Goal: Transaction & Acquisition: Purchase product/service

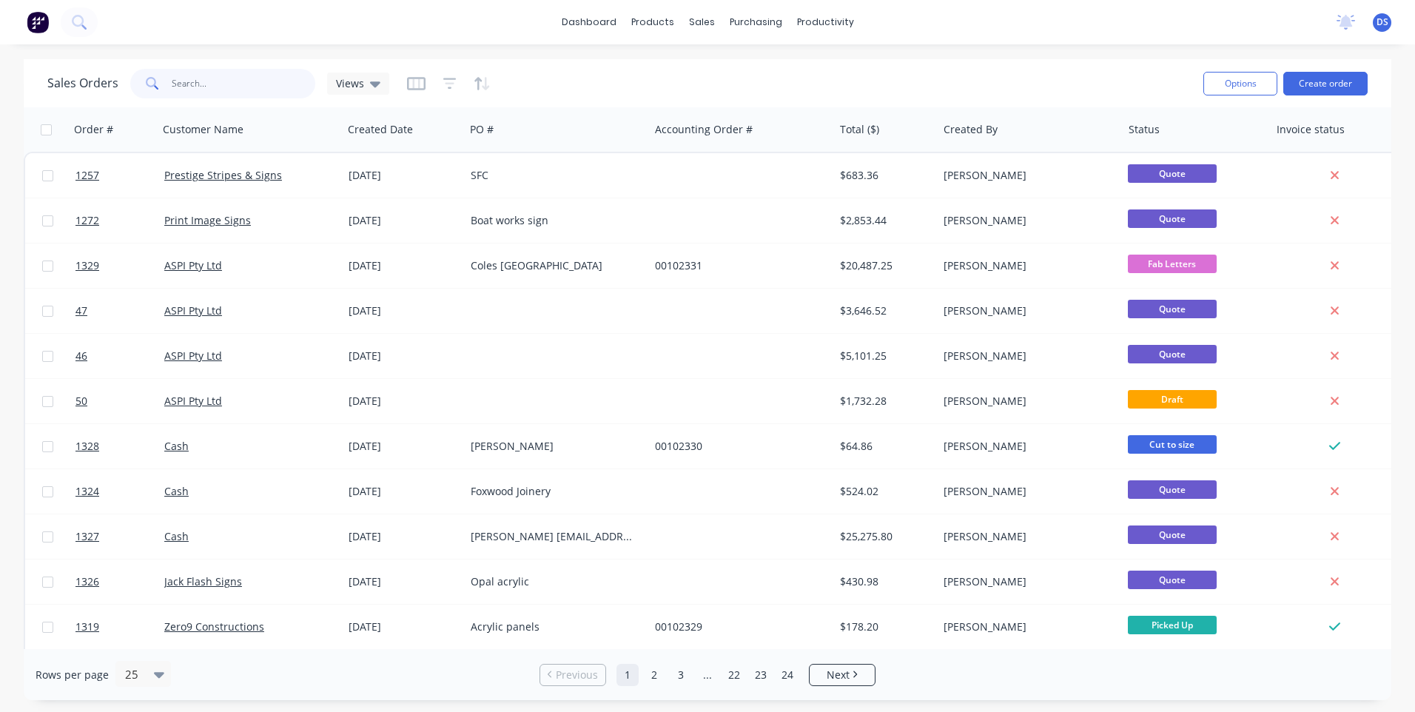
click at [230, 77] on input "text" at bounding box center [244, 84] width 144 height 30
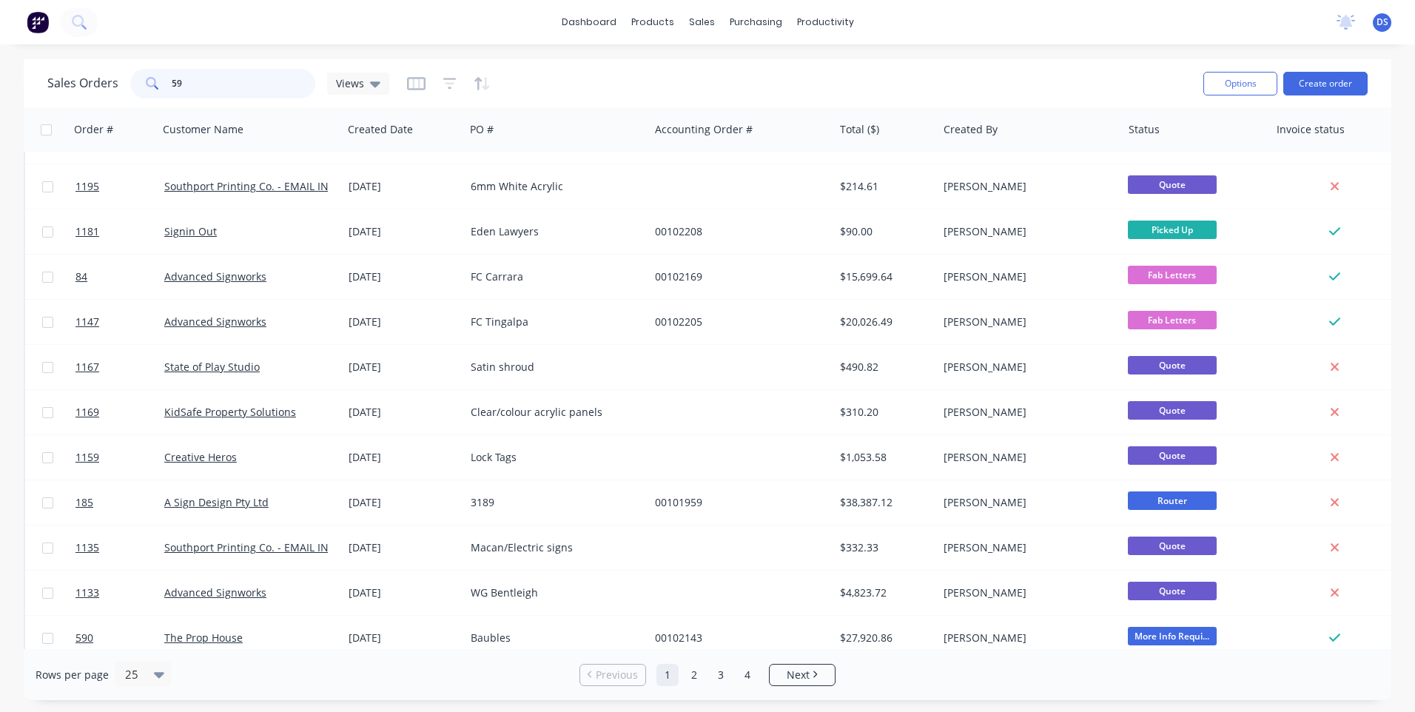
scroll to position [639, 0]
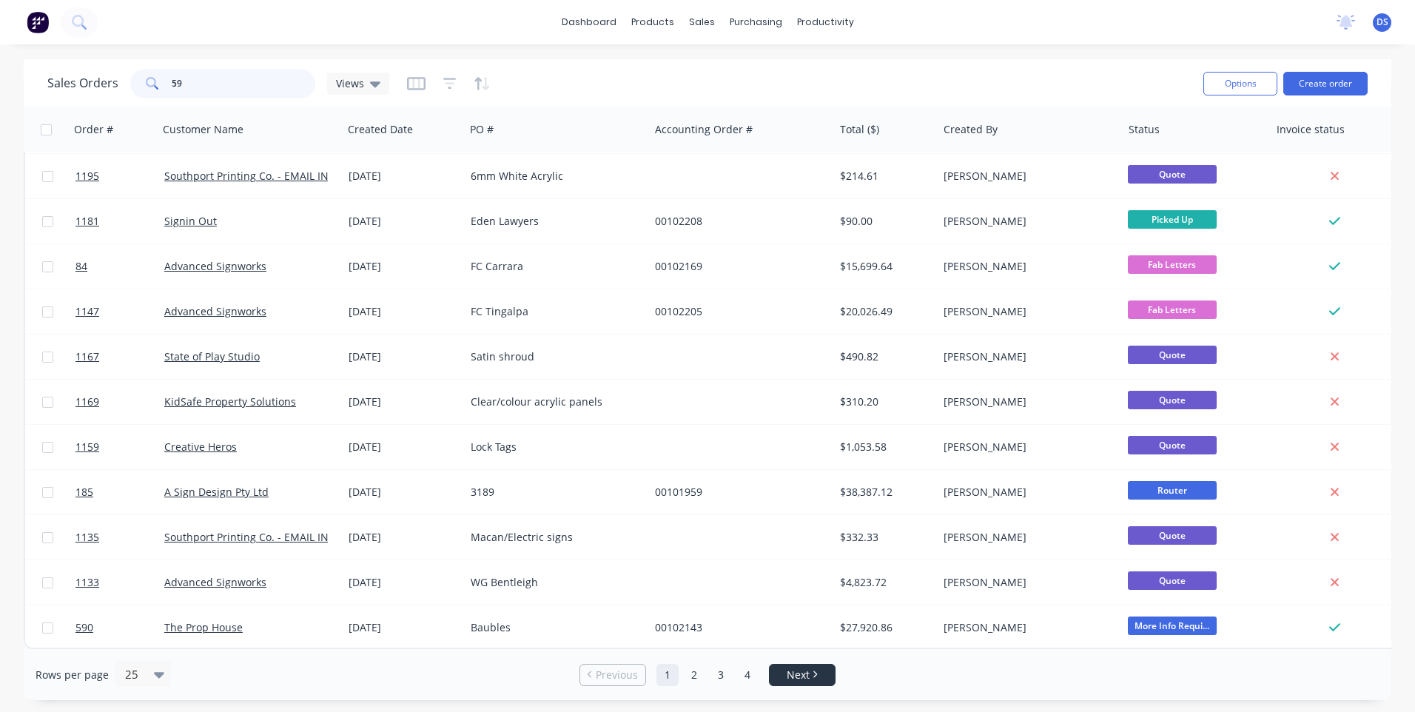
type input "59"
click at [792, 683] on li "Next" at bounding box center [802, 675] width 67 height 22
click at [699, 680] on link "2" at bounding box center [694, 675] width 22 height 22
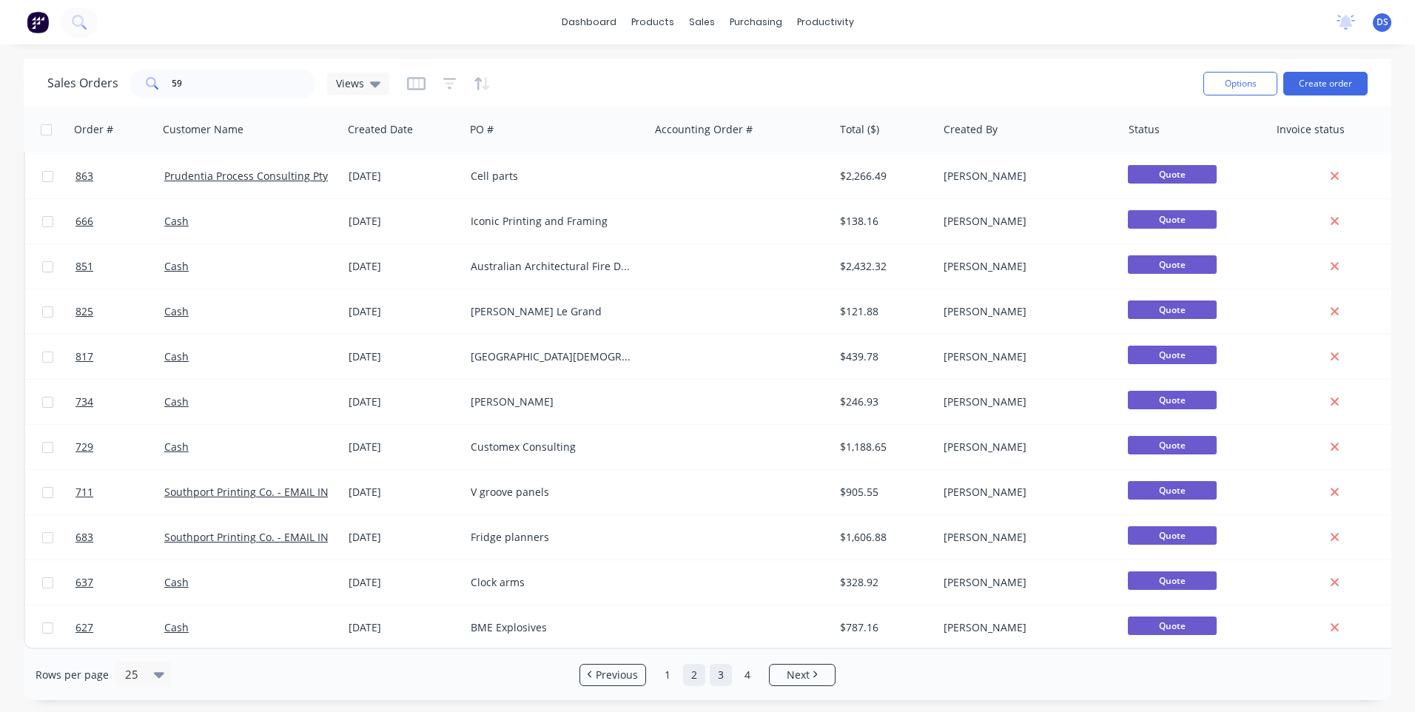
click at [720, 680] on link "3" at bounding box center [721, 675] width 22 height 22
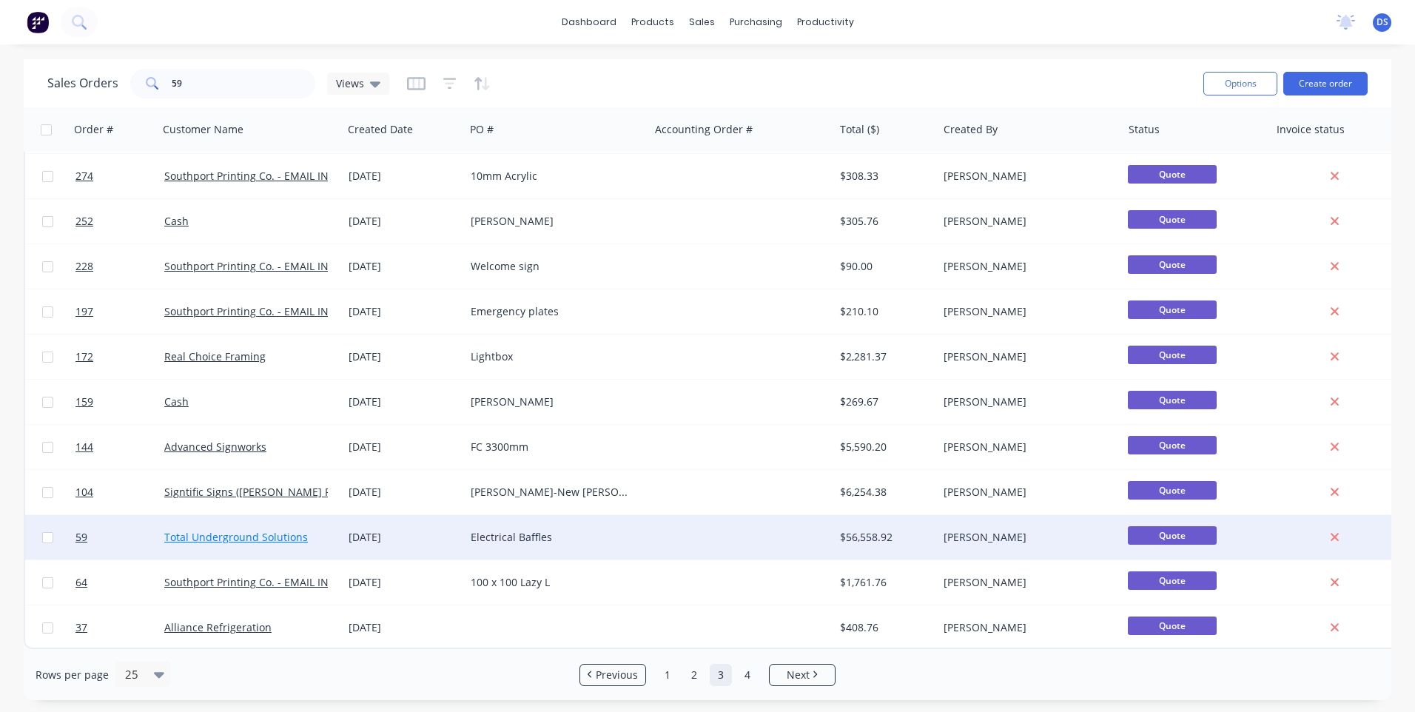
click at [224, 536] on link "Total Underground Solutions" at bounding box center [236, 537] width 144 height 14
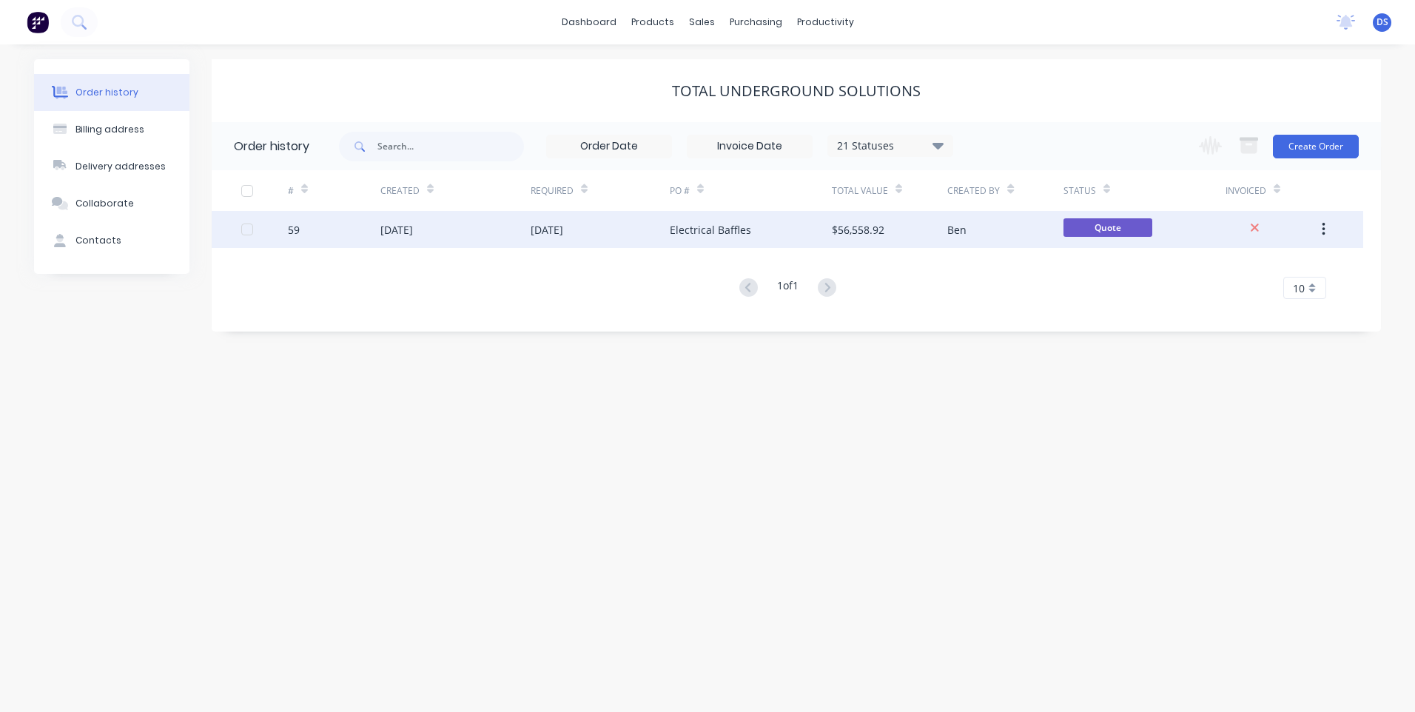
click at [548, 228] on div "[DATE]" at bounding box center [547, 230] width 33 height 16
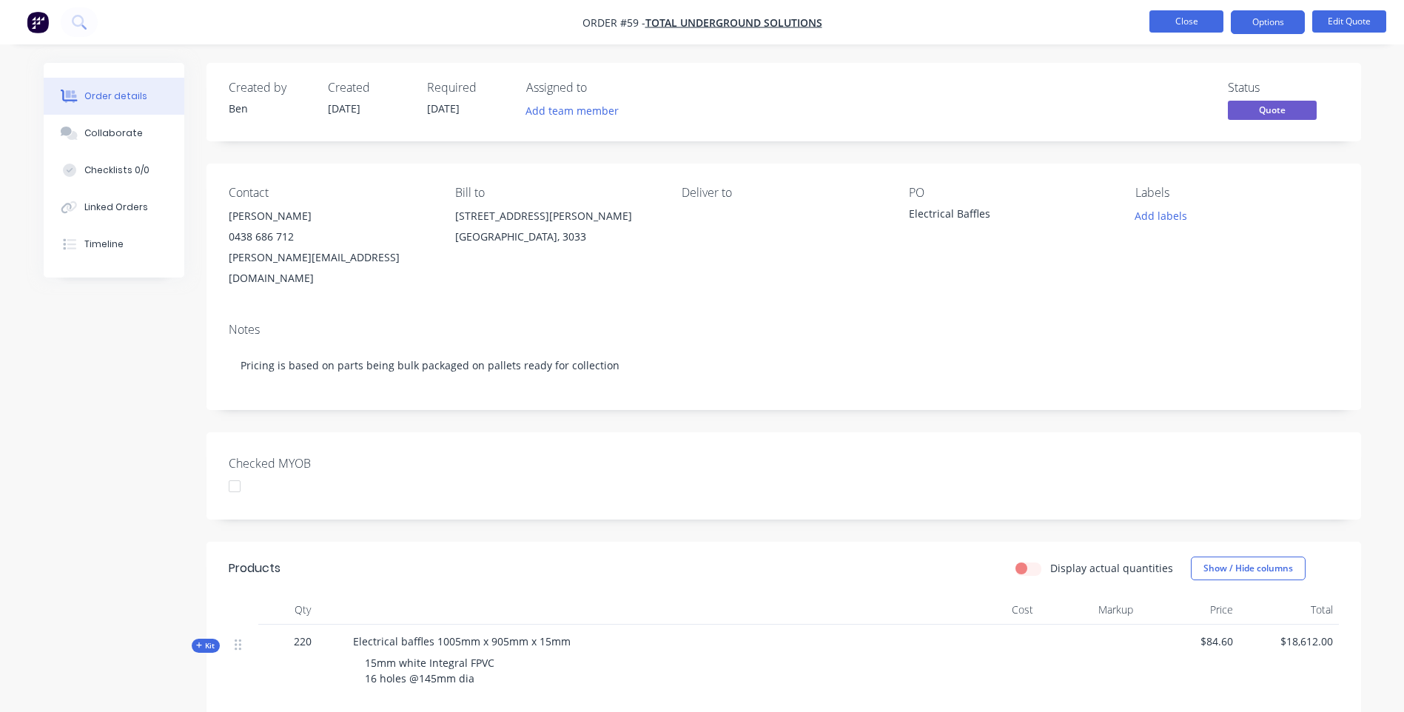
click at [1204, 23] on button "Close" at bounding box center [1187, 21] width 74 height 22
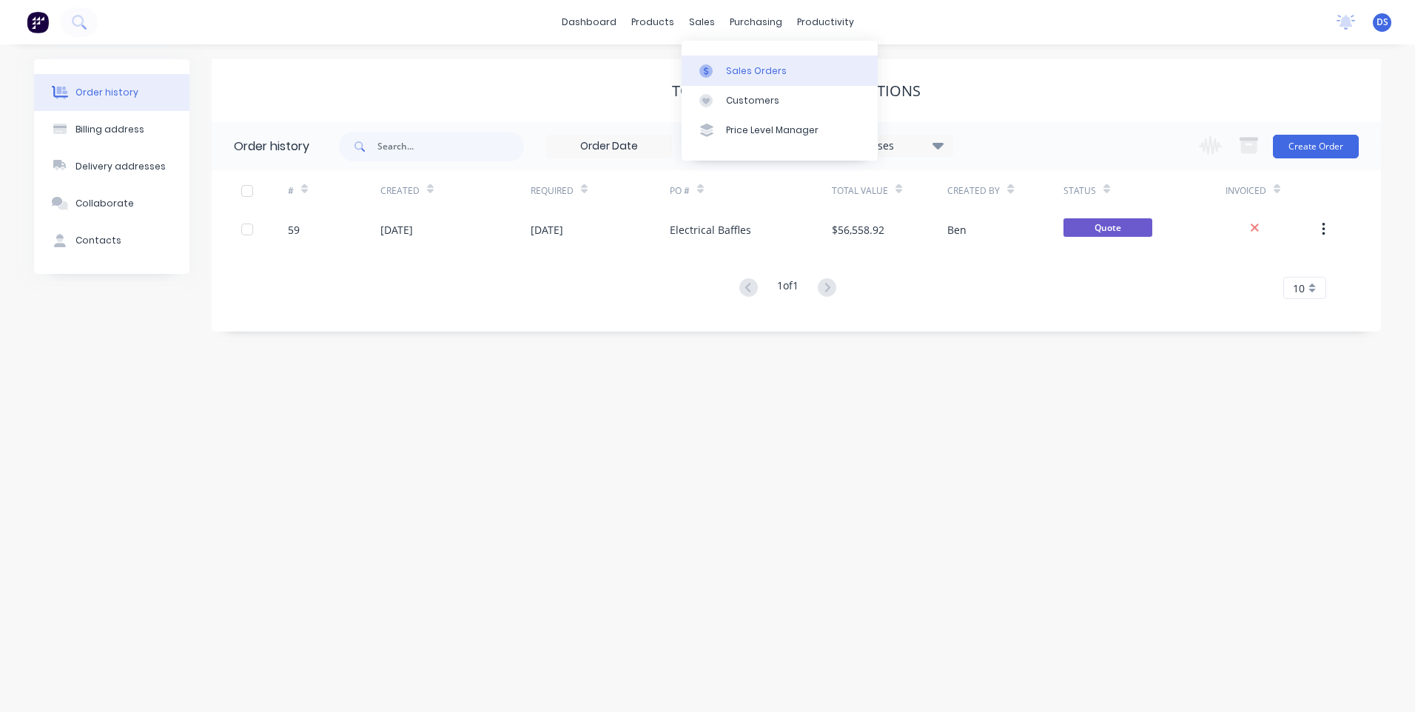
click at [751, 74] on div "Sales Orders" at bounding box center [756, 70] width 61 height 13
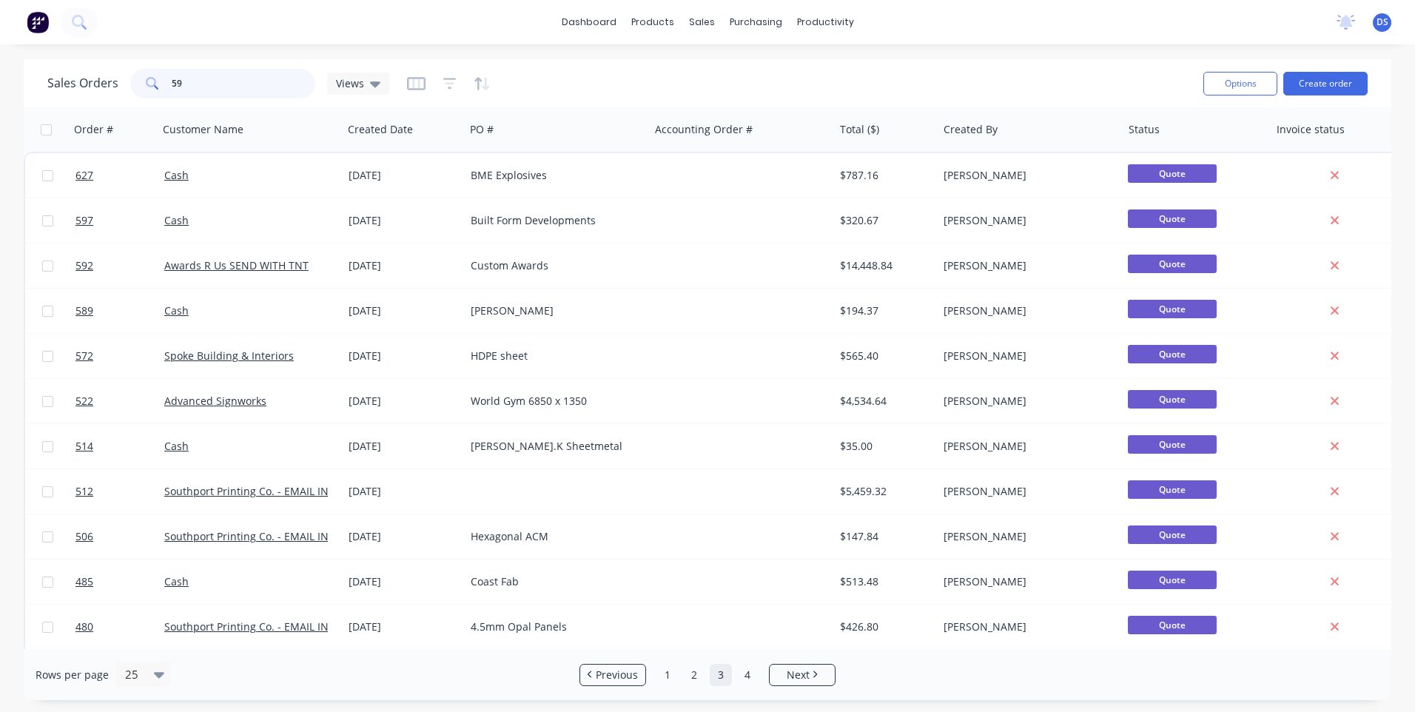
drag, startPoint x: 230, startPoint y: 90, endPoint x: 155, endPoint y: 93, distance: 75.6
click at [155, 93] on div "59" at bounding box center [222, 84] width 185 height 30
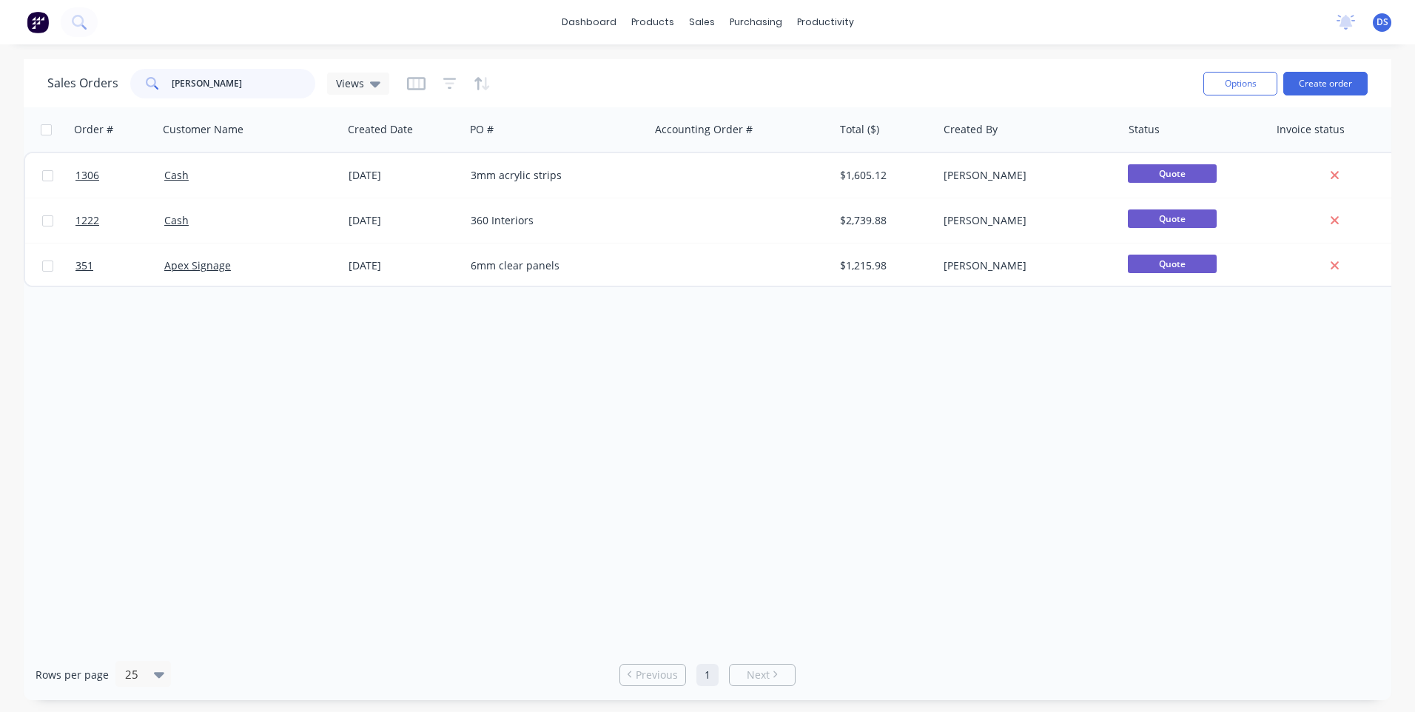
type input "nick"
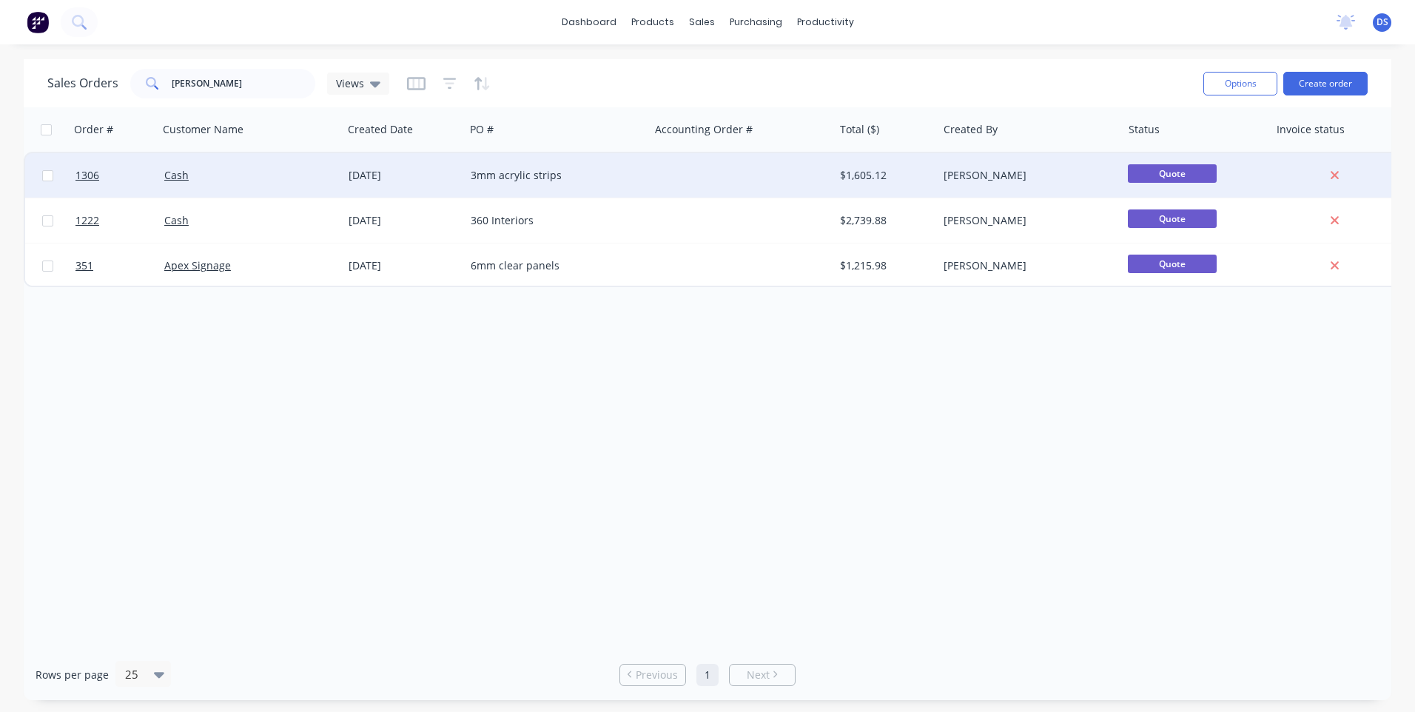
click at [536, 176] on div "3mm acrylic strips" at bounding box center [553, 175] width 164 height 15
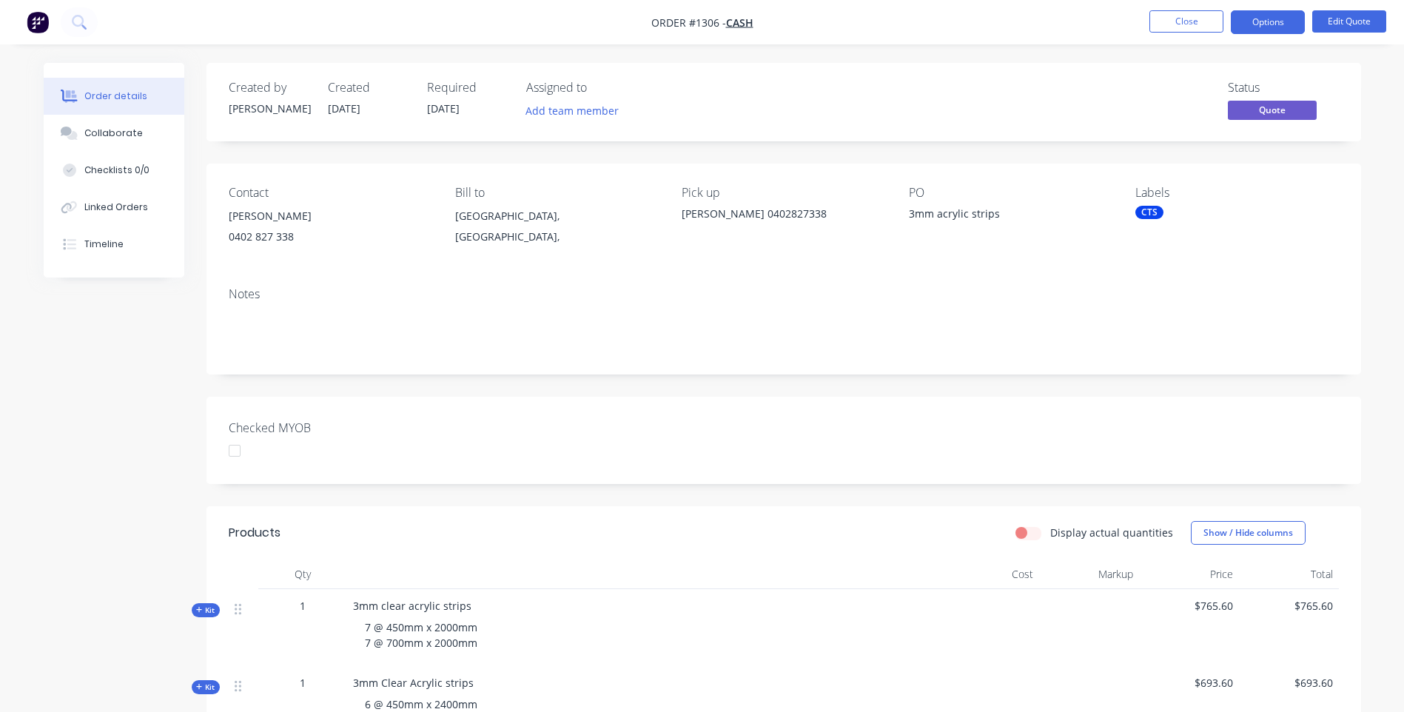
click at [244, 227] on div "0402 827 338" at bounding box center [330, 237] width 203 height 21
click at [1339, 24] on button "Edit Quote" at bounding box center [1349, 21] width 74 height 22
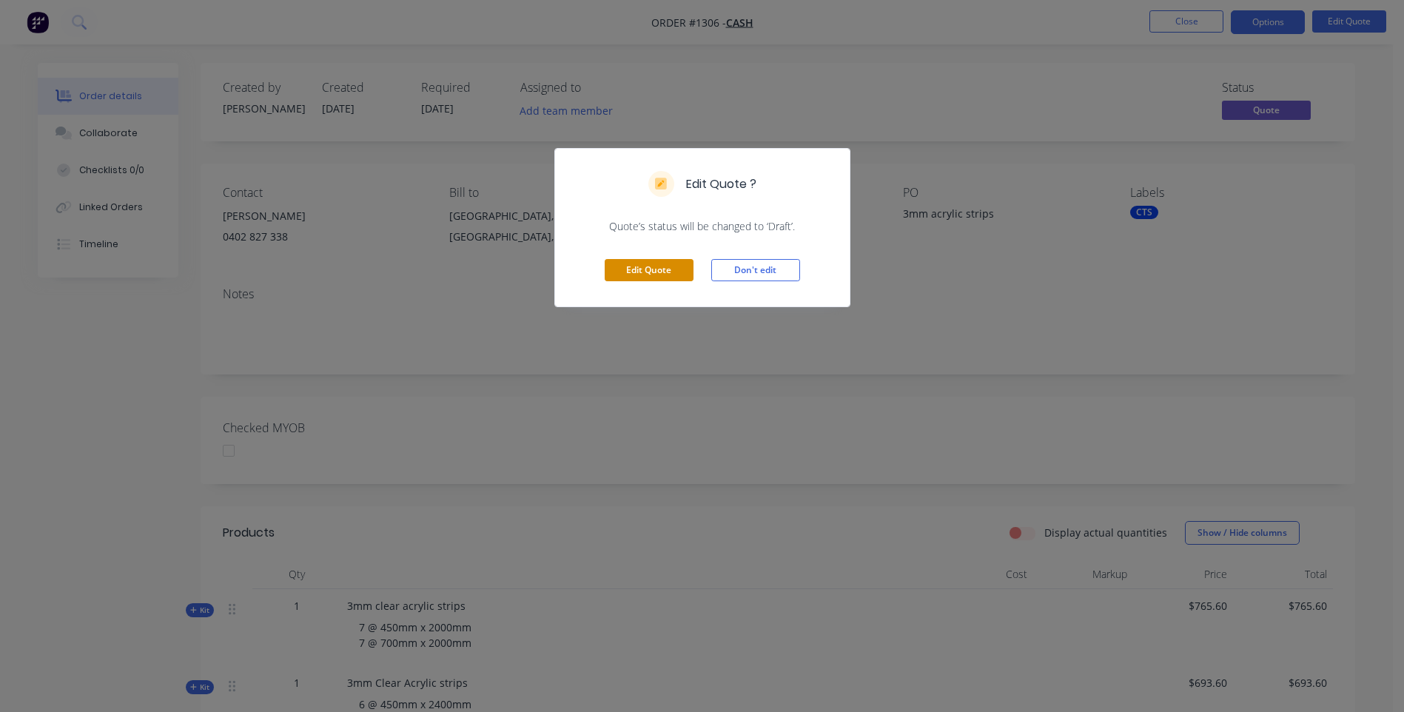
click at [658, 271] on button "Edit Quote" at bounding box center [649, 270] width 89 height 22
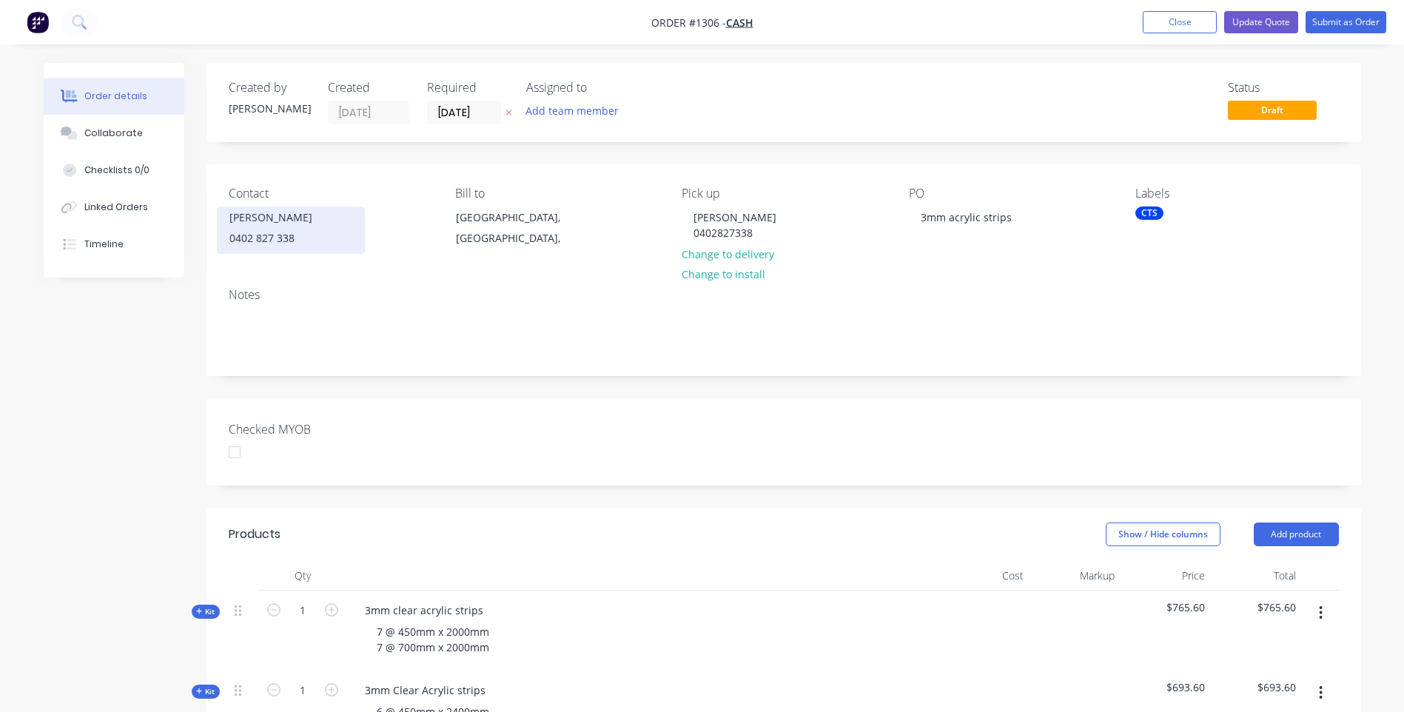
click at [241, 235] on div "0402 827 338" at bounding box center [290, 238] width 123 height 21
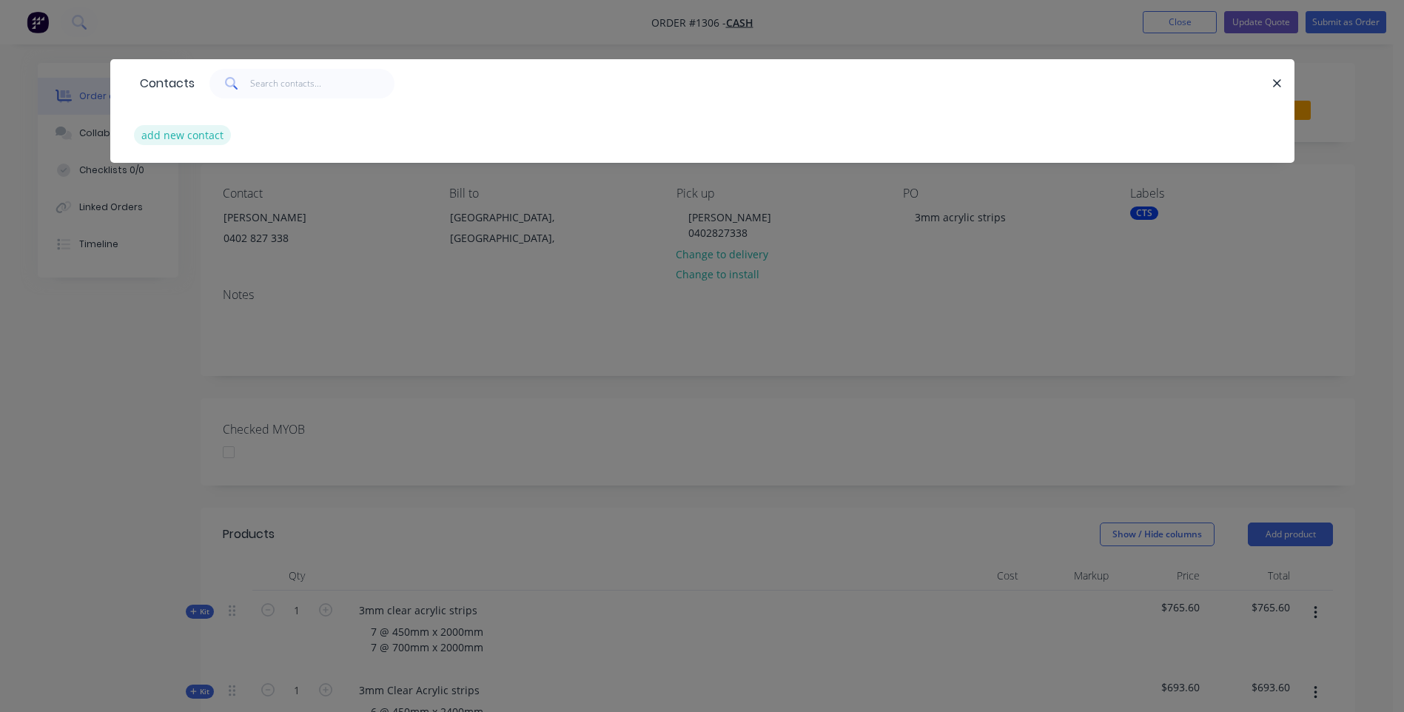
click at [207, 139] on button "add new contact" at bounding box center [183, 135] width 98 height 20
select select "AU"
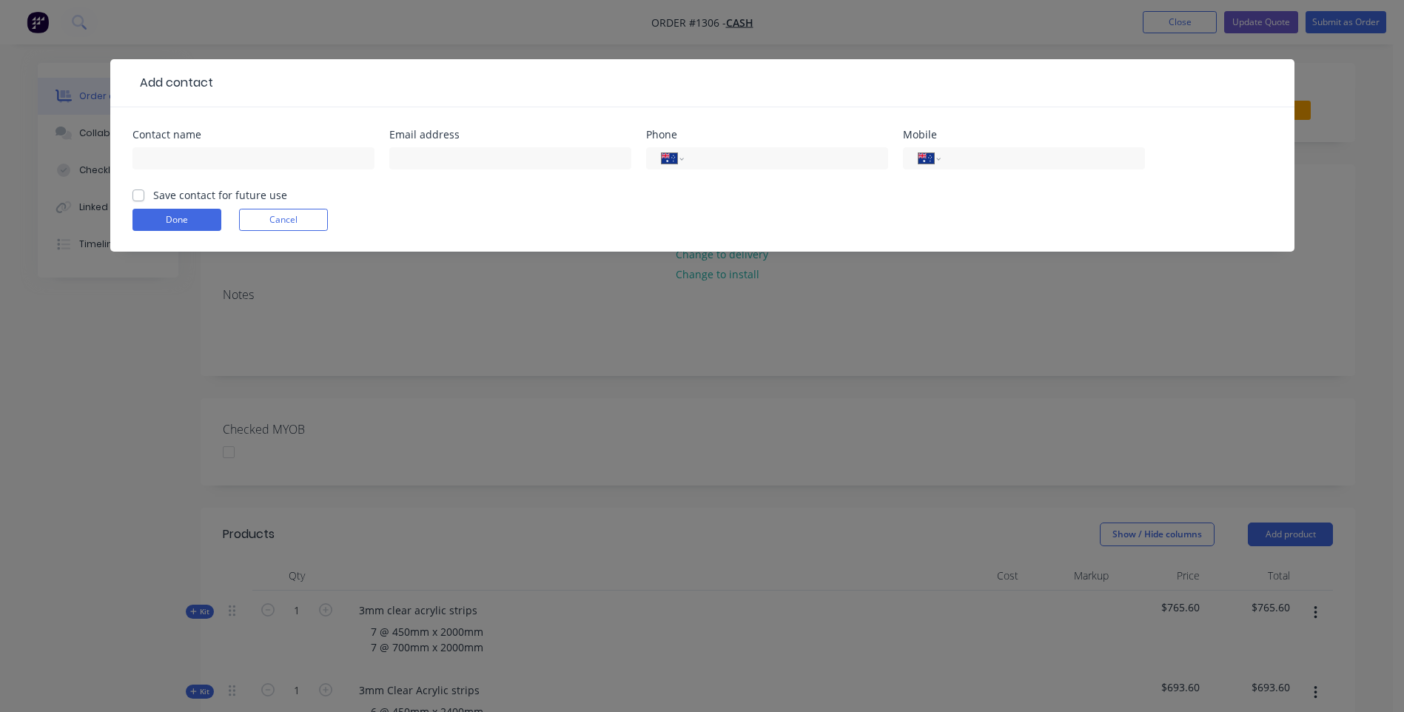
click at [209, 65] on header "Add contact" at bounding box center [702, 83] width 1184 height 48
paste input "Mickoloughlin@bigpond.com."
type input "Mickoloughlin@bigpond.com."
paste input "Mickoloughlin@bigpond.com."
type input "Mickoloughlin@bigpond.com"
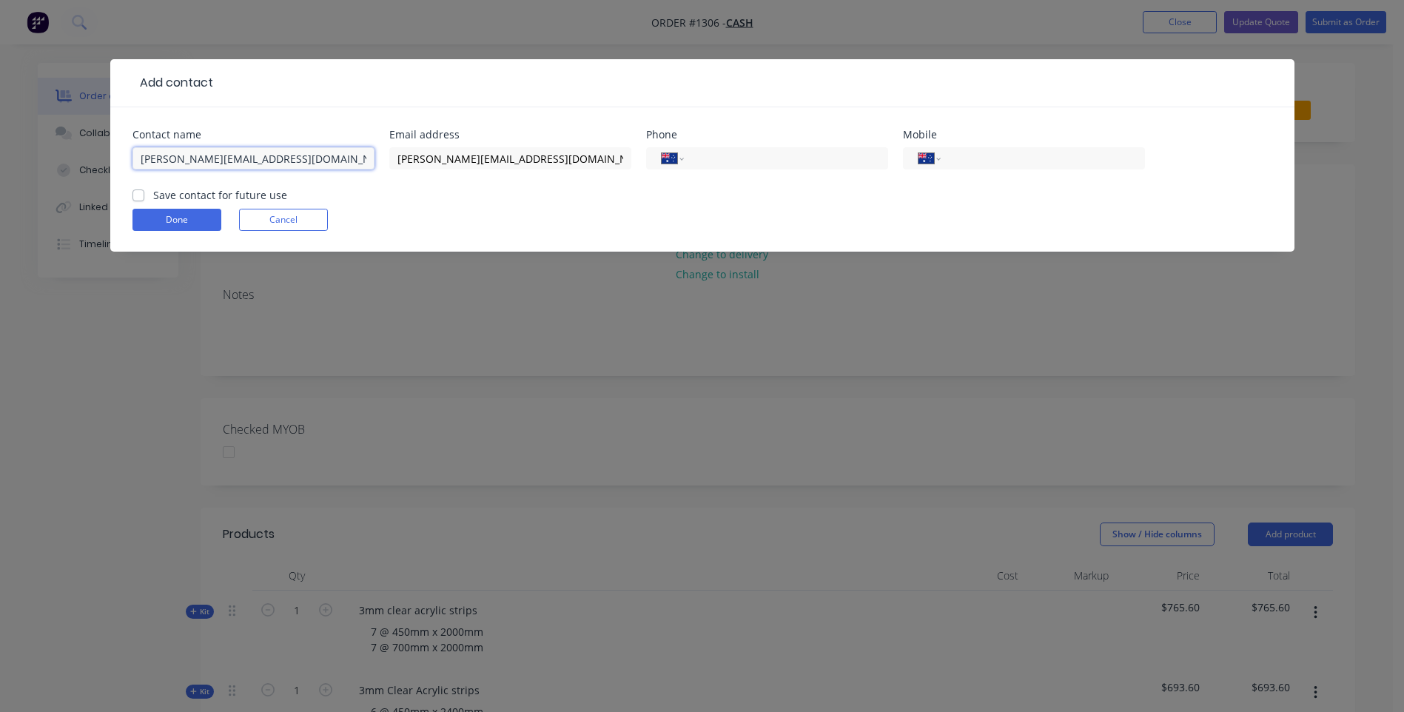
click at [291, 162] on input "Mickoloughlin@bigpond.com." at bounding box center [254, 158] width 242 height 22
click at [163, 156] on input "Mickoloughlin" at bounding box center [254, 158] width 242 height 22
type input "[PERSON_NAME]"
click at [972, 161] on input "tel" at bounding box center [1040, 158] width 178 height 17
type input "0402 827 338"
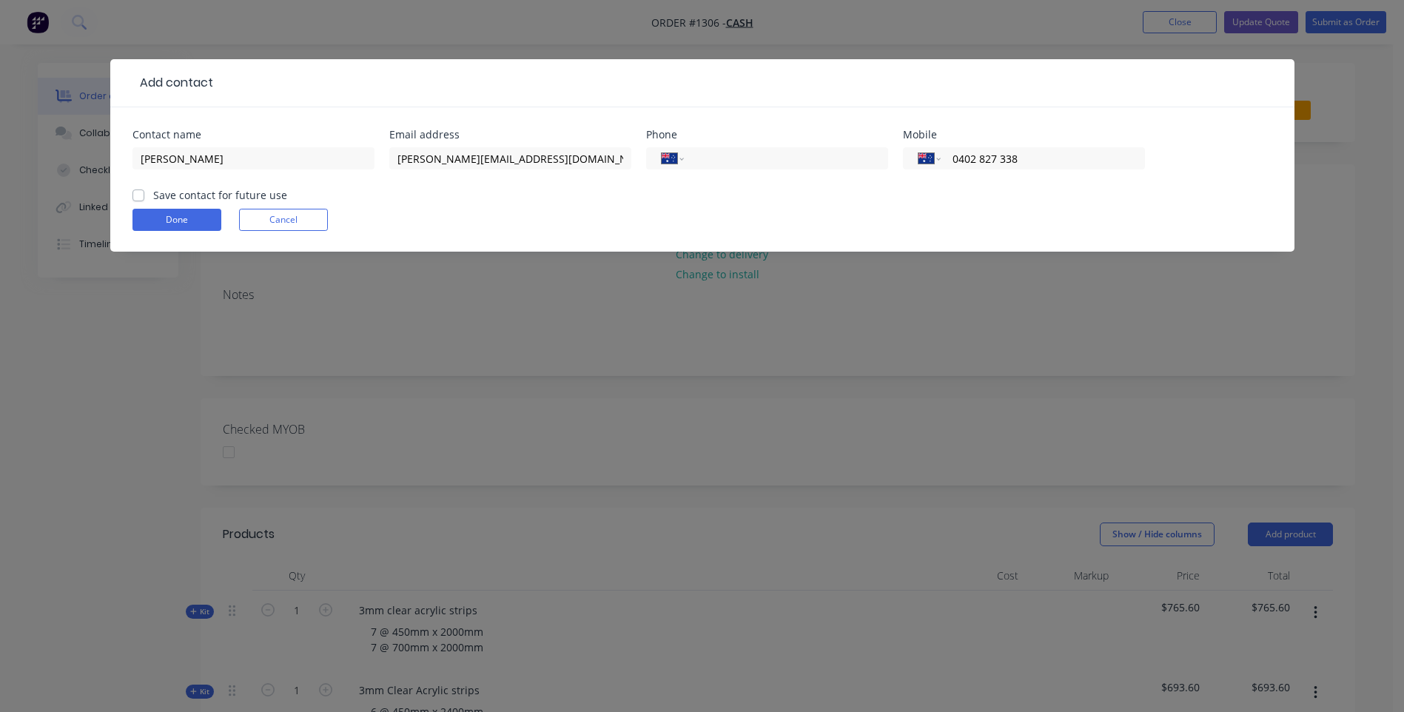
click at [153, 192] on label "Save contact for future use" at bounding box center [220, 195] width 134 height 16
click at [138, 192] on input "Save contact for future use" at bounding box center [139, 194] width 12 height 14
checkbox input "true"
click at [172, 218] on button "Done" at bounding box center [177, 220] width 89 height 22
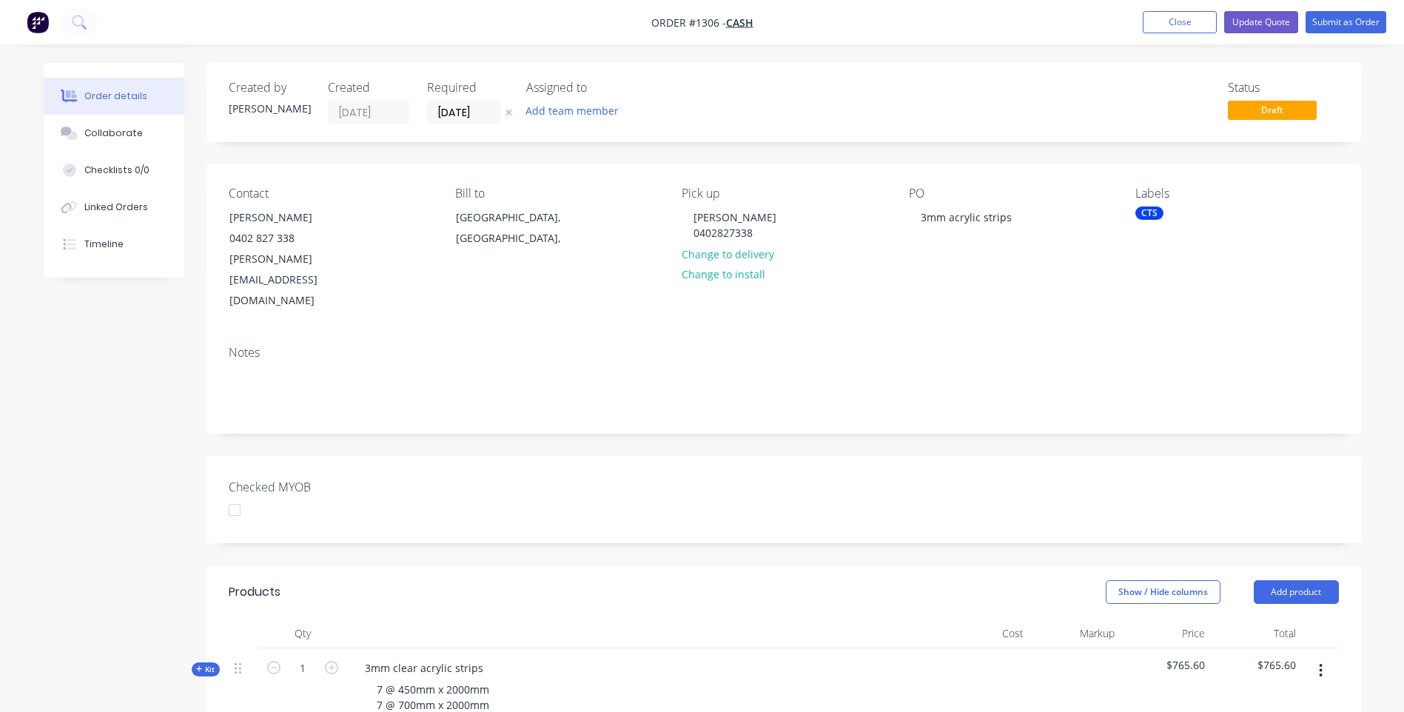
click at [161, 24] on nav "Order #1306 - Cash Add product Close Update Quote Submit as Order" at bounding box center [702, 22] width 1404 height 44
click at [723, 221] on div "Nick 0402827338" at bounding box center [735, 225] width 107 height 37
click at [703, 216] on div "Nick 0402827338" at bounding box center [735, 225] width 107 height 37
click at [702, 217] on div "Nick 0402827338" at bounding box center [735, 225] width 107 height 37
click at [730, 218] on div "Mick 0402827338" at bounding box center [735, 225] width 107 height 37
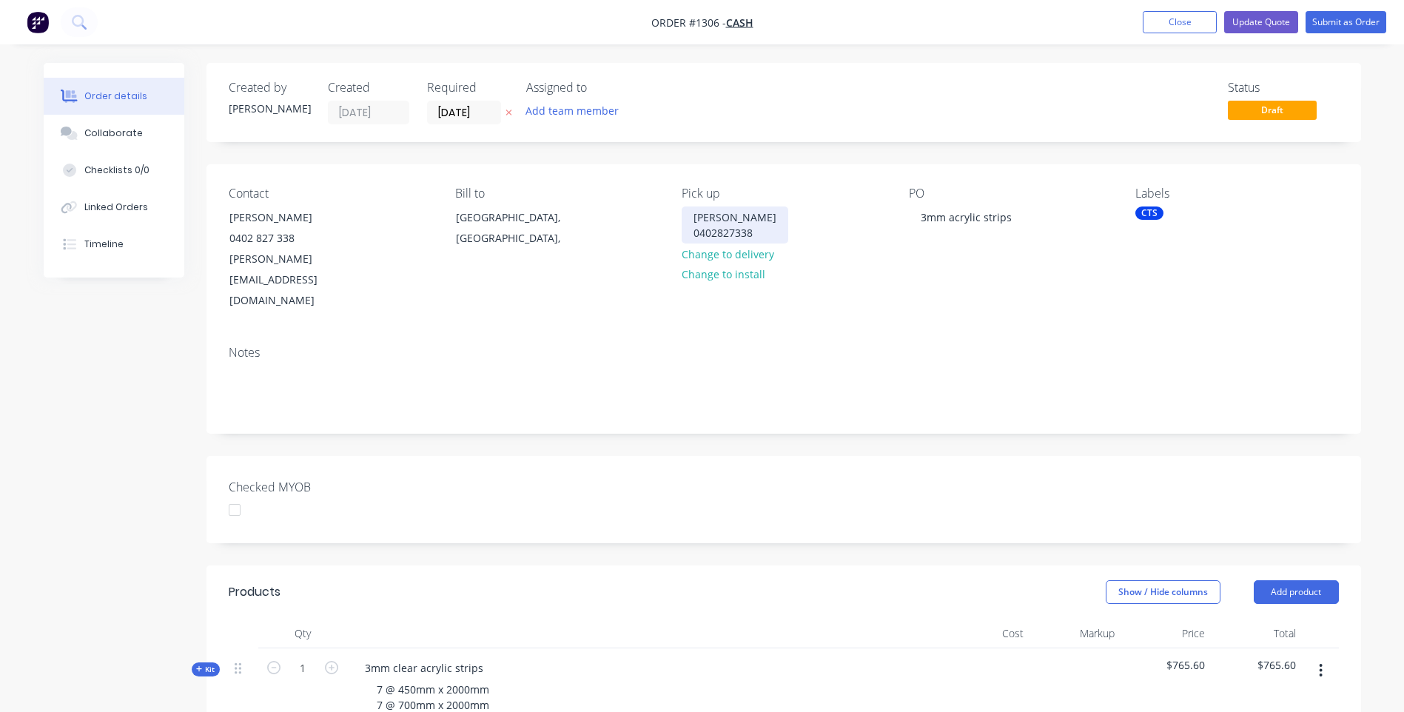
click at [755, 234] on div "Mick 0402827338" at bounding box center [735, 225] width 107 height 37
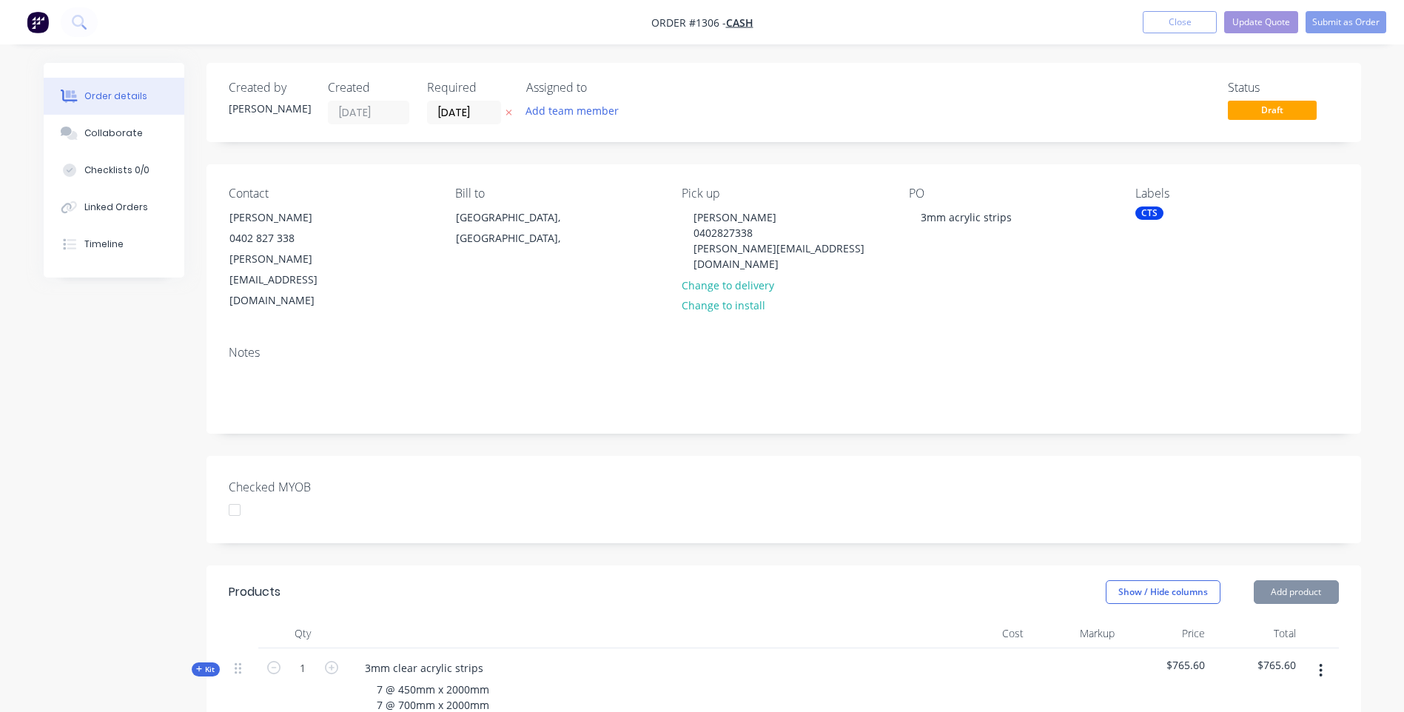
click at [651, 275] on div "Contact Mick O'Loughlin 0402 827 338 Mickoloughlin@bigpond.com Bill to Queensla…" at bounding box center [784, 249] width 1155 height 170
drag, startPoint x: 1015, startPoint y: 221, endPoint x: 893, endPoint y: 221, distance: 122.1
click at [893, 221] on div "Contact Mick O'Loughlin 0402 827 338 Mickoloughlin@bigpond.com Bill to Queensla…" at bounding box center [784, 249] width 1155 height 170
click at [1047, 334] on div "Notes" at bounding box center [784, 383] width 1155 height 99
click at [1144, 219] on div "CTS" at bounding box center [1150, 213] width 28 height 13
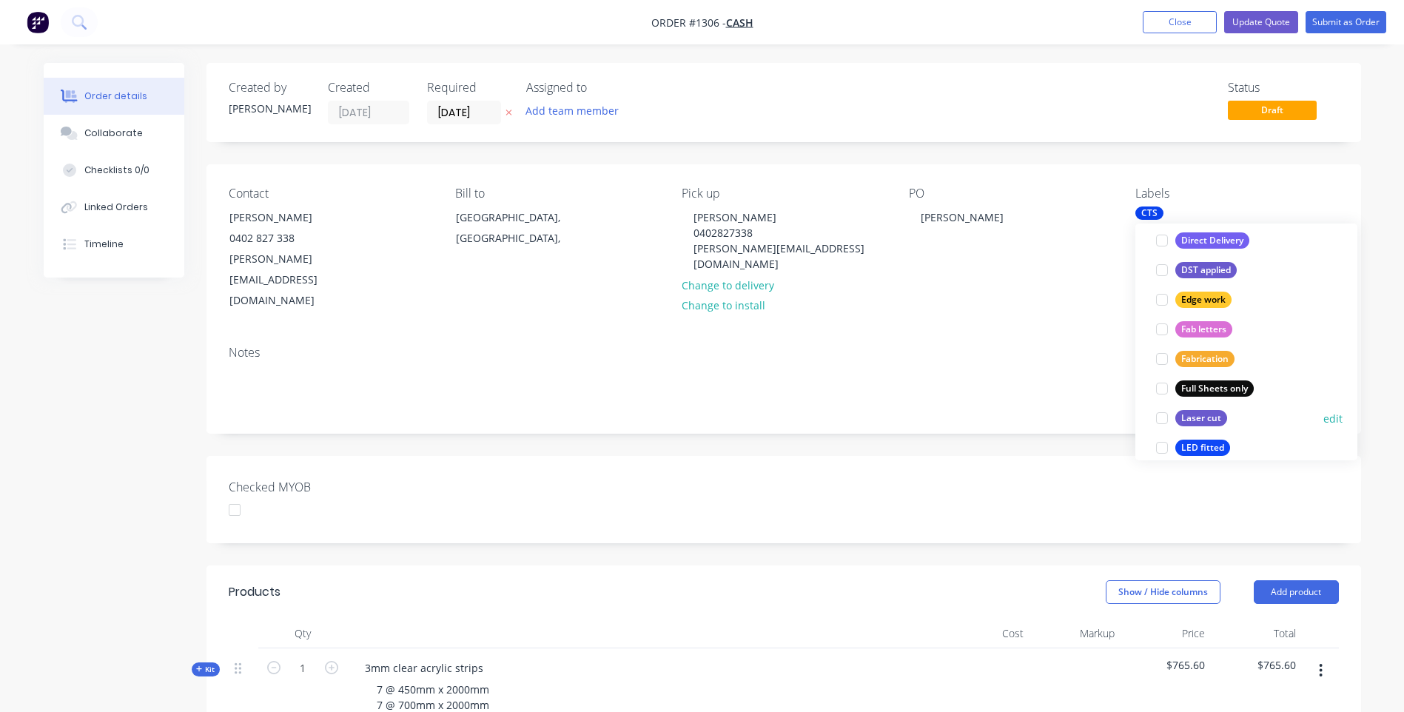
scroll to position [296, 0]
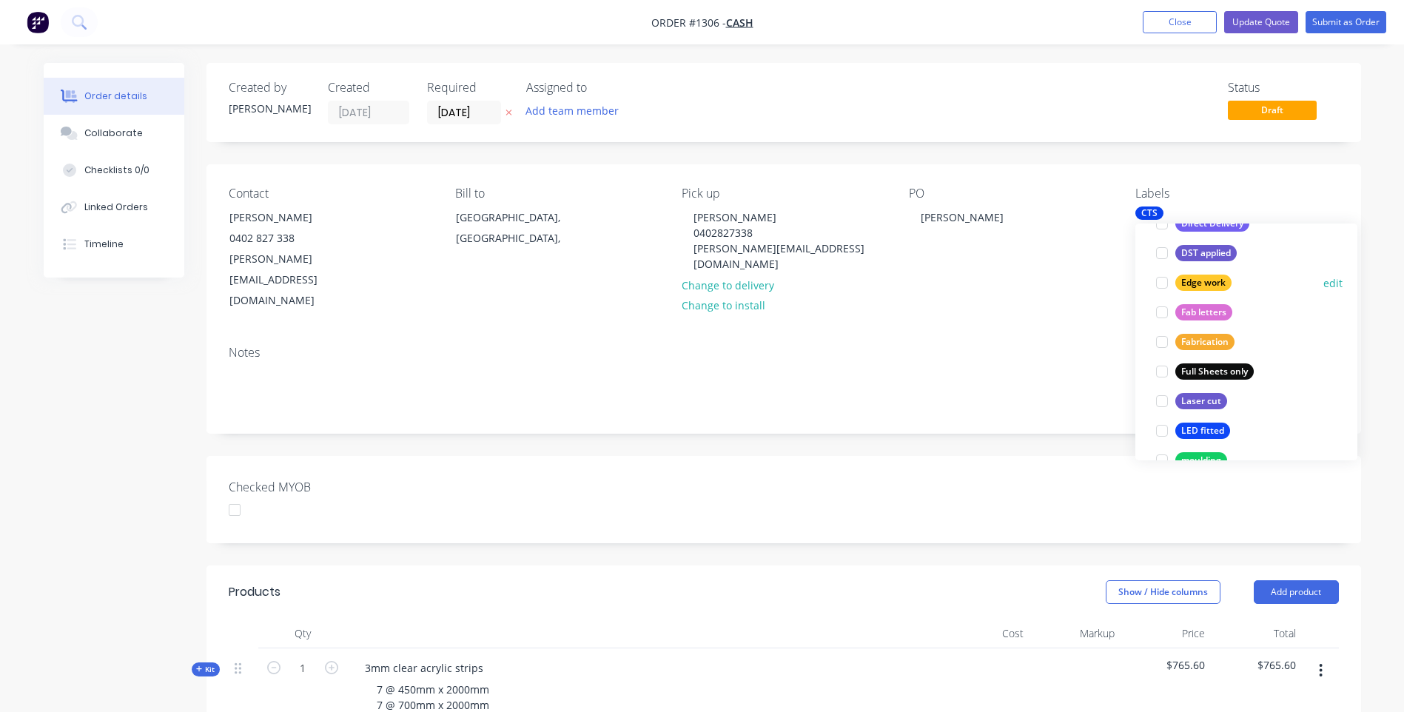
click at [1186, 288] on div "Edge work" at bounding box center [1203, 283] width 56 height 16
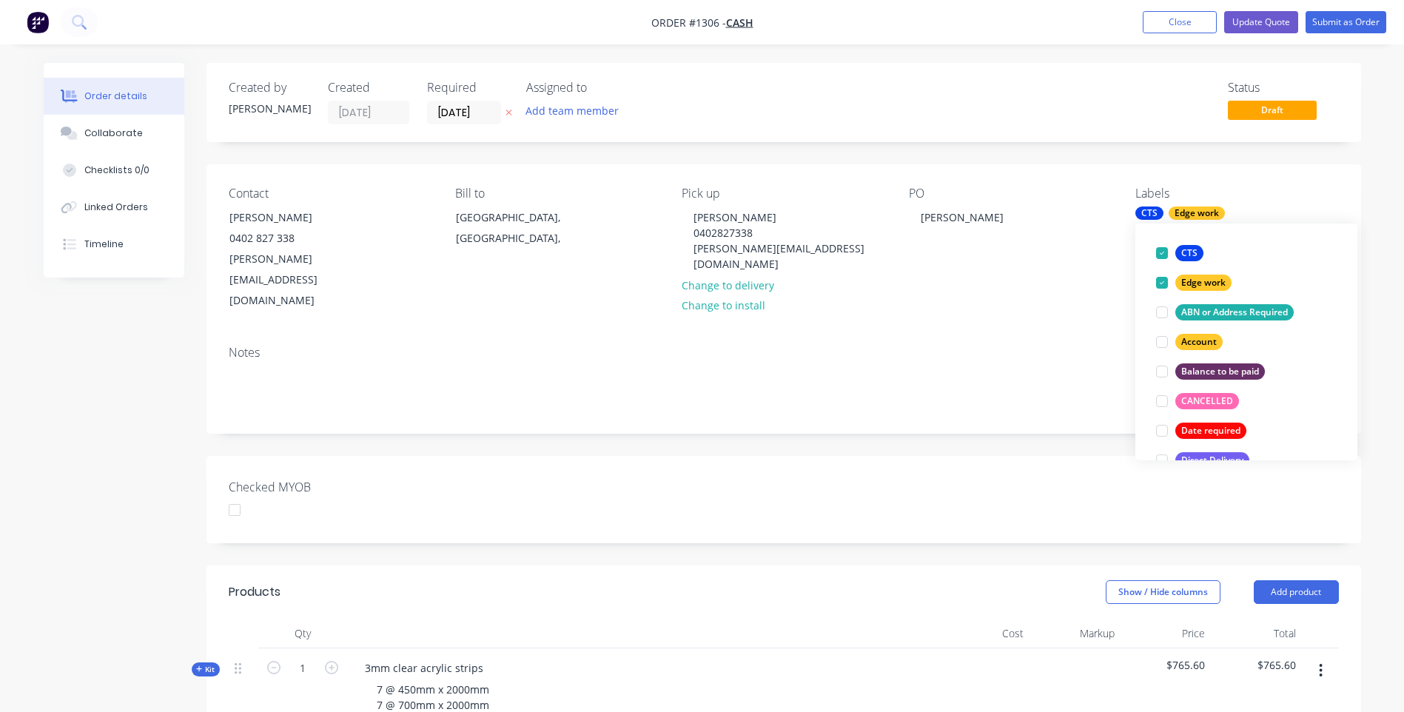
click at [1136, 281] on div "Create new label CTS edit Edge work edit ABN or Address Required edit Account e…" at bounding box center [1247, 342] width 222 height 237
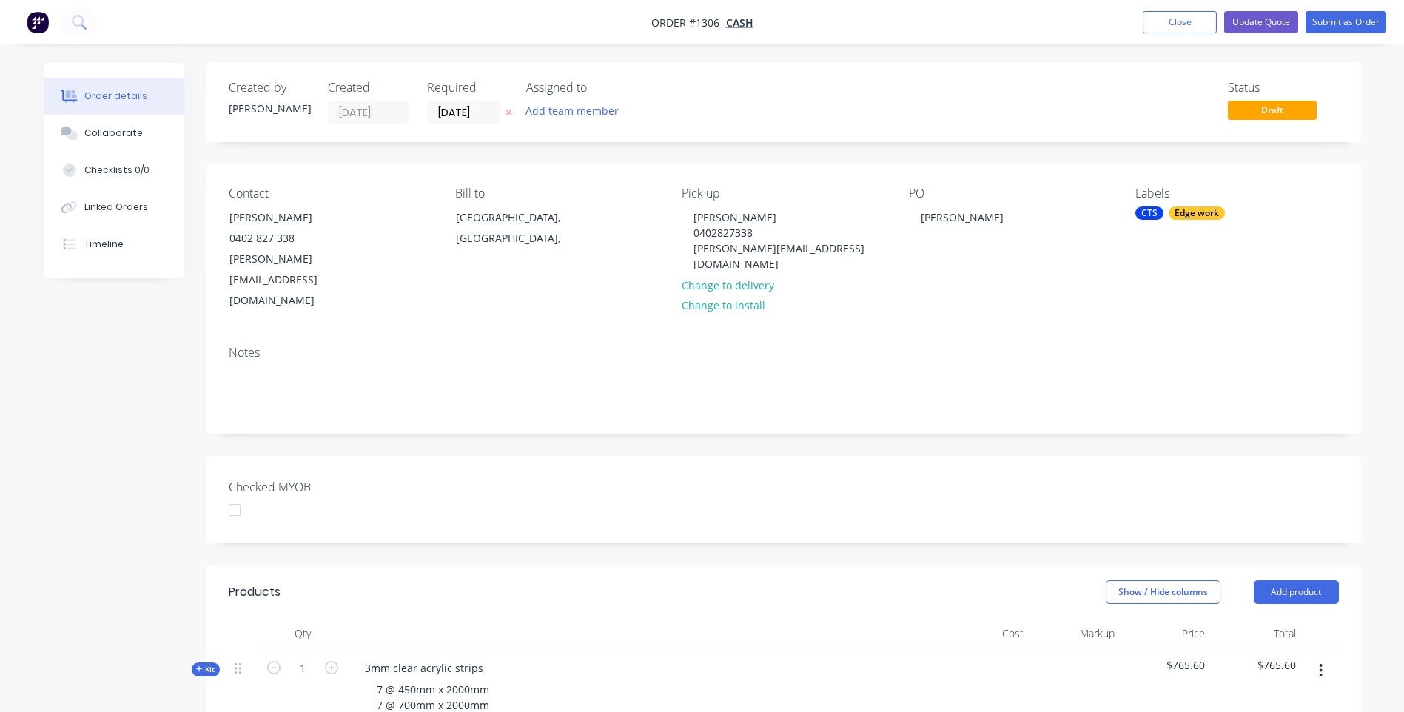
click at [1094, 270] on div "PO Mick O'Loughlin" at bounding box center [1010, 249] width 203 height 125
click at [507, 115] on icon at bounding box center [509, 112] width 7 height 9
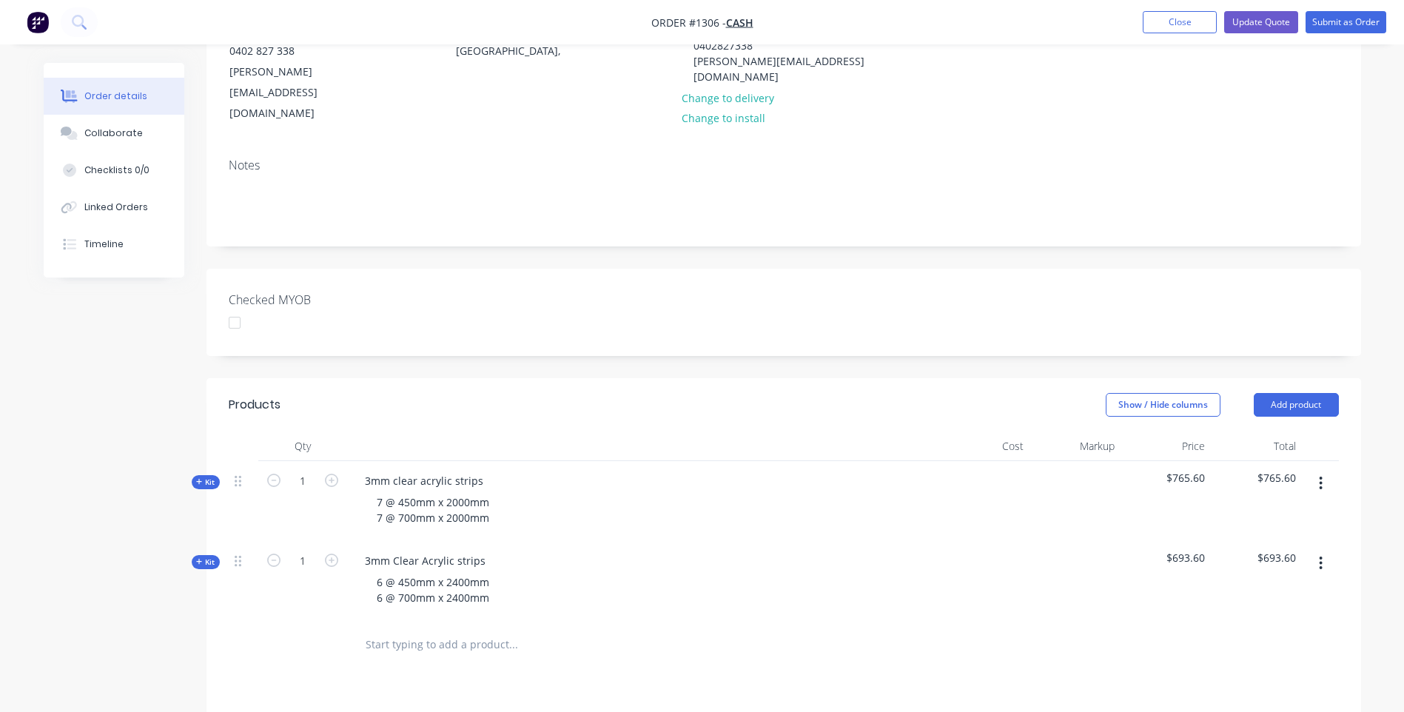
scroll to position [222, 0]
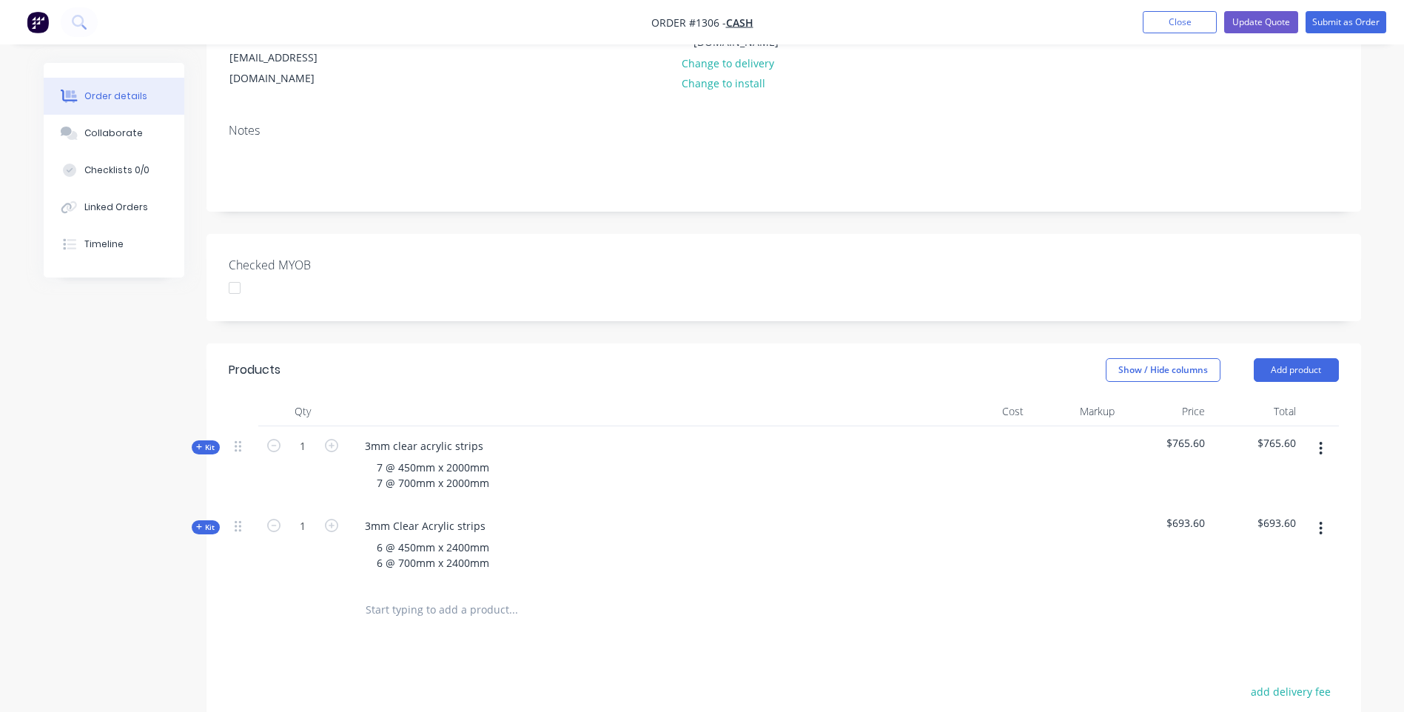
click at [1322, 440] on icon "button" at bounding box center [1321, 448] width 4 height 16
click at [1238, 566] on div "Delete" at bounding box center [1269, 576] width 114 height 21
click at [196, 443] on icon at bounding box center [199, 446] width 7 height 7
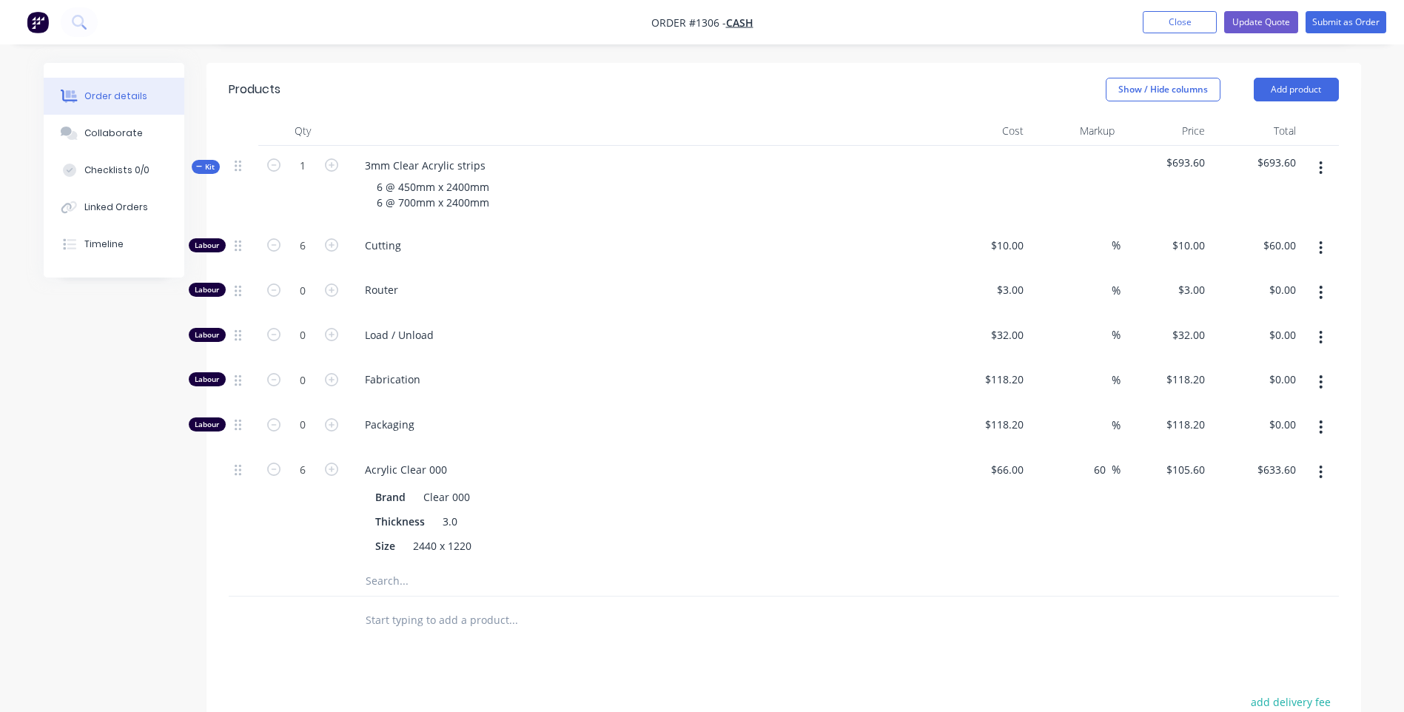
scroll to position [518, 0]
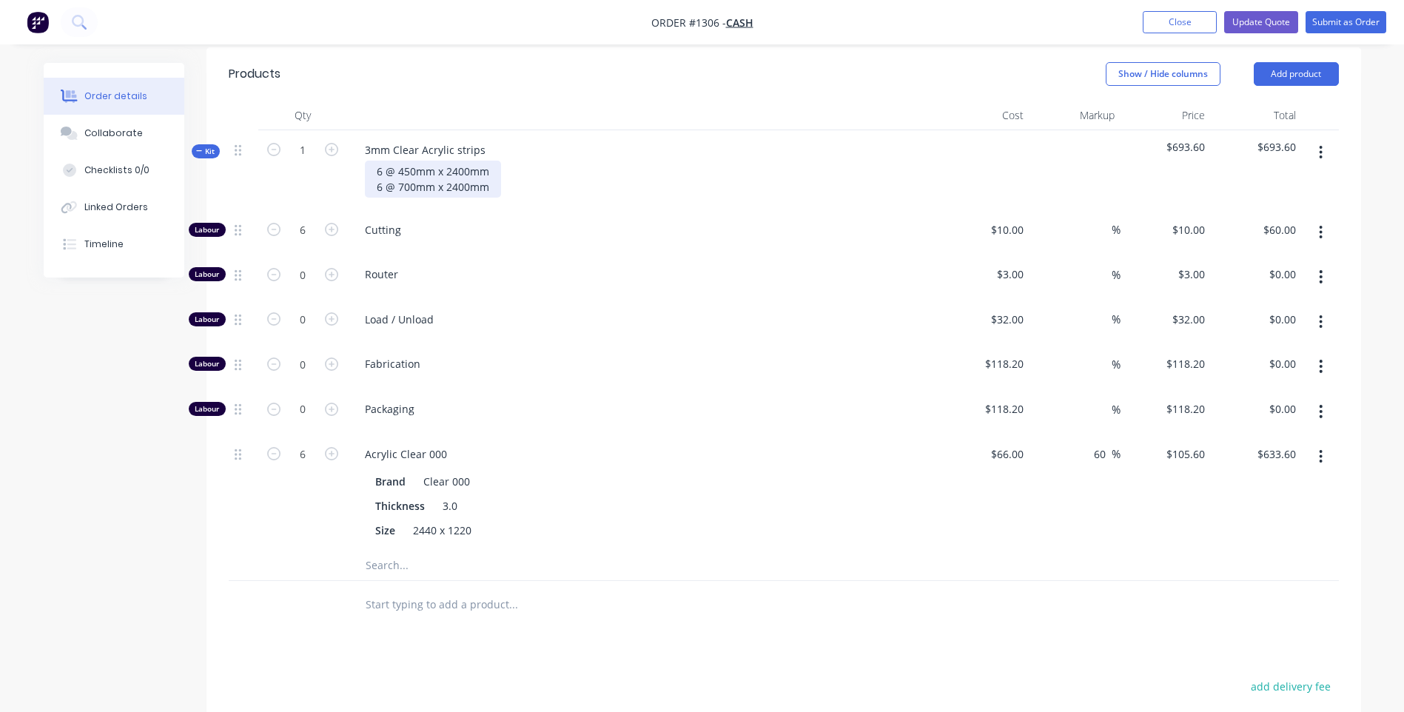
click at [411, 161] on div "6 @ 450mm x 2400mm 6 @ 700mm x 2400mm" at bounding box center [433, 179] width 136 height 37
click at [412, 161] on div "6 @ 450mm x 2400mm 6 @ 700mm x 2400mm" at bounding box center [433, 179] width 136 height 37
click at [414, 161] on div "6 @ 435mm x 2400mm 6 @ 700mm x 2400mm" at bounding box center [433, 179] width 136 height 37
click at [684, 356] on span "Fabrication" at bounding box center [649, 364] width 569 height 16
click at [278, 447] on icon "button" at bounding box center [273, 453] width 13 height 13
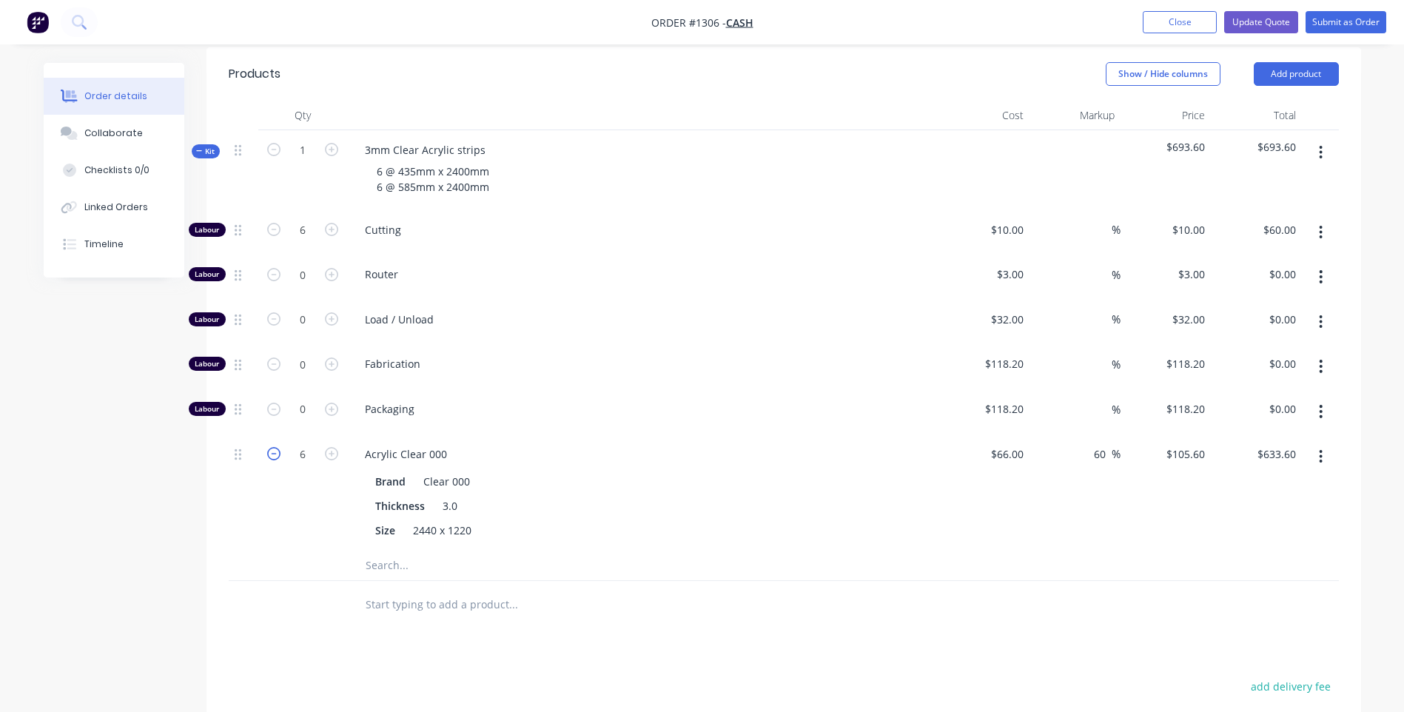
type input "5"
type input "$528.00"
click at [278, 447] on icon "button" at bounding box center [273, 453] width 13 height 13
type input "4"
type input "$422.40"
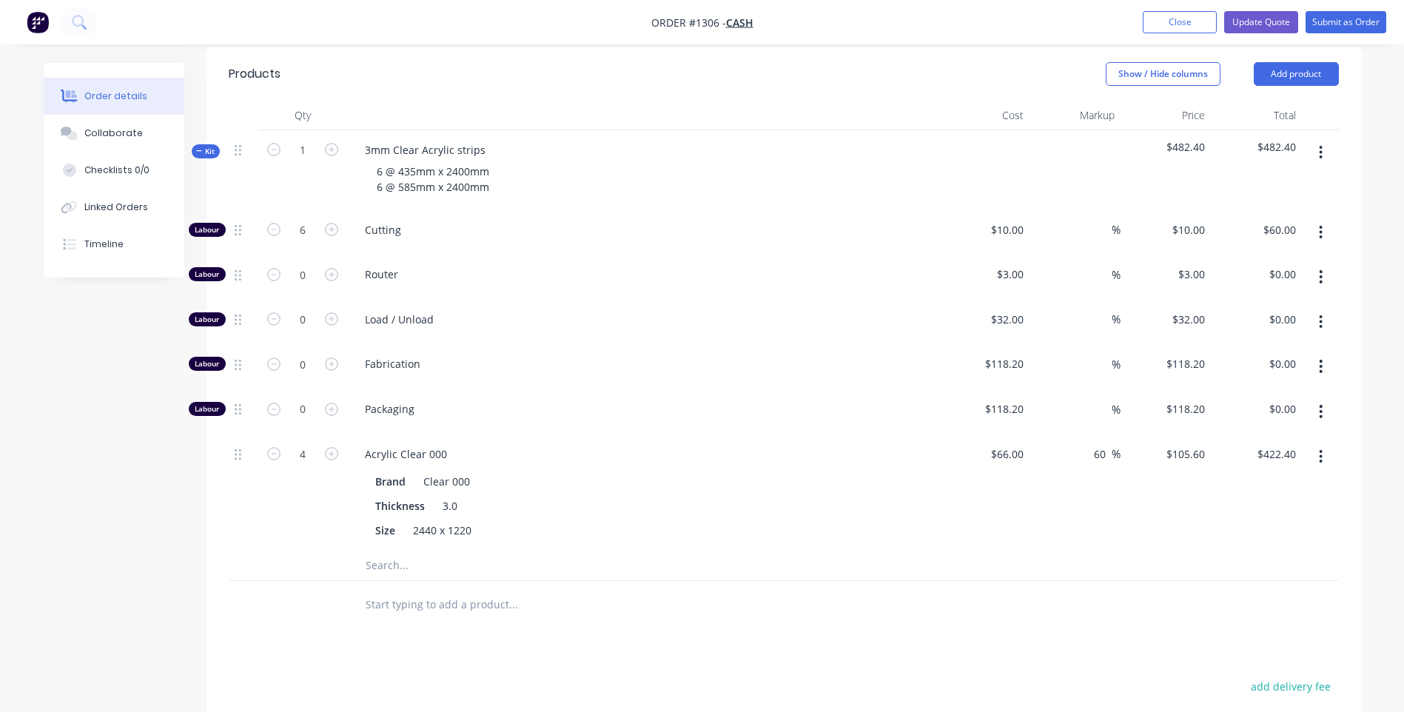
drag, startPoint x: 391, startPoint y: 529, endPoint x: 399, endPoint y: 530, distance: 8.2
click at [390, 551] on input "text" at bounding box center [513, 566] width 296 height 30
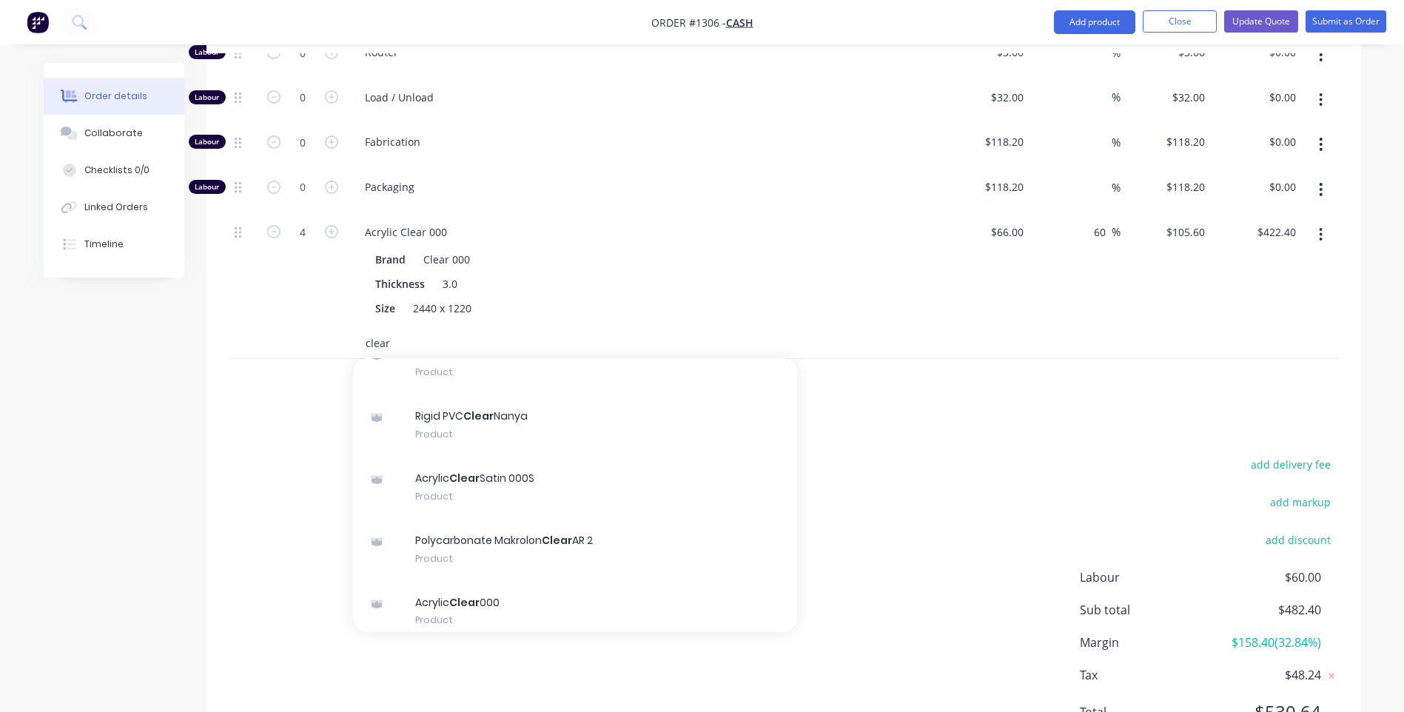
scroll to position [148, 0]
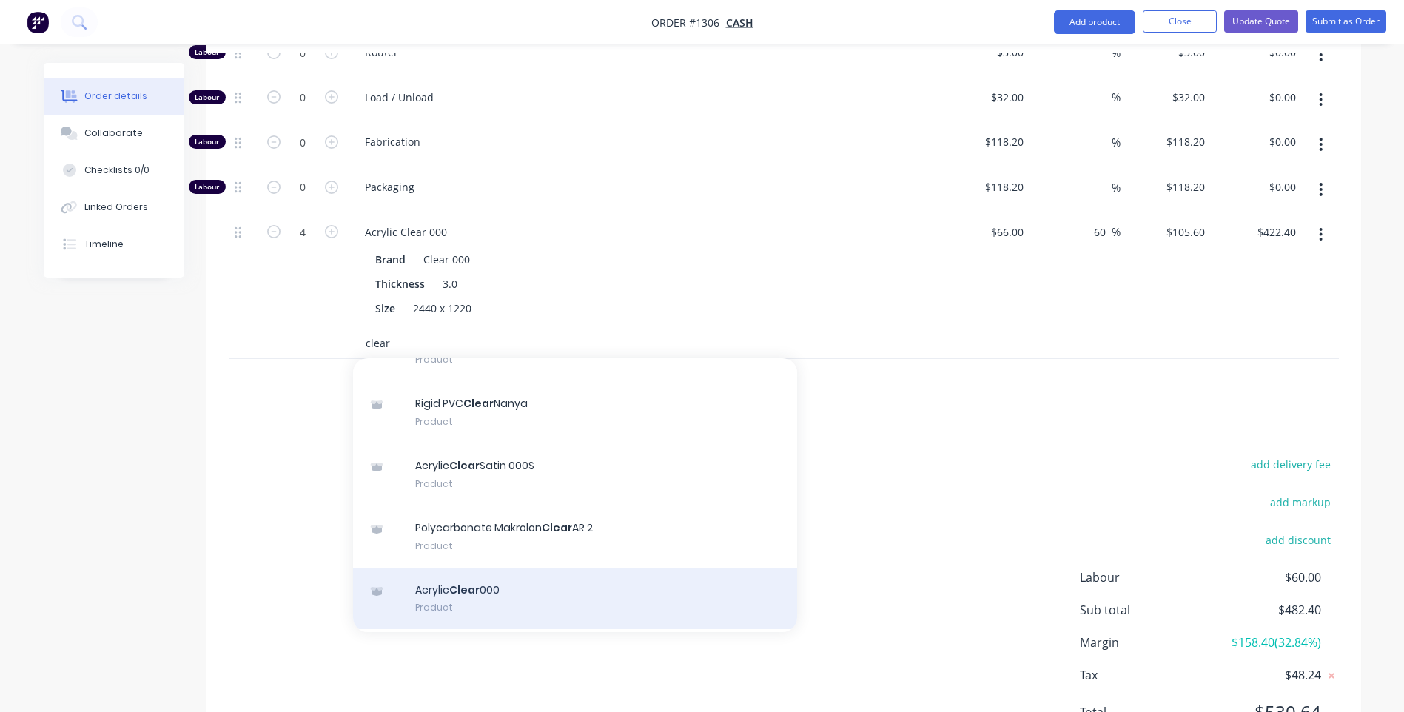
type input "clear"
click at [489, 568] on div "Acrylic Clear 000 Product" at bounding box center [575, 599] width 444 height 62
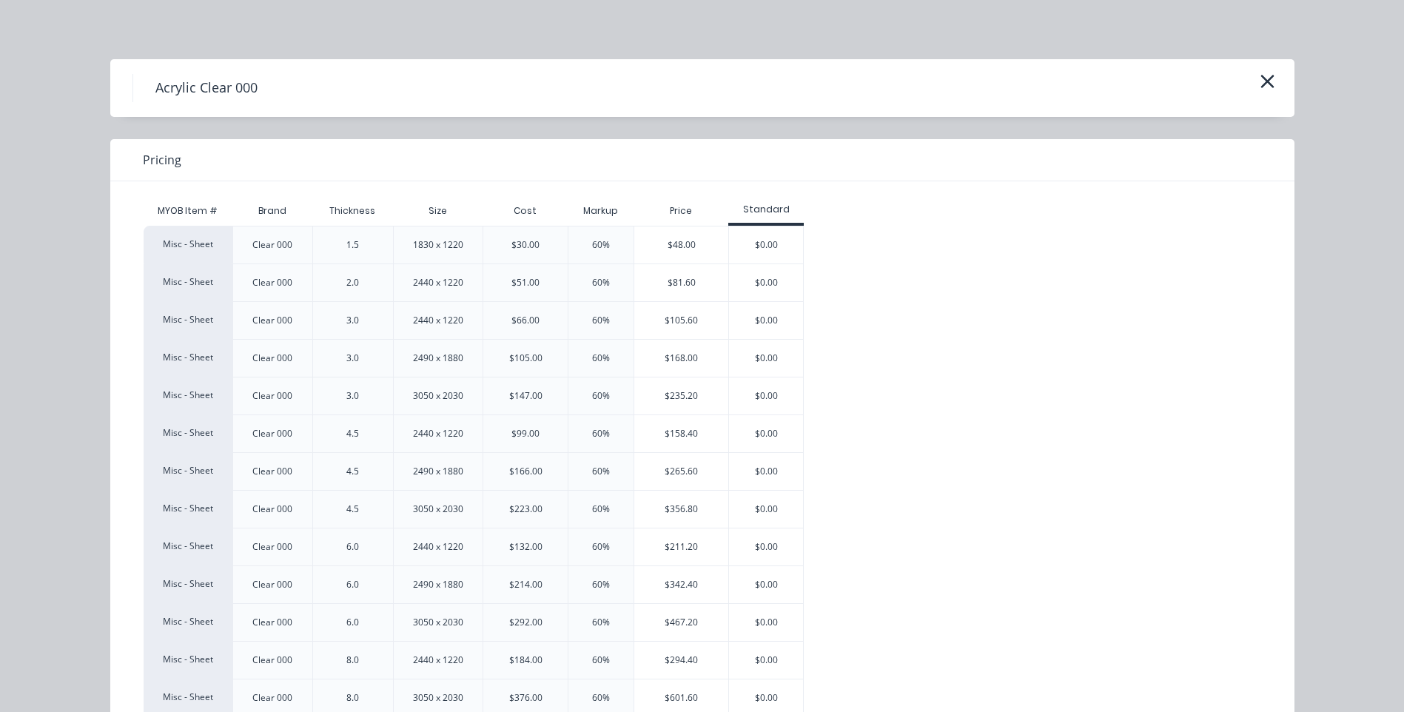
scroll to position [144, 0]
click at [686, 350] on div "$168.00" at bounding box center [681, 358] width 94 height 37
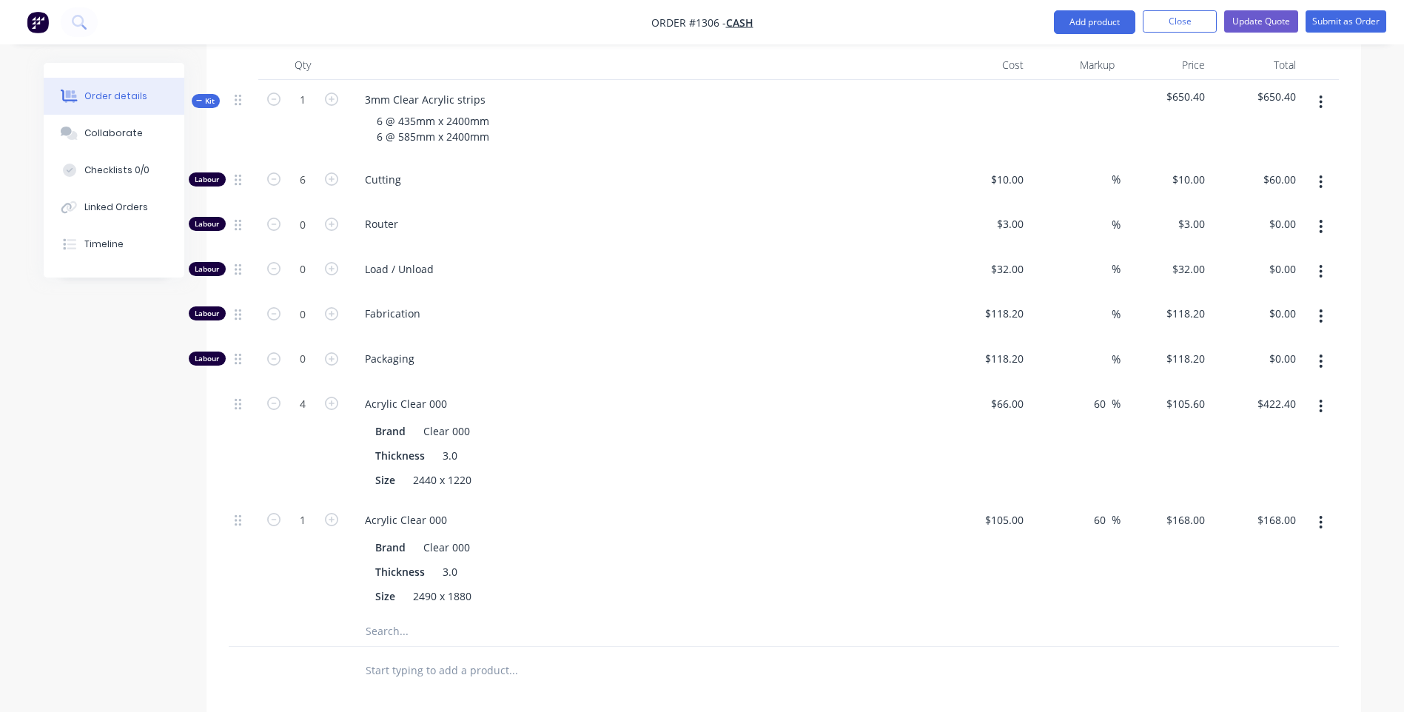
scroll to position [518, 0]
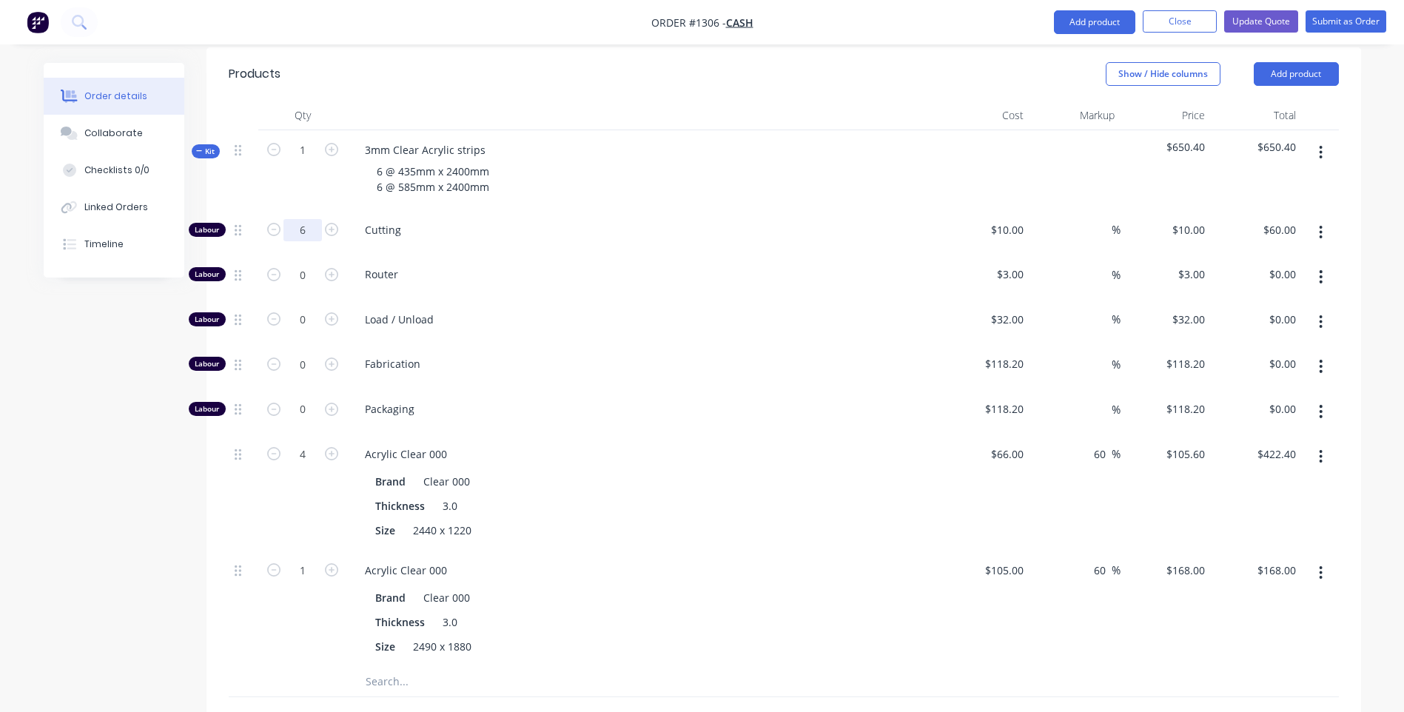
click at [312, 219] on input "6" at bounding box center [303, 230] width 38 height 22
type input "1"
type input "10"
type input "$10.00"
click at [1007, 219] on div "10 $10.00" at bounding box center [1007, 229] width 46 height 21
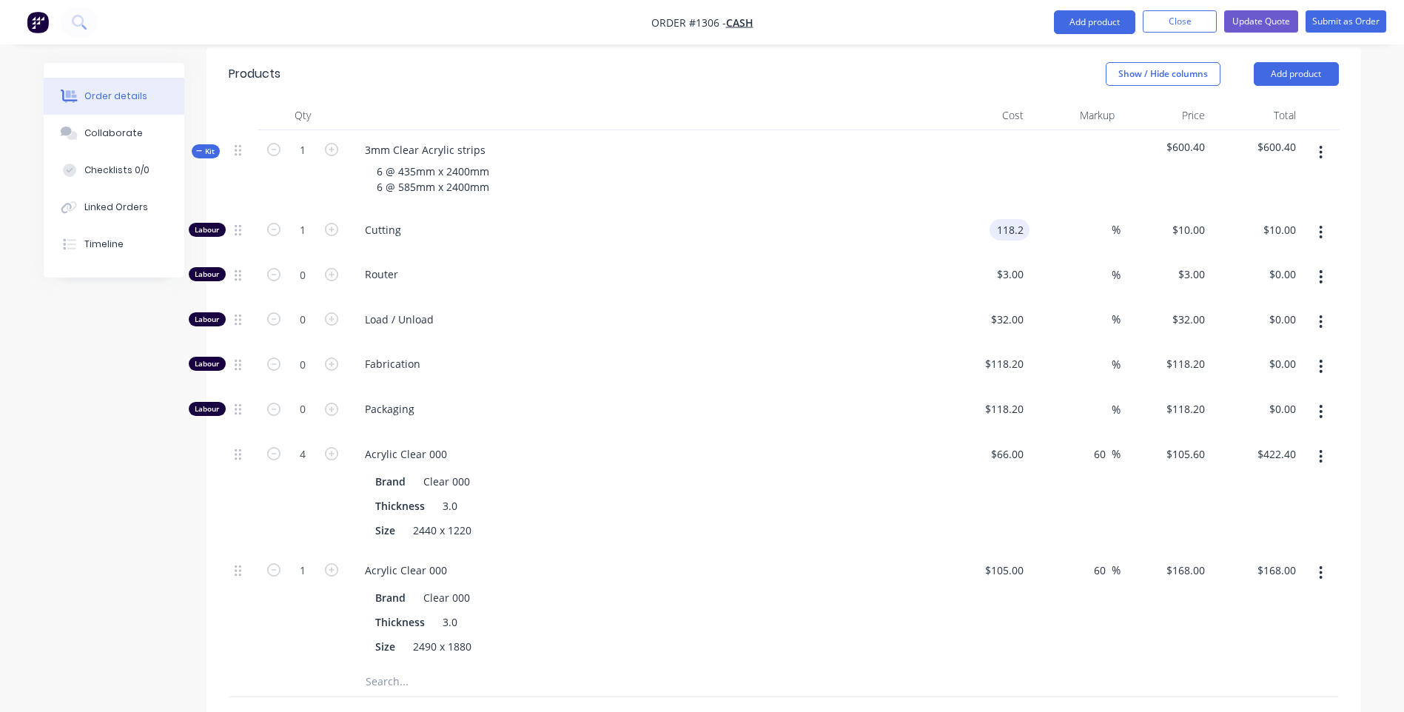
type input "$118.20"
click at [856, 300] on div "Load / Unload" at bounding box center [643, 322] width 592 height 45
click at [497, 161] on div "6 @ 435mm x 2400mm 6 @ 585mm x 2400mm" at bounding box center [433, 179] width 136 height 37
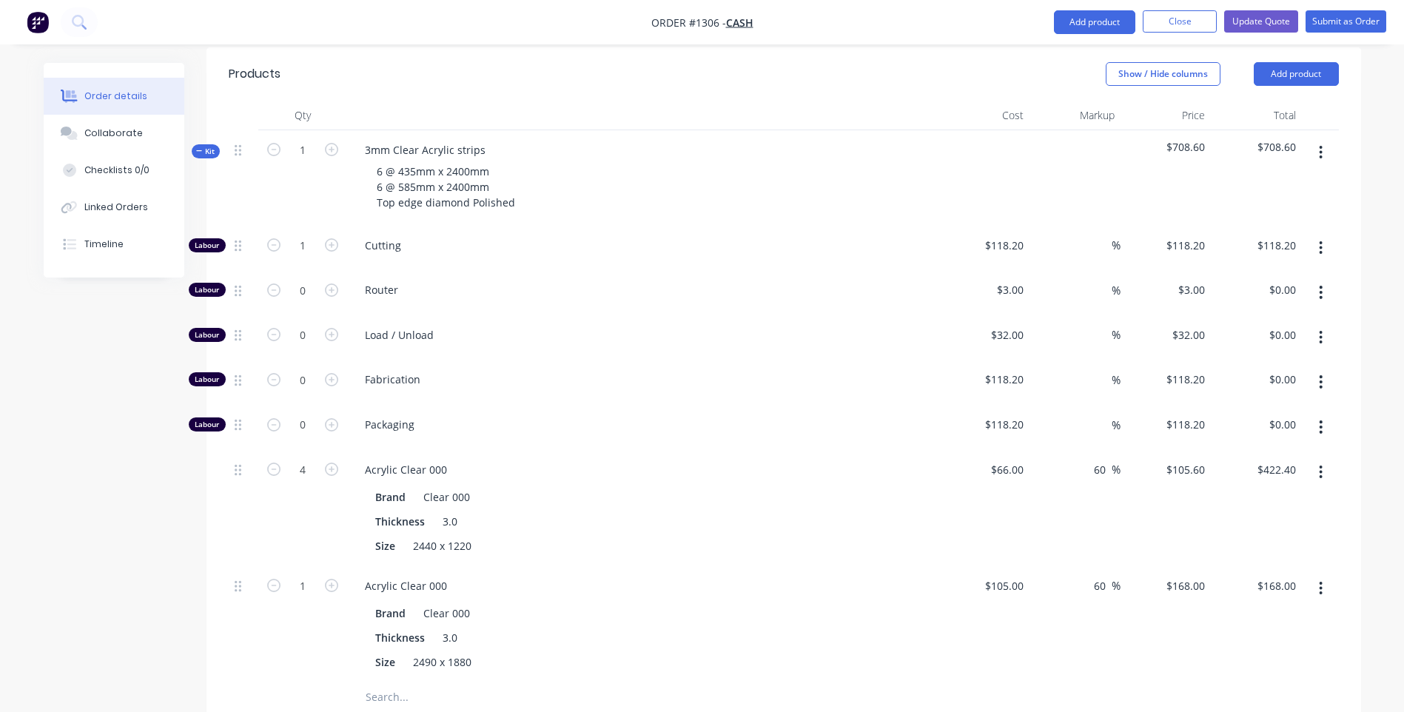
click at [608, 270] on div "Router" at bounding box center [643, 292] width 592 height 45
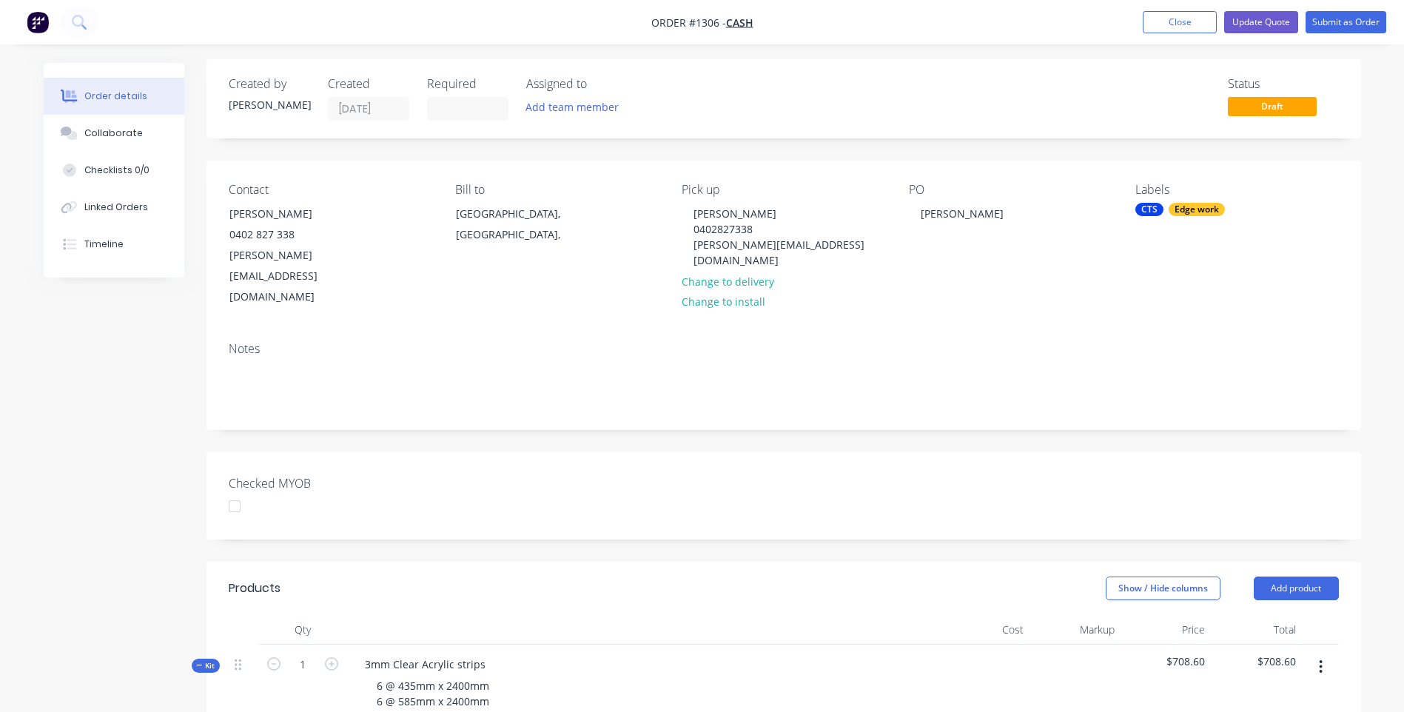
scroll to position [0, 0]
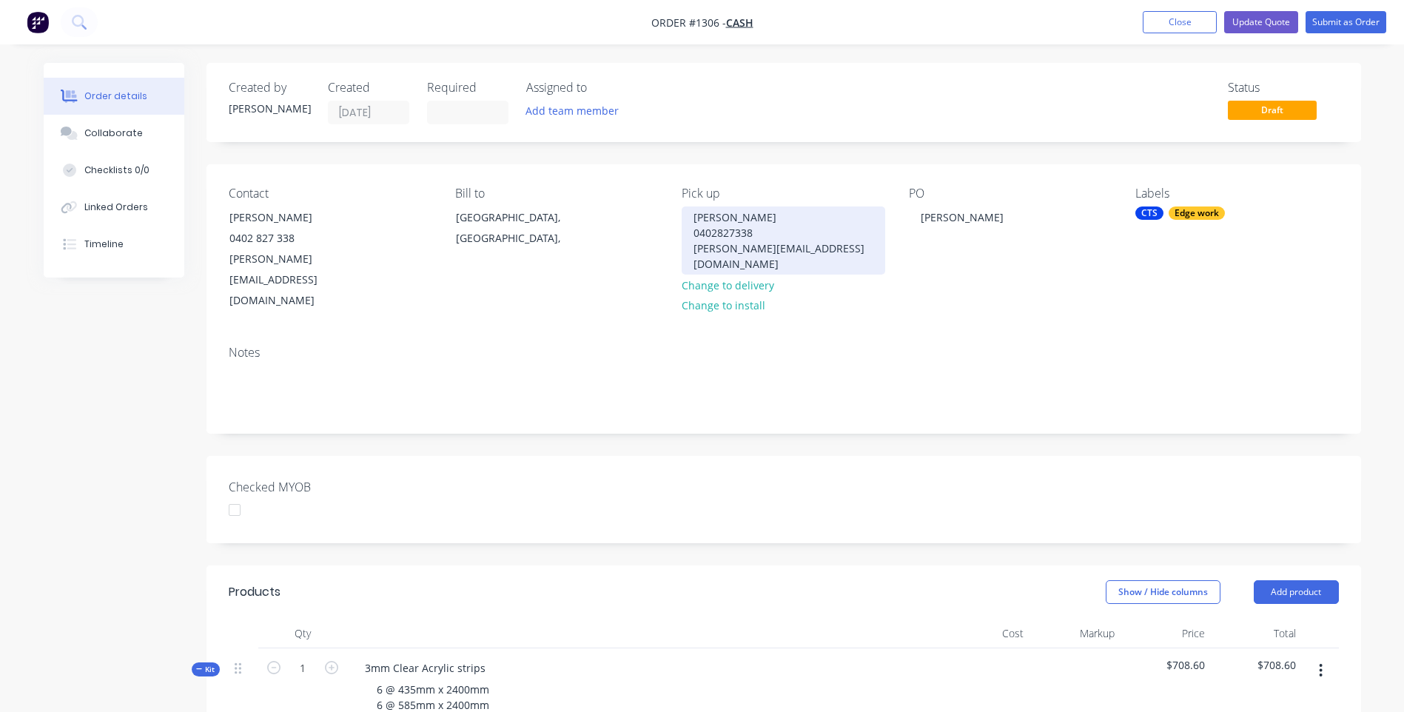
click at [721, 219] on div "Mick 0402827338 Mickoloughlin@bigpond.com" at bounding box center [783, 241] width 203 height 68
click at [741, 220] on div "Mick O' 0402827338 Mickoloughlin@bigpond.com" at bounding box center [783, 241] width 203 height 68
click at [741, 215] on div "Mick O'L 0402827338 Mickoloughlin@bigpond.comoughlin" at bounding box center [779, 233] width 195 height 53
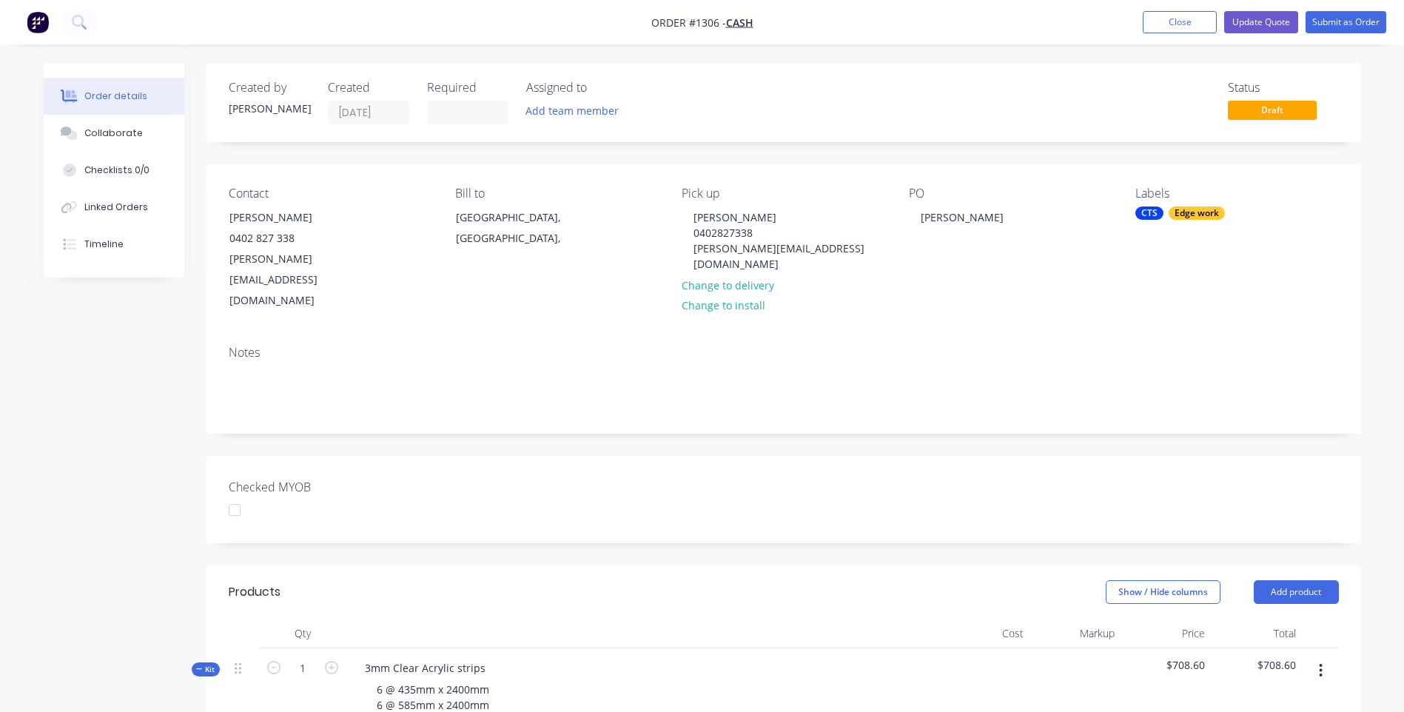
click at [566, 334] on div "Notes" at bounding box center [784, 383] width 1155 height 99
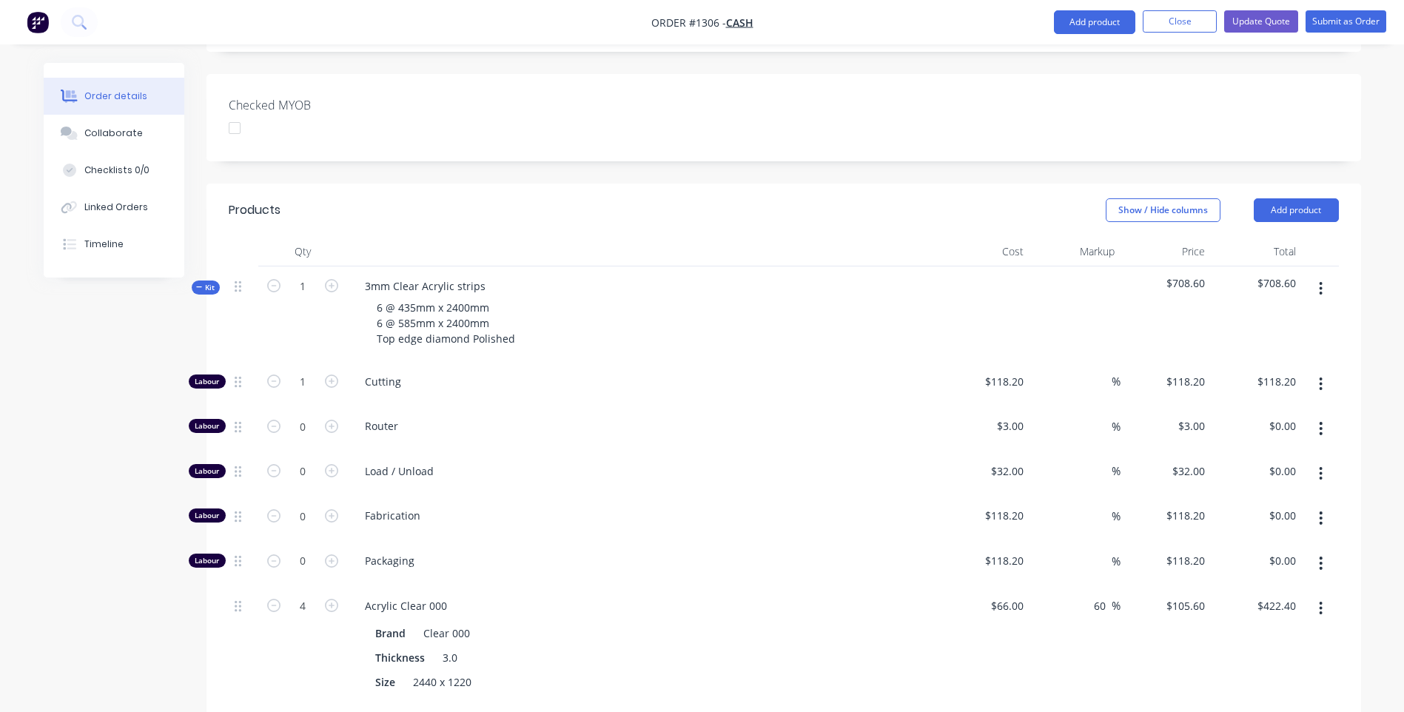
scroll to position [370, 0]
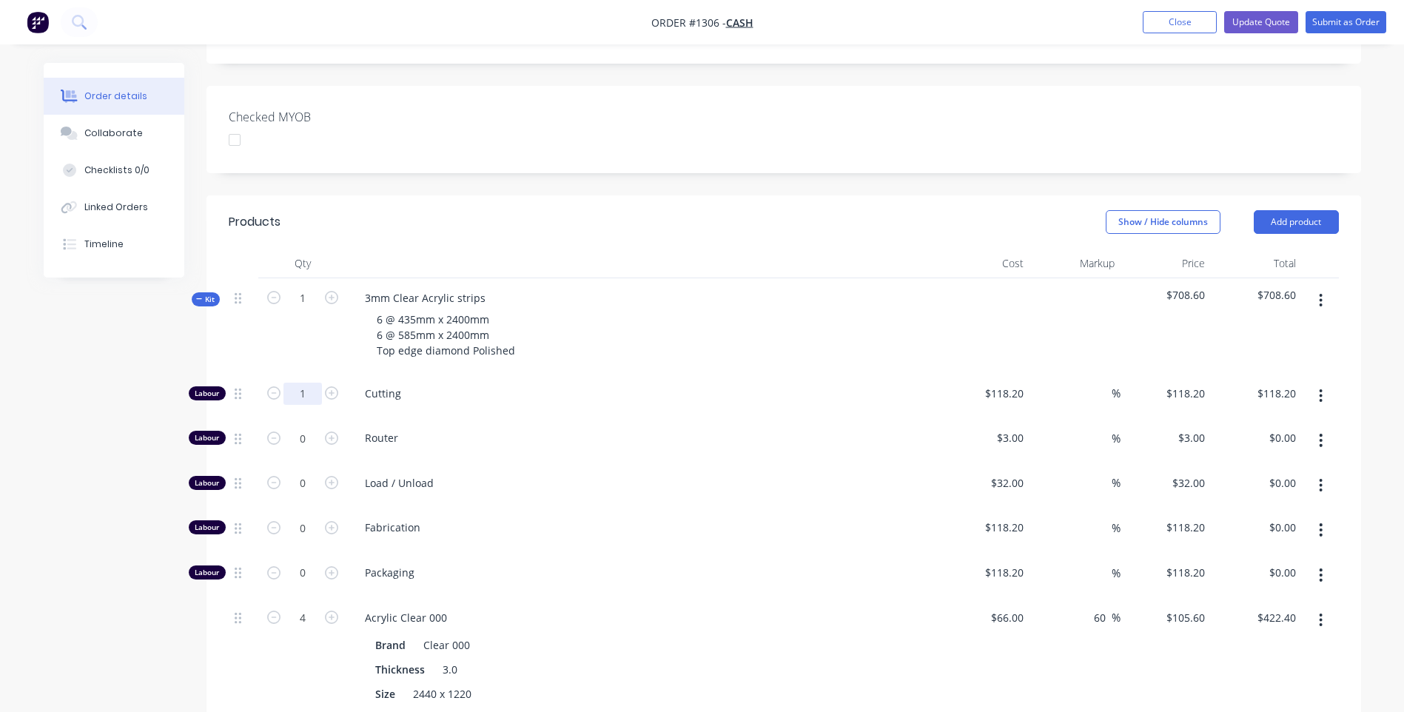
click at [312, 383] on input "1" at bounding box center [303, 394] width 38 height 22
type input "1.2"
type input "$141.84"
click at [700, 318] on div "6 @ 435mm x 2400mm 6 @ 585mm x 2400mm Top edge diamond Polished" at bounding box center [643, 335] width 580 height 53
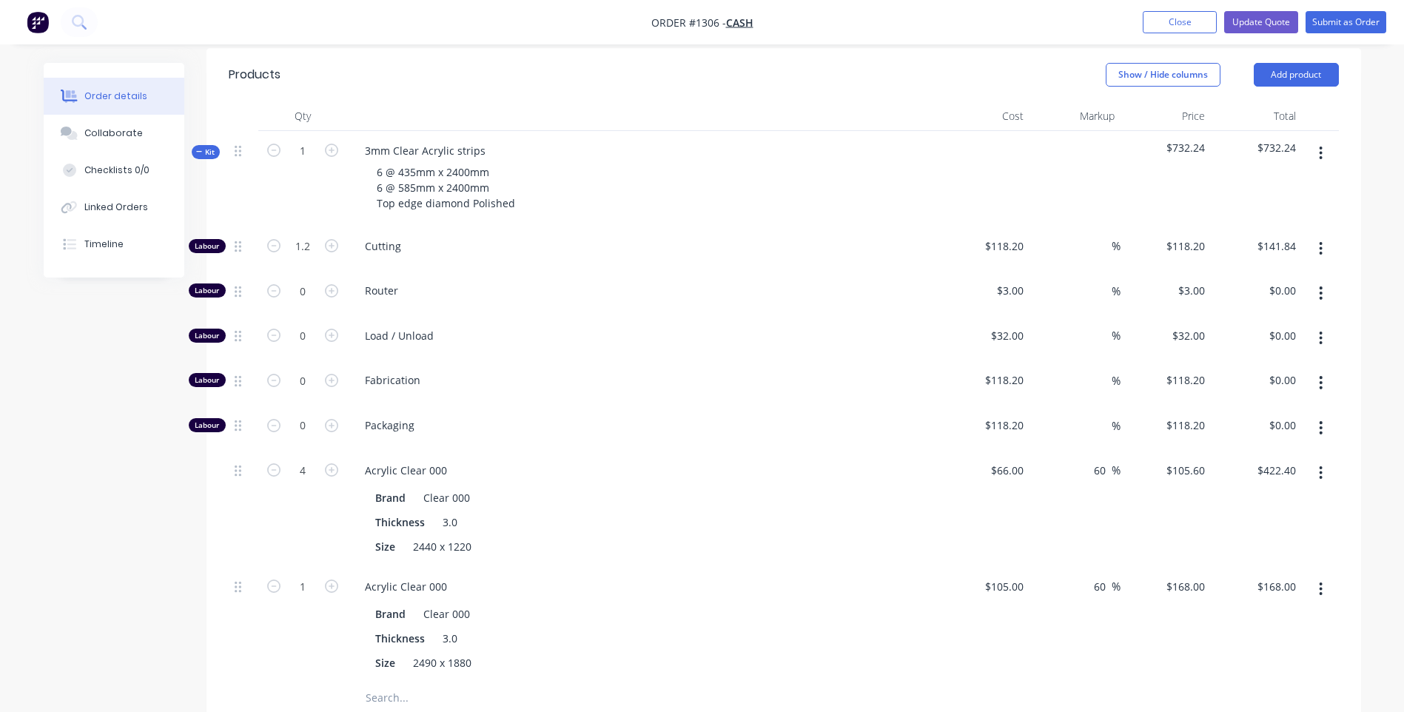
scroll to position [518, 0]
click at [102, 139] on div "Collaborate" at bounding box center [113, 133] width 58 height 13
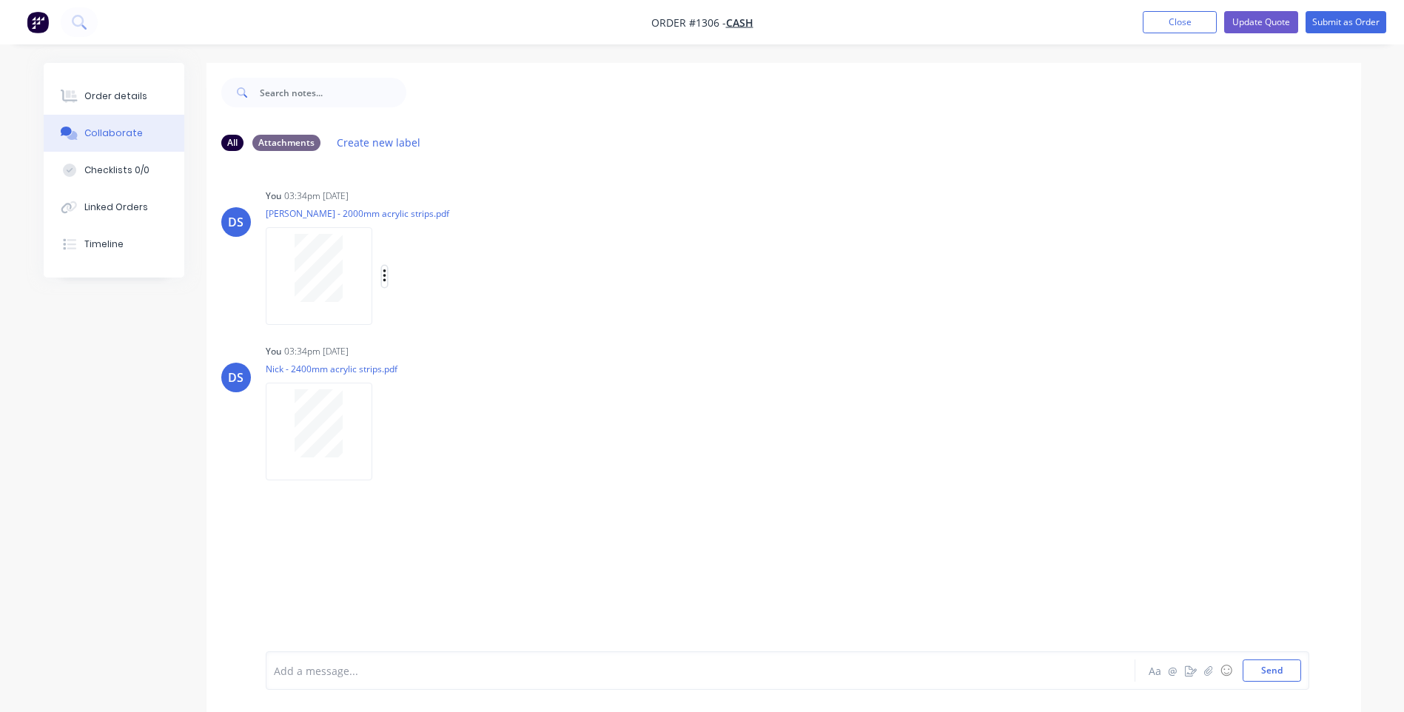
click at [387, 278] on button "button" at bounding box center [385, 276] width 6 height 21
click at [423, 349] on button "Delete" at bounding box center [481, 348] width 167 height 33
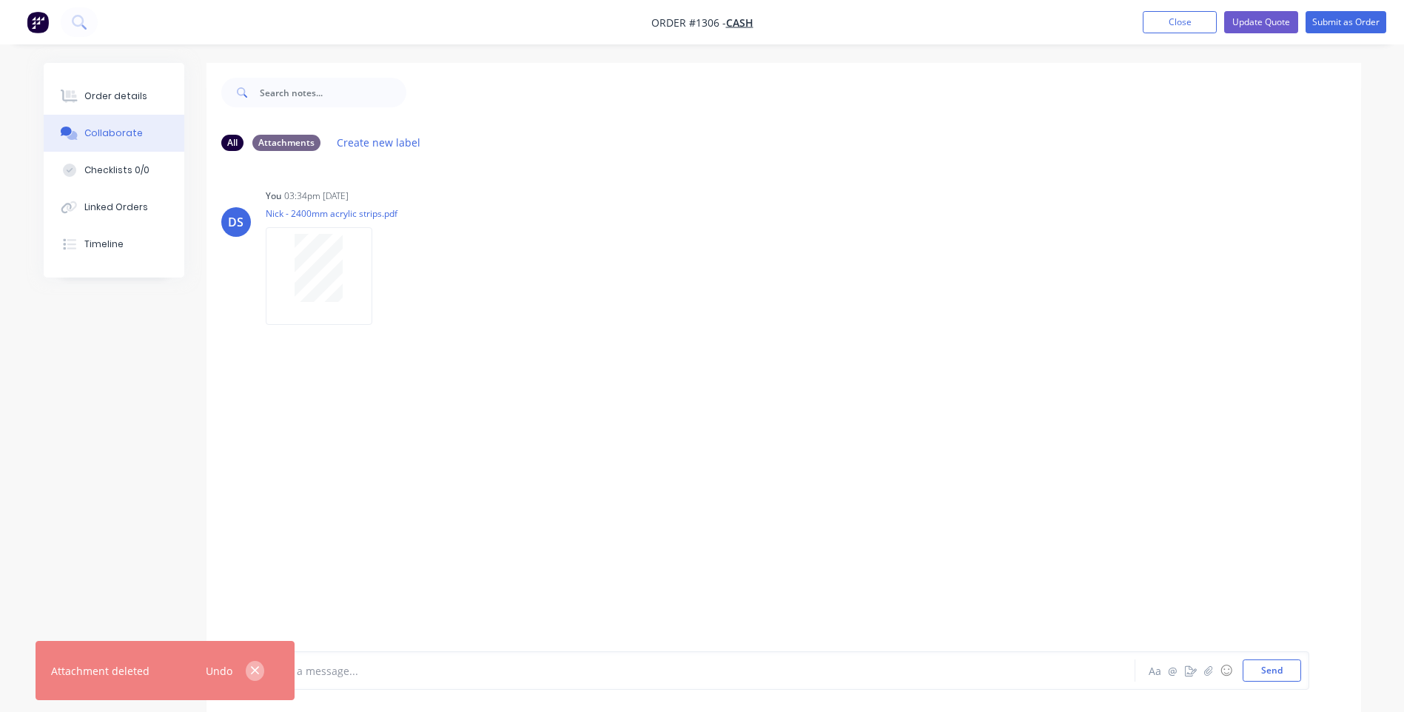
click at [253, 674] on icon "button" at bounding box center [255, 670] width 10 height 13
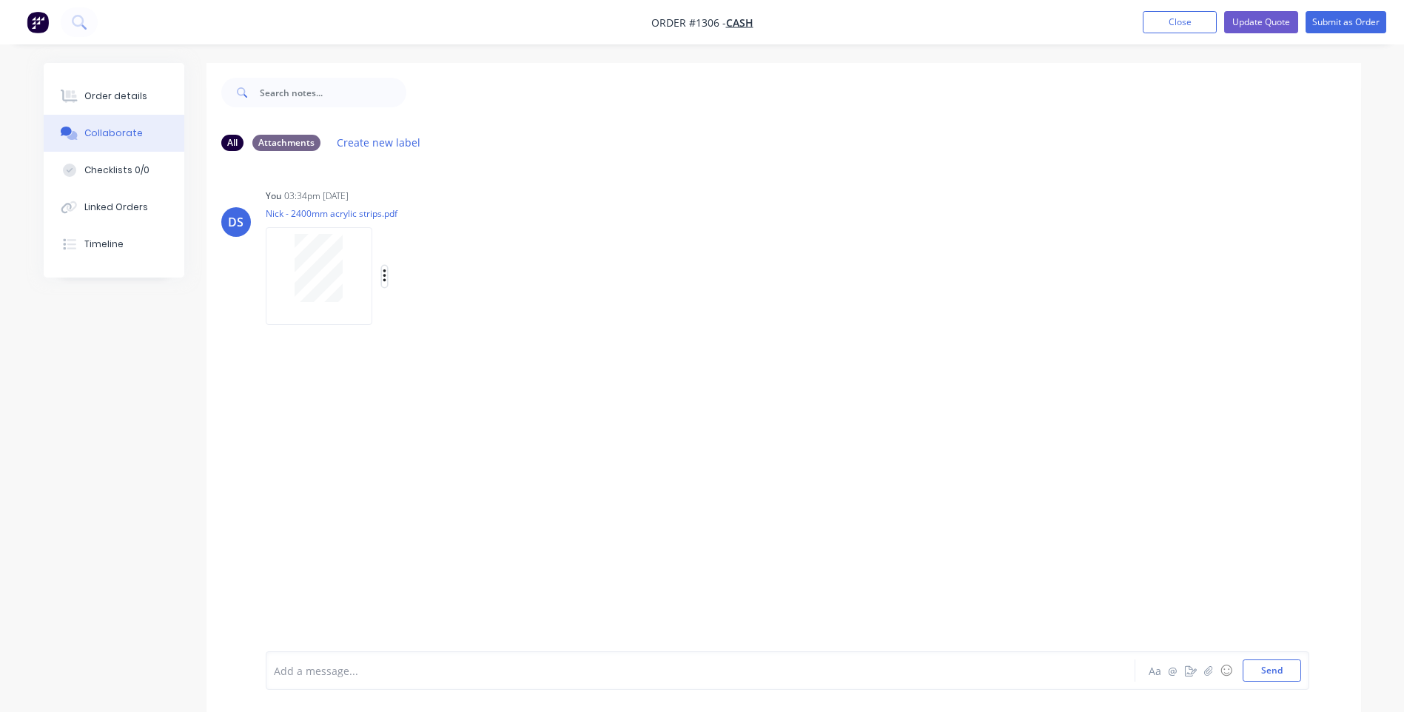
click at [386, 277] on icon "button" at bounding box center [384, 275] width 3 height 13
click at [443, 352] on button "Delete" at bounding box center [481, 348] width 167 height 33
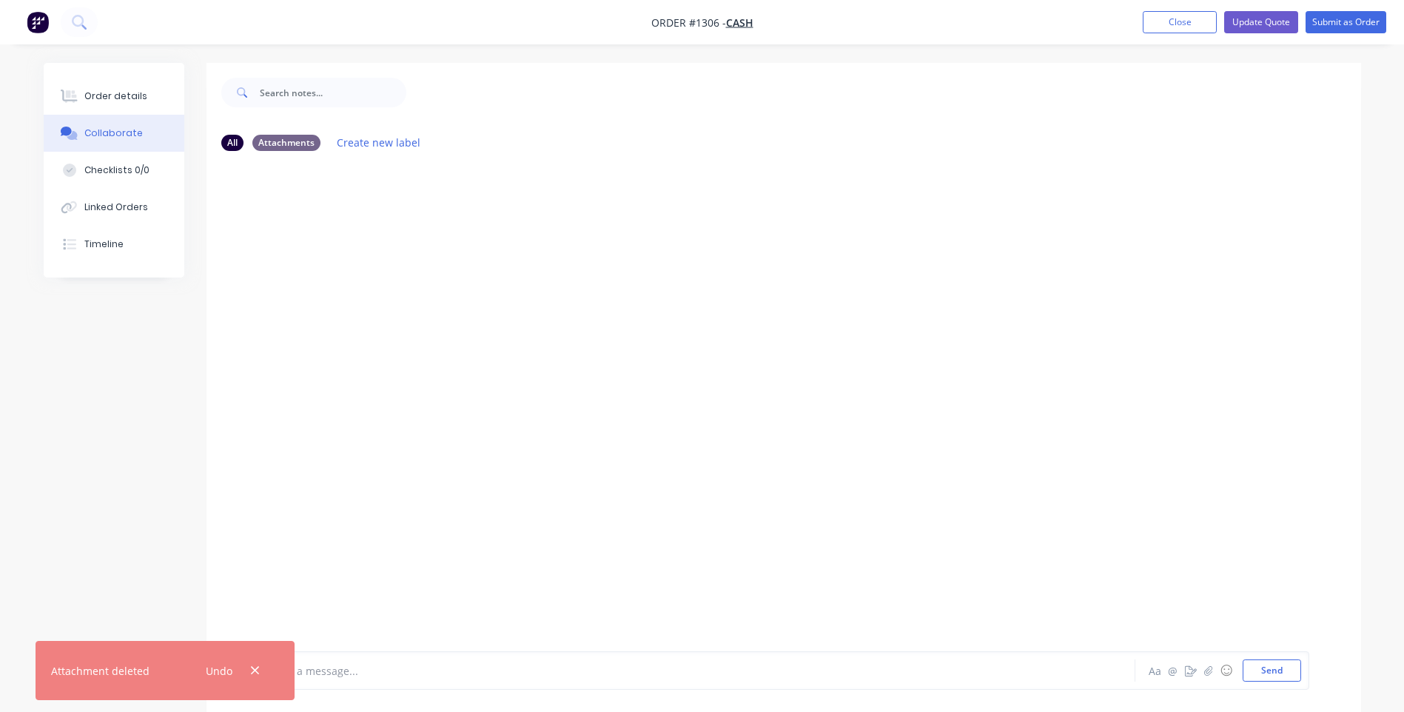
click at [256, 670] on icon "button" at bounding box center [255, 670] width 10 height 13
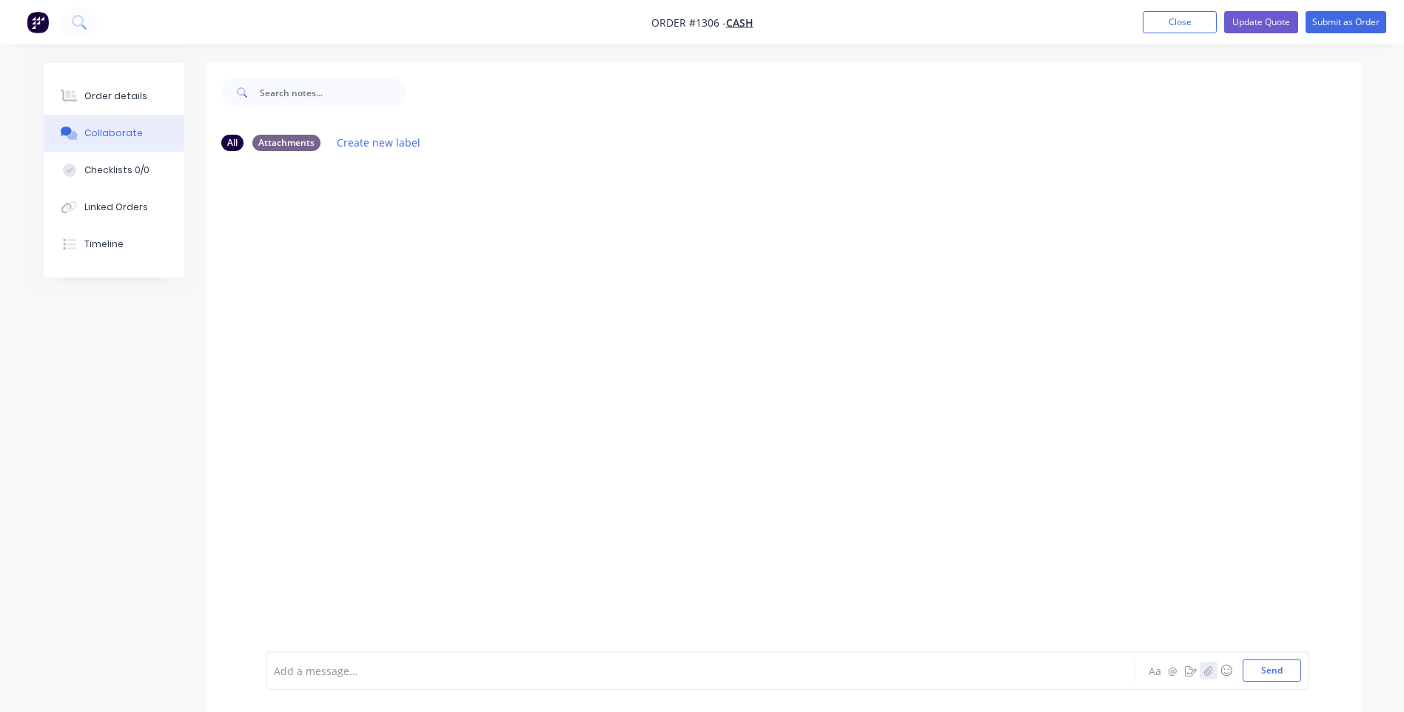
click at [1206, 669] on icon "button" at bounding box center [1208, 670] width 9 height 10
click at [1258, 665] on button "Send" at bounding box center [1272, 671] width 58 height 22
click at [122, 100] on div "Order details" at bounding box center [115, 96] width 63 height 13
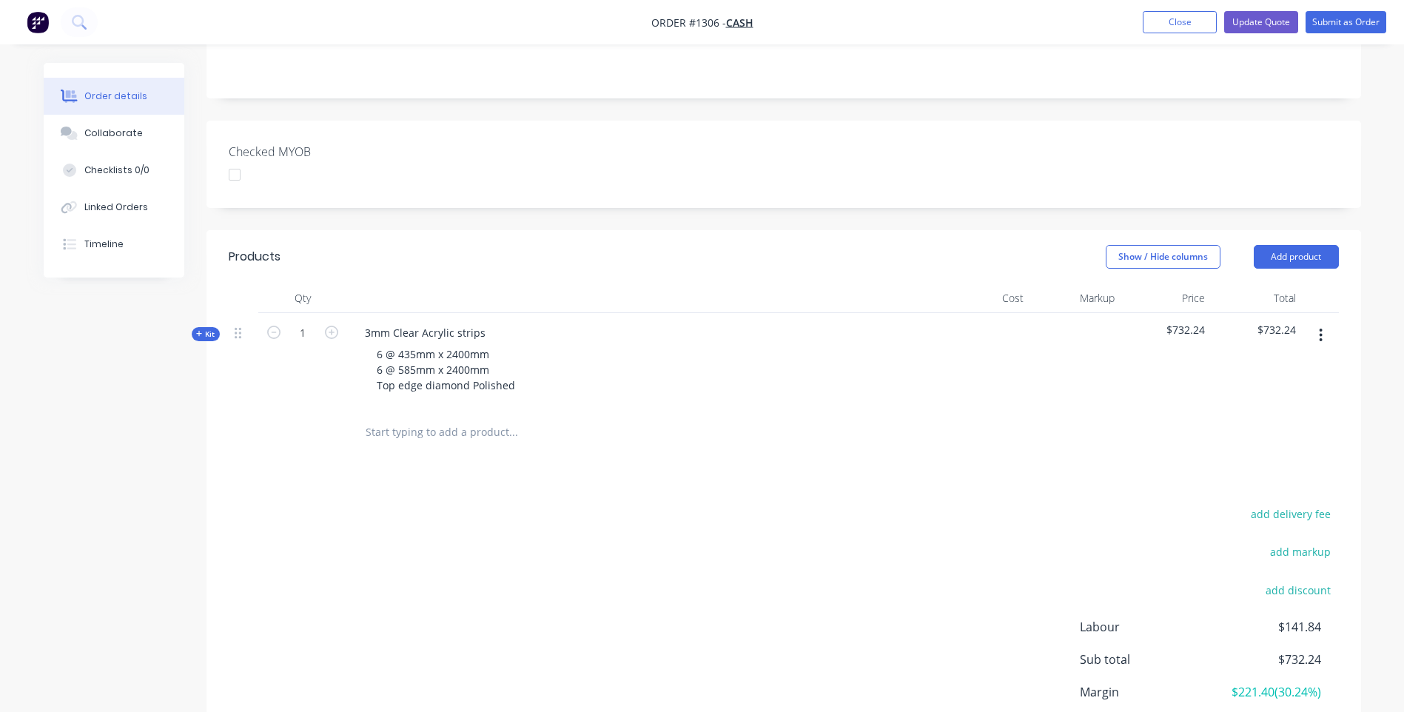
scroll to position [370, 0]
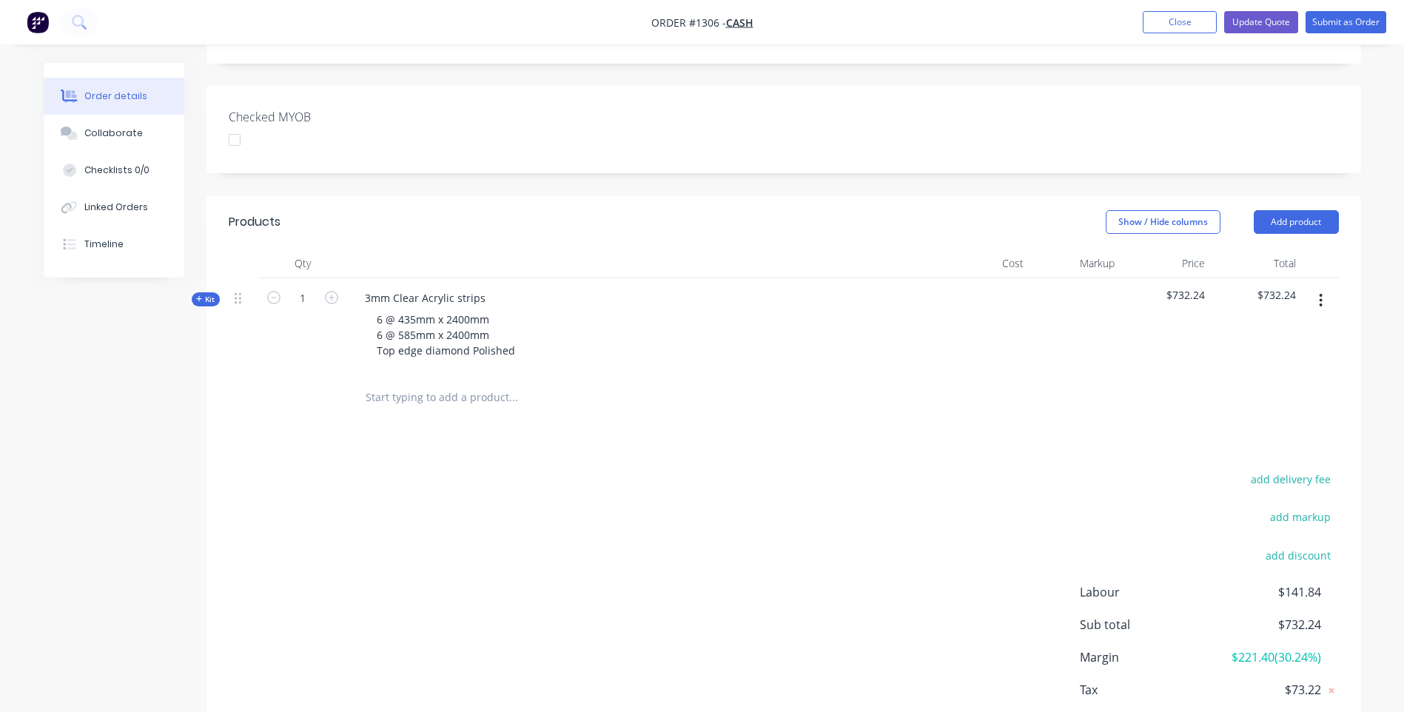
click at [198, 295] on icon at bounding box center [199, 298] width 7 height 7
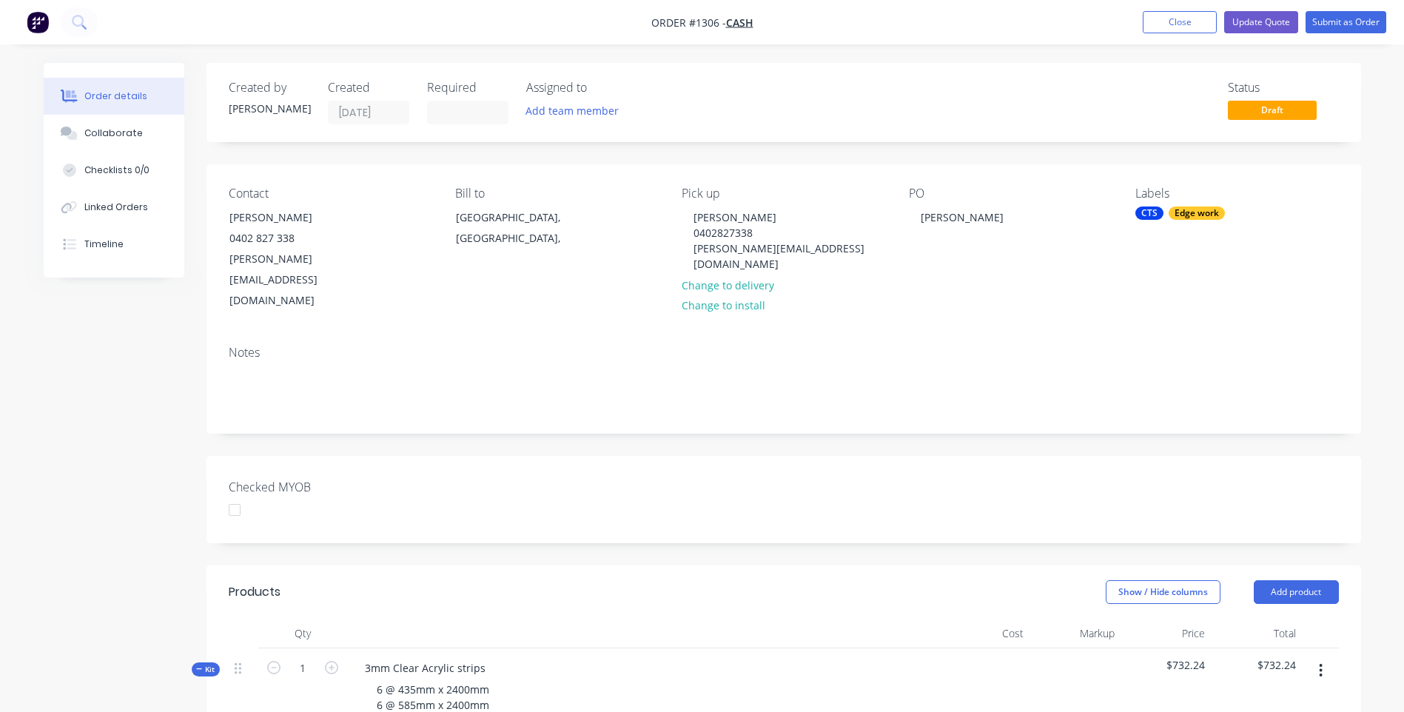
scroll to position [0, 0]
click at [1254, 27] on button "Update Quote" at bounding box center [1261, 22] width 74 height 22
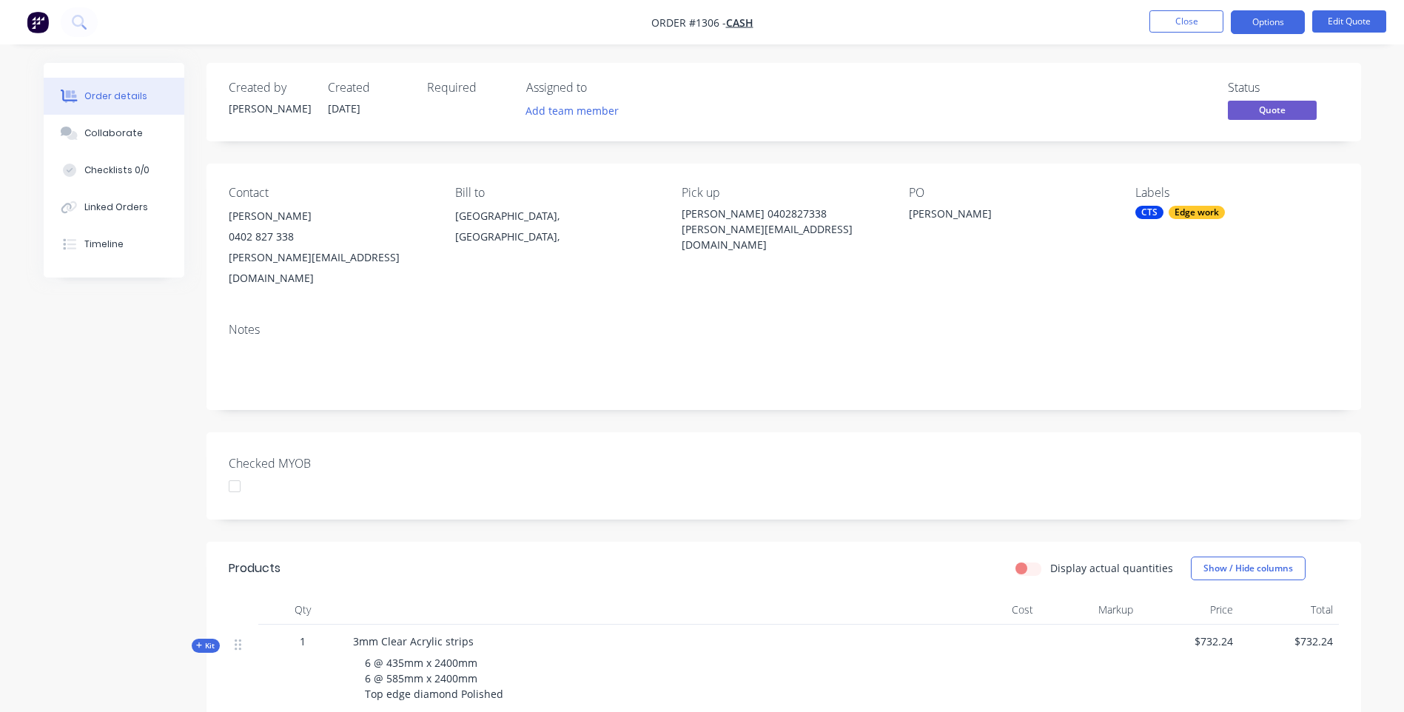
click at [1254, 27] on button "Options" at bounding box center [1268, 22] width 74 height 24
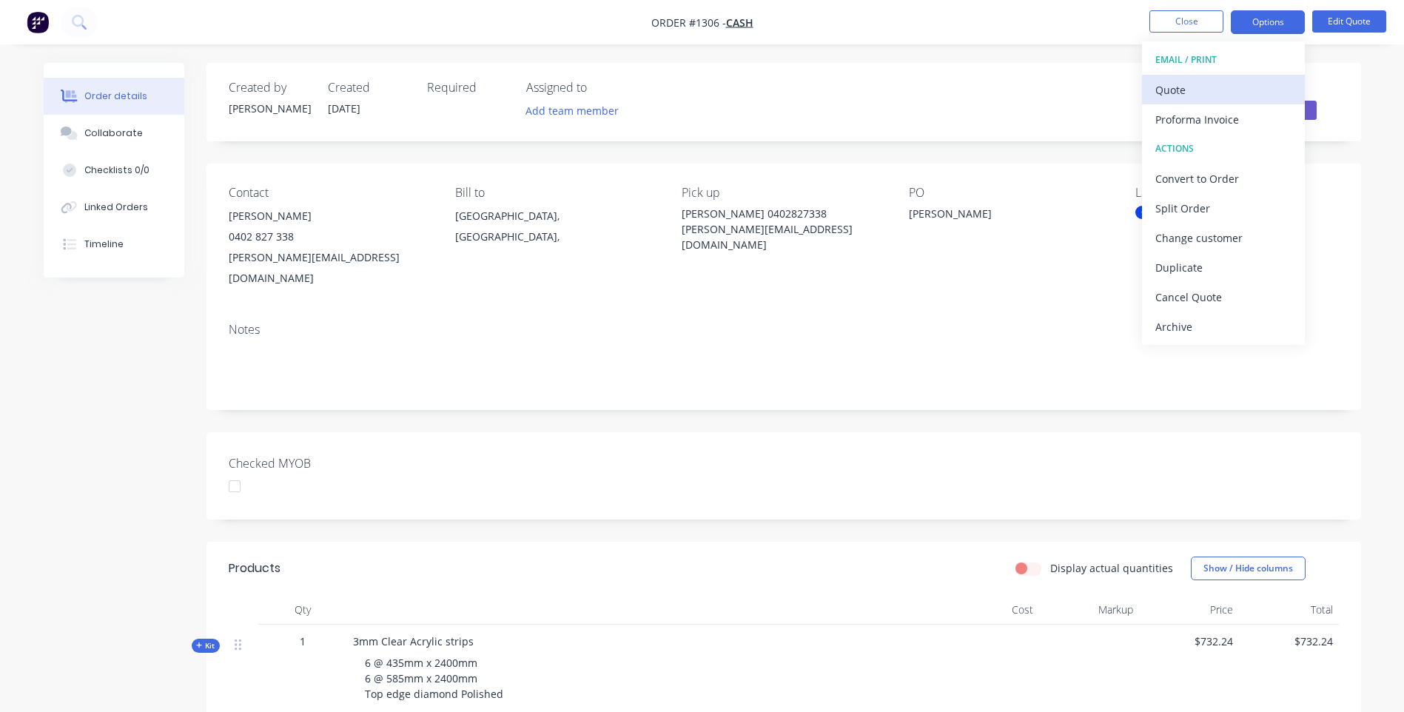
click at [1183, 99] on div "Quote" at bounding box center [1224, 89] width 136 height 21
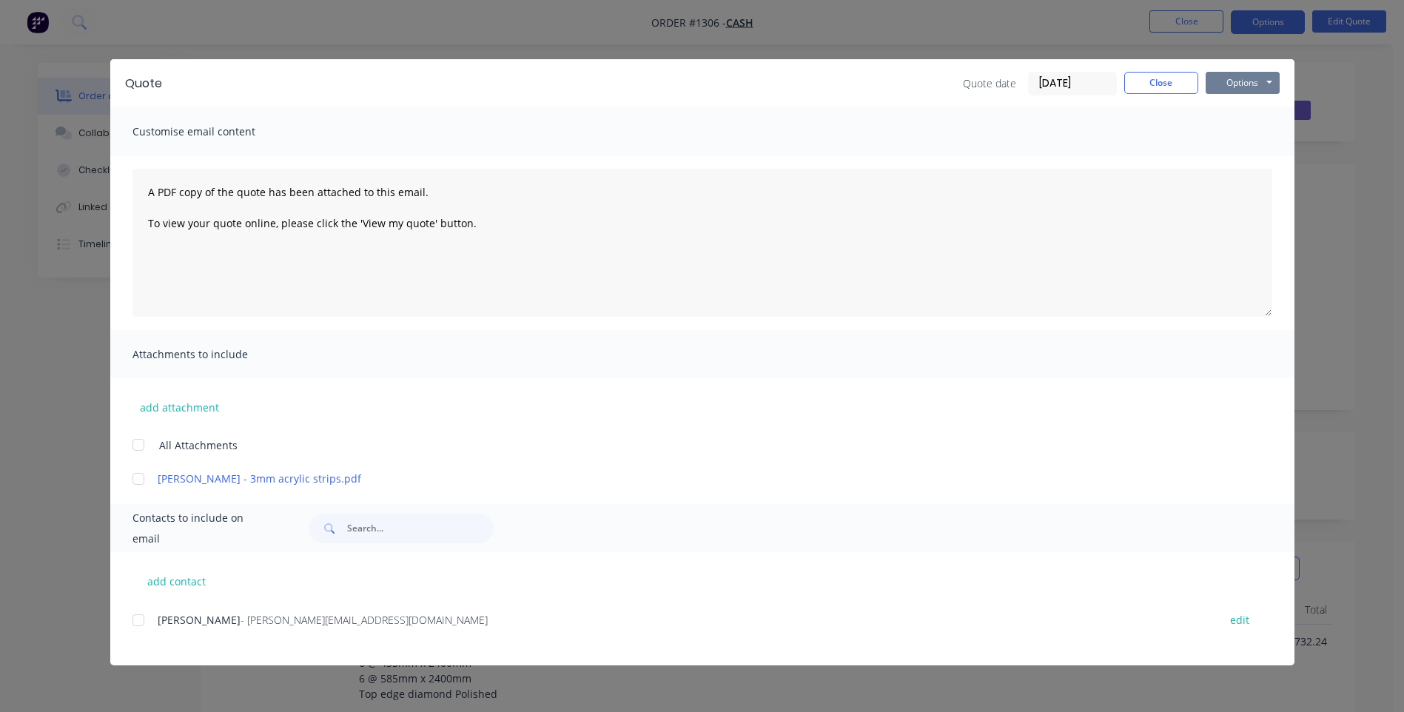
click at [1217, 89] on button "Options" at bounding box center [1243, 83] width 74 height 22
click at [1242, 112] on button "Preview" at bounding box center [1253, 109] width 95 height 24
click at [534, 650] on div "Mick O'Loughlin - Mickoloughlin@bigpond.com edit" at bounding box center [714, 638] width 1162 height 56
click at [138, 623] on div at bounding box center [139, 621] width 30 height 30
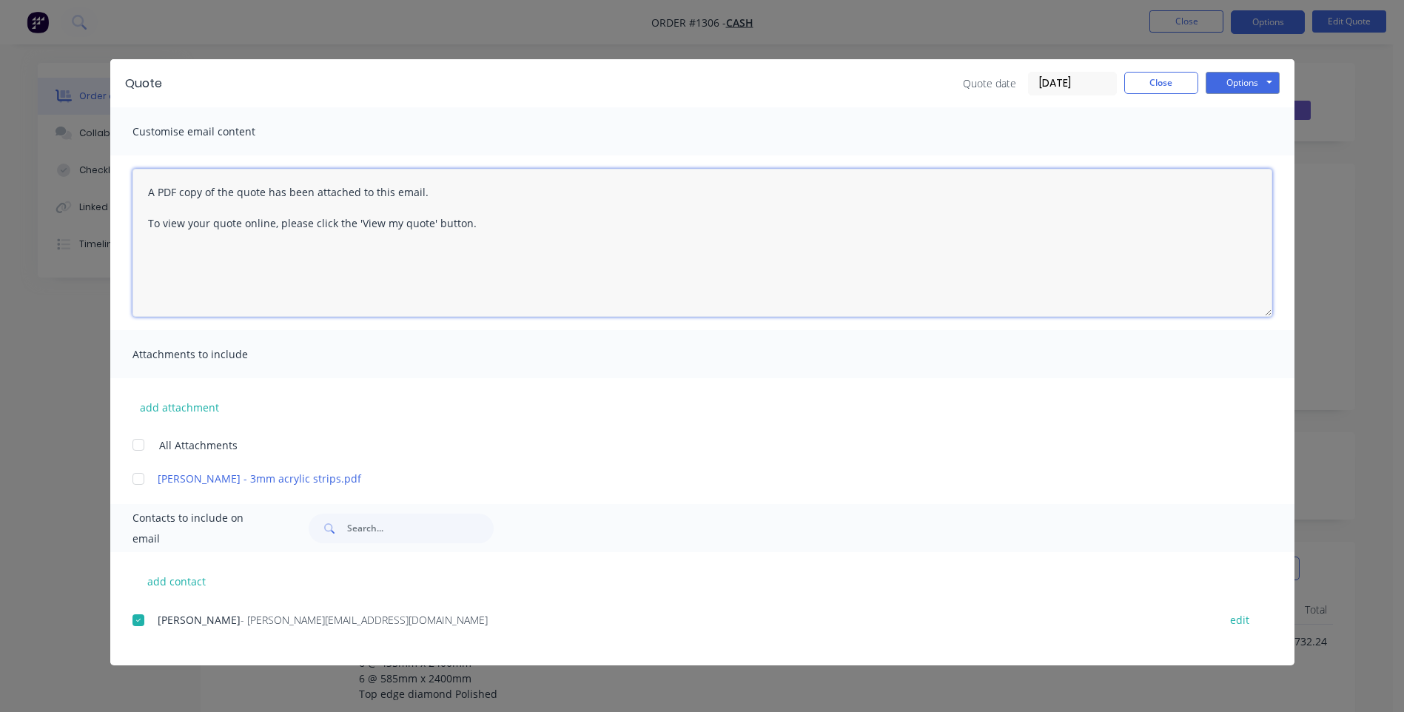
paste textarea "Hi, Please contact us if you have any questions. Regards, [PERSON_NAME] [EMAIL_…"
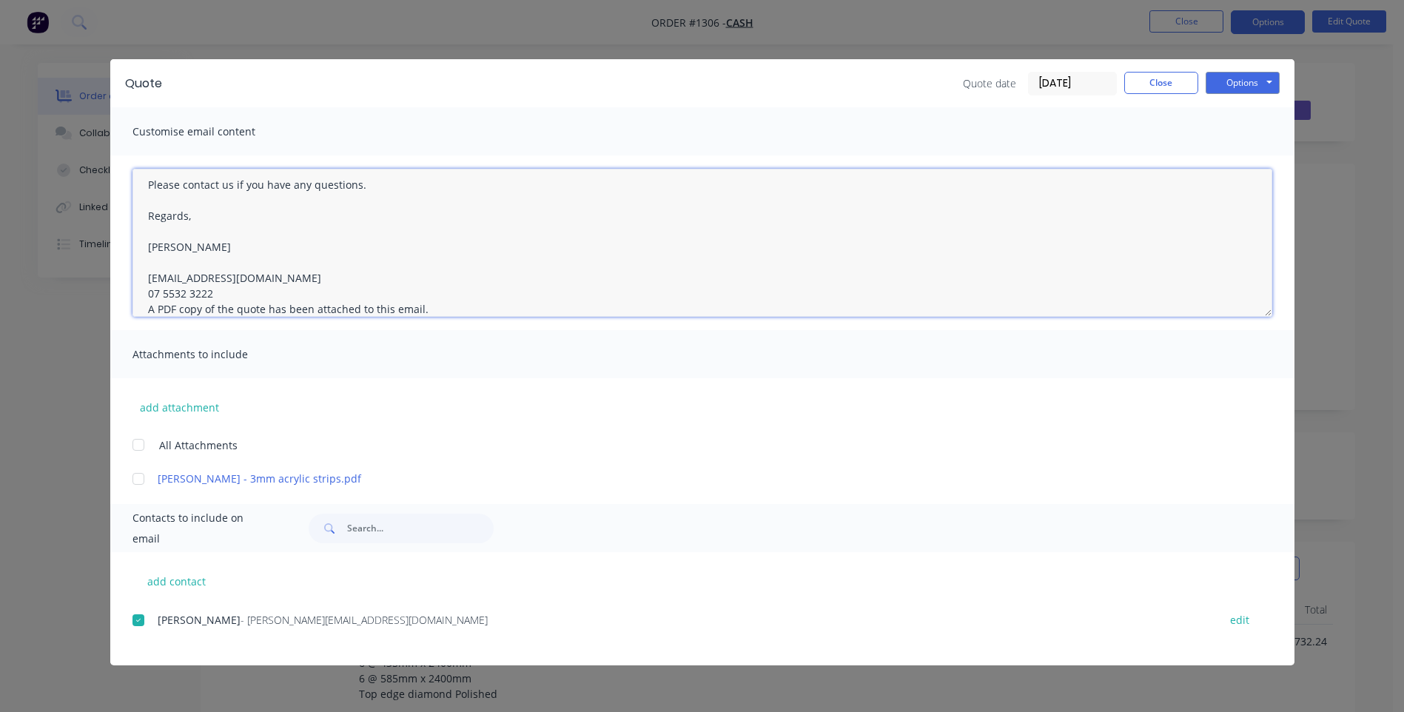
click at [226, 292] on textarea "Hi, Please contact us if you have any questions. Regards, [PERSON_NAME] [EMAIL_…" at bounding box center [703, 243] width 1140 height 148
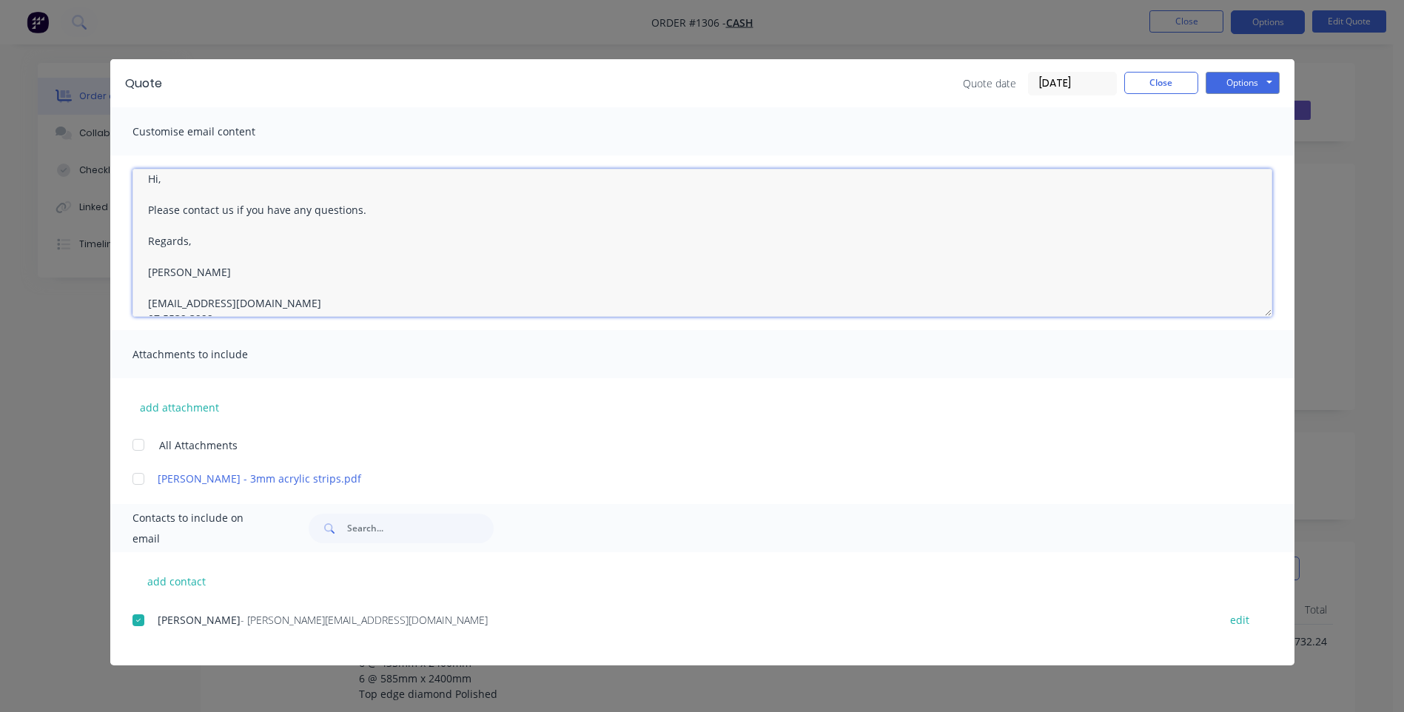
scroll to position [0, 0]
click at [191, 188] on textarea "Hi, Please contact us if you have any questions. Regards, [PERSON_NAME] [EMAIL_…" at bounding box center [703, 243] width 1140 height 148
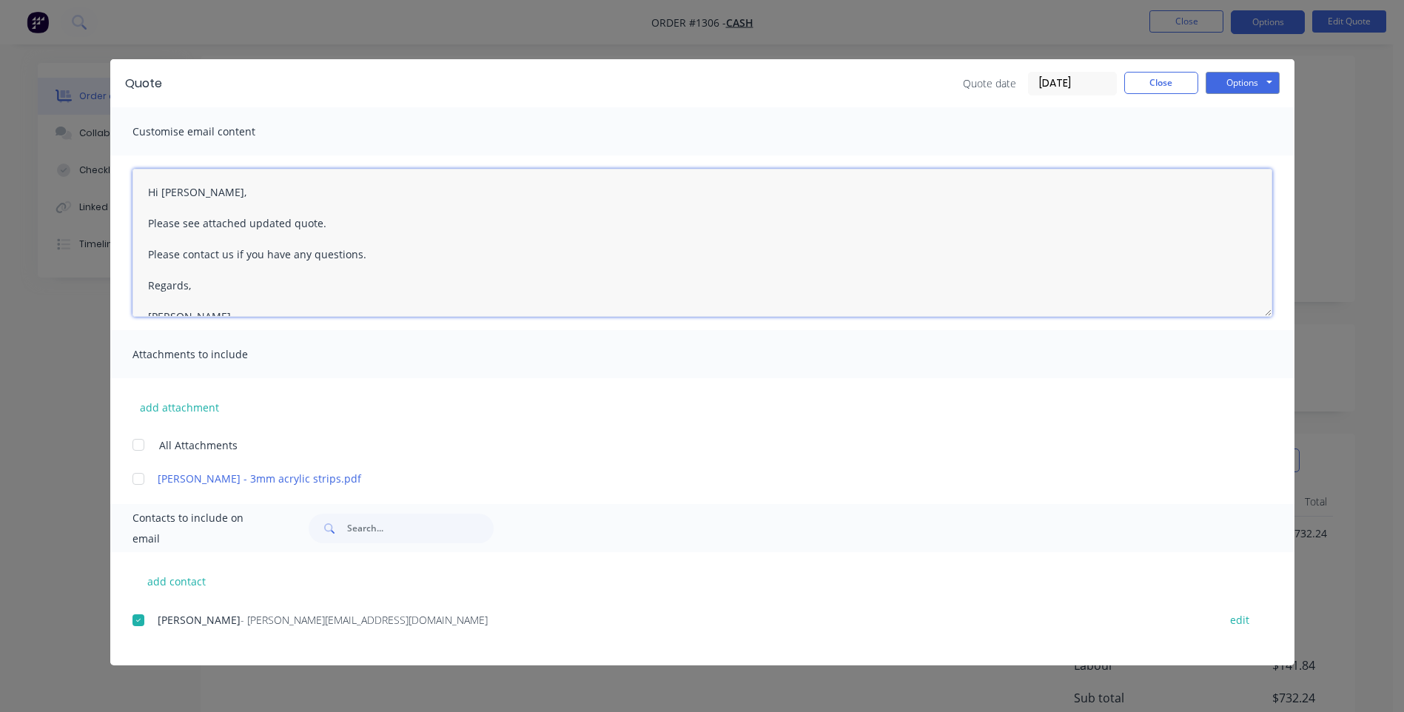
scroll to position [222, 0]
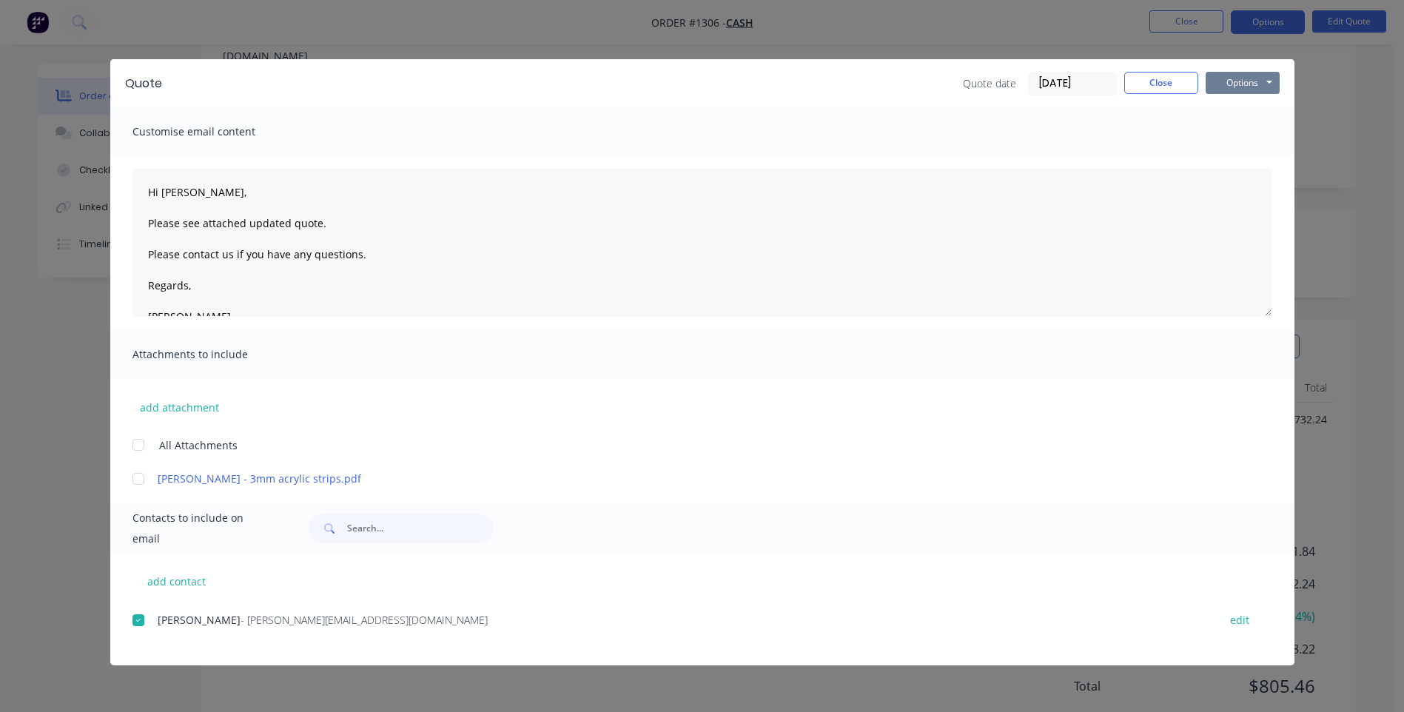
click at [1234, 86] on button "Options" at bounding box center [1243, 83] width 74 height 22
click at [1244, 159] on button "Email" at bounding box center [1253, 158] width 95 height 24
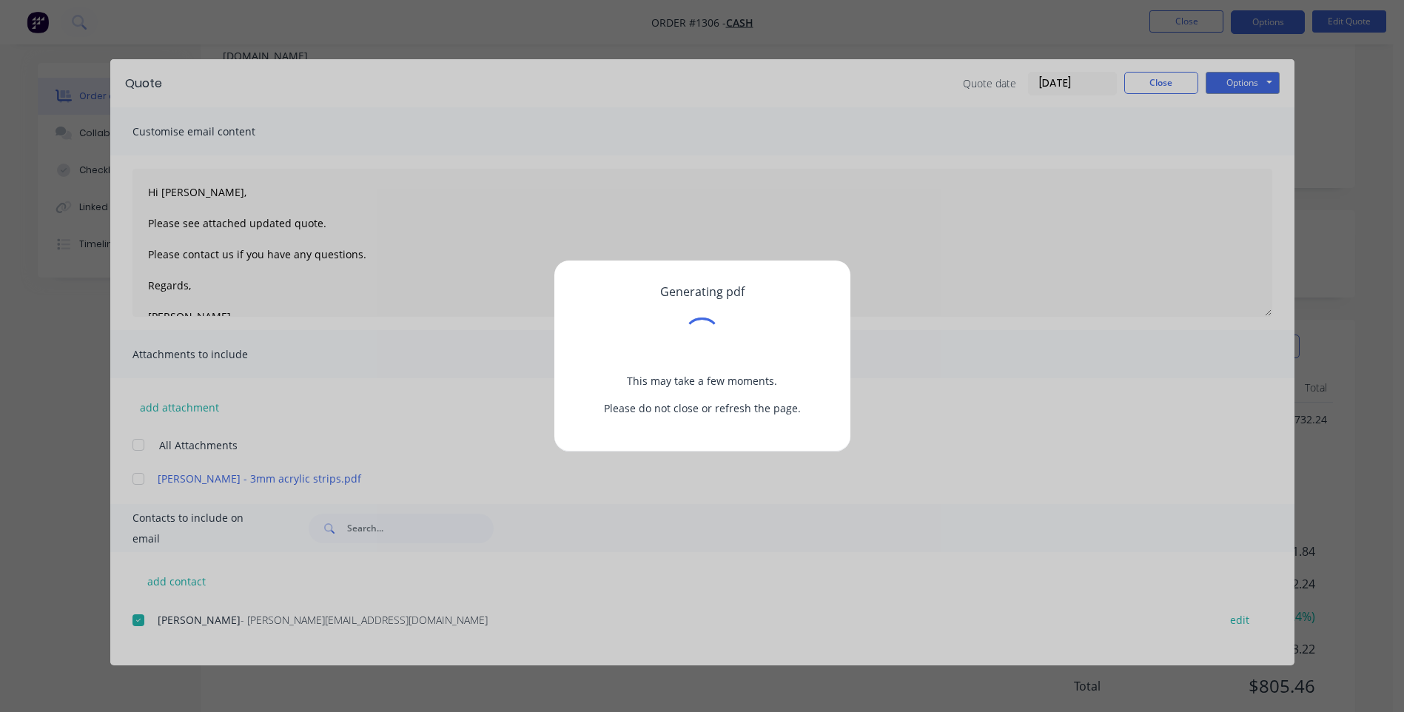
type textarea "A PDF copy of the quote has been attached to this email. To view your quote onl…"
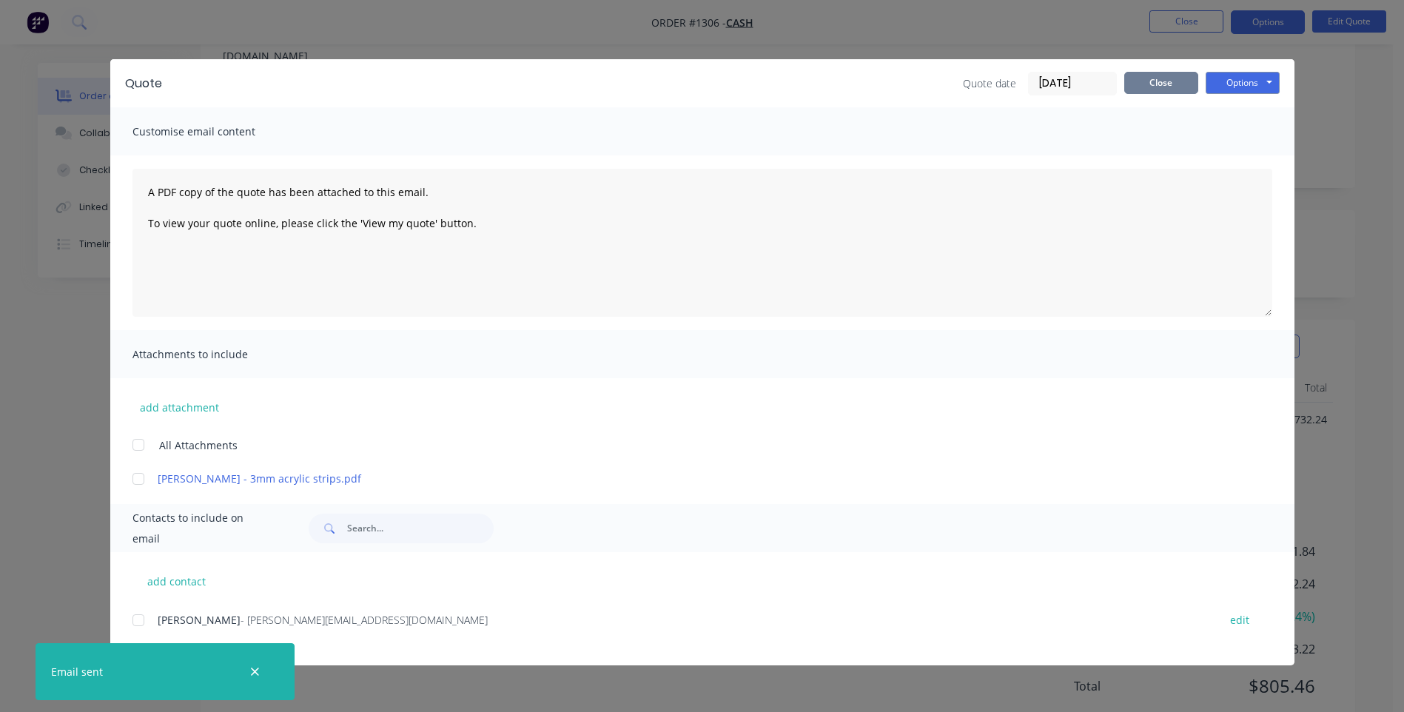
click at [1151, 88] on button "Close" at bounding box center [1161, 83] width 74 height 22
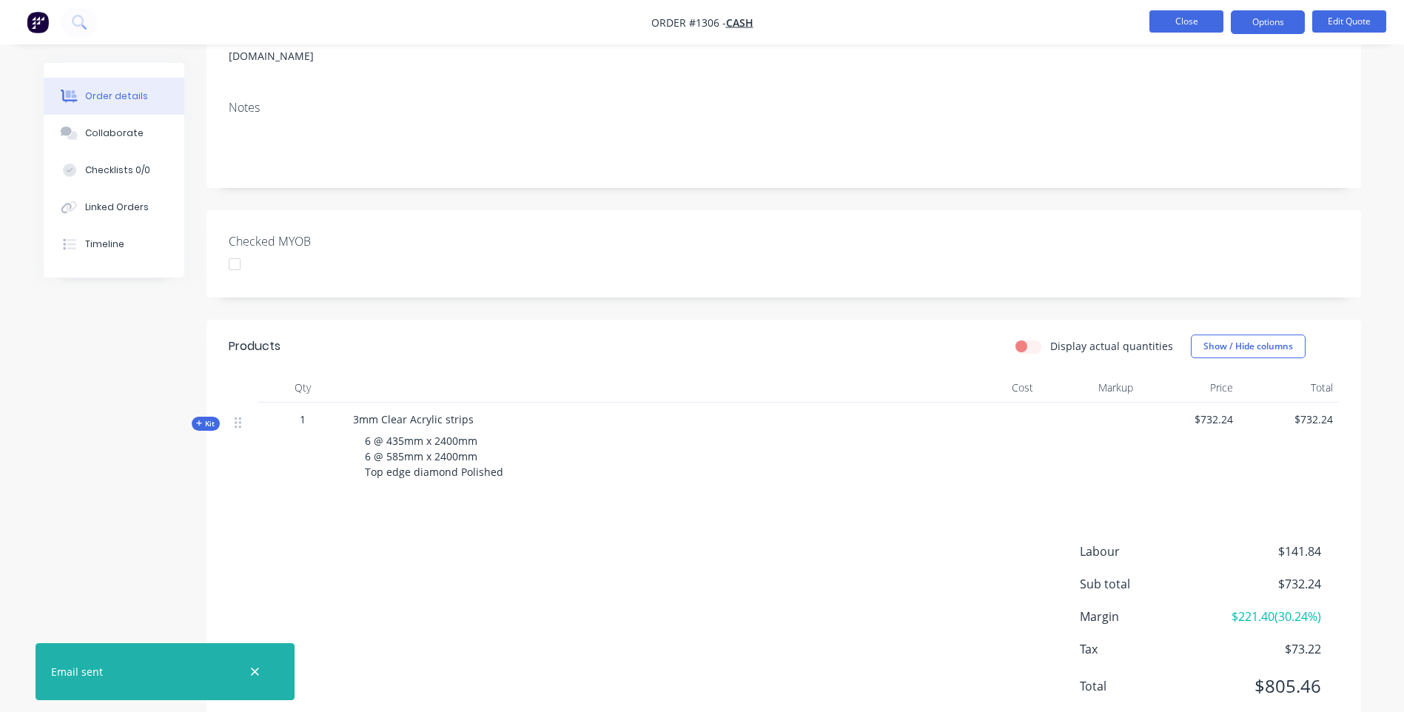
click at [1181, 25] on button "Close" at bounding box center [1187, 21] width 74 height 22
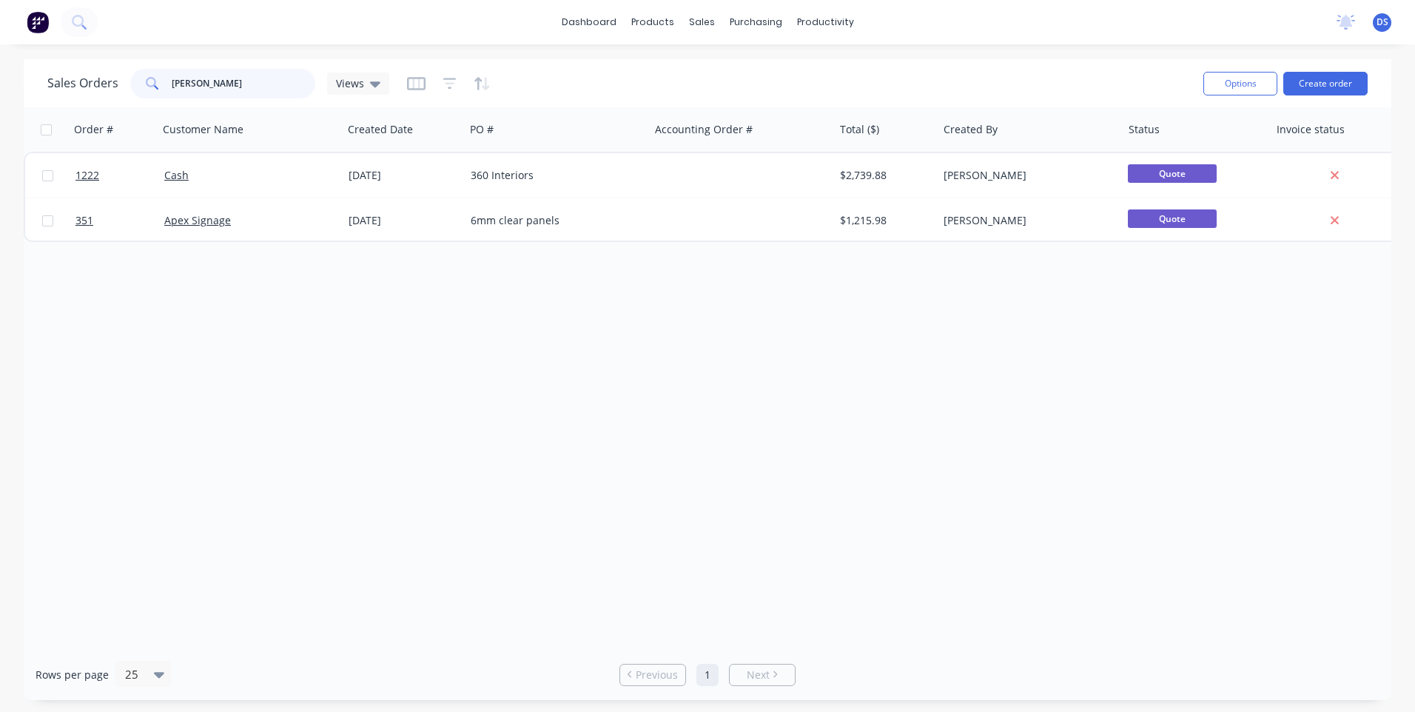
drag, startPoint x: 218, startPoint y: 88, endPoint x: 141, endPoint y: 84, distance: 77.8
click at [141, 84] on div "nick" at bounding box center [222, 84] width 185 height 30
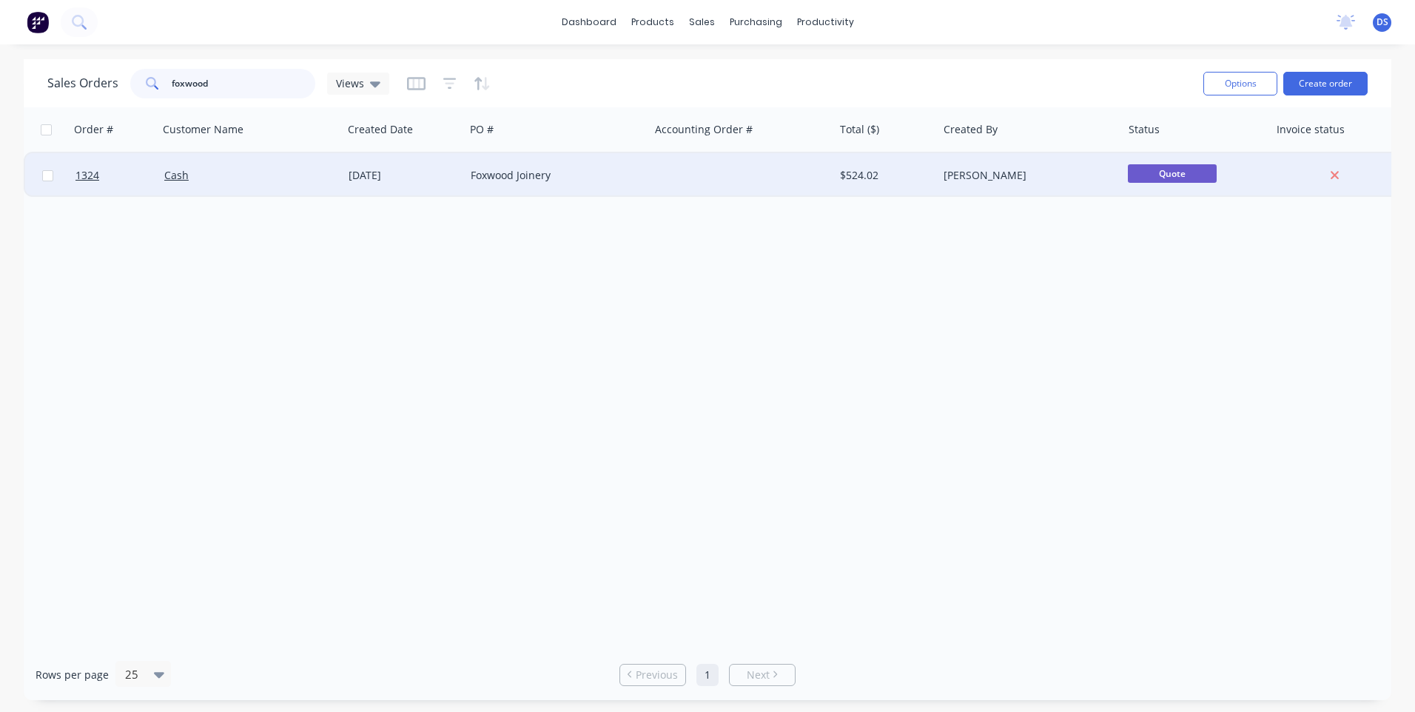
type input "foxwood"
click at [487, 175] on div "Foxwood Joinery" at bounding box center [553, 175] width 164 height 15
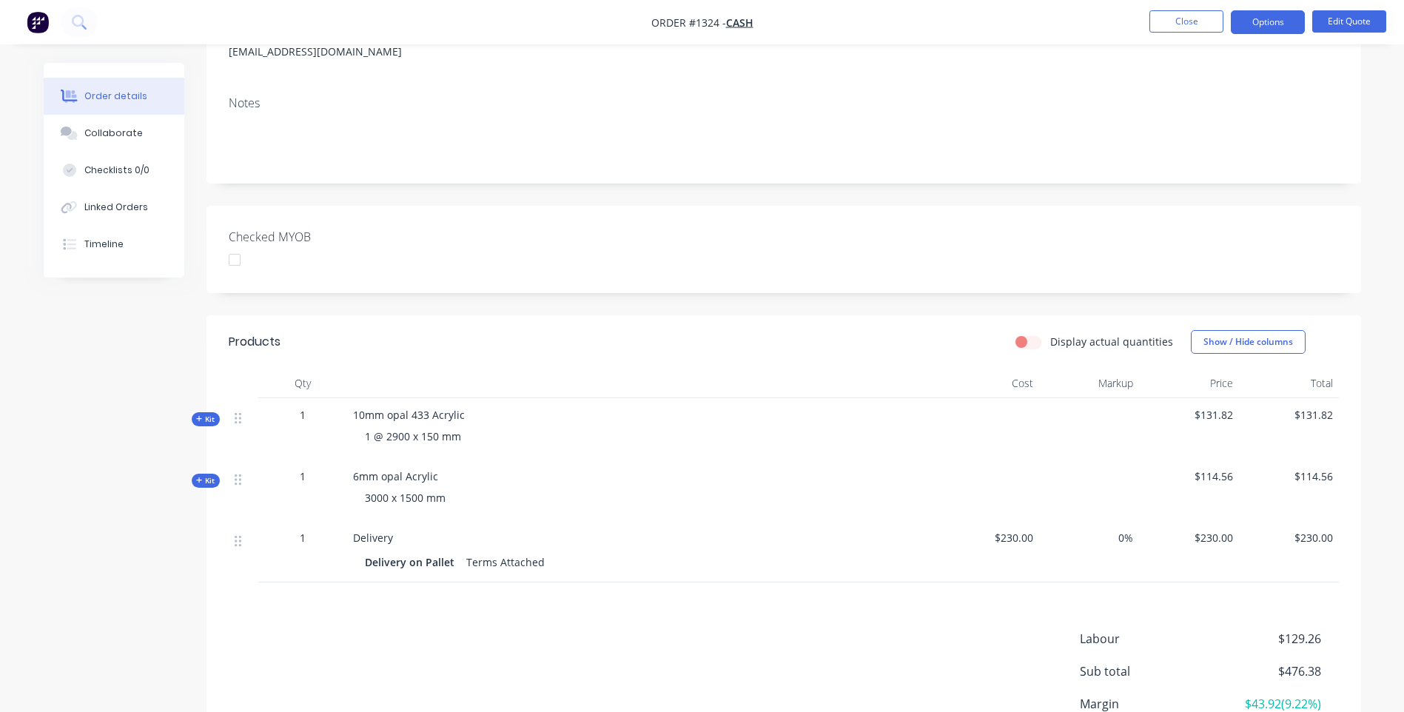
scroll to position [222, 0]
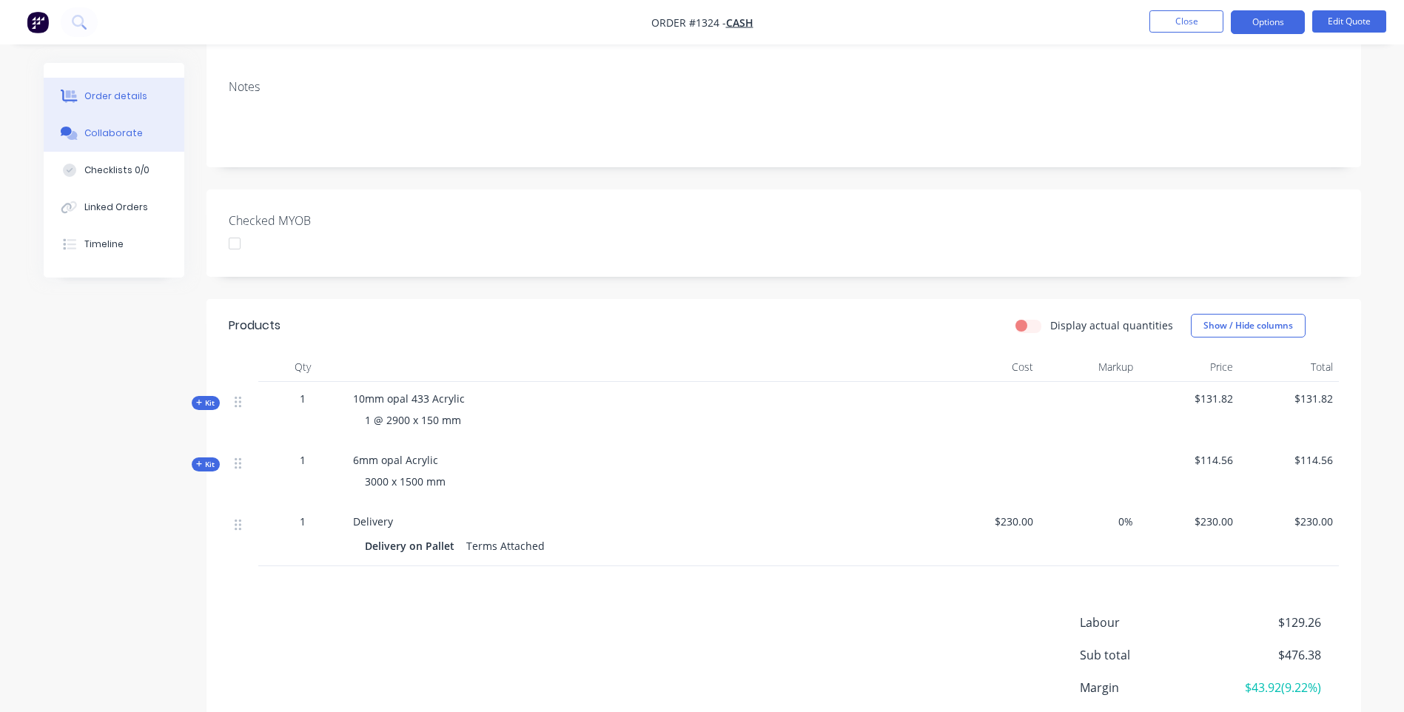
click at [127, 138] on div "Collaborate" at bounding box center [113, 133] width 58 height 13
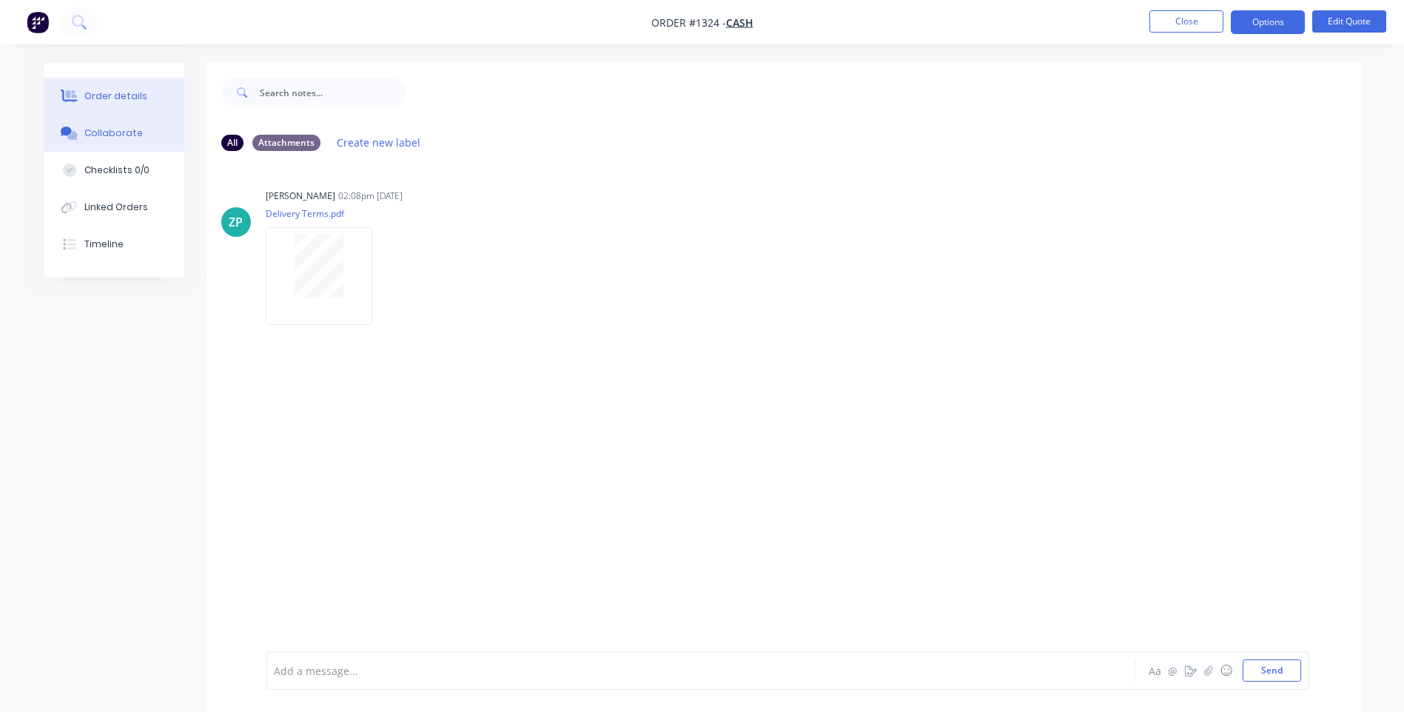
click at [104, 96] on div "Order details" at bounding box center [115, 96] width 63 height 13
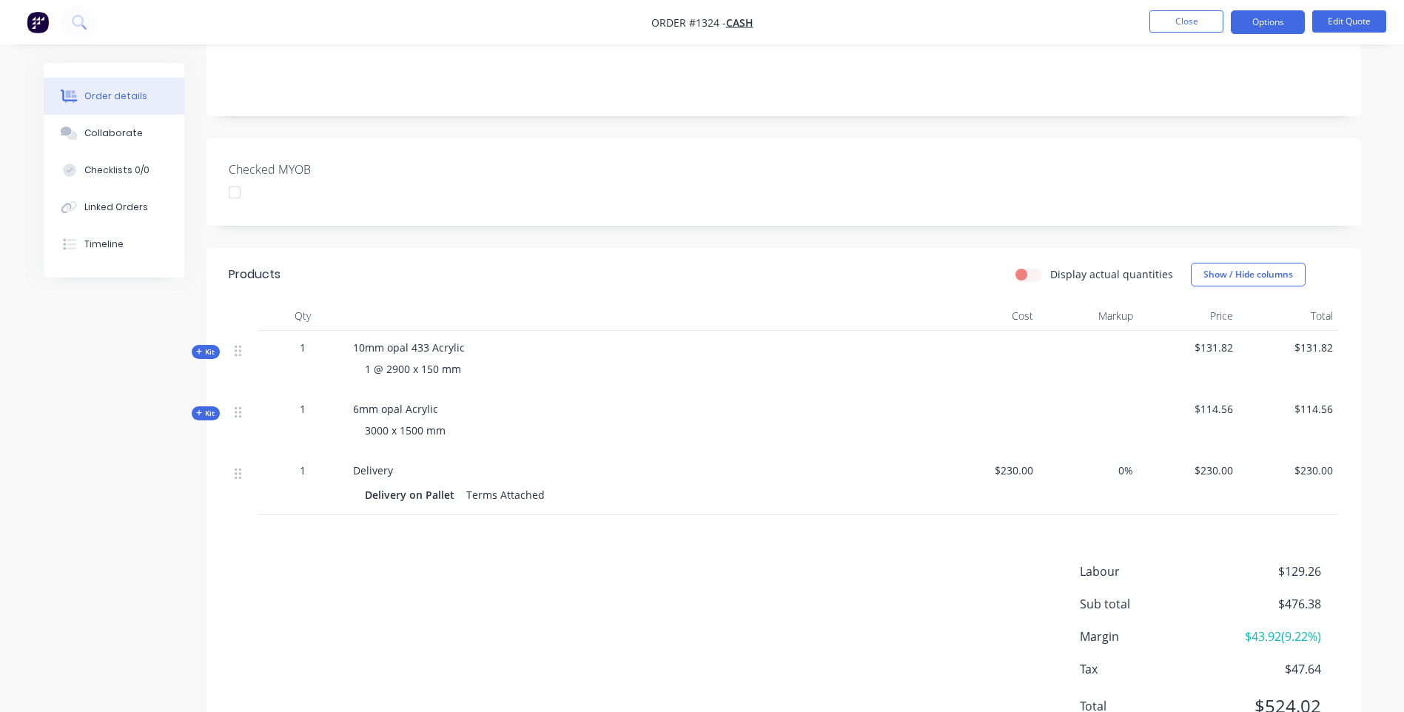
scroll to position [340, 0]
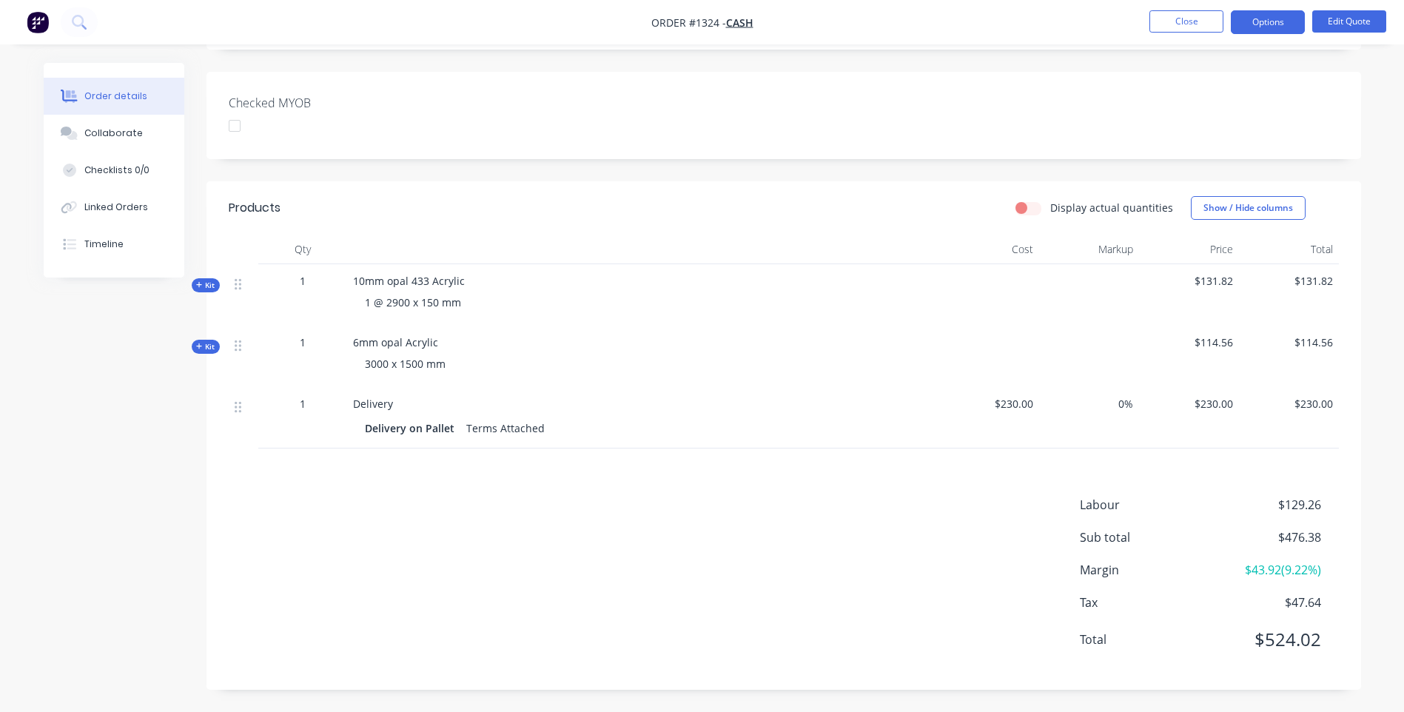
click at [199, 285] on icon at bounding box center [199, 285] width 6 height 6
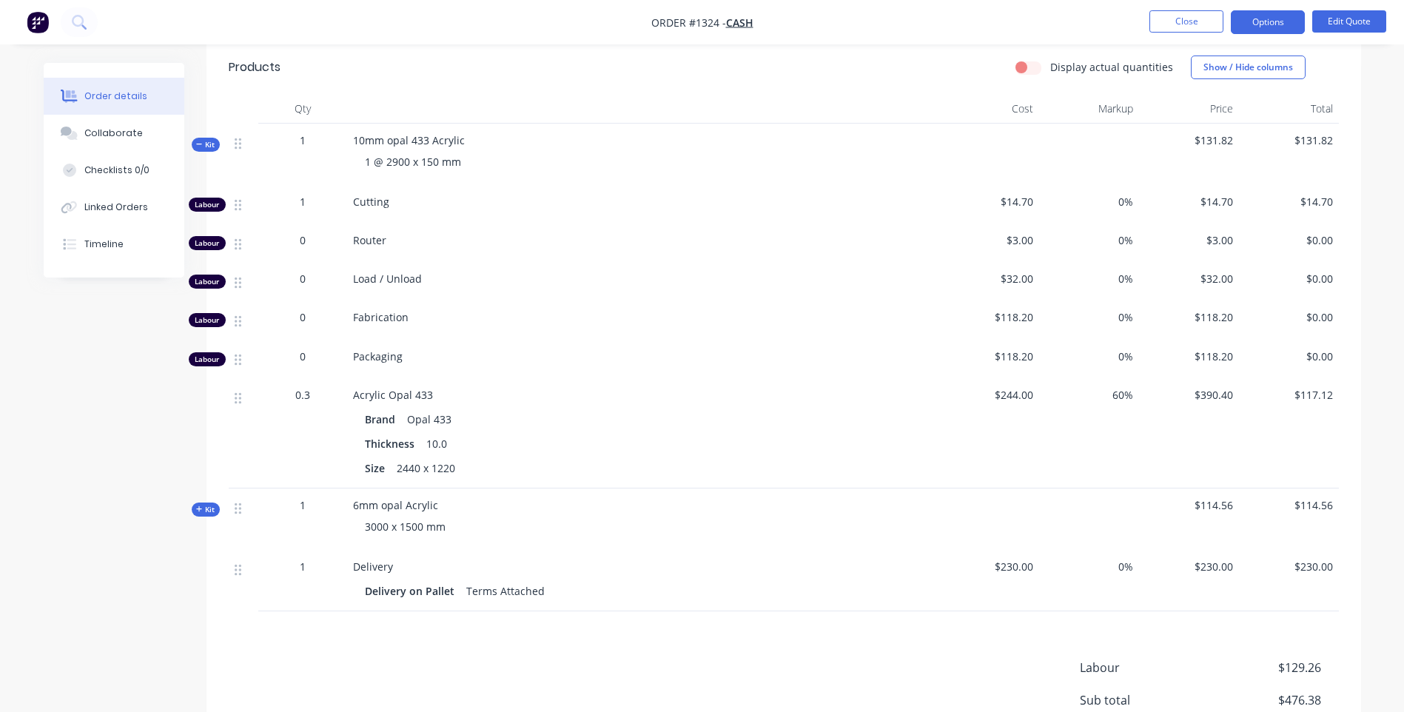
scroll to position [488, 0]
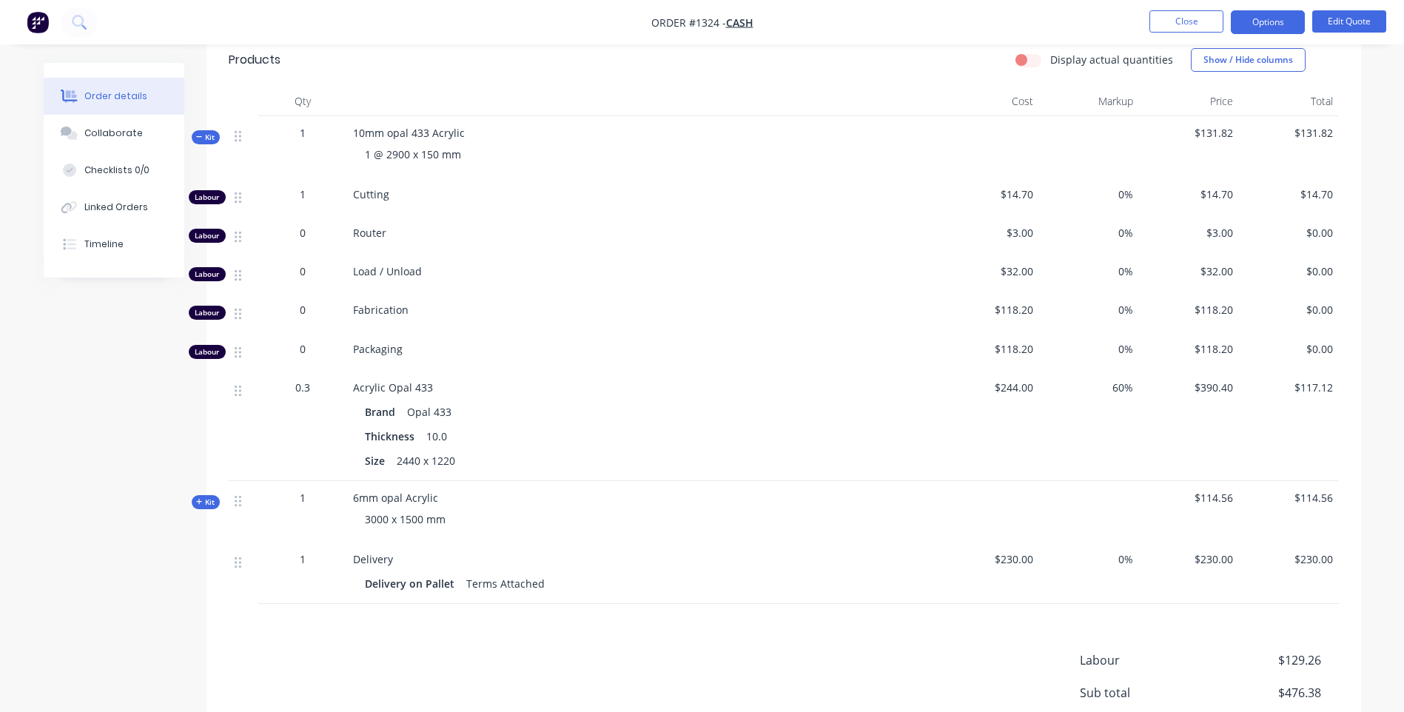
click at [198, 506] on icon at bounding box center [199, 501] width 7 height 7
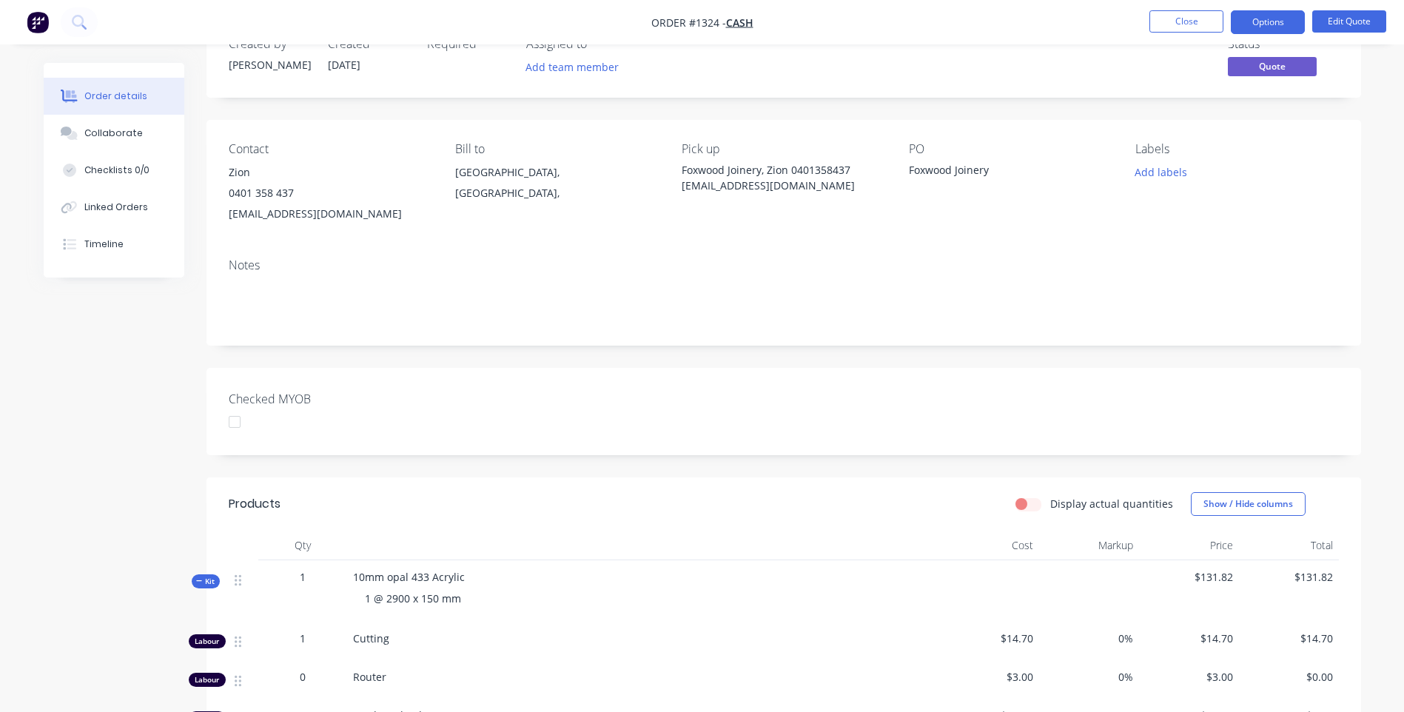
scroll to position [0, 0]
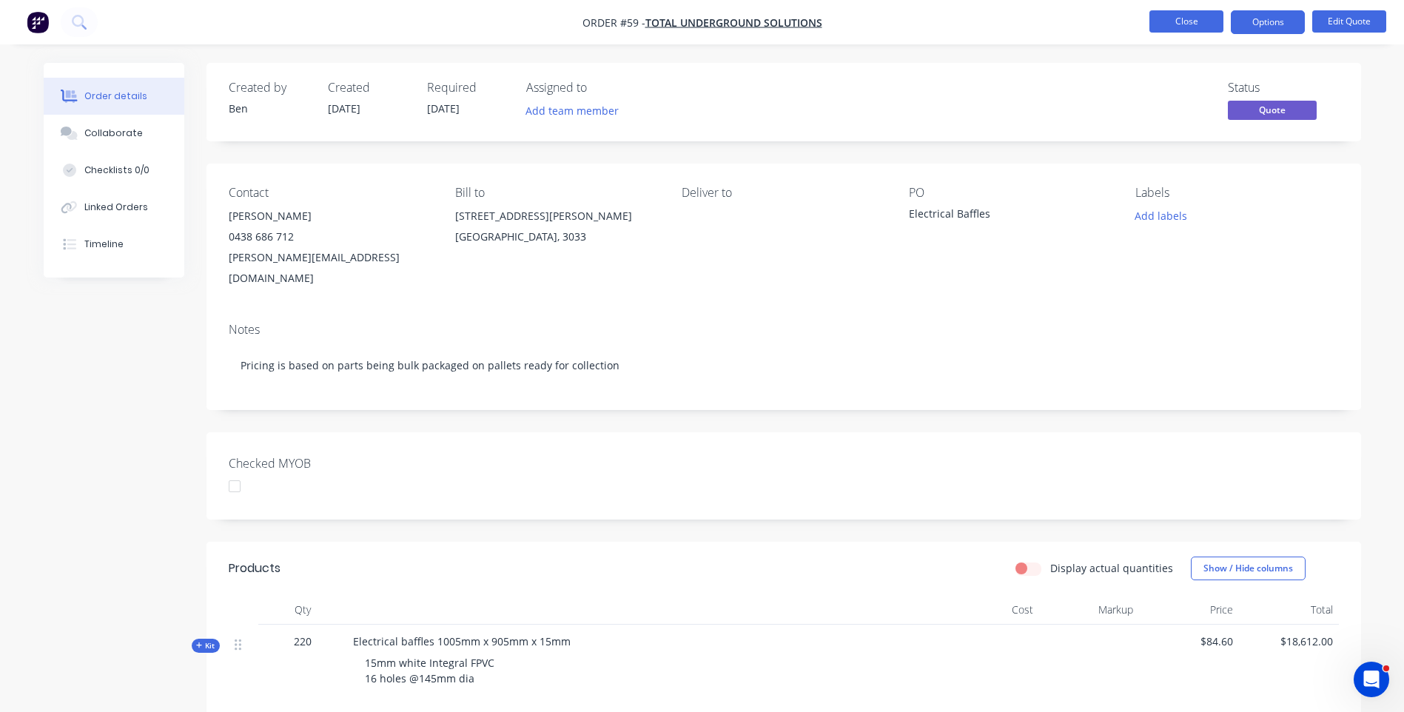
click at [1181, 18] on button "Close" at bounding box center [1187, 21] width 74 height 22
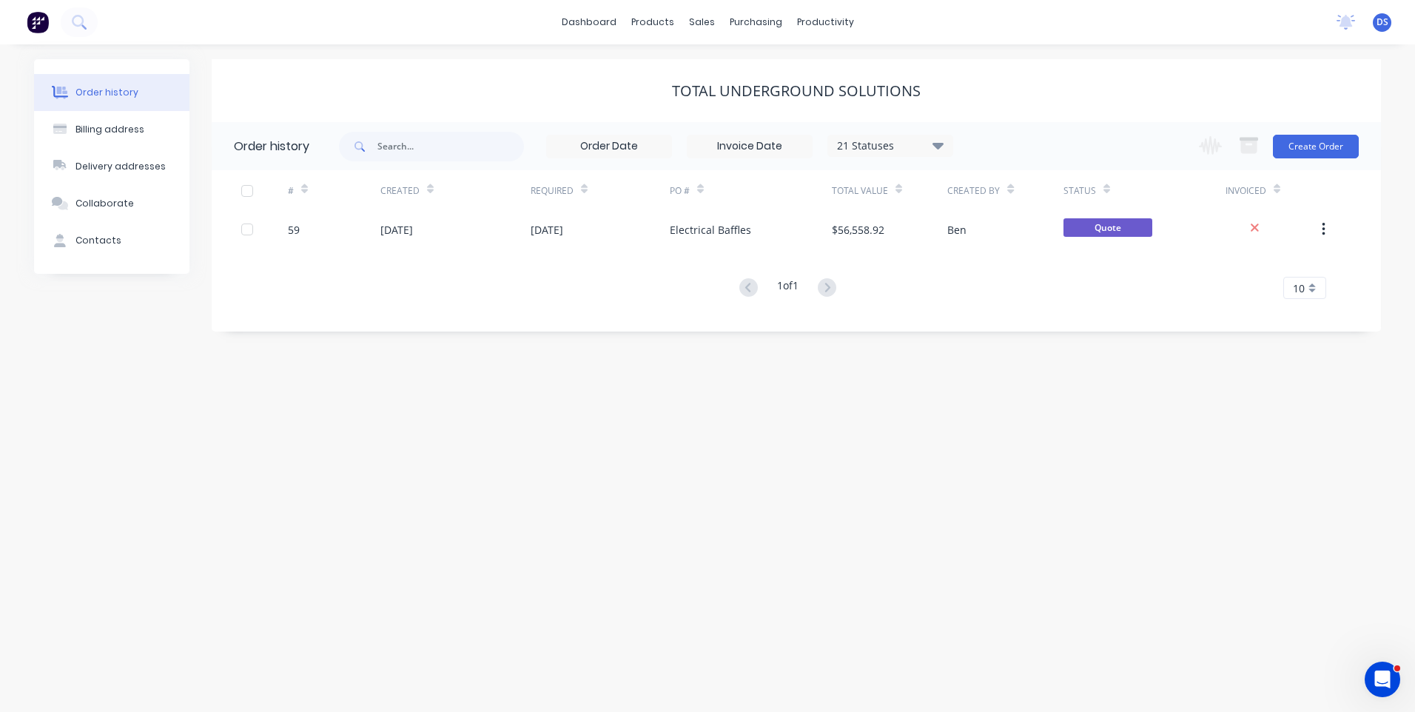
click at [80, 92] on div "Order history" at bounding box center [107, 92] width 63 height 13
click at [751, 69] on div "Sales Orders" at bounding box center [756, 70] width 61 height 13
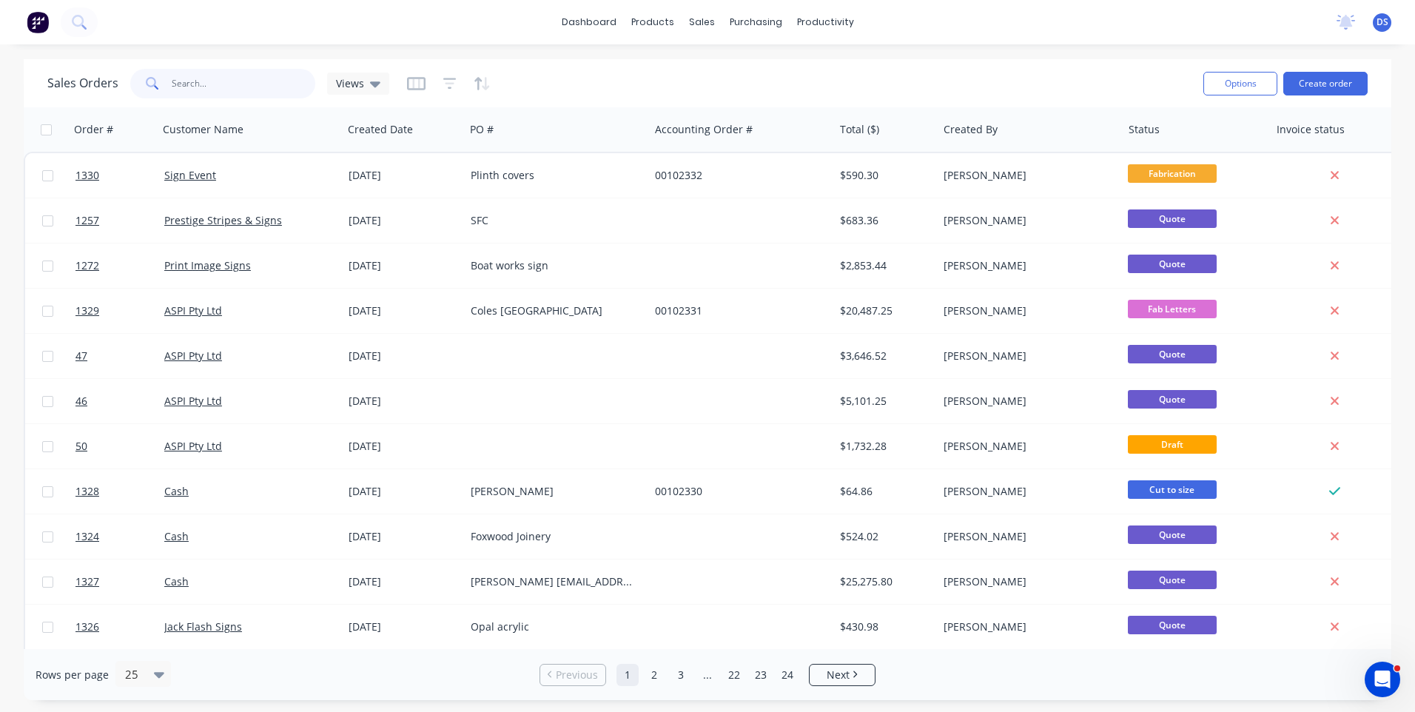
click at [227, 81] on input "text" at bounding box center [244, 84] width 144 height 30
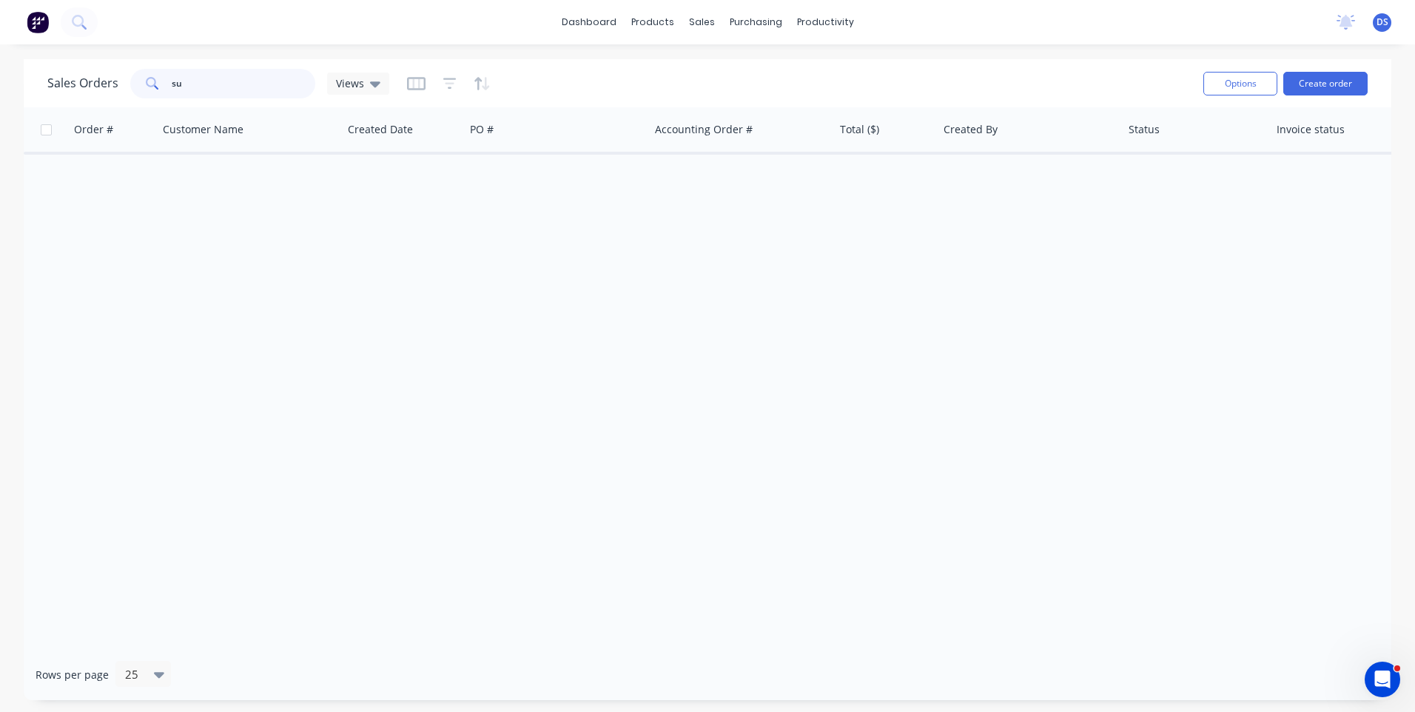
type input "s"
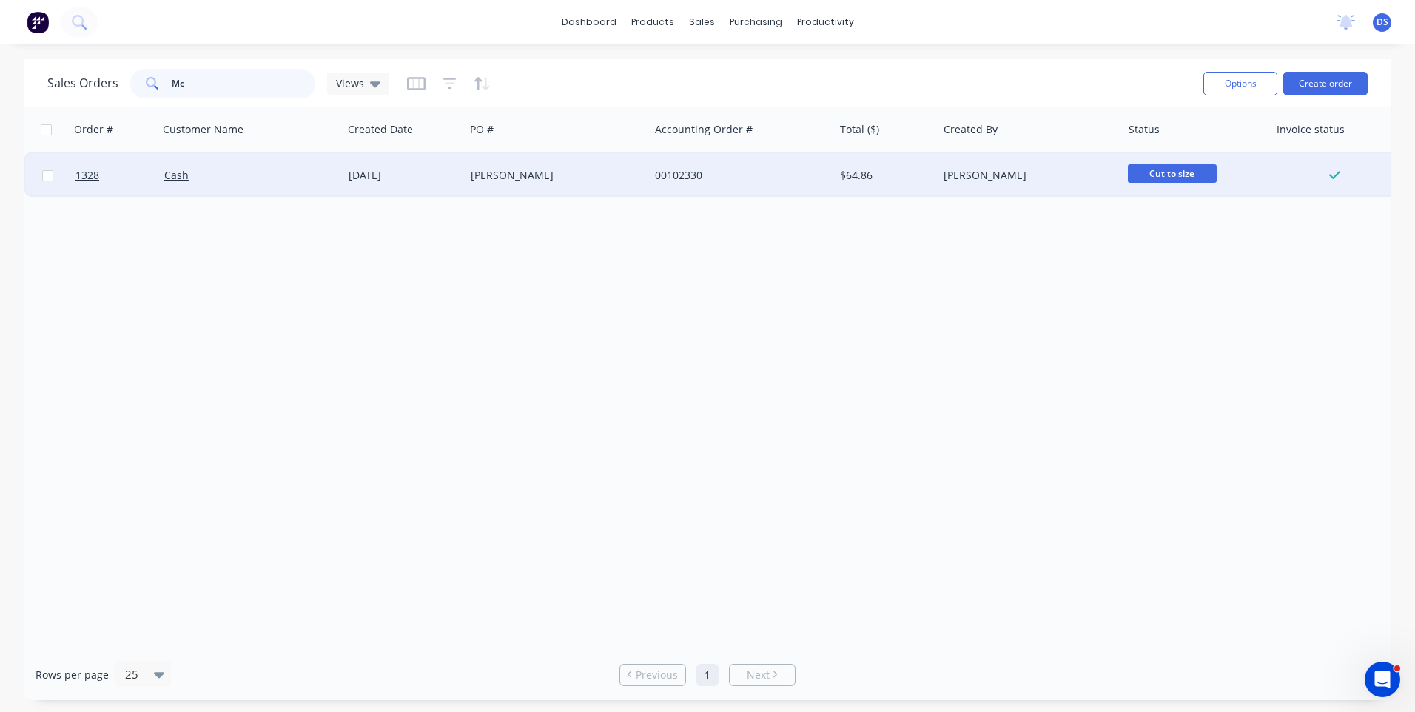
type input "M"
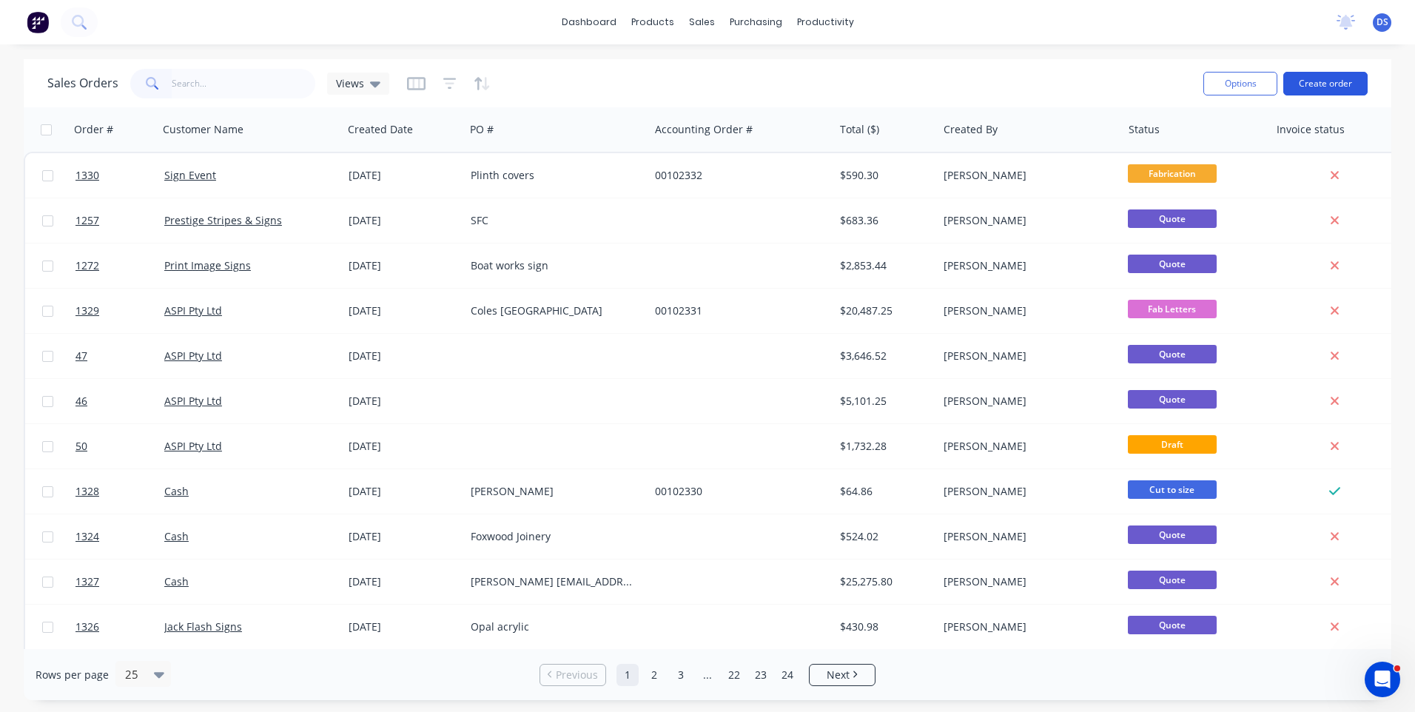
click at [1315, 83] on button "Create order" at bounding box center [1326, 84] width 84 height 24
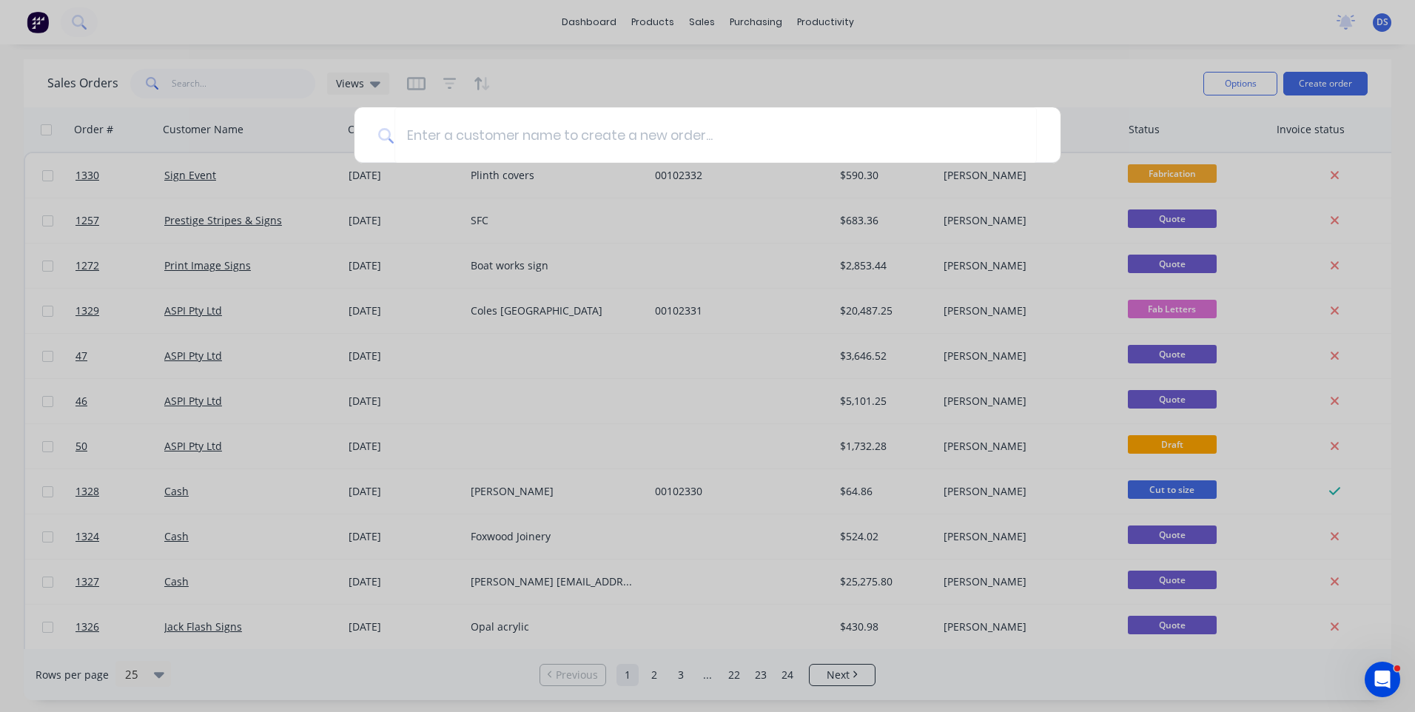
click at [862, 98] on div at bounding box center [707, 356] width 1415 height 712
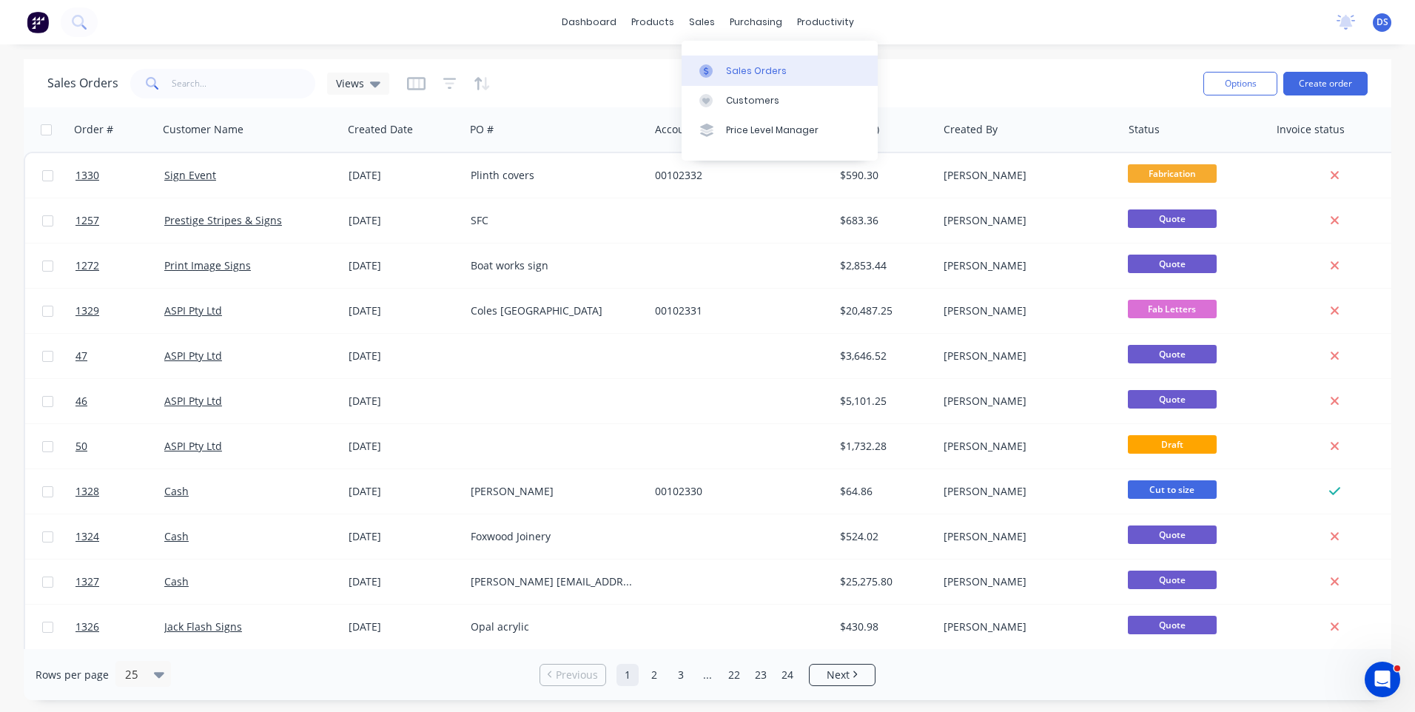
click at [762, 71] on div "Sales Orders" at bounding box center [756, 70] width 61 height 13
click at [213, 80] on input "text" at bounding box center [244, 84] width 144 height 30
type input "cash"
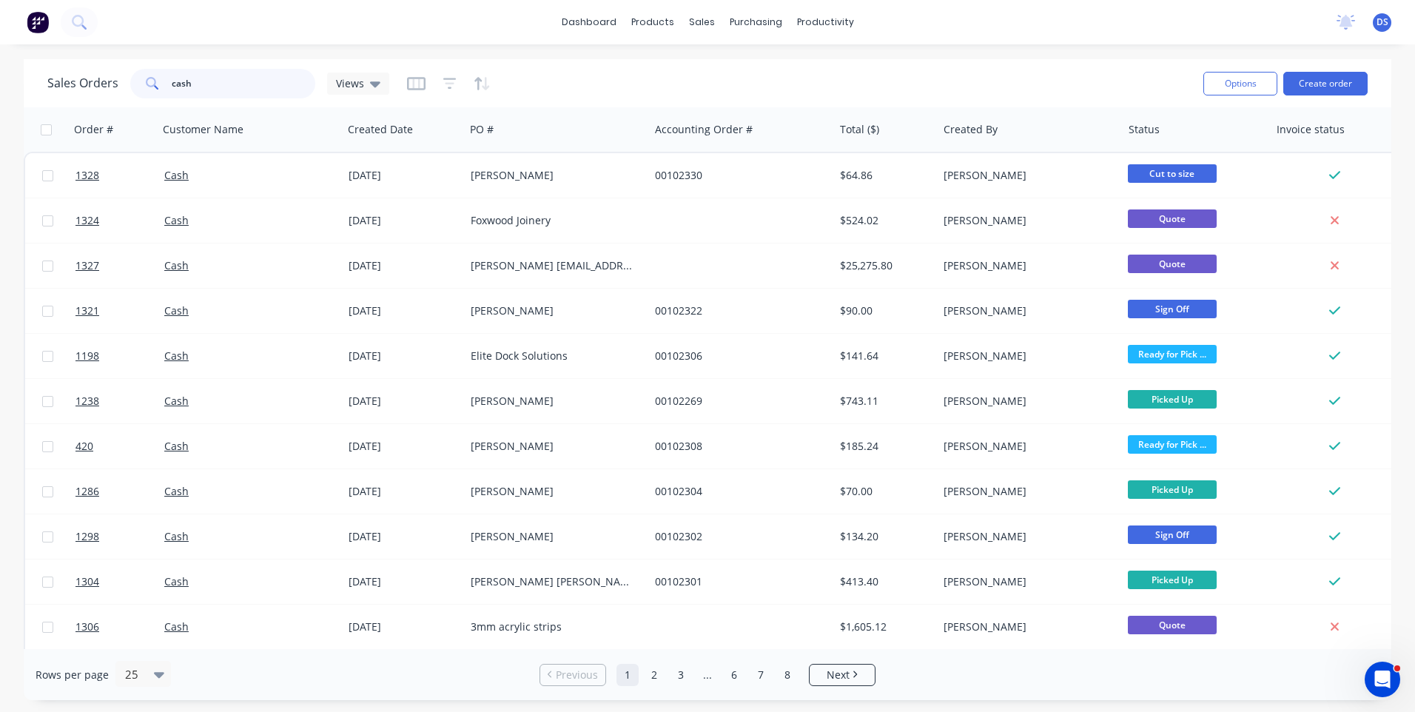
drag, startPoint x: 204, startPoint y: 86, endPoint x: 109, endPoint y: 84, distance: 94.8
click at [109, 84] on div "Sales Orders cash Views" at bounding box center [218, 84] width 342 height 30
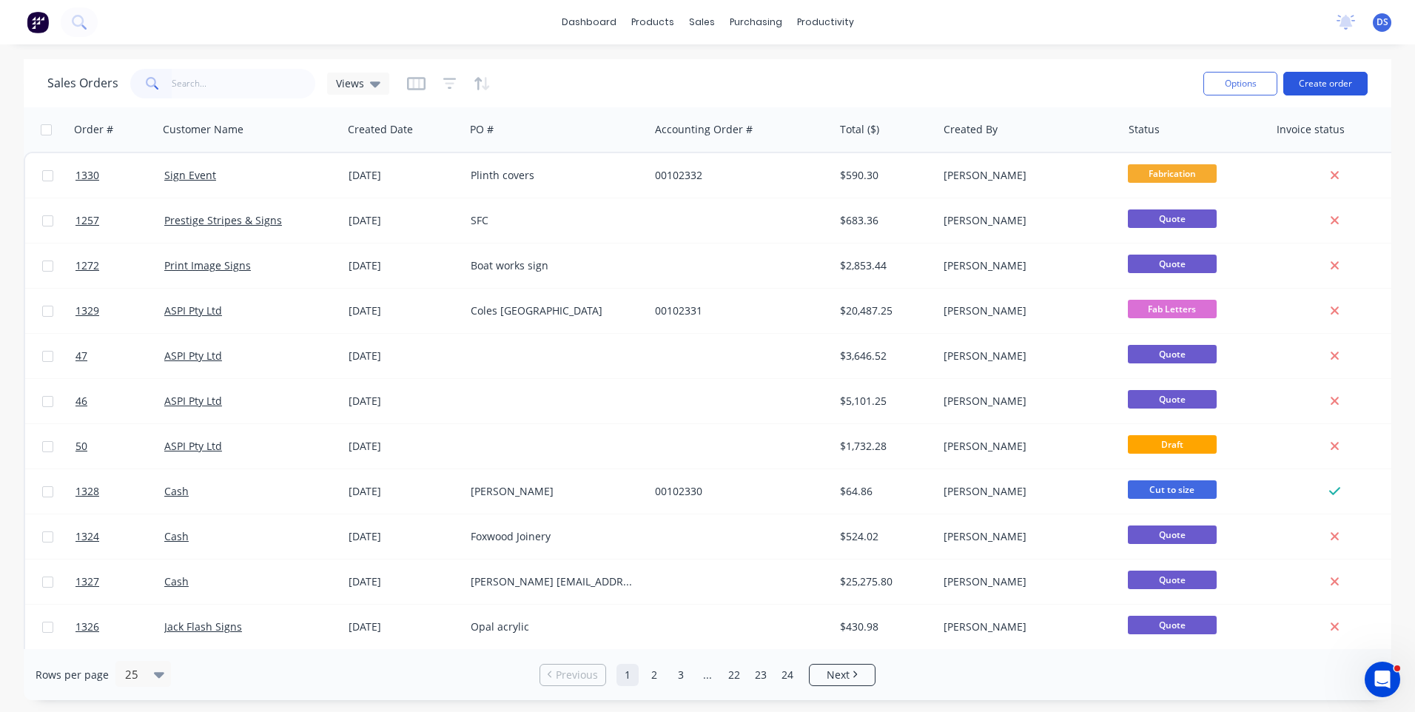
click at [1323, 88] on button "Create order" at bounding box center [1326, 84] width 84 height 24
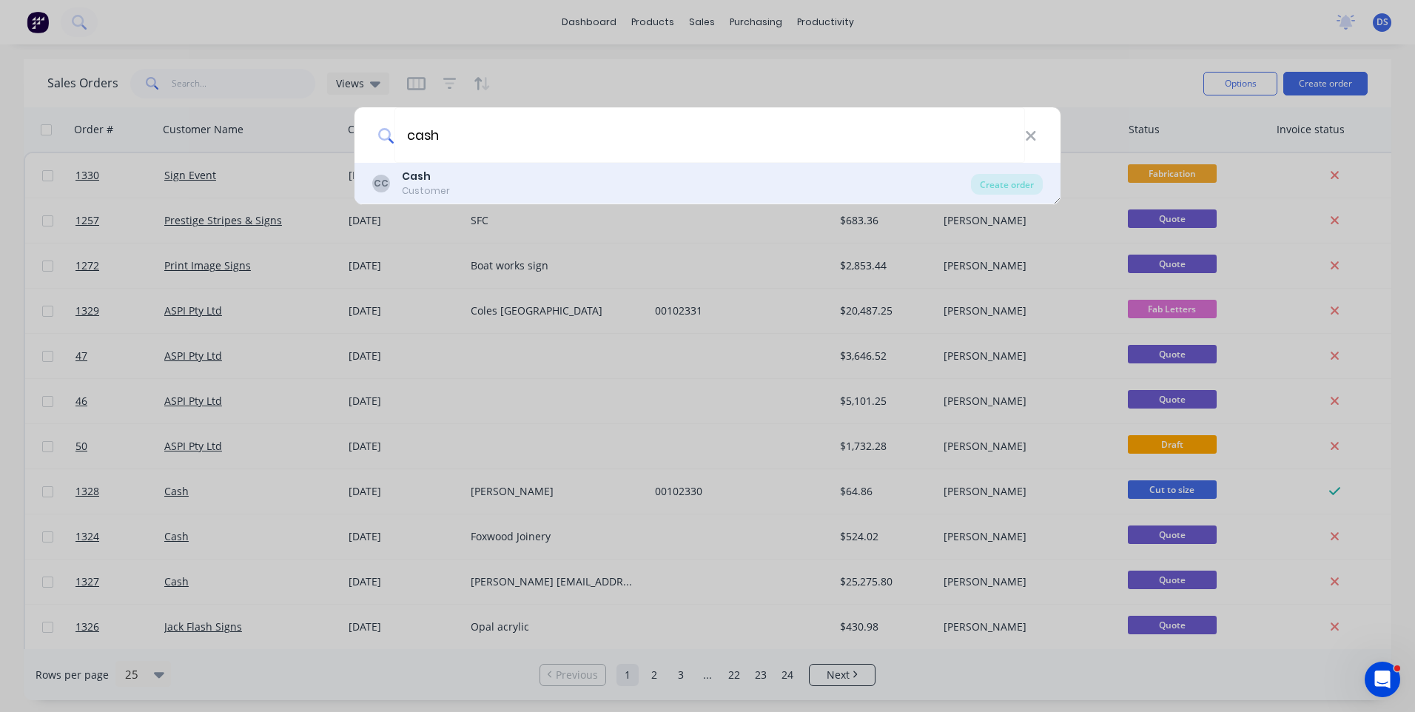
type input "cash"
click at [426, 175] on b "Cash" at bounding box center [416, 176] width 29 height 15
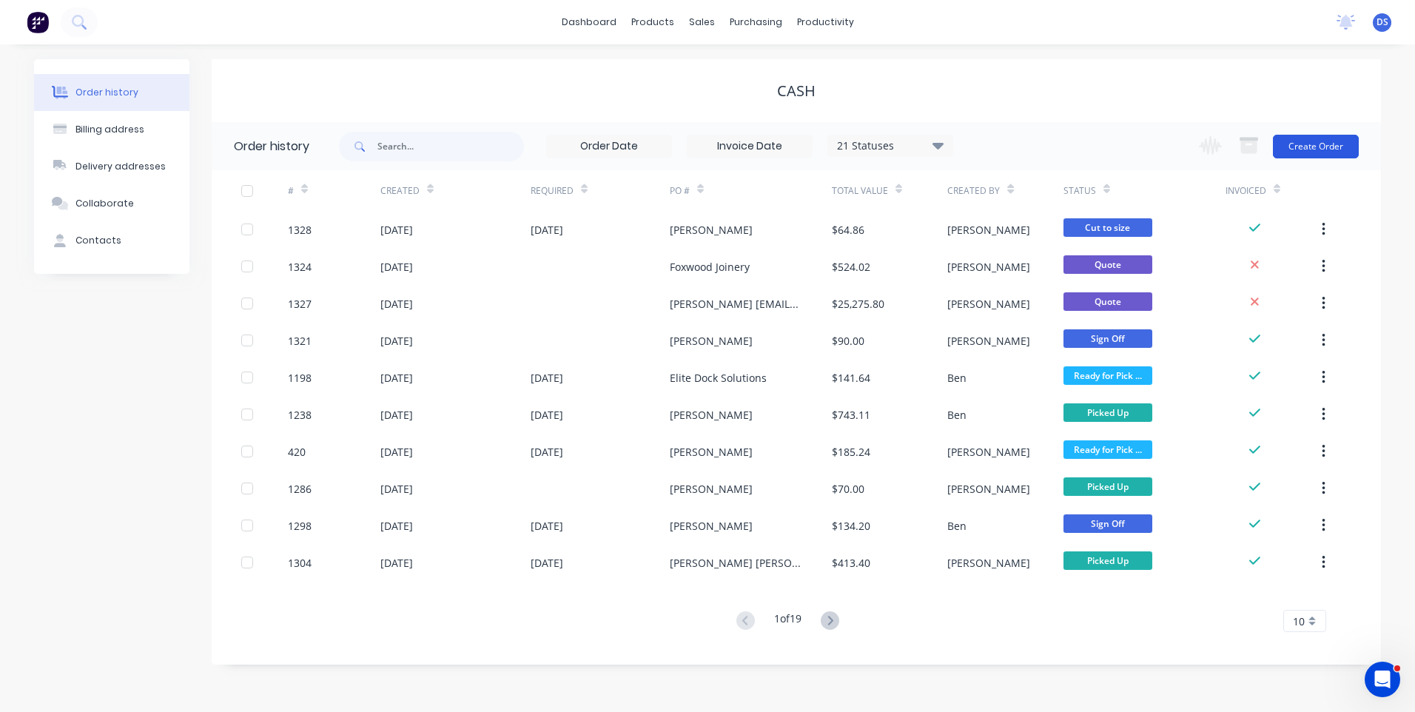
click at [1327, 150] on button "Create Order" at bounding box center [1316, 147] width 86 height 24
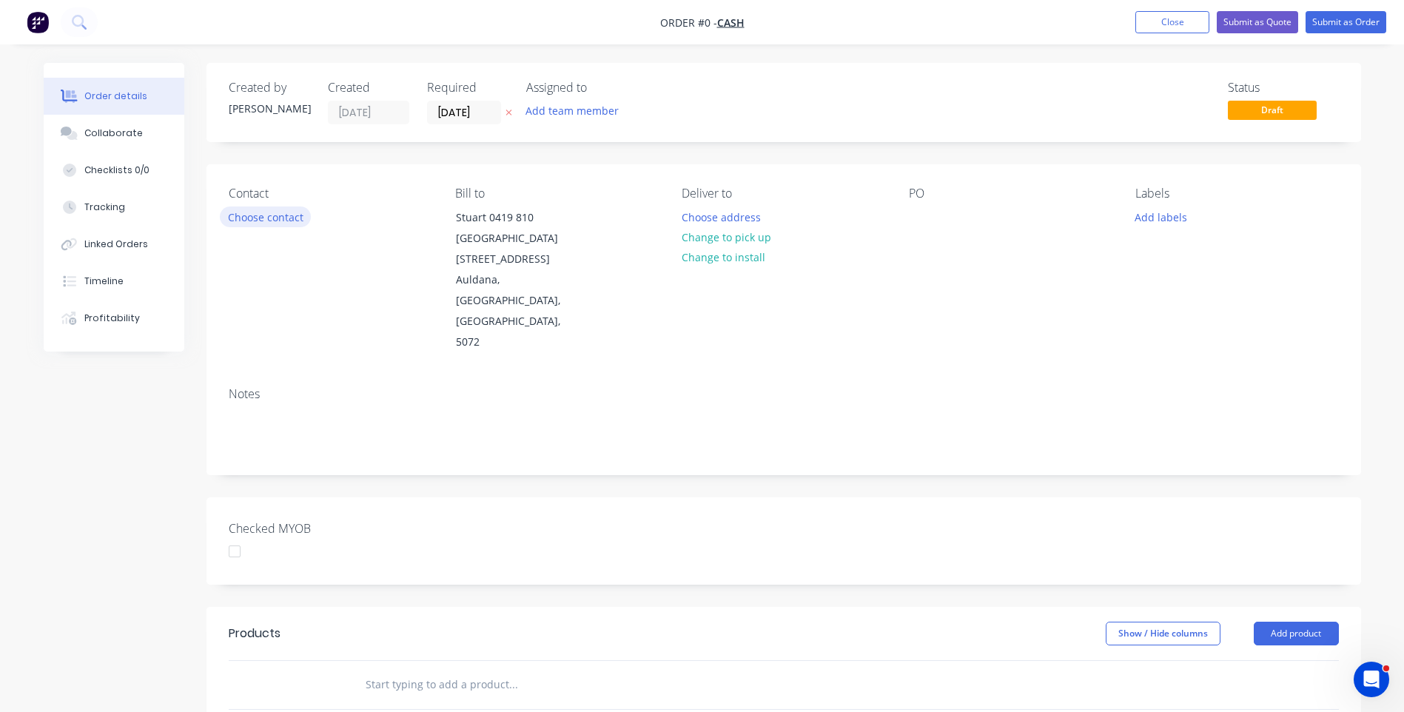
click at [263, 221] on button "Choose contact" at bounding box center [265, 217] width 91 height 20
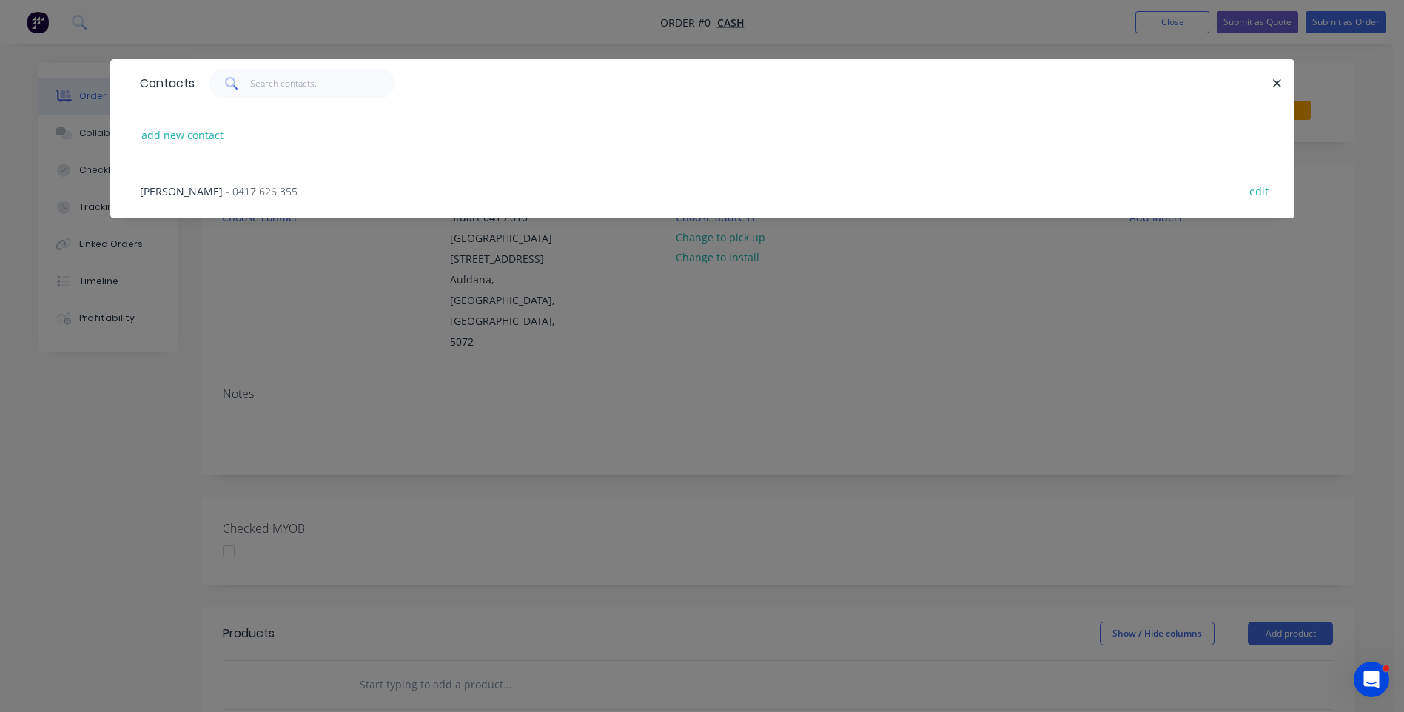
click at [206, 69] on div at bounding box center [295, 84] width 200 height 30
click at [1277, 83] on icon "button" at bounding box center [1278, 83] width 8 height 8
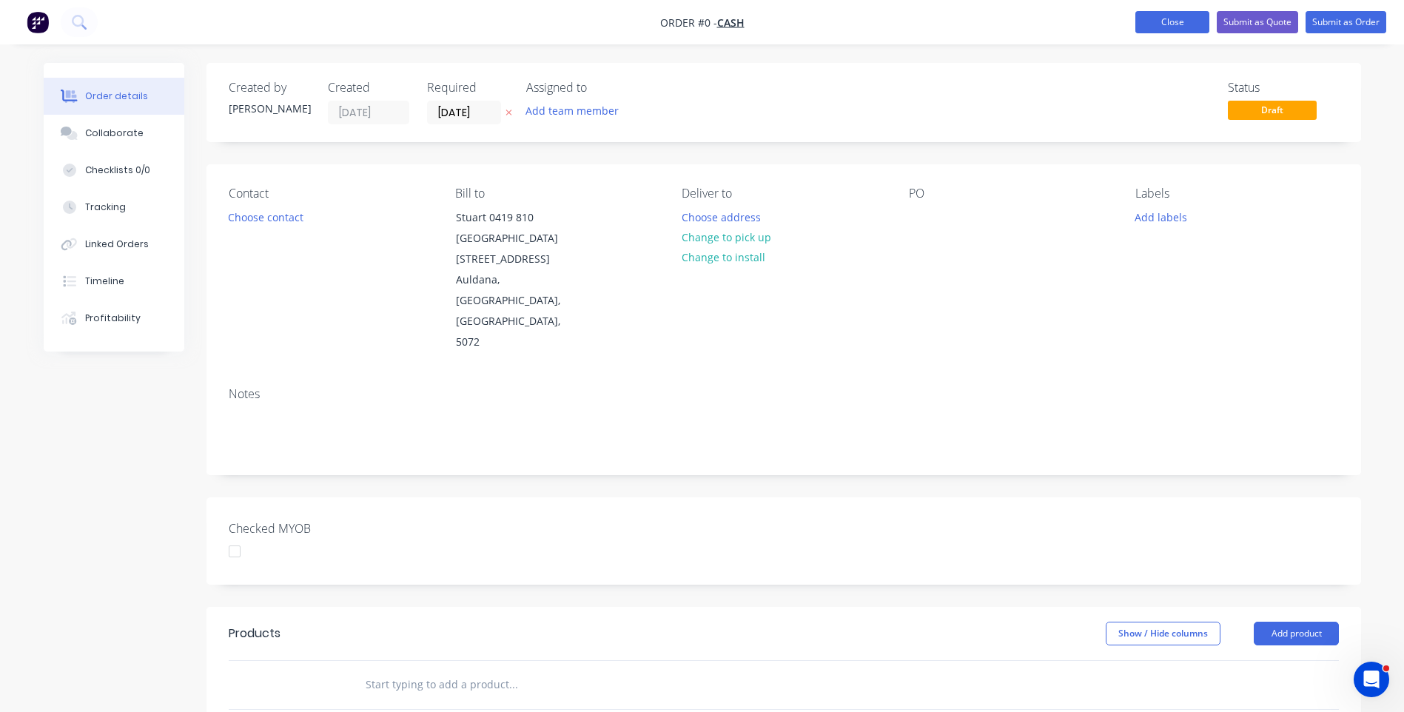
click at [1160, 28] on button "Close" at bounding box center [1173, 22] width 74 height 22
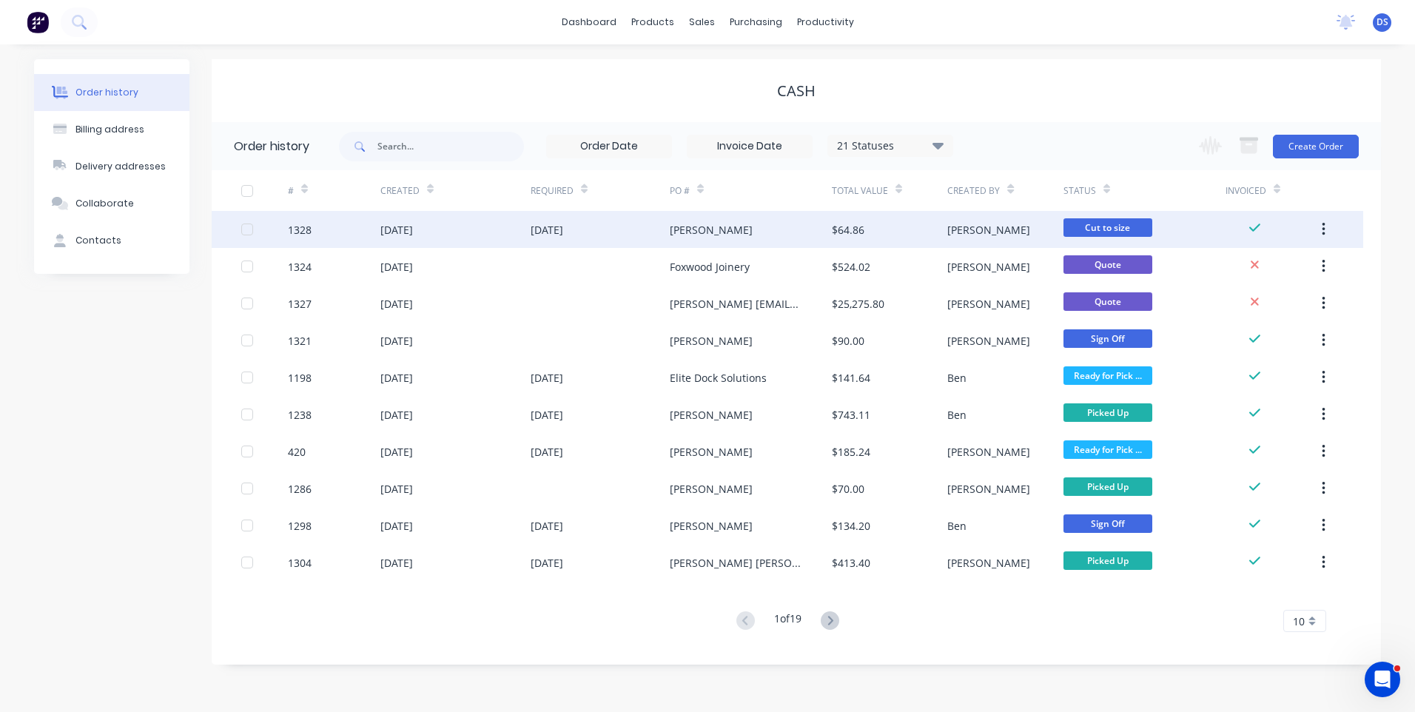
click at [715, 237] on div "[PERSON_NAME]" at bounding box center [711, 230] width 83 height 16
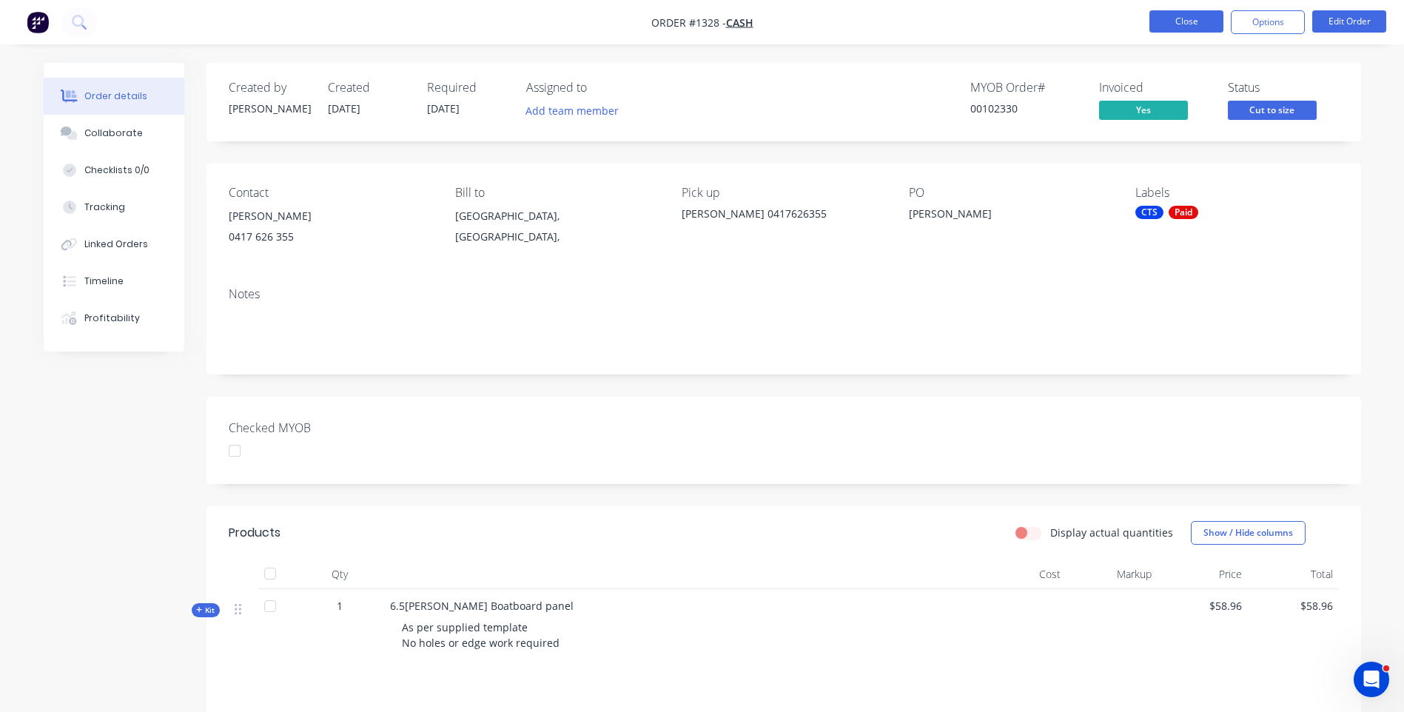
click at [1179, 27] on button "Close" at bounding box center [1187, 21] width 74 height 22
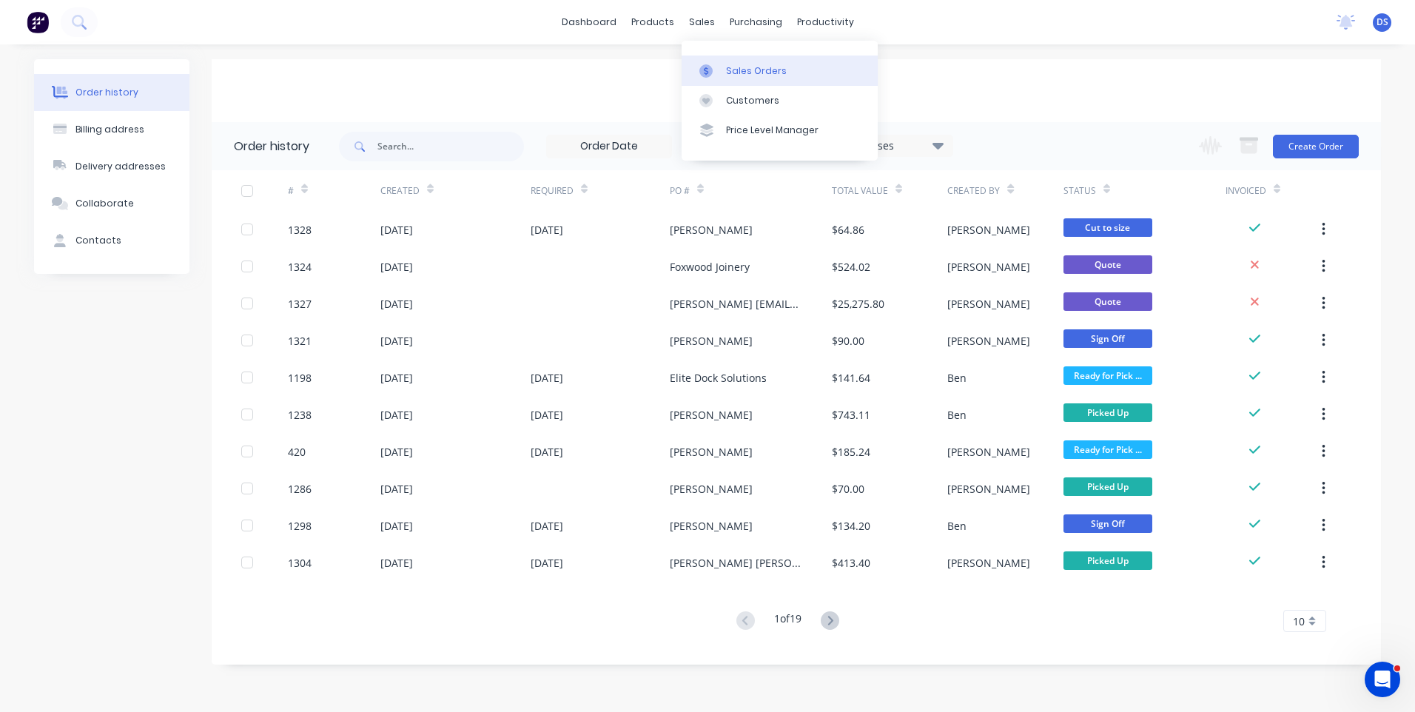
click at [761, 69] on div "Sales Orders" at bounding box center [756, 70] width 61 height 13
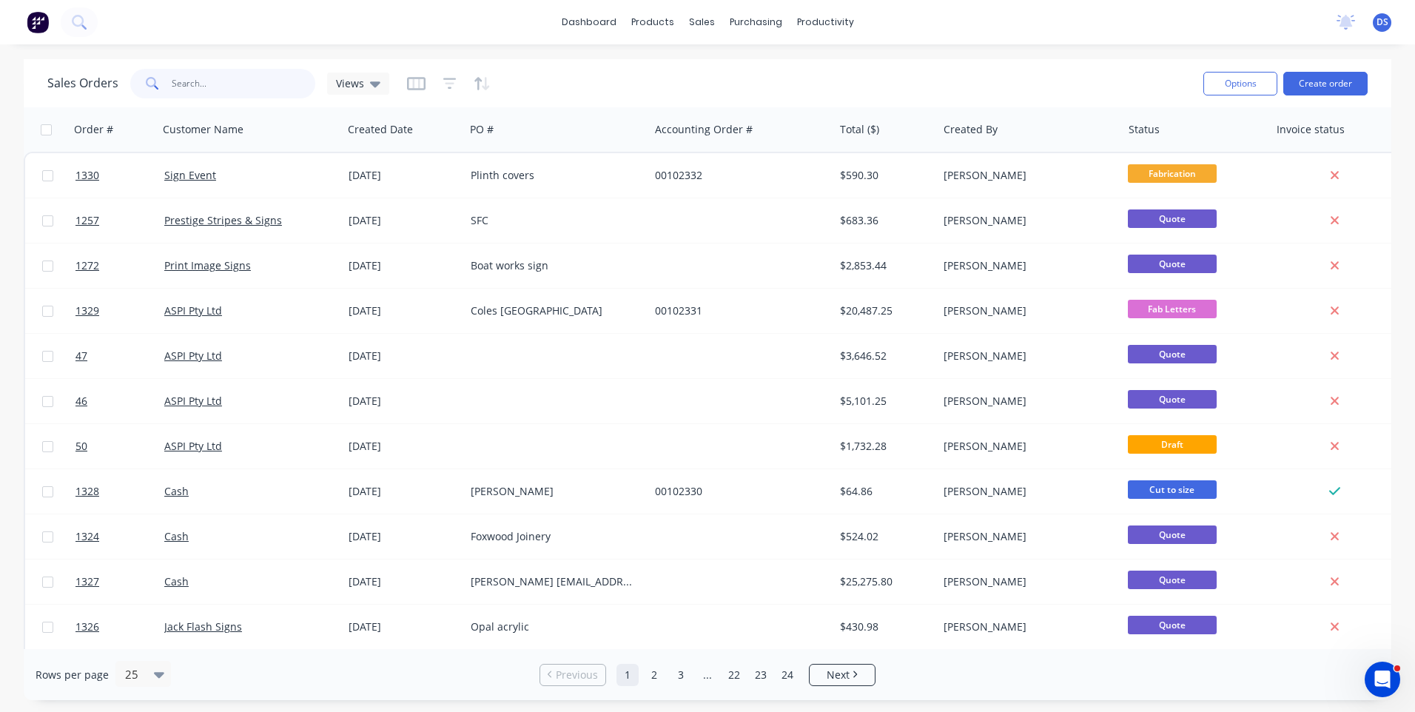
click at [272, 84] on input "text" at bounding box center [244, 84] width 144 height 30
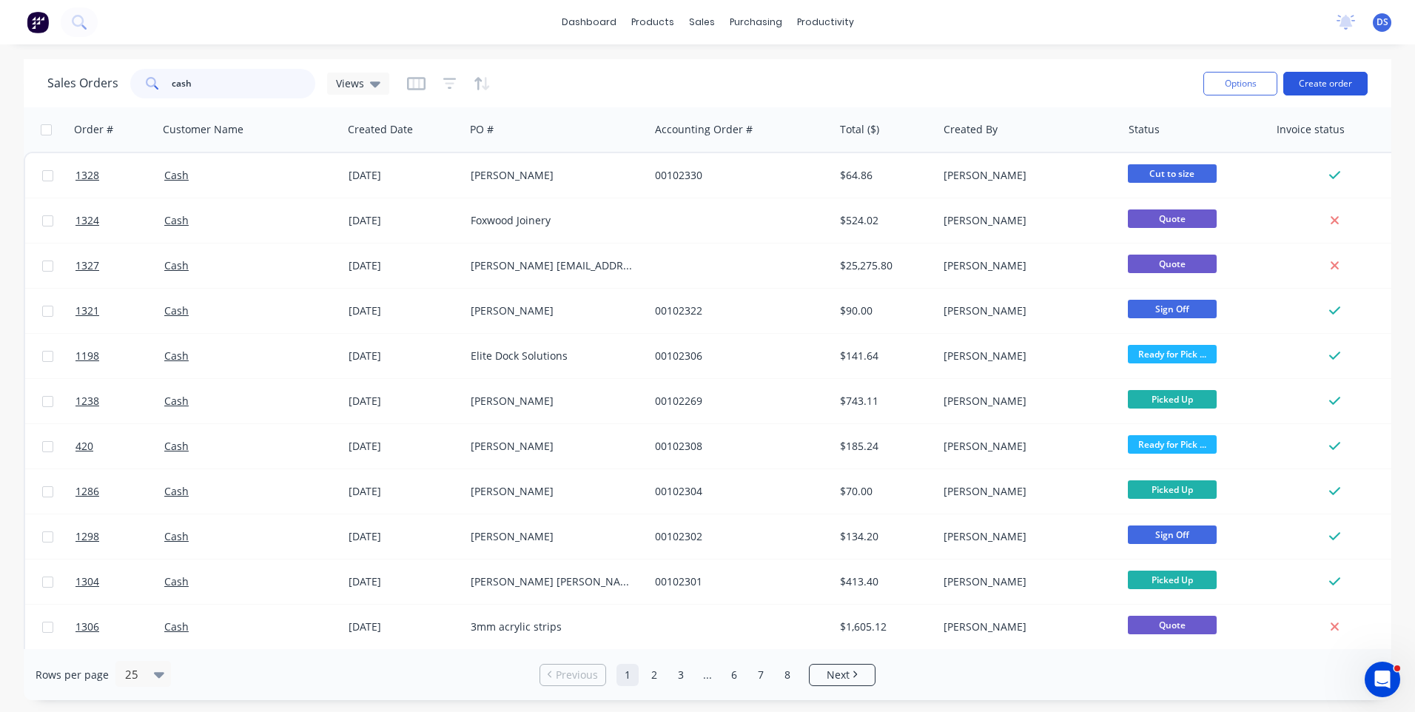
type input "cash"
click at [1315, 88] on button "Create order" at bounding box center [1326, 84] width 84 height 24
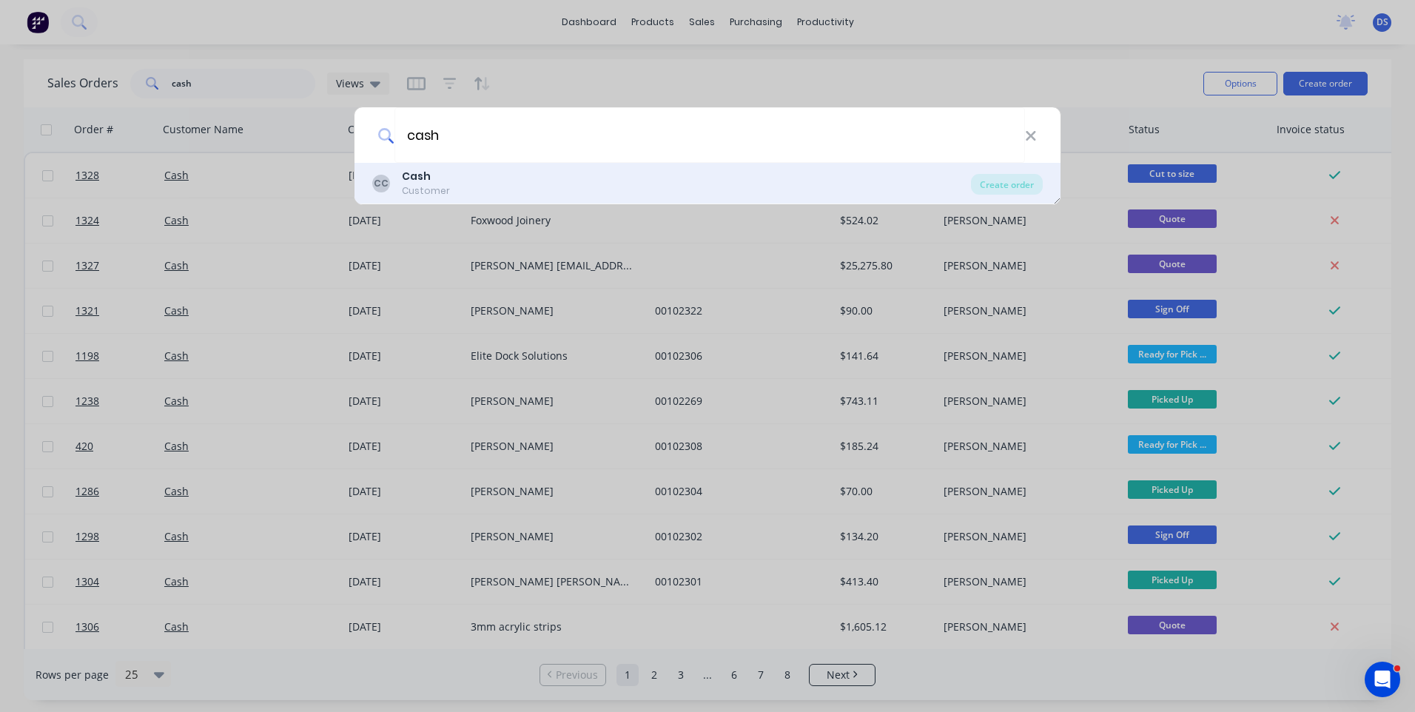
type input "cash"
click at [420, 181] on b "Cash" at bounding box center [416, 176] width 29 height 15
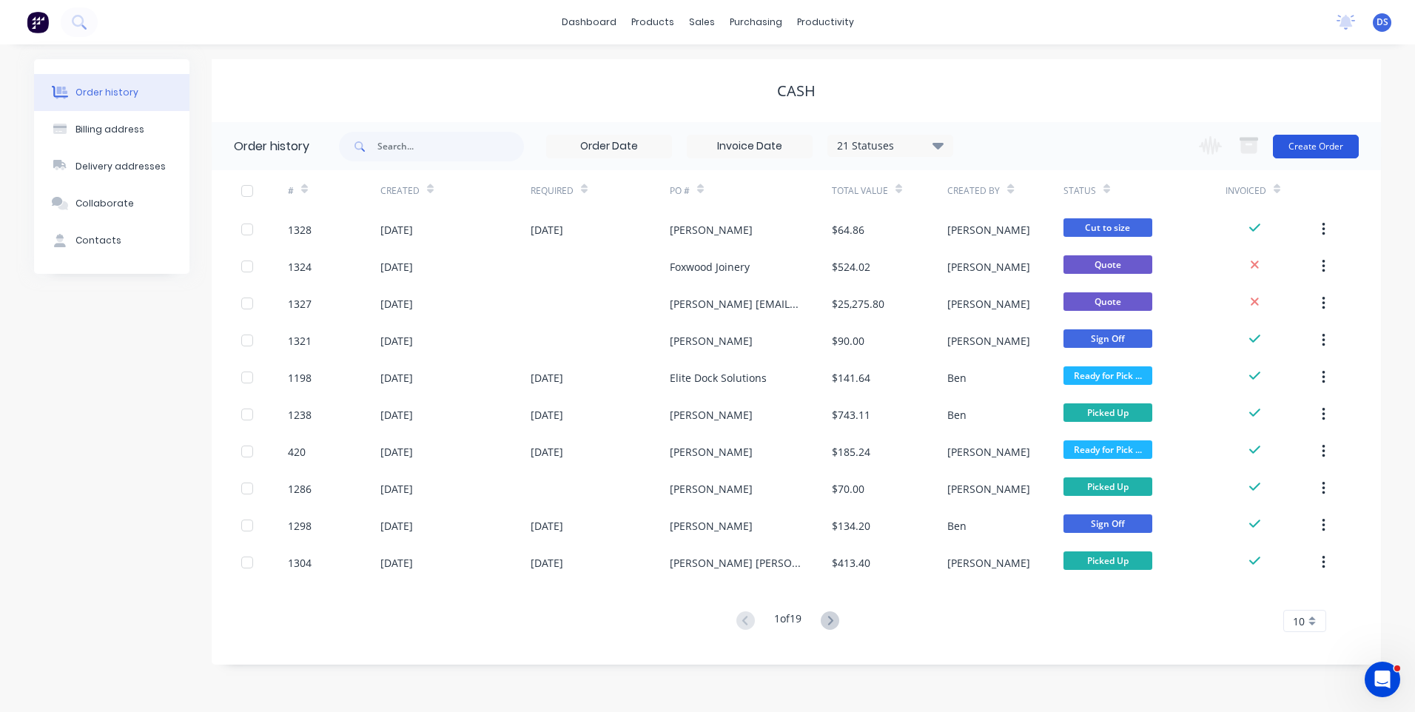
click at [1309, 152] on button "Create Order" at bounding box center [1316, 147] width 86 height 24
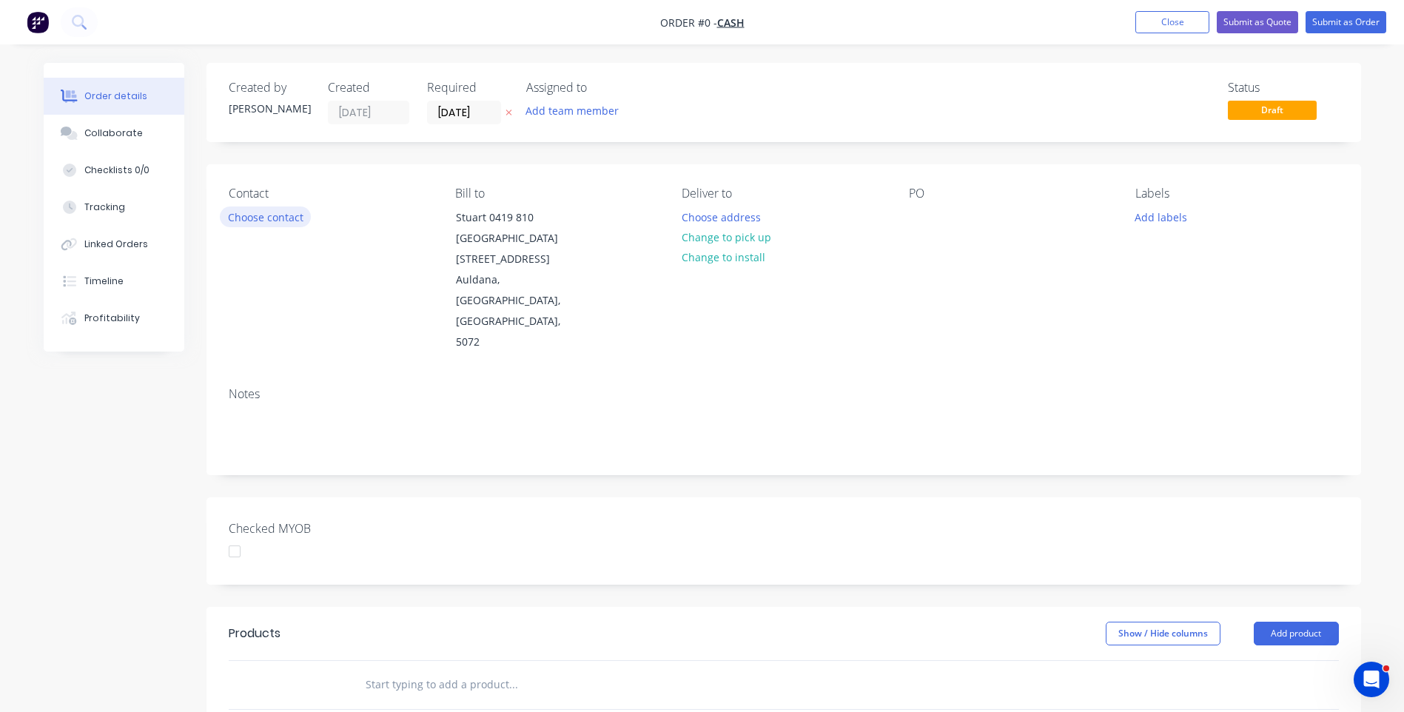
click at [259, 217] on button "Choose contact" at bounding box center [265, 217] width 91 height 20
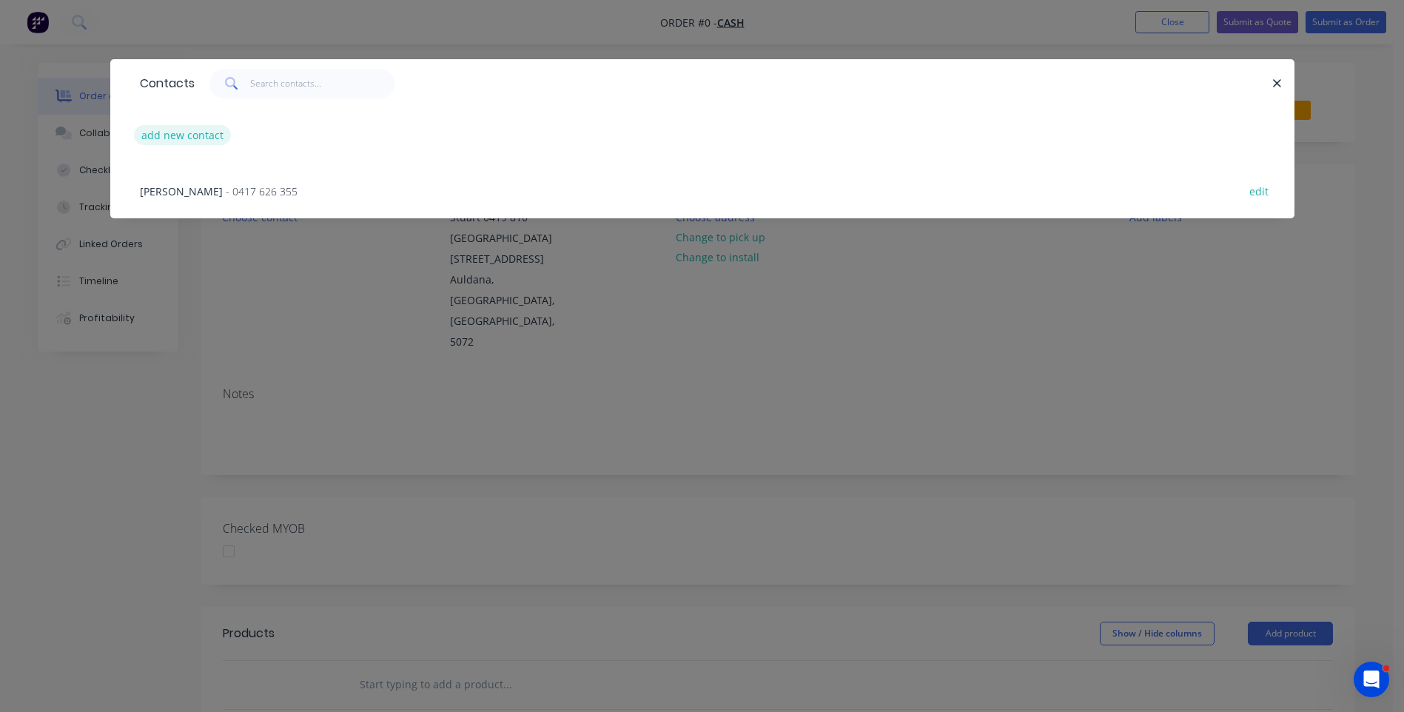
click at [199, 134] on button "add new contact" at bounding box center [183, 135] width 98 height 20
select select "AU"
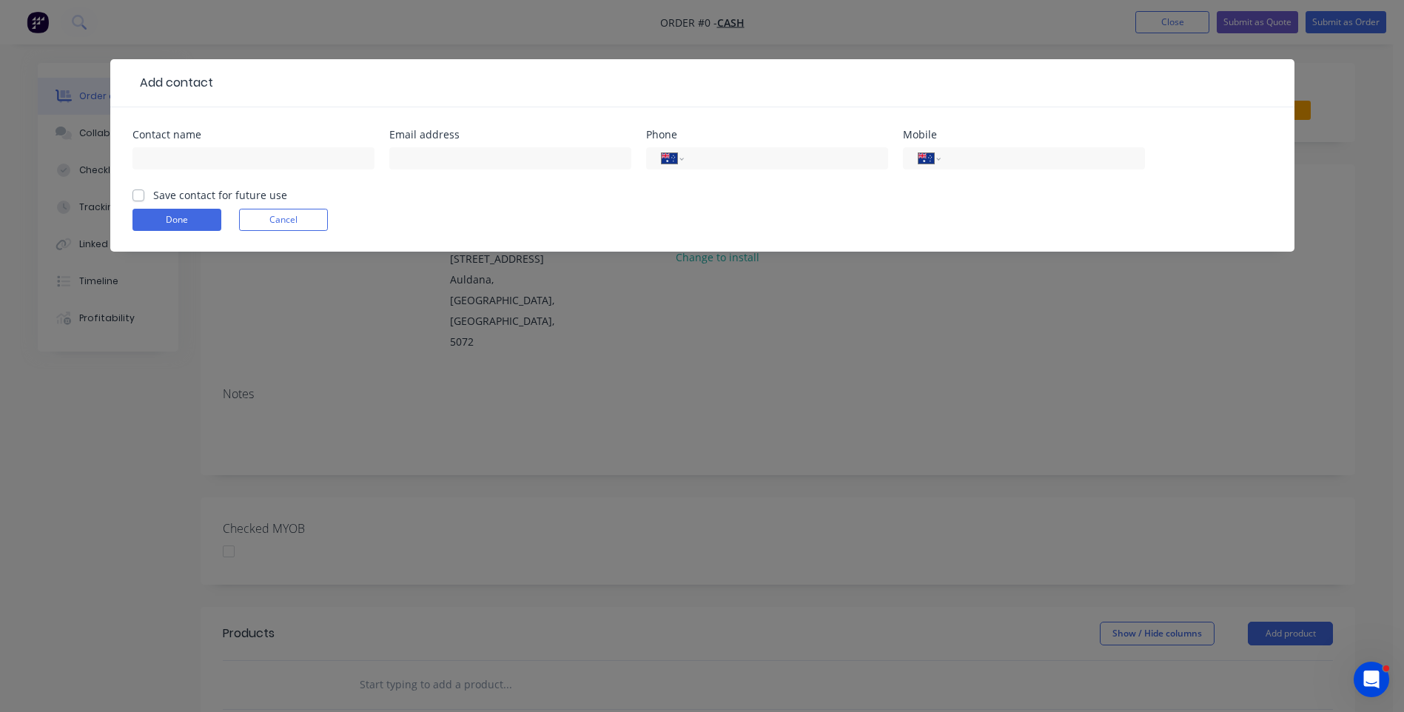
click at [220, 70] on header "Add contact" at bounding box center [702, 83] width 1184 height 48
paste input "[PERSON_NAME]"
type input "[PERSON_NAME]"
click at [541, 165] on input "text" at bounding box center [510, 158] width 242 height 22
type input "[PERSON_NAME][EMAIL_ADDRESS][DOMAIN_NAME]"
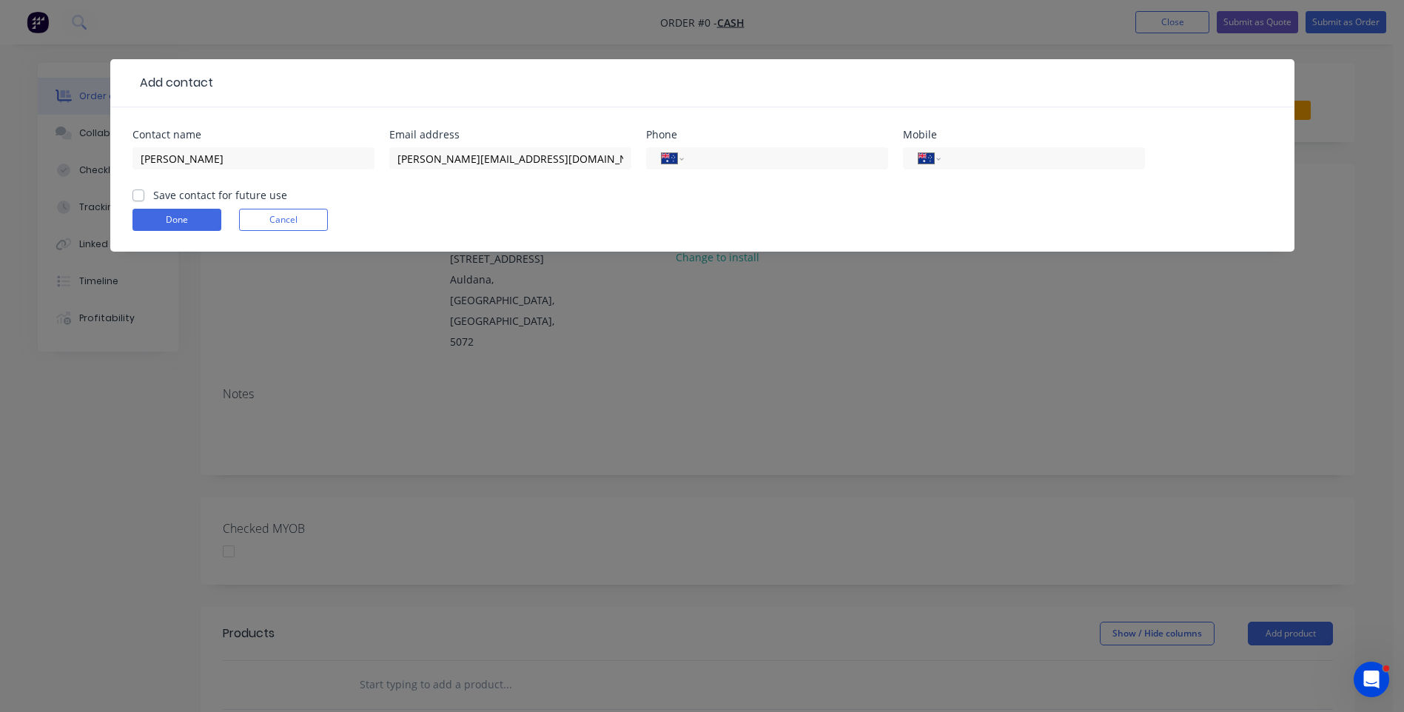
click at [221, 71] on header "Add contact" at bounding box center [702, 83] width 1184 height 48
click at [153, 195] on label "Save contact for future use" at bounding box center [220, 195] width 134 height 16
click at [142, 195] on input "Save contact for future use" at bounding box center [139, 194] width 12 height 14
checkbox input "true"
click at [171, 217] on button "Done" at bounding box center [177, 220] width 89 height 22
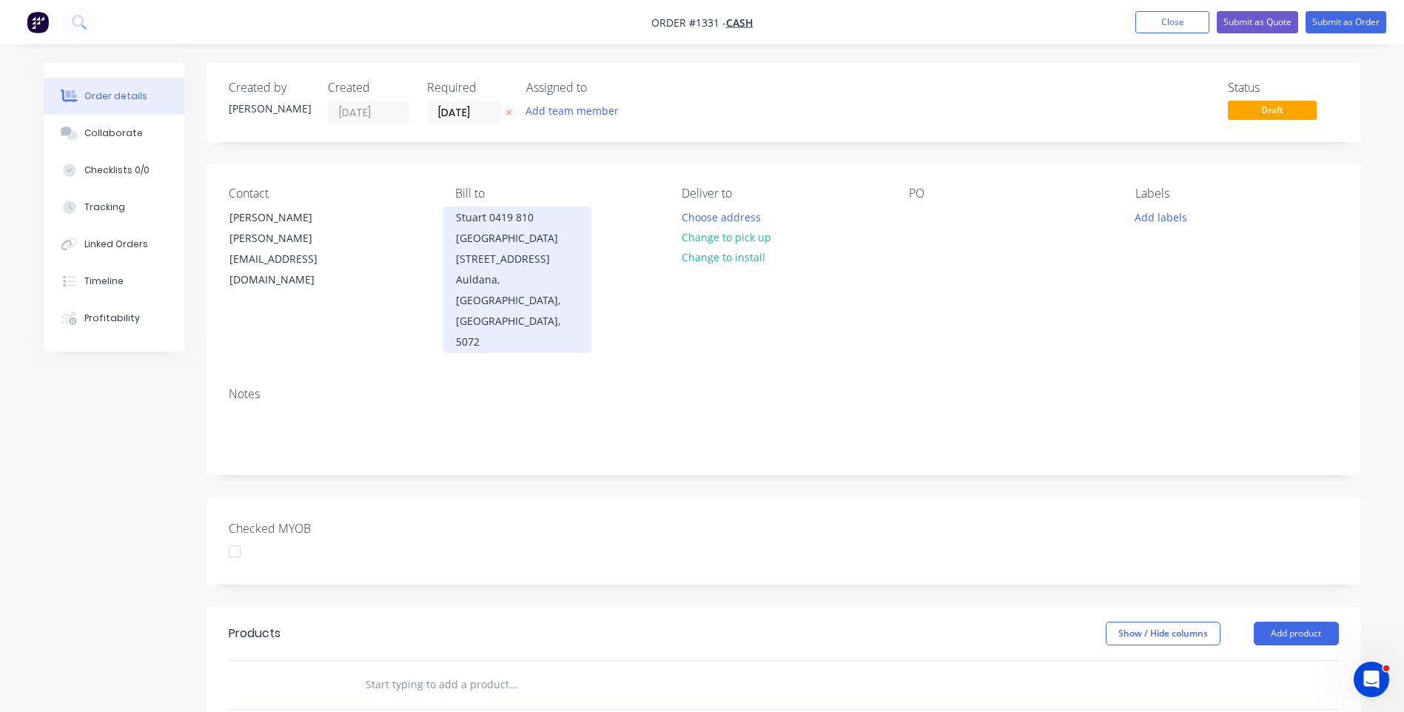
click at [508, 224] on div "Stuart 0419 810 [GEOGRAPHIC_DATA][STREET_ADDRESS]" at bounding box center [517, 238] width 123 height 62
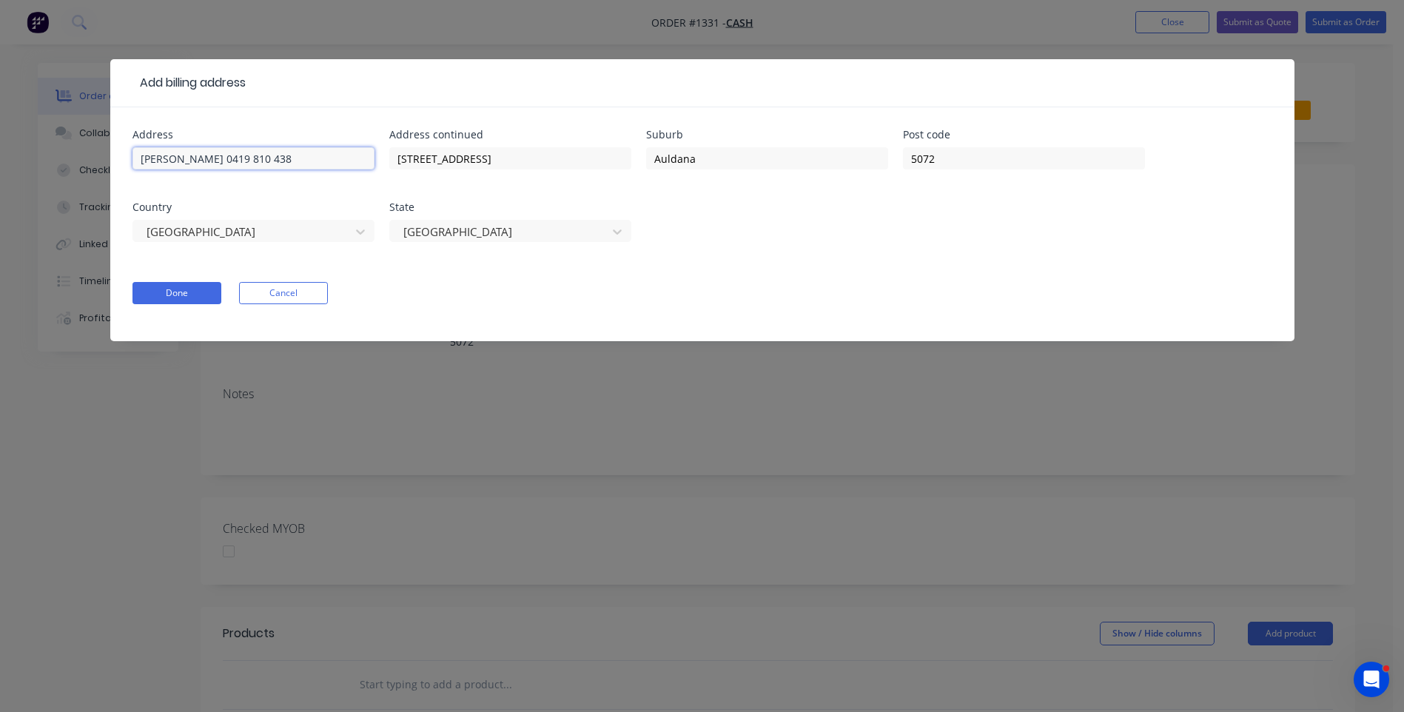
drag, startPoint x: 332, startPoint y: 159, endPoint x: 134, endPoint y: 112, distance: 203.2
click at [127, 127] on div "Address Stuart 0419 810 438 Address continued [STREET_ADDRESS] Done Cancel" at bounding box center [702, 224] width 1184 height 234
drag, startPoint x: 507, startPoint y: 158, endPoint x: 377, endPoint y: 128, distance: 133.8
click at [377, 128] on div "Address Address continued [STREET_ADDRESS] Done Cancel" at bounding box center [702, 224] width 1184 height 234
drag, startPoint x: 763, startPoint y: 167, endPoint x: 665, endPoint y: 161, distance: 97.9
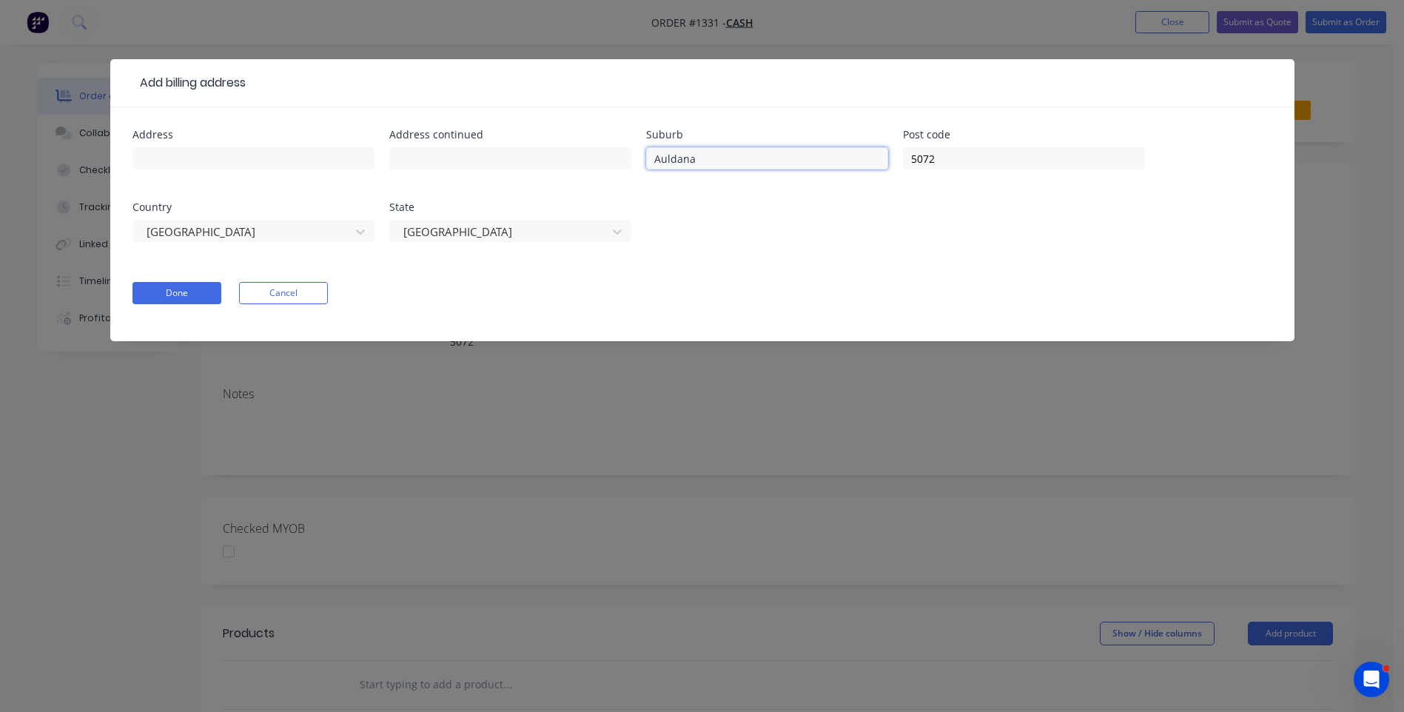
click at [665, 161] on input "Auldana" at bounding box center [767, 158] width 242 height 22
type input "Au"
drag, startPoint x: 718, startPoint y: 162, endPoint x: 634, endPoint y: 161, distance: 84.4
click at [634, 161] on div "Address Address continued Suburb Au Post code 5072 Country [GEOGRAPHIC_DATA] [G…" at bounding box center [703, 195] width 1140 height 130
drag, startPoint x: 874, startPoint y: 155, endPoint x: 865, endPoint y: 154, distance: 8.9
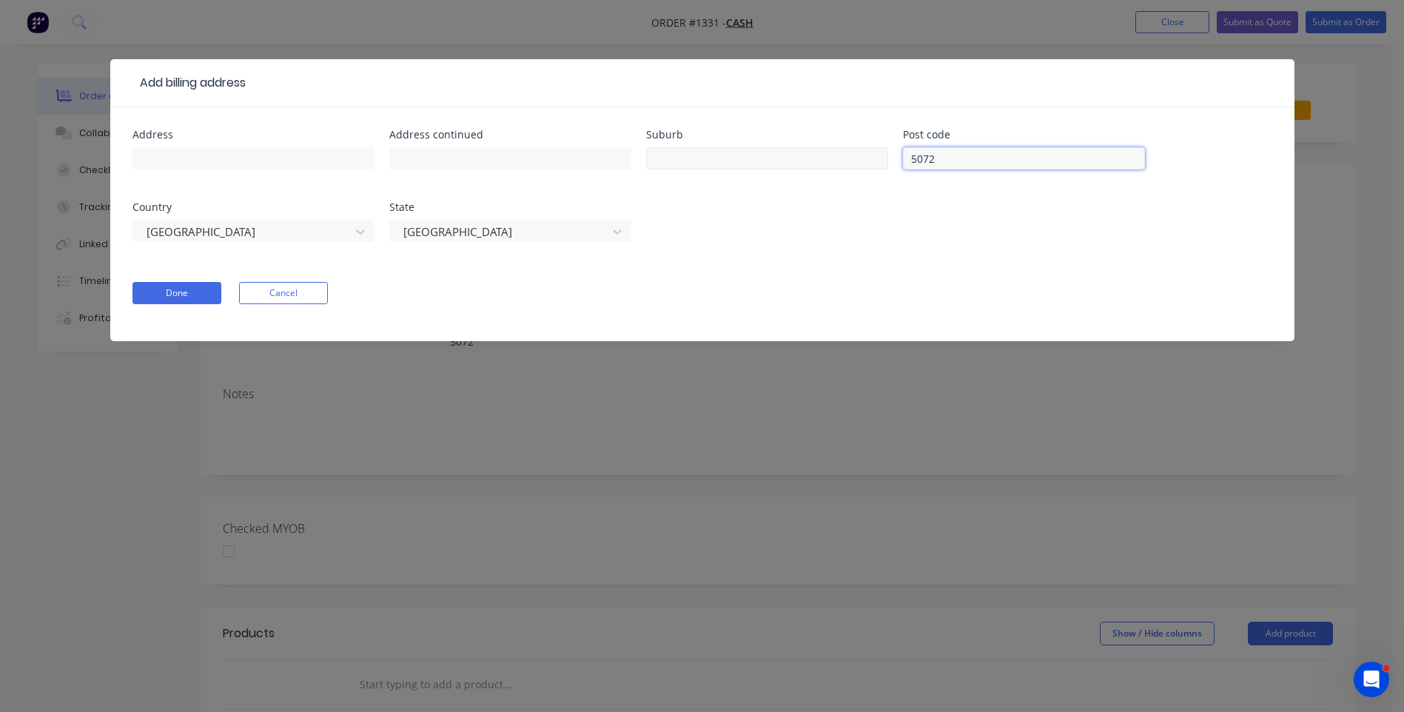
click at [865, 154] on div "Address Address continued Suburb Post code 5072 Country [GEOGRAPHIC_DATA] [GEOG…" at bounding box center [703, 195] width 1140 height 130
click at [519, 235] on div at bounding box center [501, 232] width 198 height 19
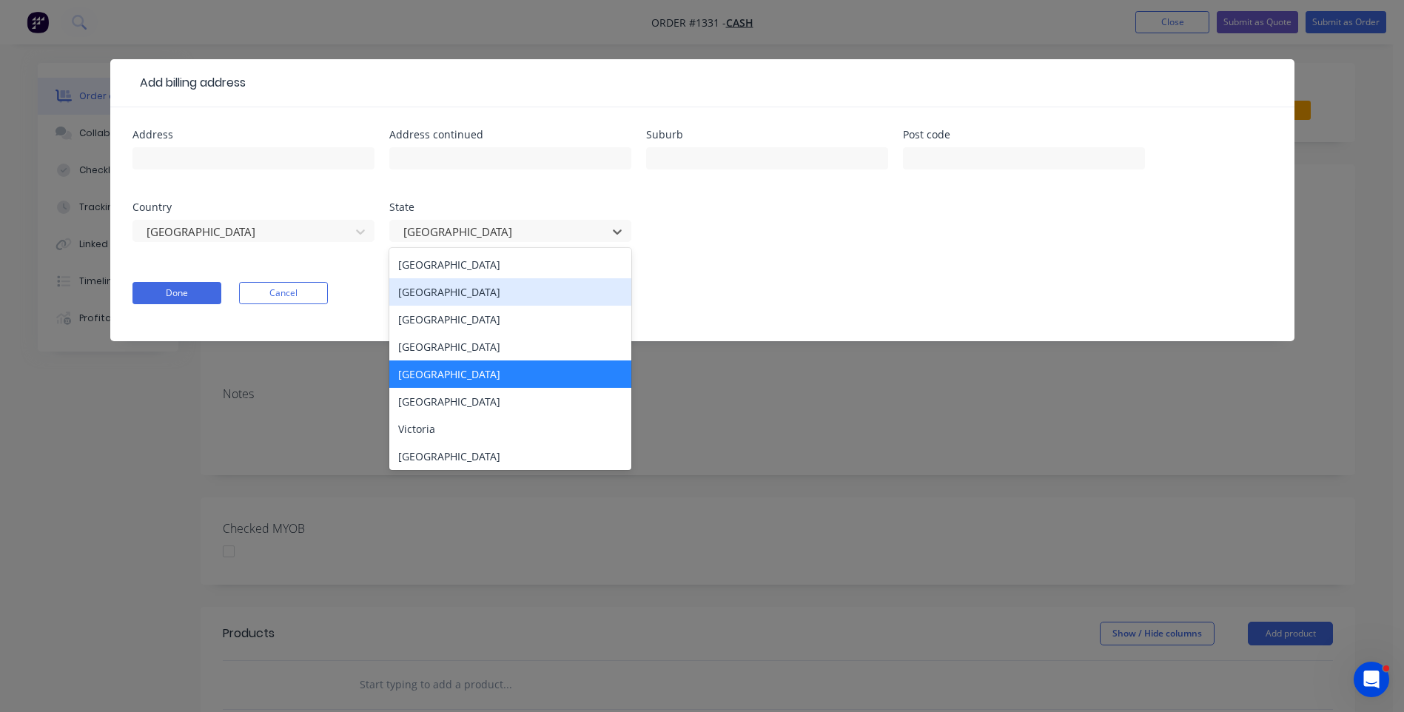
click at [449, 292] on div "[GEOGRAPHIC_DATA]" at bounding box center [510, 291] width 242 height 27
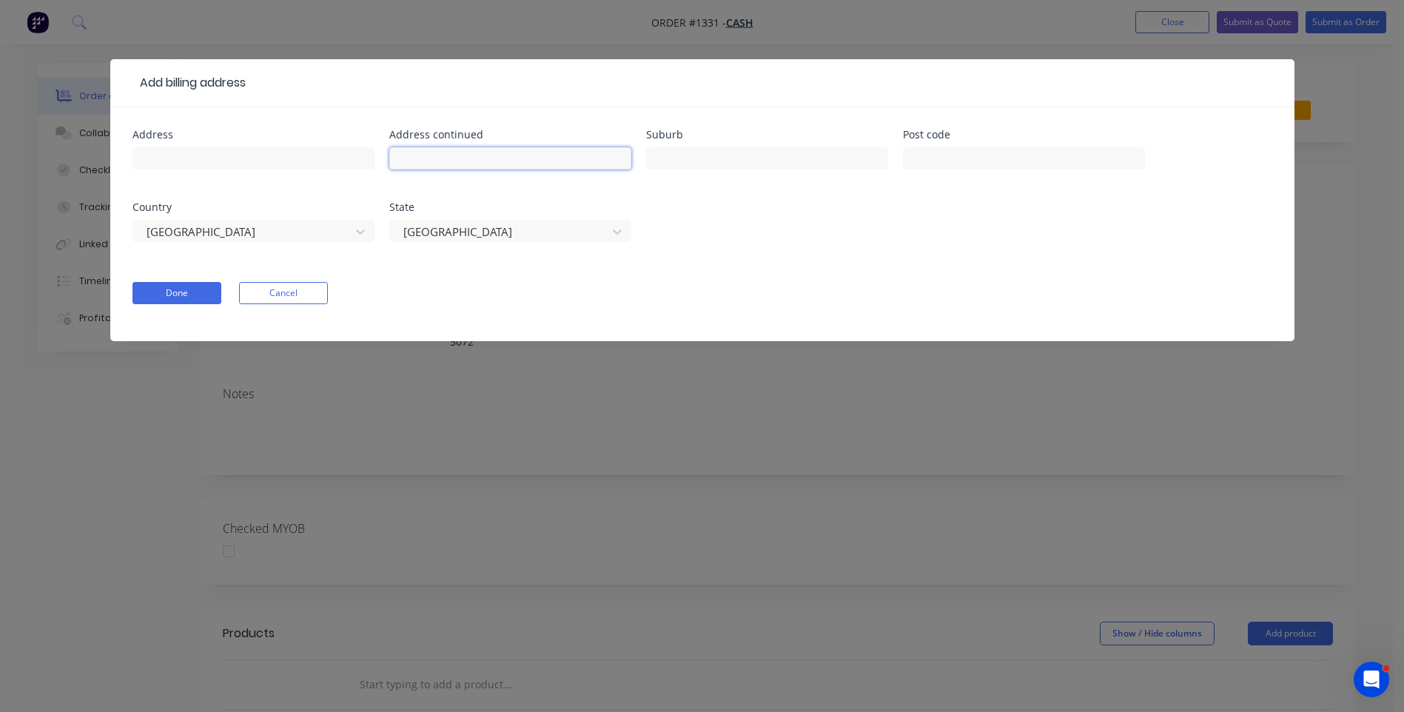
click at [433, 162] on input "text" at bounding box center [510, 158] width 242 height 22
click at [205, 66] on header "Add billing address" at bounding box center [702, 83] width 1184 height 48
paste input "[STREET_ADDRESS]"
type input "[STREET_ADDRESS]"
click at [953, 158] on input "text" at bounding box center [1024, 158] width 242 height 22
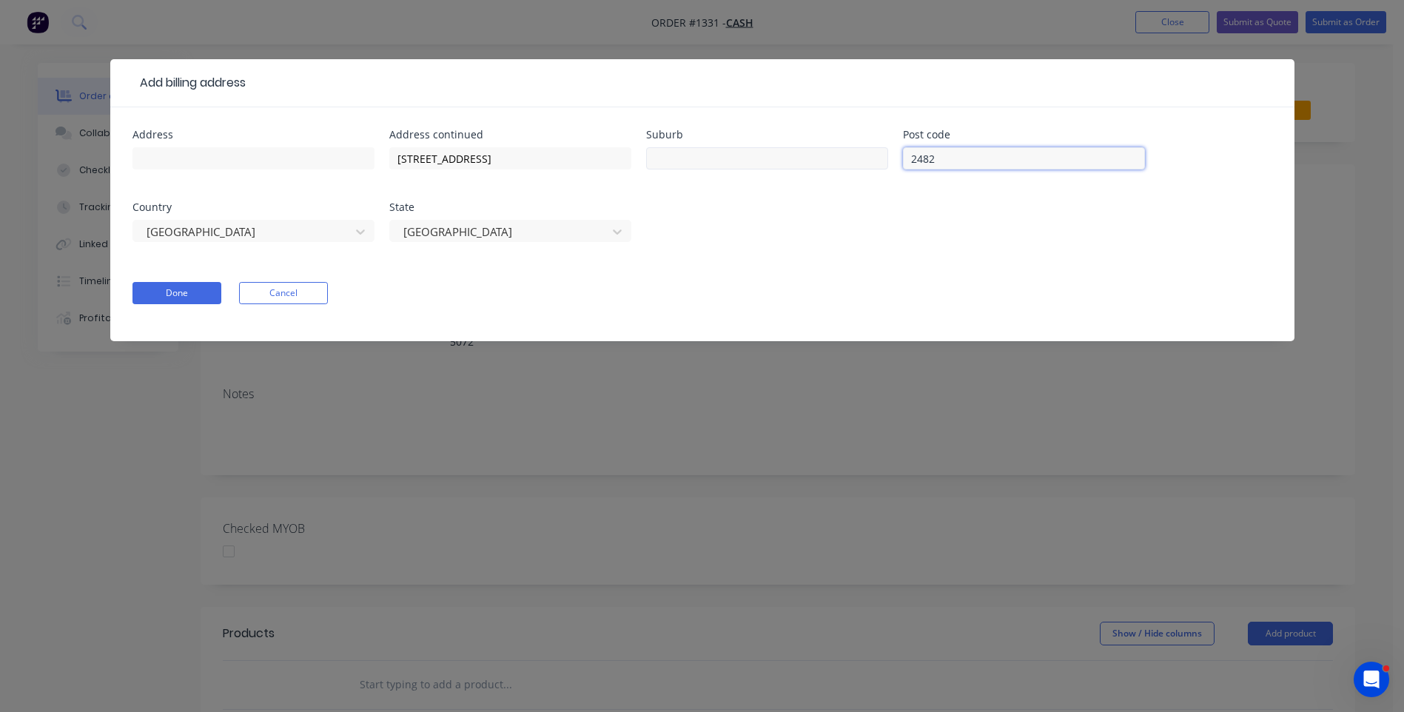
type input "2482"
click at [743, 166] on input "text" at bounding box center [767, 158] width 242 height 22
drag, startPoint x: 606, startPoint y: 158, endPoint x: 552, endPoint y: 158, distance: 54.0
click at [552, 158] on input "[STREET_ADDRESS]" at bounding box center [510, 158] width 242 height 22
drag, startPoint x: 559, startPoint y: 157, endPoint x: 488, endPoint y: 145, distance: 72.0
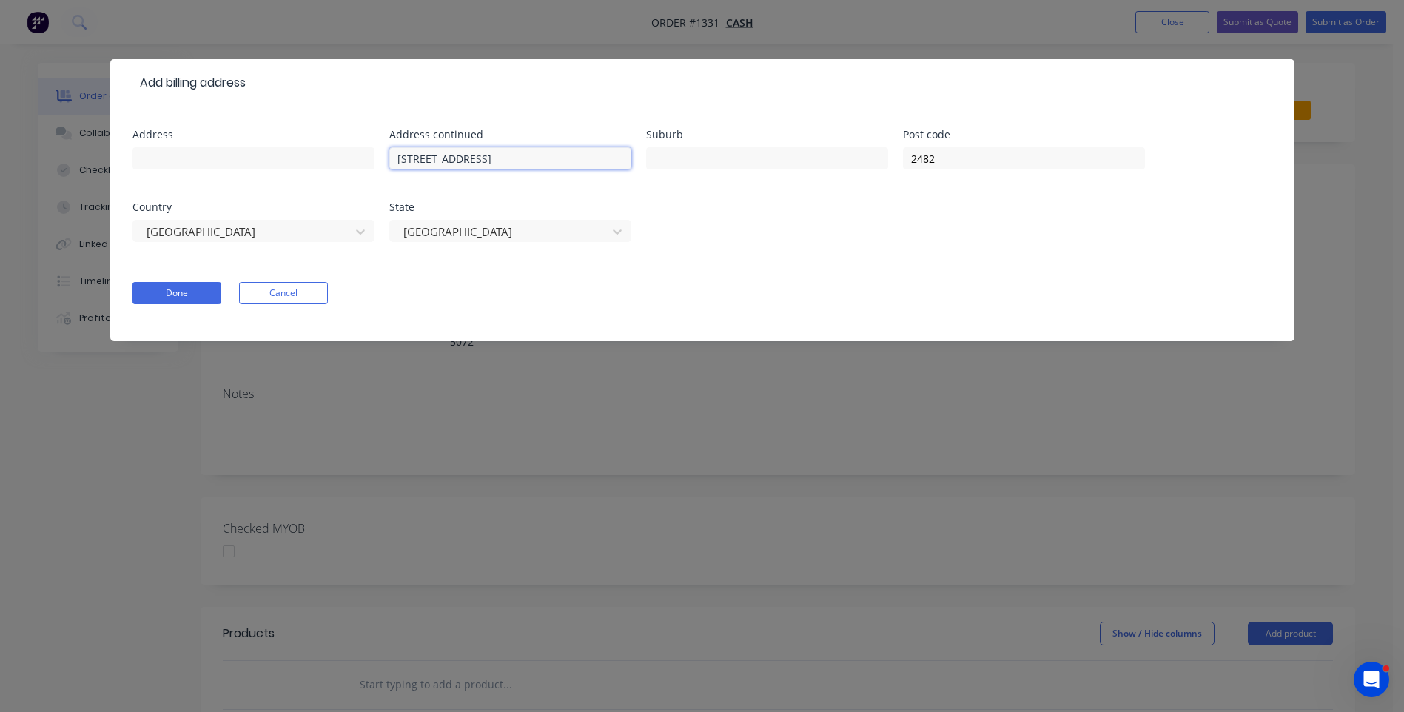
click at [488, 145] on div "[STREET_ADDRESS]" at bounding box center [510, 166] width 242 height 44
type input "[STREET_ADDRESS]"
paste input "Mullumbimby"
type input "Mullumbimby"
drag, startPoint x: 567, startPoint y: 155, endPoint x: 482, endPoint y: 157, distance: 85.1
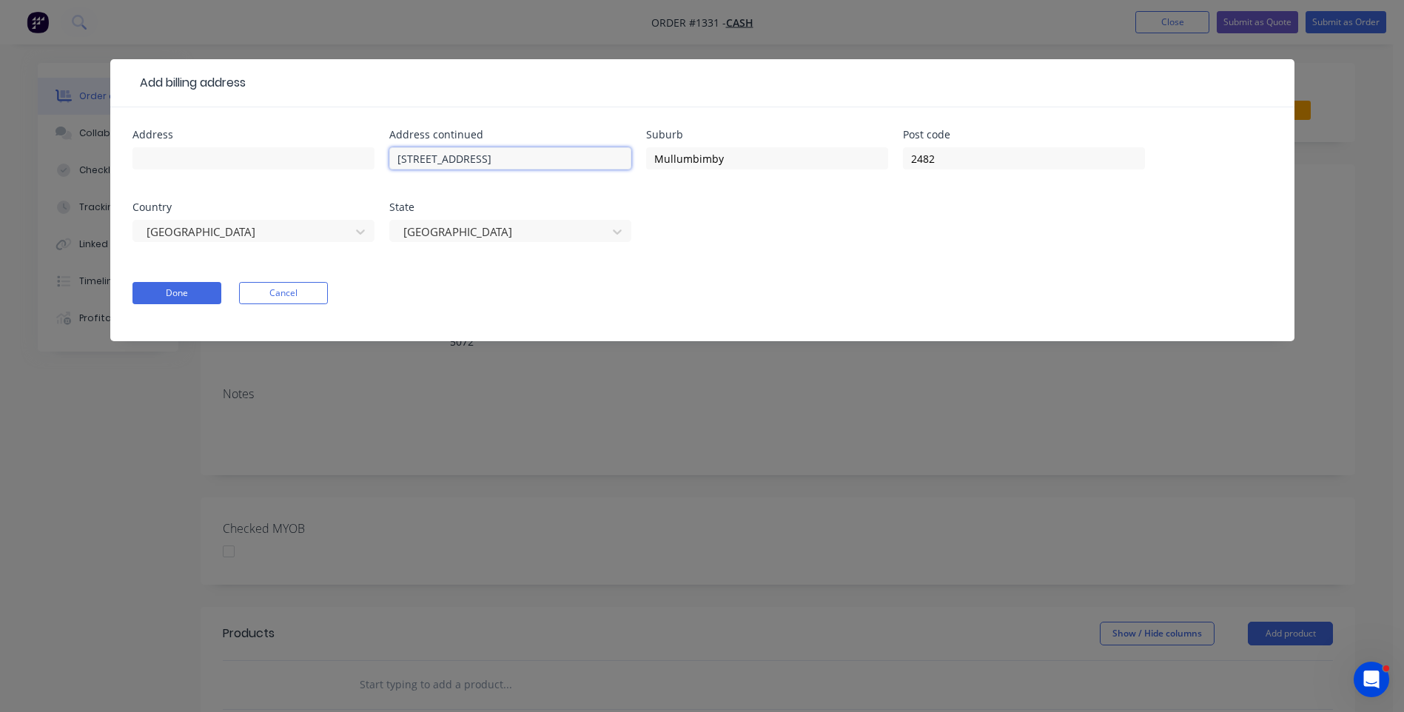
click at [482, 157] on input "[STREET_ADDRESS]" at bounding box center [510, 158] width 242 height 22
type input "[STREET_ADDRESS]"
click at [183, 295] on button "Done" at bounding box center [177, 293] width 89 height 22
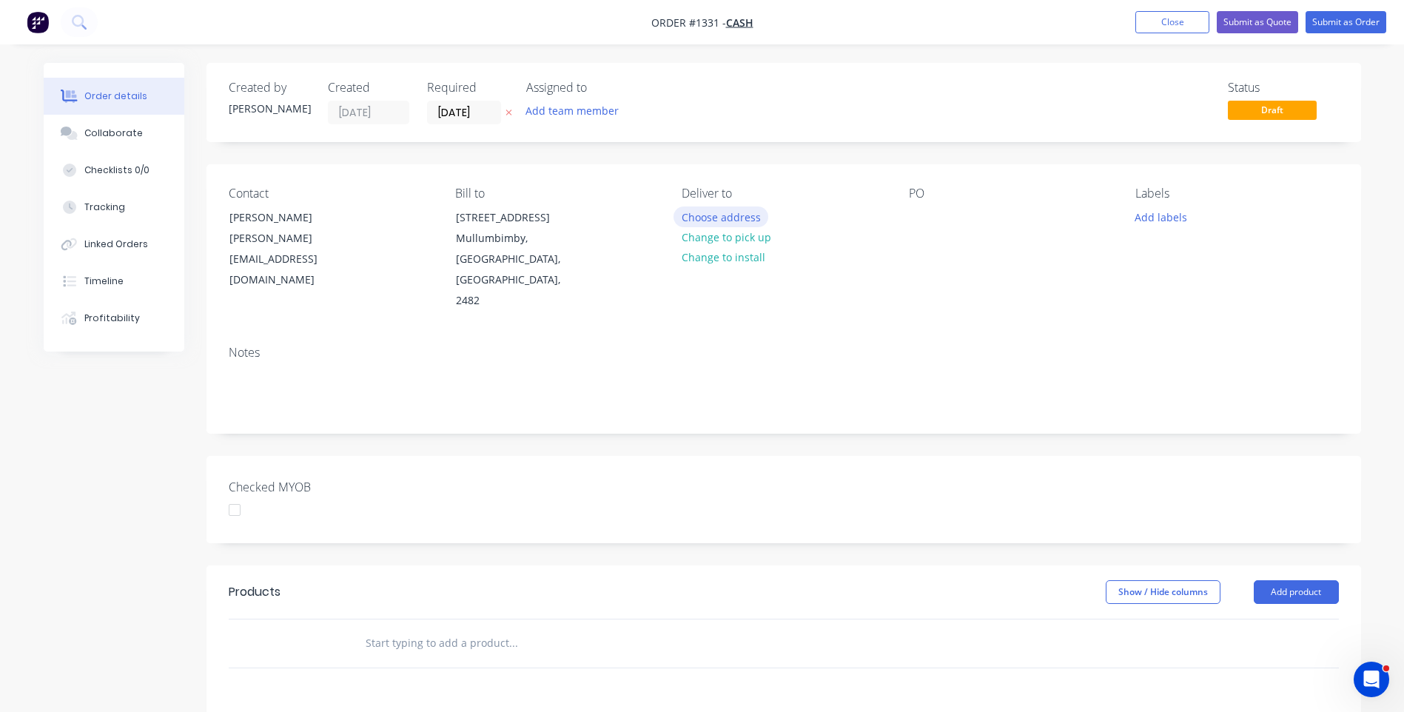
click at [720, 218] on button "Choose address" at bounding box center [721, 217] width 95 height 20
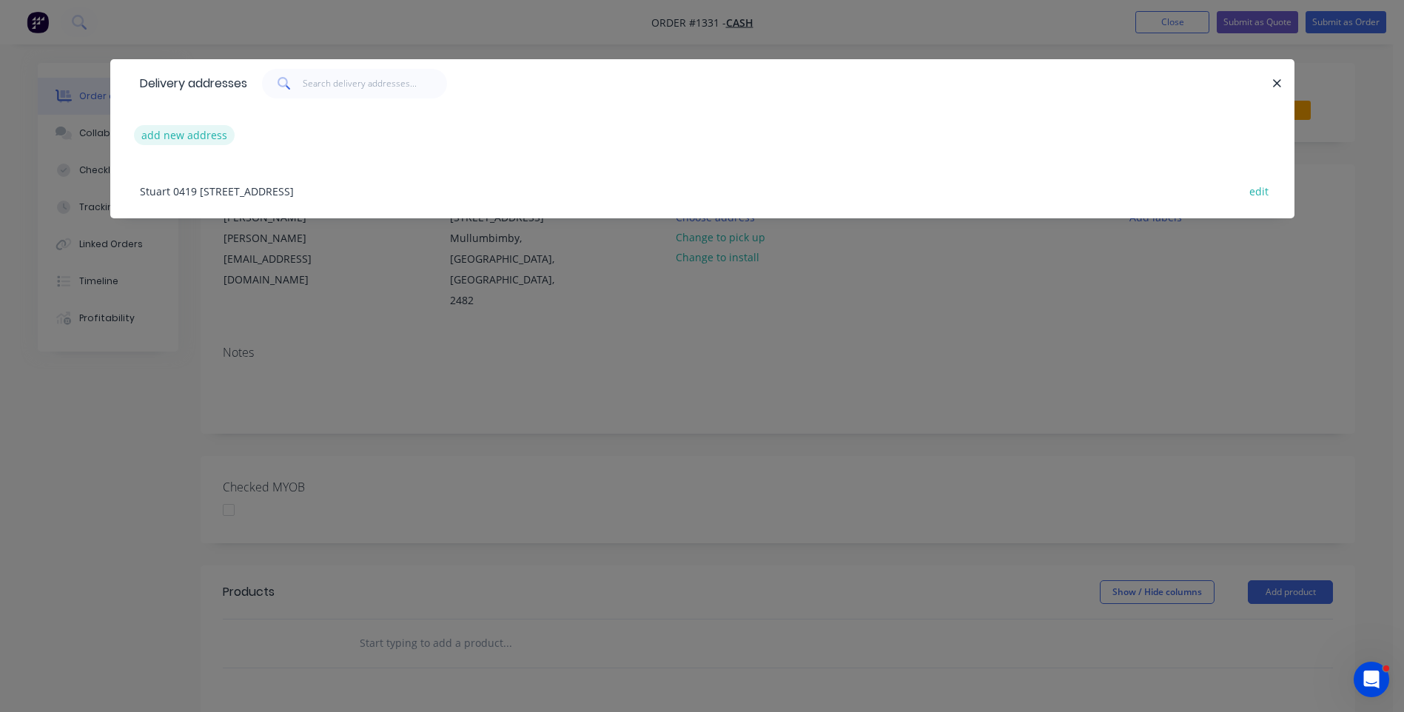
click at [190, 138] on button "add new address" at bounding box center [184, 135] width 101 height 20
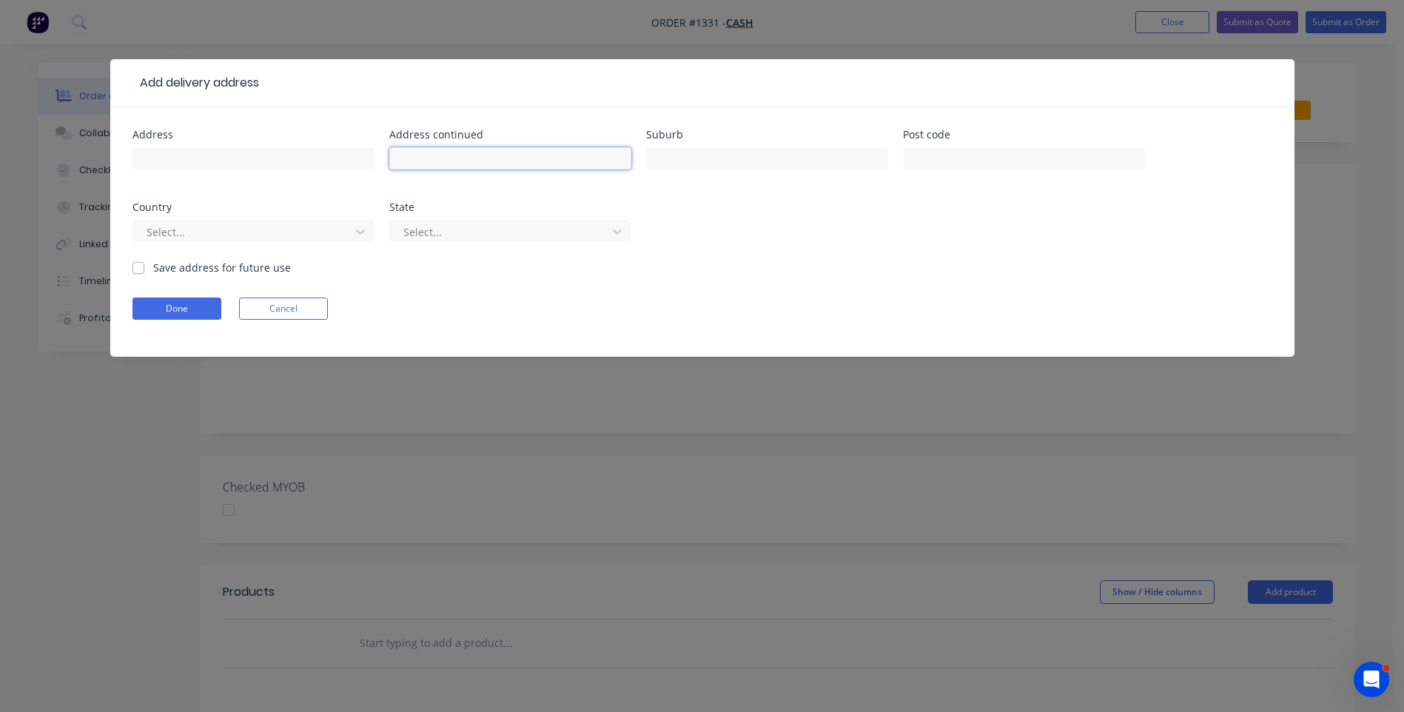
paste input "Mullumbimby"
type input "Mullumbimby"
paste input "Mullumbimby"
type input "Mullumbimby"
drag, startPoint x: 480, startPoint y: 156, endPoint x: 400, endPoint y: 152, distance: 80.1
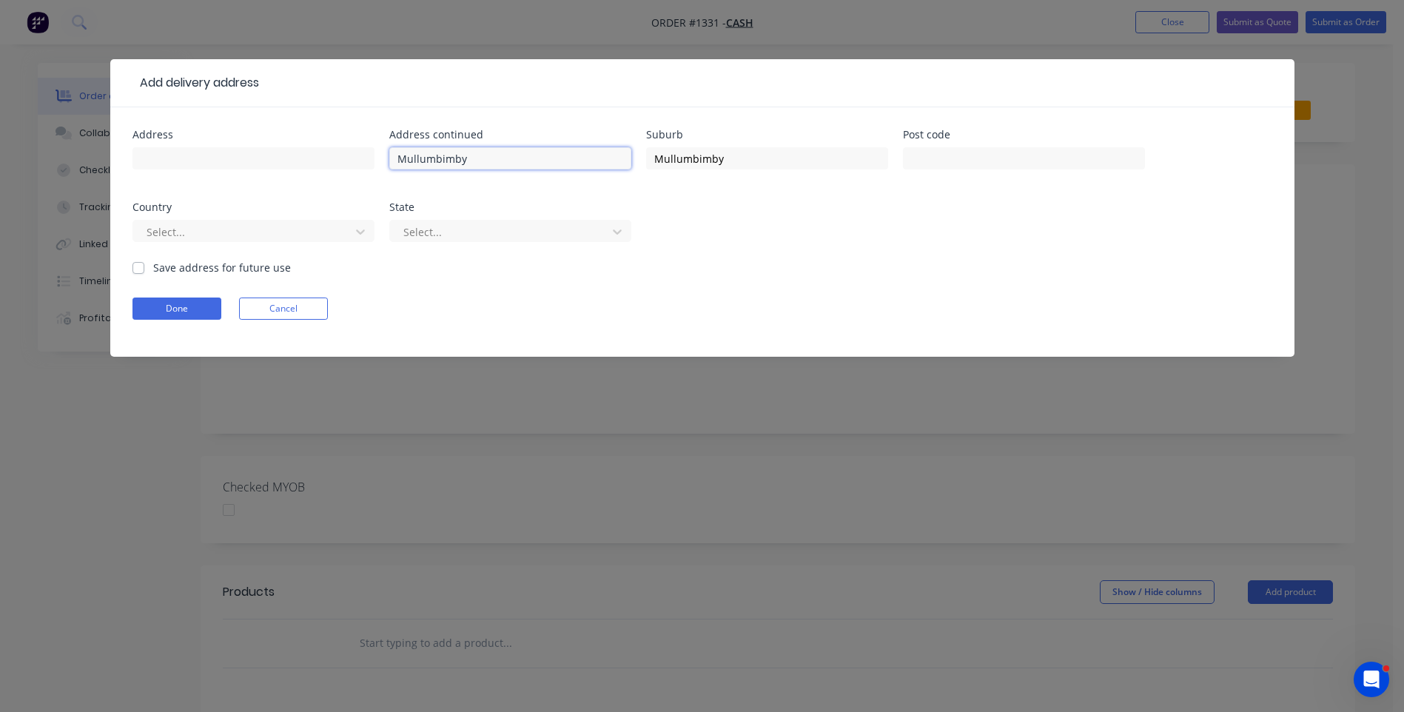
click at [400, 152] on input "Mullumbimby" at bounding box center [510, 158] width 242 height 22
click at [536, 298] on div "Done Cancel" at bounding box center [703, 309] width 1140 height 22
click at [201, 72] on header "Add delivery address" at bounding box center [702, 83] width 1184 height 48
click at [991, 164] on input "text" at bounding box center [1024, 158] width 242 height 22
type input "2482"
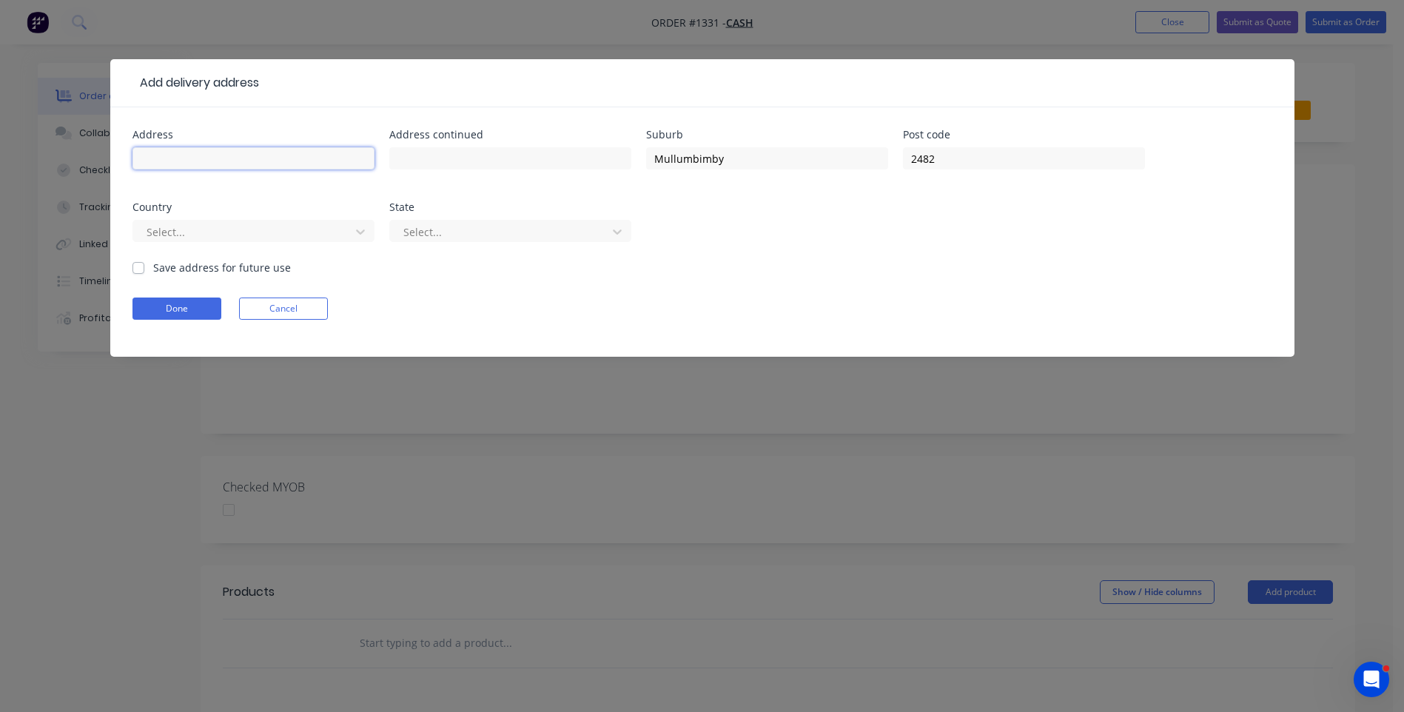
paste input "[PERSON_NAME] [STREET_ADDRESS]"
drag, startPoint x: 335, startPoint y: 156, endPoint x: 229, endPoint y: 161, distance: 106.7
click at [229, 161] on input "[PERSON_NAME] [STREET_ADDRESS]" at bounding box center [254, 158] width 242 height 22
type input "[PERSON_NAME]"
paste input "[STREET_ADDRESS]"
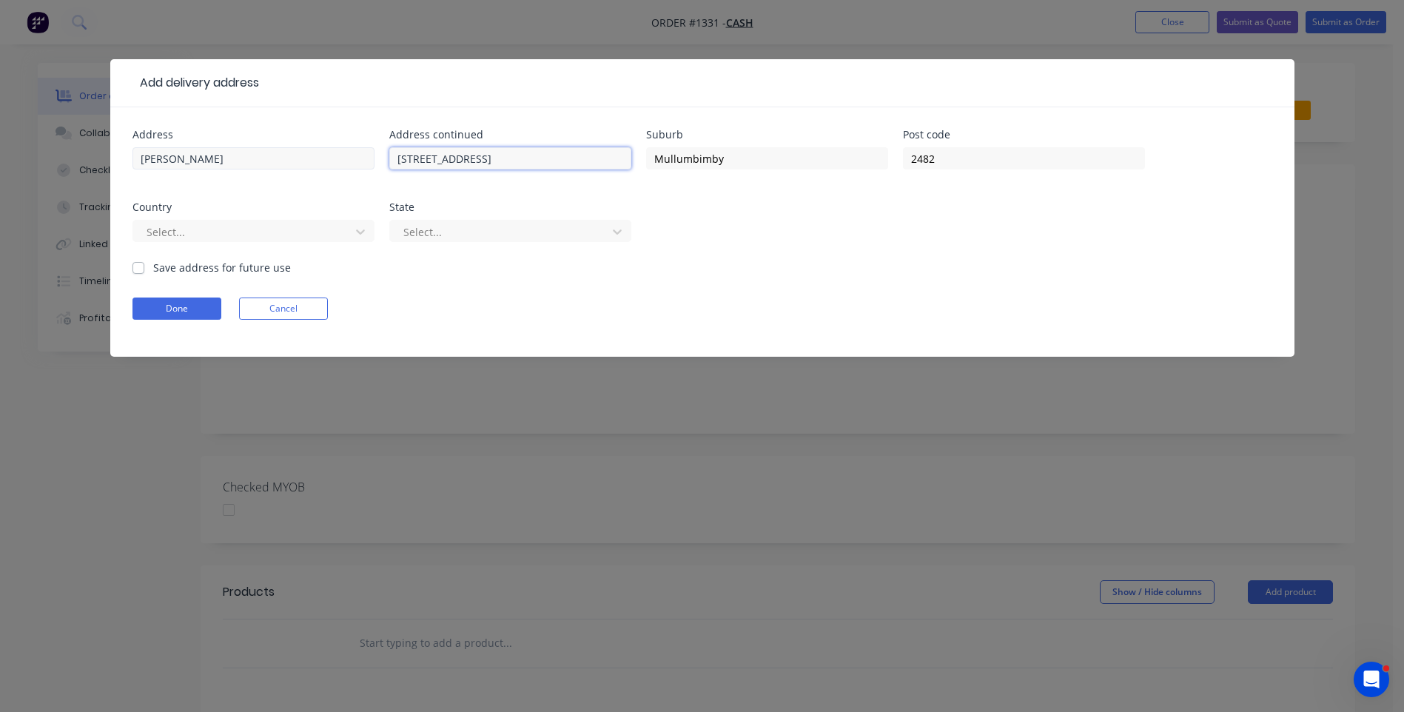
type input "[STREET_ADDRESS]"
click at [284, 160] on input "[PERSON_NAME]" at bounding box center [254, 158] width 242 height 22
type input "[PERSON_NAME]"
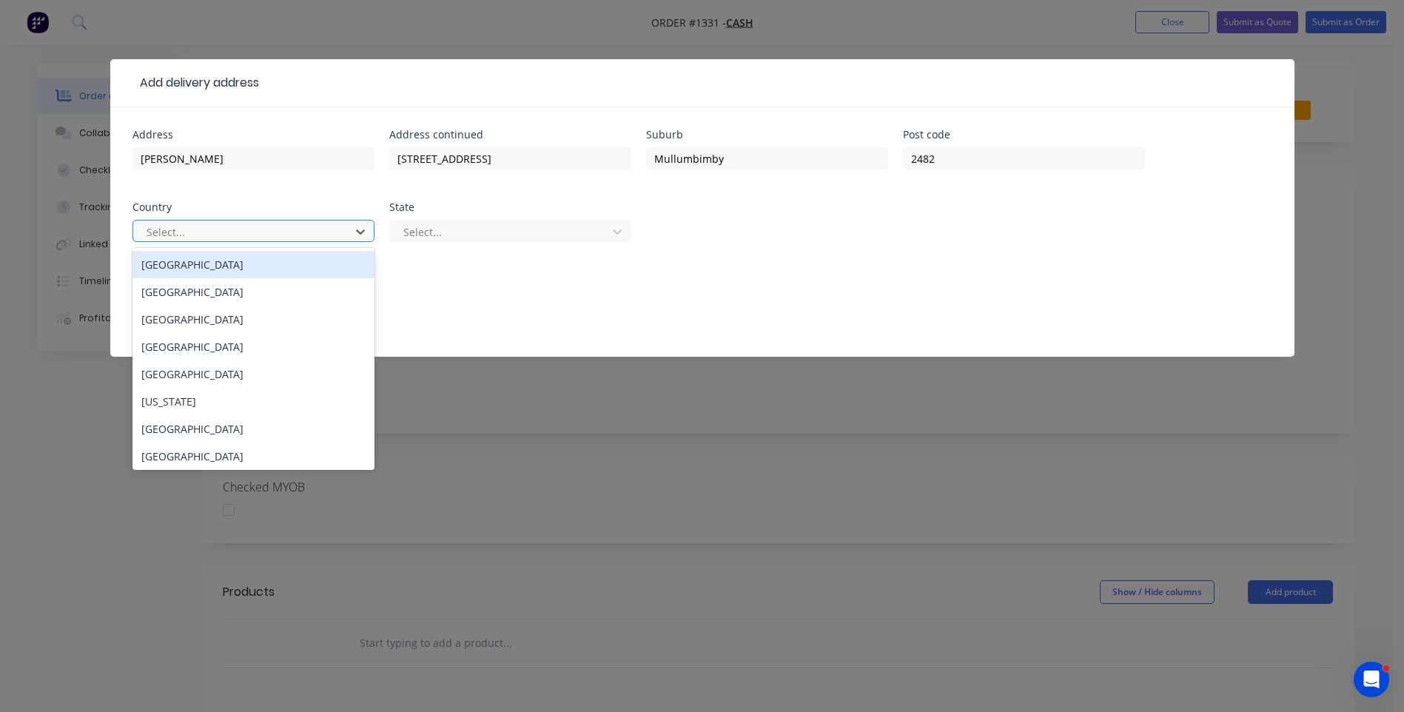
click at [234, 233] on div at bounding box center [244, 232] width 198 height 19
click at [198, 265] on div "[GEOGRAPHIC_DATA]" at bounding box center [254, 264] width 242 height 27
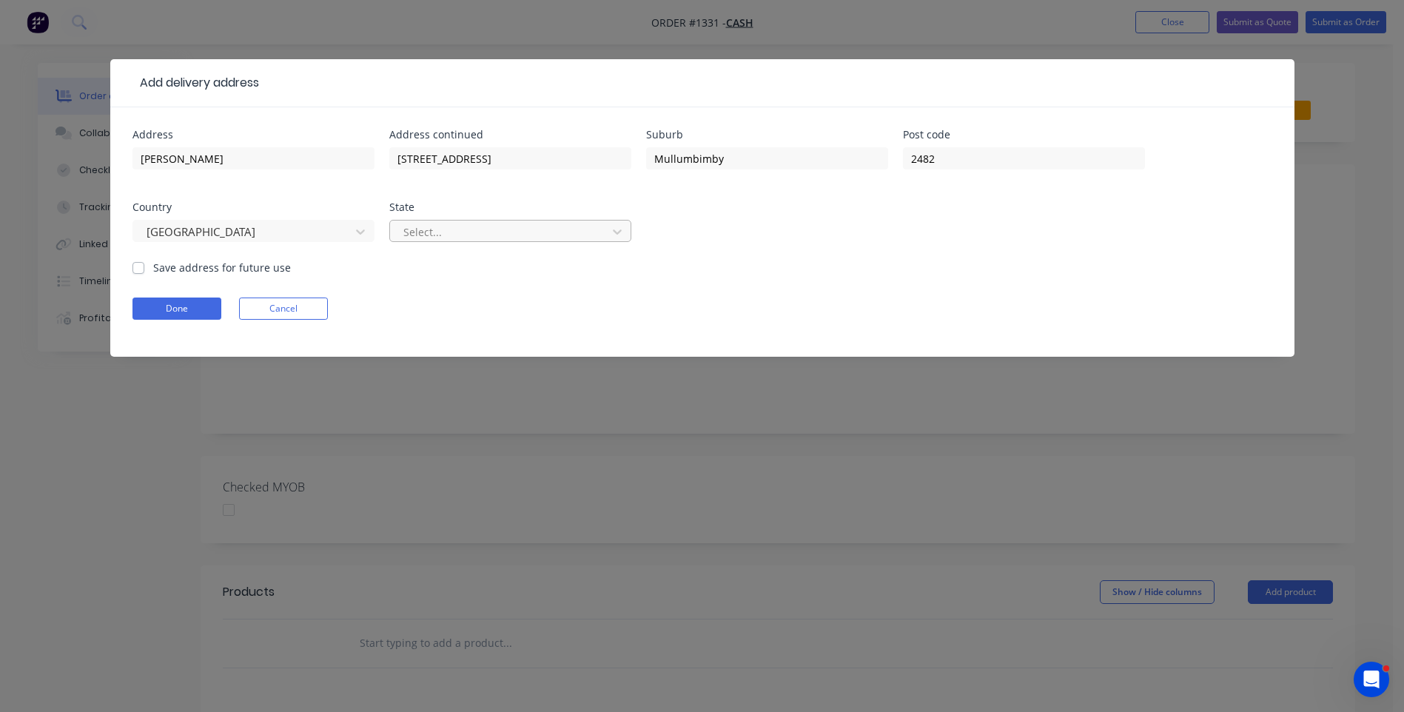
click at [552, 229] on div at bounding box center [501, 232] width 198 height 19
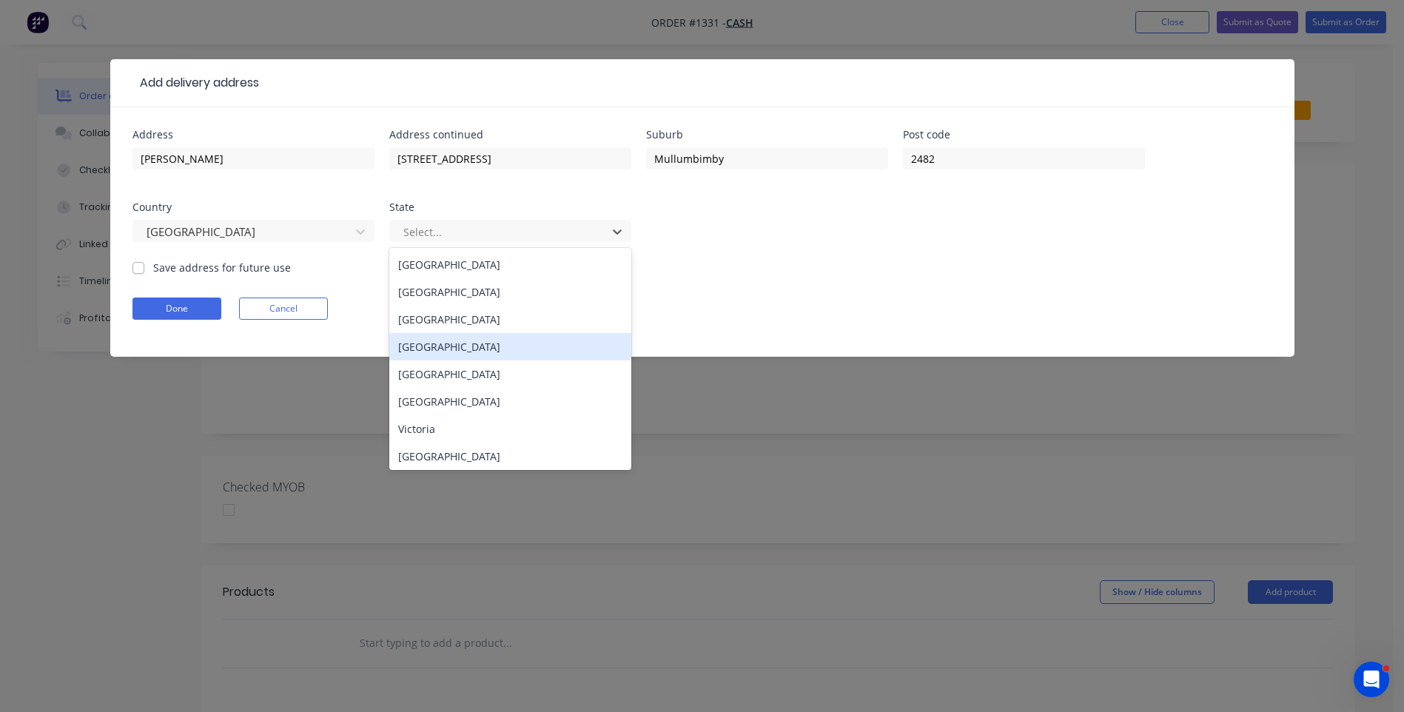
click at [458, 349] on div "[GEOGRAPHIC_DATA]" at bounding box center [510, 346] width 242 height 27
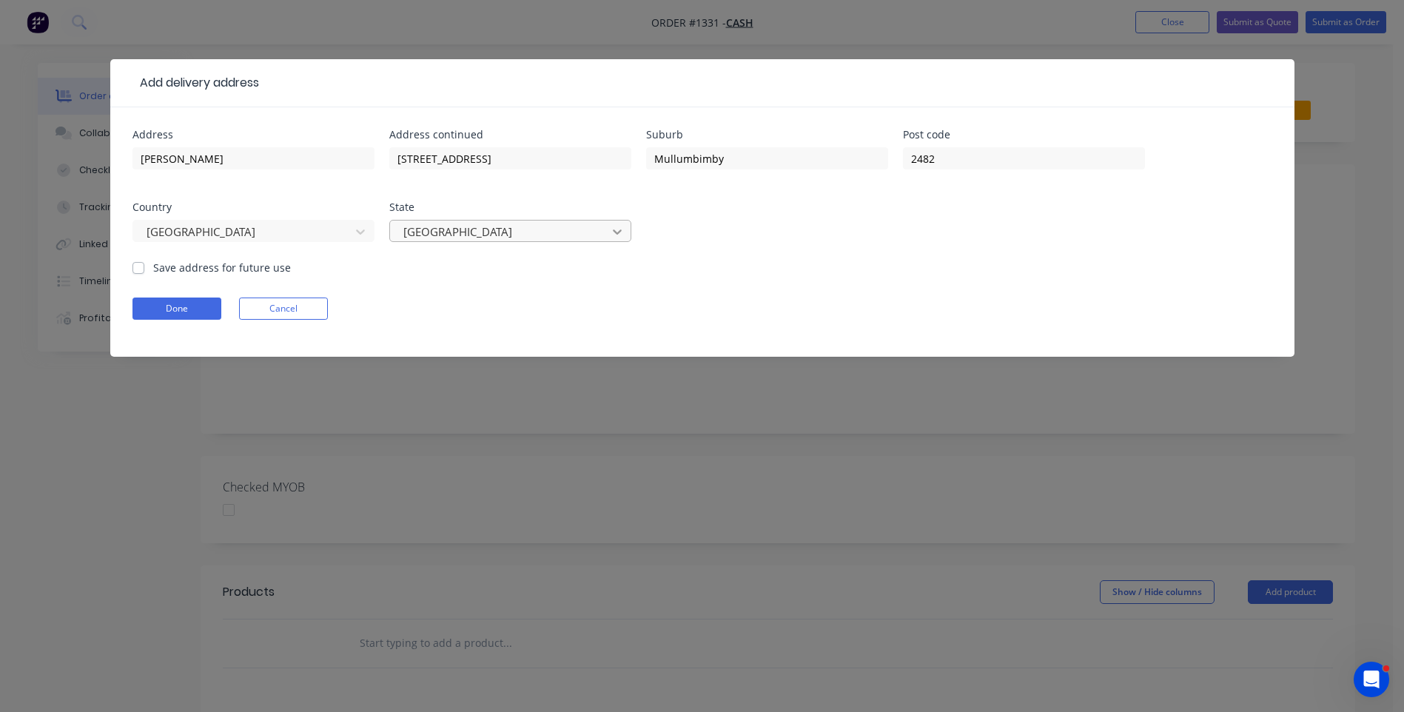
click at [625, 233] on div at bounding box center [617, 232] width 27 height 24
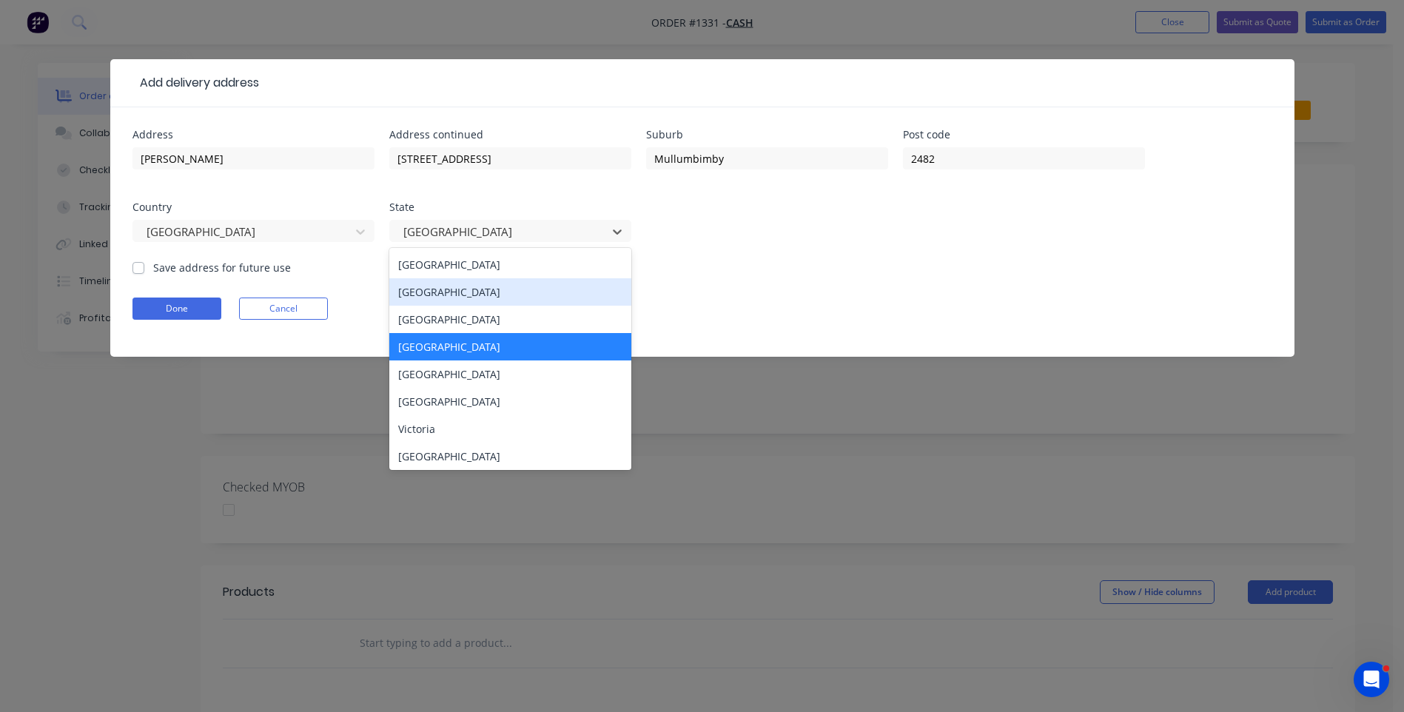
click at [458, 300] on div "[GEOGRAPHIC_DATA]" at bounding box center [510, 291] width 242 height 27
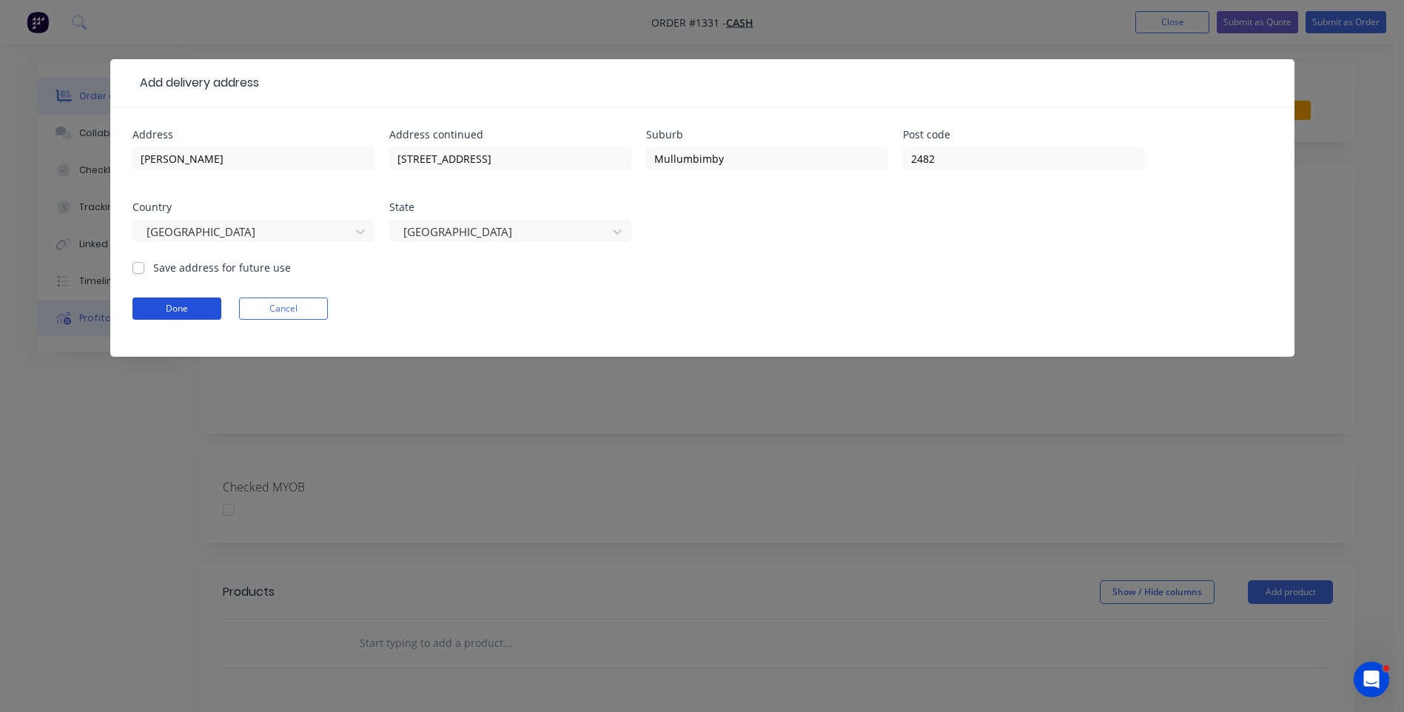
click at [177, 318] on button "Done" at bounding box center [177, 309] width 89 height 22
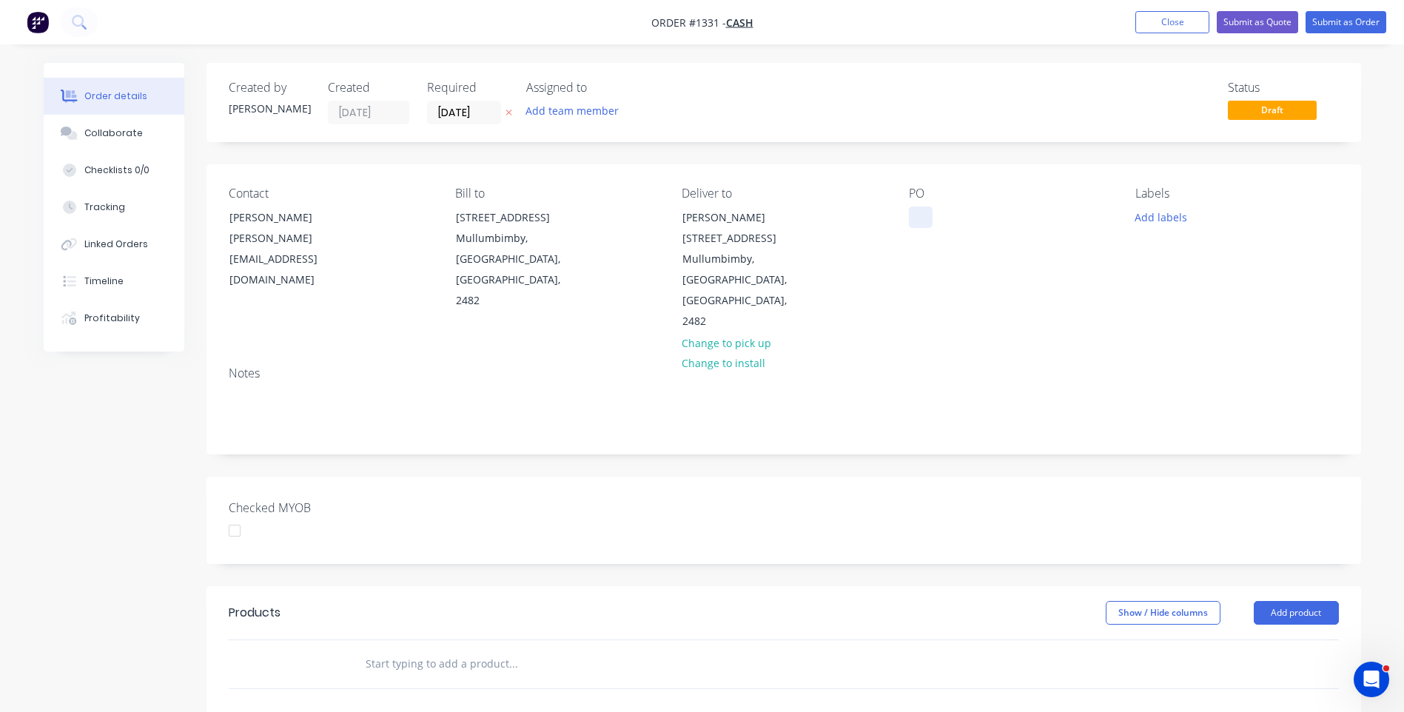
click at [918, 224] on div at bounding box center [921, 217] width 24 height 21
paste div
drag, startPoint x: 1013, startPoint y: 215, endPoint x: 934, endPoint y: 189, distance: 83.6
click at [916, 207] on div "[STREET_ADDRESS]" at bounding box center [968, 217] width 118 height 21
click at [1161, 221] on button "Add labels" at bounding box center [1161, 217] width 68 height 20
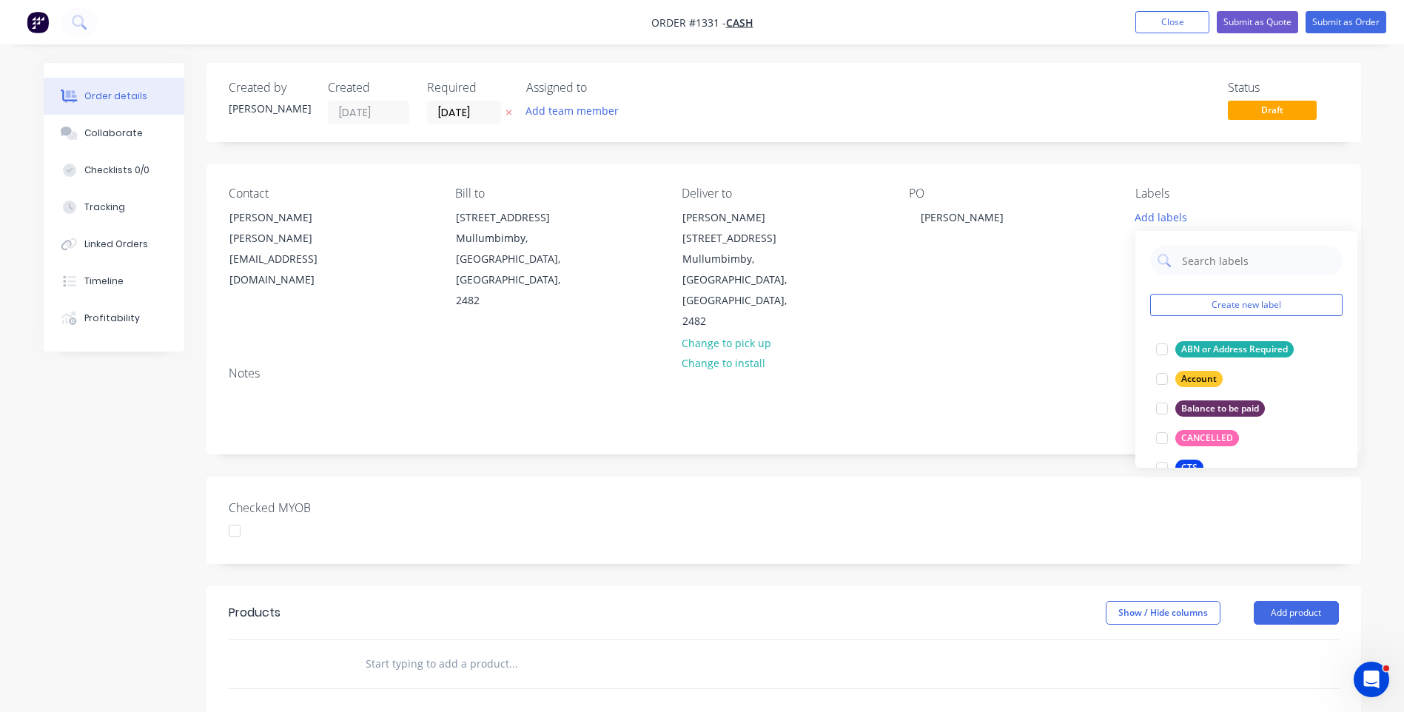
scroll to position [74, 0]
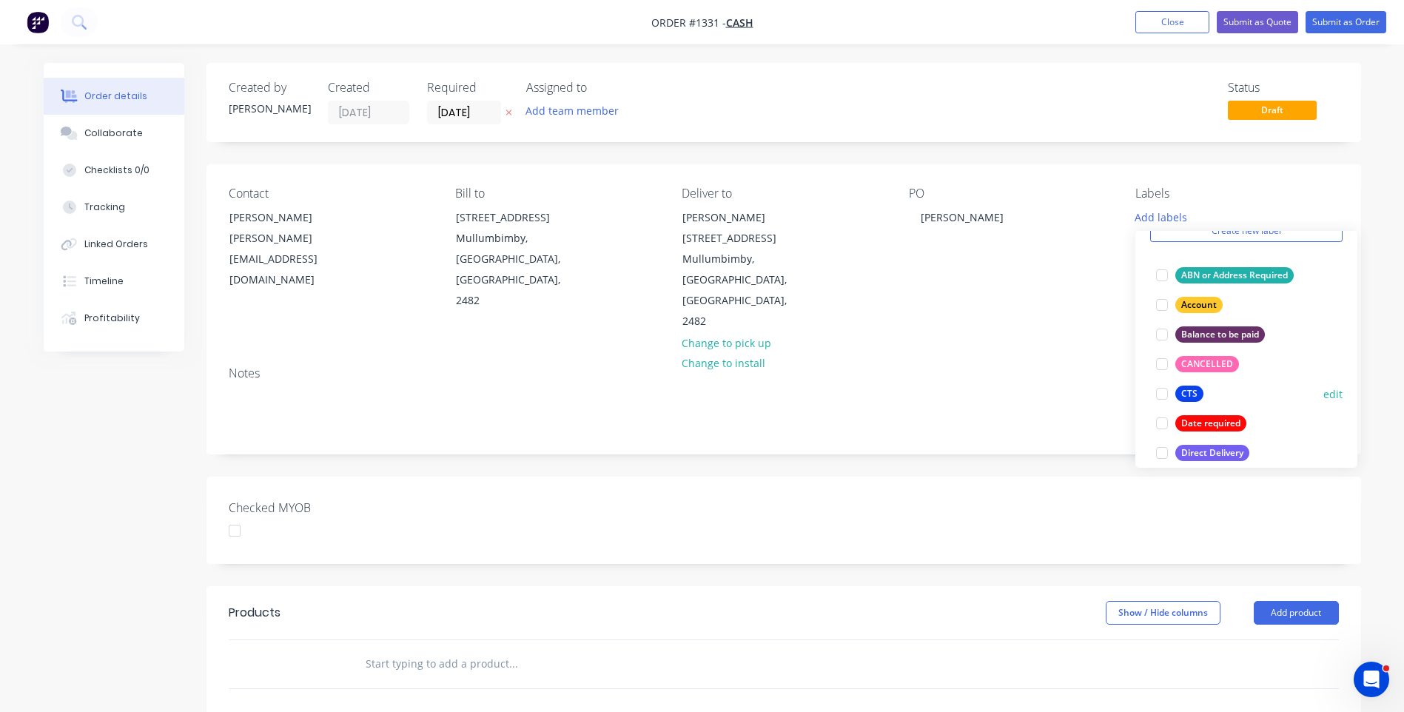
click at [1190, 395] on div "CTS" at bounding box center [1189, 394] width 28 height 16
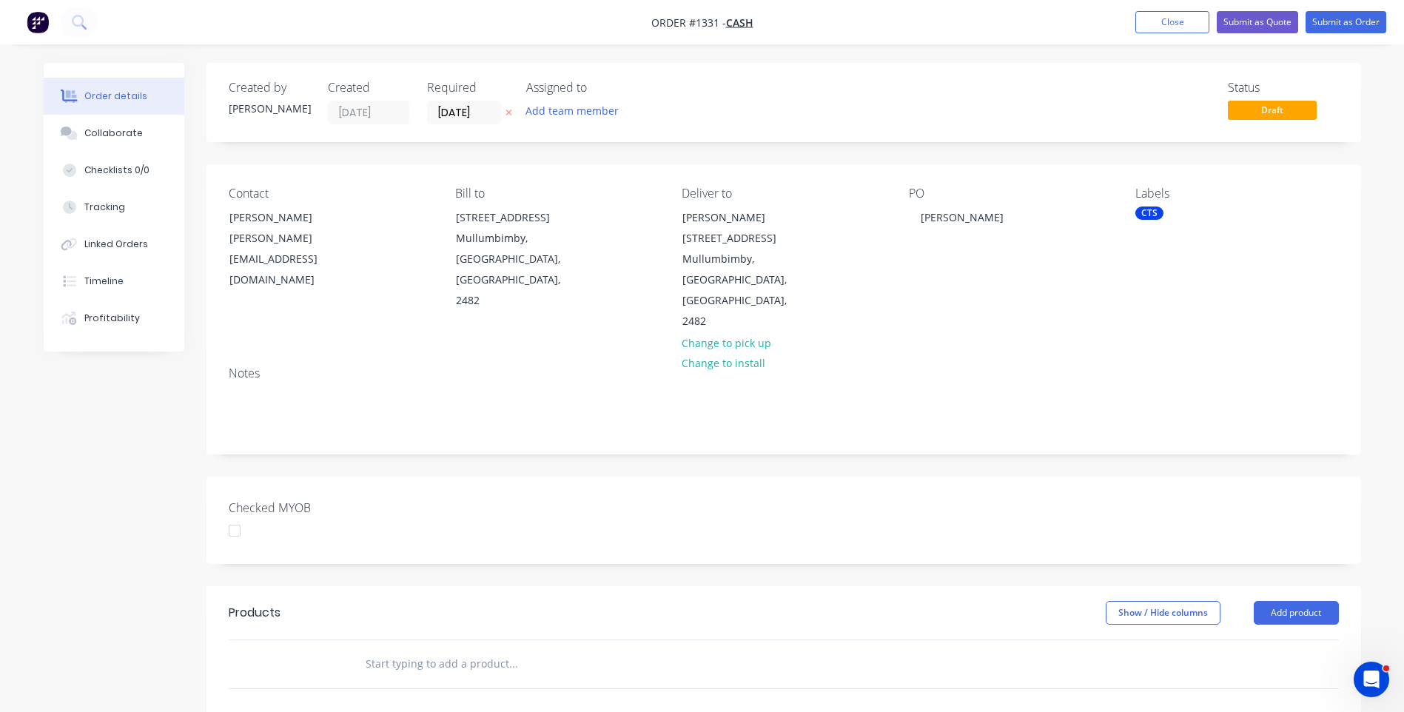
click at [507, 112] on icon at bounding box center [509, 113] width 6 height 6
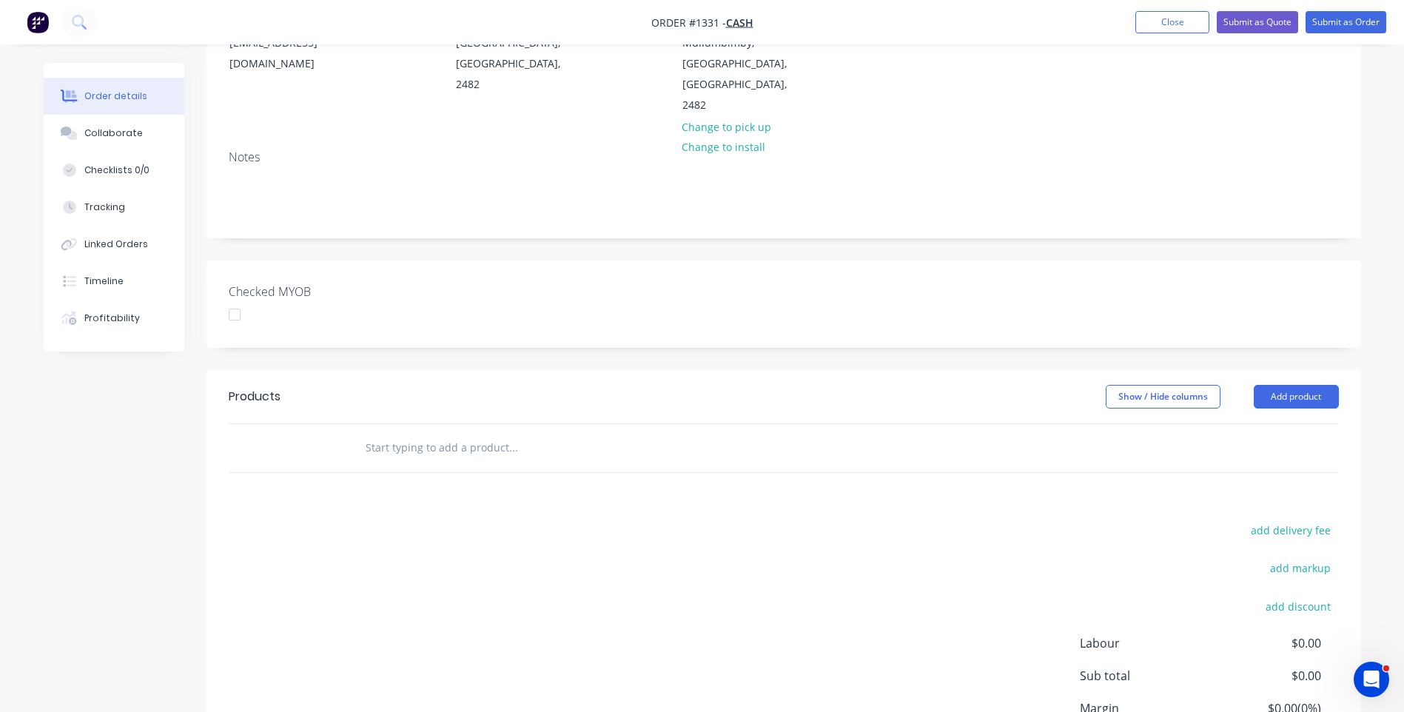
scroll to position [222, 0]
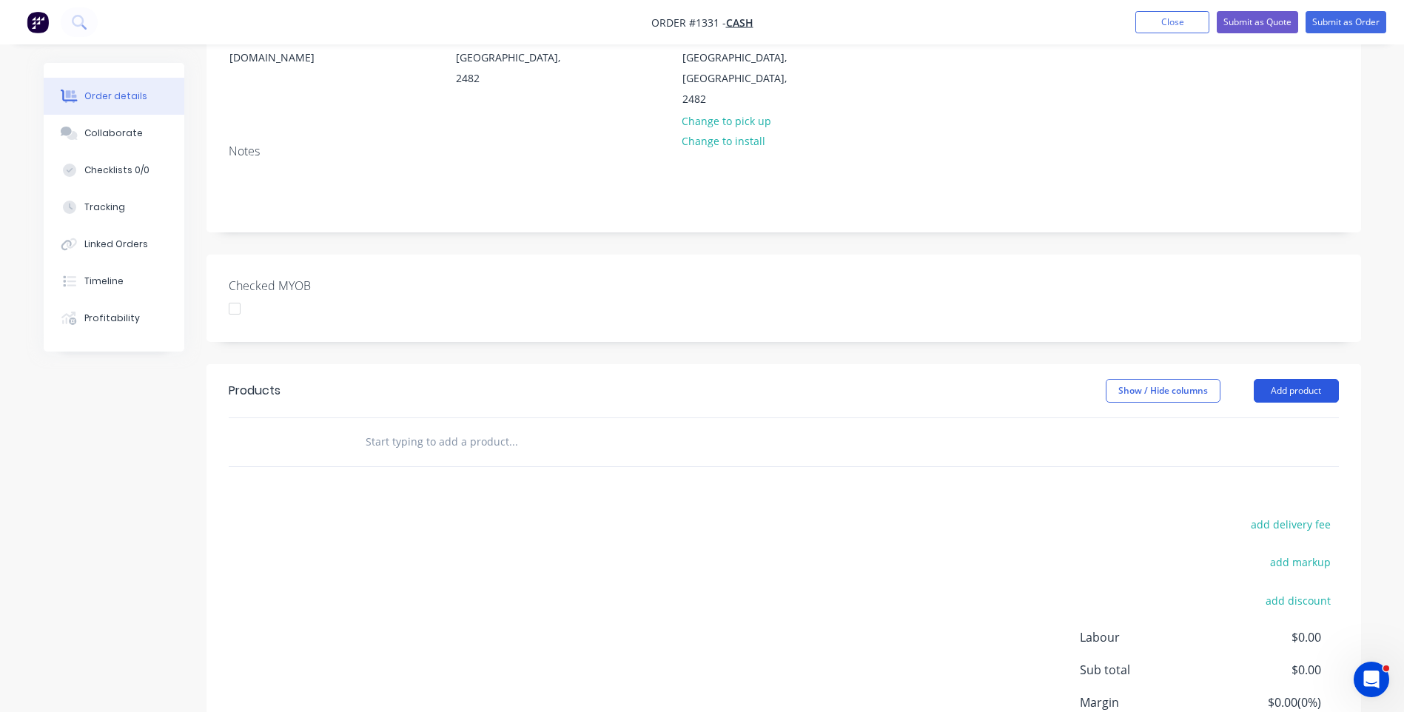
click at [1289, 379] on button "Add product" at bounding box center [1296, 391] width 85 height 24
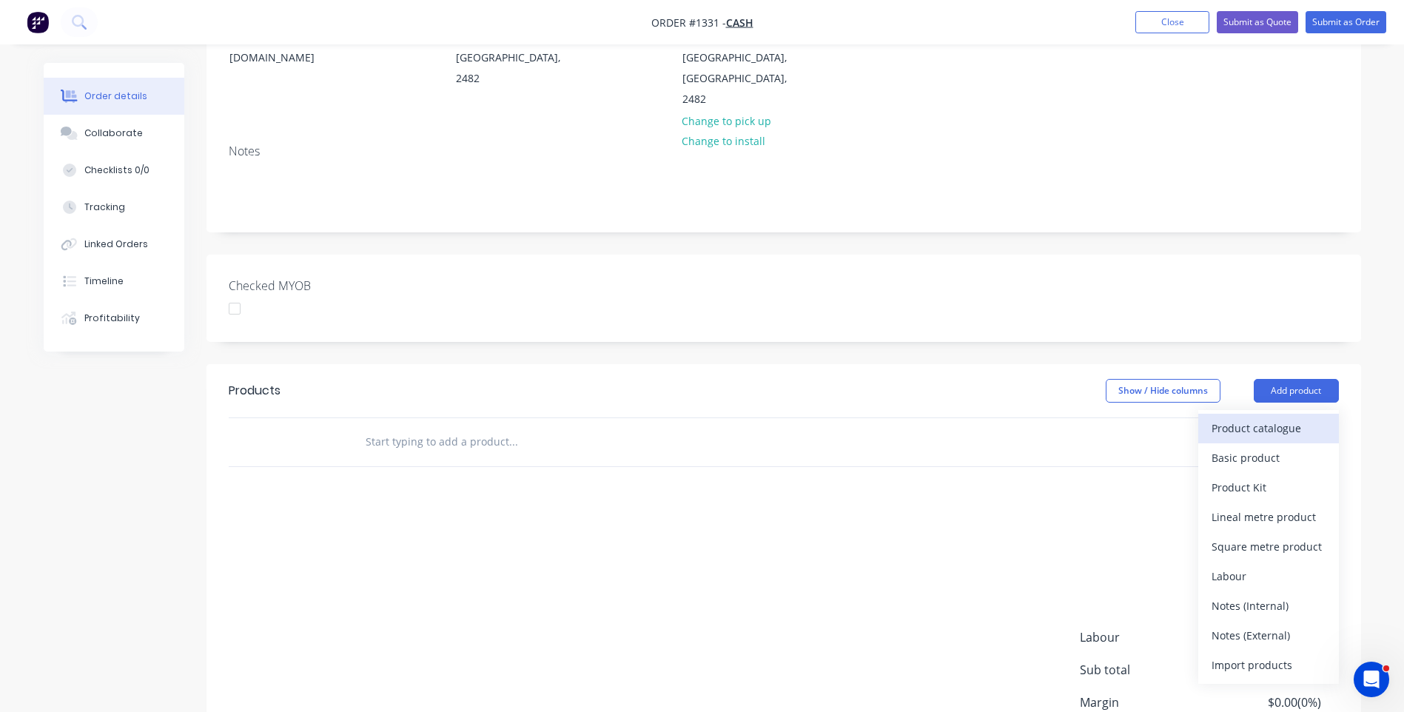
click at [1264, 417] on div "Product catalogue" at bounding box center [1269, 427] width 114 height 21
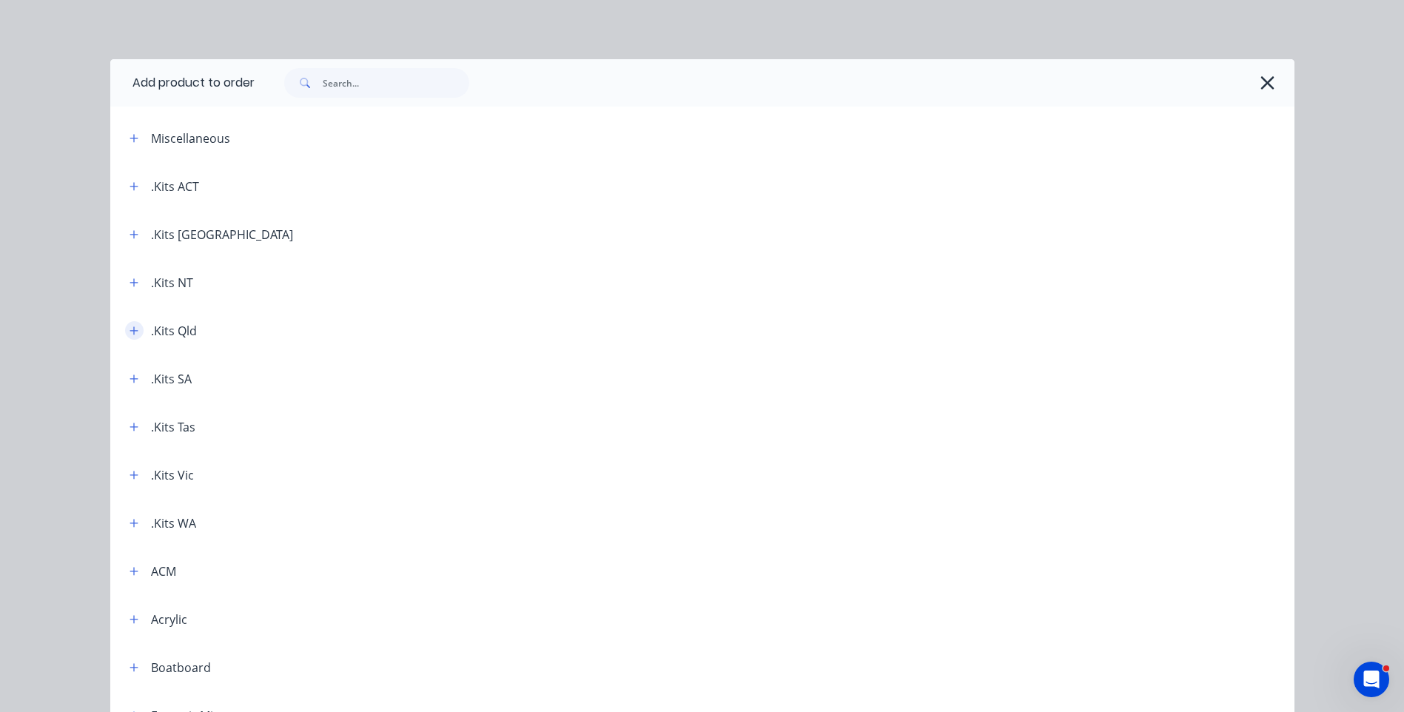
click at [131, 333] on icon "button" at bounding box center [134, 331] width 9 height 10
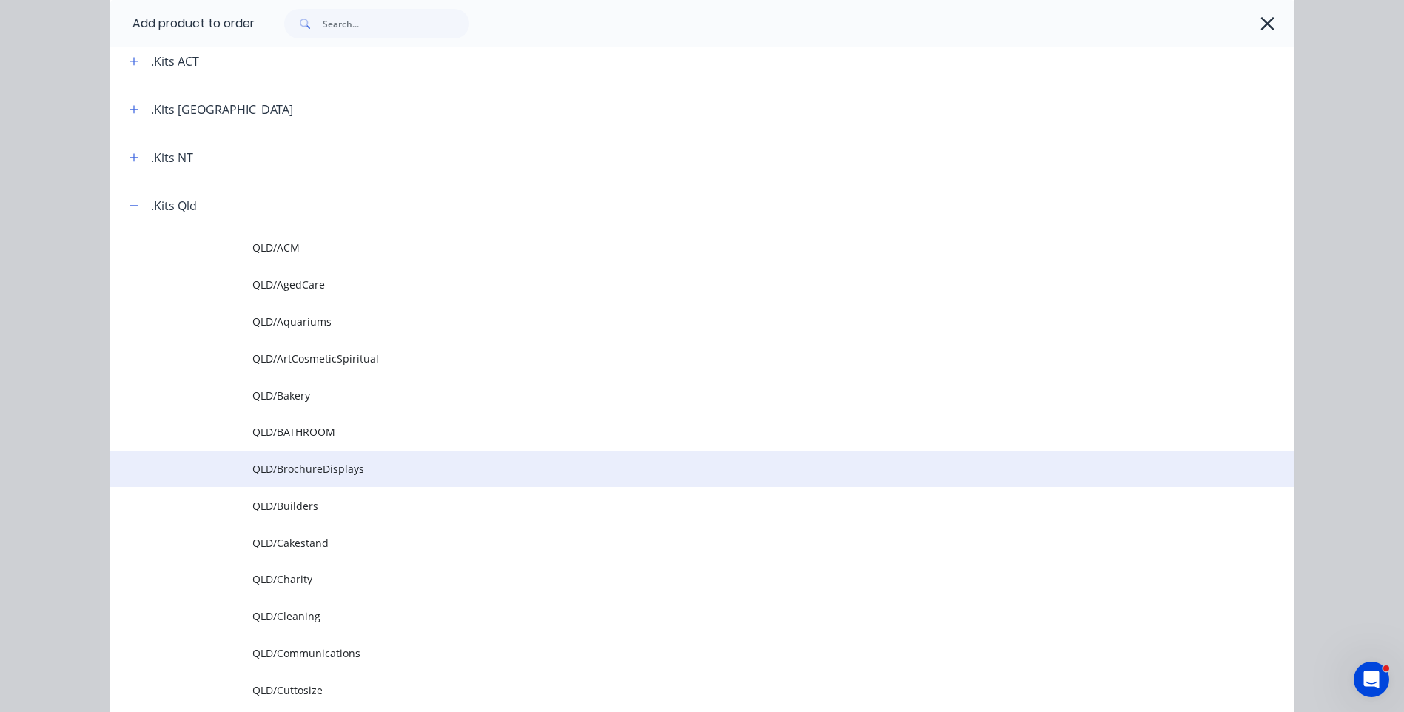
scroll to position [296, 0]
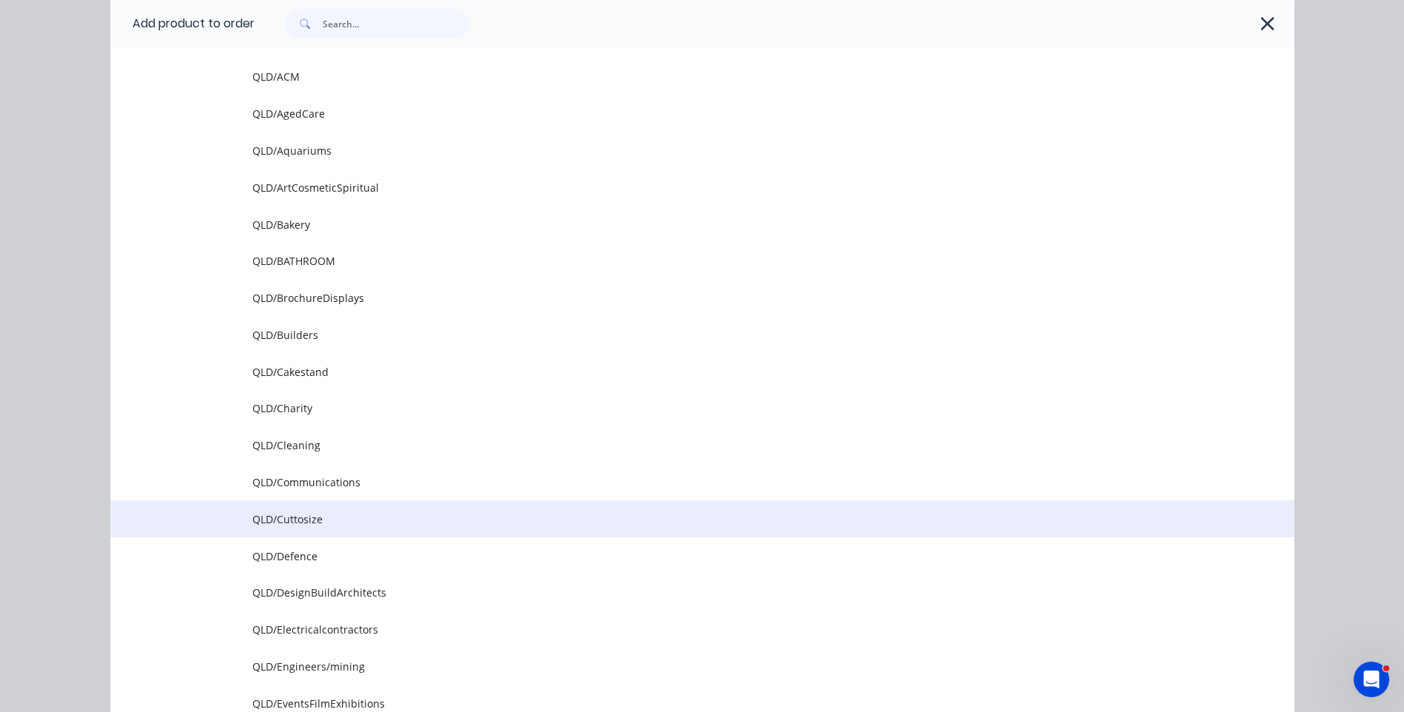
click at [296, 527] on td "QLD/Cuttosize" at bounding box center [773, 518] width 1042 height 37
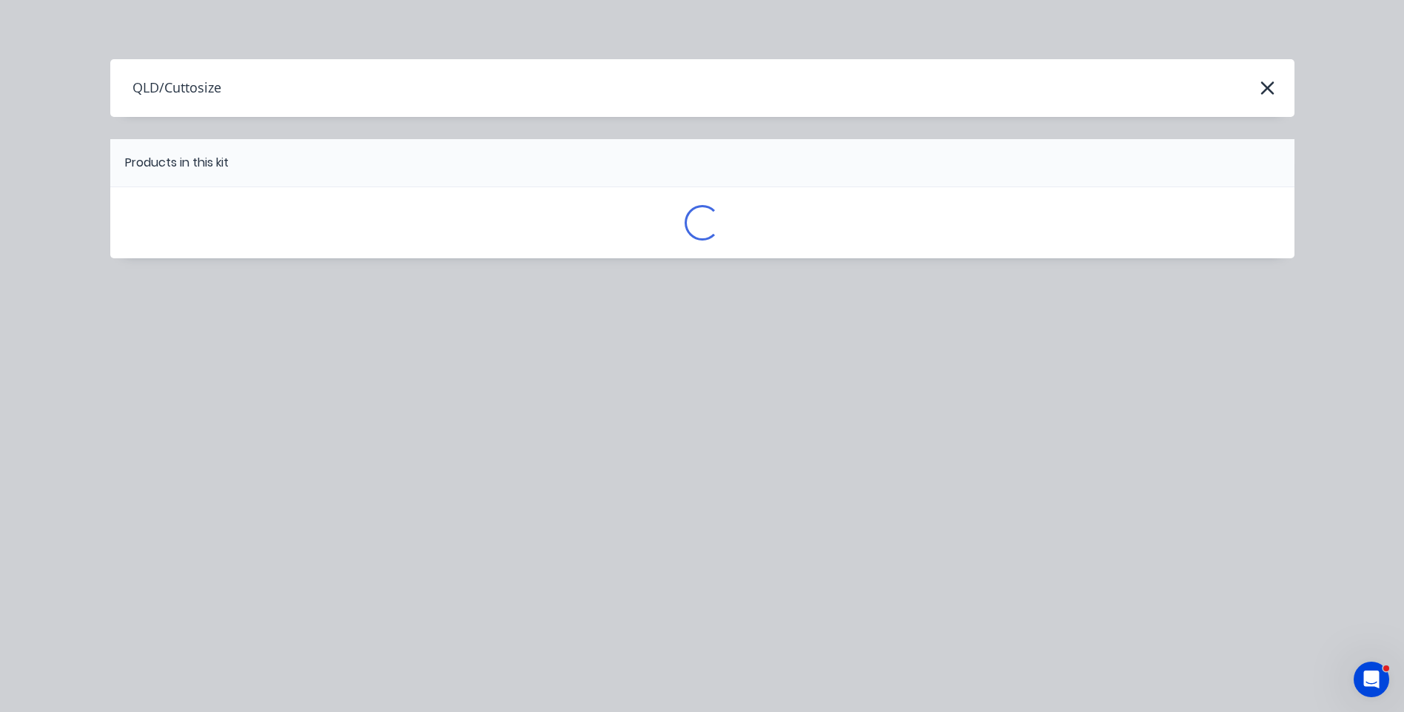
scroll to position [0, 0]
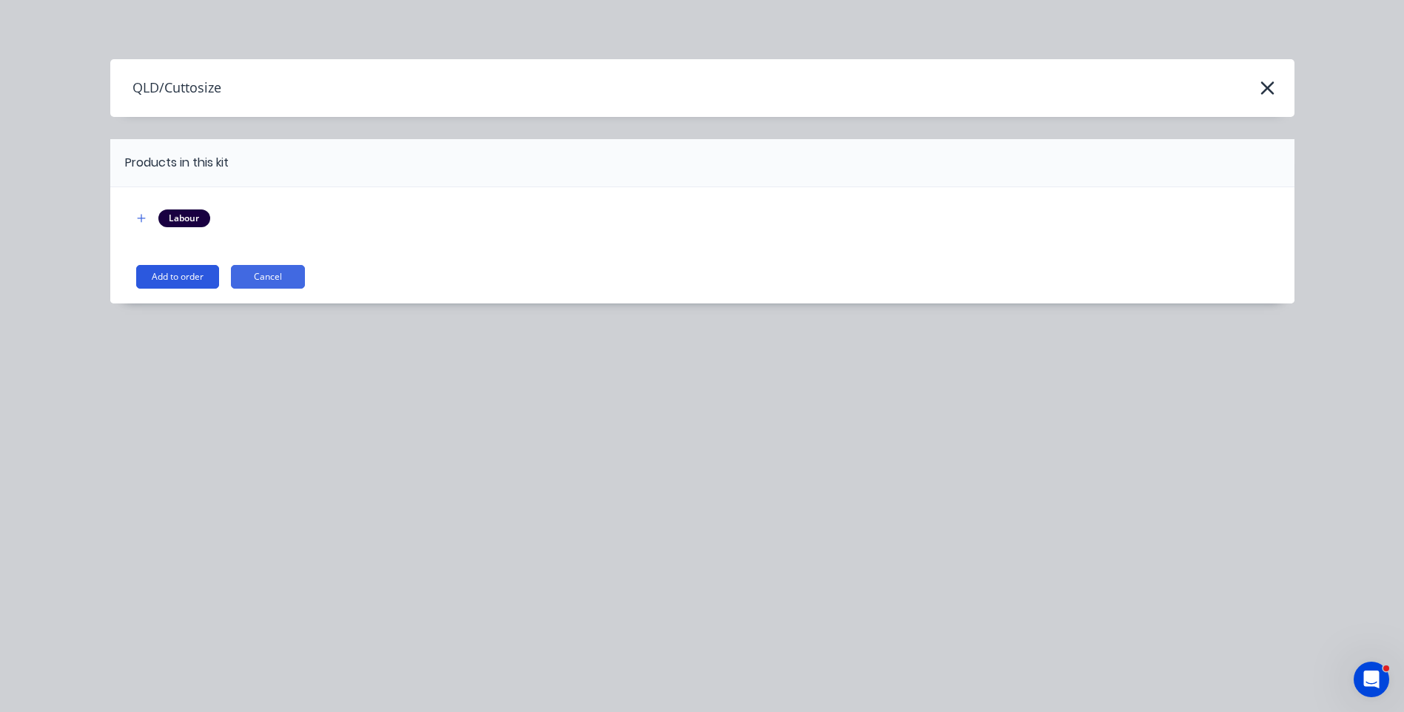
click at [191, 282] on button "Add to order" at bounding box center [177, 277] width 83 height 24
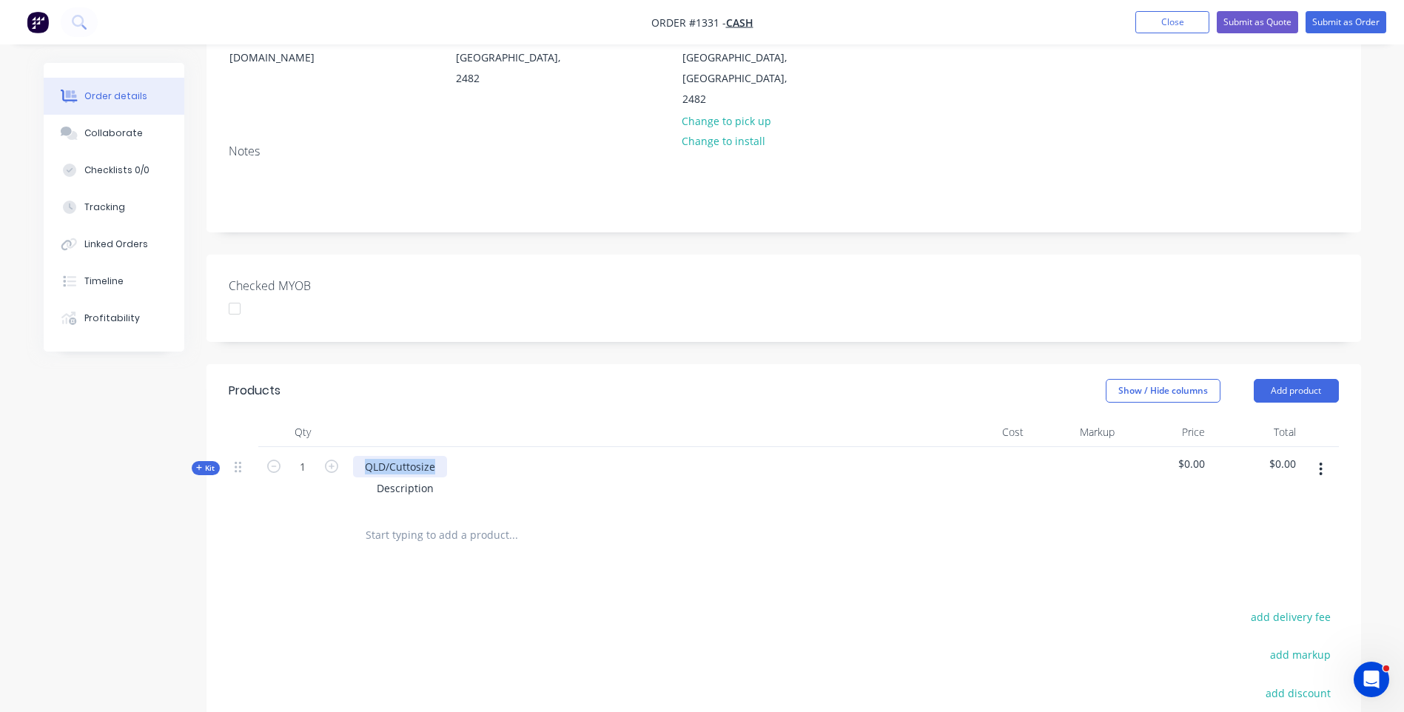
drag, startPoint x: 433, startPoint y: 451, endPoint x: 363, endPoint y: 439, distance: 70.6
click at [363, 456] on div "QLD/Cuttosize" at bounding box center [400, 466] width 94 height 21
drag, startPoint x: 440, startPoint y: 465, endPoint x: 358, endPoint y: 455, distance: 82.7
click at [358, 455] on div "6mm Clear Acrylic panel Description" at bounding box center [643, 479] width 592 height 64
click at [697, 559] on div "Products Show / Hide columns Add product Qty Cost Markup Price Total Kit 1 6mm …" at bounding box center [784, 639] width 1155 height 551
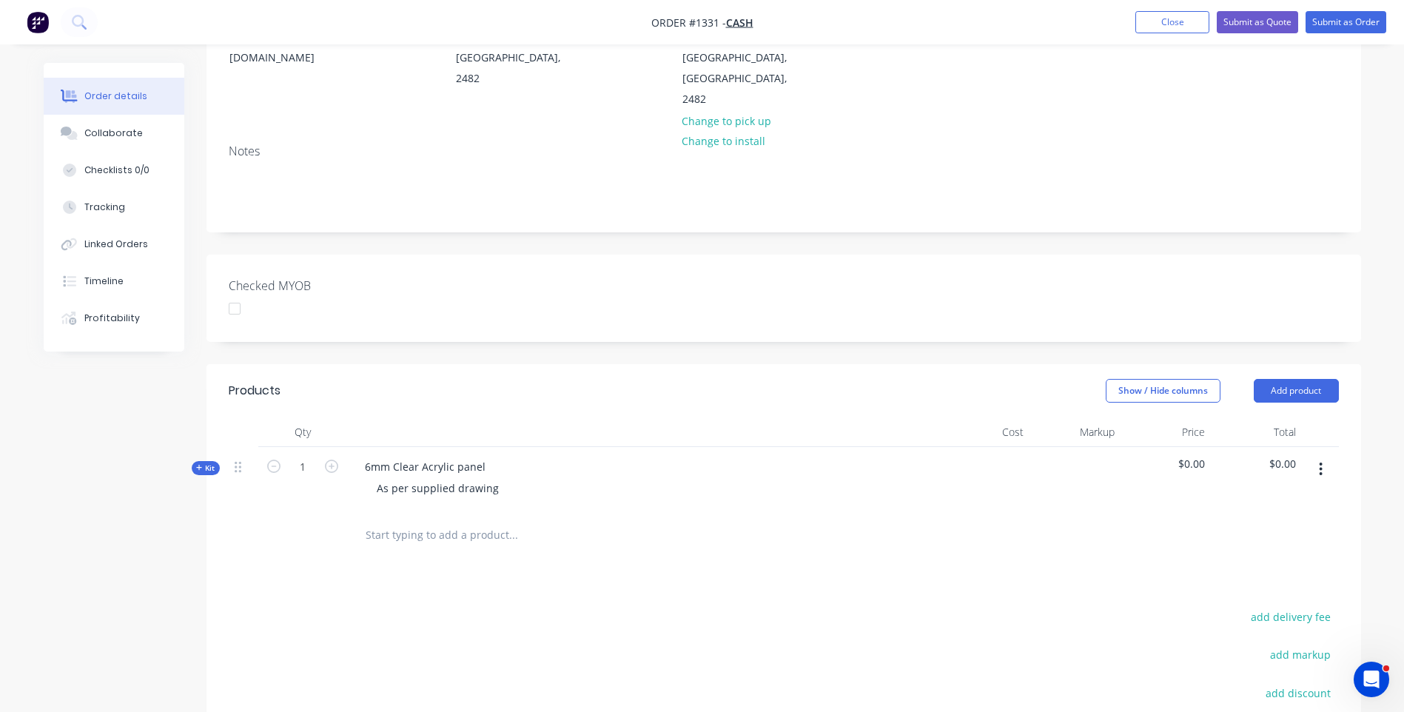
click at [199, 465] on icon at bounding box center [199, 468] width 6 height 6
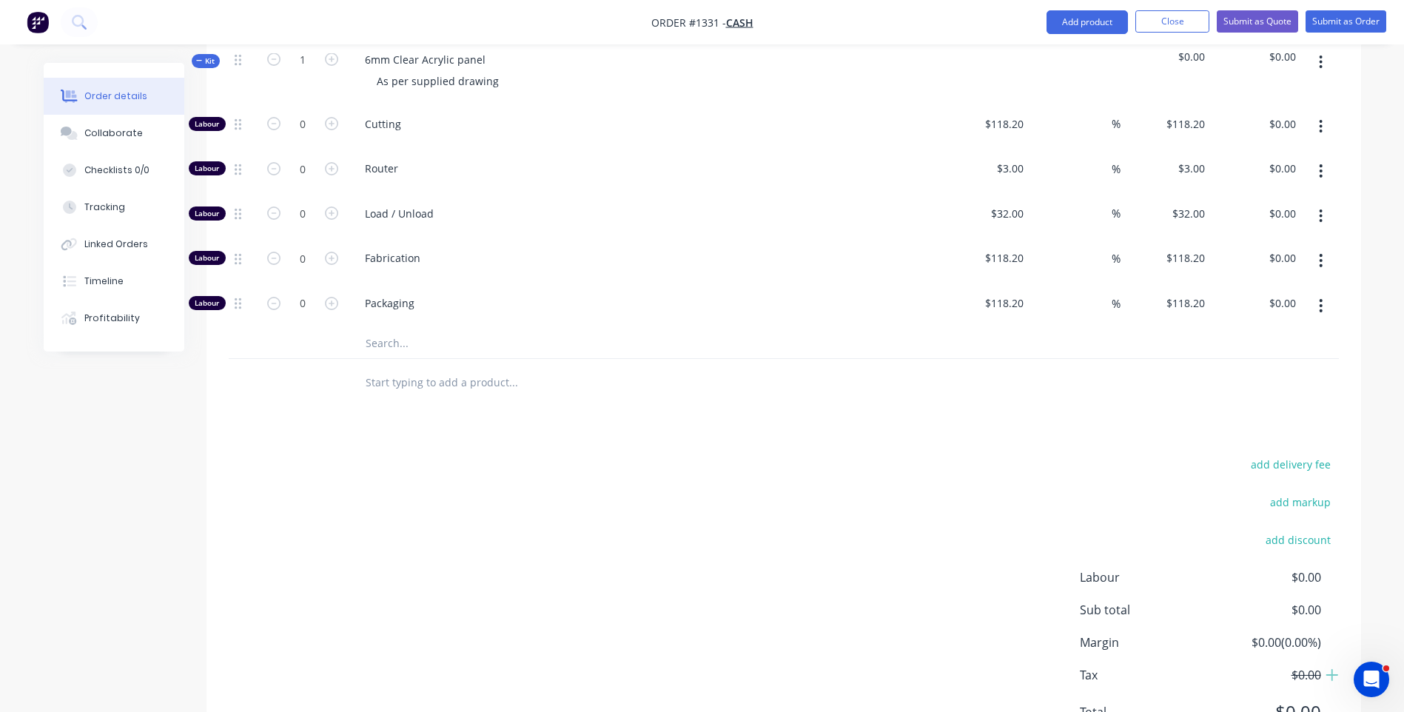
scroll to position [666, 0]
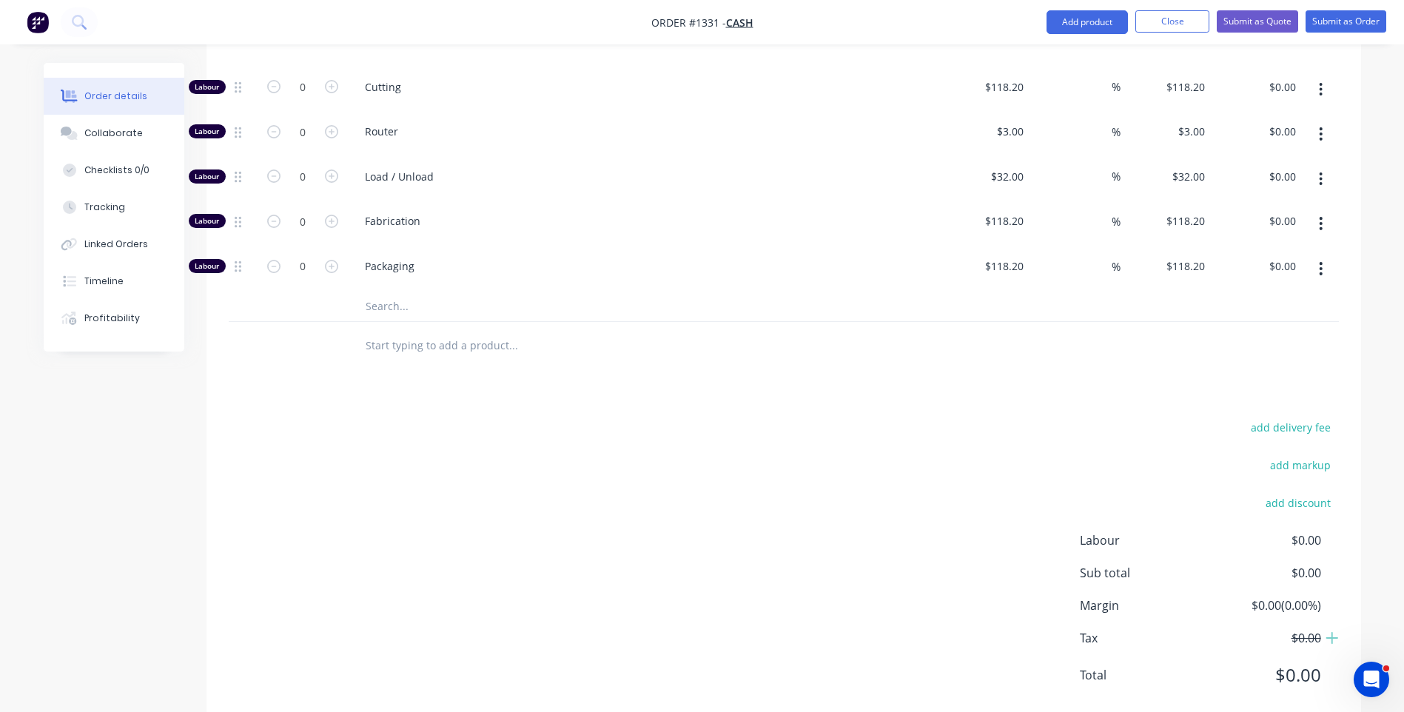
click at [392, 292] on input "text" at bounding box center [513, 307] width 296 height 30
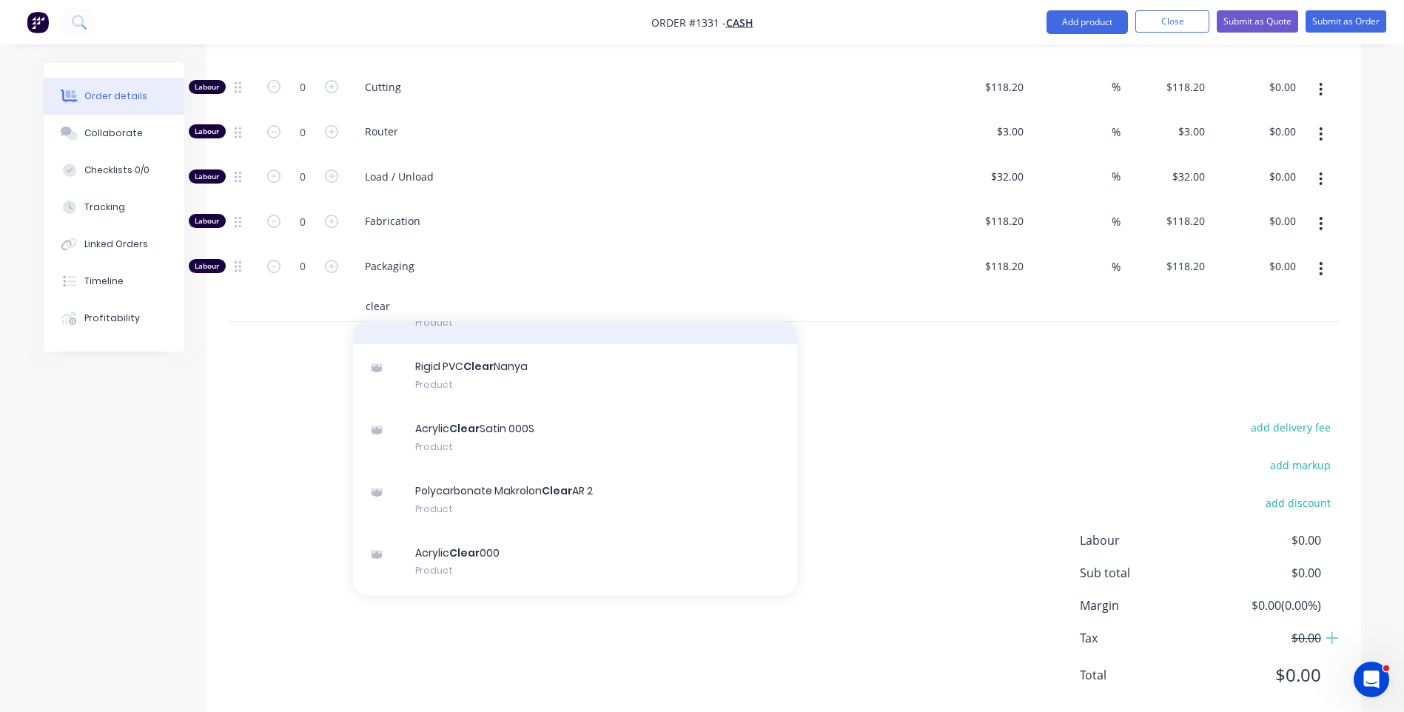
scroll to position [222, 0]
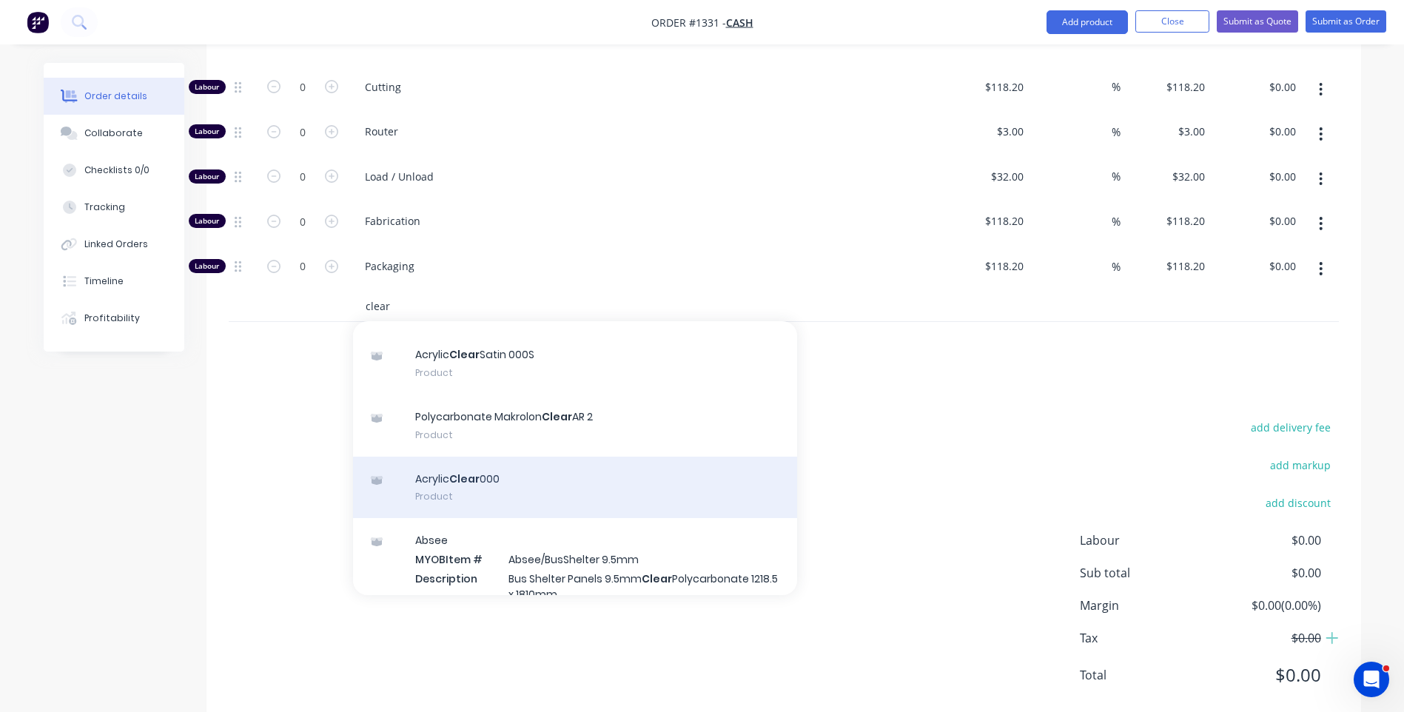
type input "clear"
click at [488, 459] on div "Acrylic Clear 000 Product" at bounding box center [575, 488] width 444 height 62
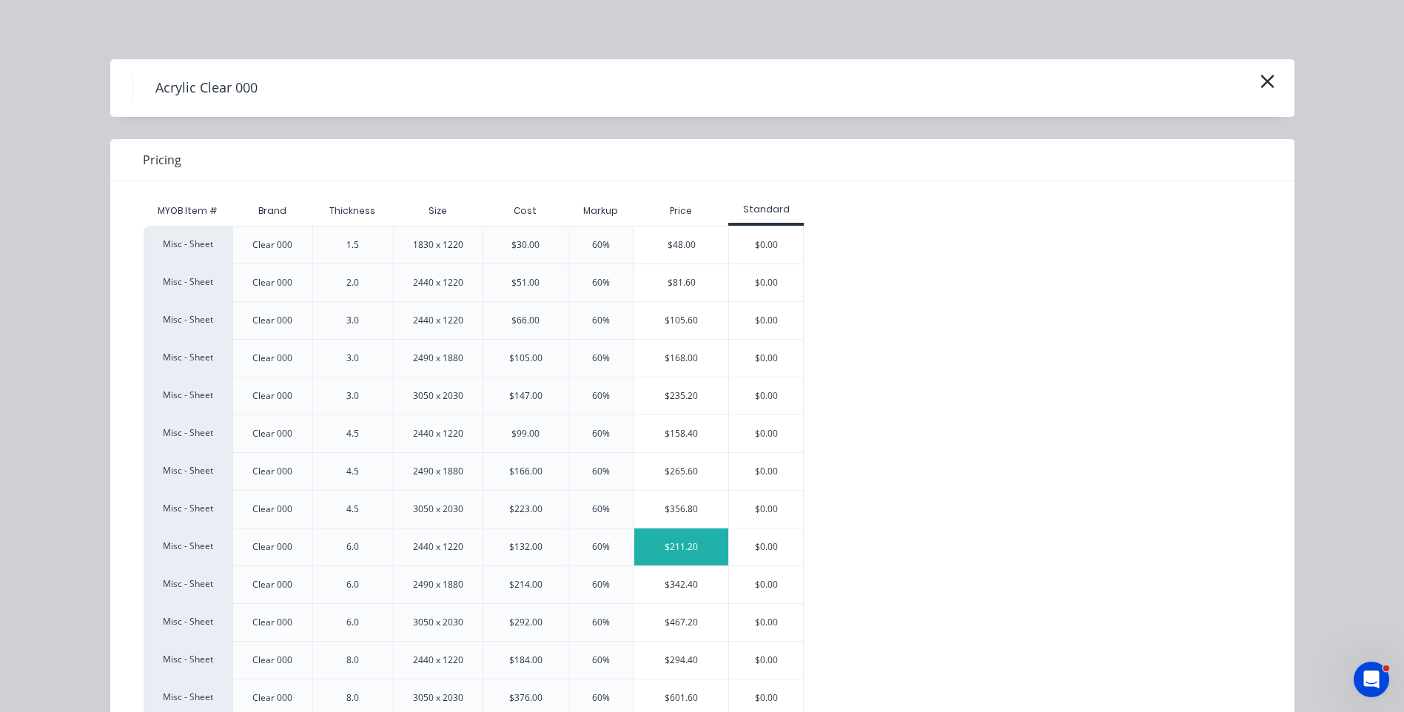
click at [678, 541] on div "$211.20" at bounding box center [681, 547] width 94 height 37
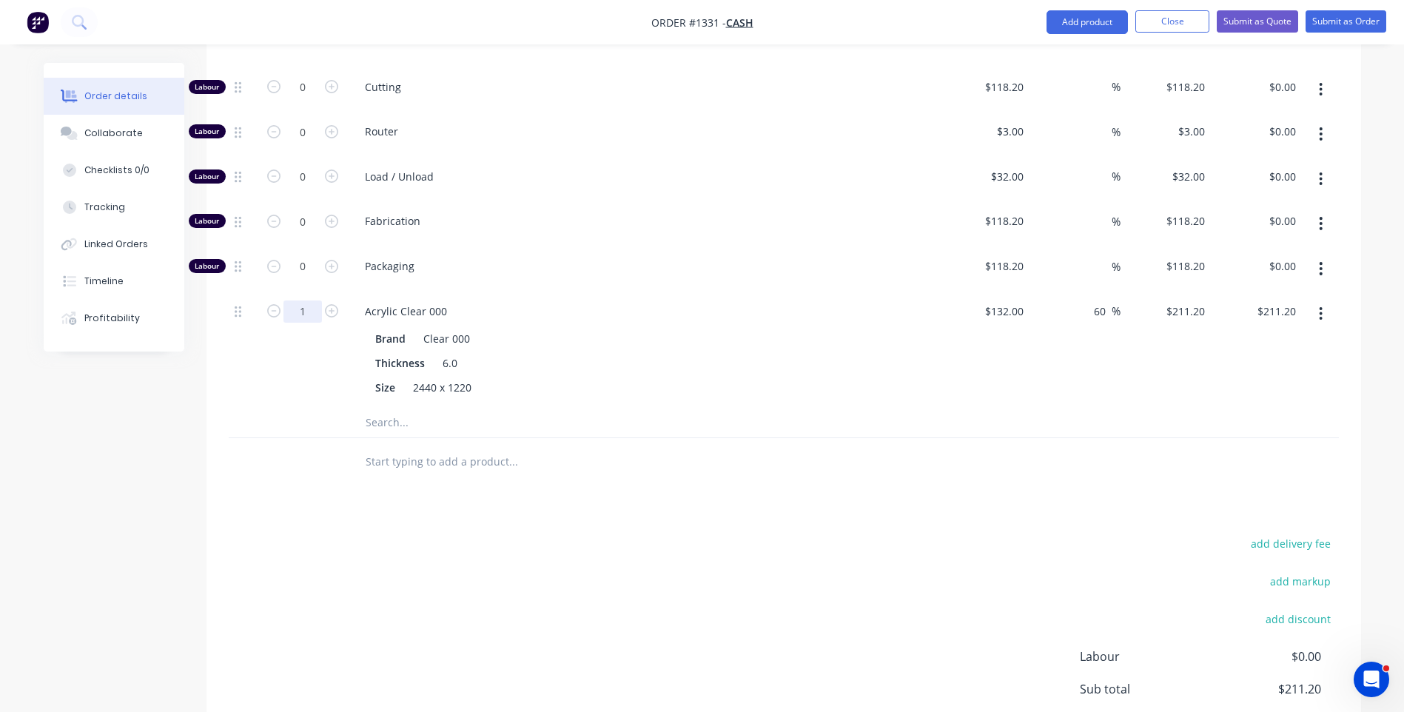
click at [318, 301] on input "1" at bounding box center [303, 312] width 38 height 22
type input "0.2"
type input "$42.24"
click at [657, 328] on div "Brand Clear 000" at bounding box center [640, 338] width 542 height 21
click at [318, 301] on input "0.2" at bounding box center [303, 312] width 38 height 22
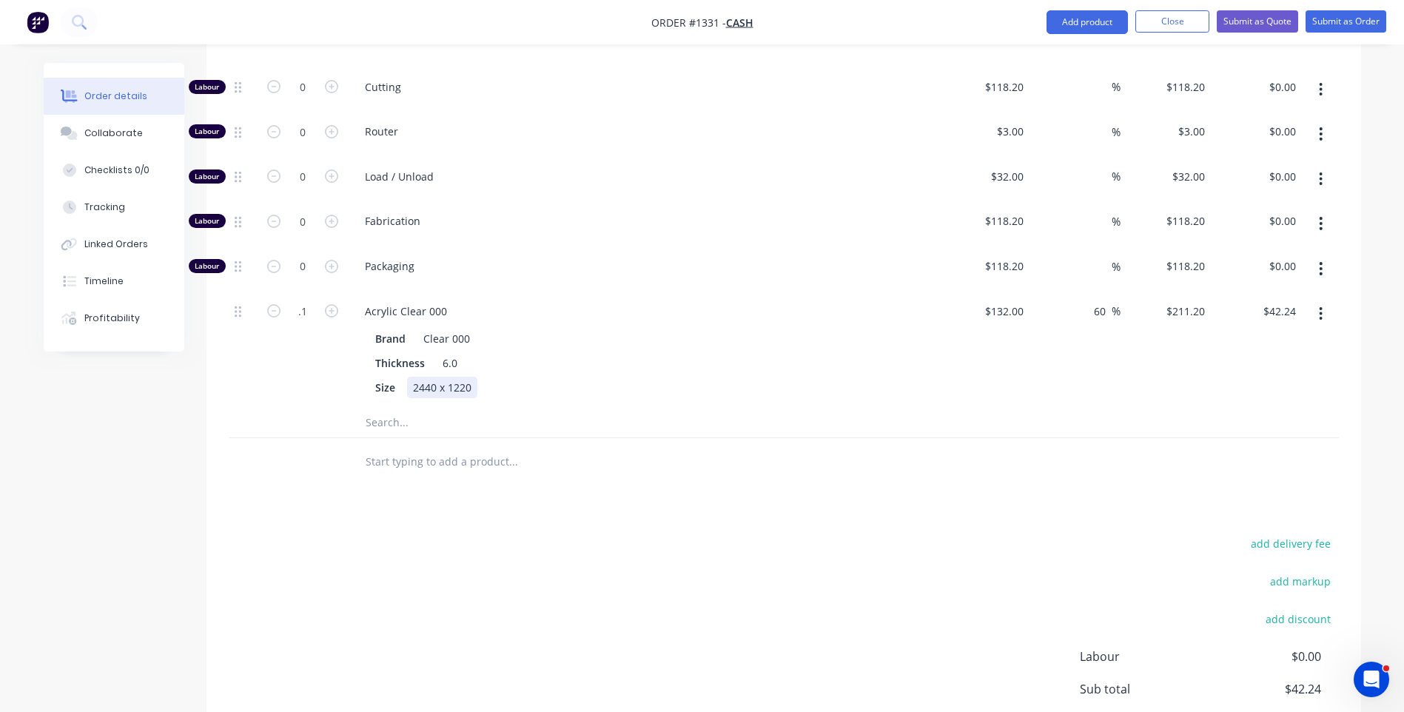
type input "0.1"
type input "$21.12"
click at [813, 383] on div "Acrylic Clear 000 Brand Clear 000 Thickness 6.0 Size 2440 x 1220" at bounding box center [643, 350] width 592 height 116
click at [317, 301] on input "0.1" at bounding box center [303, 312] width 38 height 22
type input "0.15"
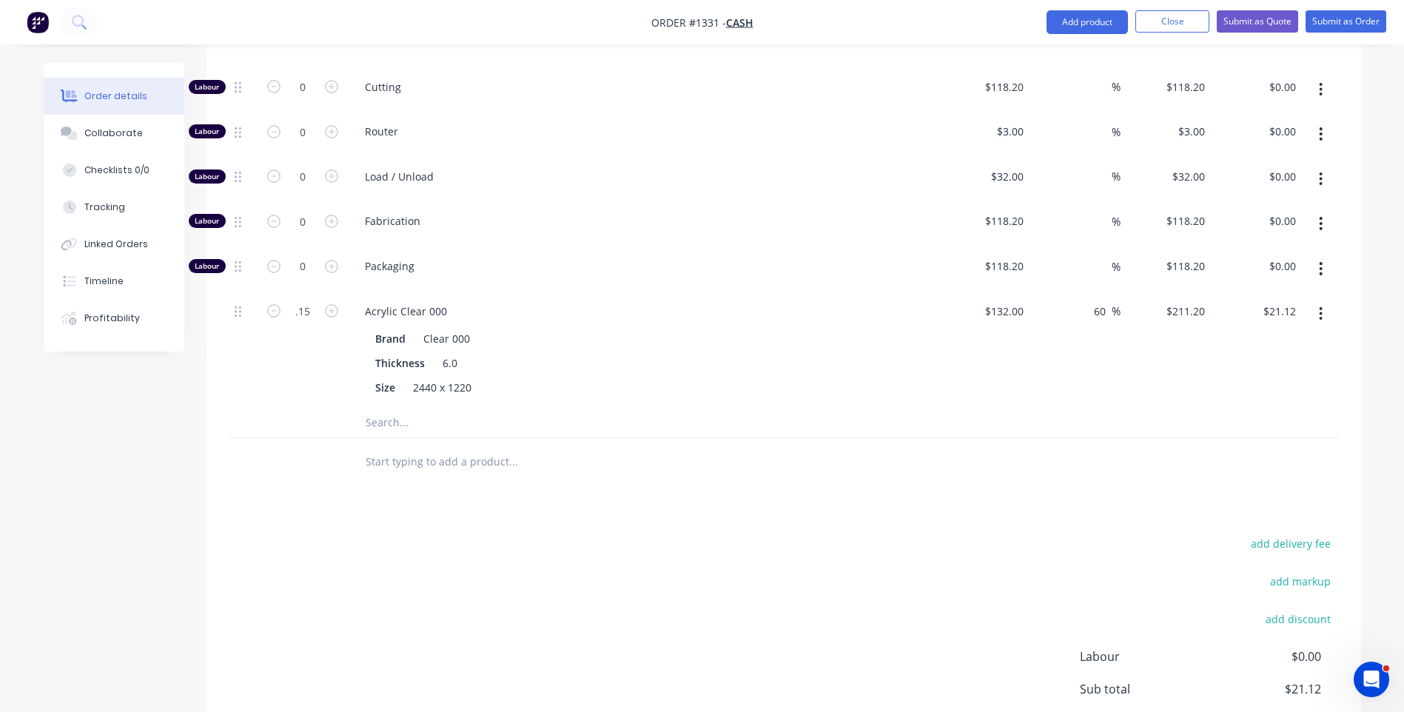
type input "$31.68"
click at [338, 463] on div at bounding box center [302, 462] width 89 height 48
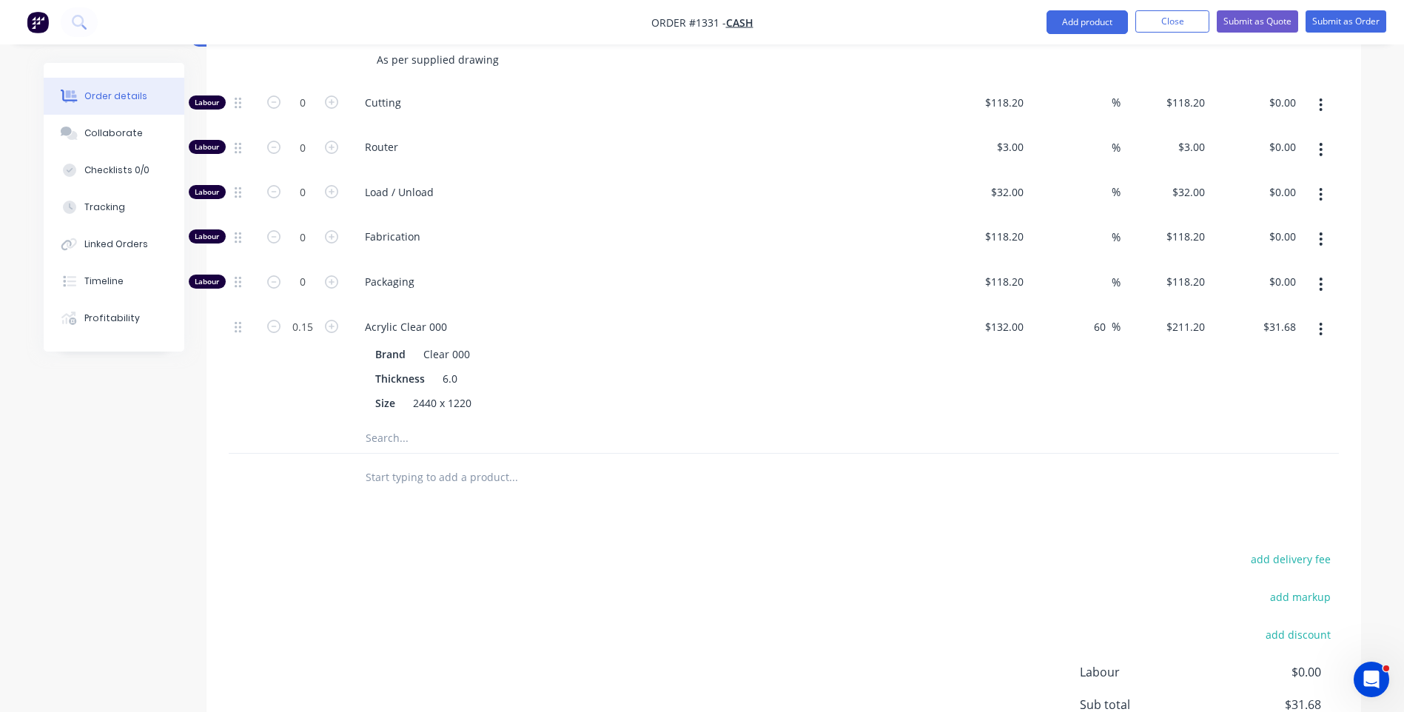
scroll to position [649, 0]
click at [337, 97] on icon "button" at bounding box center [331, 103] width 13 height 13
type input "1"
type input "$118.20"
click at [337, 97] on icon "button" at bounding box center [331, 103] width 13 height 13
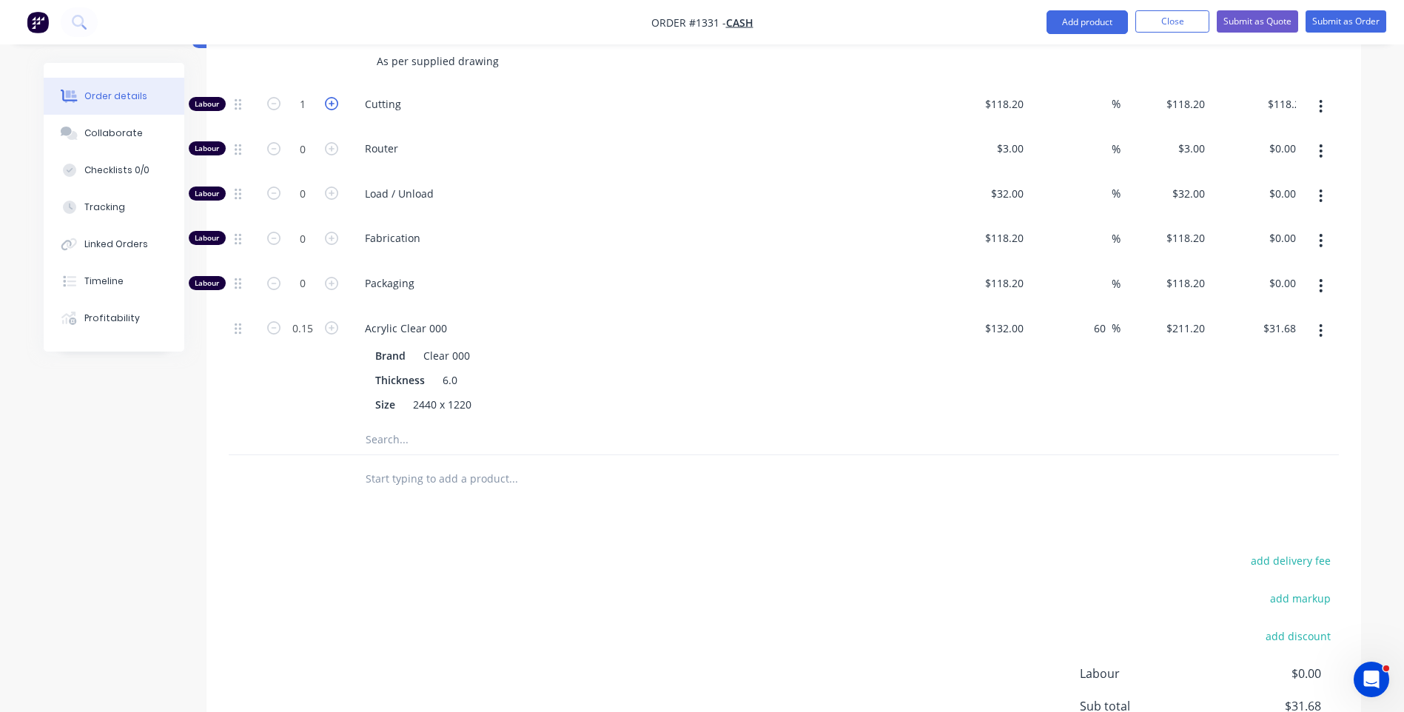
type input "2"
type input "$236.40"
click at [1016, 93] on input "118.2" at bounding box center [1007, 103] width 46 height 21
type input "$10.00"
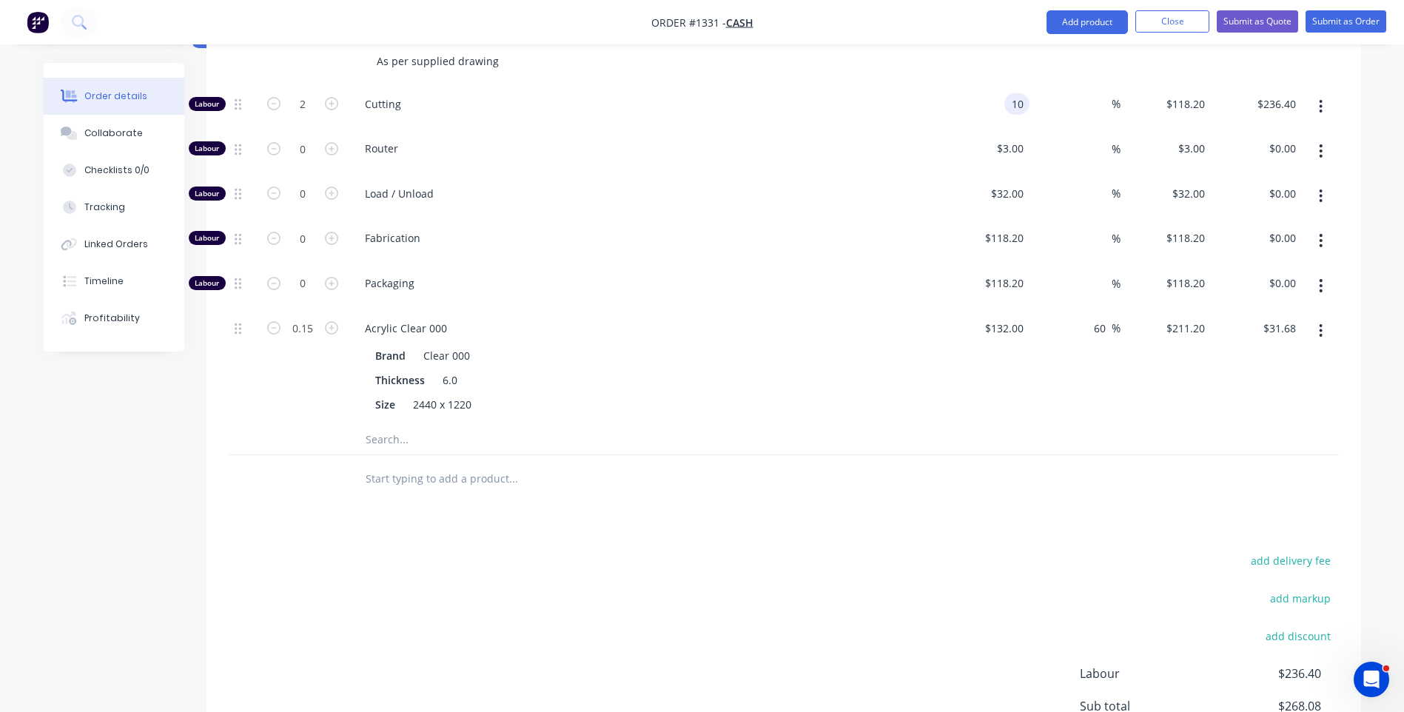
type input "$20.00"
click at [764, 309] on div "Acrylic Clear 000 Brand Clear 000 Thickness 6.0 Size 2440 x 1220" at bounding box center [643, 367] width 592 height 116
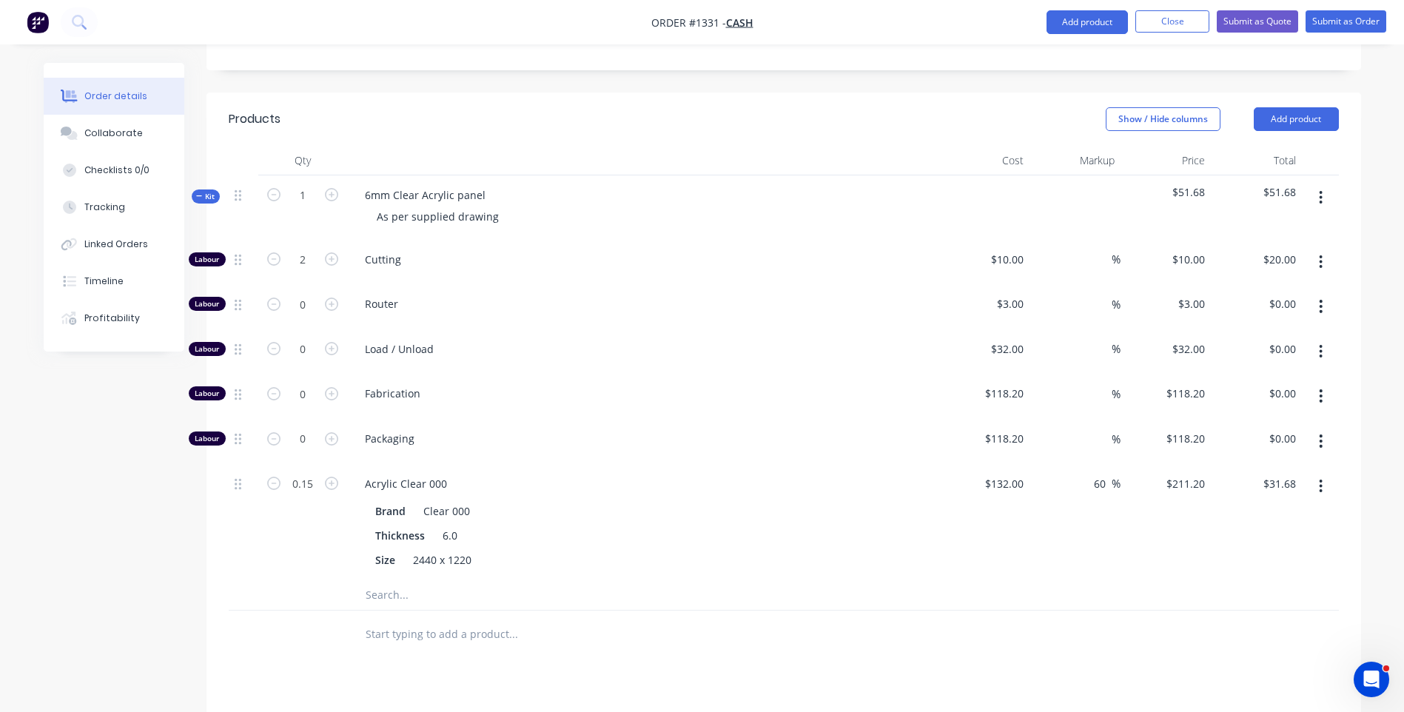
scroll to position [427, 0]
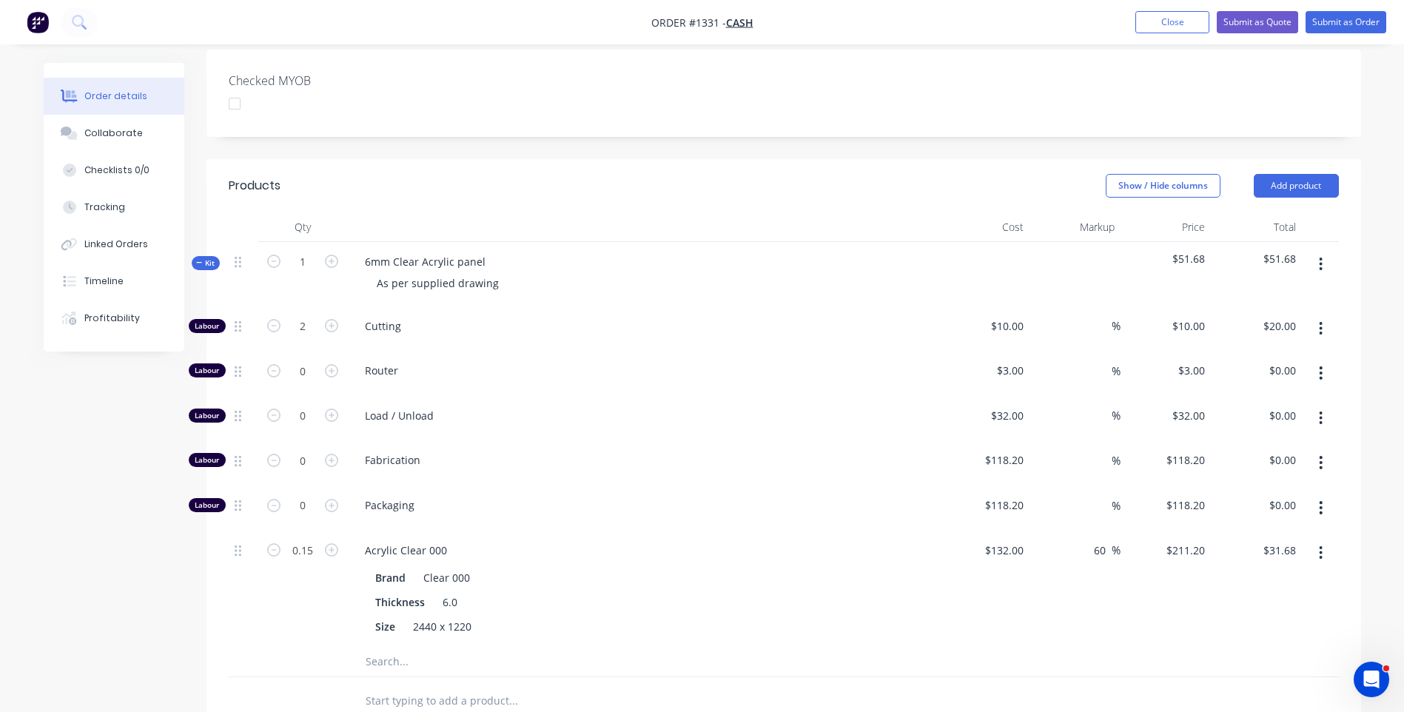
click at [372, 647] on input "text" at bounding box center [513, 662] width 296 height 30
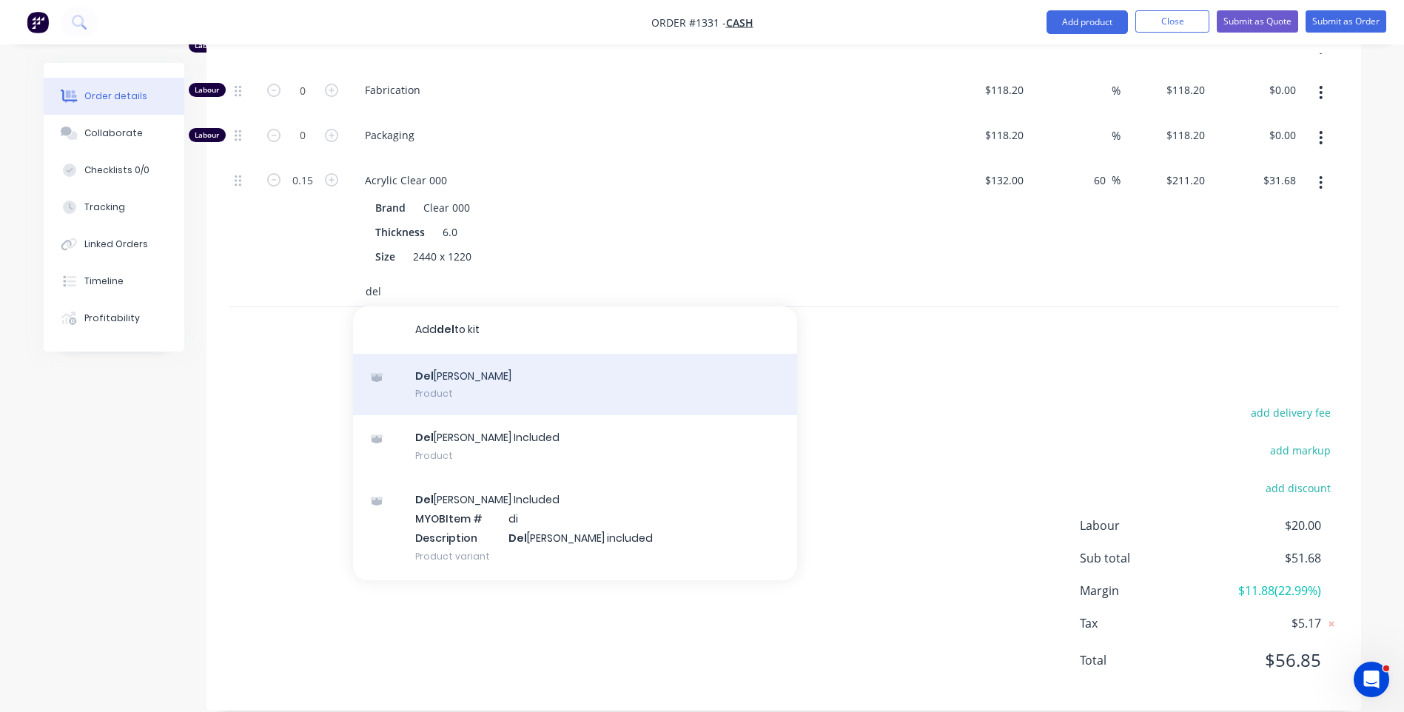
scroll to position [98, 0]
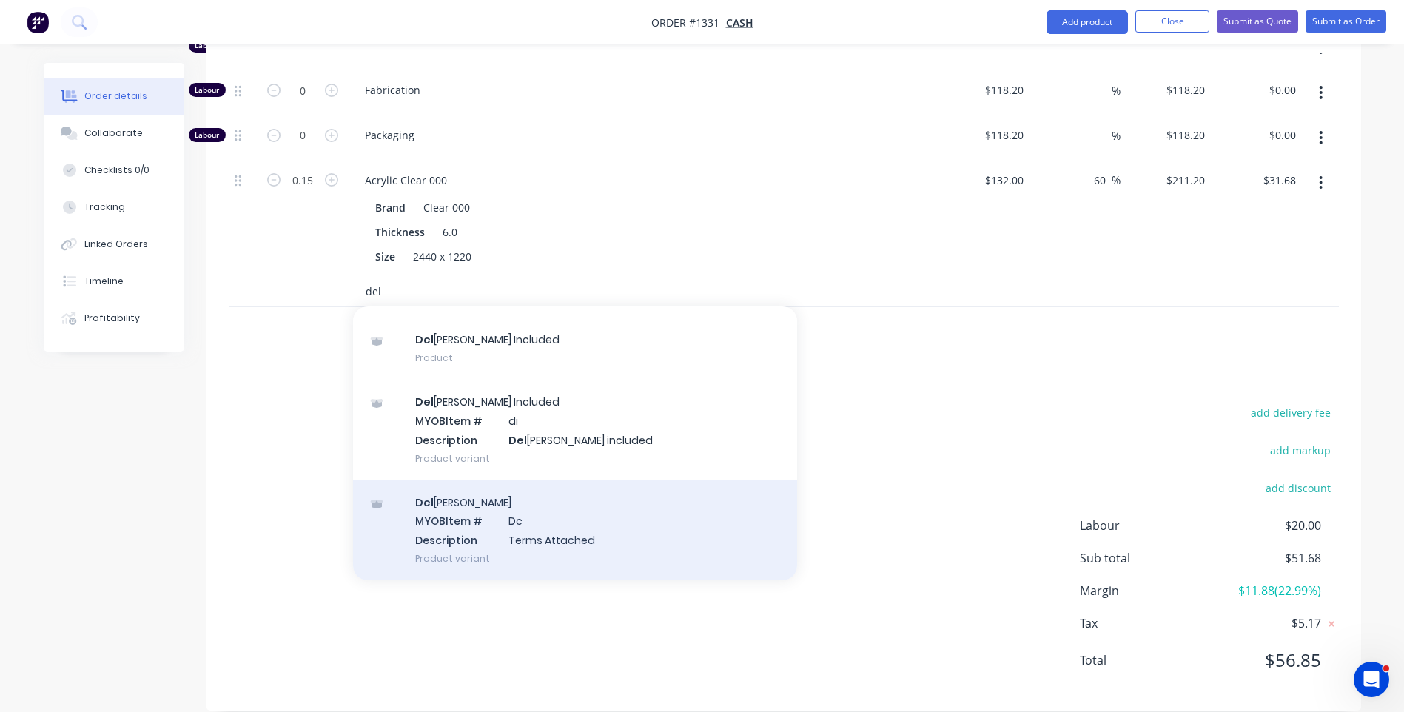
type input "del"
click at [529, 505] on div "Del [PERSON_NAME] MYOB Item # Dc Description Terms Attached Product variant" at bounding box center [575, 530] width 444 height 100
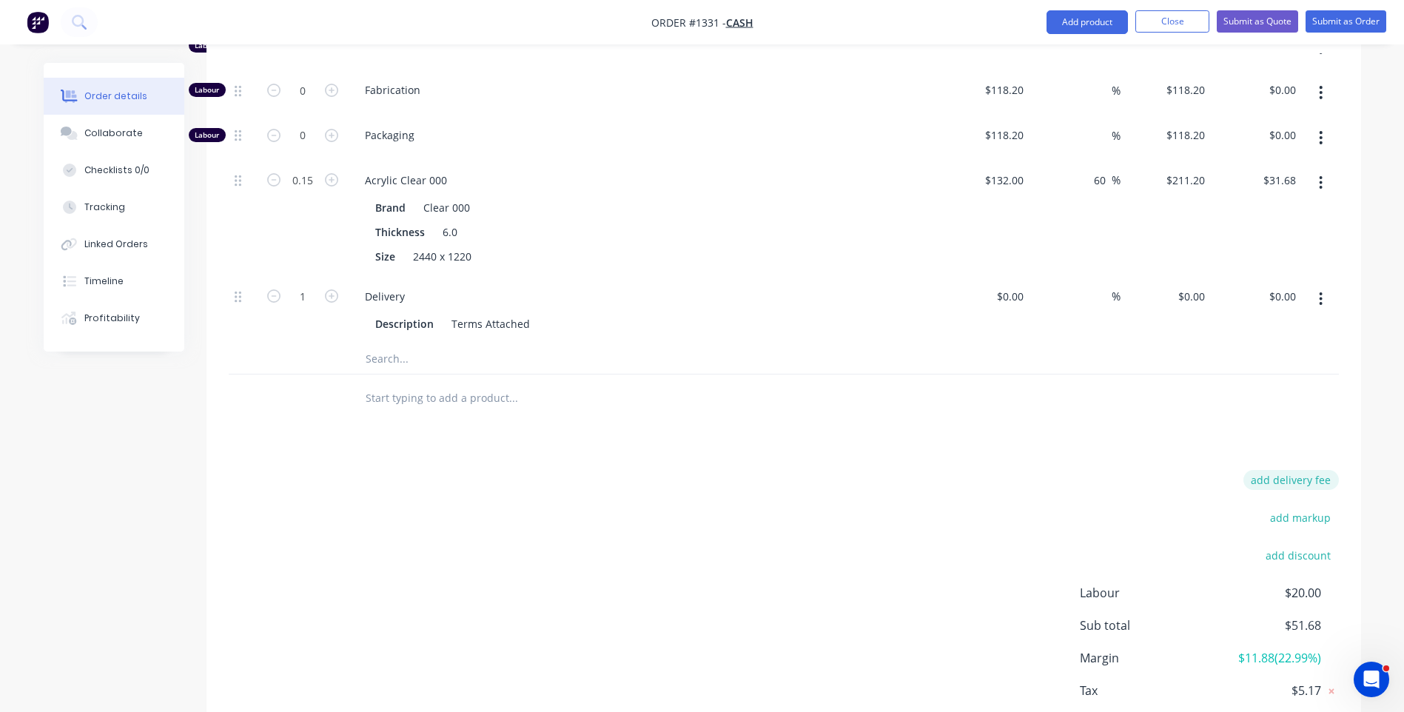
click at [1295, 470] on button "add delivery fee" at bounding box center [1291, 480] width 95 height 20
type input "31.82"
click at [989, 470] on div "Delivery fee Delivery fee Delivery fee name (Optional) 31.82 31.82 $0 add marku…" at bounding box center [784, 611] width 1110 height 282
click at [311, 170] on input "0.15" at bounding box center [303, 181] width 38 height 22
type input "0.1"
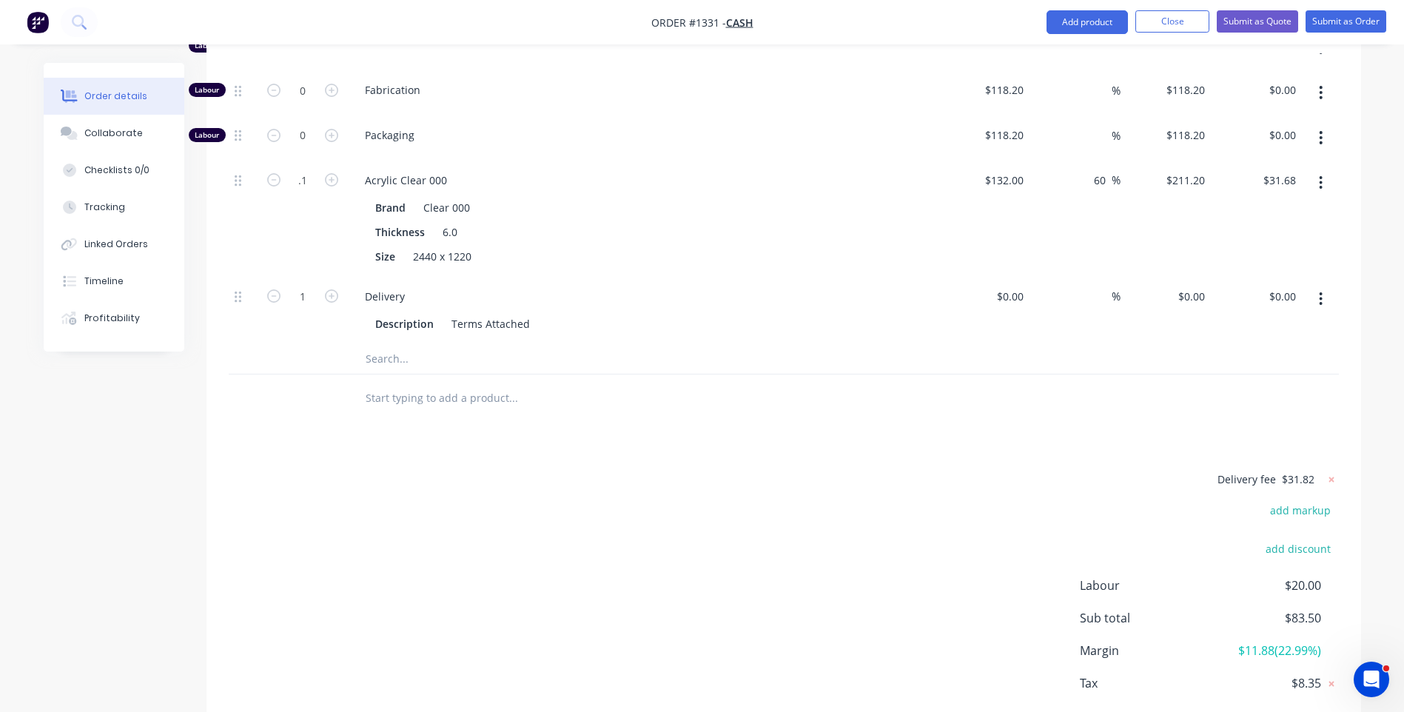
type input "$21.12"
click at [632, 470] on div "Delivery fee $31.82 add markup add discount Labour $20.00 Sub total $72.94 Marg…" at bounding box center [784, 609] width 1110 height 278
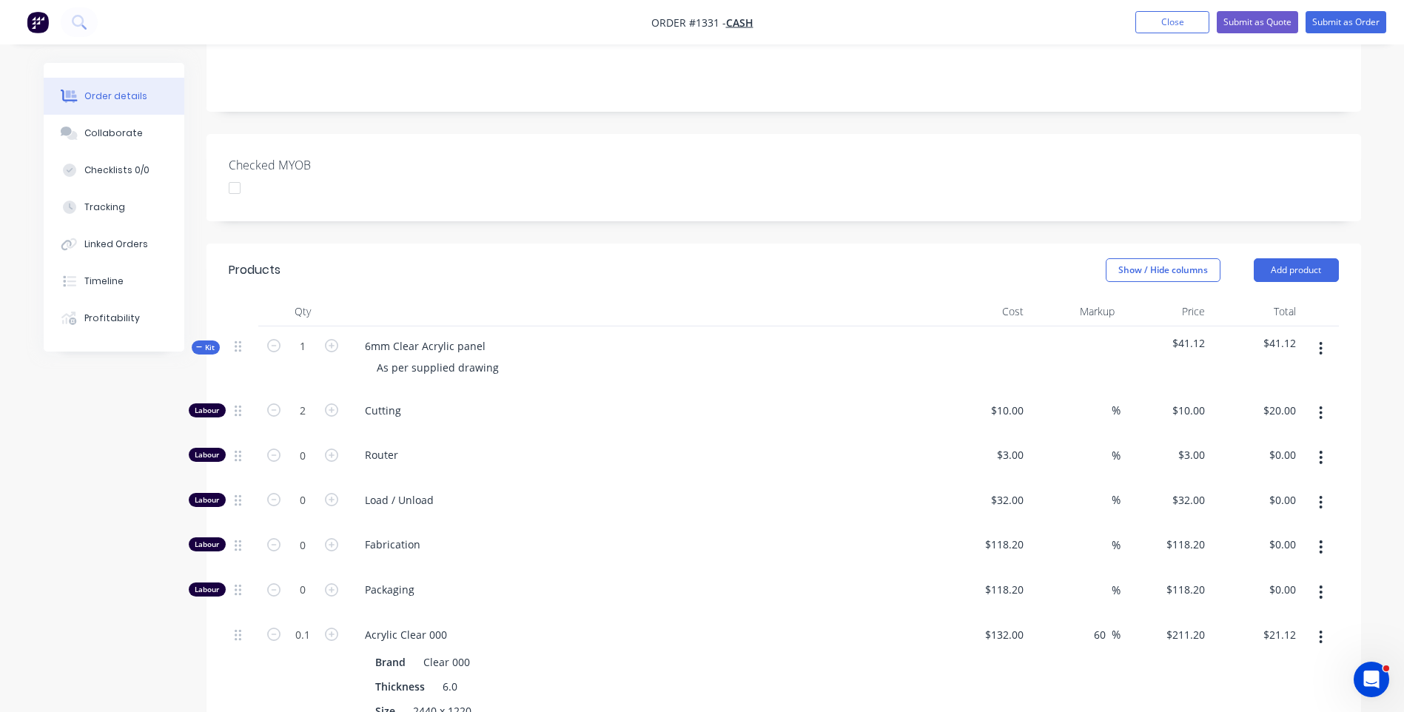
scroll to position [339, 0]
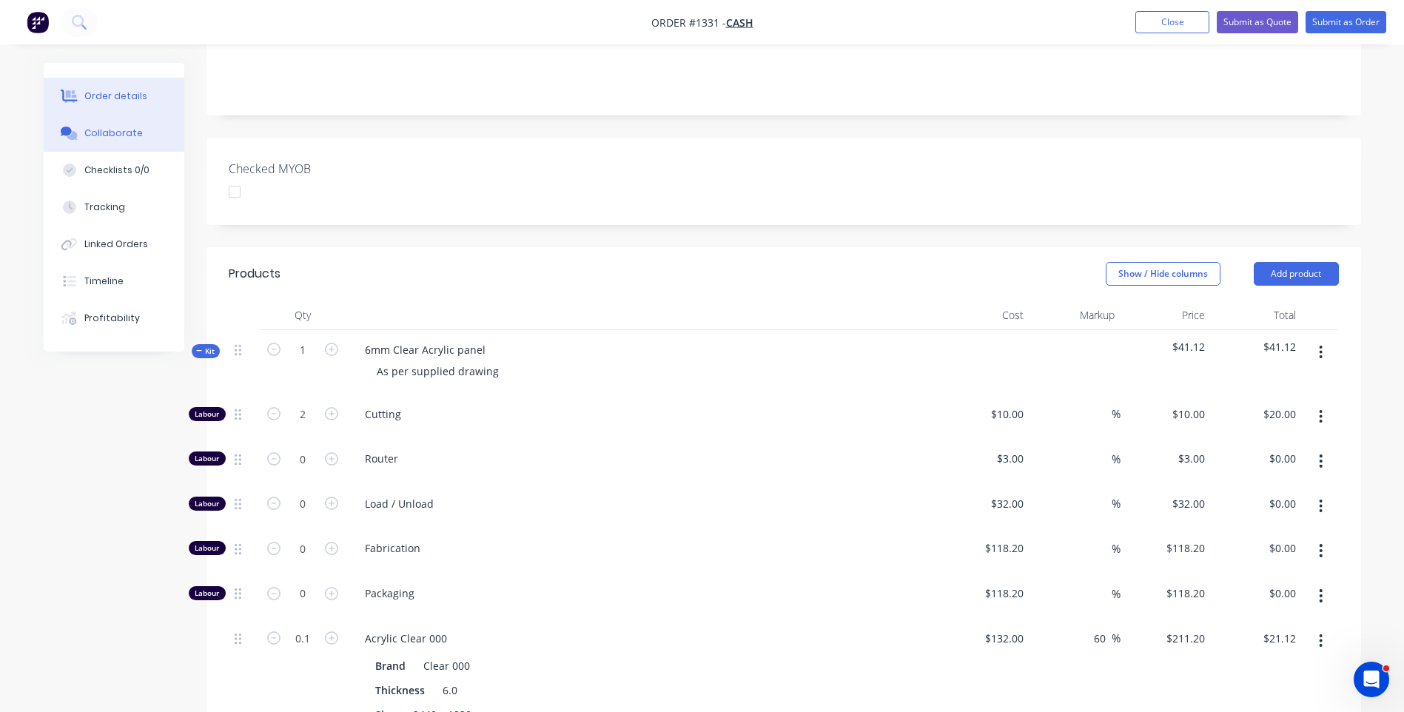
click at [114, 135] on div "Collaborate" at bounding box center [113, 133] width 58 height 13
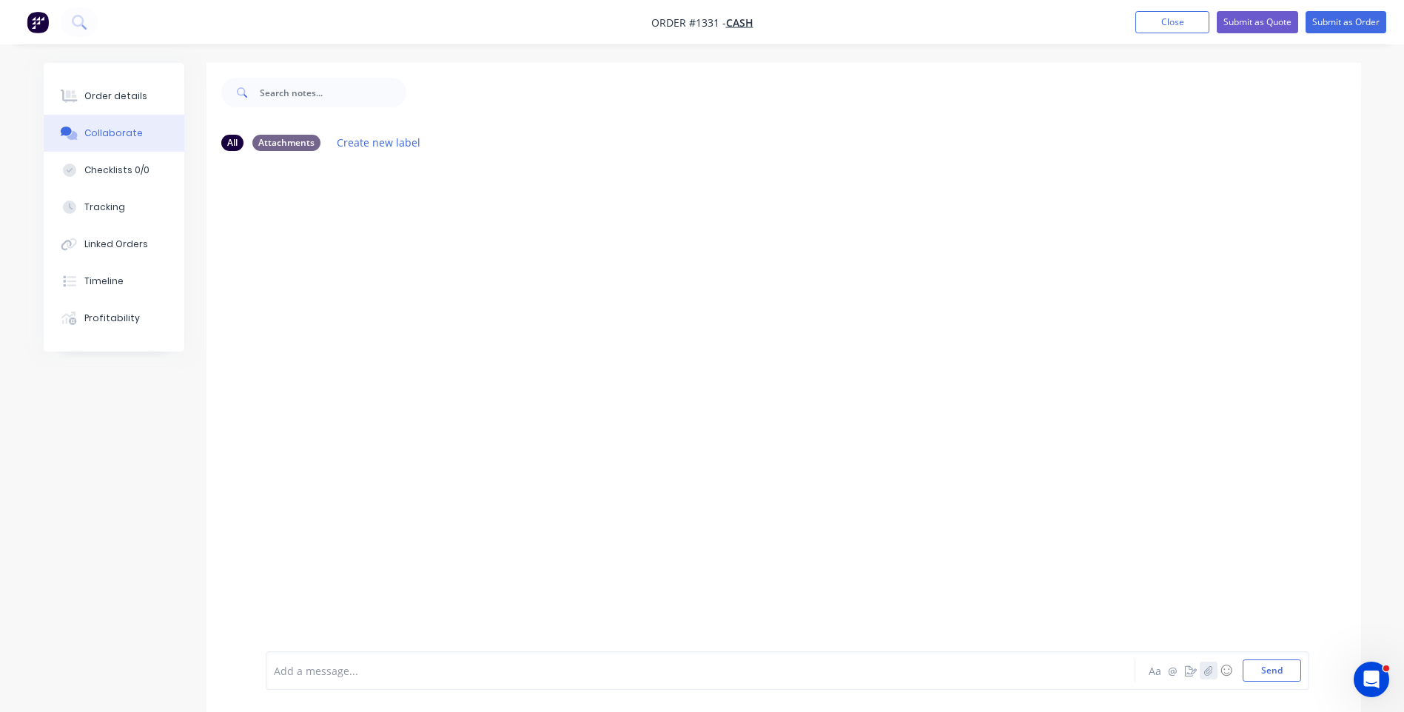
click at [1213, 675] on button "button" at bounding box center [1209, 671] width 18 height 18
click at [1270, 680] on button "Send" at bounding box center [1272, 671] width 58 height 22
click at [341, 283] on img at bounding box center [319, 275] width 107 height 97
click at [117, 97] on div "Order details" at bounding box center [115, 96] width 63 height 13
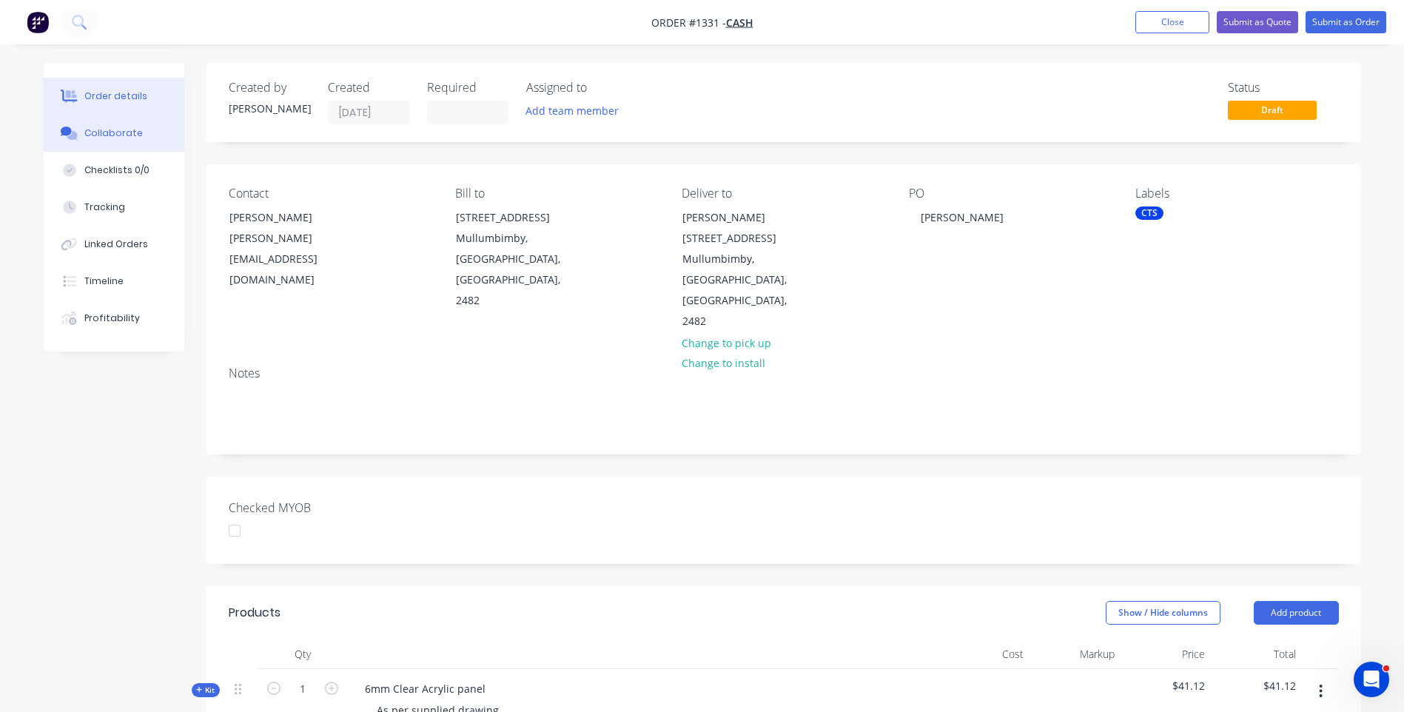
click at [101, 136] on div "Collaborate" at bounding box center [113, 133] width 58 height 13
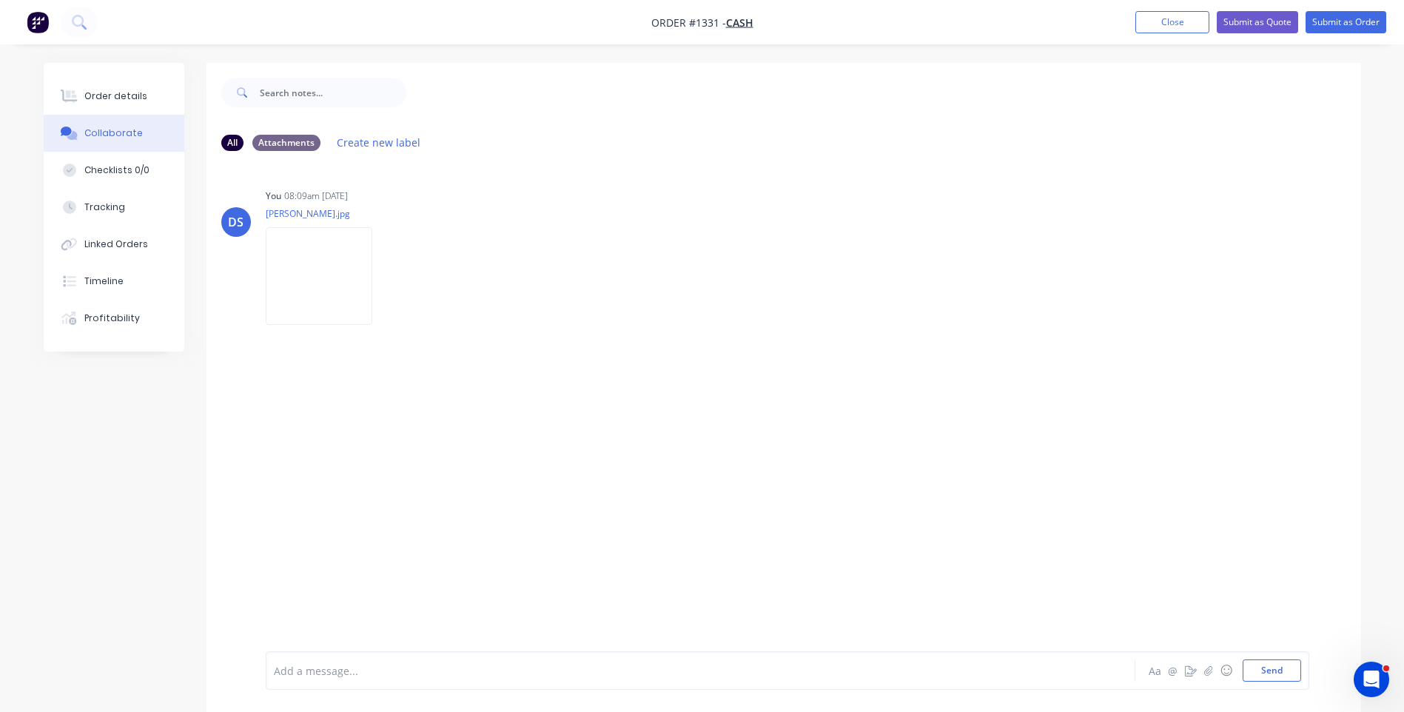
click at [393, 668] on div at bounding box center [660, 671] width 770 height 16
click at [1279, 682] on div "KIS TNT $22.60+ Aa @ ☺ Send" at bounding box center [788, 670] width 1044 height 38
click at [1278, 671] on button "Send" at bounding box center [1272, 671] width 58 height 22
click at [107, 101] on div "Order details" at bounding box center [115, 96] width 63 height 13
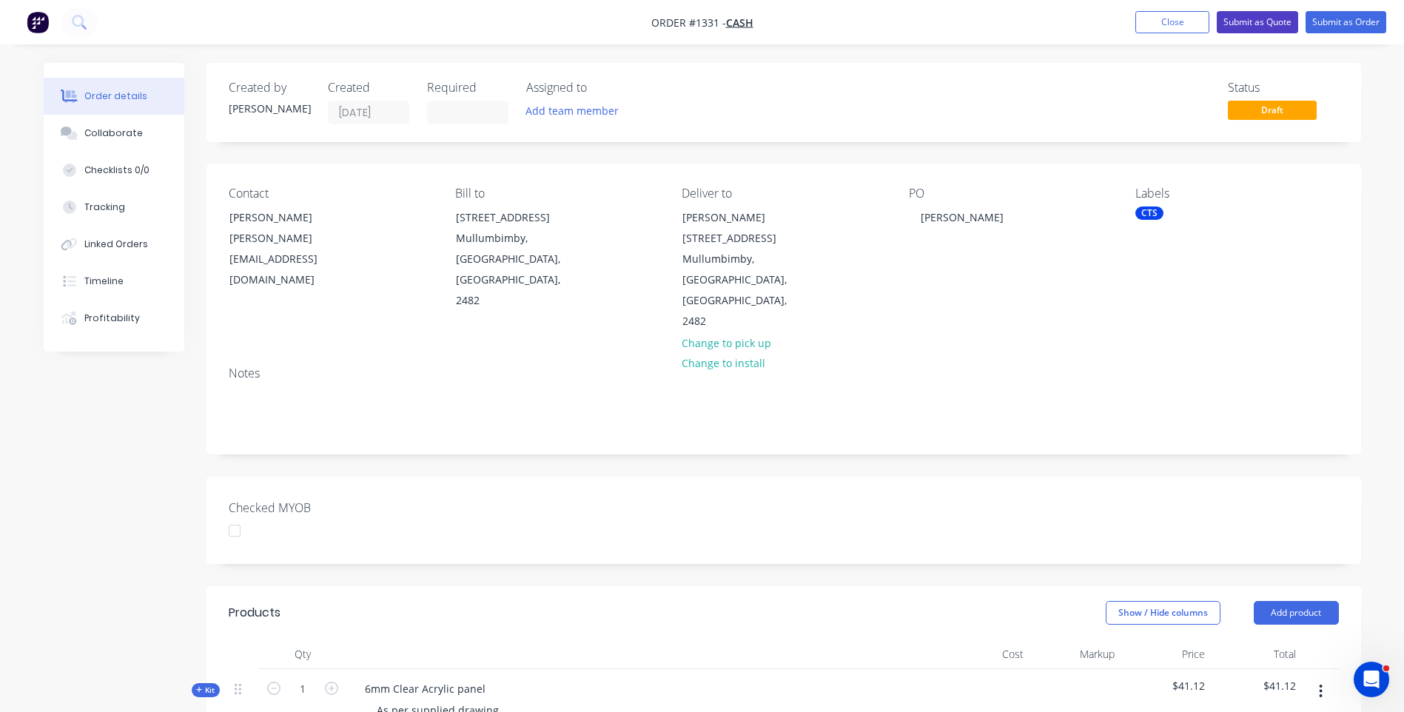
click at [1247, 23] on button "Submit as Quote" at bounding box center [1257, 22] width 81 height 22
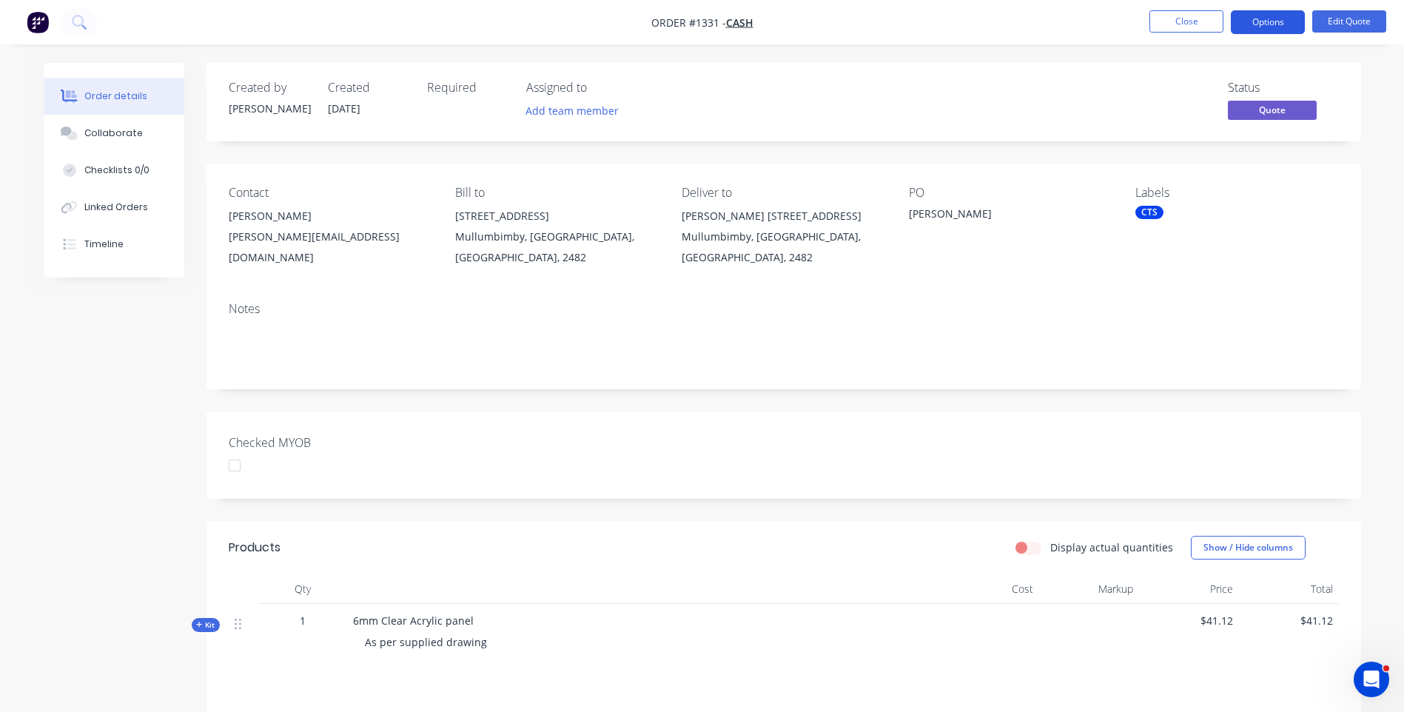
click at [1256, 30] on button "Options" at bounding box center [1268, 22] width 74 height 24
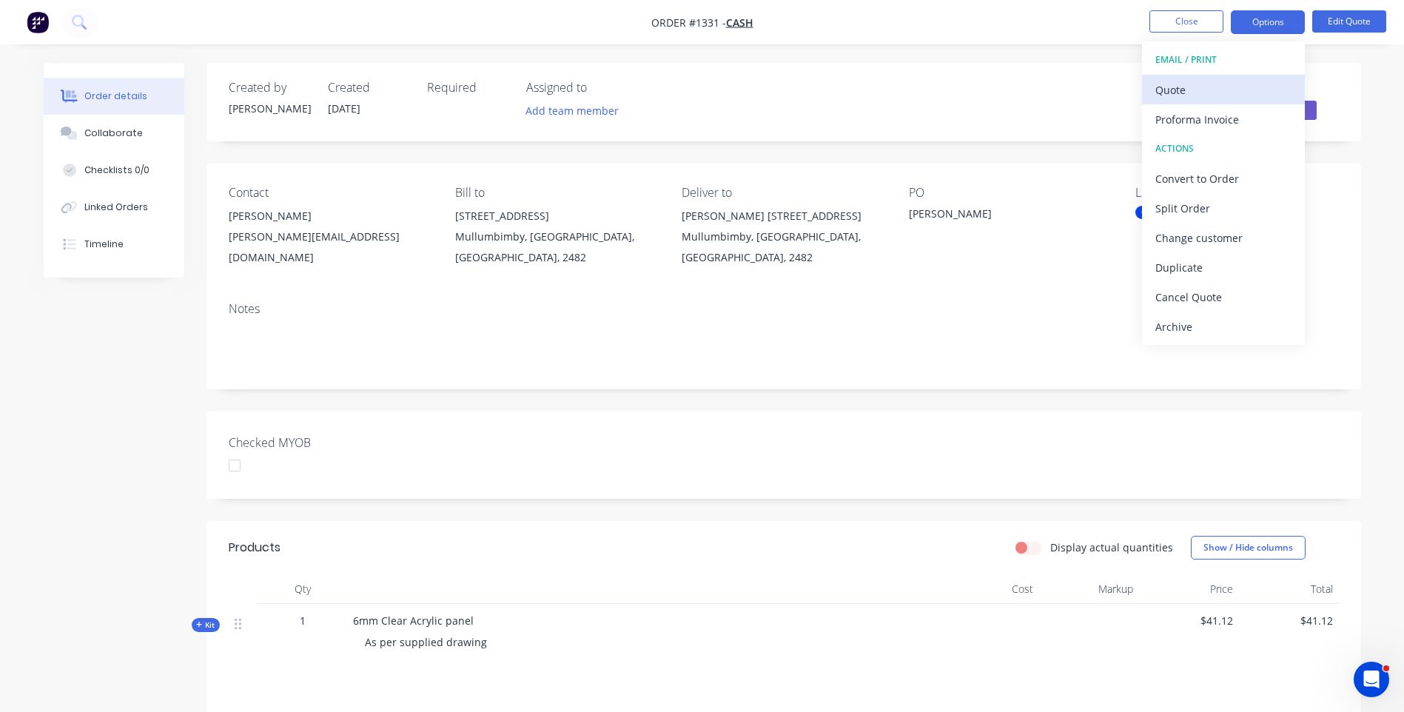
click at [1175, 97] on div "Quote" at bounding box center [1224, 89] width 136 height 21
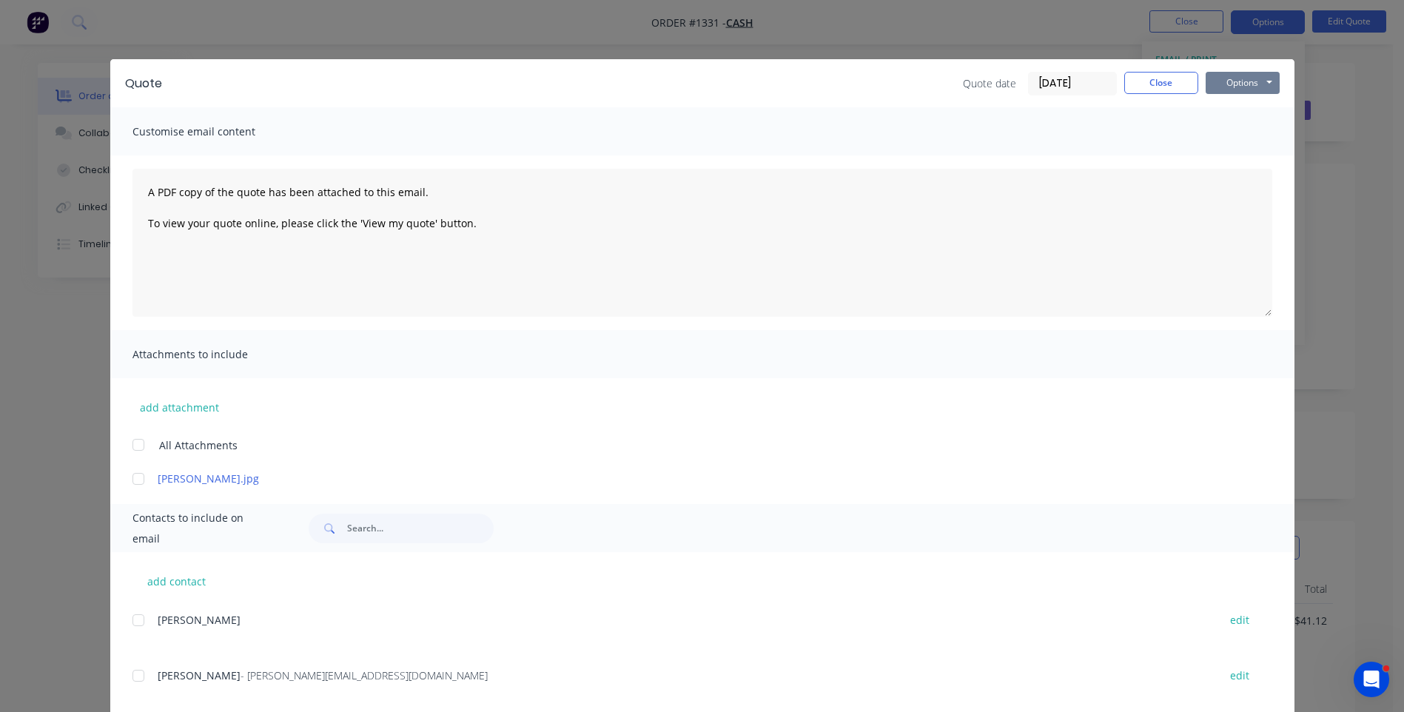
click at [1227, 90] on button "Options" at bounding box center [1243, 83] width 74 height 22
click at [1238, 112] on button "Preview" at bounding box center [1253, 109] width 95 height 24
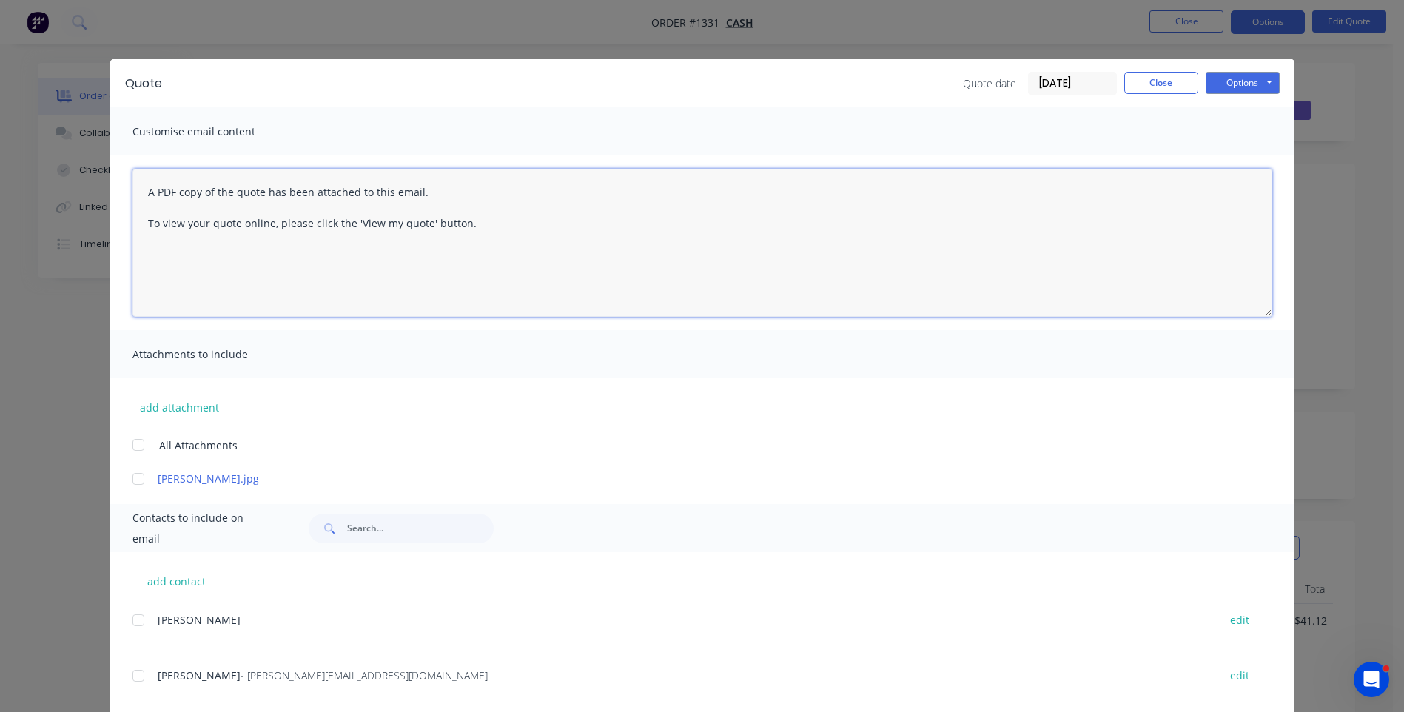
paste textarea "Hi, Please contact us if you have any questions. Regards, [PERSON_NAME] [EMAIL_…"
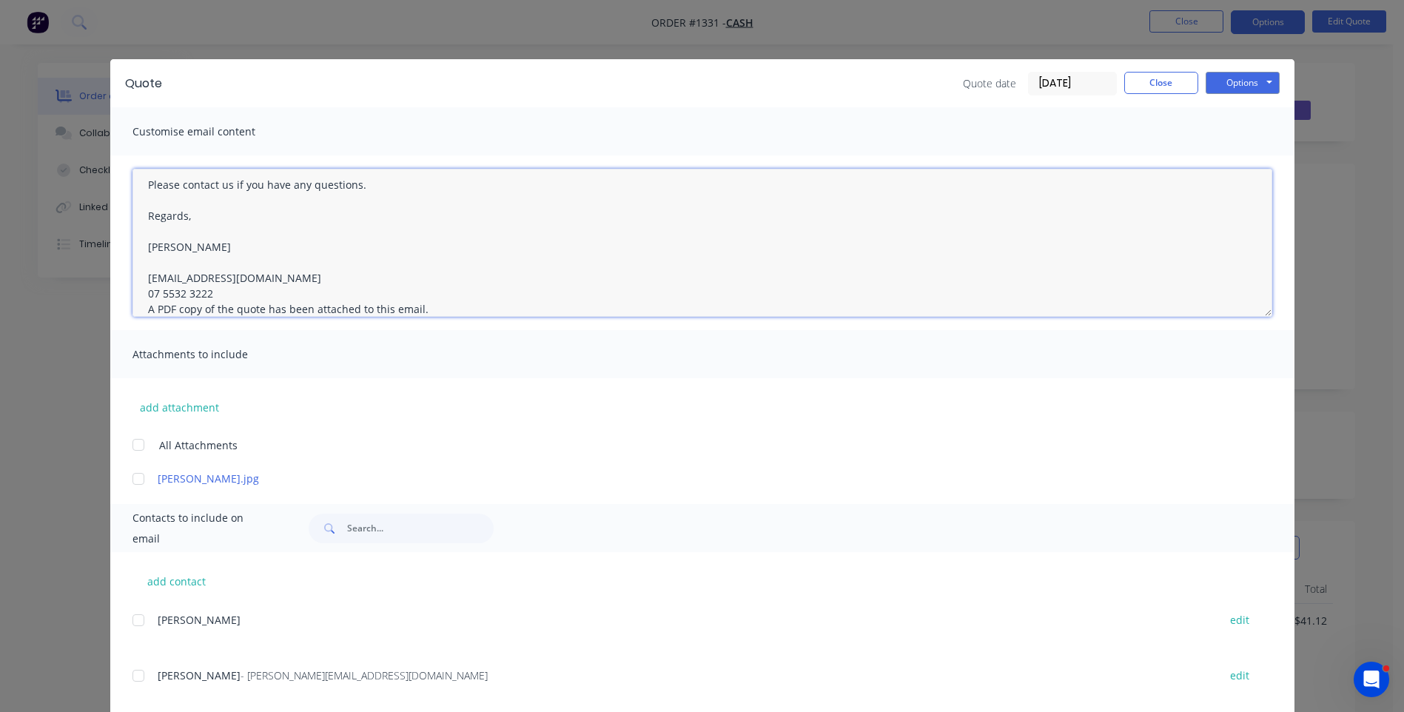
click at [209, 292] on textarea "Hi, Please contact us if you have any questions. Regards, [PERSON_NAME] [EMAIL_…" at bounding box center [703, 243] width 1140 height 148
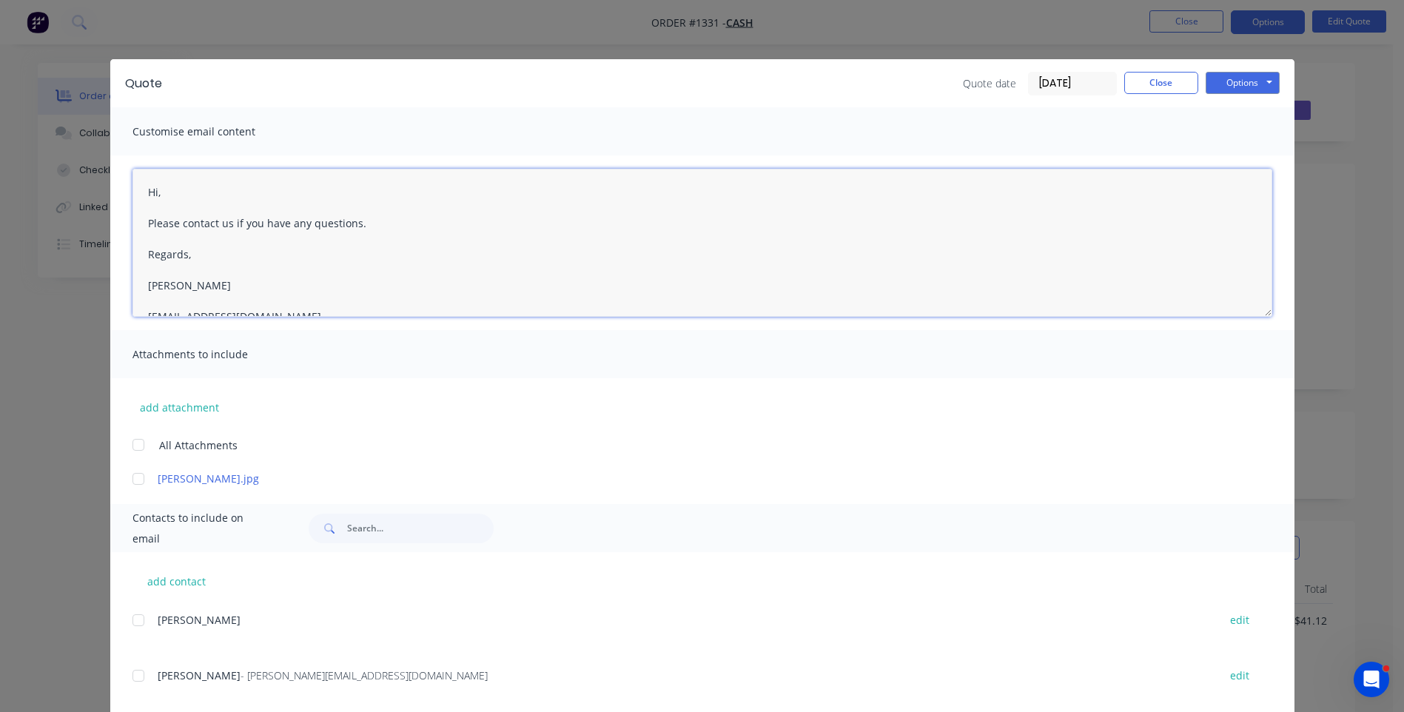
click at [161, 192] on textarea "Hi, Please contact us if you have any questions. Regards, [PERSON_NAME] [EMAIL_…" at bounding box center [703, 243] width 1140 height 148
click at [432, 228] on textarea "Hi [PERSON_NAME], Please see quote attached. Please contact us if you have any …" at bounding box center [703, 243] width 1140 height 148
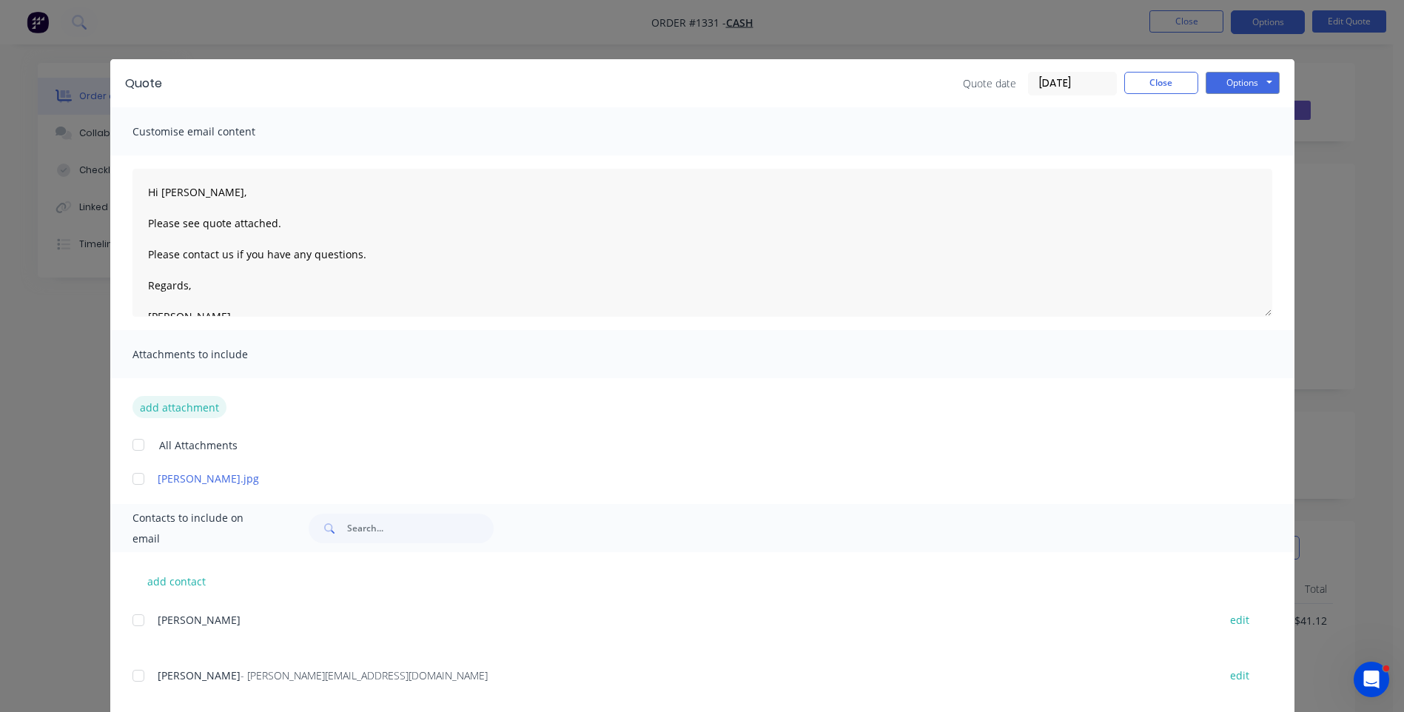
click at [151, 407] on button "add attachment" at bounding box center [180, 407] width 94 height 22
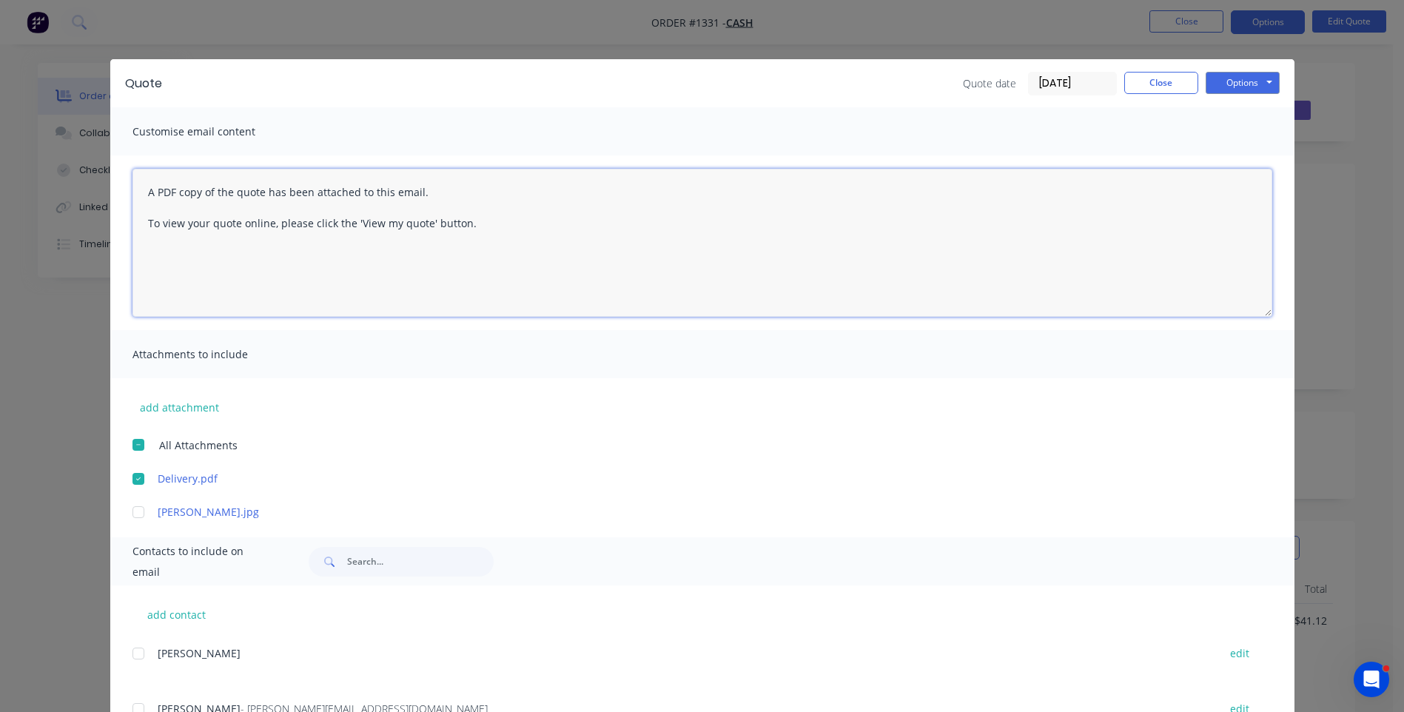
paste textarea "Hi, Please contact us if you have any questions. Regards, [PERSON_NAME] [EMAIL_…"
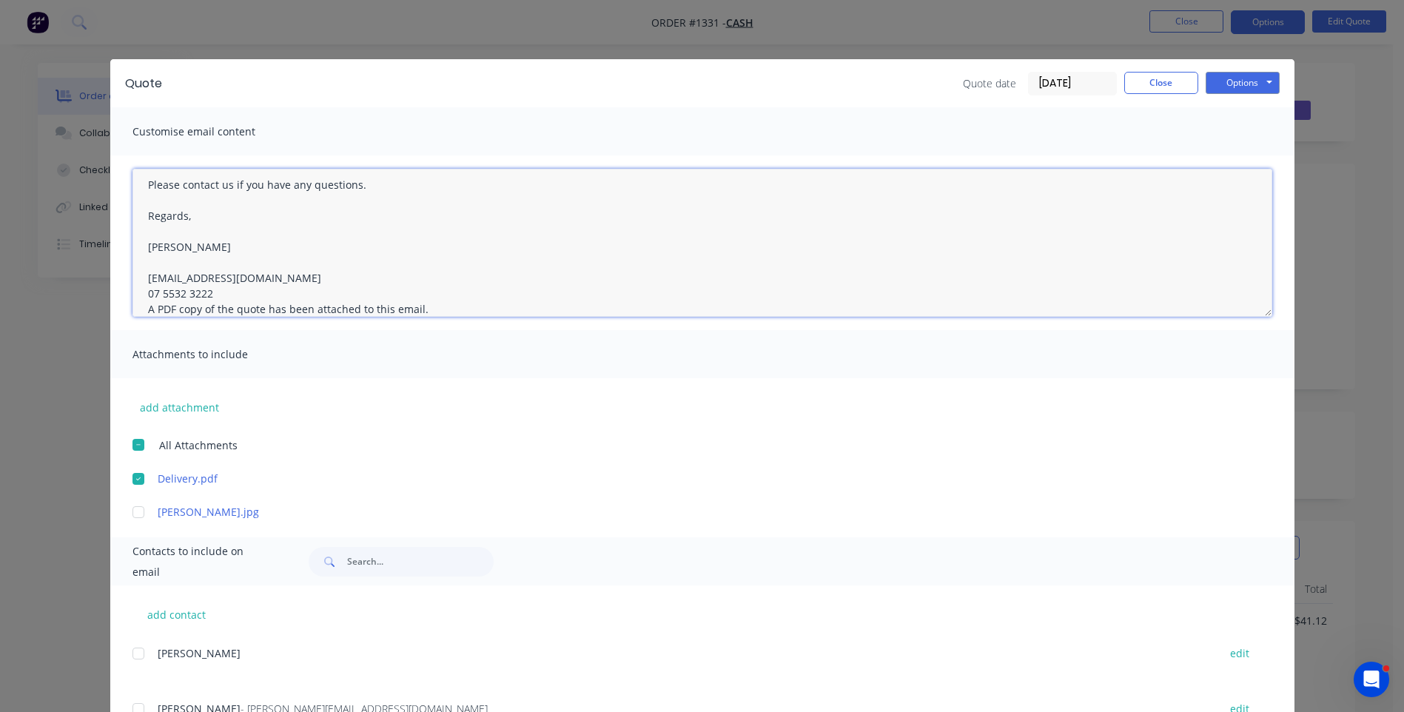
click at [210, 292] on textarea "Hi, Please contact us if you have any questions. Regards, [PERSON_NAME] [EMAIL_…" at bounding box center [703, 243] width 1140 height 148
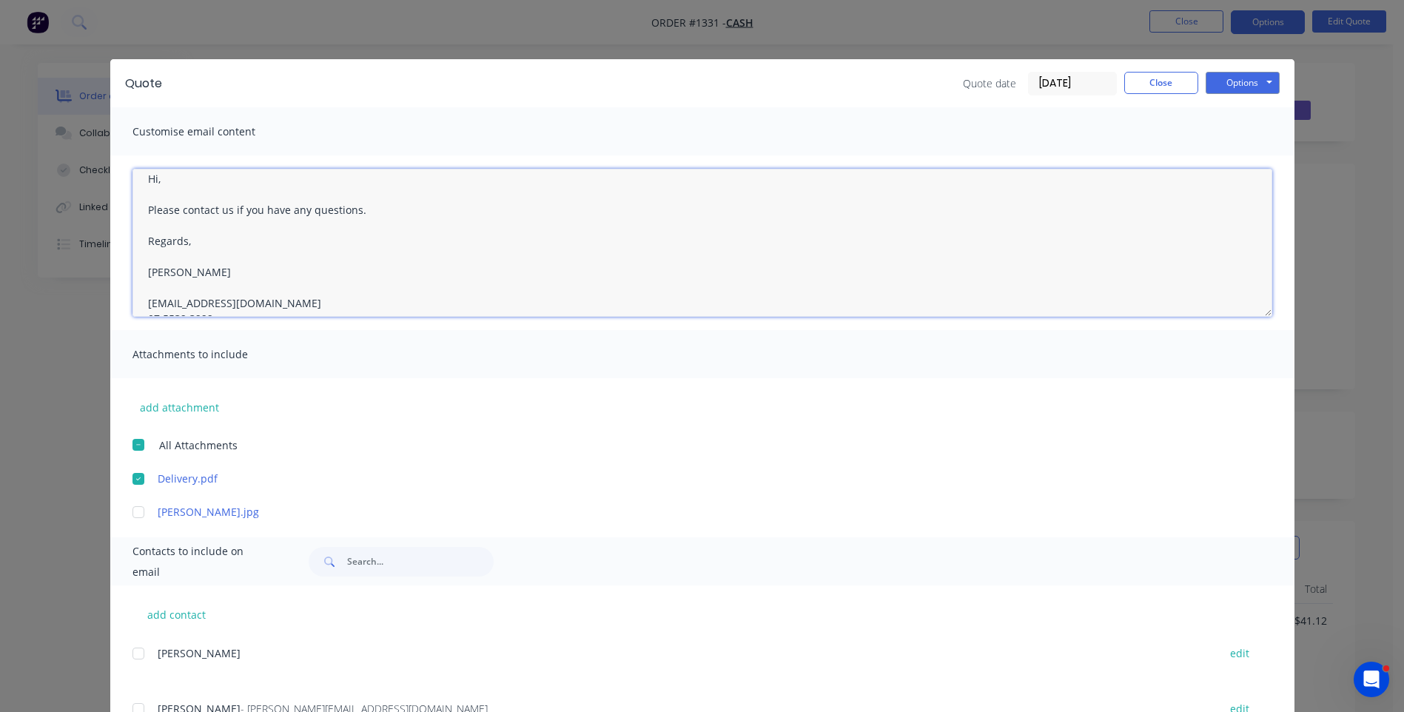
scroll to position [0, 0]
click at [166, 199] on textarea "Hi, Please contact us if you have any questions. Regards, [PERSON_NAME] [EMAIL_…" at bounding box center [703, 243] width 1140 height 148
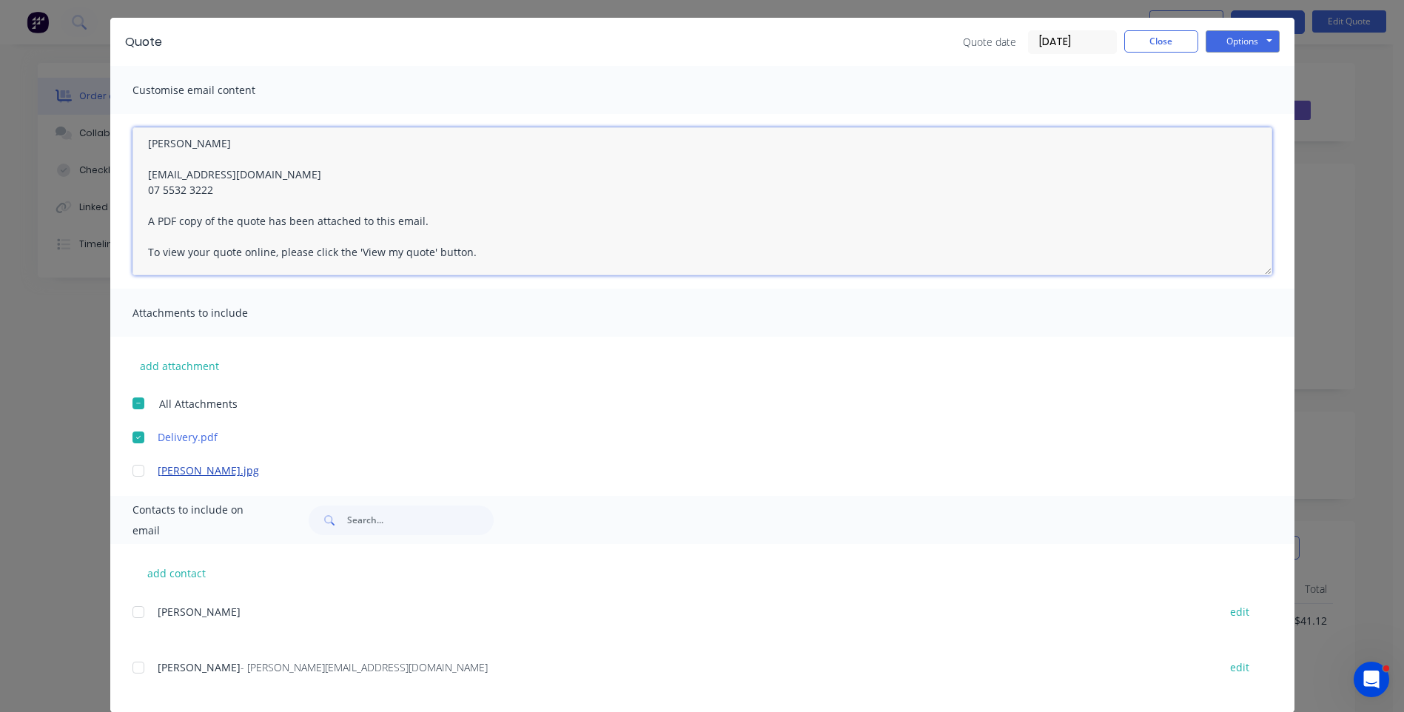
scroll to position [63, 0]
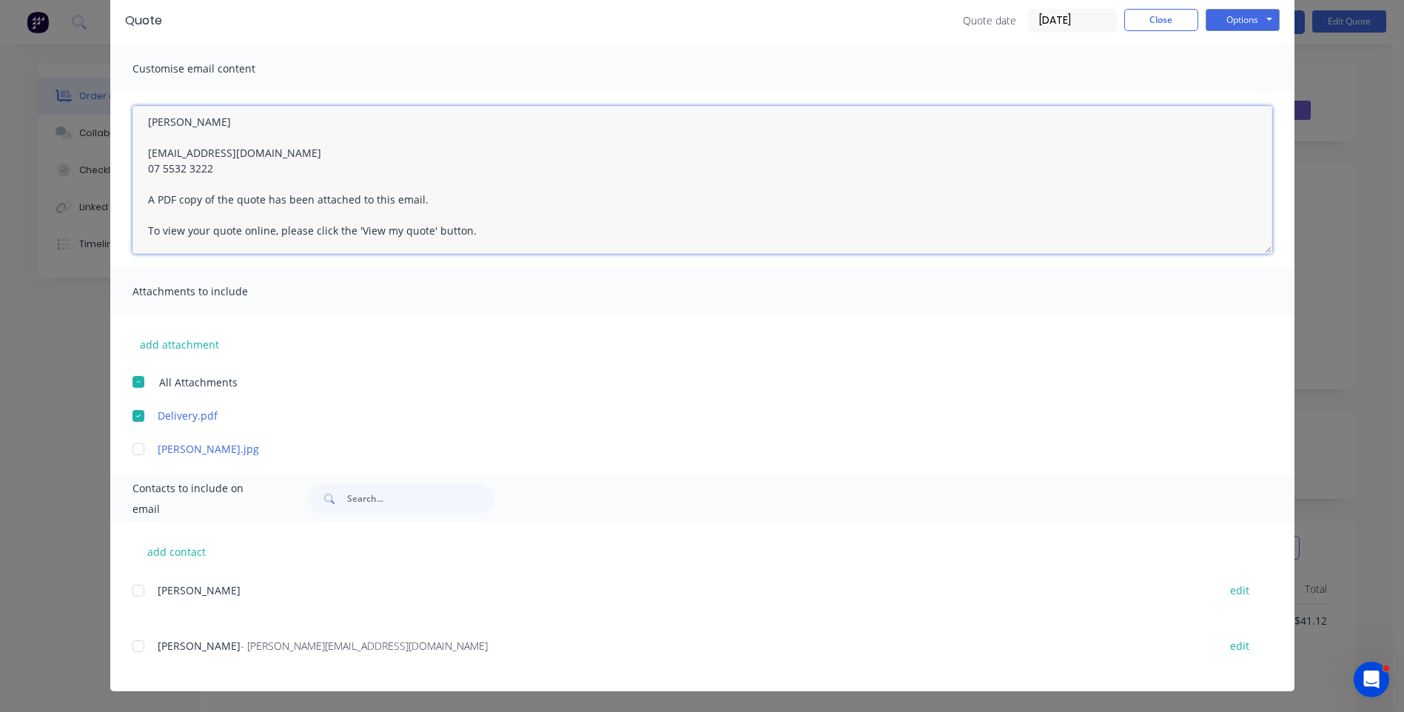
click at [129, 648] on div at bounding box center [139, 646] width 30 height 30
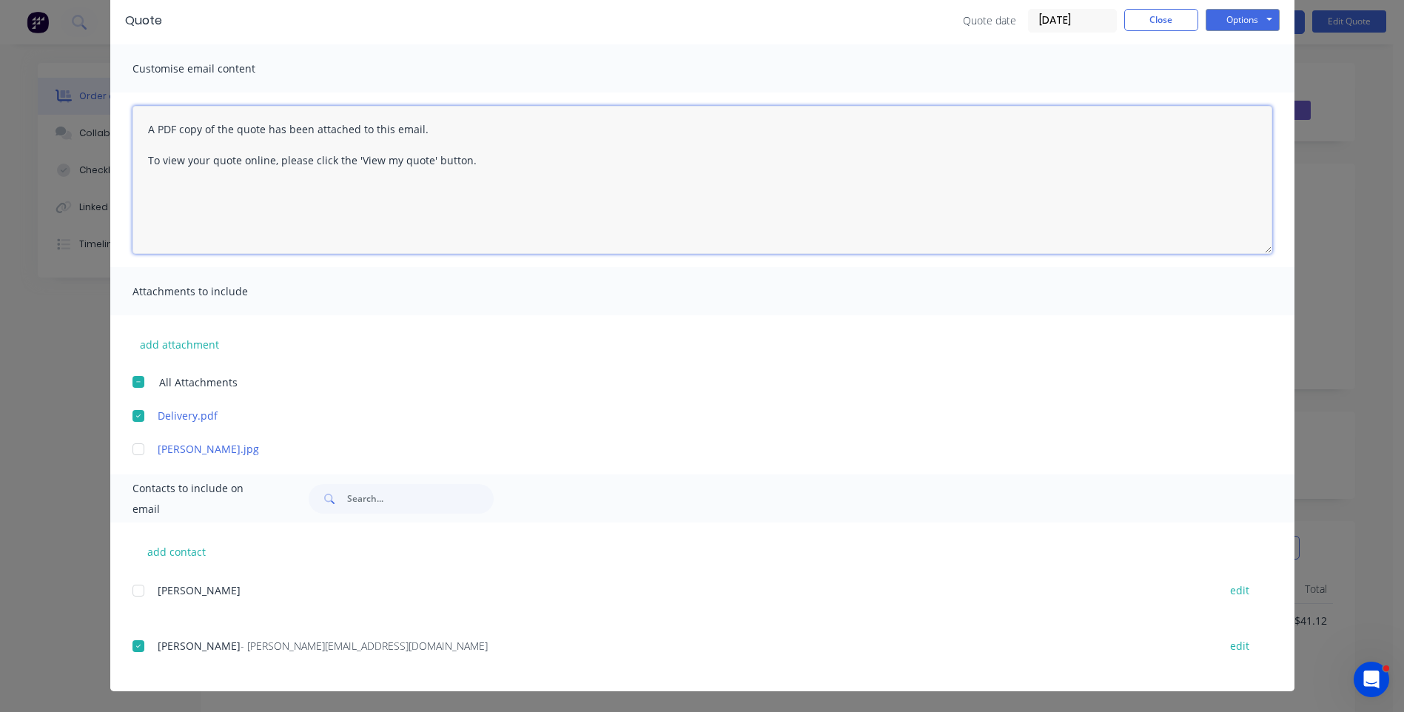
scroll to position [0, 0]
paste textarea "Hi, Please contact us if you have any questions. Regards, [PERSON_NAME] [EMAIL_…"
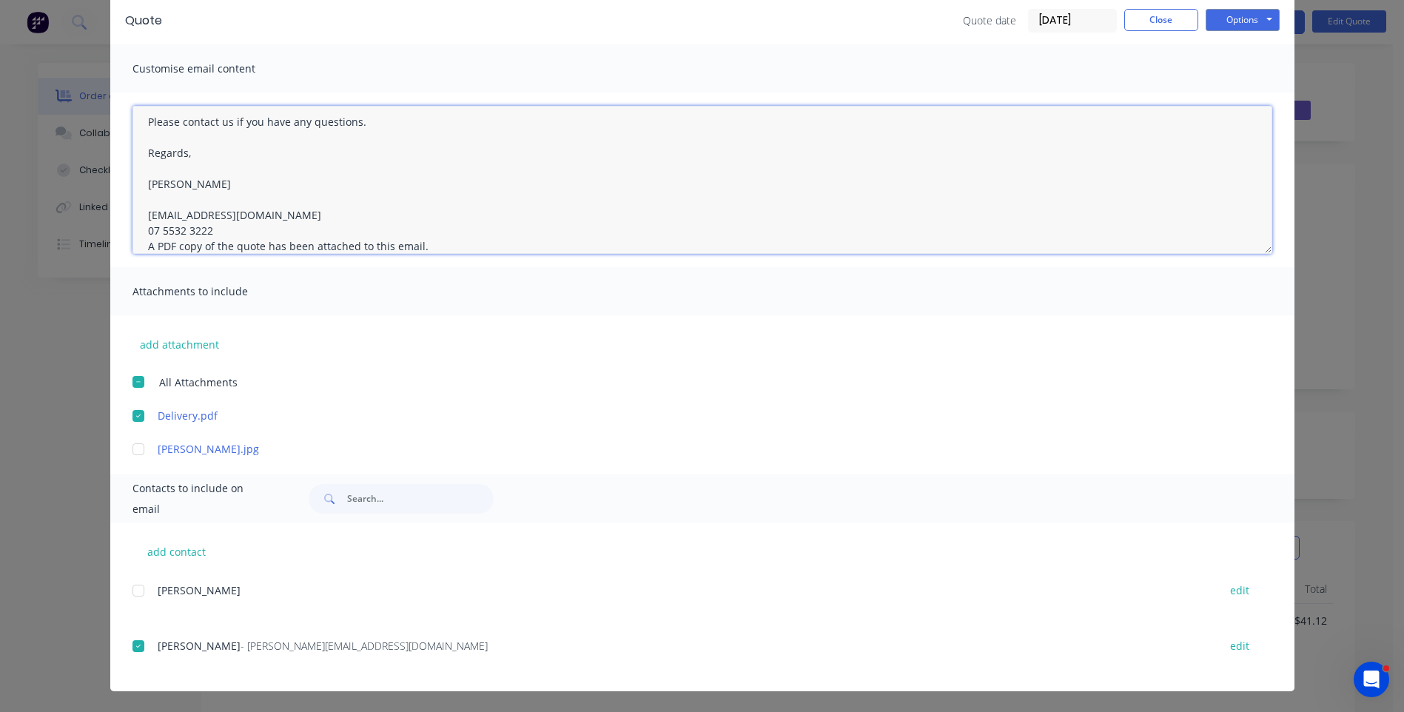
click at [207, 229] on textarea "Hi, Please contact us if you have any questions. Regards, [PERSON_NAME] [EMAIL_…" at bounding box center [703, 180] width 1140 height 148
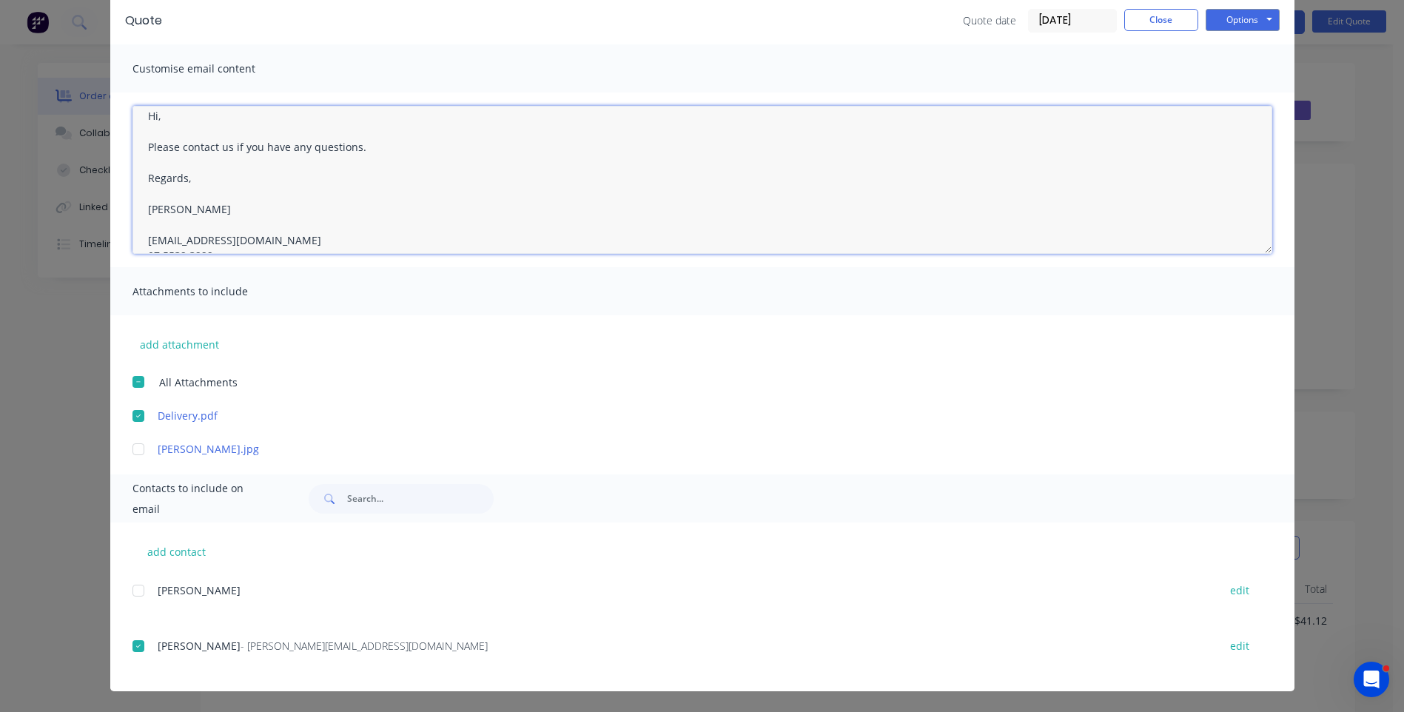
scroll to position [0, 0]
click at [179, 135] on textarea "Hi, Please contact us if you have any questions. Regards, [PERSON_NAME] [EMAIL_…" at bounding box center [703, 180] width 1140 height 148
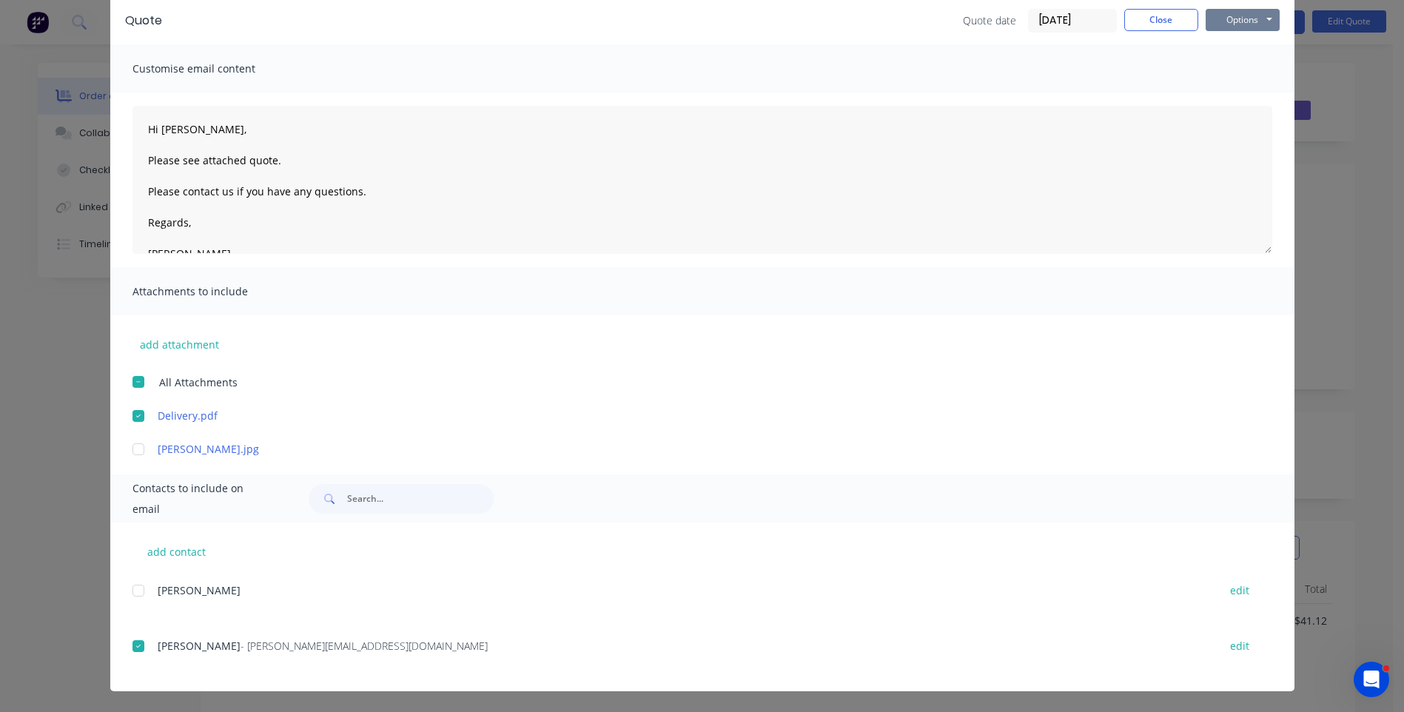
click at [1232, 21] on button "Options" at bounding box center [1243, 20] width 74 height 22
click at [1236, 98] on button "Email" at bounding box center [1253, 95] width 95 height 24
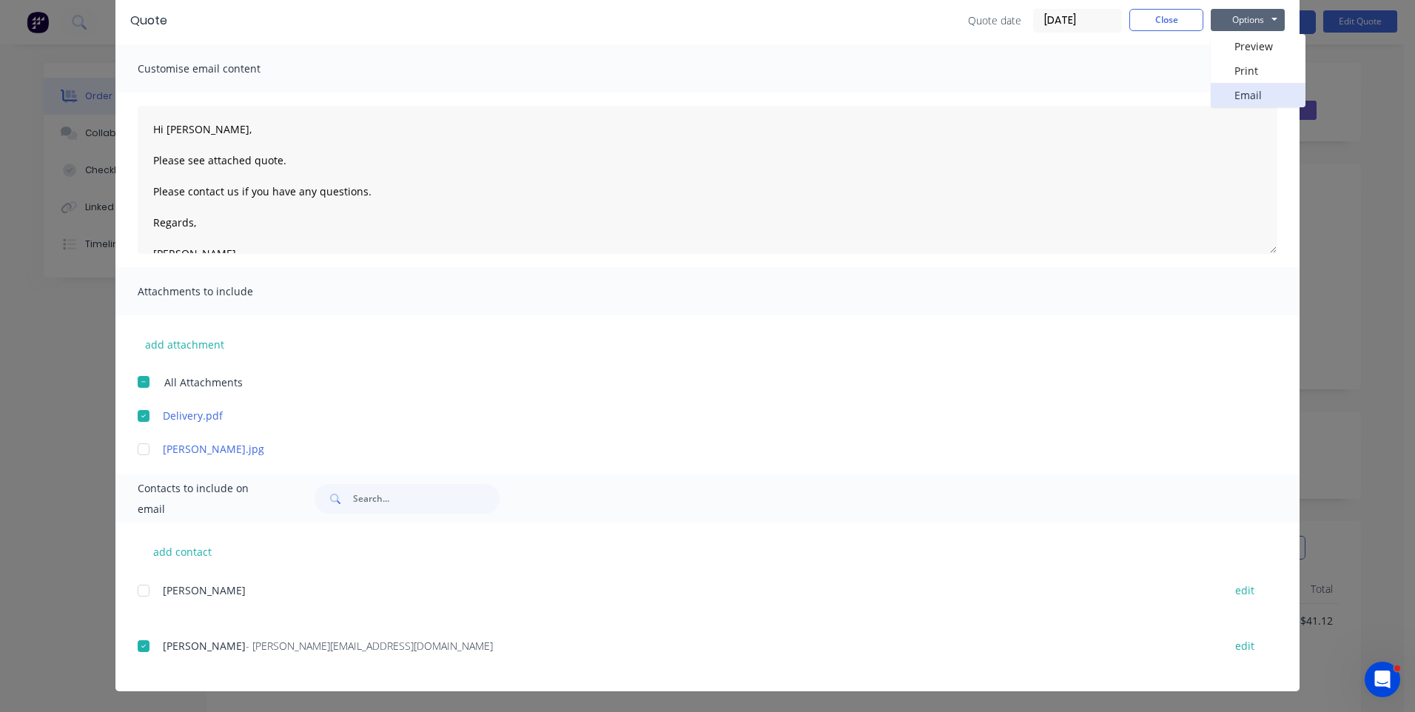
type textarea "A PDF copy of the quote has been attached to this email. To view your quote onl…"
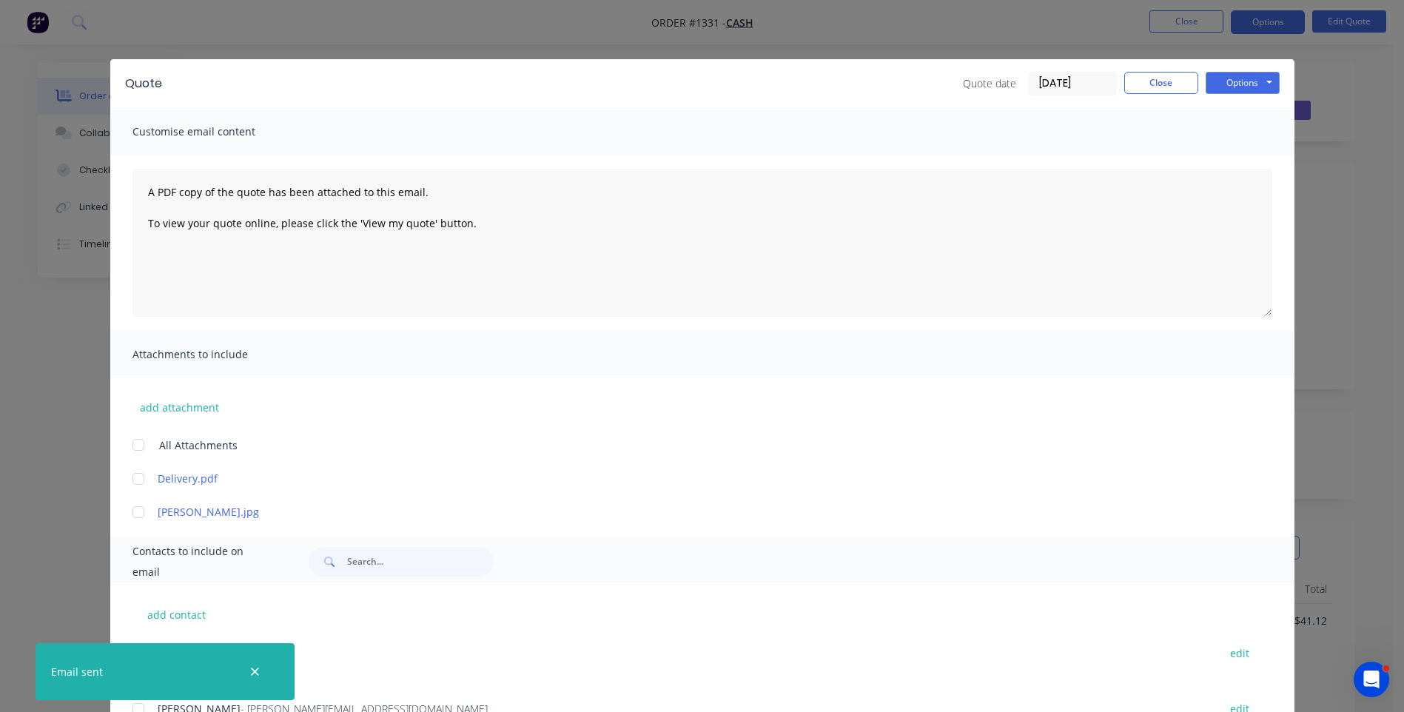
click at [256, 676] on icon "button" at bounding box center [255, 671] width 10 height 13
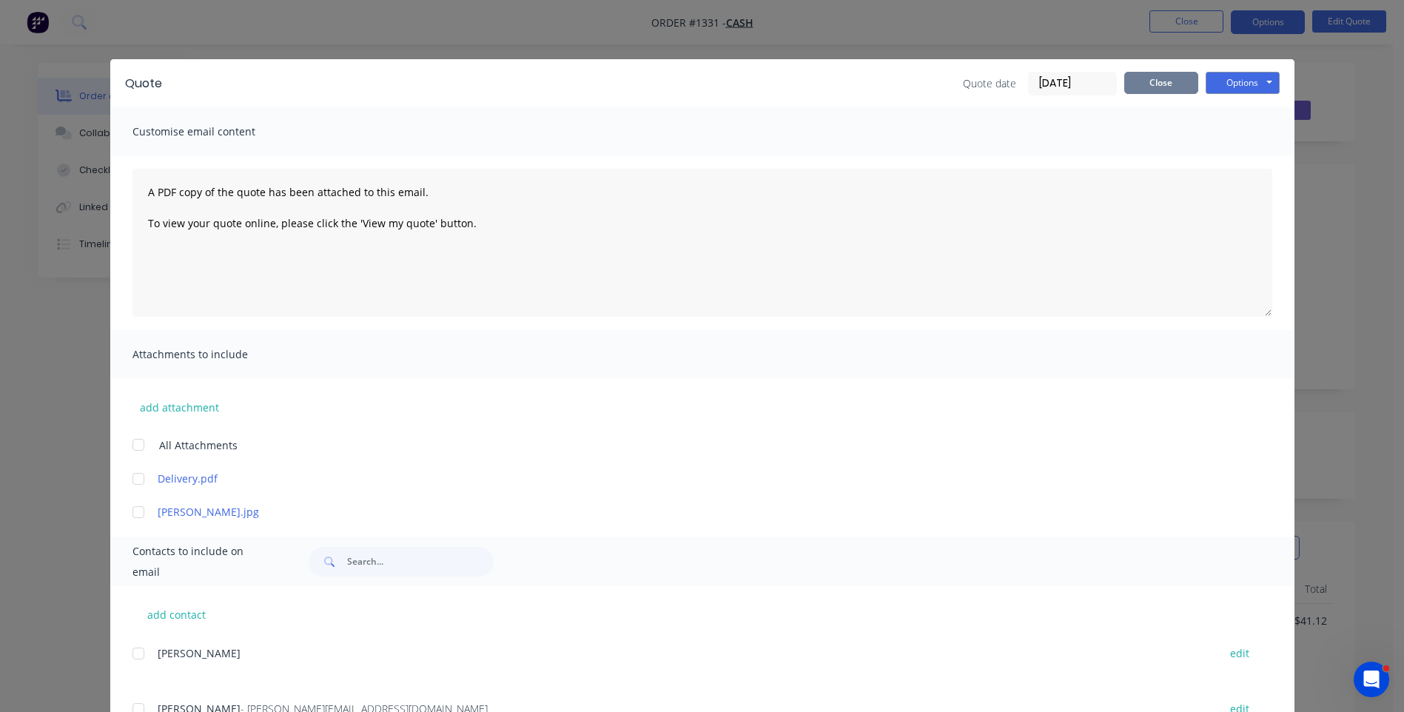
click at [1157, 90] on button "Close" at bounding box center [1161, 83] width 74 height 22
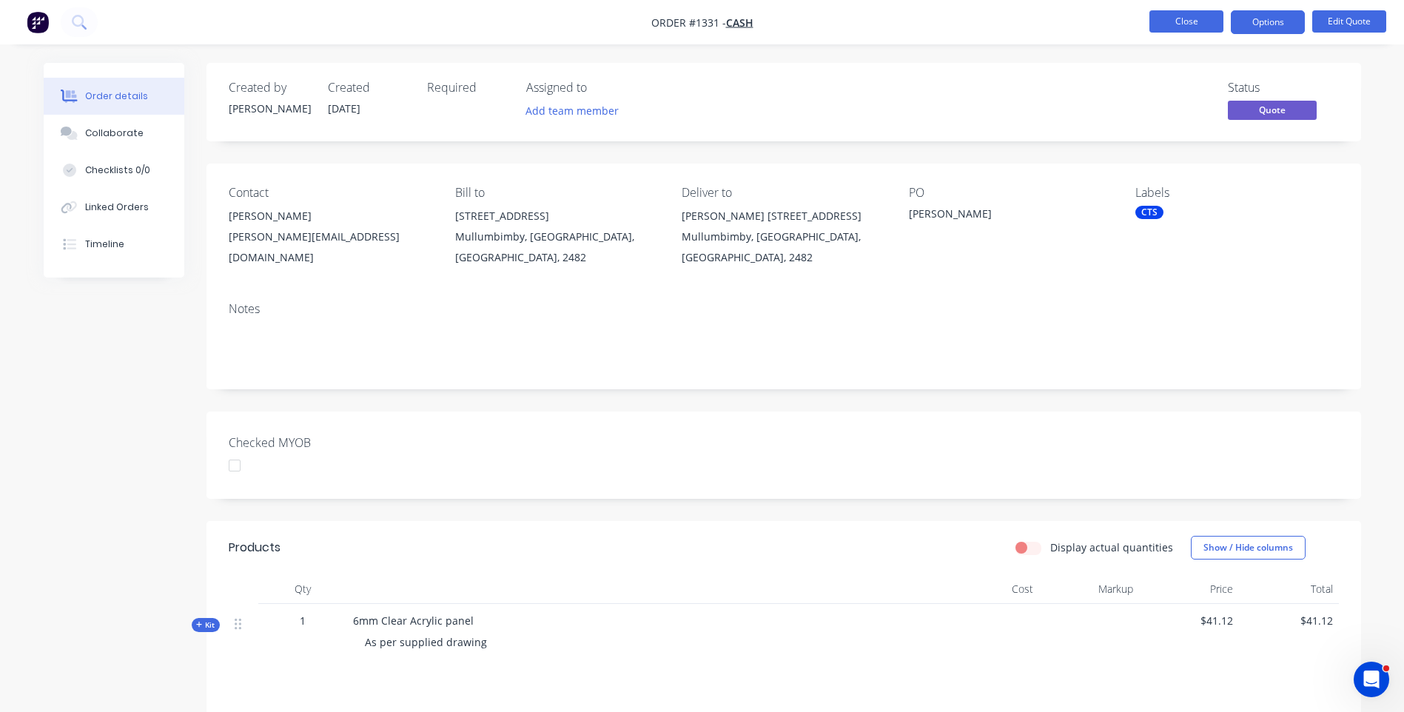
click at [1186, 19] on button "Close" at bounding box center [1187, 21] width 74 height 22
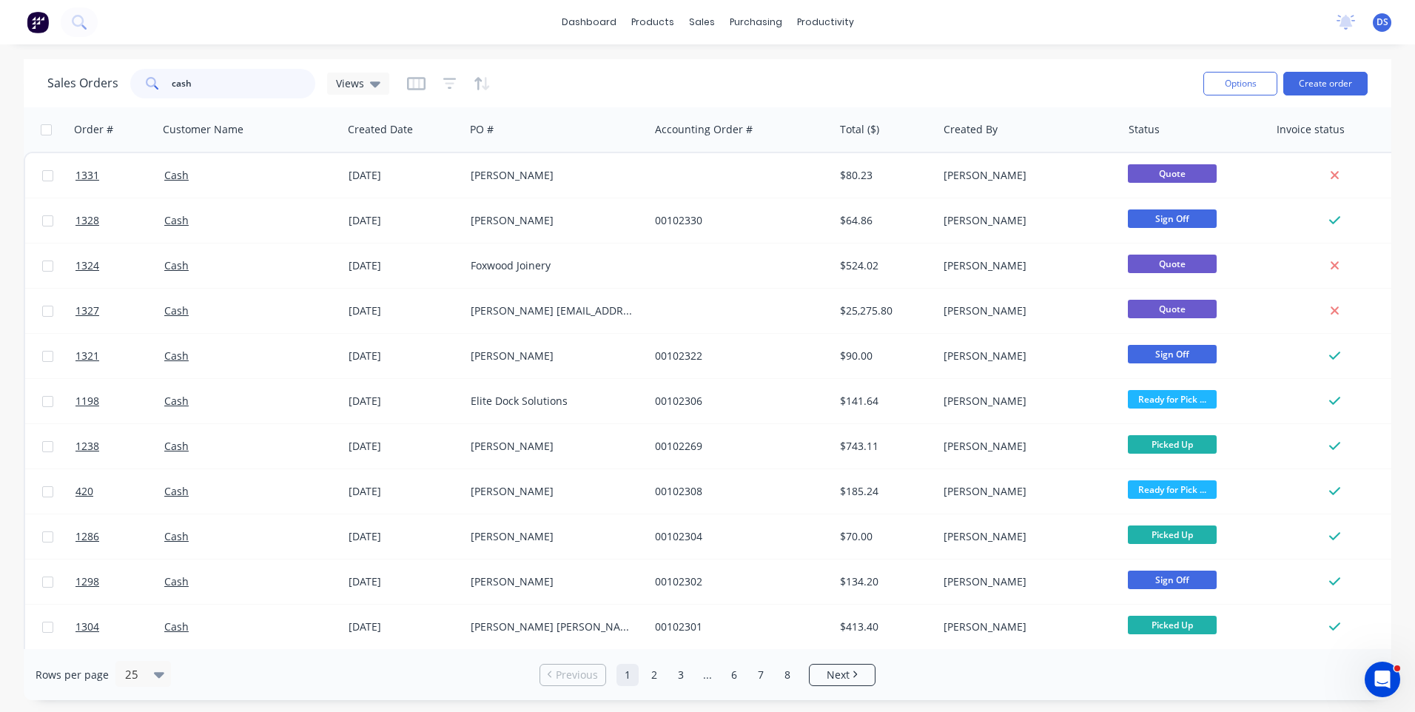
drag, startPoint x: 222, startPoint y: 87, endPoint x: 159, endPoint y: 85, distance: 63.0
click at [159, 85] on div "cash" at bounding box center [222, 84] width 185 height 30
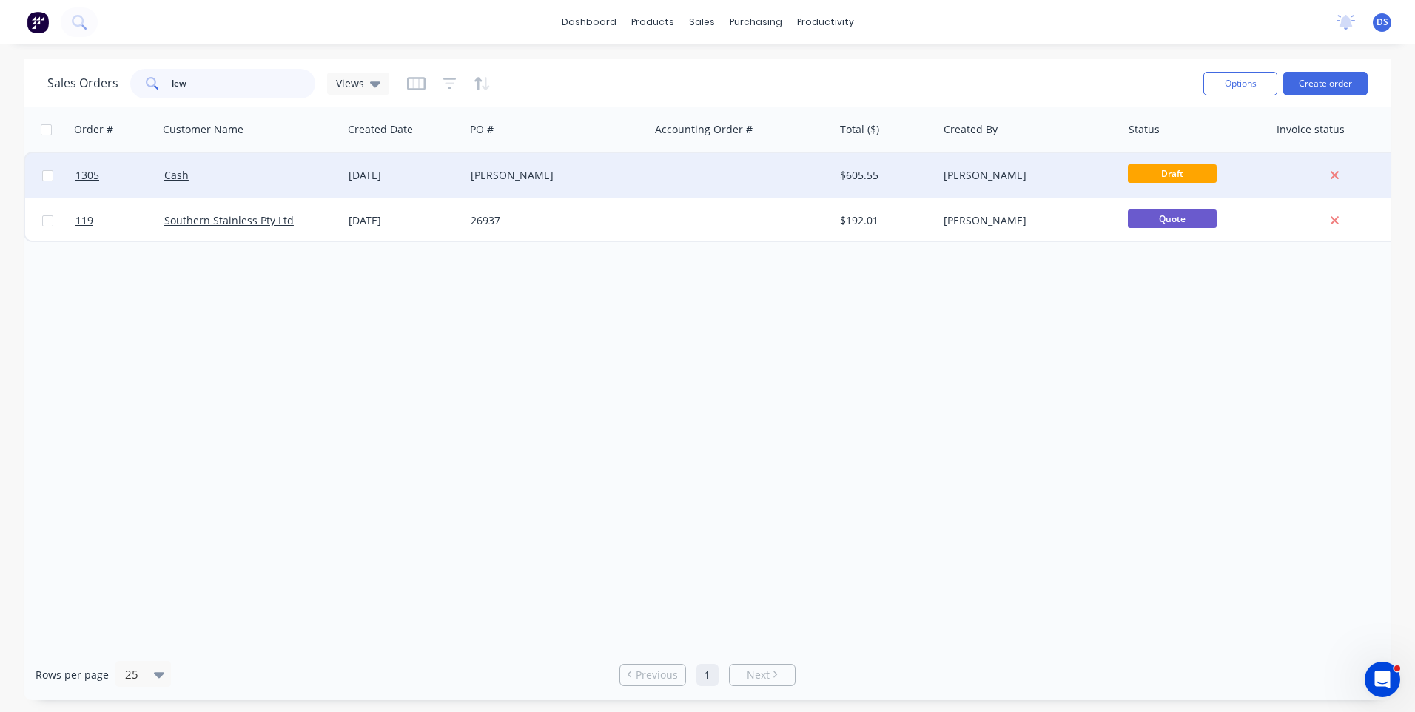
type input "lew"
click at [512, 175] on div "[PERSON_NAME]" at bounding box center [553, 175] width 164 height 15
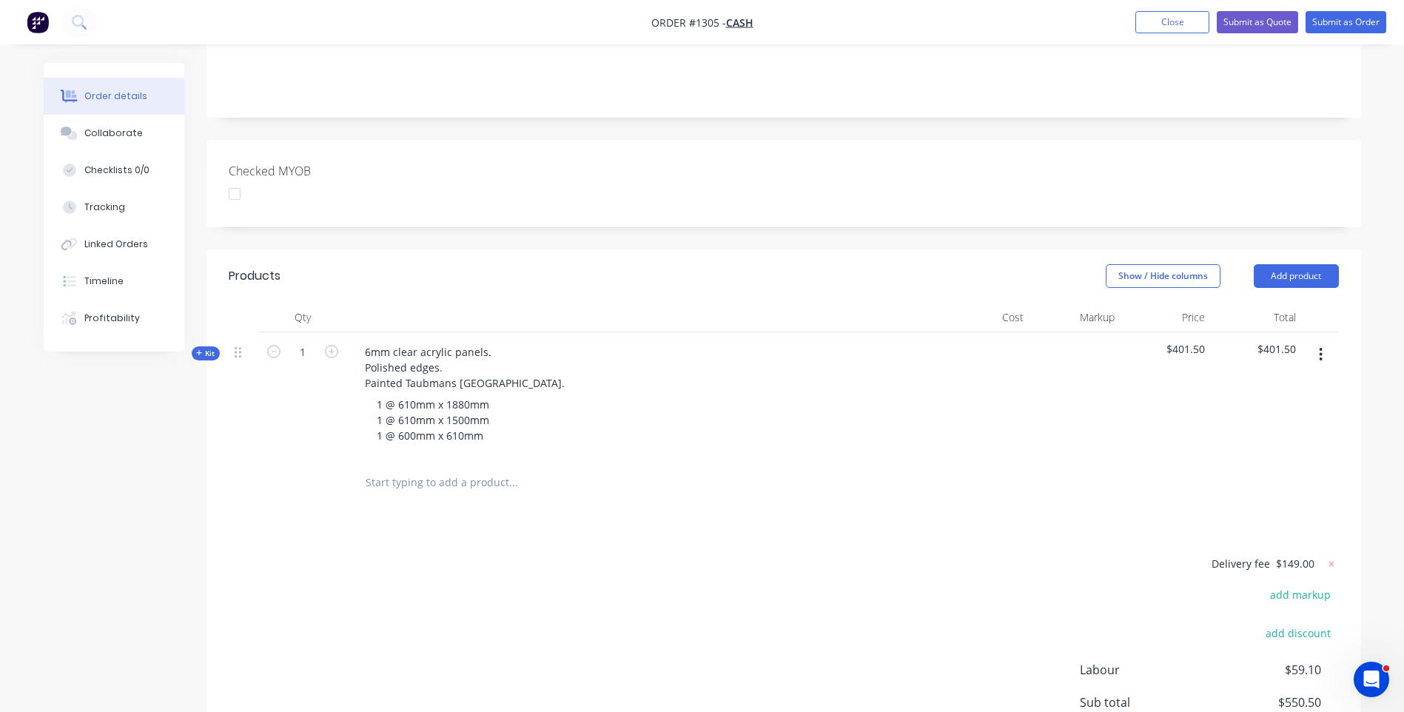
scroll to position [296, 0]
click at [197, 349] on icon at bounding box center [199, 352] width 7 height 7
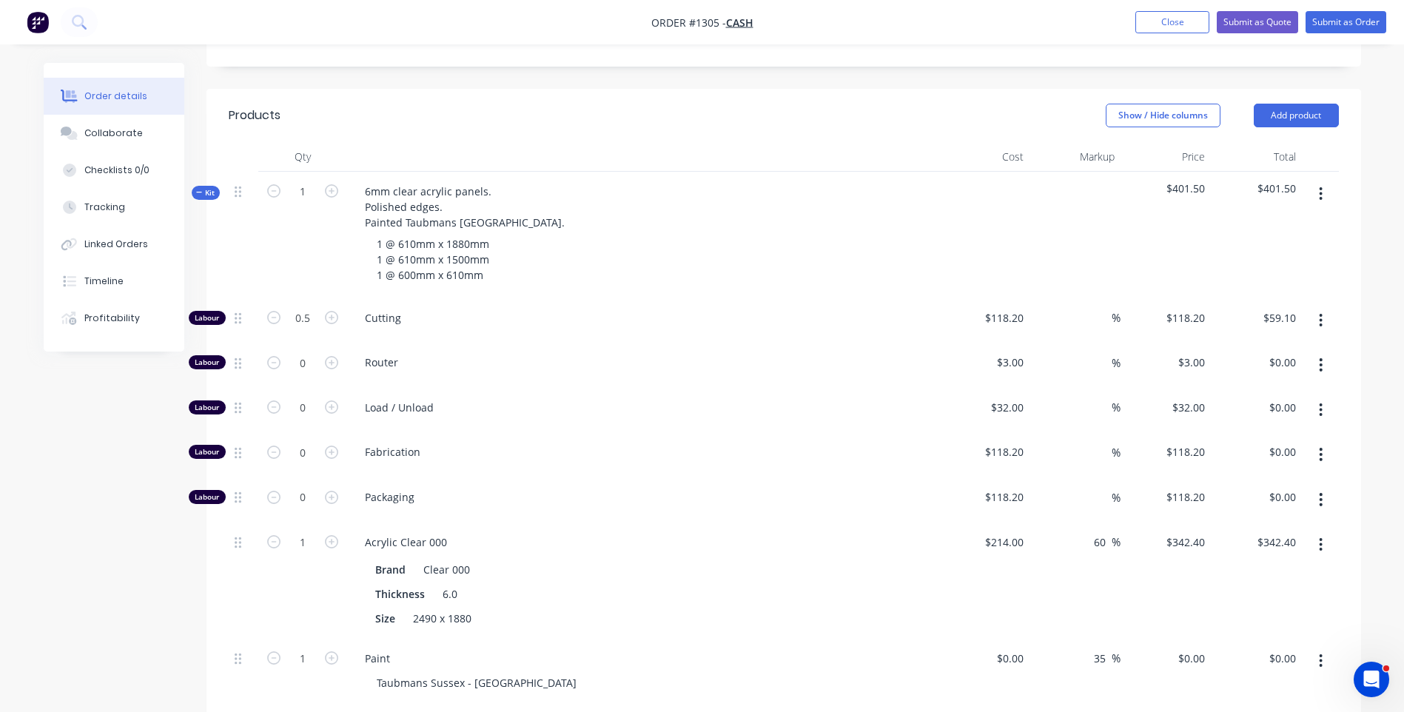
scroll to position [518, 0]
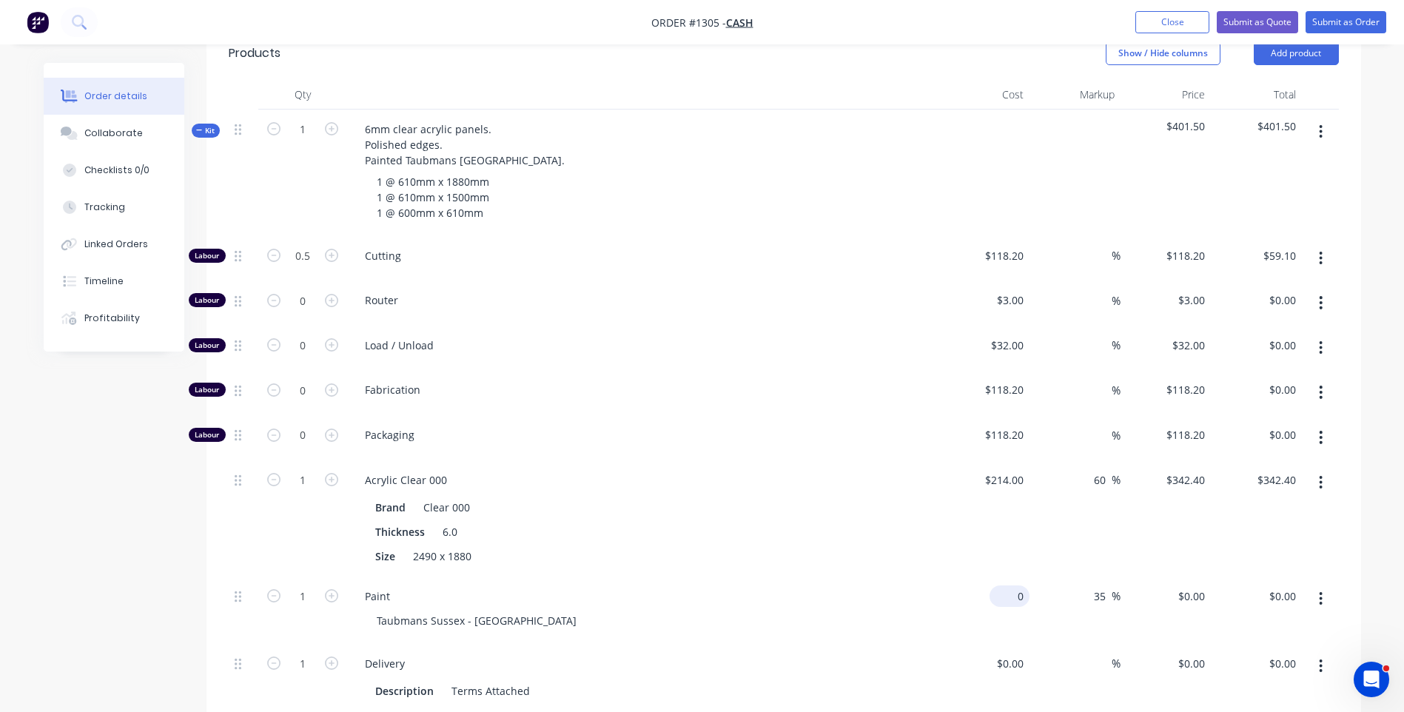
click at [1007, 586] on div "0 $0.00" at bounding box center [1010, 596] width 40 height 21
type input "$250.00"
type input "$337.50"
click at [814, 554] on div "Acrylic Clear 000 Brand Clear 000 Thickness 6.0 Size 2490 x 1880" at bounding box center [643, 518] width 592 height 116
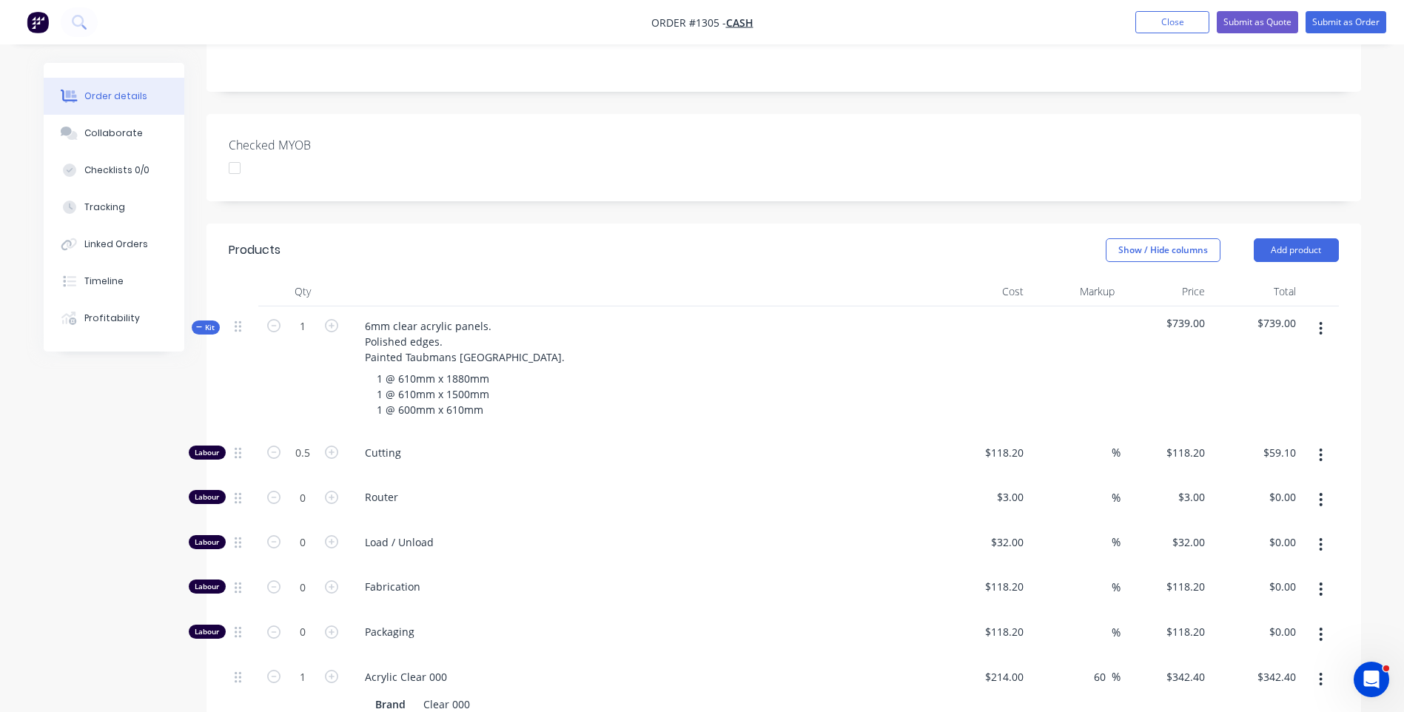
scroll to position [0, 0]
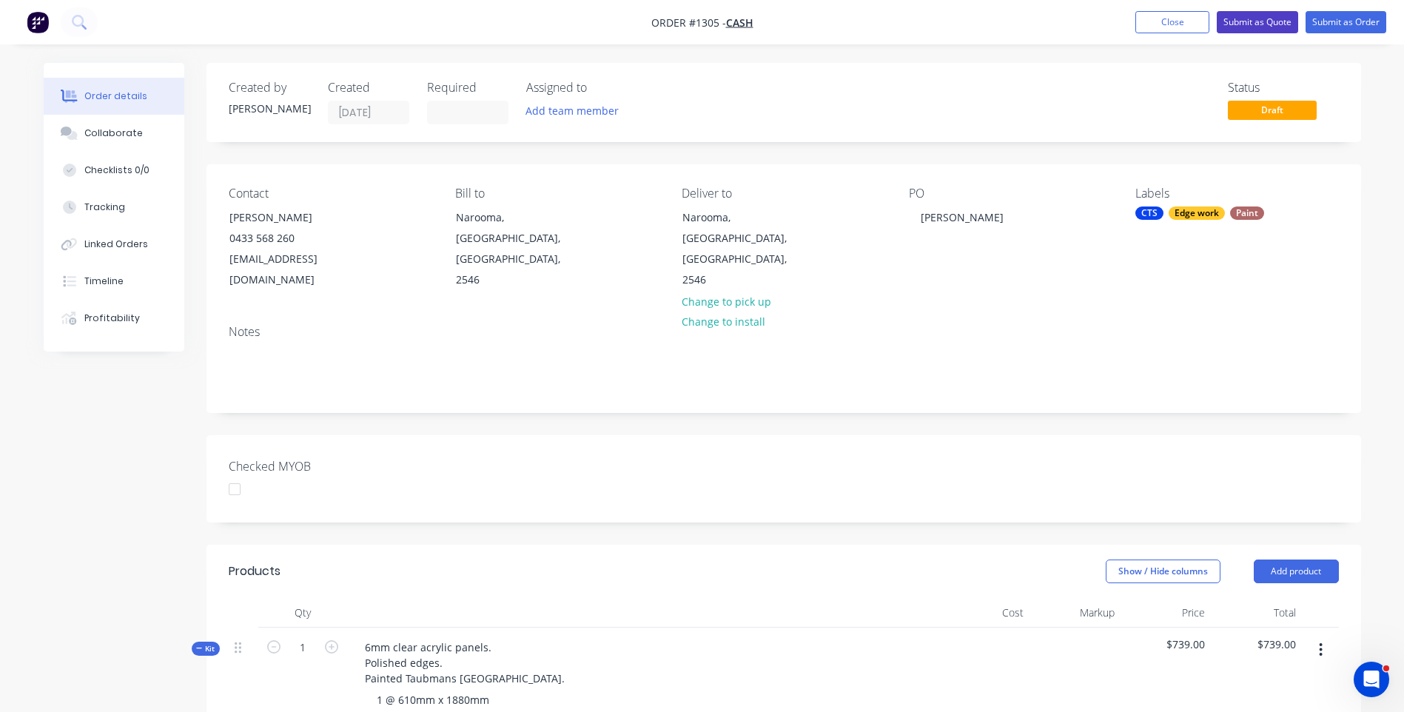
click at [1235, 27] on button "Submit as Quote" at bounding box center [1257, 22] width 81 height 22
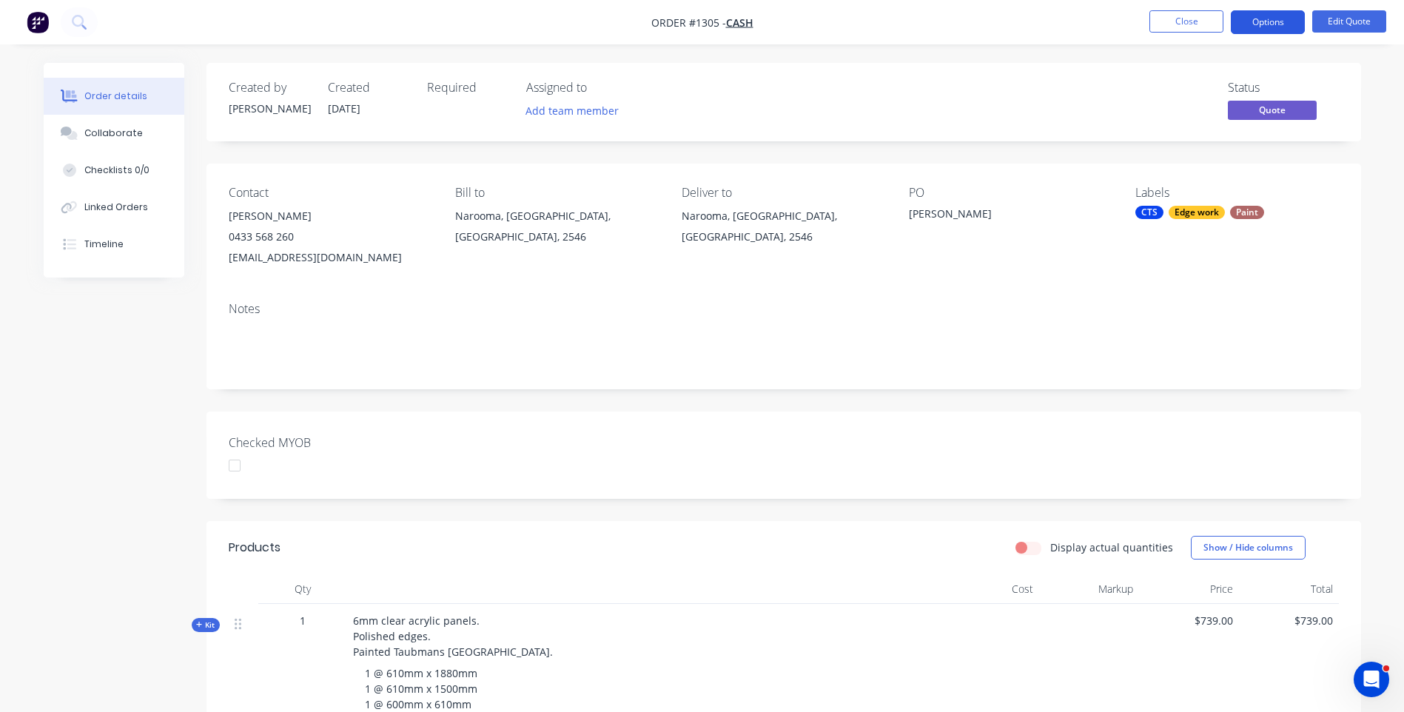
click at [1279, 26] on button "Options" at bounding box center [1268, 22] width 74 height 24
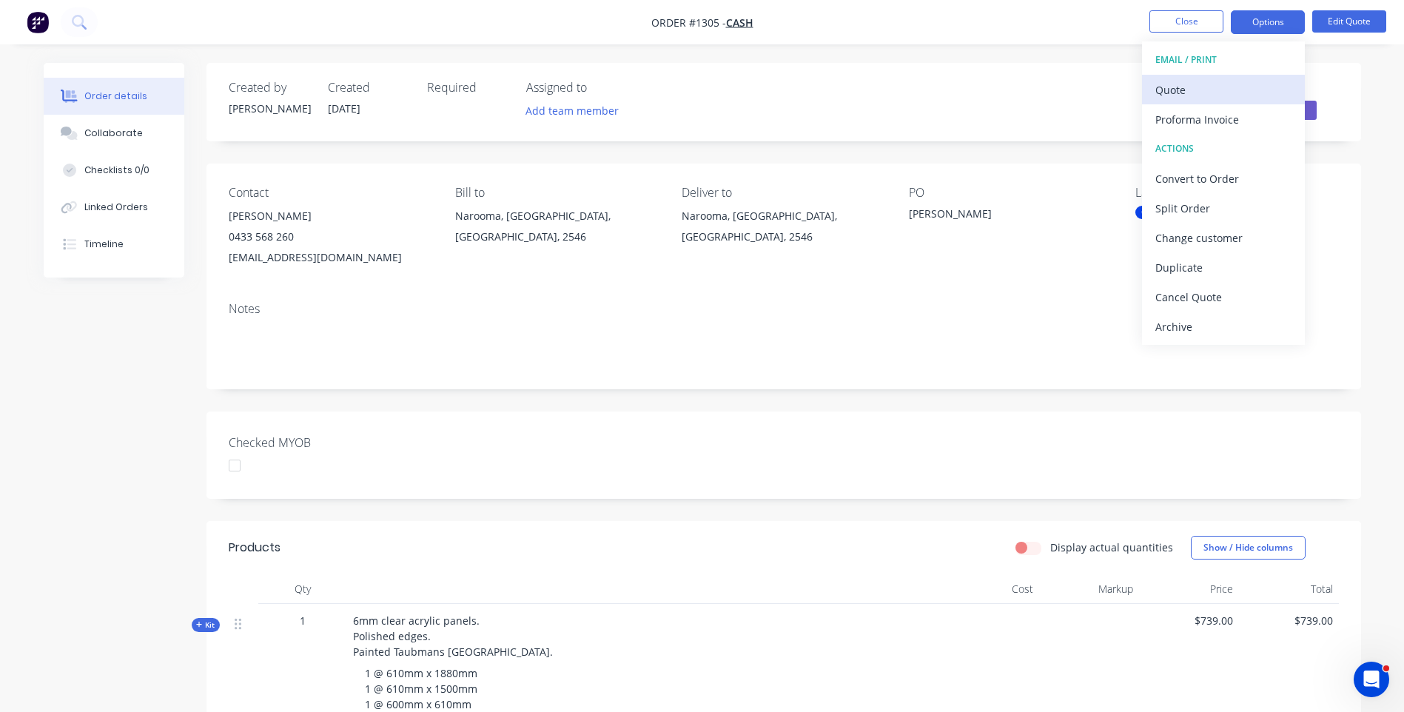
click at [1167, 99] on div "Quote" at bounding box center [1224, 89] width 136 height 21
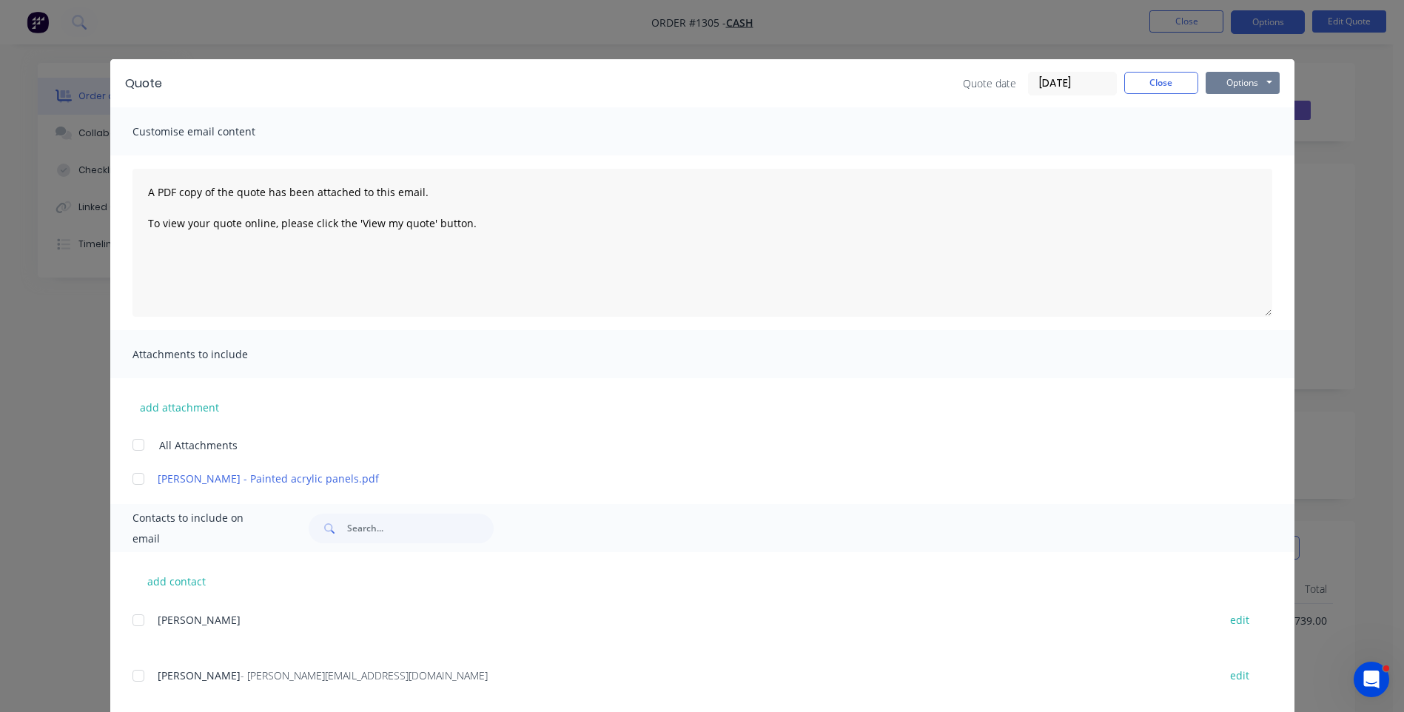
click at [1217, 88] on button "Options" at bounding box center [1243, 83] width 74 height 22
click at [1225, 114] on button "Preview" at bounding box center [1253, 109] width 95 height 24
click at [631, 597] on div "add contact [PERSON_NAME] edit [PERSON_NAME] - [PERSON_NAME][EMAIL_ADDRESS][DOM…" at bounding box center [702, 636] width 1184 height 169
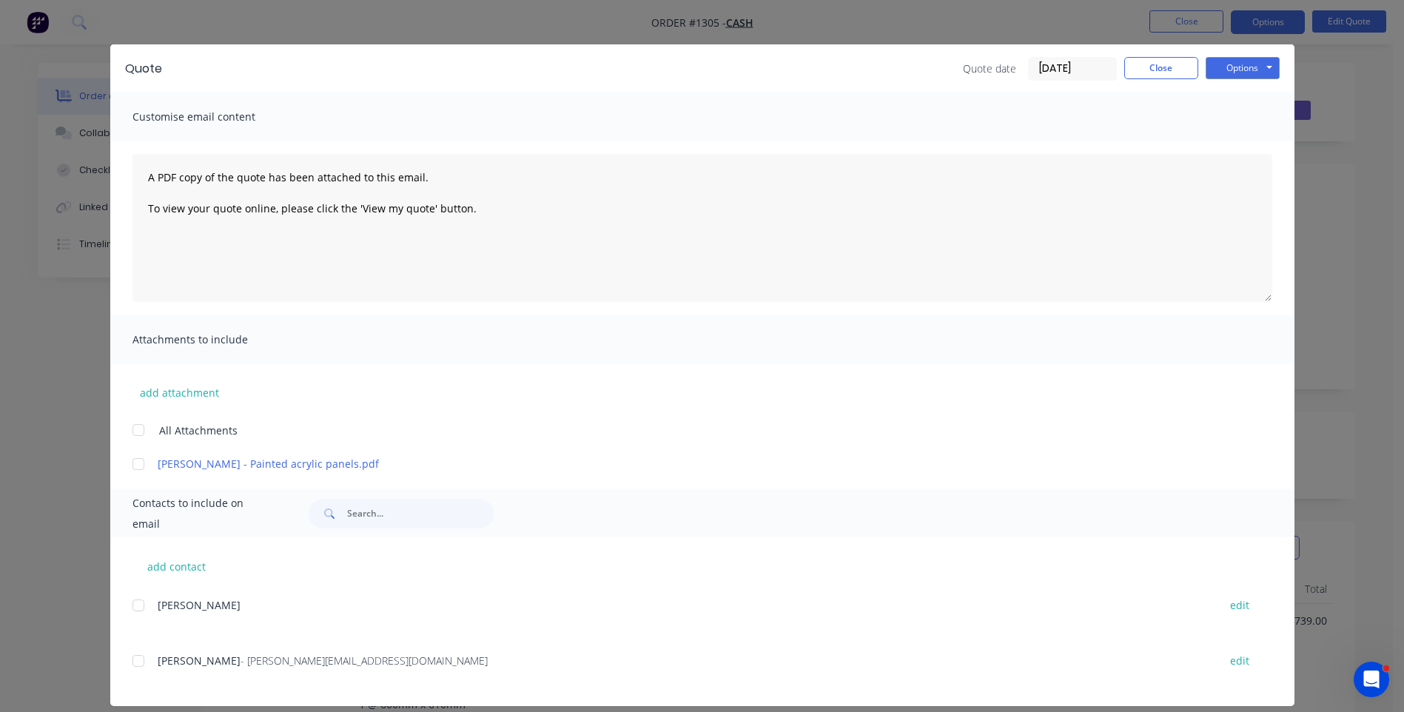
scroll to position [30, 0]
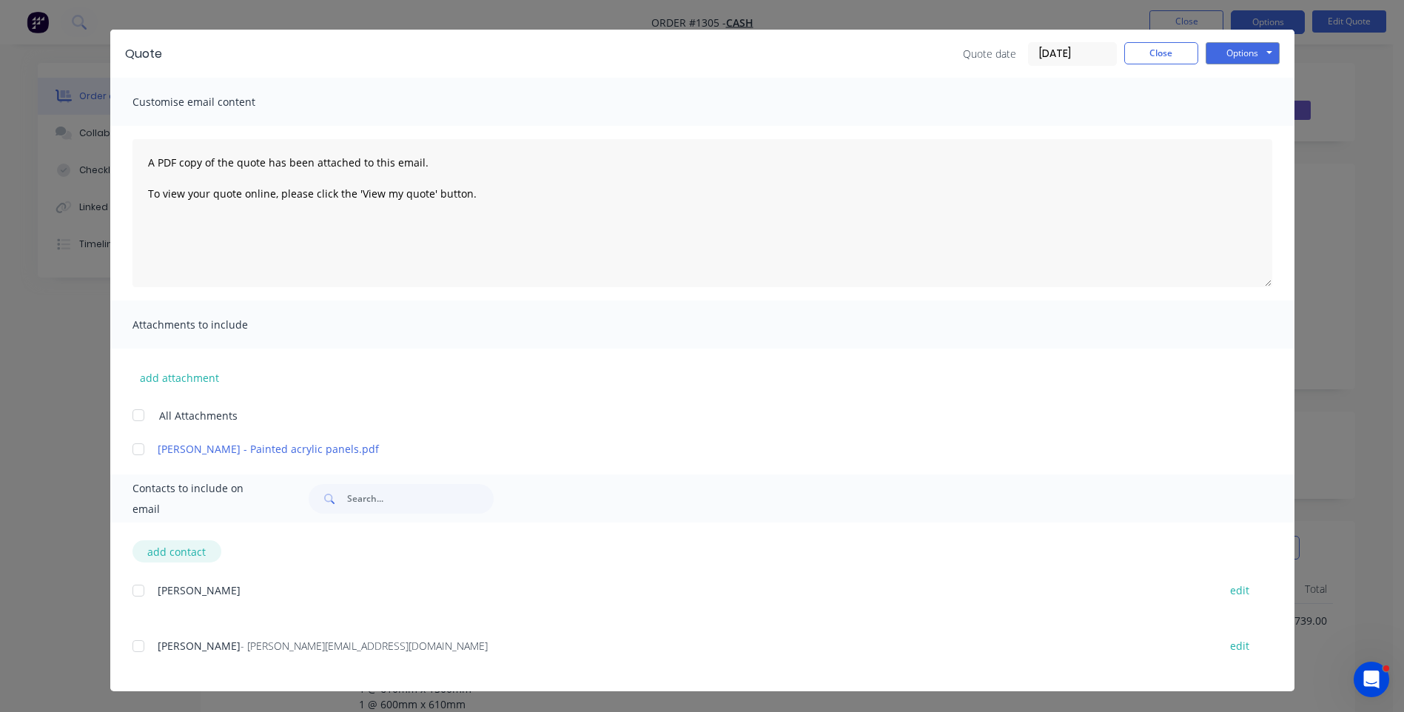
click at [171, 553] on button "add contact" at bounding box center [177, 551] width 89 height 22
select select "AU"
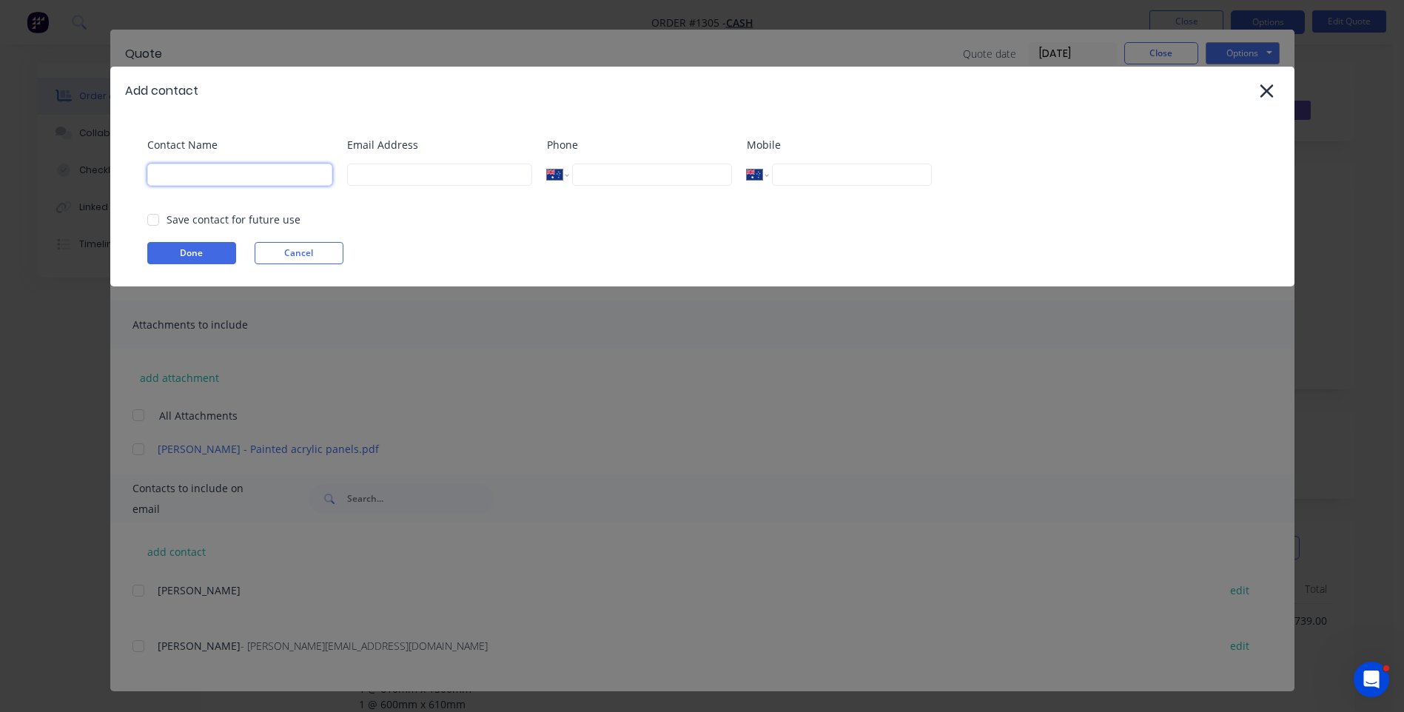
click at [229, 178] on input at bounding box center [239, 175] width 185 height 22
type input "[PERSON_NAME]"
click at [401, 178] on input at bounding box center [439, 175] width 185 height 22
type input "[EMAIL_ADDRESS][DOMAIN_NAME]"
click at [193, 257] on button "Done" at bounding box center [191, 253] width 89 height 22
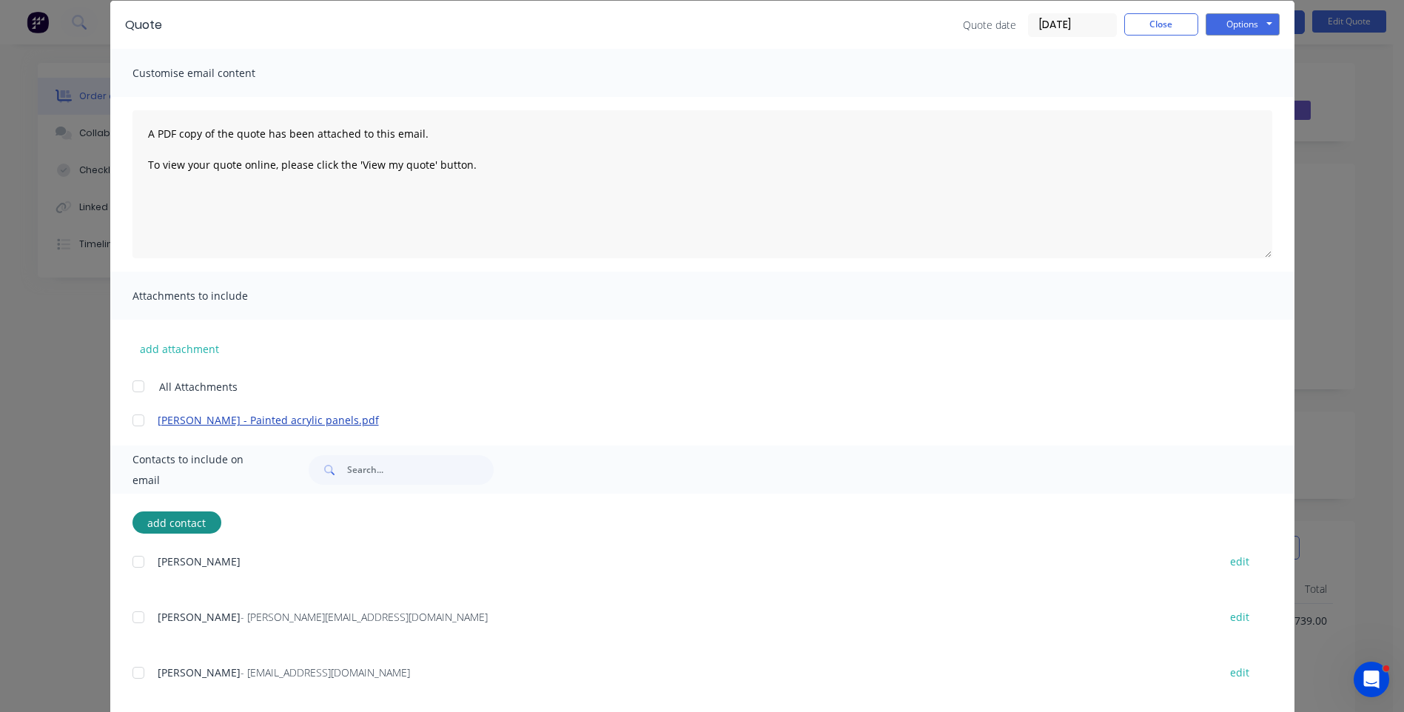
scroll to position [85, 0]
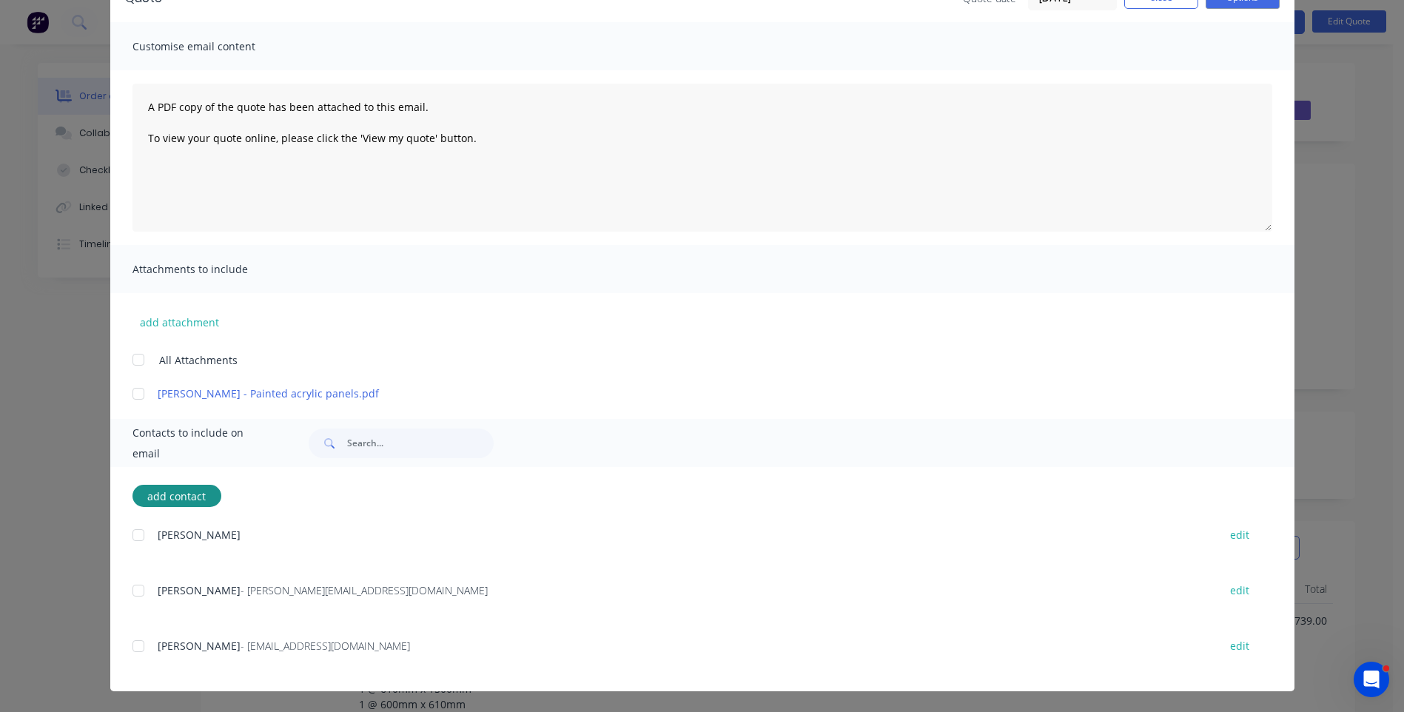
click at [135, 645] on div at bounding box center [139, 646] width 30 height 30
click at [187, 324] on button "add attachment" at bounding box center [180, 322] width 94 height 22
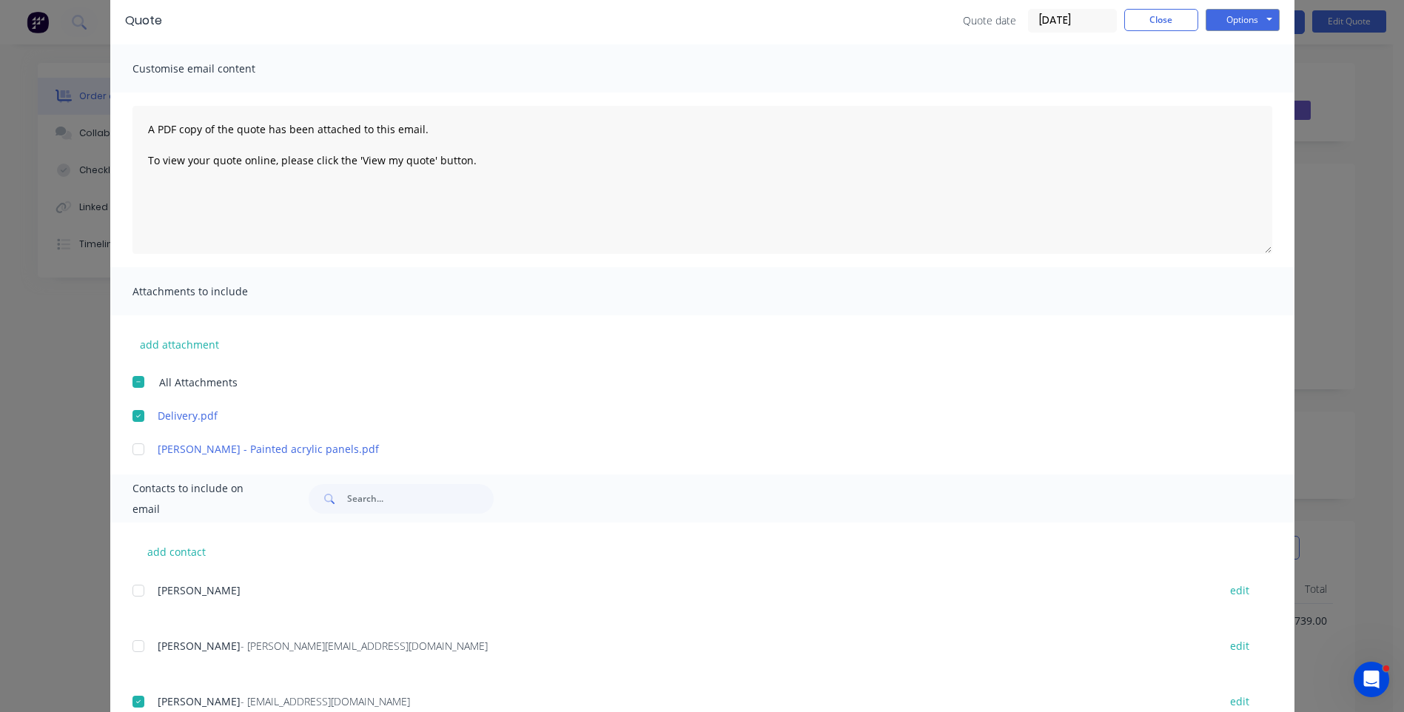
scroll to position [0, 0]
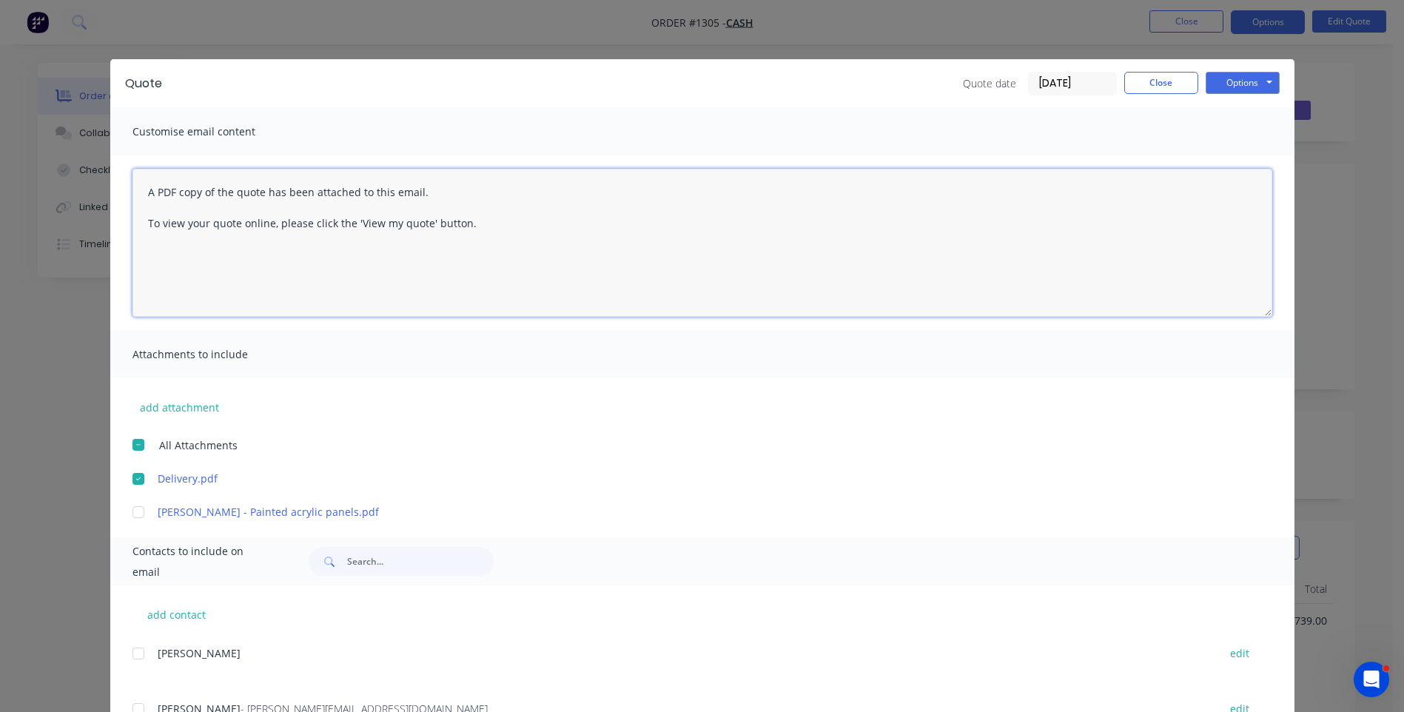
paste textarea "Hi, Please contact us if you have any questions. Regards, [PERSON_NAME] [EMAIL_…"
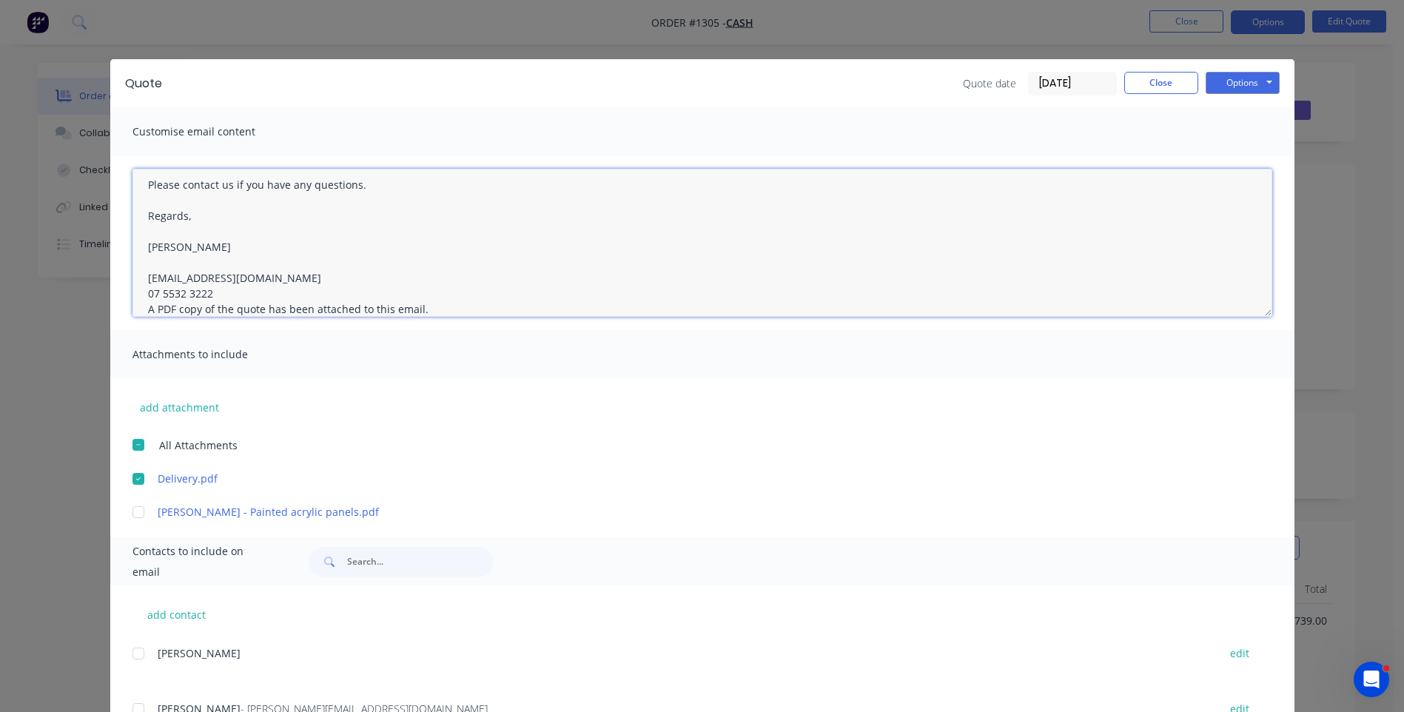
click at [212, 296] on textarea "Hi, Please contact us if you have any questions. Regards, [PERSON_NAME] [EMAIL_…" at bounding box center [703, 243] width 1140 height 148
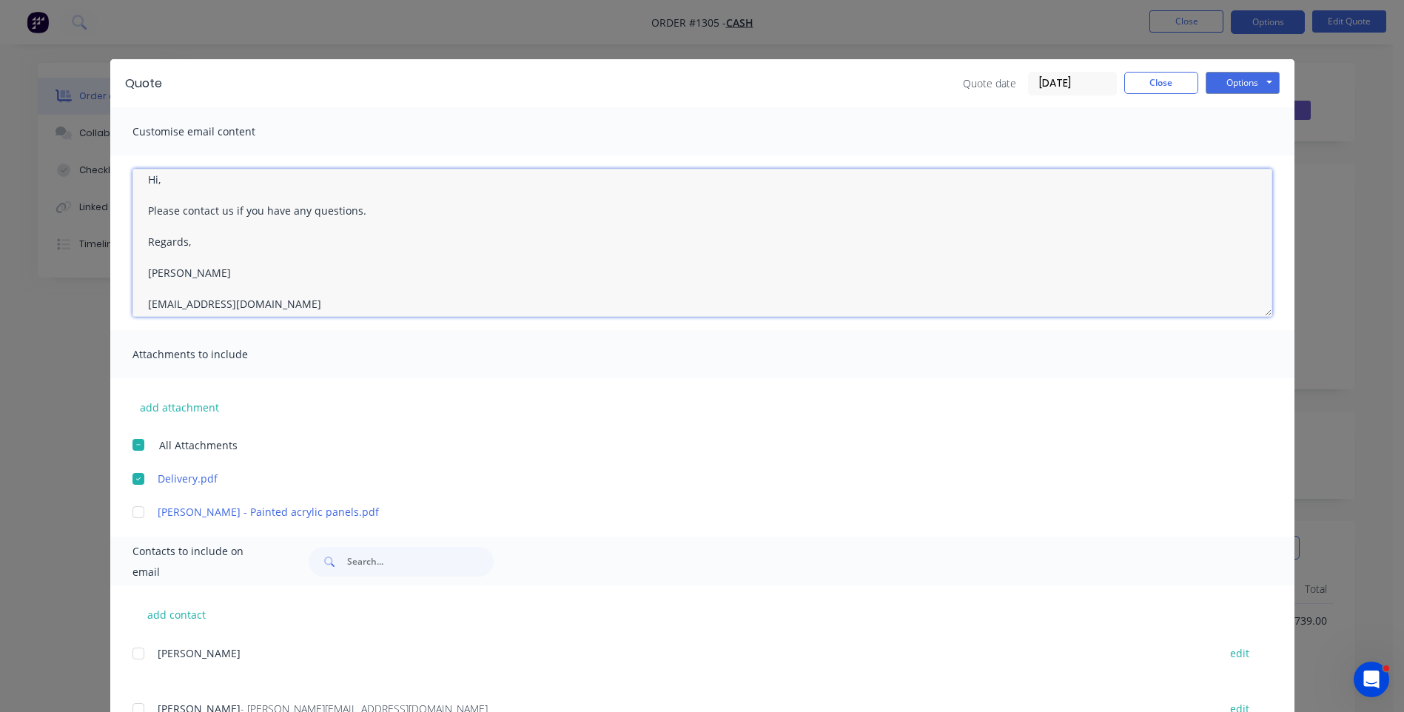
scroll to position [0, 0]
click at [177, 200] on textarea "Hi, Please contact us if you have any questions. Regards, [PERSON_NAME] [EMAIL_…" at bounding box center [703, 243] width 1140 height 148
click at [173, 192] on textarea "Hi, Please contact us if you have any questions. Regards, [PERSON_NAME] [EMAIL_…" at bounding box center [703, 243] width 1140 height 148
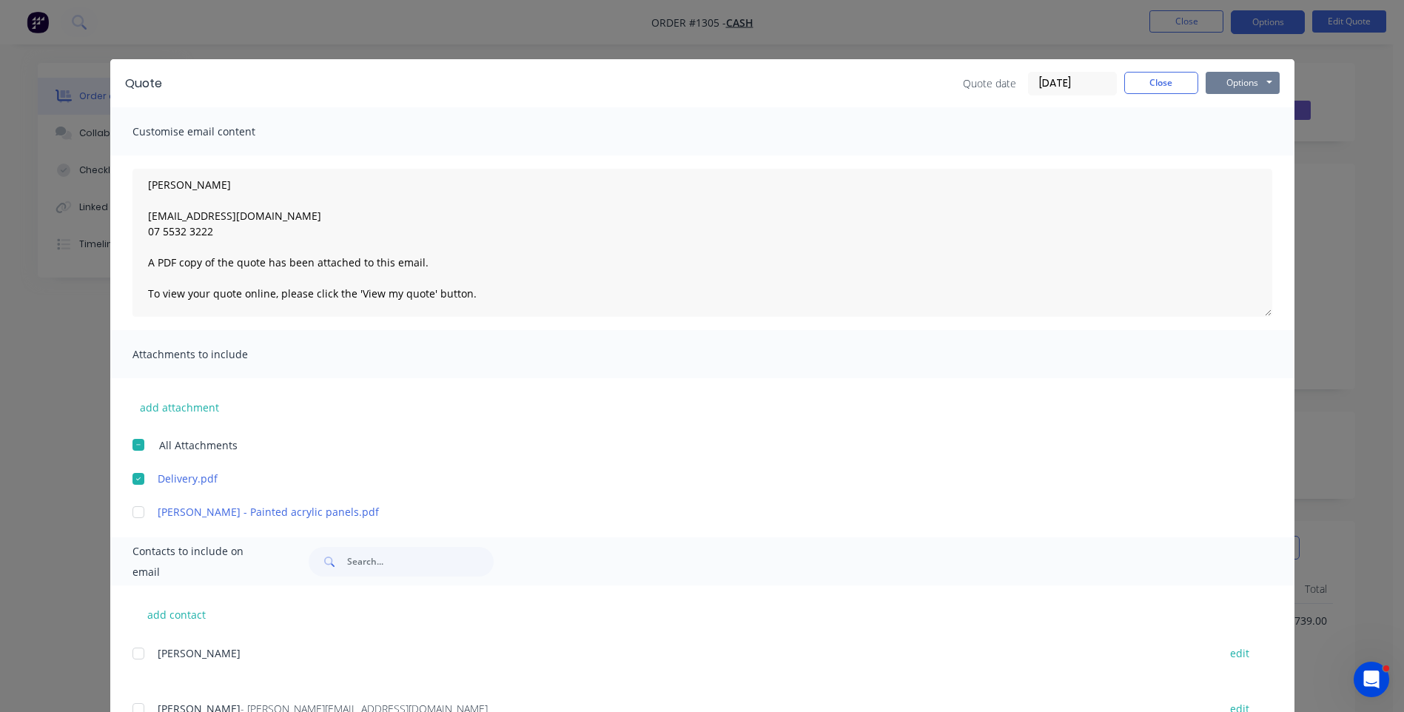
click at [1238, 87] on button "Options" at bounding box center [1243, 83] width 74 height 22
click at [1239, 156] on button "Email" at bounding box center [1253, 158] width 95 height 24
type textarea "A PDF copy of the quote has been attached to this email. To view your quote onl…"
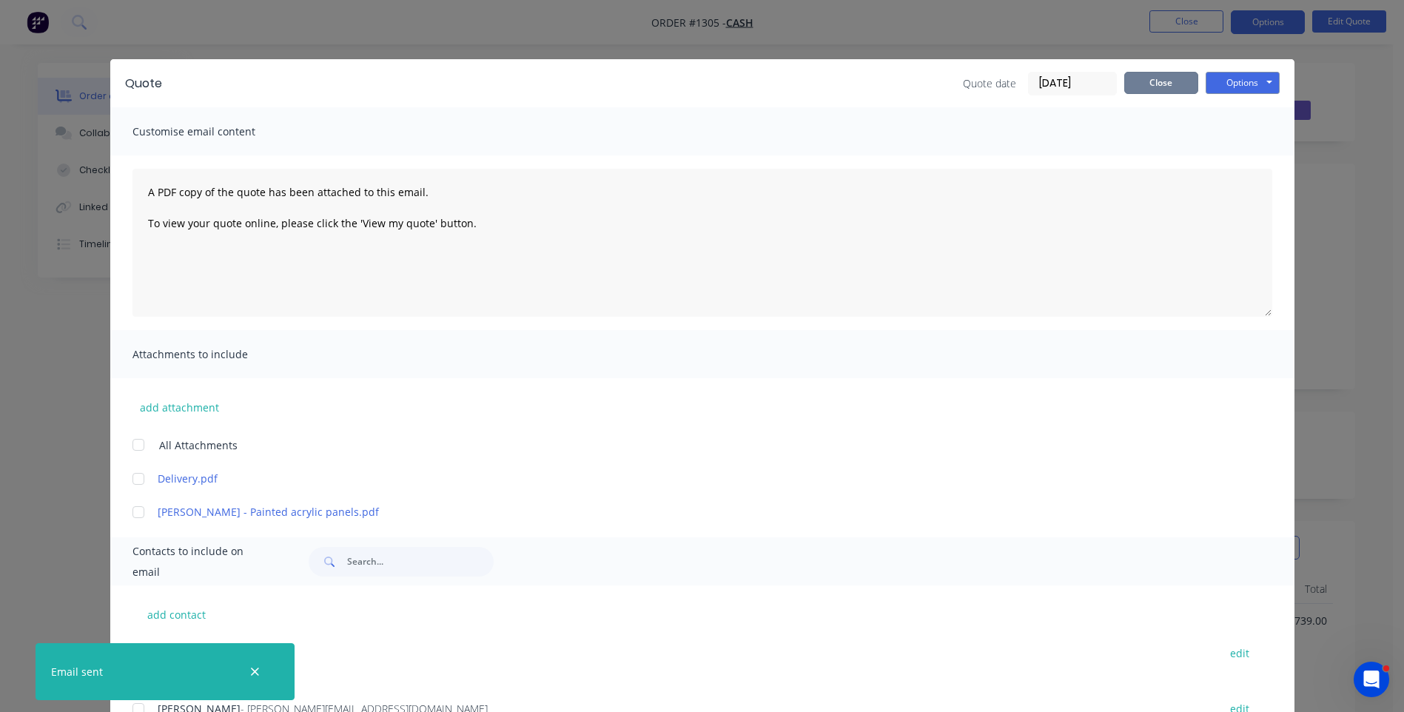
drag, startPoint x: 1163, startPoint y: 90, endPoint x: 1173, endPoint y: 61, distance: 31.1
click at [1161, 90] on button "Close" at bounding box center [1161, 83] width 74 height 22
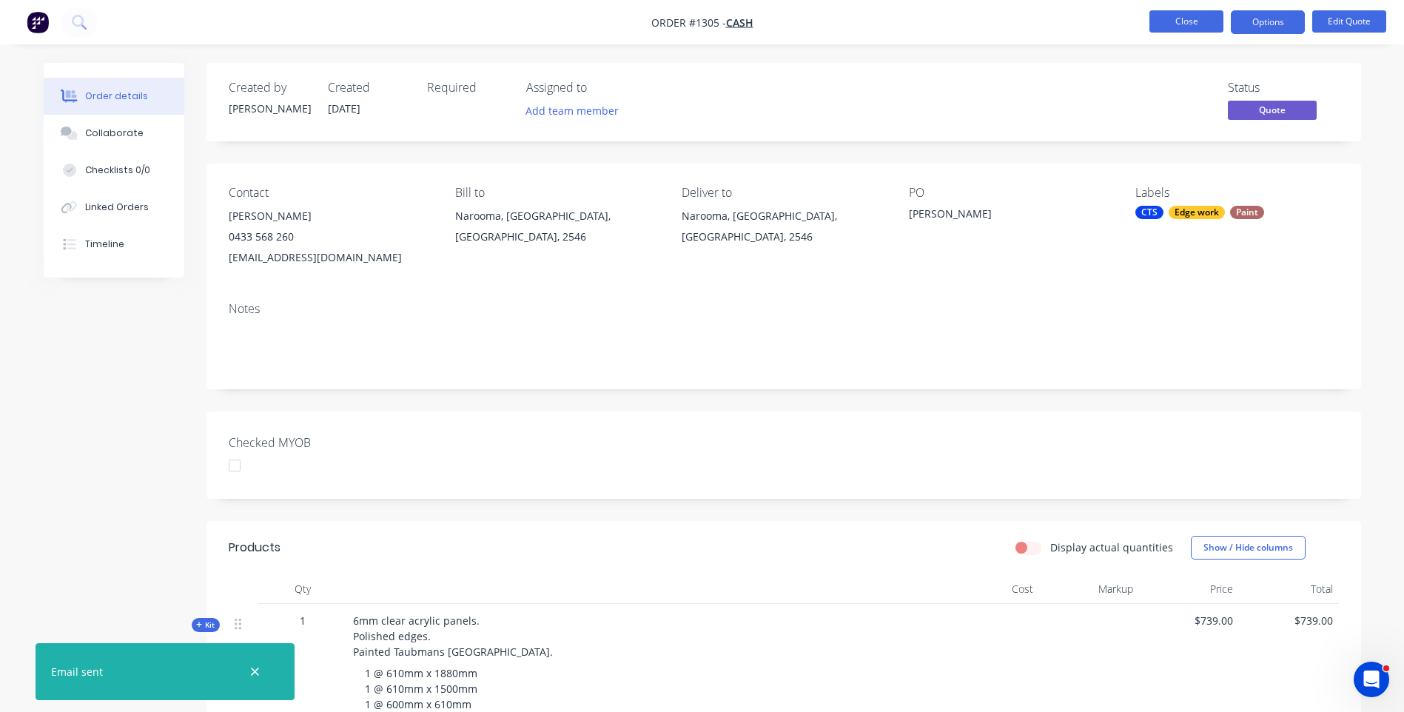
click at [1186, 25] on button "Close" at bounding box center [1187, 21] width 74 height 22
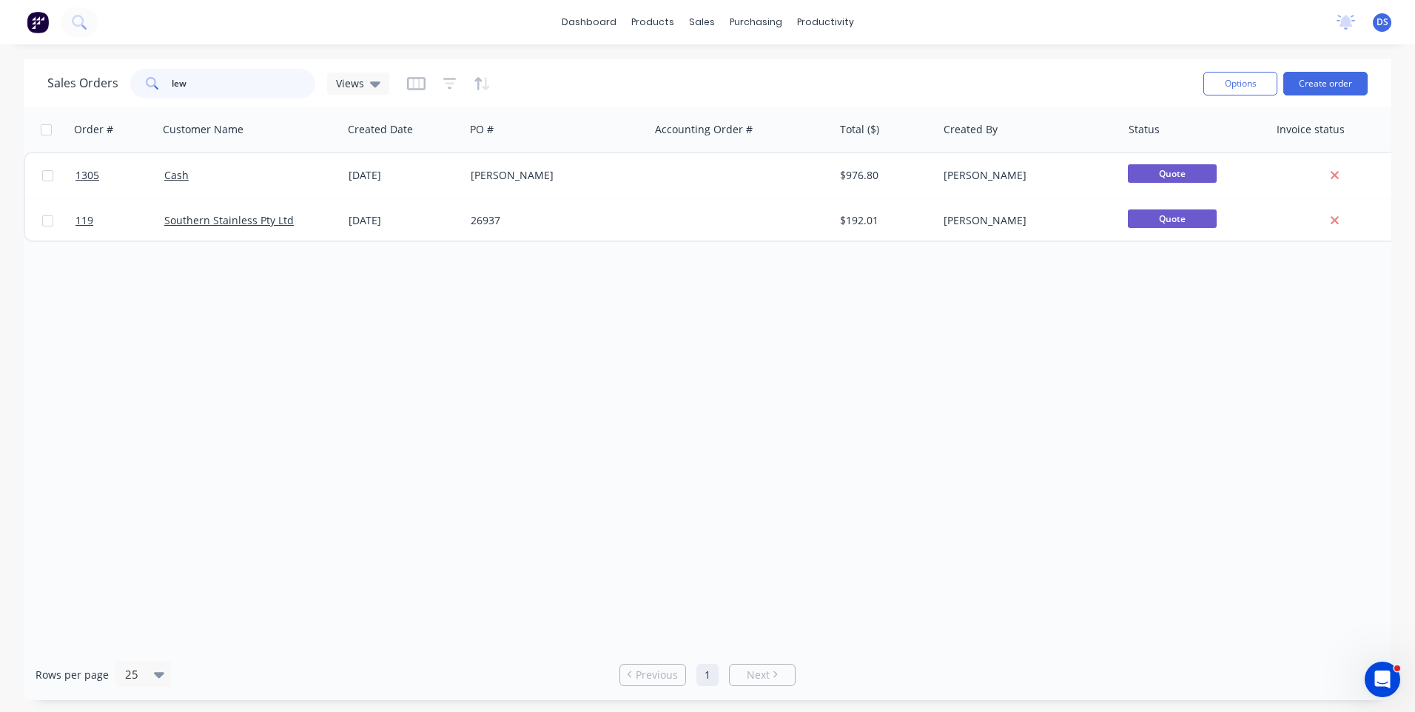
drag, startPoint x: 231, startPoint y: 86, endPoint x: 167, endPoint y: 83, distance: 63.7
click at [167, 83] on div "lew" at bounding box center [222, 84] width 185 height 30
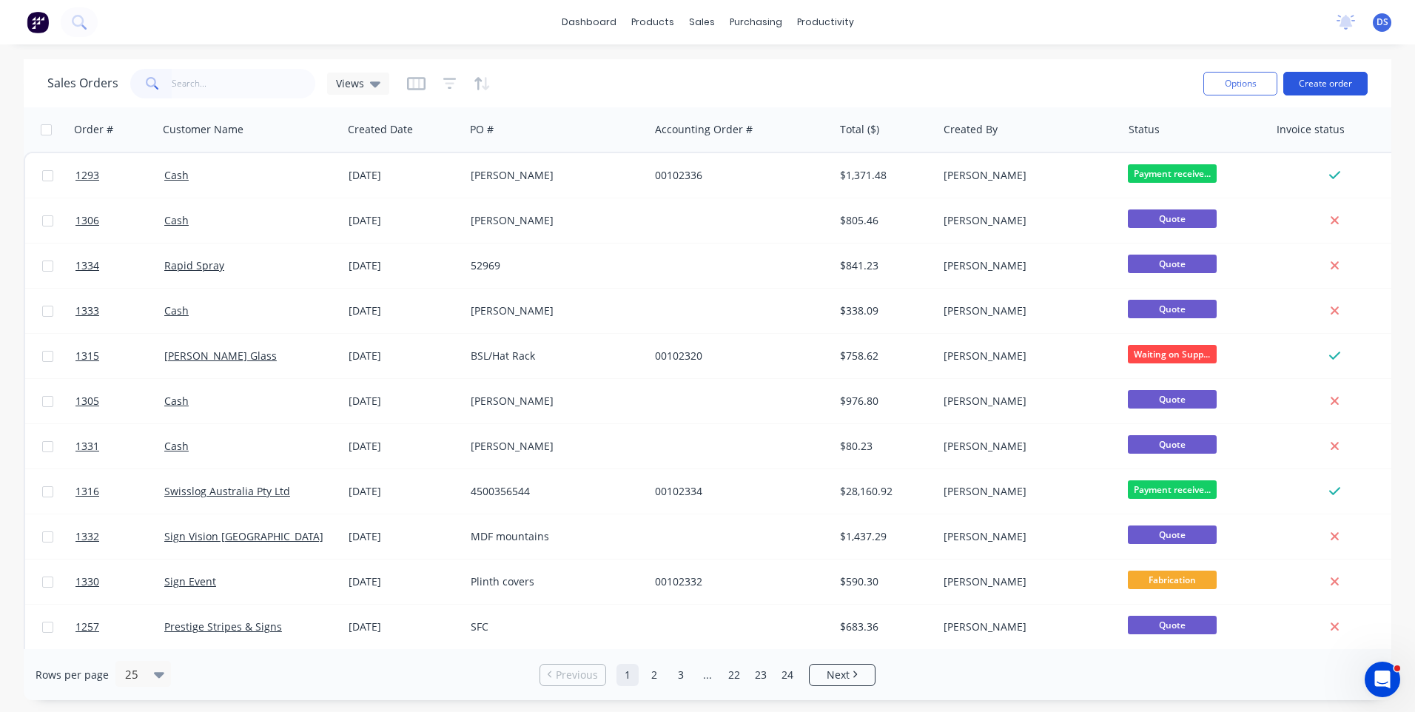
click at [1321, 87] on button "Create order" at bounding box center [1326, 84] width 84 height 24
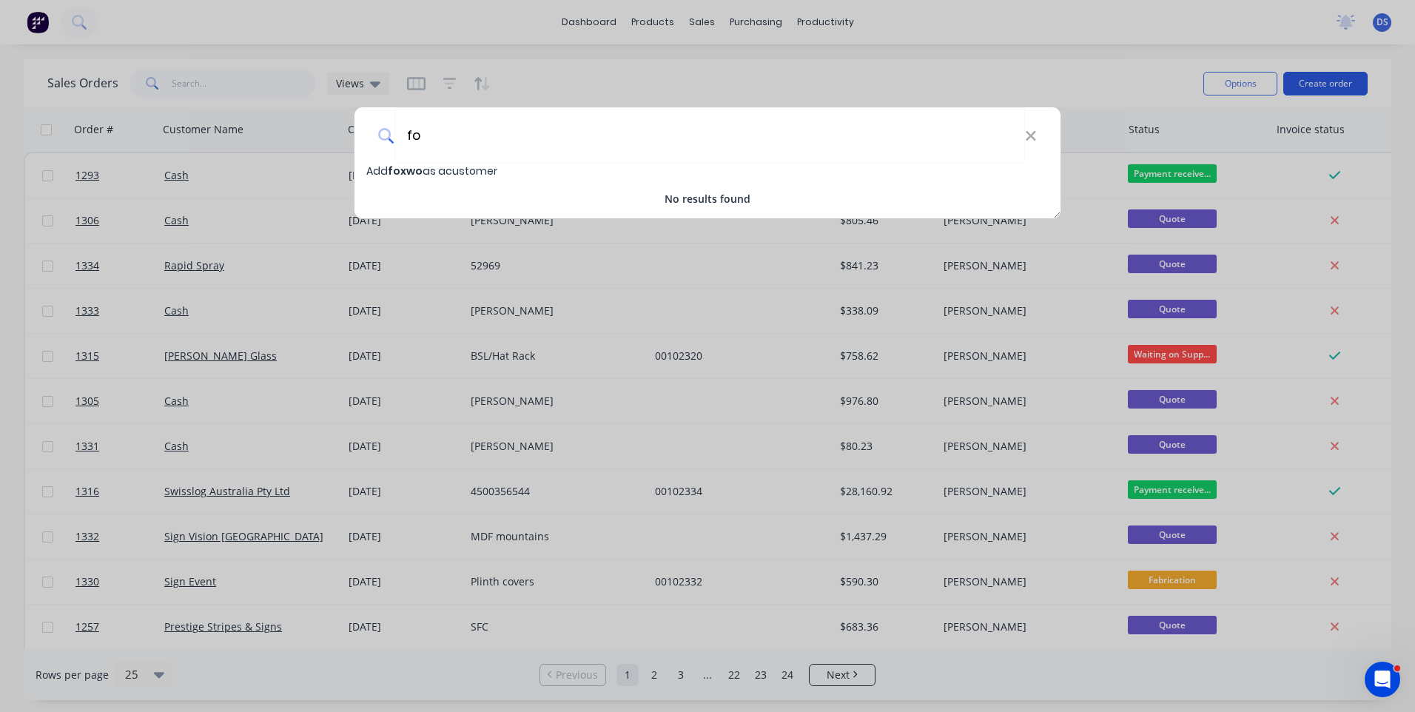
type input "f"
type input "Foxwood Custom Joinery"
click at [489, 173] on span "Foxwood Custom Joinery" at bounding box center [458, 171] width 141 height 15
select select "AU"
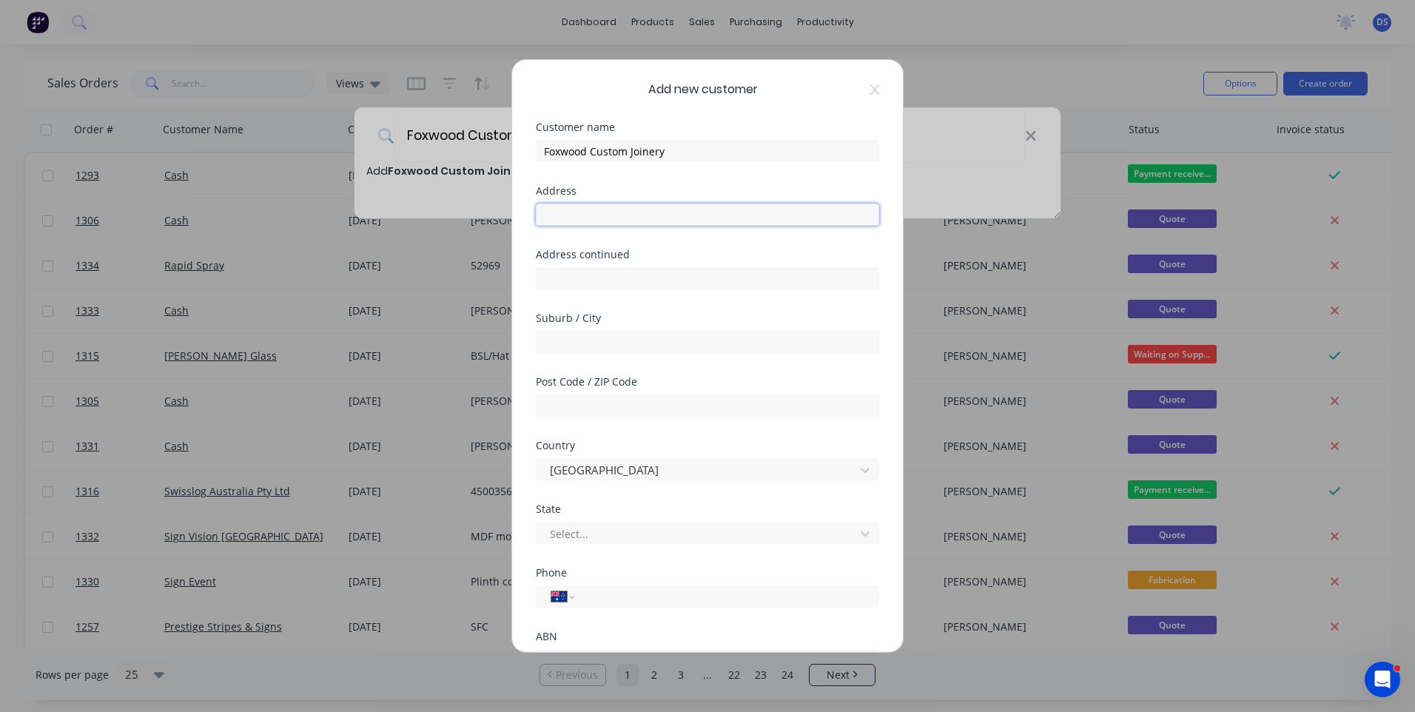
click at [600, 217] on input "text" at bounding box center [707, 215] width 343 height 22
paste input "[STREET_ADDRESS][PERSON_NAME]"
drag, startPoint x: 655, startPoint y: 215, endPoint x: 606, endPoint y: 216, distance: 48.9
click at [606, 216] on input "[STREET_ADDRESS][PERSON_NAME]" at bounding box center [707, 215] width 343 height 22
type input "[STREET_ADDRESS][PERSON_NAME]"
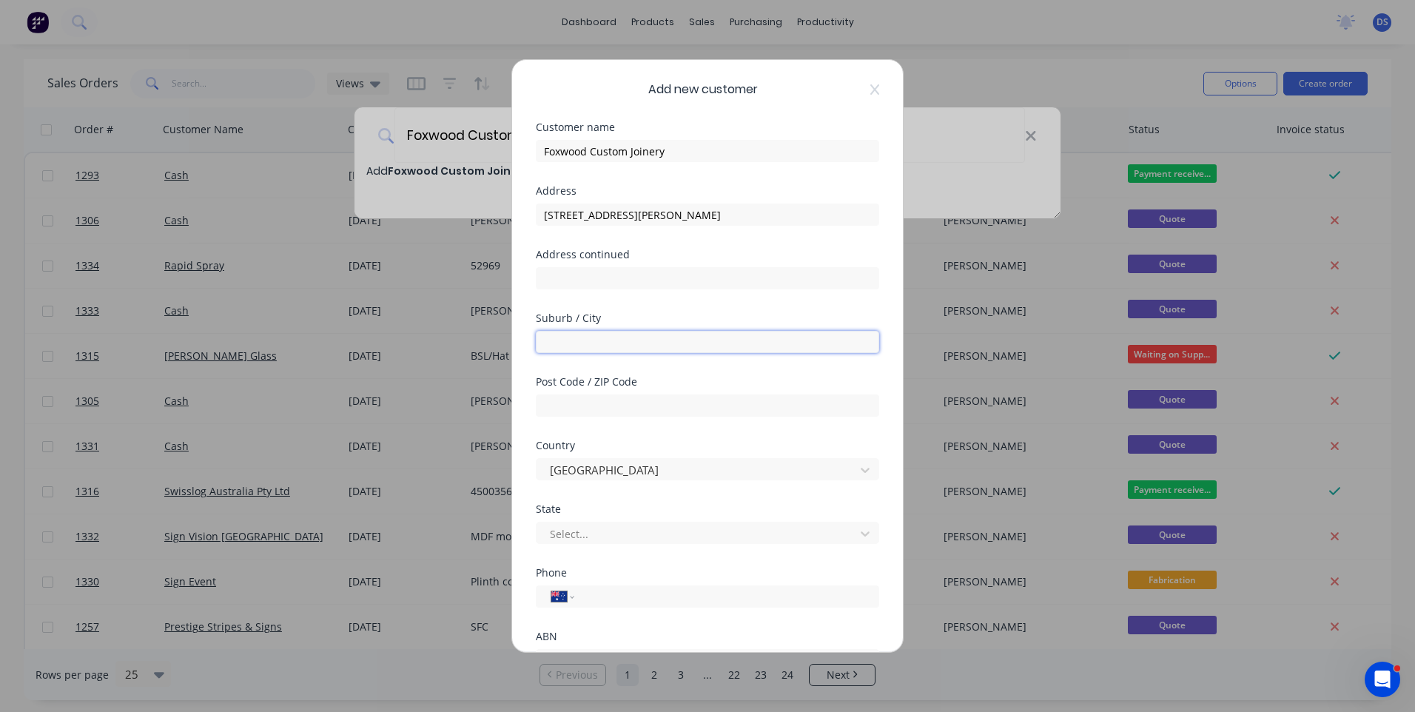
paste input "BRENDALE"
type input "BRENDALE"
click at [616, 406] on input "text" at bounding box center [707, 406] width 343 height 22
type input "4500"
drag, startPoint x: 667, startPoint y: 211, endPoint x: 598, endPoint y: 212, distance: 68.9
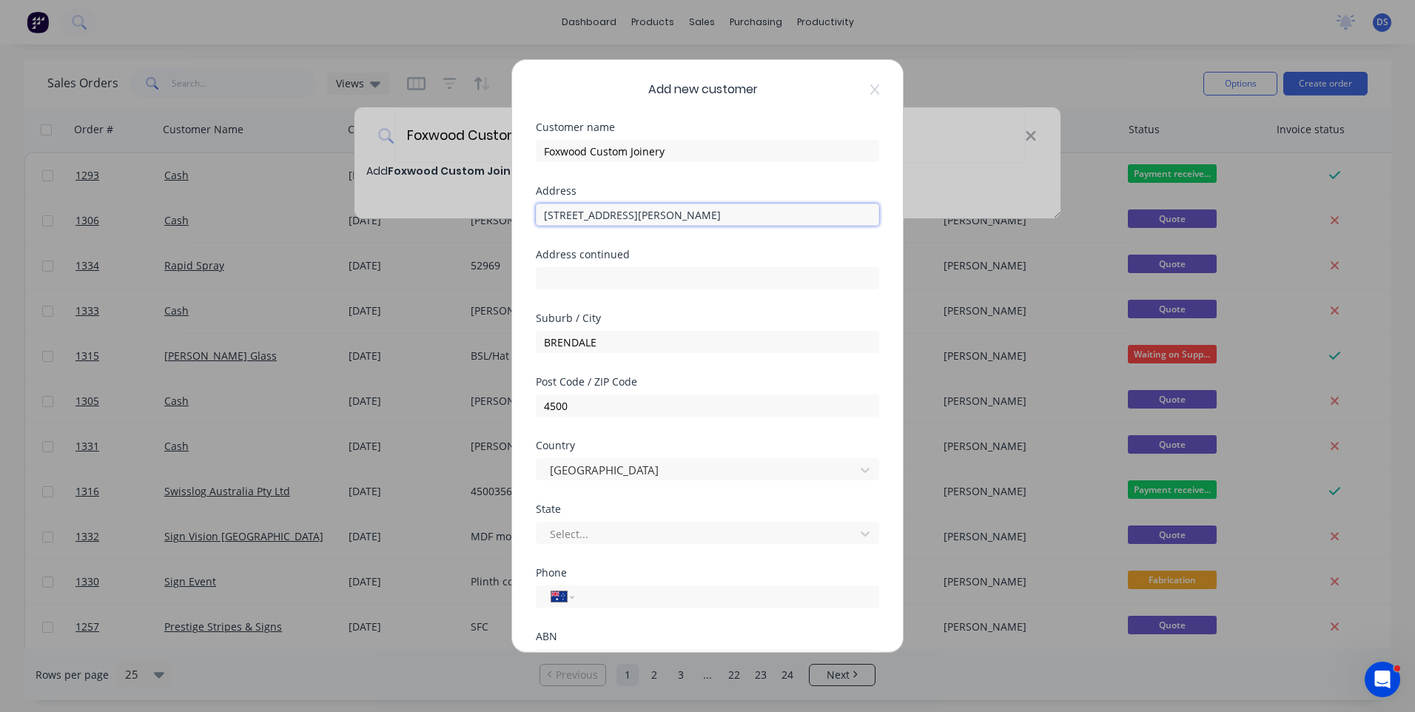
click at [598, 212] on input "[STREET_ADDRESS][PERSON_NAME]" at bounding box center [707, 215] width 343 height 22
type input "[STREET_ADDRESS][PERSON_NAME]"
click at [622, 536] on div at bounding box center [698, 534] width 299 height 19
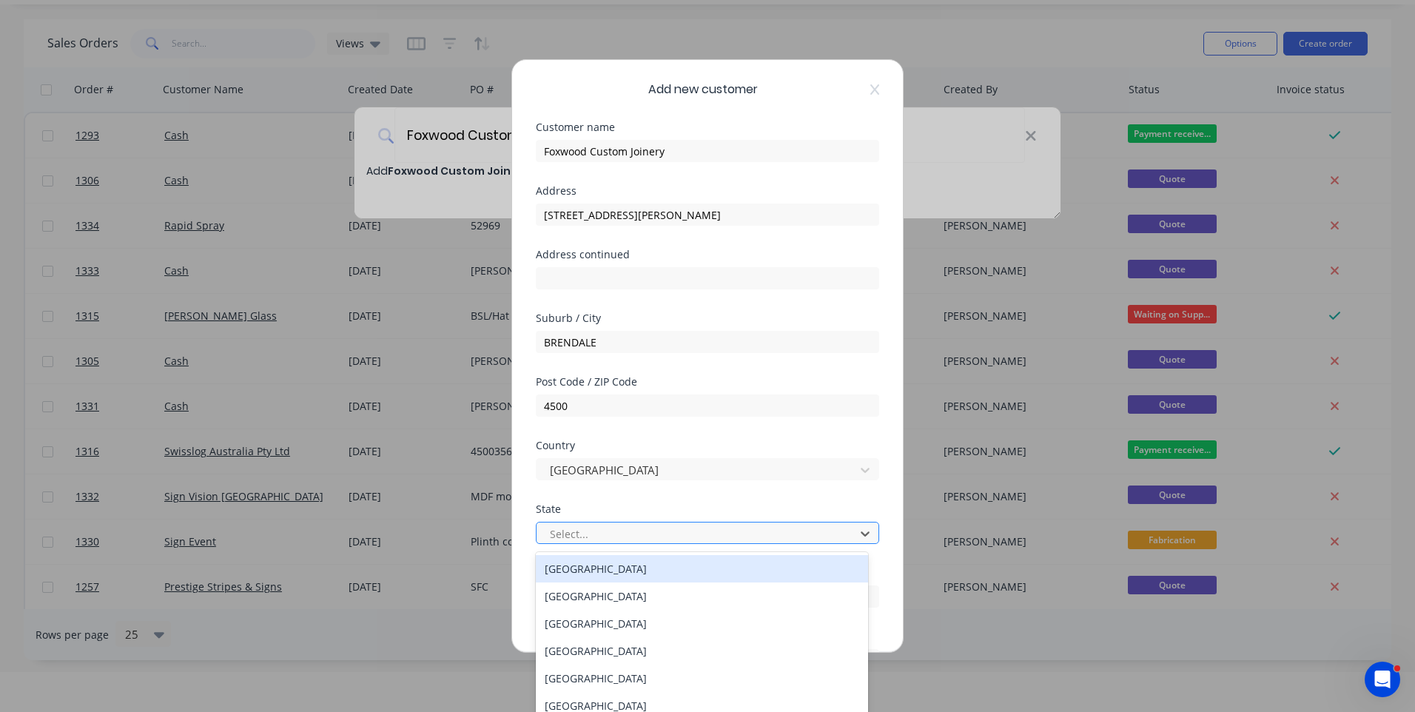
scroll to position [44, 0]
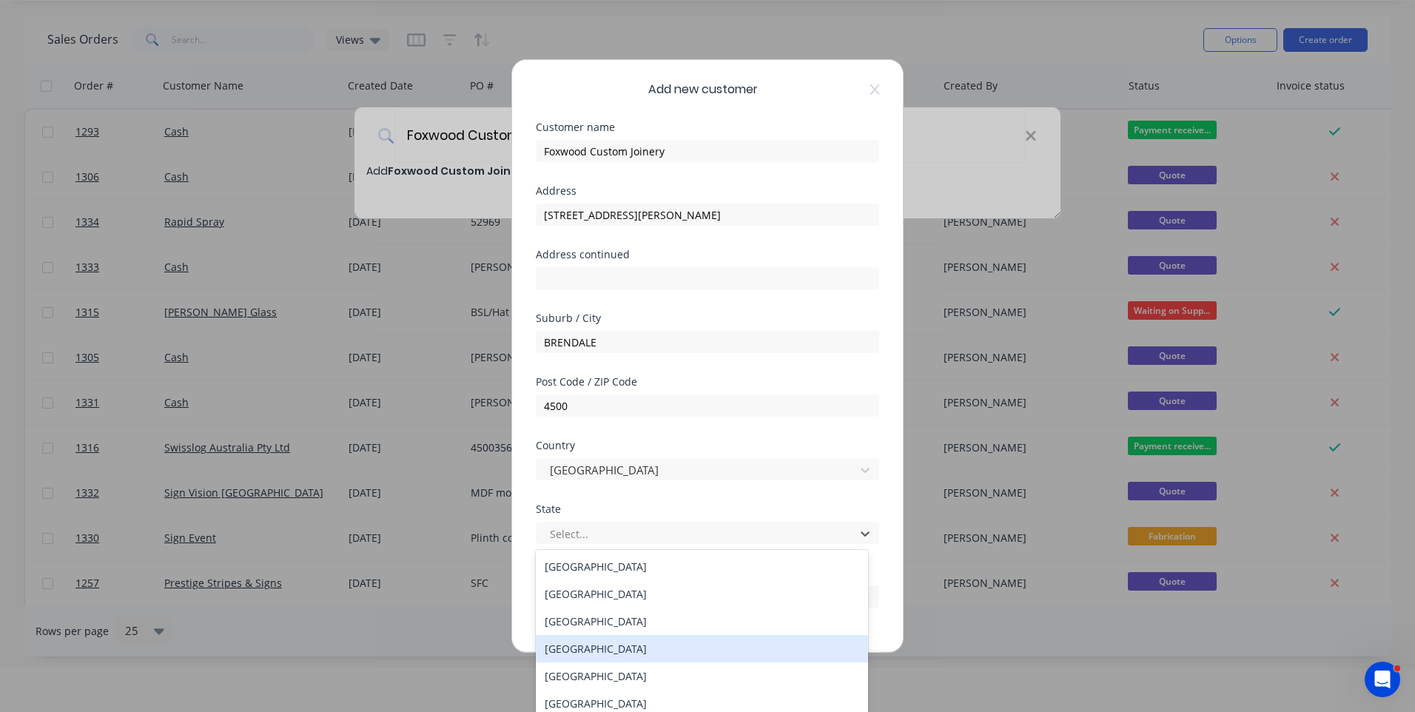
click at [593, 645] on div "[GEOGRAPHIC_DATA]" at bounding box center [702, 648] width 332 height 27
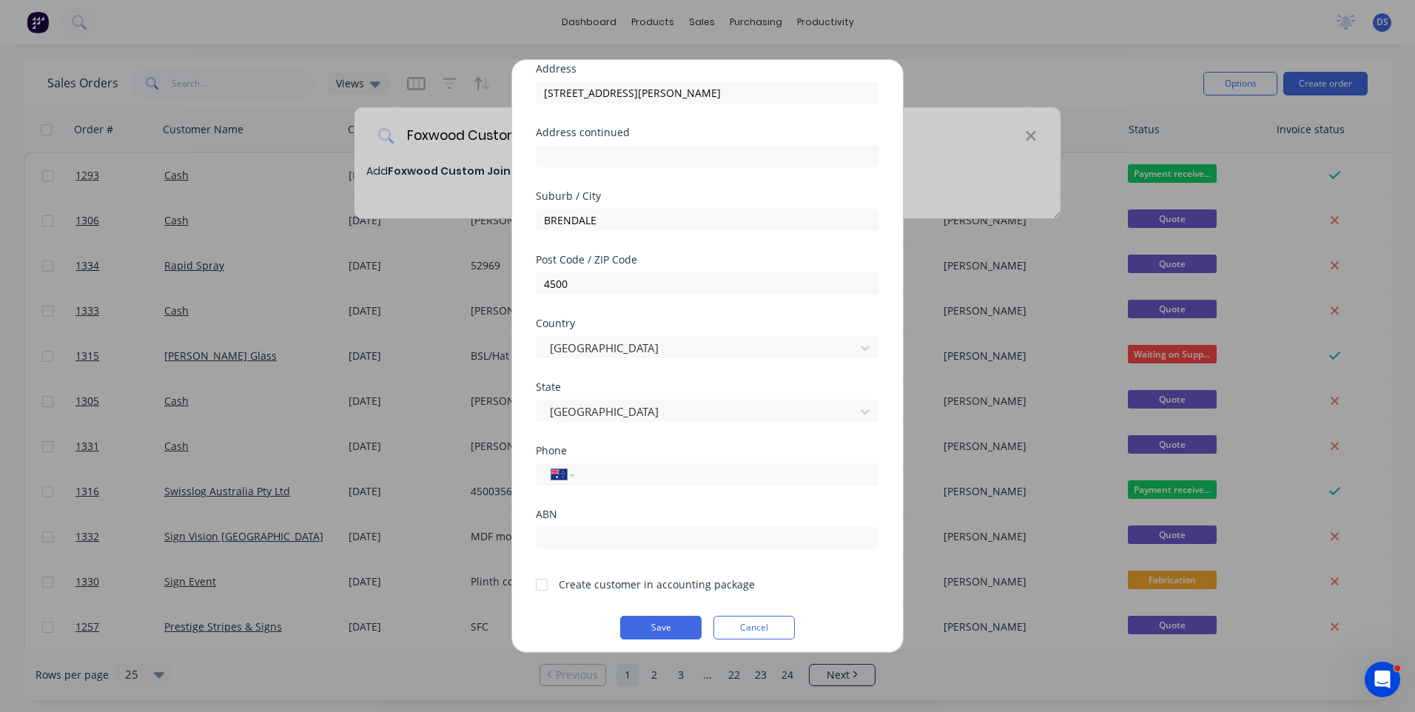
scroll to position [130, 0]
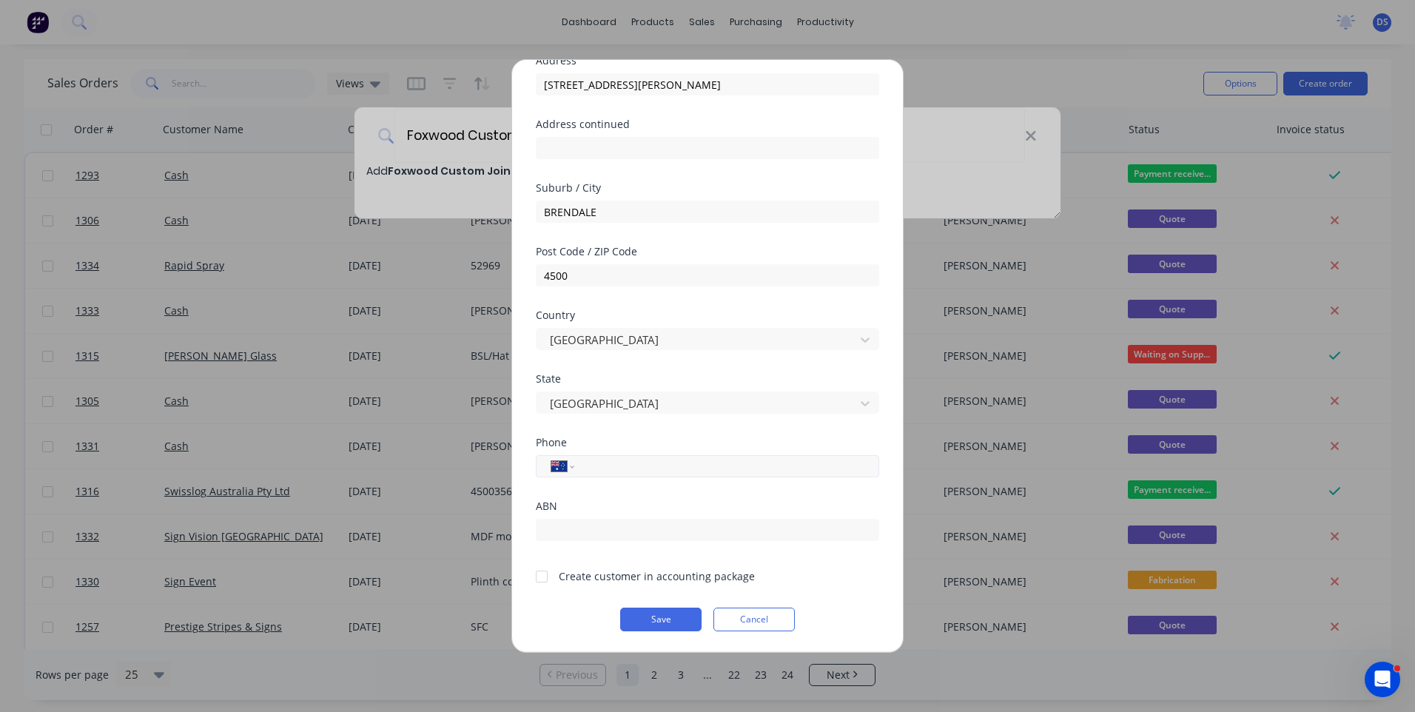
click at [655, 474] on input "tel" at bounding box center [724, 466] width 279 height 17
paste input "0480 772 342"
type input "0480 772 342"
click at [539, 579] on div at bounding box center [542, 577] width 30 height 30
click at [672, 623] on button "Save" at bounding box center [660, 620] width 81 height 24
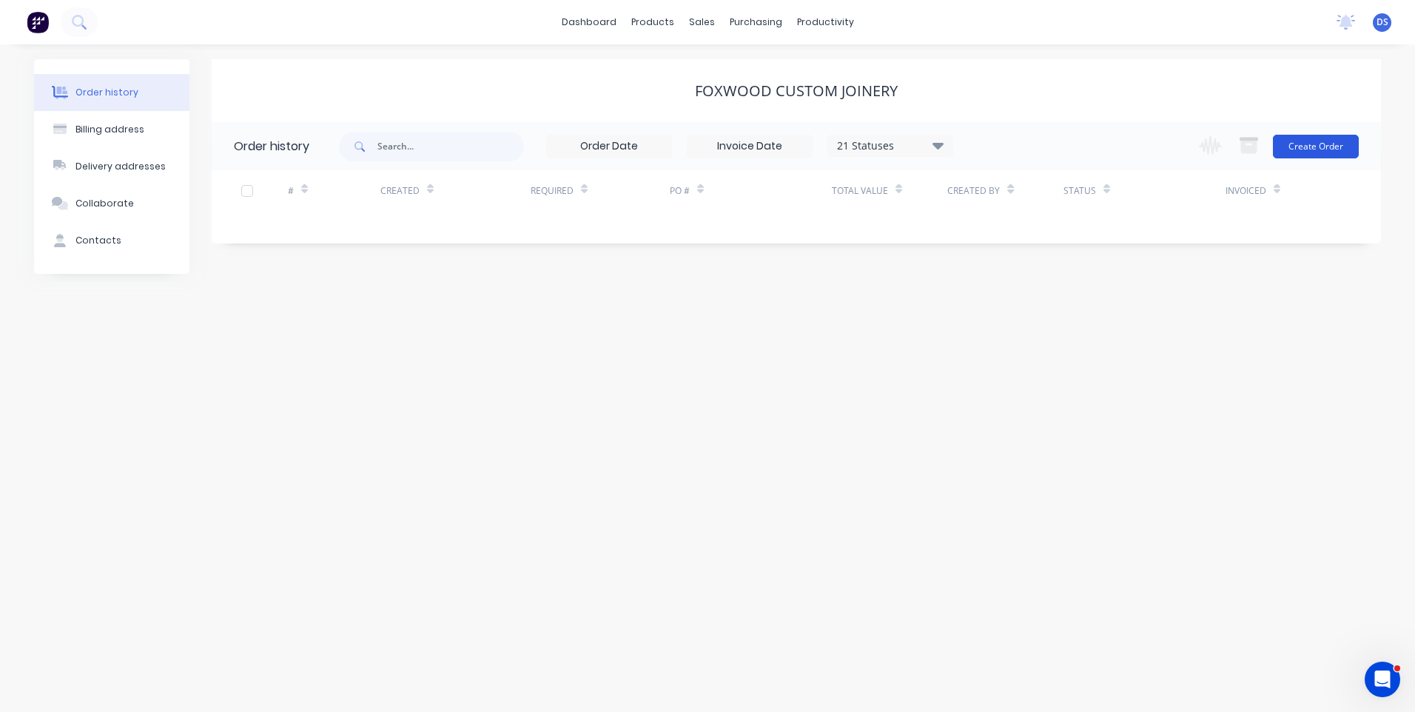
click at [1315, 147] on button "Create Order" at bounding box center [1316, 147] width 86 height 24
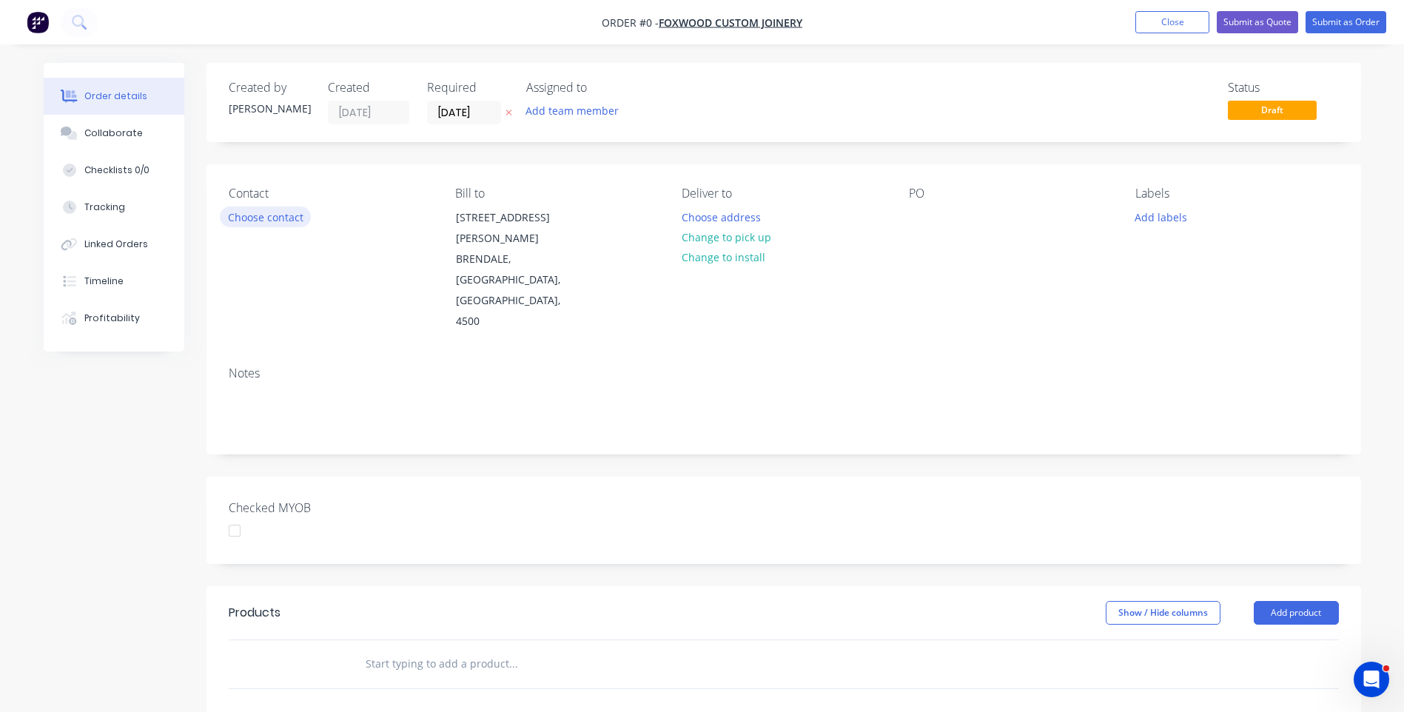
click at [280, 214] on button "Choose contact" at bounding box center [265, 217] width 91 height 20
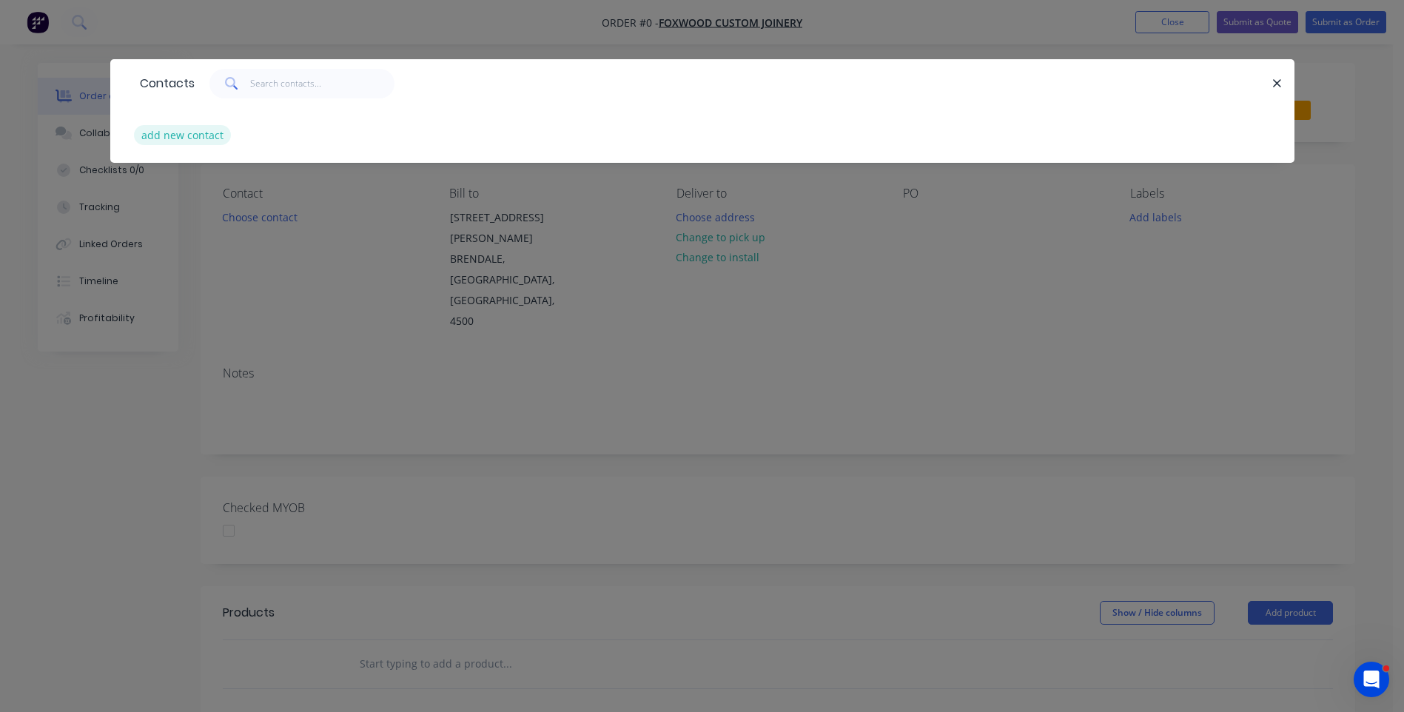
click at [185, 135] on button "add new contact" at bounding box center [183, 135] width 98 height 20
select select "AU"
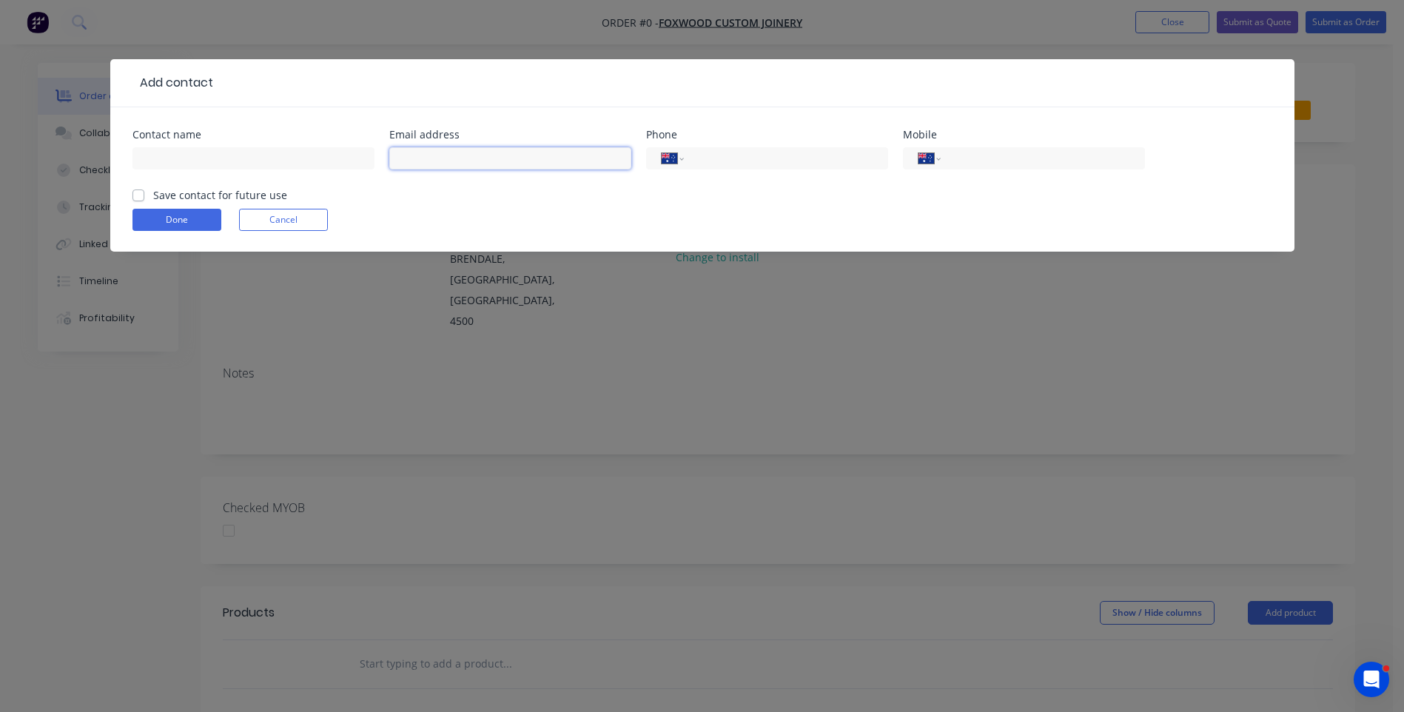
paste input "[EMAIL_ADDRESS][DOMAIN_NAME]"
click at [403, 156] on input "[EMAIL_ADDRESS][DOMAIN_NAME]" at bounding box center [510, 158] width 242 height 22
type input "[EMAIL_ADDRESS][DOMAIN_NAME]"
click at [235, 152] on input "text" at bounding box center [254, 158] width 242 height 22
type input "Zion San"
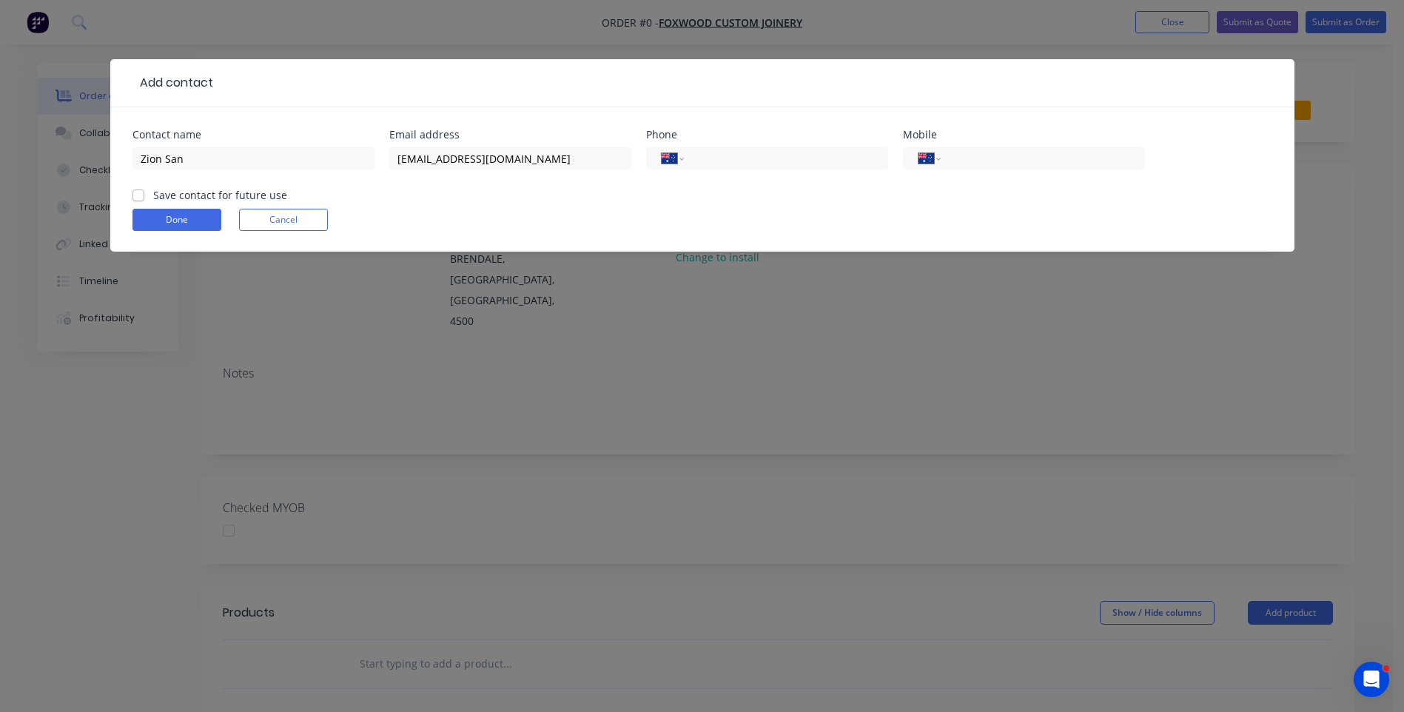
click at [127, 527] on div "Add contact Contact name Zion San Email address [EMAIL_ADDRESS][DOMAIN_NAME] Ph…" at bounding box center [702, 356] width 1404 height 712
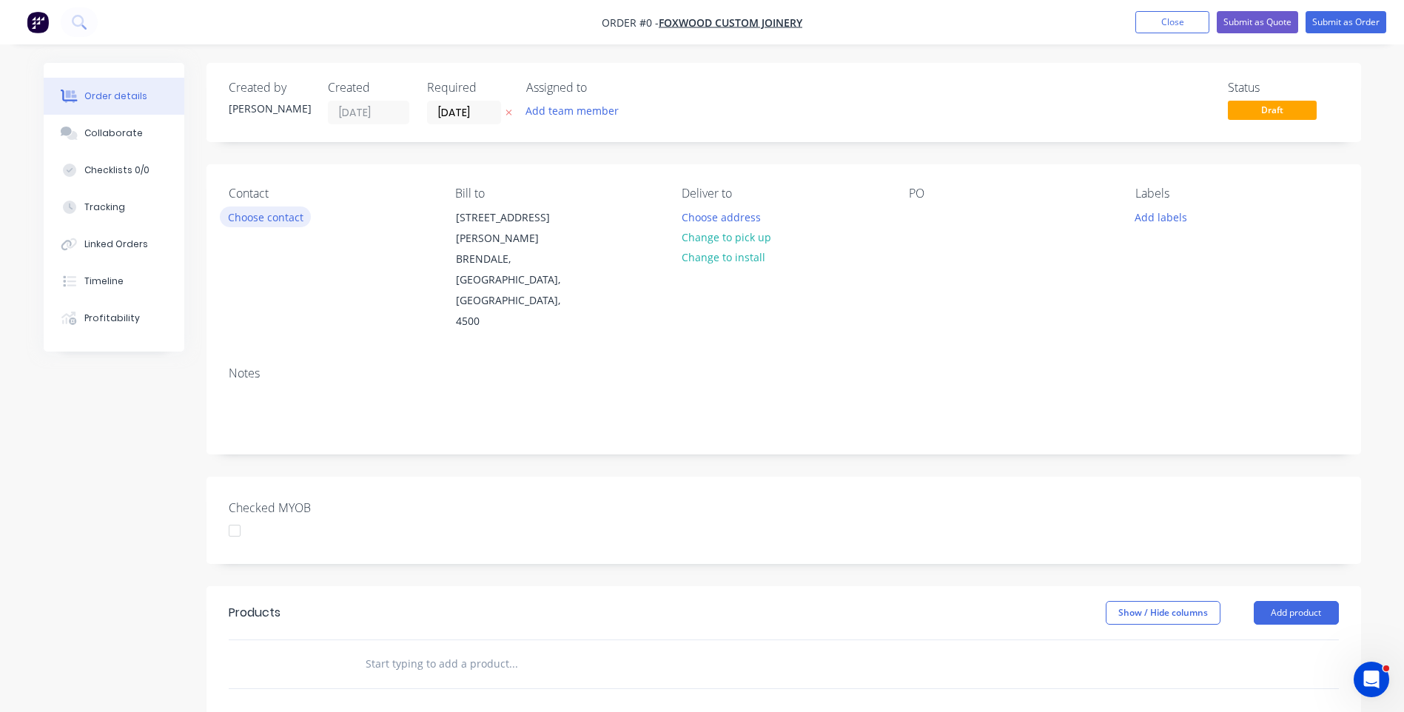
click at [252, 221] on button "Choose contact" at bounding box center [265, 217] width 91 height 20
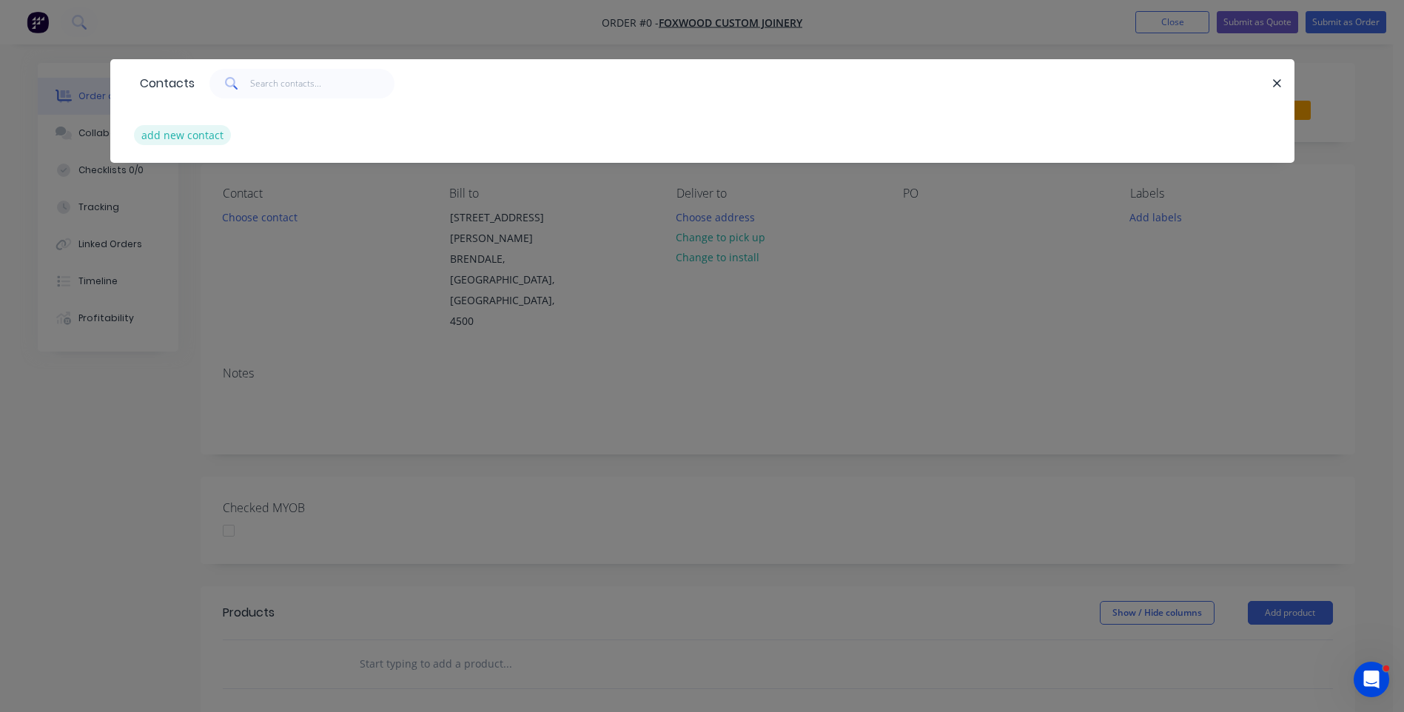
click at [208, 138] on button "add new contact" at bounding box center [183, 135] width 98 height 20
select select "AU"
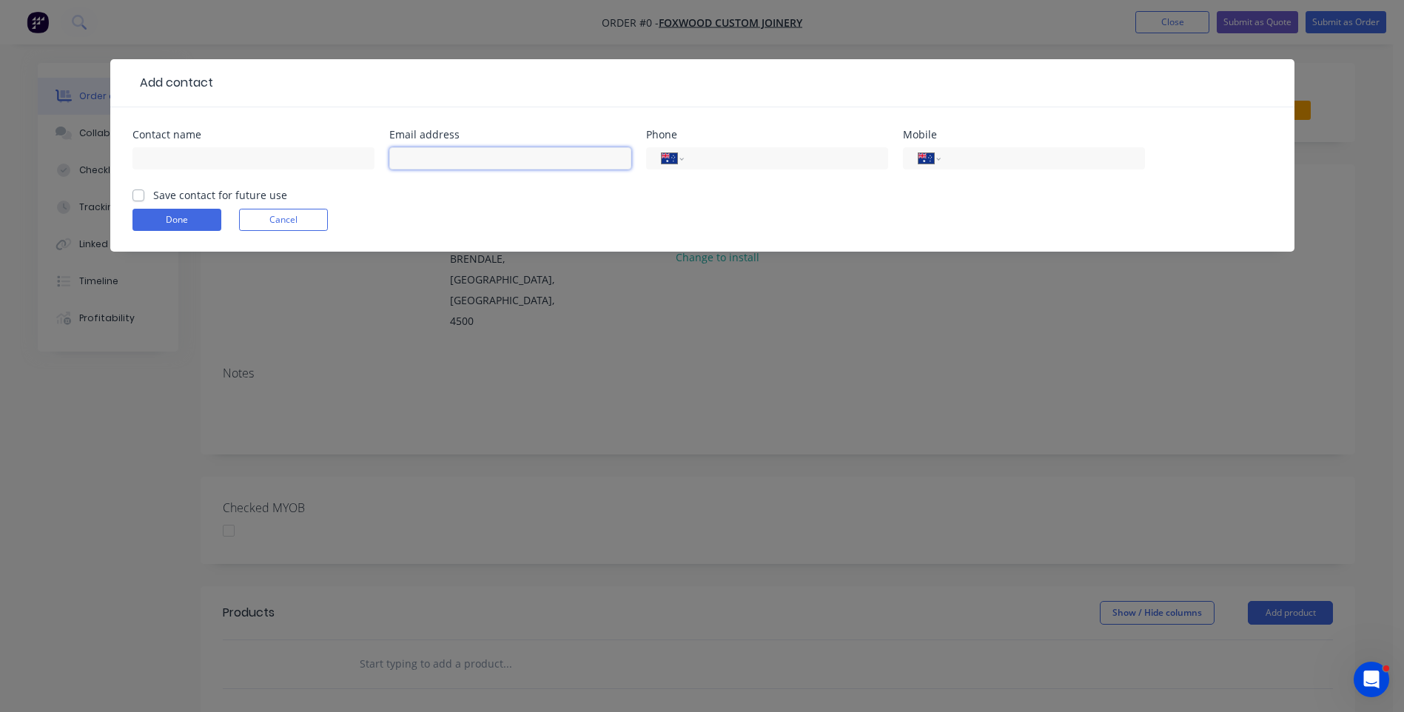
paste input "[EMAIL_ADDRESS][DOMAIN_NAME]"
type input "[EMAIL_ADDRESS][DOMAIN_NAME]"
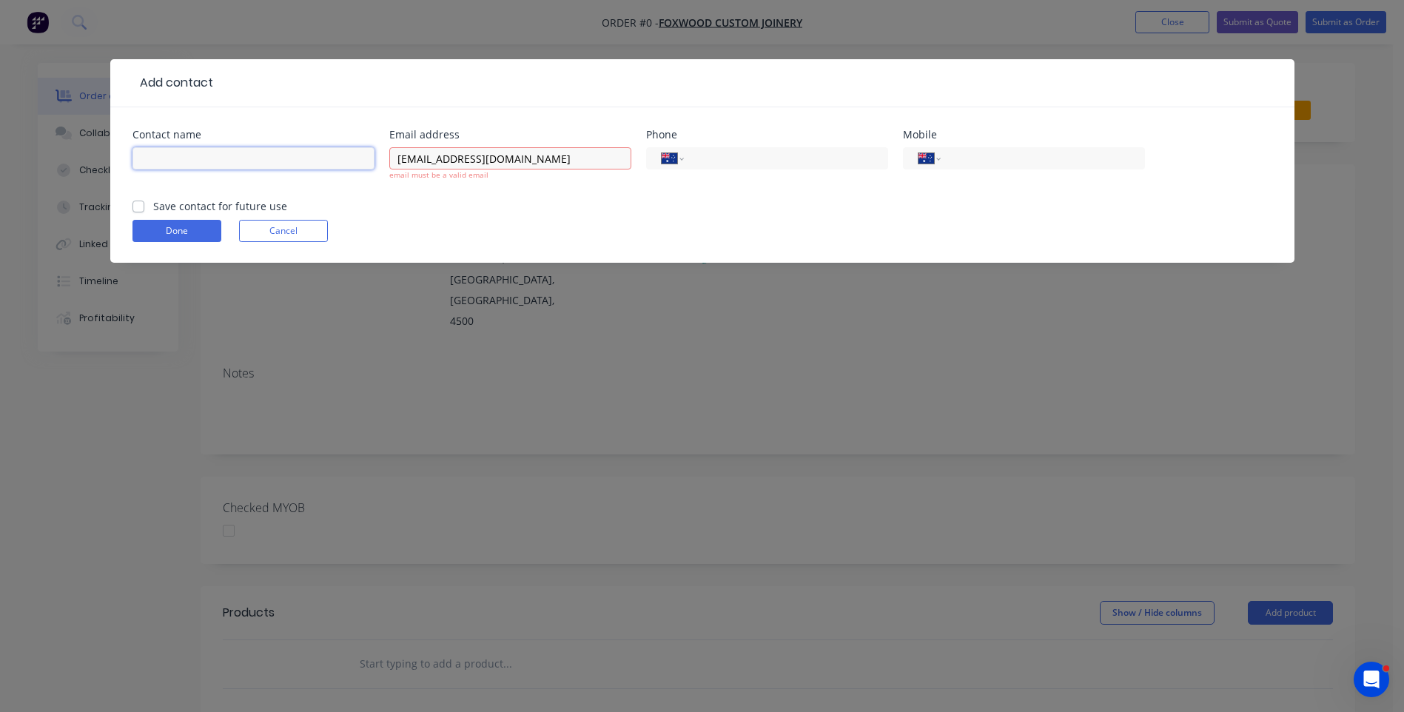
click at [192, 162] on input "text" at bounding box center [254, 158] width 242 height 22
type input "Zion San"
click at [401, 155] on input "[EMAIL_ADDRESS][DOMAIN_NAME]" at bounding box center [510, 158] width 242 height 22
type input "[EMAIL_ADDRESS][DOMAIN_NAME]"
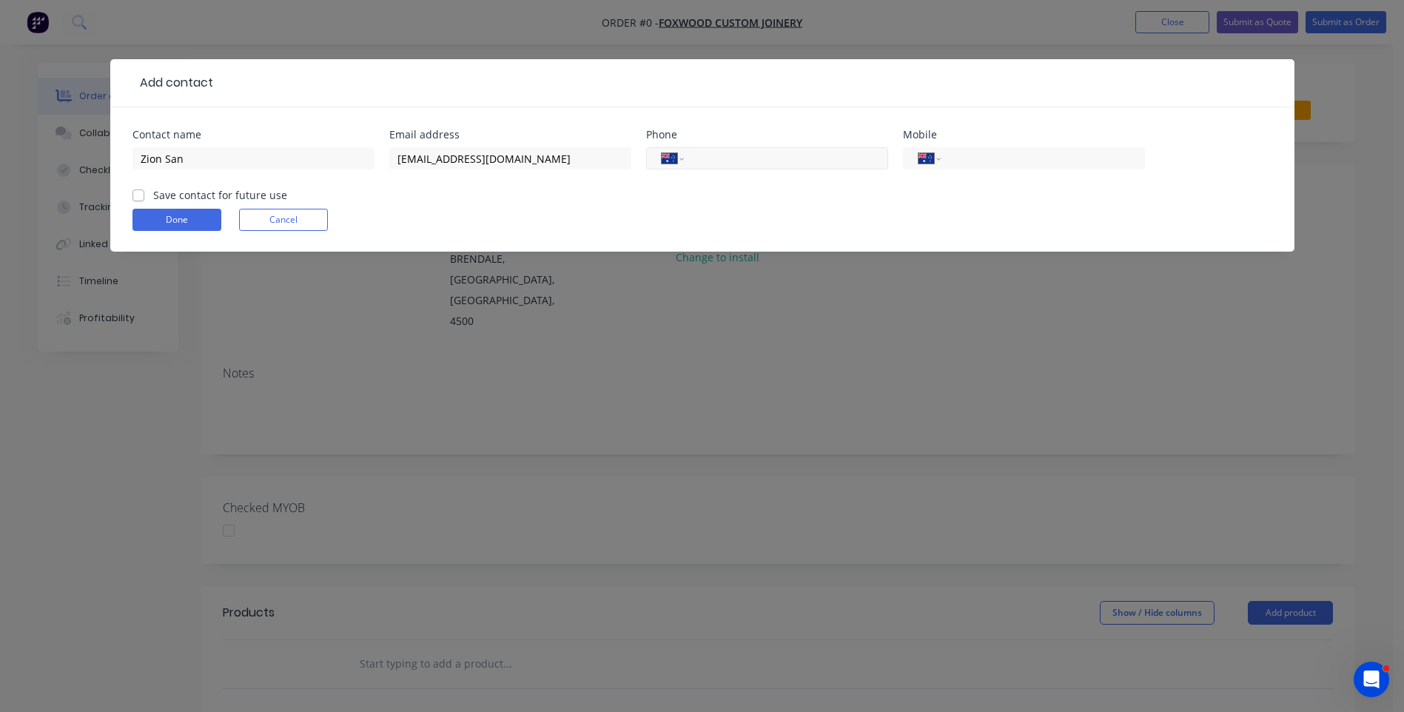
click at [742, 159] on input "tel" at bounding box center [783, 158] width 178 height 17
click at [966, 158] on input "tel" at bounding box center [1040, 158] width 178 height 17
paste input "0480 772 342"
type input "0480 772 342"
click at [153, 195] on label "Save contact for future use" at bounding box center [220, 195] width 134 height 16
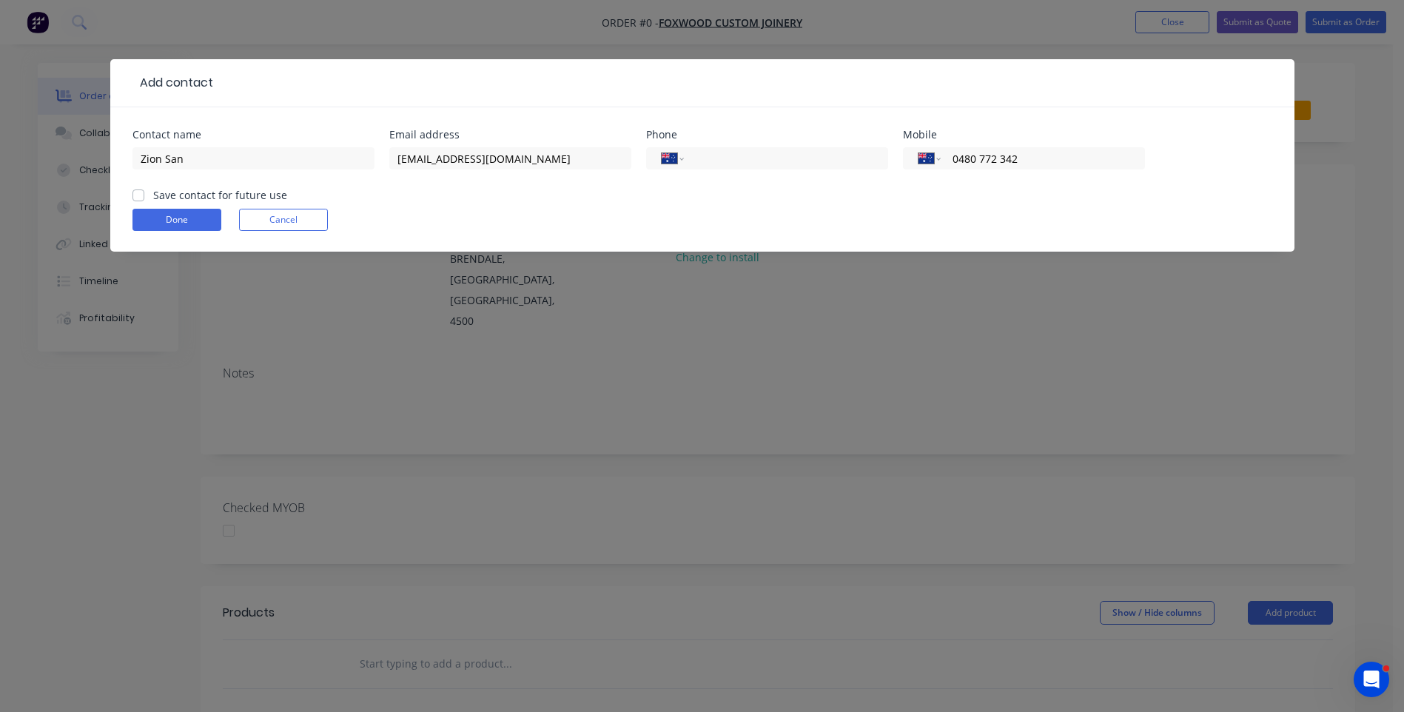
click at [136, 195] on input "Save contact for future use" at bounding box center [139, 194] width 12 height 14
checkbox input "true"
click at [158, 218] on button "Done" at bounding box center [177, 220] width 89 height 22
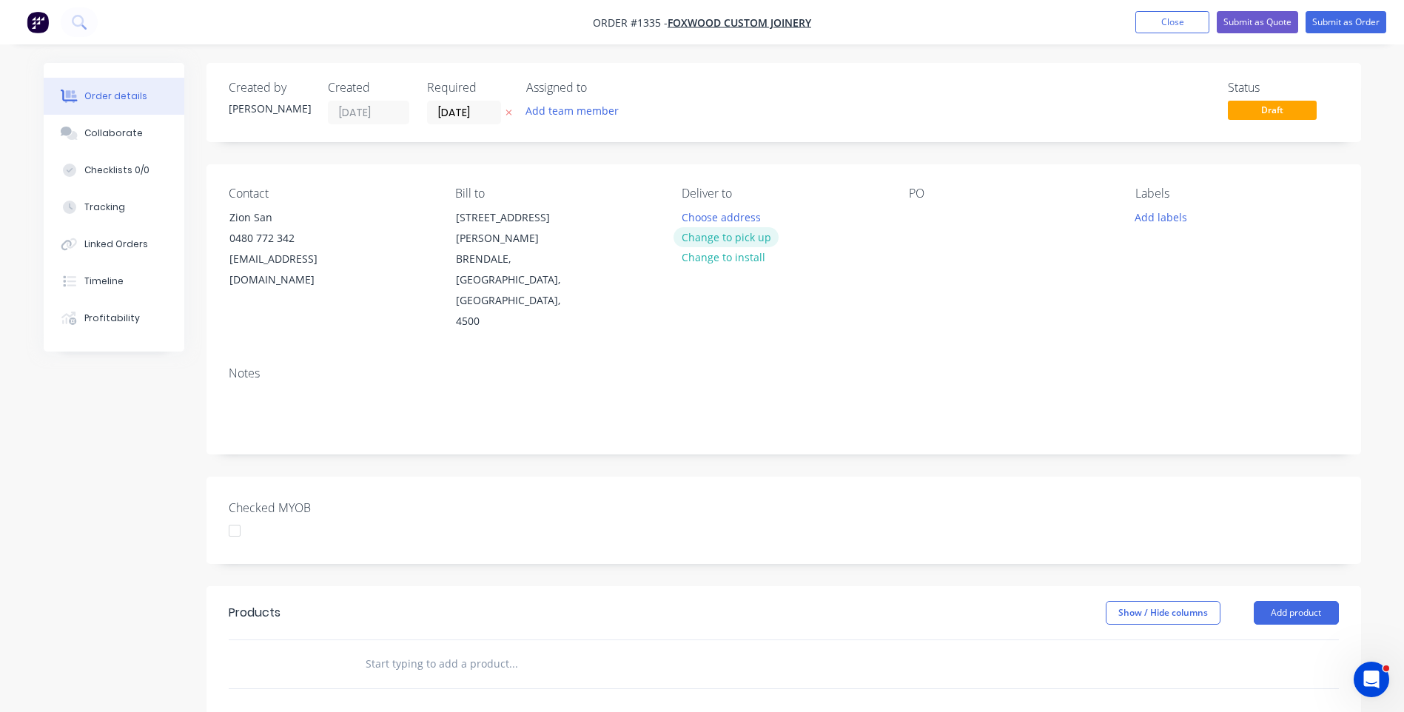
click at [740, 242] on button "Change to pick up" at bounding box center [726, 237] width 105 height 20
click at [919, 214] on div at bounding box center [921, 217] width 24 height 21
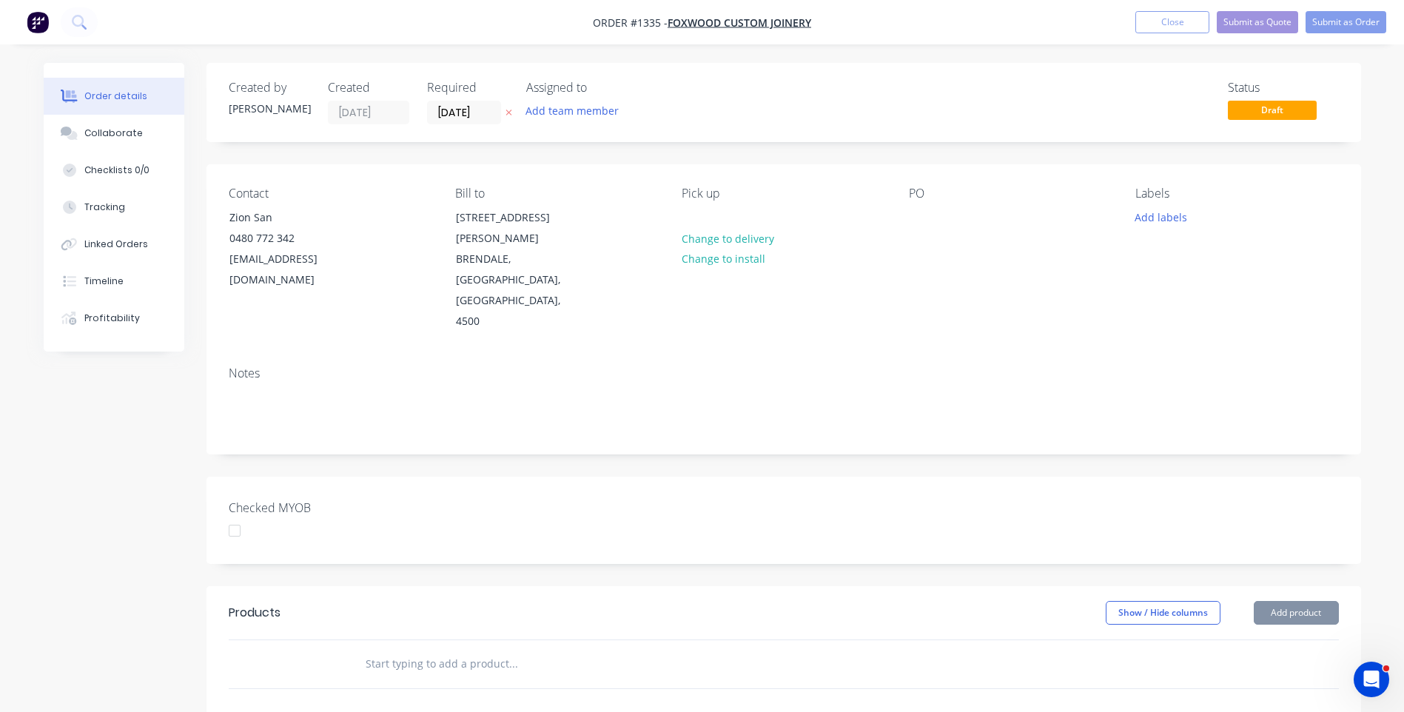
click at [509, 113] on icon at bounding box center [509, 113] width 6 height 6
click at [922, 225] on div at bounding box center [921, 217] width 24 height 21
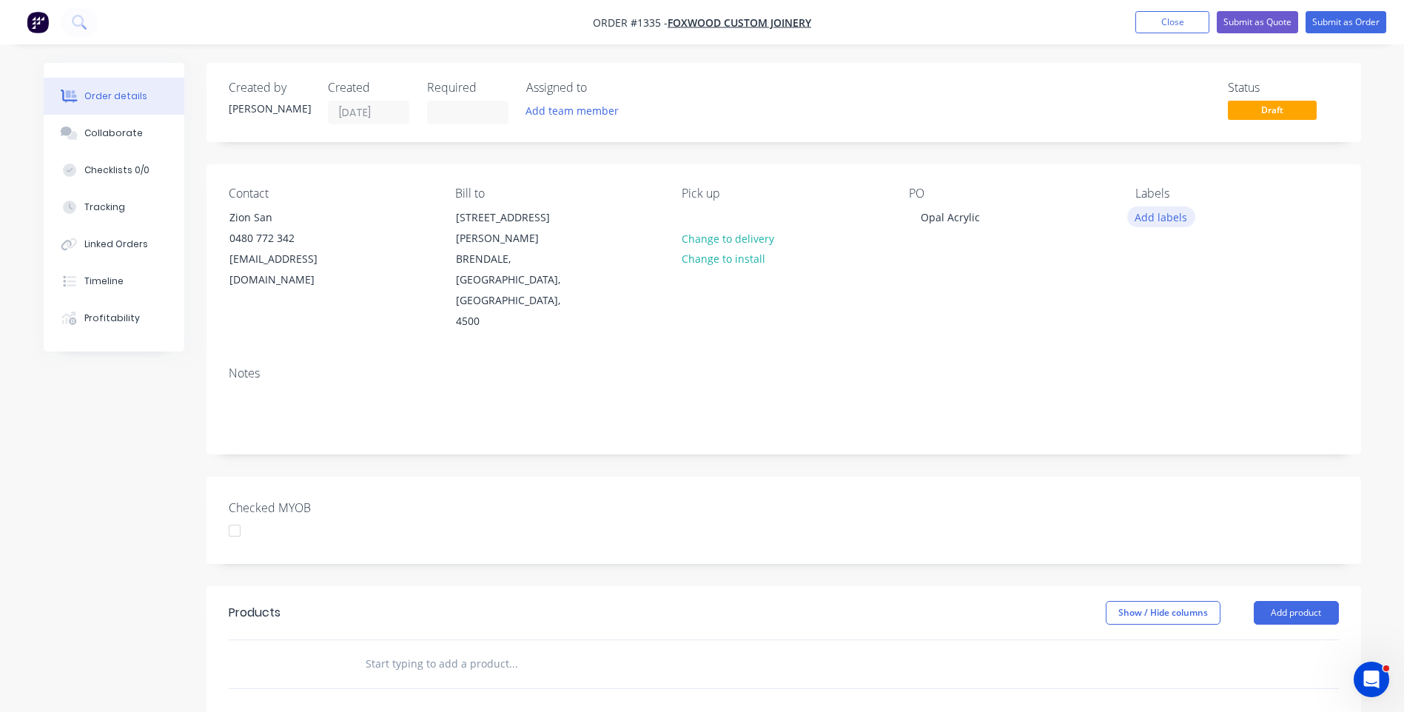
click at [1161, 221] on button "Add labels" at bounding box center [1161, 217] width 68 height 20
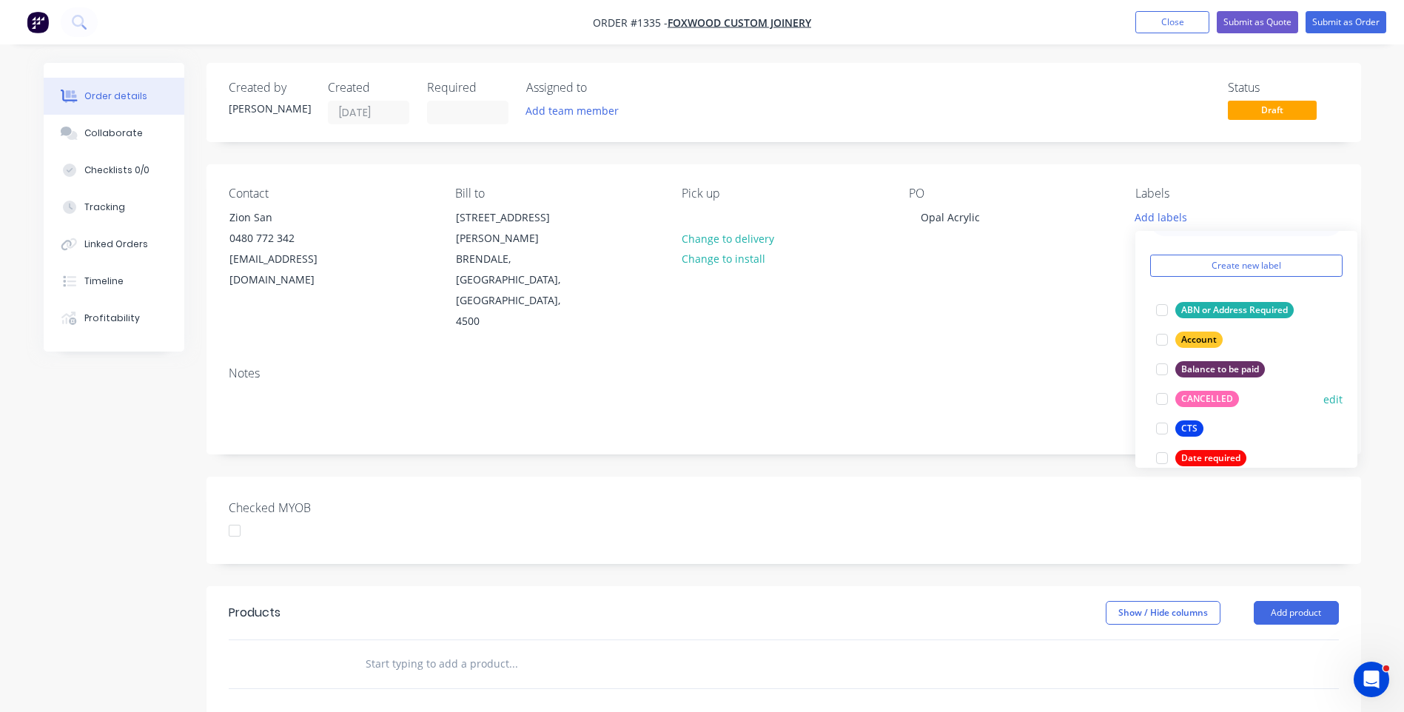
scroll to position [74, 0]
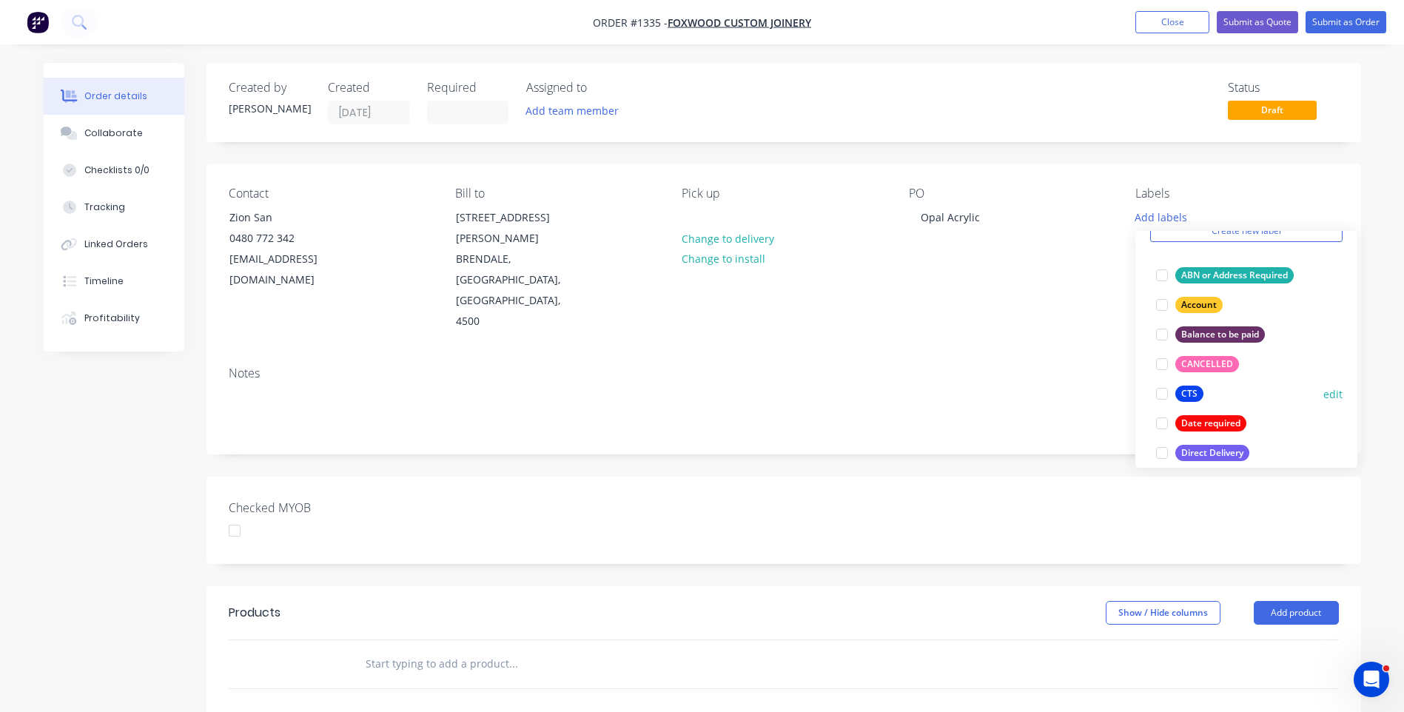
click at [1189, 400] on div "CTS" at bounding box center [1189, 394] width 28 height 16
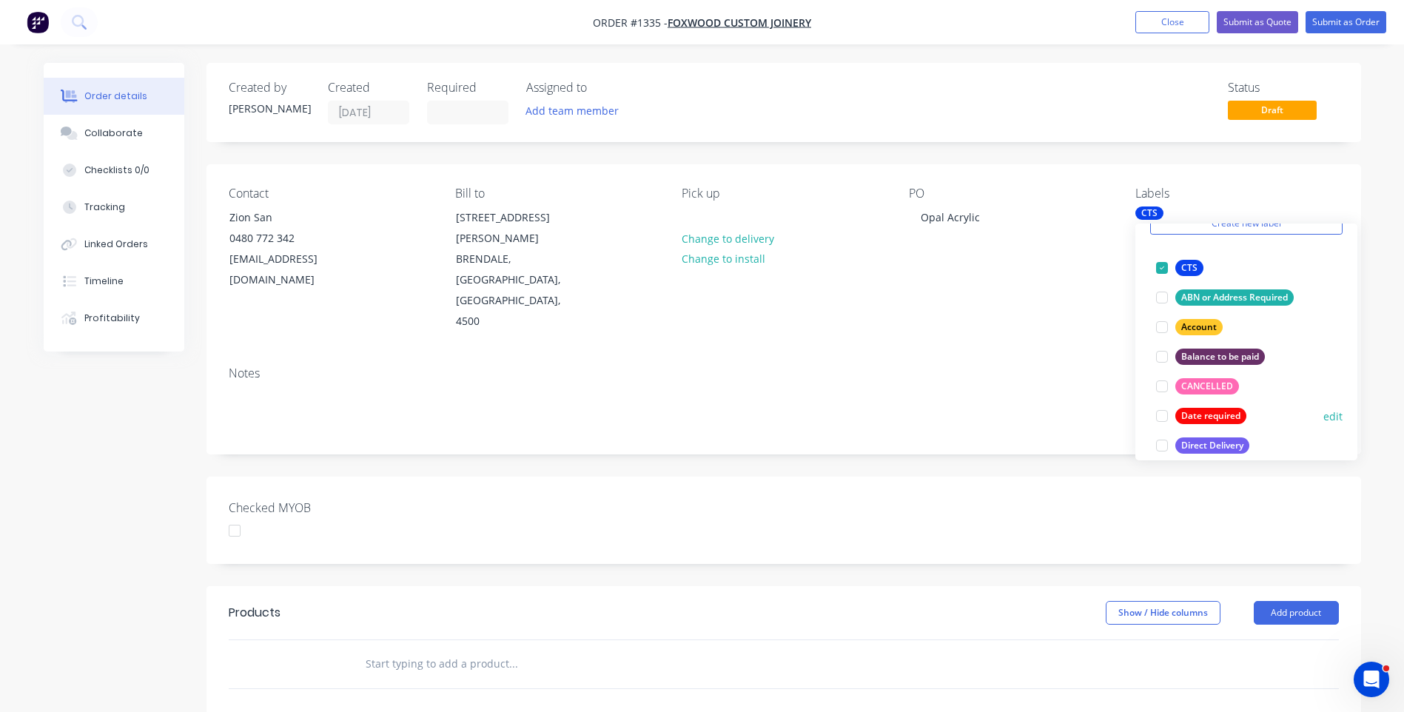
scroll to position [222, 0]
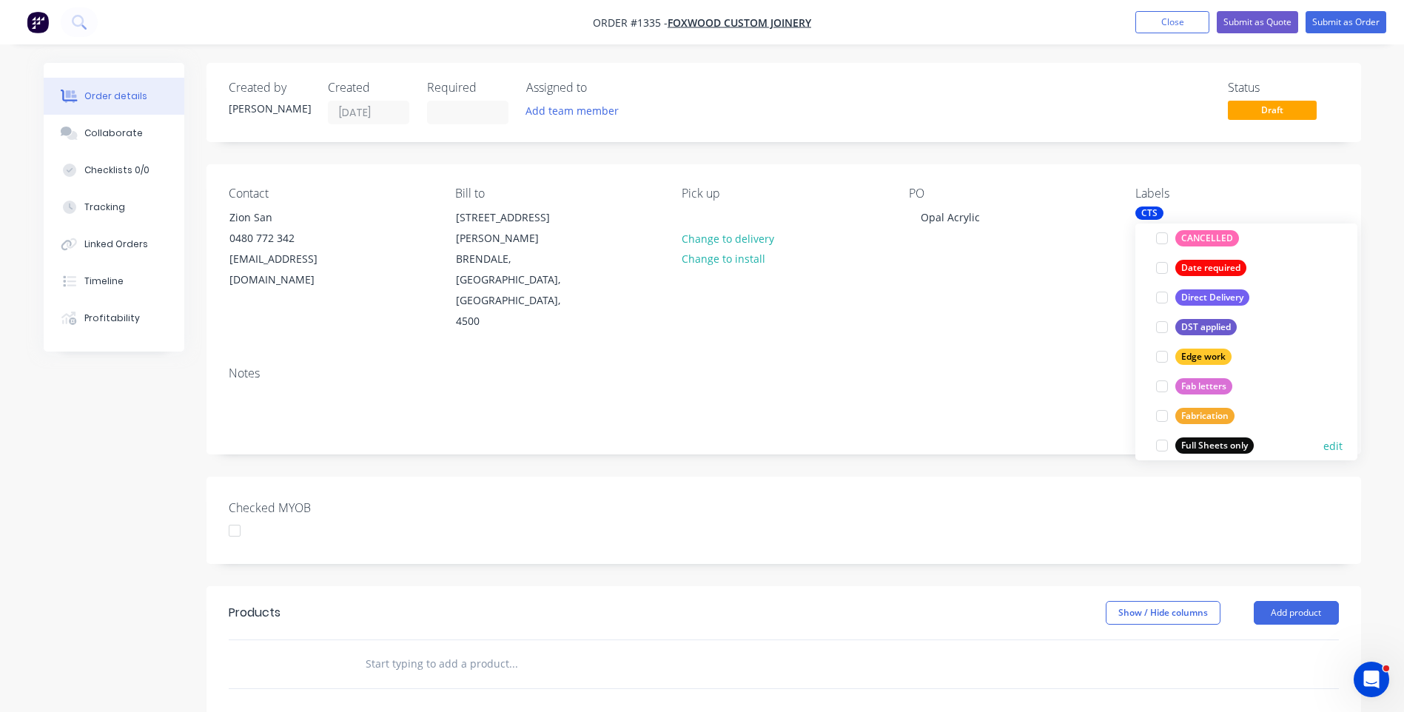
click at [1211, 444] on div "Full Sheets only" at bounding box center [1214, 445] width 78 height 16
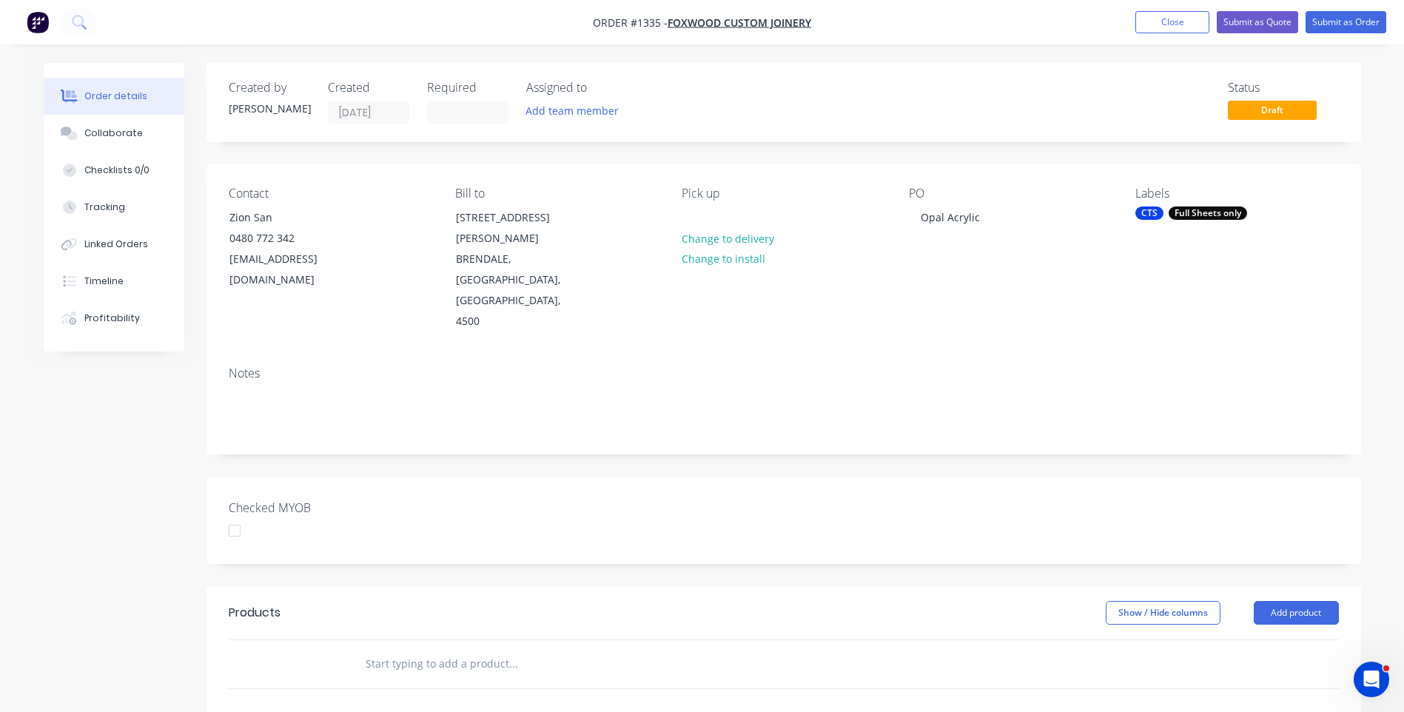
click at [1081, 278] on div "Contact Zion San [PHONE_NUMBER] [EMAIL_ADDRESS][DOMAIN_NAME] Bill to [STREET_AD…" at bounding box center [784, 259] width 1155 height 190
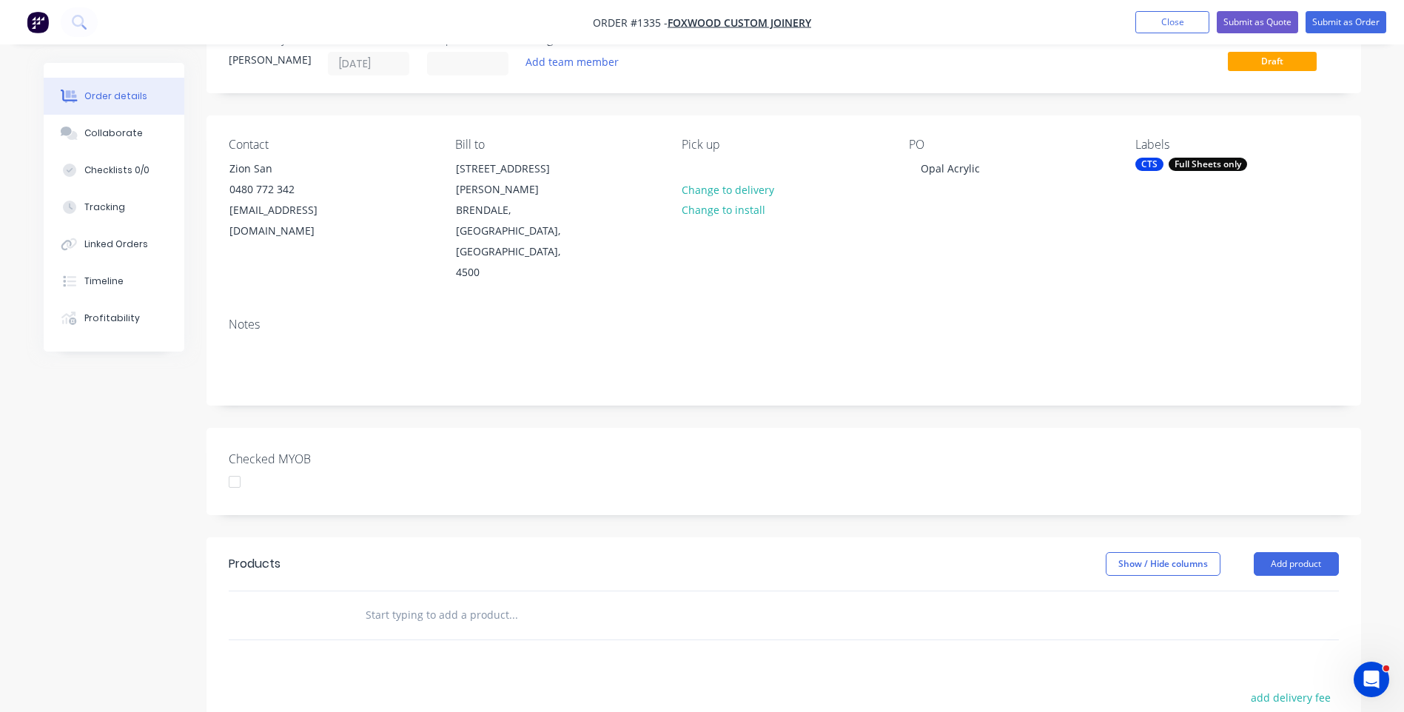
scroll to position [222, 0]
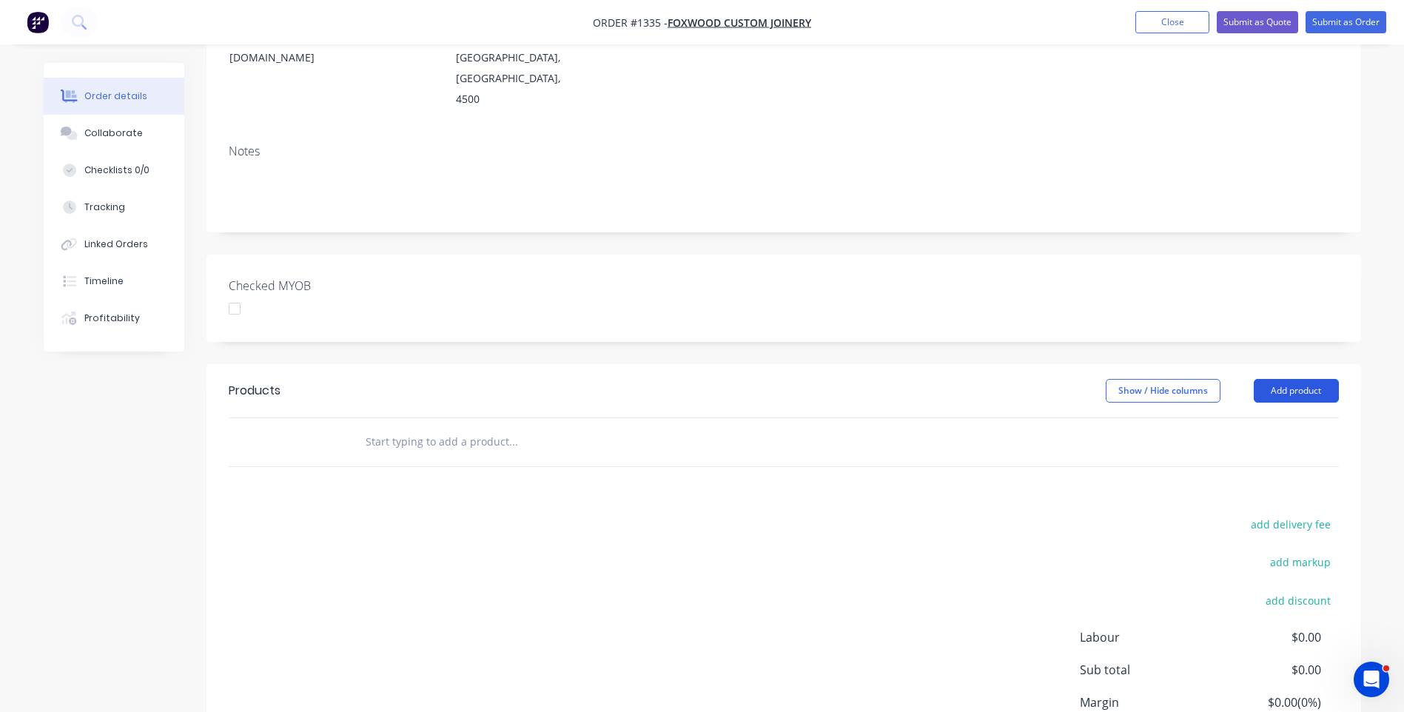
click at [1276, 379] on button "Add product" at bounding box center [1296, 391] width 85 height 24
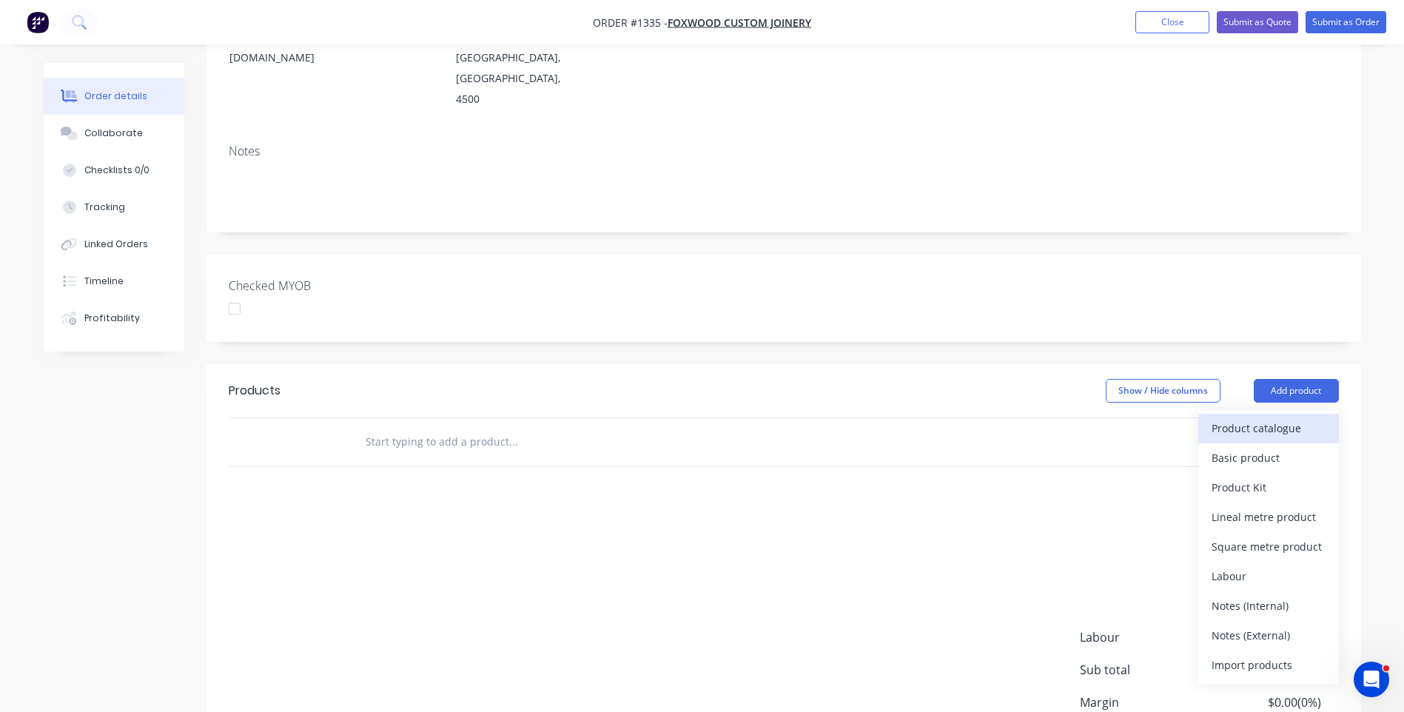
click at [1257, 417] on div "Product catalogue" at bounding box center [1269, 427] width 114 height 21
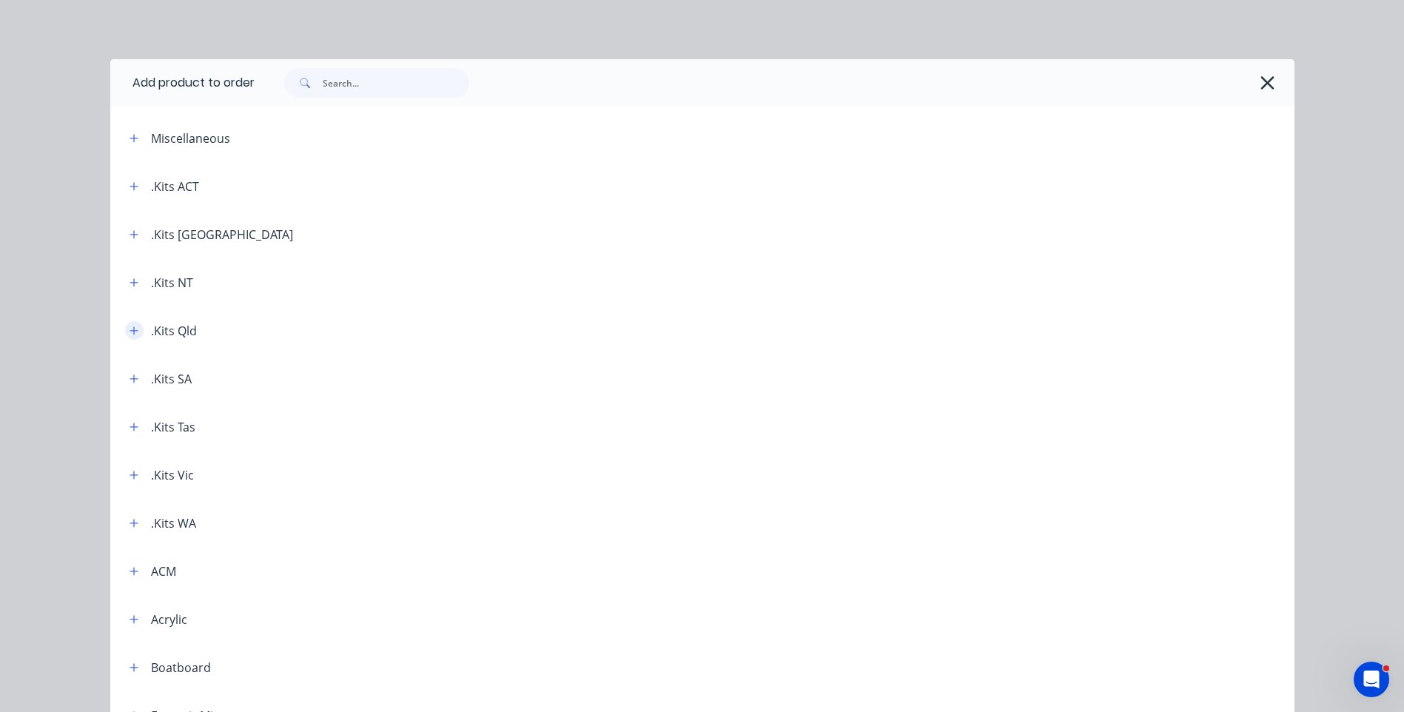
click at [130, 330] on icon "button" at bounding box center [134, 330] width 8 height 8
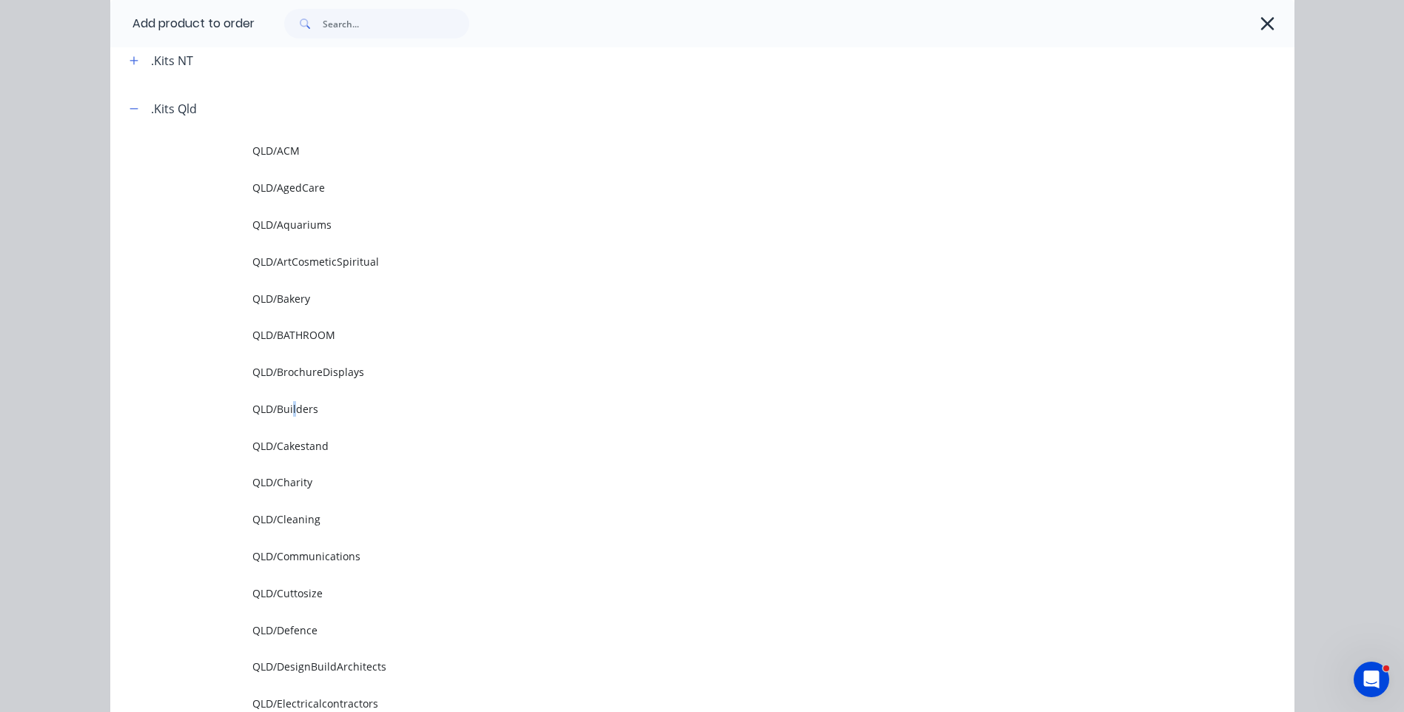
click at [286, 407] on span "QLD/Builders" at bounding box center [669, 409] width 834 height 16
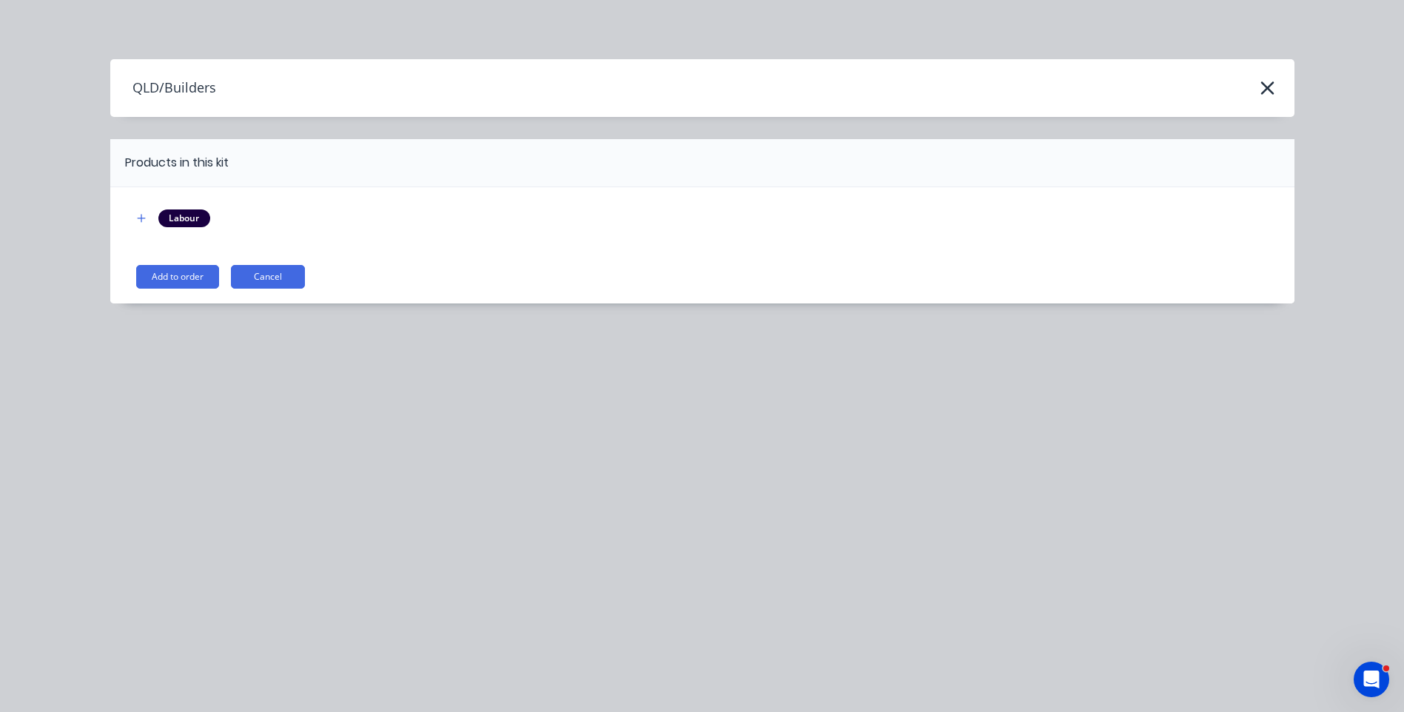
scroll to position [0, 0]
click at [159, 276] on button "Add to order" at bounding box center [177, 277] width 83 height 24
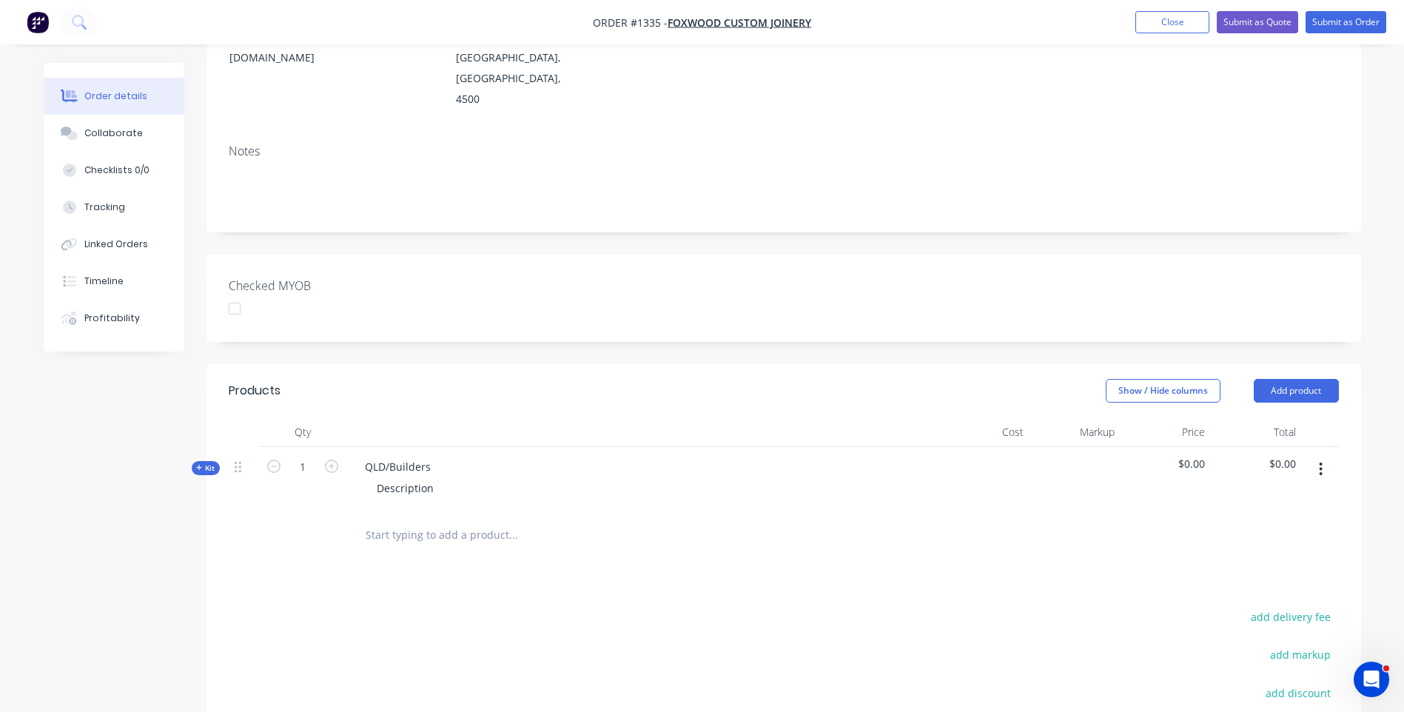
click at [196, 465] on icon at bounding box center [199, 468] width 6 height 6
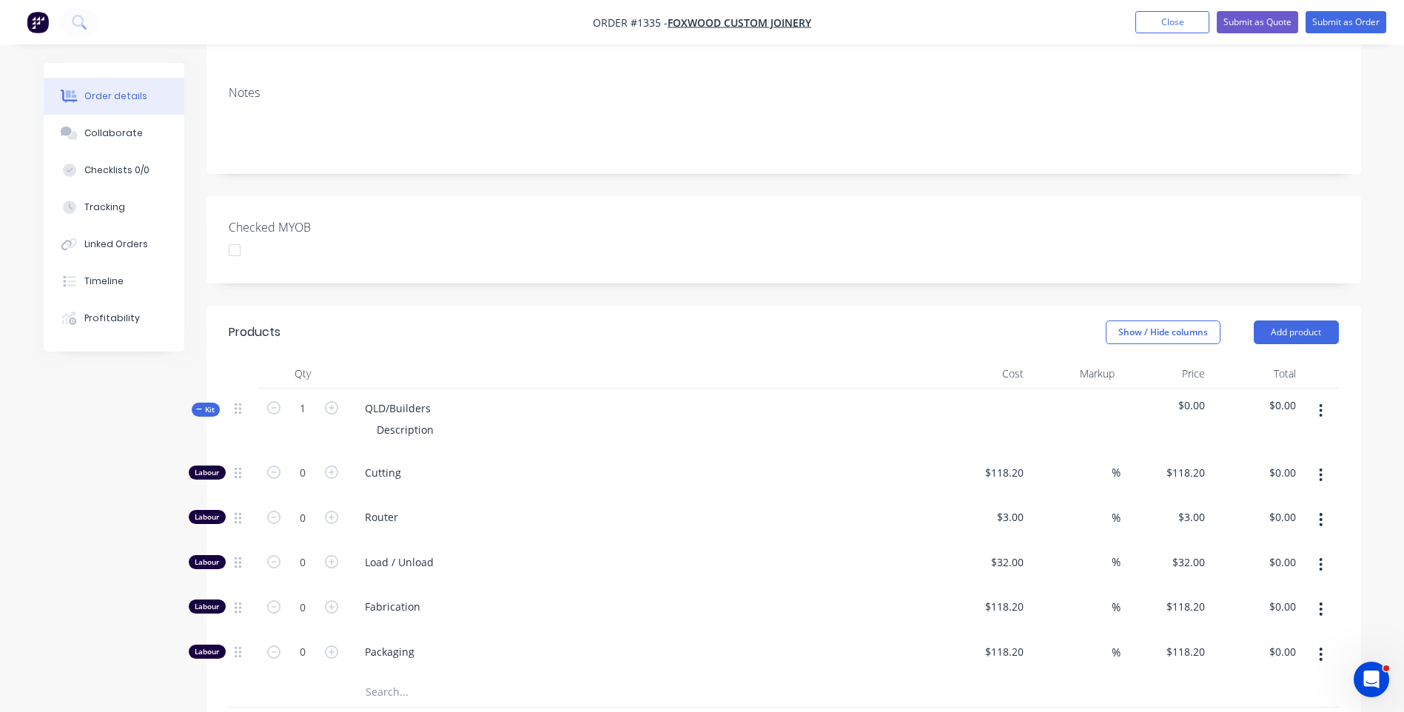
scroll to position [370, 0]
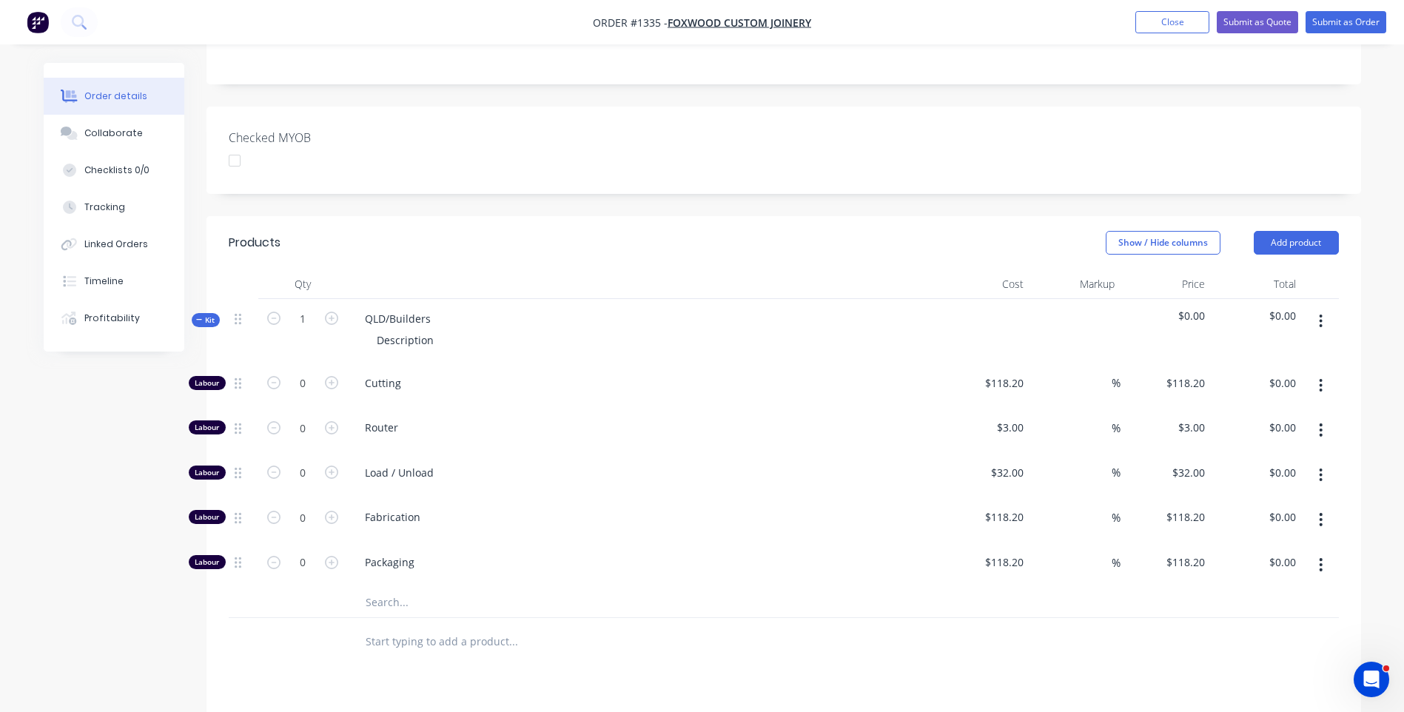
click at [391, 588] on input "text" at bounding box center [513, 603] width 296 height 30
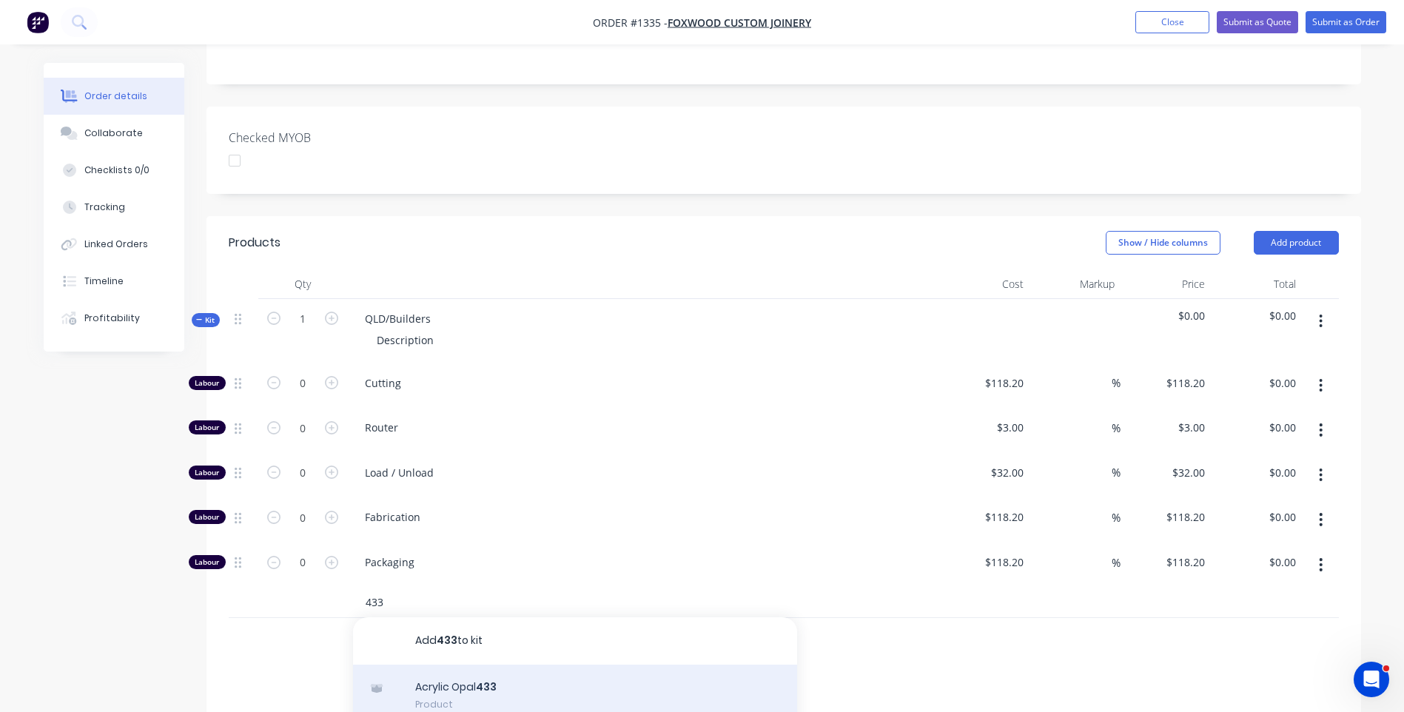
type input "433"
click at [440, 665] on div "Acrylic Opal 433 Product" at bounding box center [575, 696] width 444 height 62
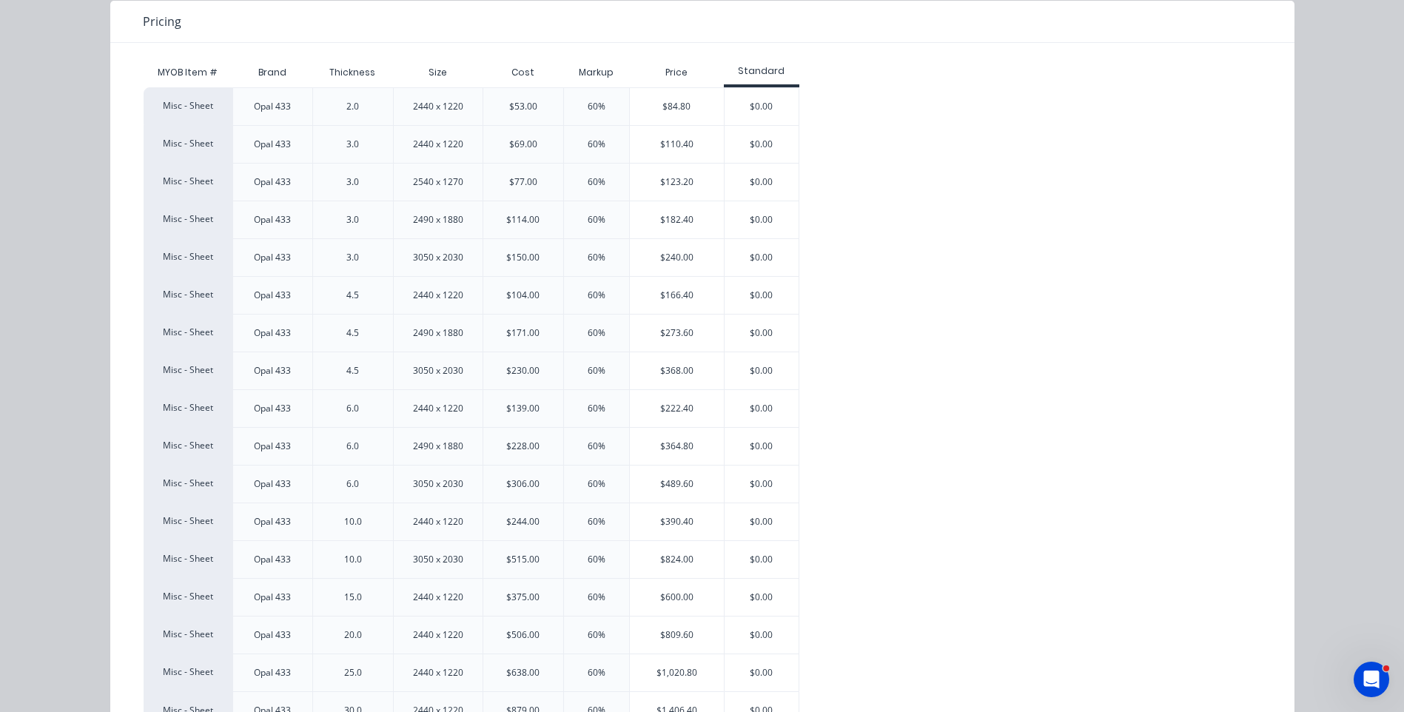
scroll to position [148, 0]
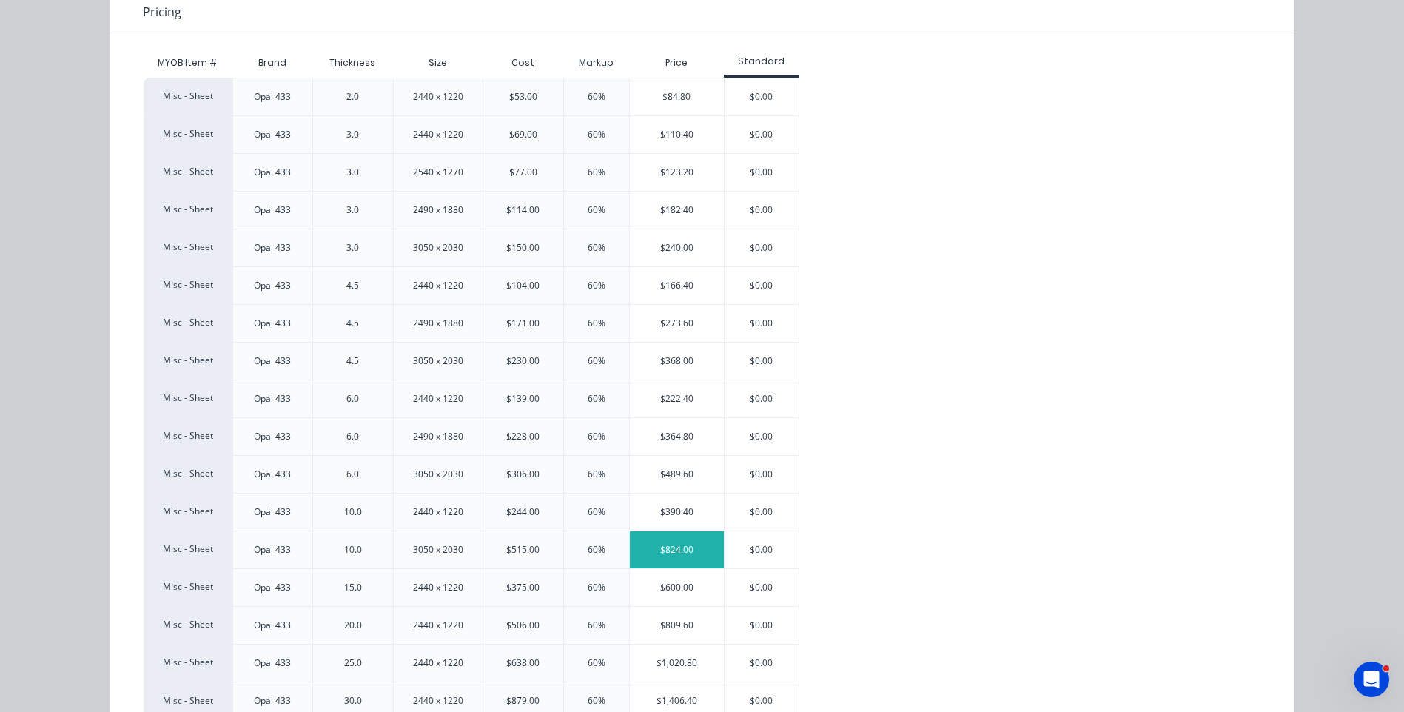
click at [668, 551] on div "$824.00" at bounding box center [677, 549] width 94 height 37
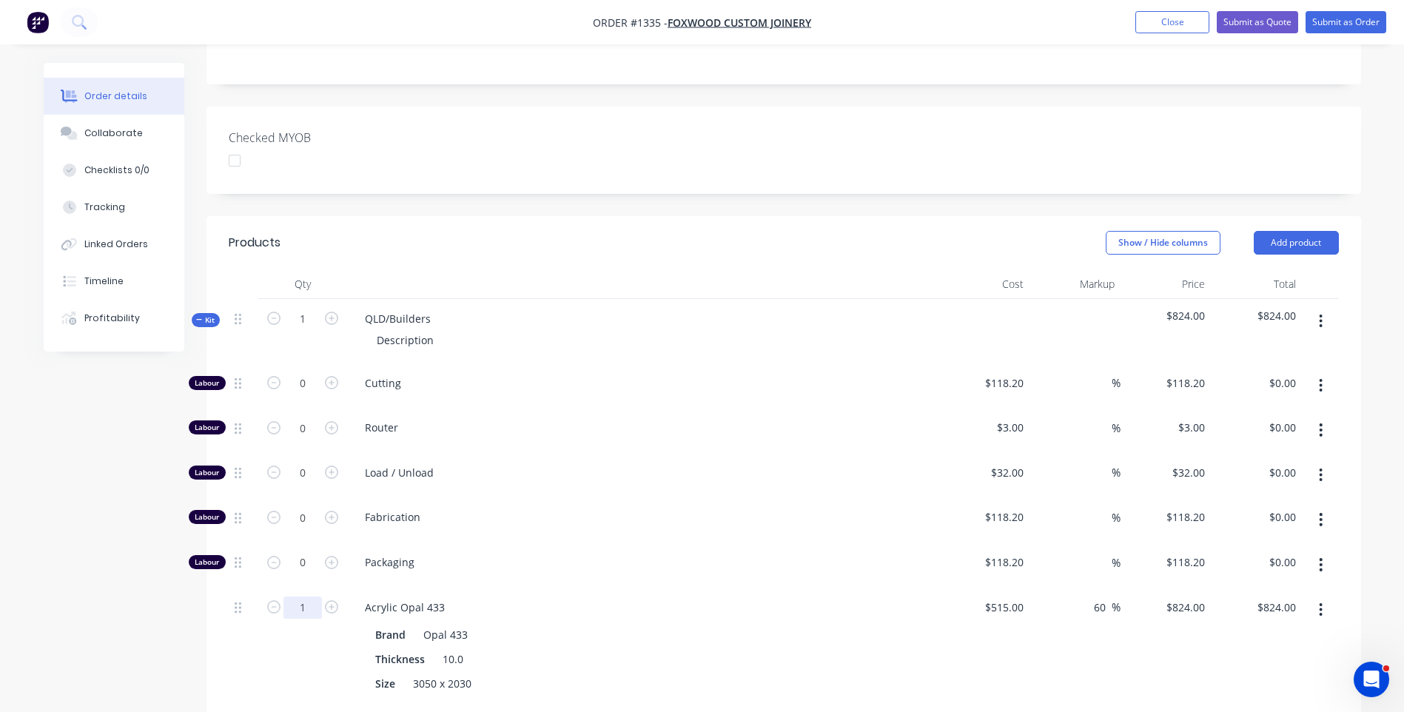
click at [304, 597] on input "1" at bounding box center [303, 608] width 38 height 22
type input "0.15"
type input "$123.60"
click at [693, 509] on span "Fabrication" at bounding box center [649, 517] width 569 height 16
click at [395, 704] on input "text" at bounding box center [513, 719] width 296 height 30
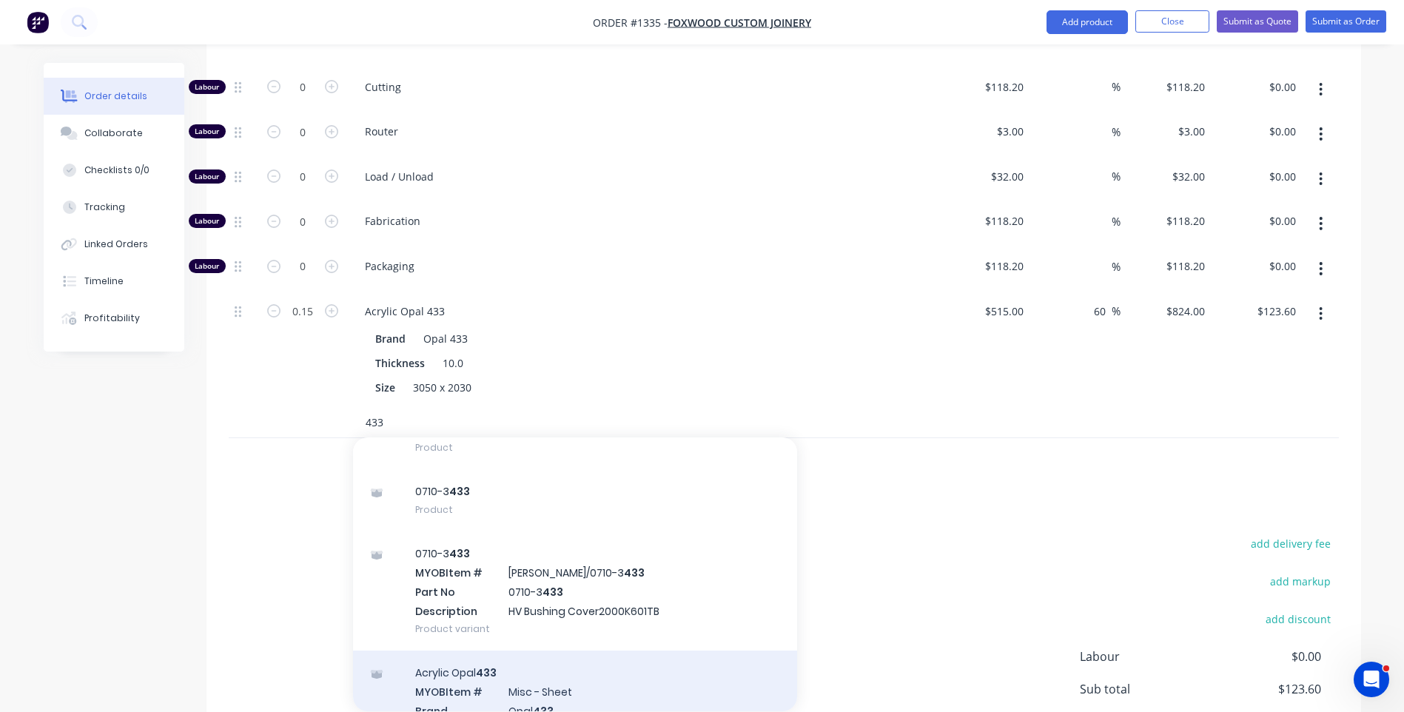
scroll to position [0, 0]
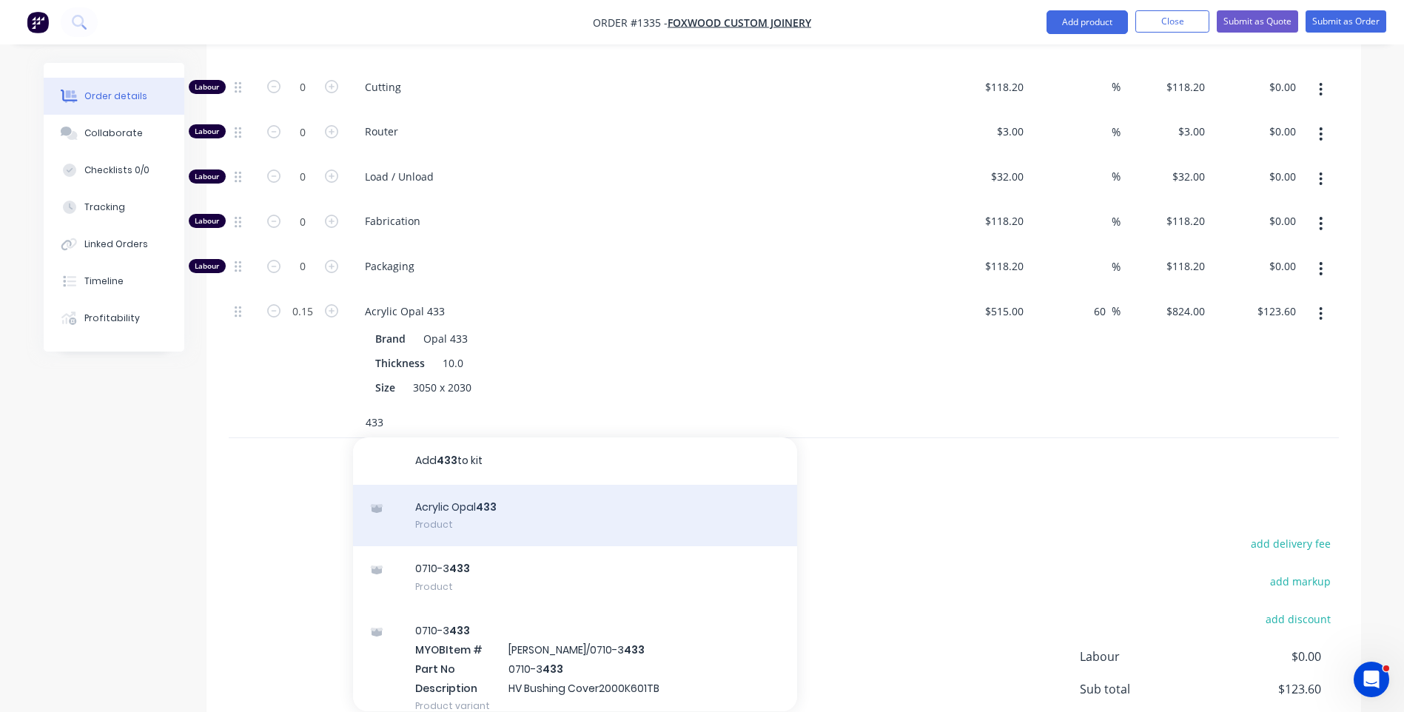
type input "433"
click at [477, 485] on div "Acrylic Opal 433 Product" at bounding box center [575, 516] width 444 height 62
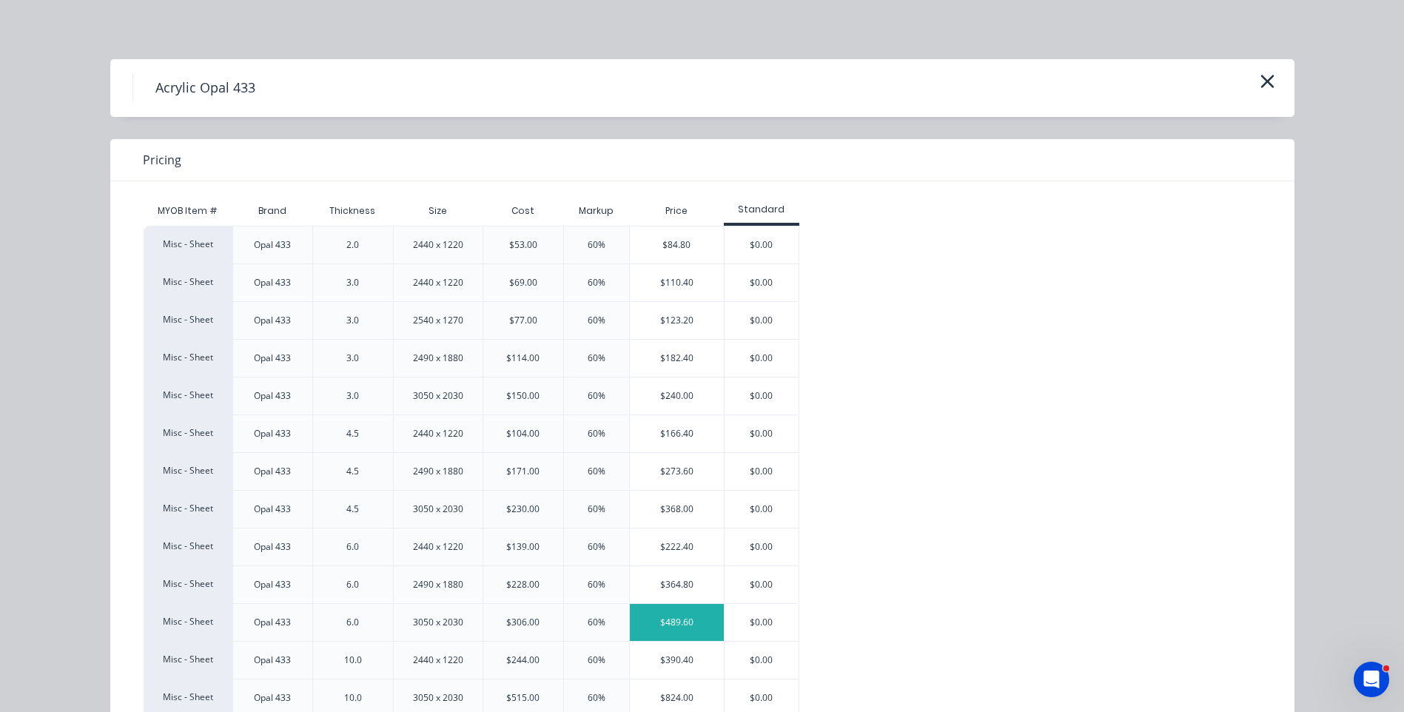
click at [654, 623] on div "$489.60" at bounding box center [677, 622] width 94 height 37
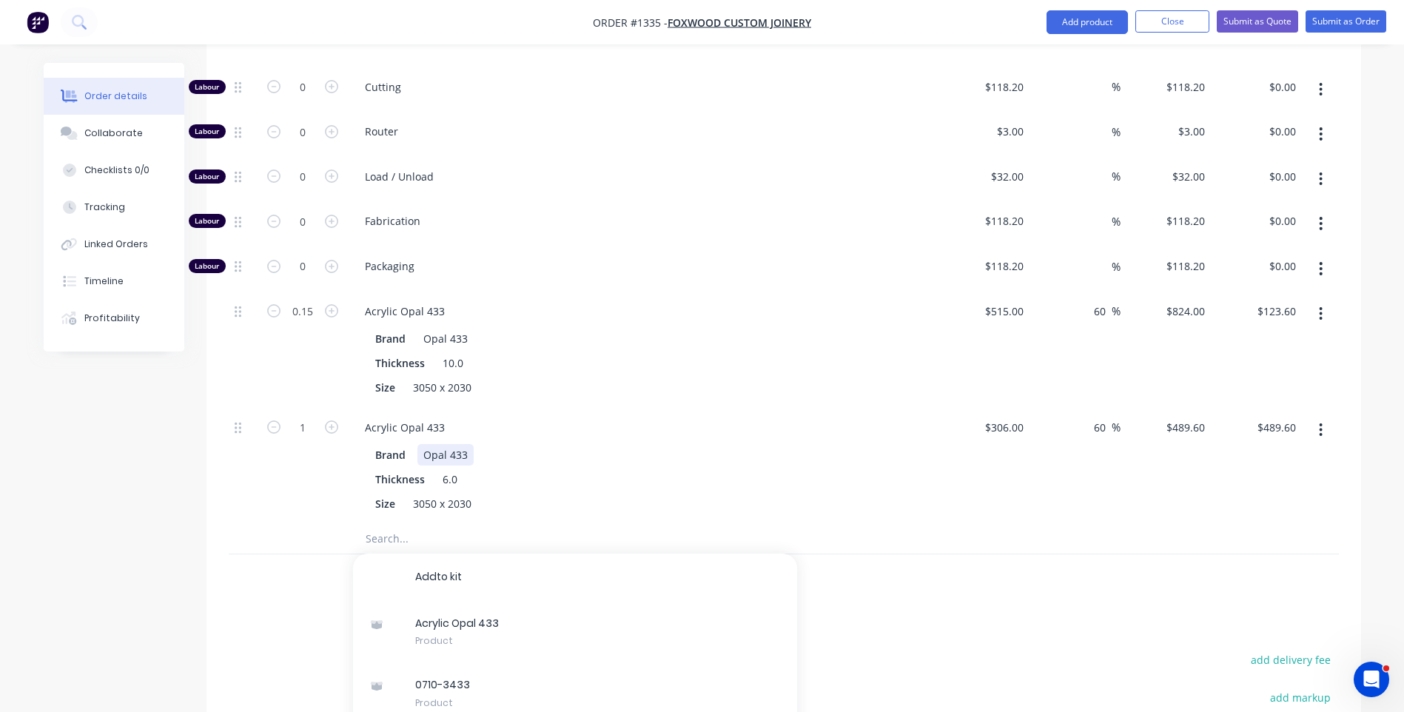
click at [685, 444] on div "Brand Opal 433" at bounding box center [640, 454] width 542 height 21
click at [309, 301] on input "0.15" at bounding box center [303, 312] width 38 height 22
type input "0.1"
type input "$82.40"
click at [693, 292] on div "Acrylic Opal 433 Brand Opal 433 Thickness 10.0 Size 3050 x 2030" at bounding box center [643, 350] width 592 height 116
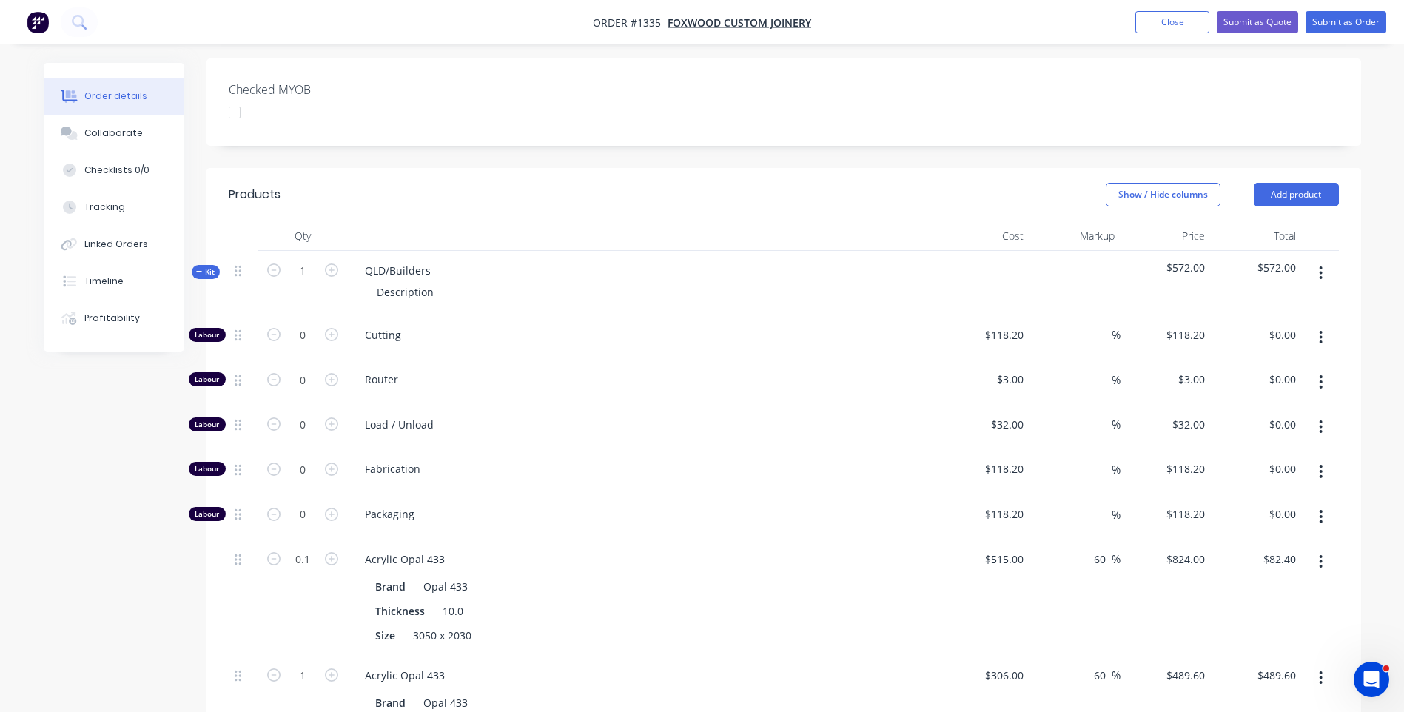
scroll to position [444, 0]
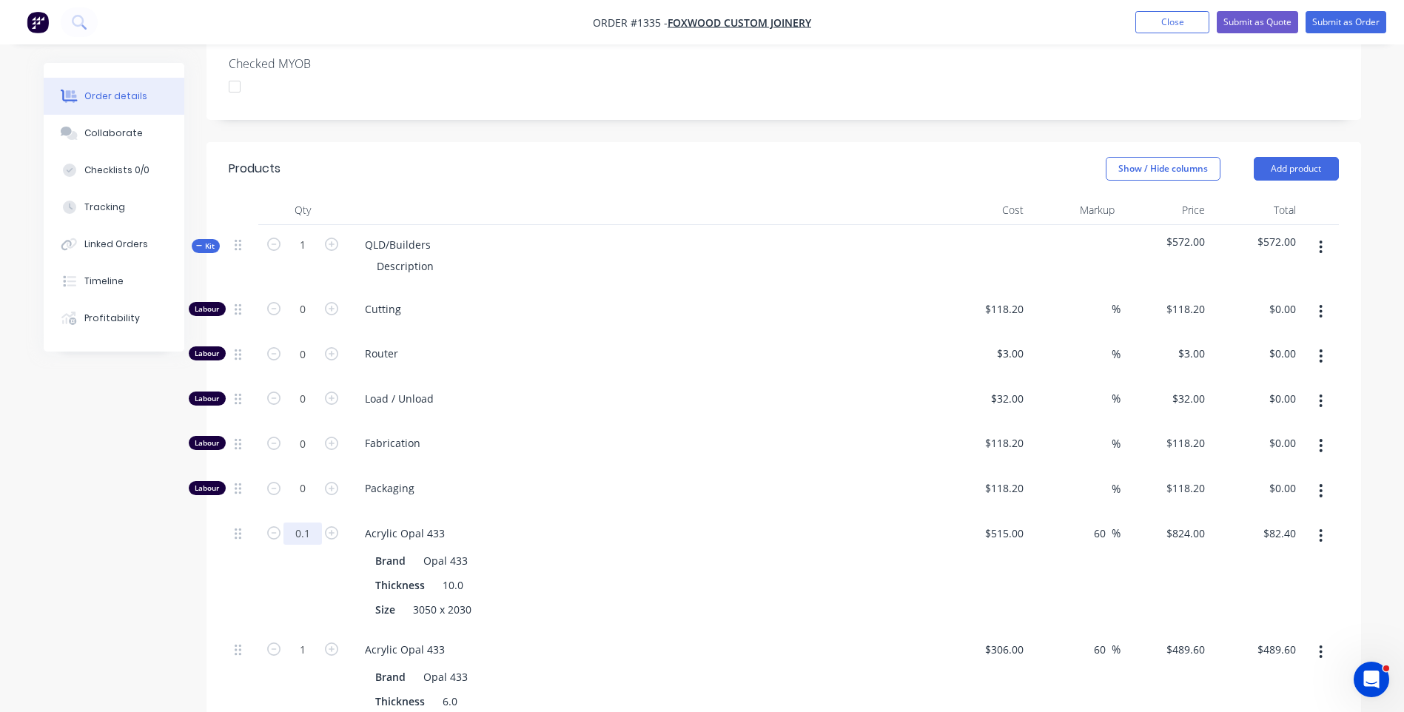
click at [318, 523] on input "0.1" at bounding box center [303, 534] width 38 height 22
type input "0.15"
type input "$123.60"
click at [602, 480] on span "Packaging" at bounding box center [649, 488] width 569 height 16
click at [335, 302] on icon "button" at bounding box center [331, 308] width 13 height 13
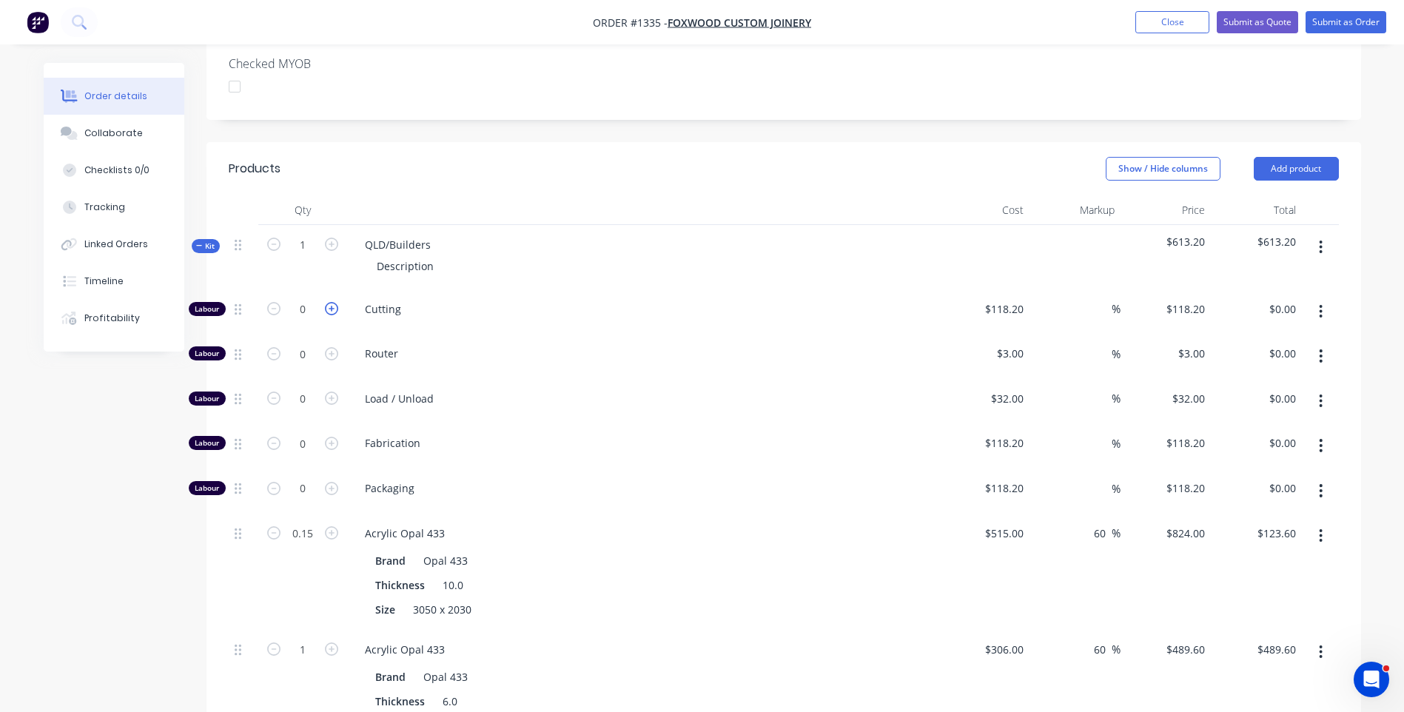
type input "1"
type input "$118.20"
click at [1013, 298] on input "118.2" at bounding box center [1013, 308] width 34 height 21
type input "$20.00"
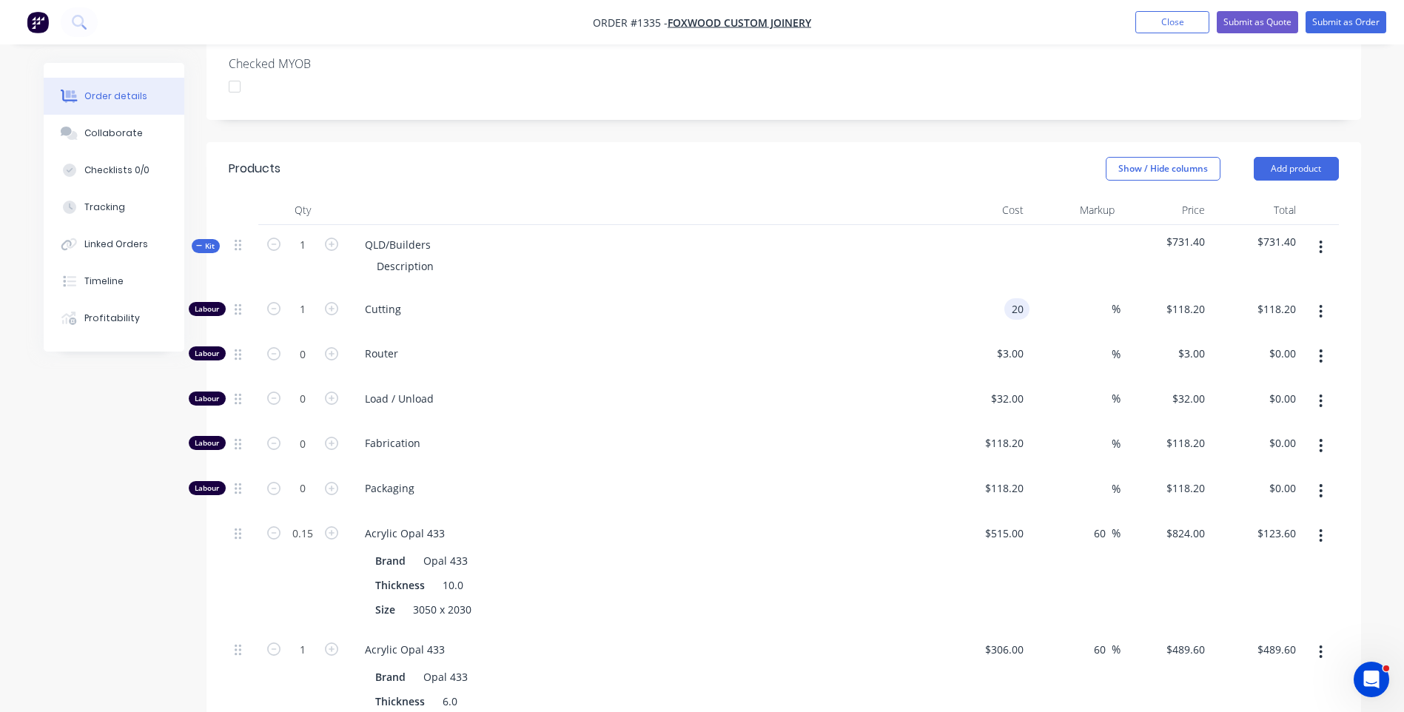
type input "$20.00"
click at [913, 346] on span "Router" at bounding box center [649, 354] width 569 height 16
click at [315, 523] on input "0.15" at bounding box center [303, 534] width 38 height 22
type input "0.12"
type input "$98.88"
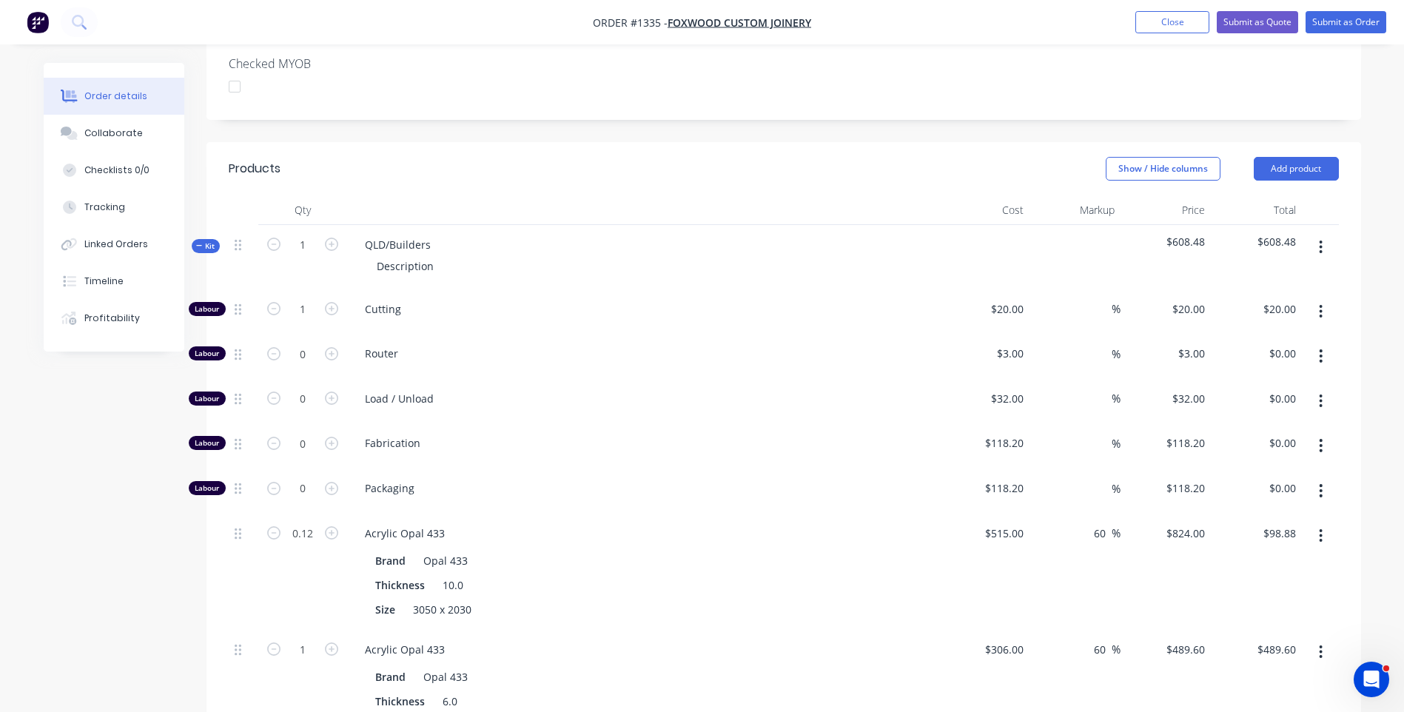
drag, startPoint x: 639, startPoint y: 413, endPoint x: 655, endPoint y: 395, distance: 24.1
click at [655, 395] on div "Labour 1 Cutting $20.00 $20.00 % $20.00 $20.00 $20.00 $20.00 Labour 0 Router $3…" at bounding box center [784, 517] width 1110 height 457
click at [767, 142] on header "Products Show / Hide columns Add product" at bounding box center [784, 168] width 1155 height 53
click at [1321, 645] on icon "button" at bounding box center [1321, 651] width 3 height 13
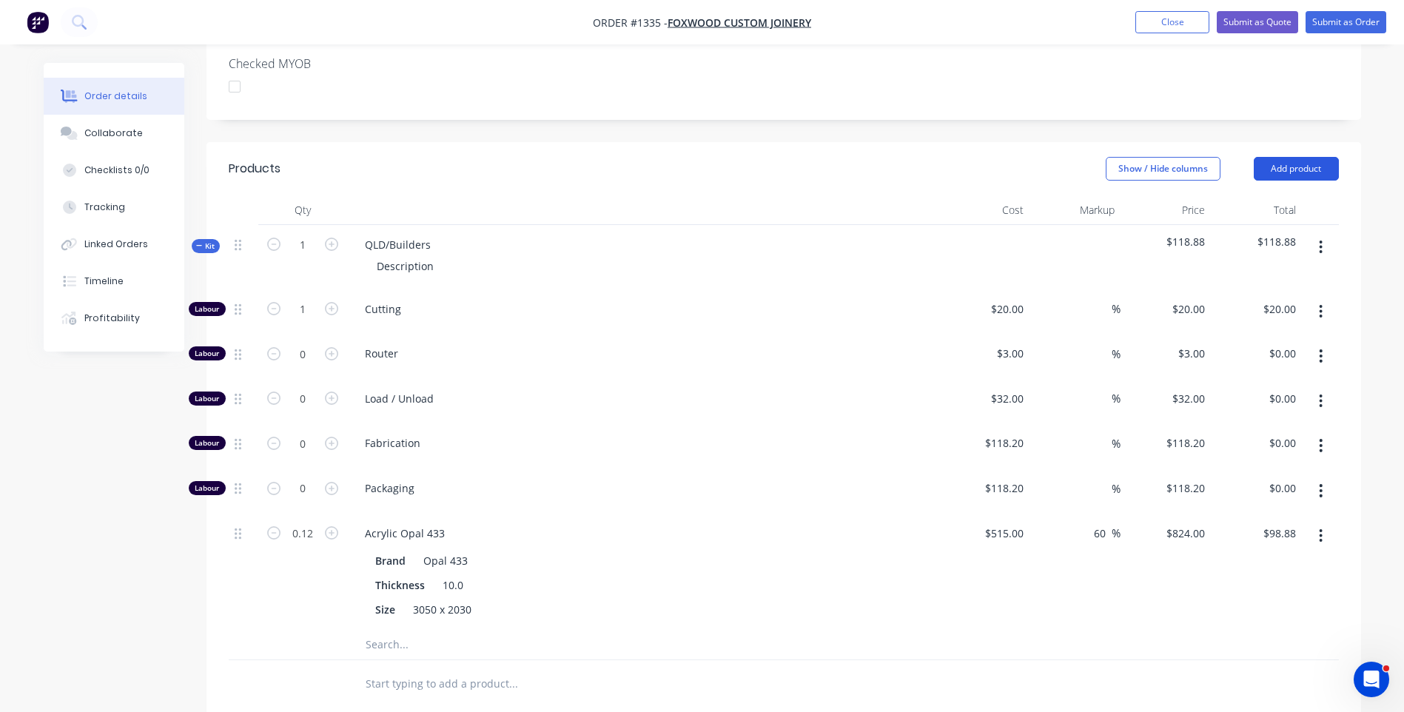
click at [1304, 157] on button "Add product" at bounding box center [1296, 169] width 85 height 24
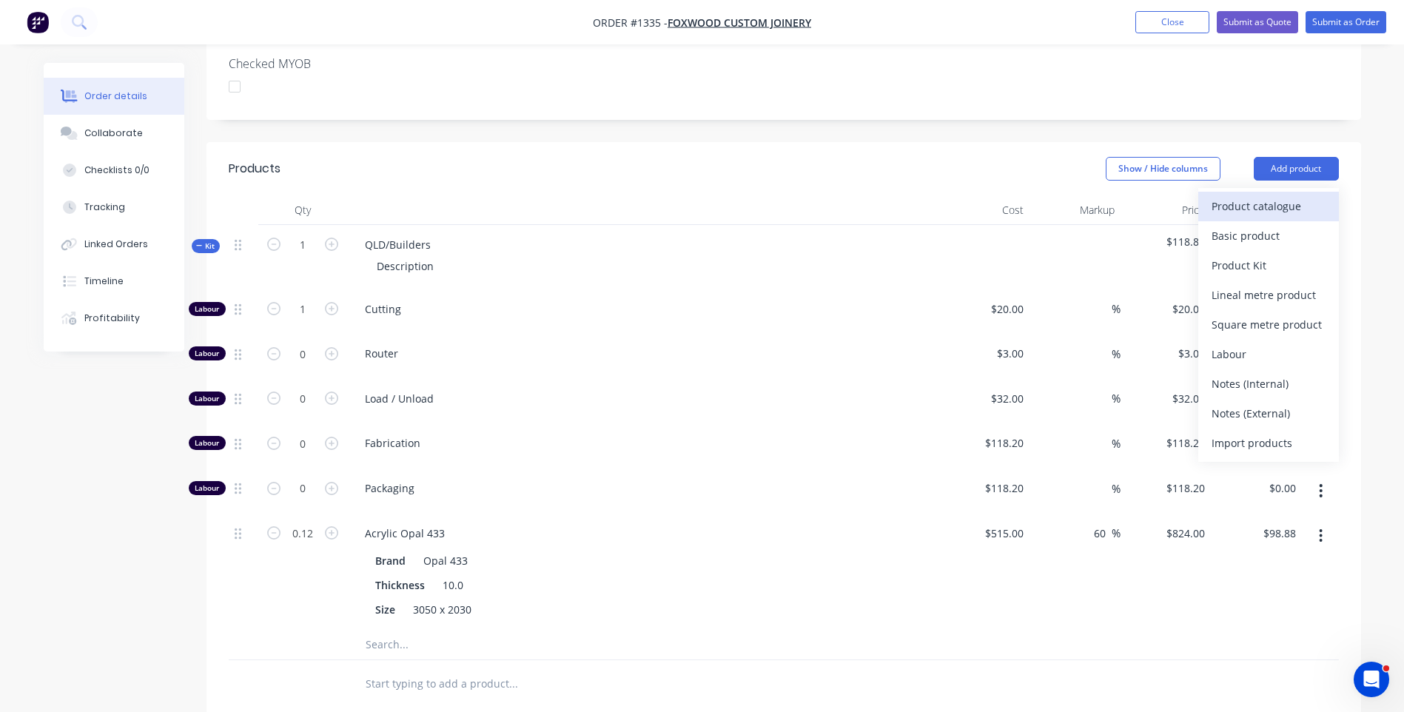
click at [1281, 192] on button "Product catalogue" at bounding box center [1268, 207] width 141 height 30
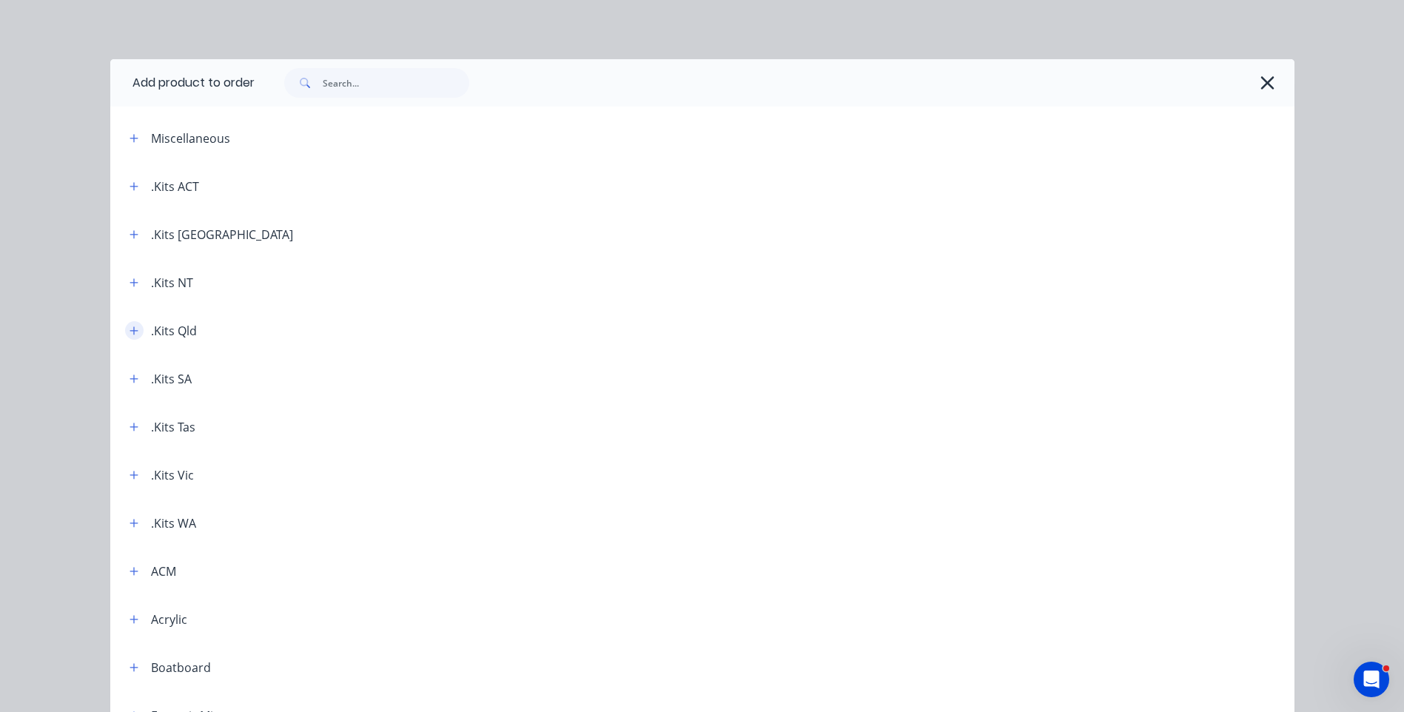
click at [130, 331] on icon "button" at bounding box center [134, 330] width 8 height 8
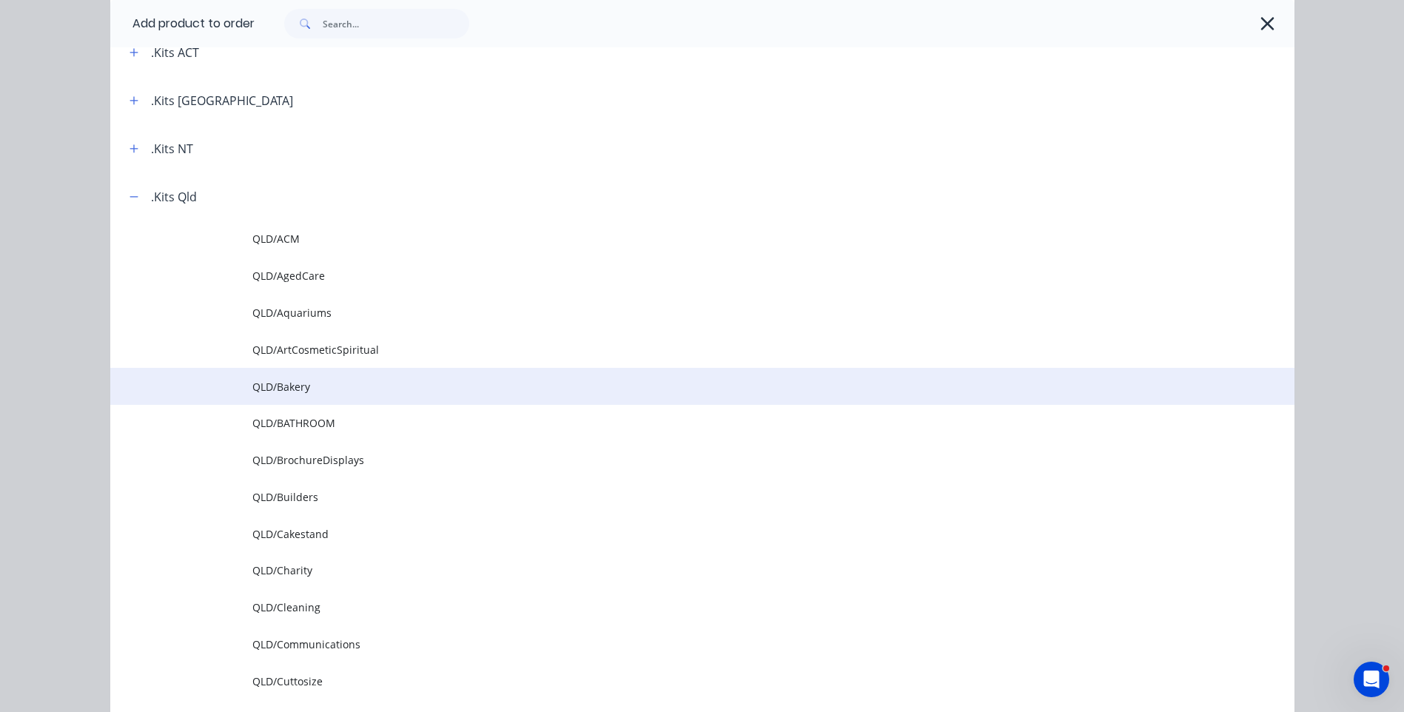
scroll to position [148, 0]
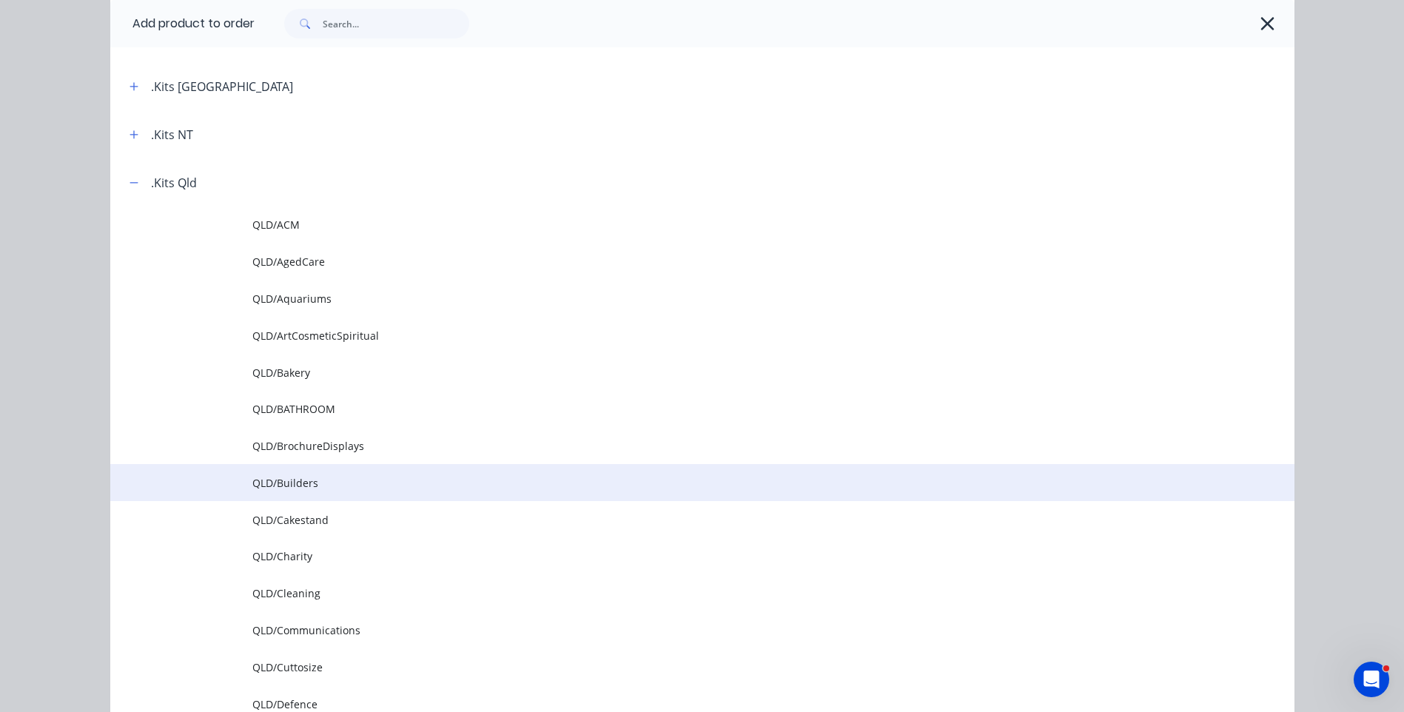
click at [303, 490] on span "QLD/Builders" at bounding box center [669, 483] width 834 height 16
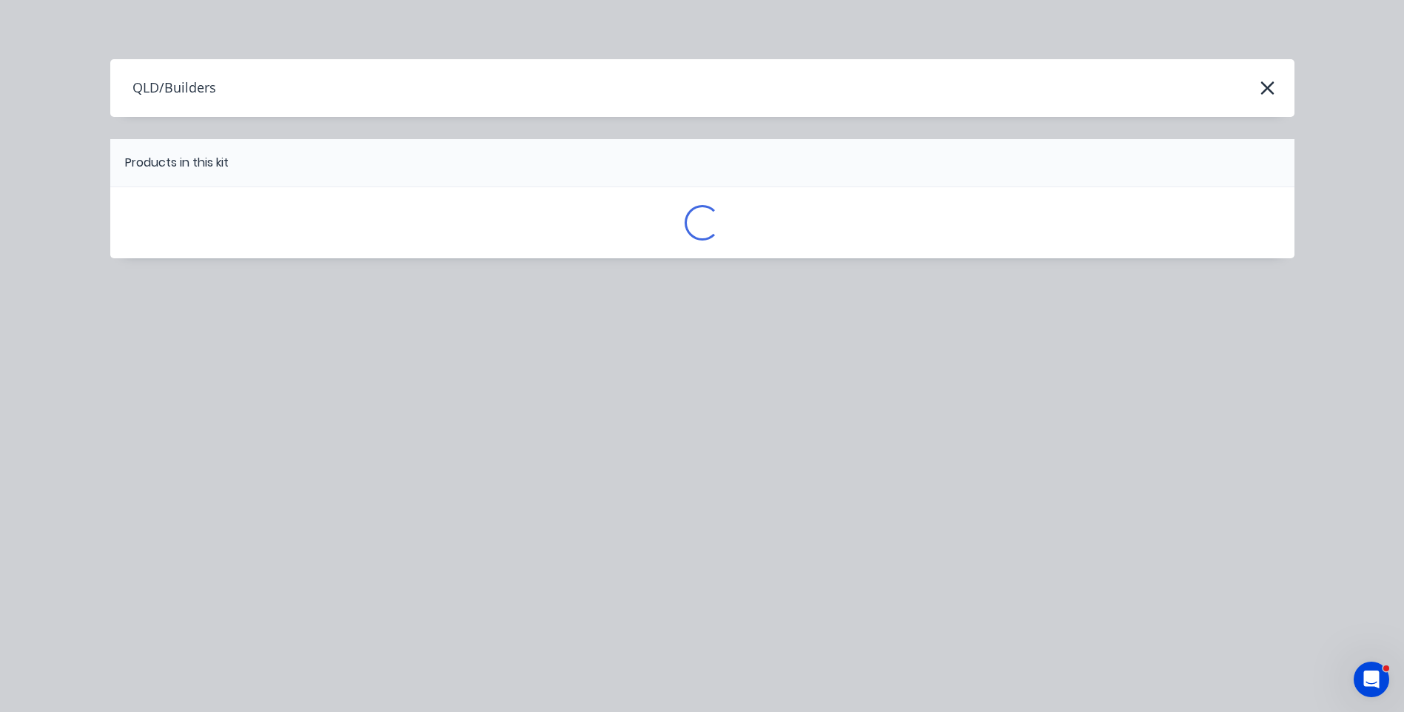
scroll to position [0, 0]
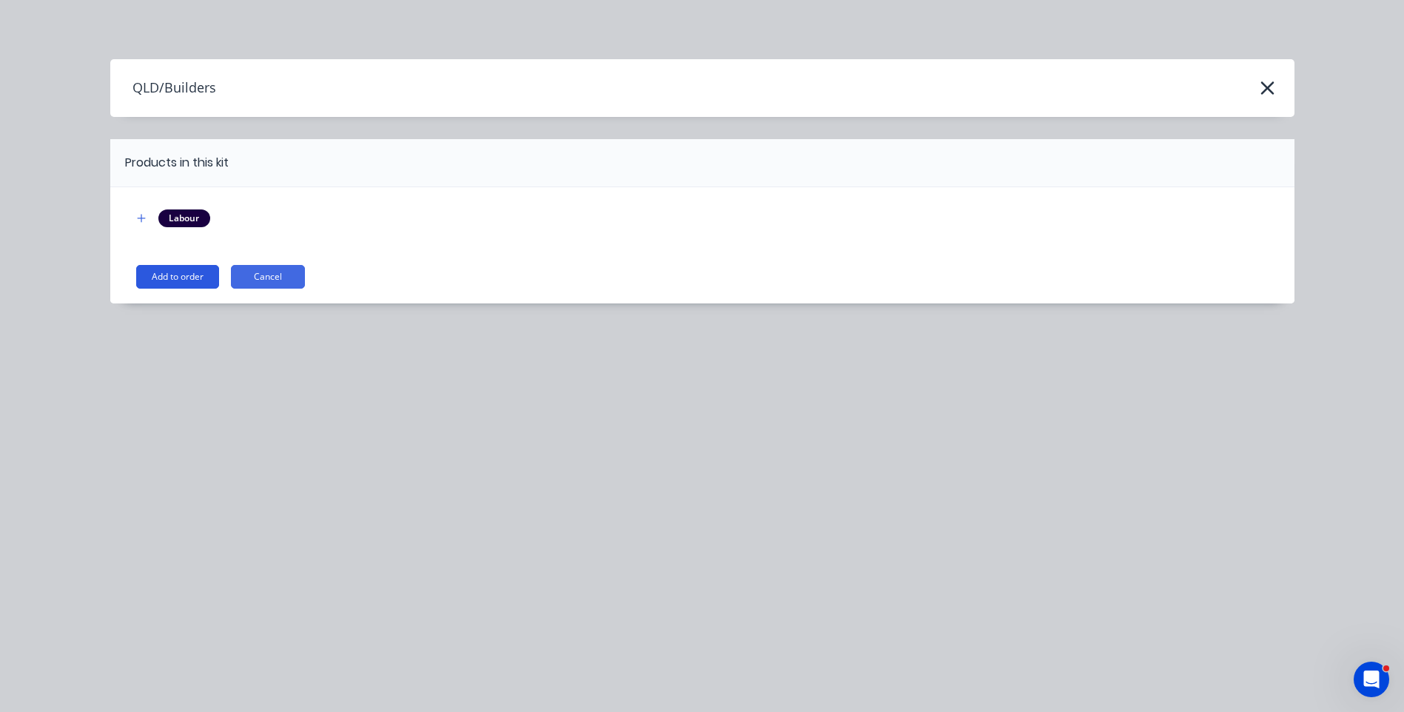
click at [189, 275] on button "Add to order" at bounding box center [177, 277] width 83 height 24
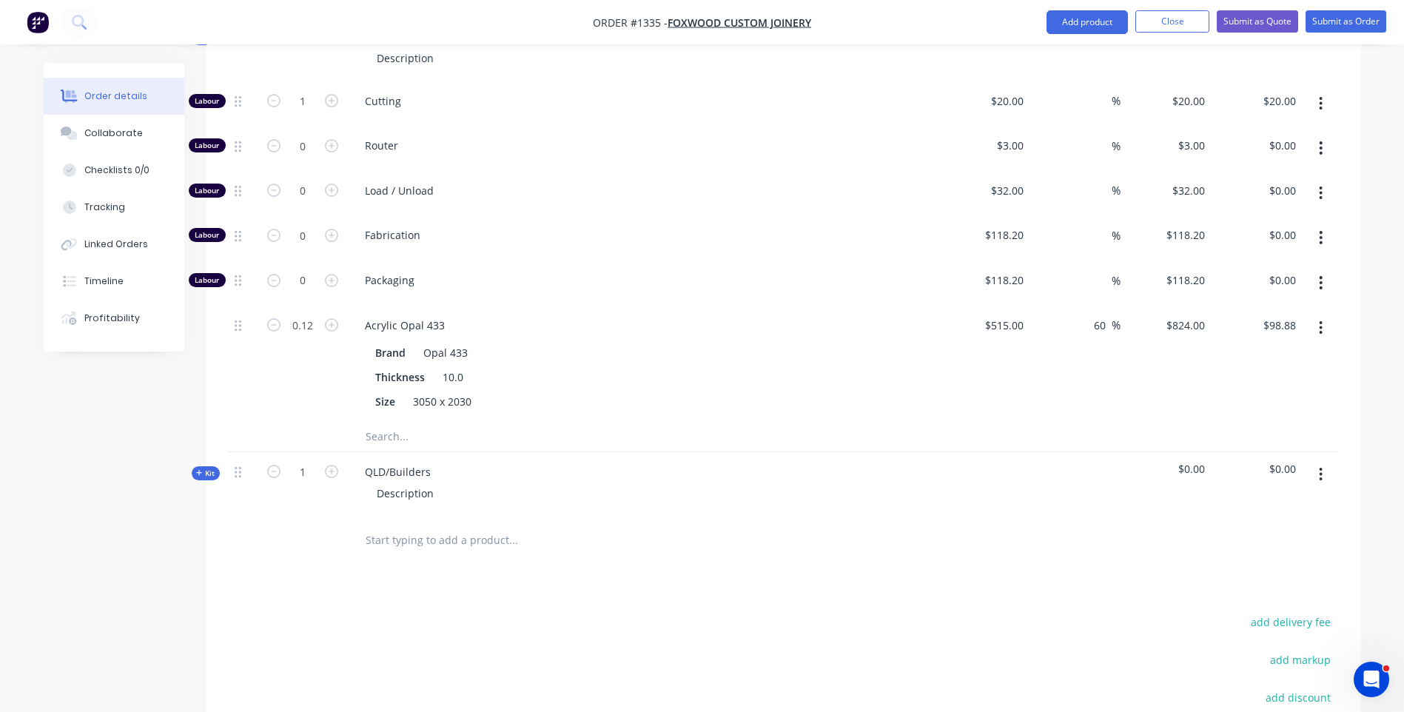
scroll to position [740, 0]
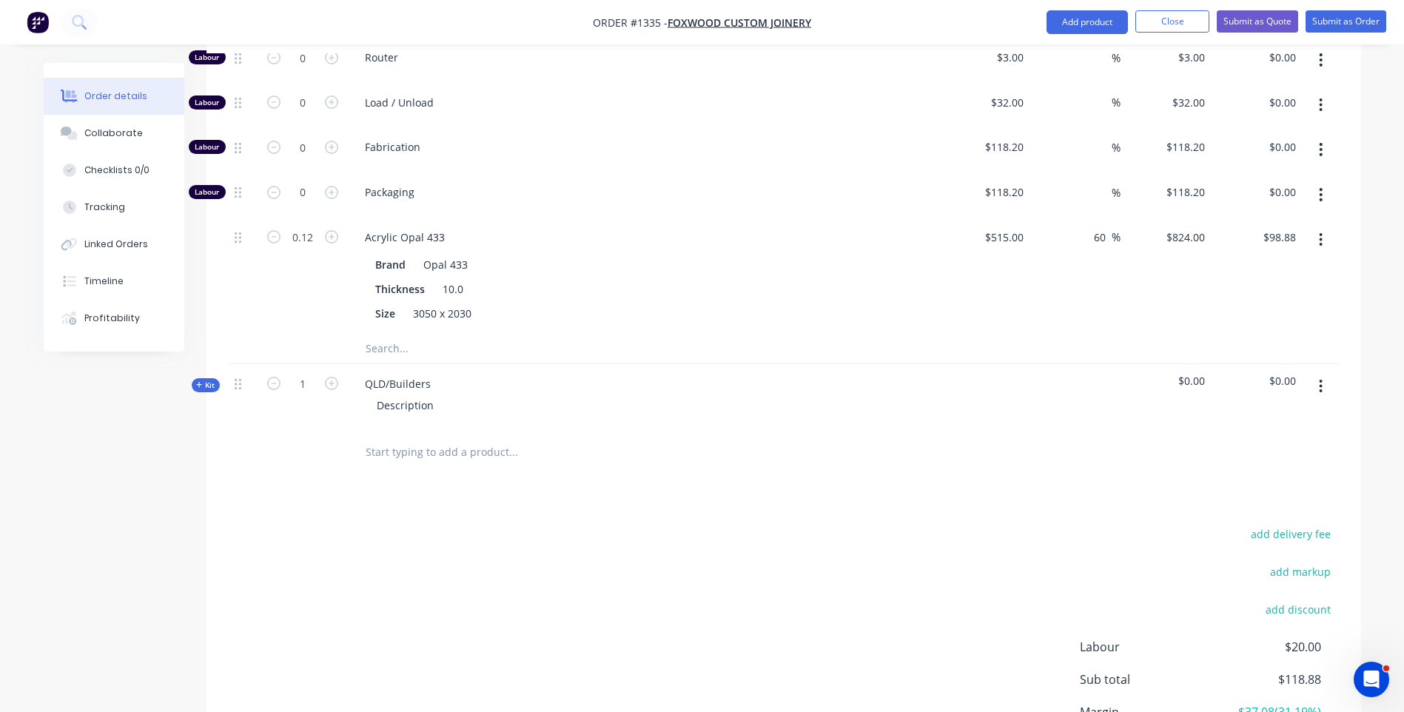
click at [201, 381] on icon at bounding box center [199, 384] width 7 height 7
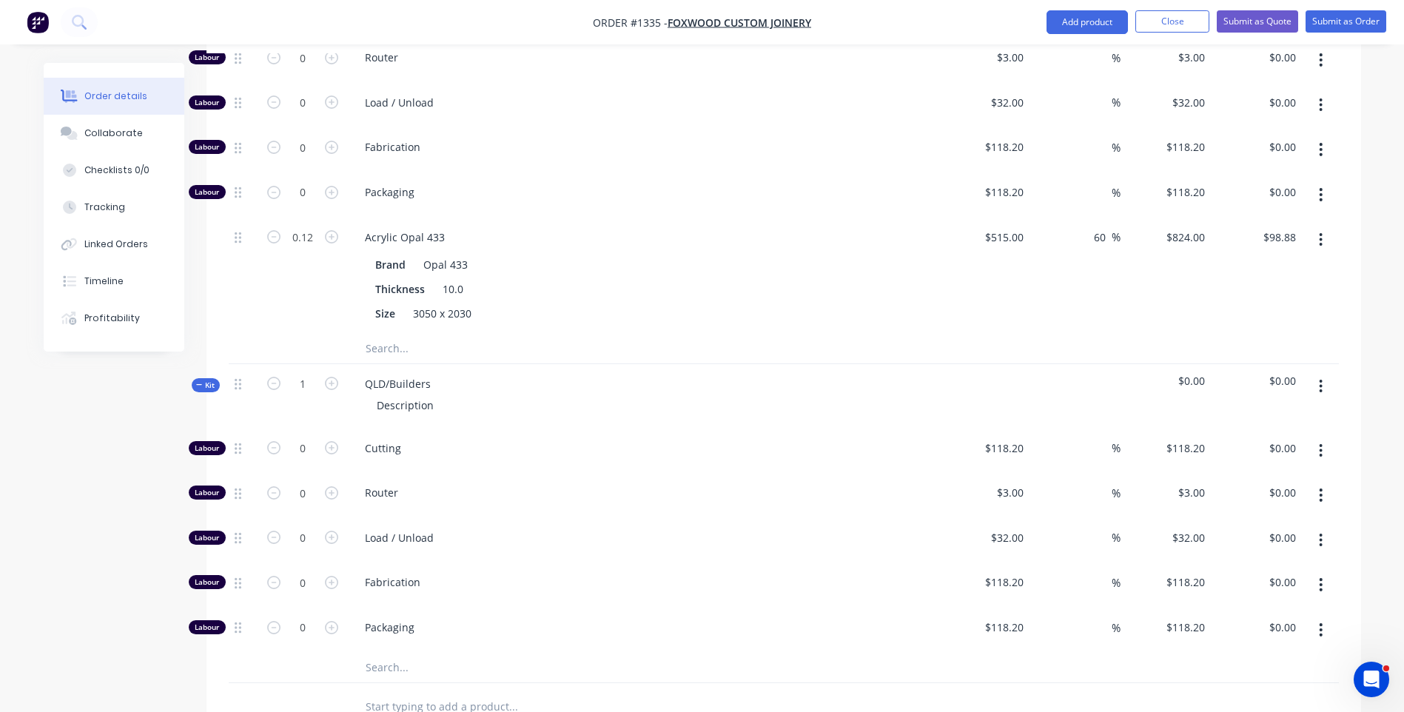
click at [389, 653] on input "text" at bounding box center [513, 668] width 296 height 30
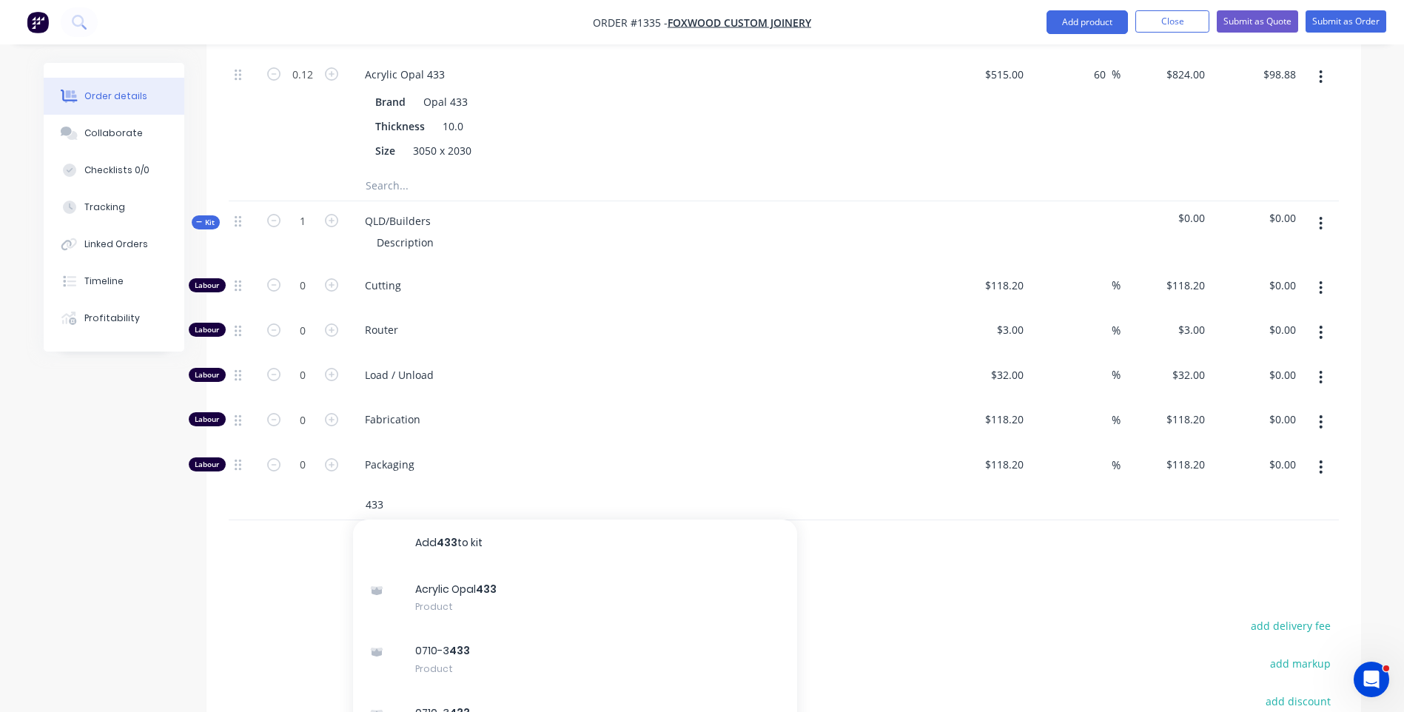
scroll to position [962, 0]
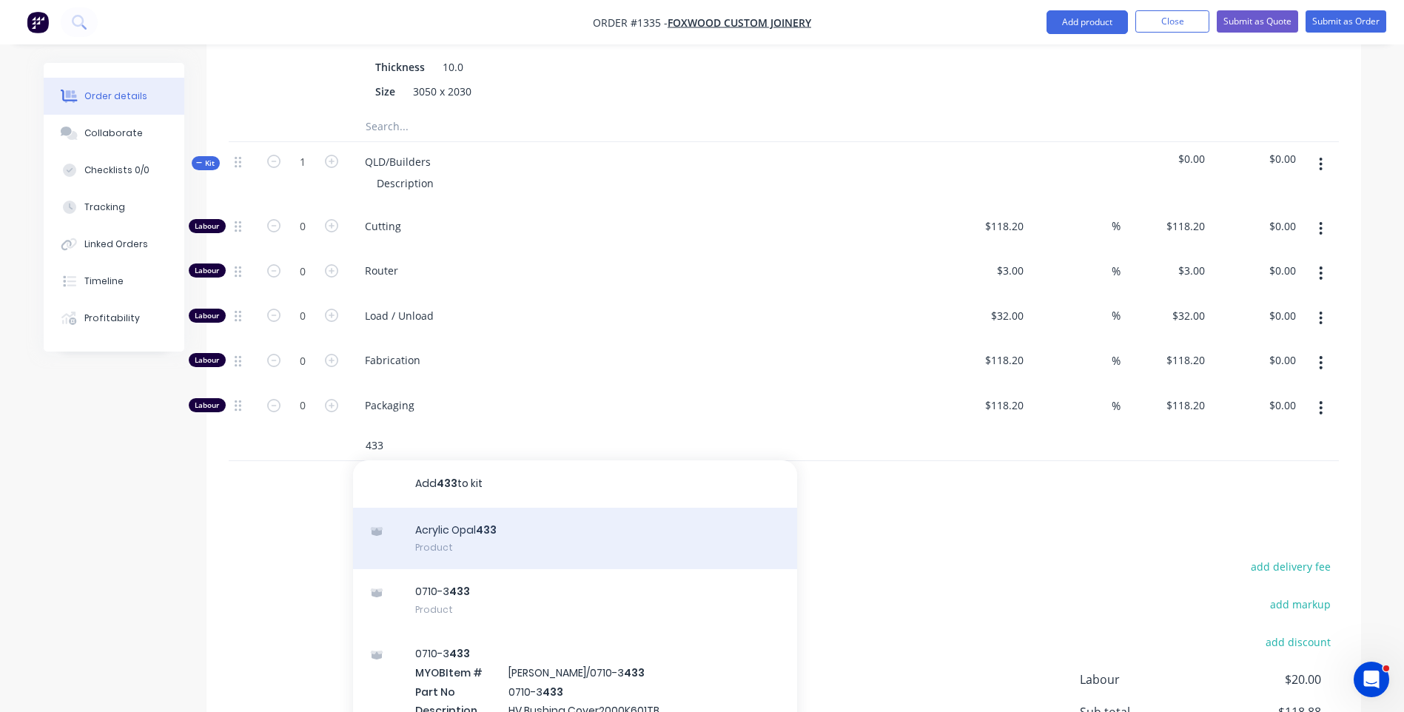
type input "433"
click at [462, 508] on div "Acrylic Opal 433 Product" at bounding box center [575, 539] width 444 height 62
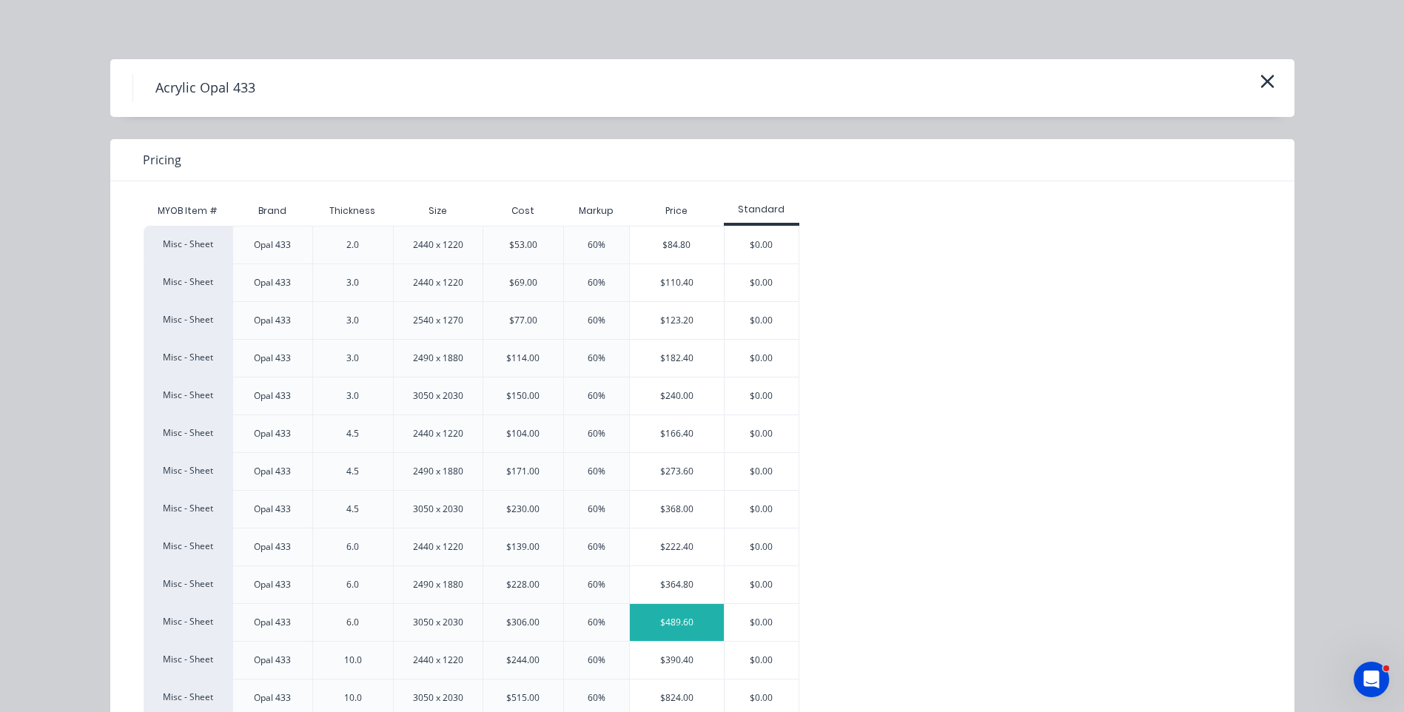
click at [686, 628] on div "$489.60" at bounding box center [677, 622] width 94 height 37
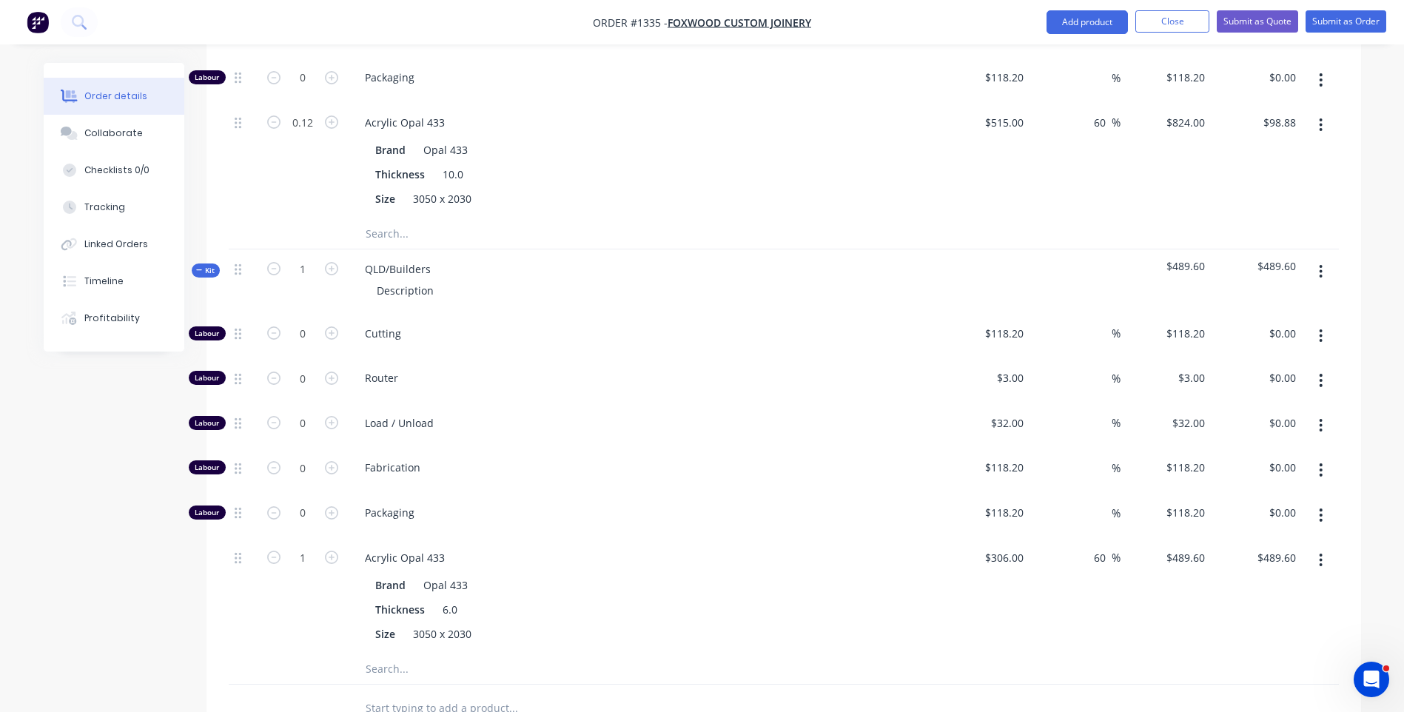
scroll to position [814, 0]
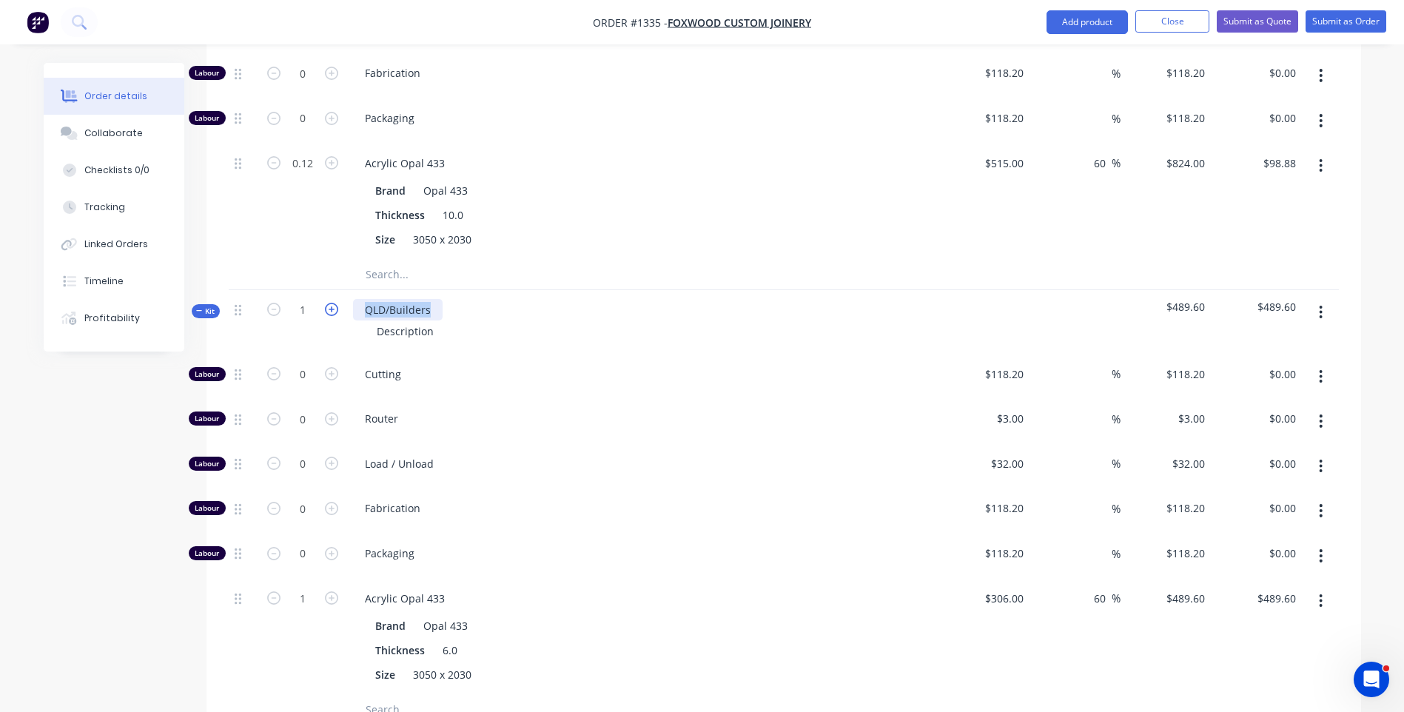
drag, startPoint x: 434, startPoint y: 244, endPoint x: 337, endPoint y: 244, distance: 97.0
click at [339, 290] on div "Kit 1 QLD/Builders Description $489.60 $489.60" at bounding box center [784, 322] width 1110 height 64
drag, startPoint x: 437, startPoint y: 270, endPoint x: 368, endPoint y: 275, distance: 69.7
click at [368, 321] on div "Description" at bounding box center [405, 331] width 81 height 21
click at [536, 366] on span "Cutting" at bounding box center [649, 374] width 569 height 16
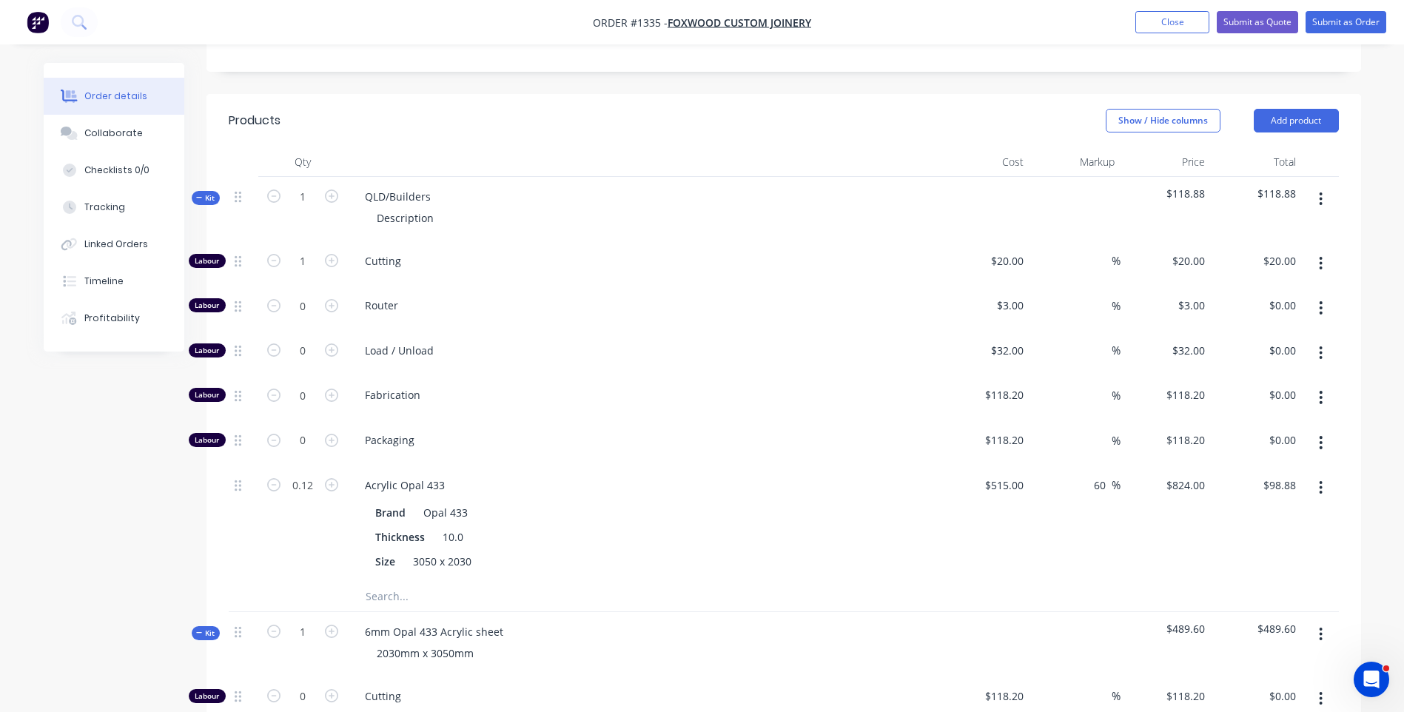
scroll to position [444, 0]
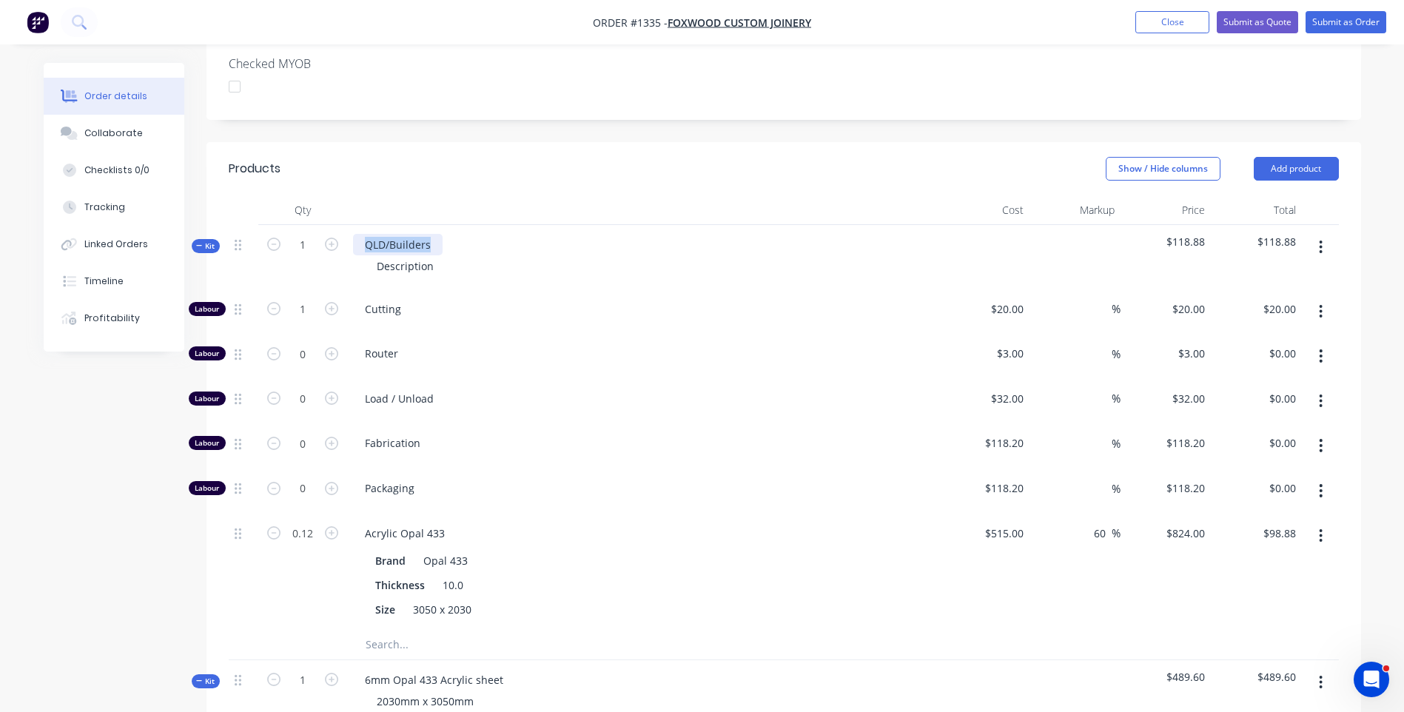
drag, startPoint x: 437, startPoint y: 181, endPoint x: 360, endPoint y: 181, distance: 77.7
click at [360, 234] on div "QLD/Builders" at bounding box center [398, 244] width 90 height 21
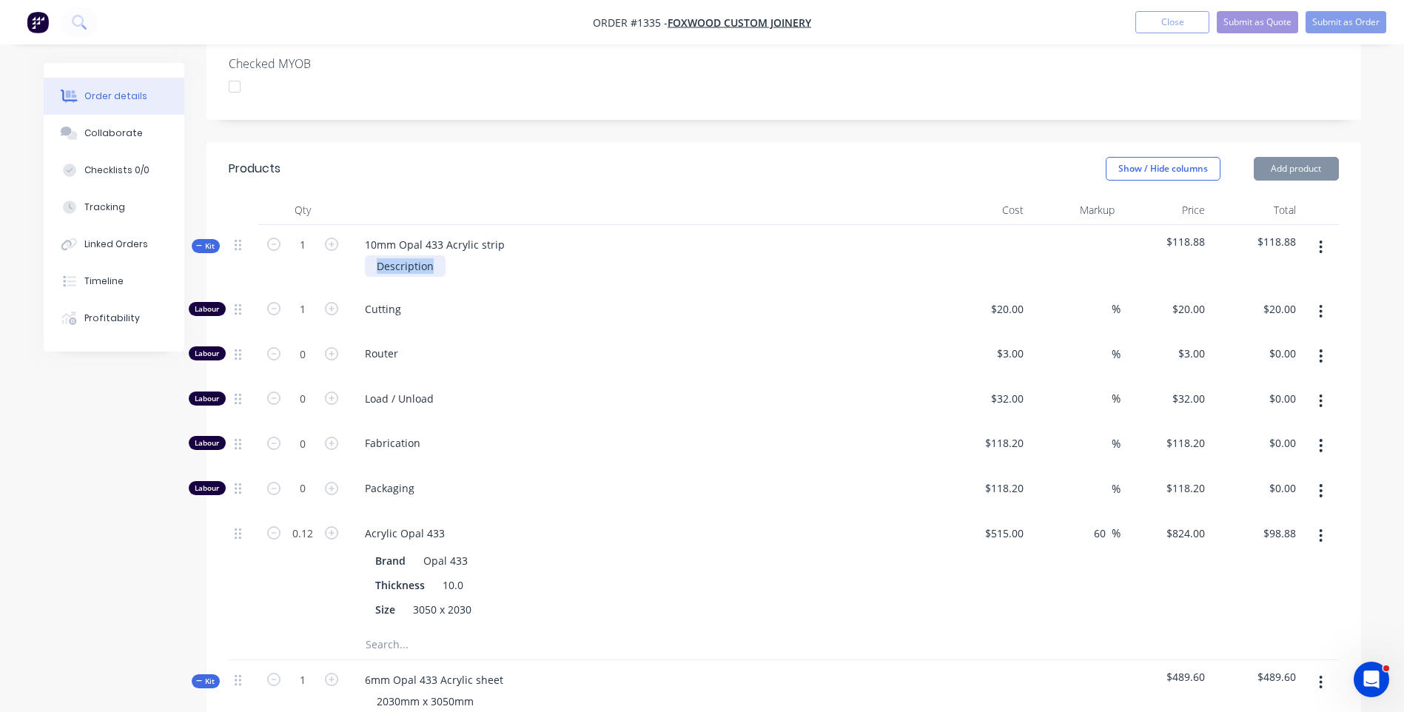
drag, startPoint x: 439, startPoint y: 208, endPoint x: 334, endPoint y: 204, distance: 105.2
click at [334, 225] on div "Kit 1 10mm Opal 433 Acrylic strip Description $118.88 $118.88" at bounding box center [784, 257] width 1110 height 64
click at [608, 334] on div "Router" at bounding box center [643, 356] width 592 height 45
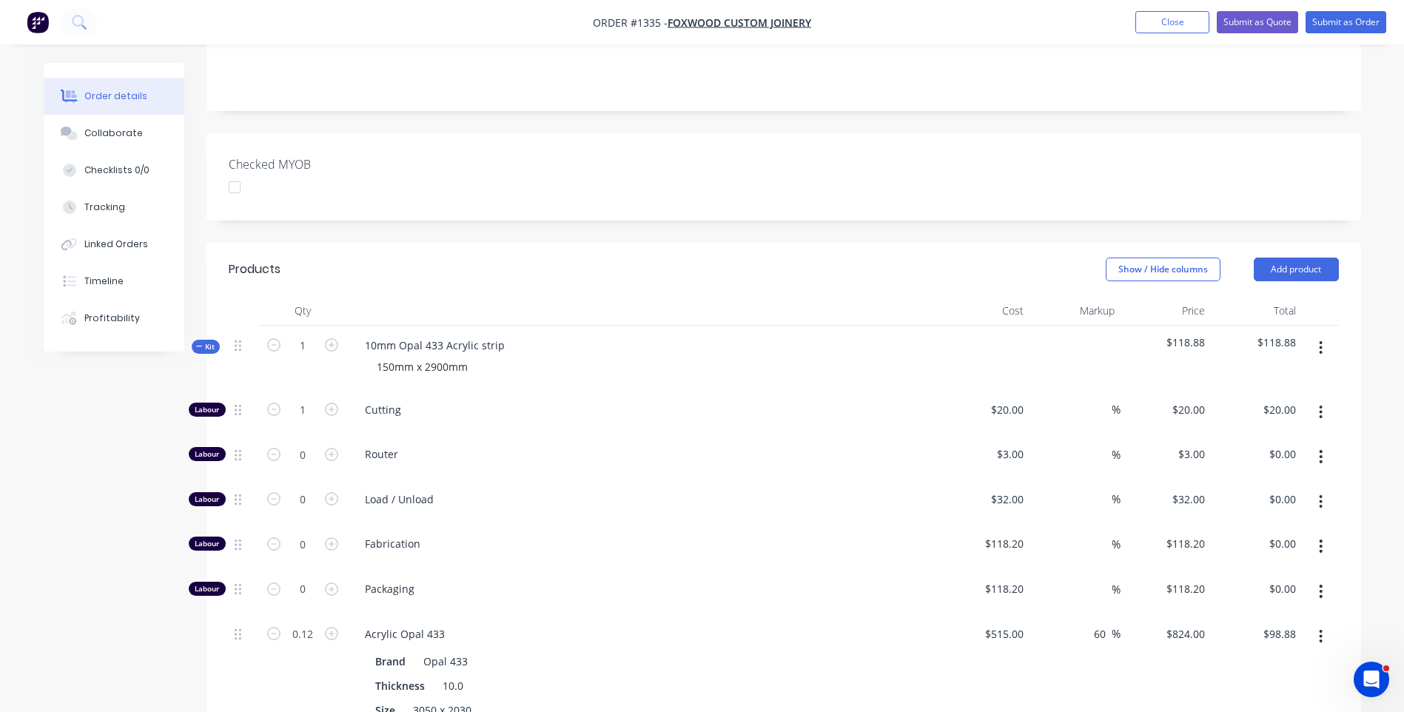
scroll to position [377, 0]
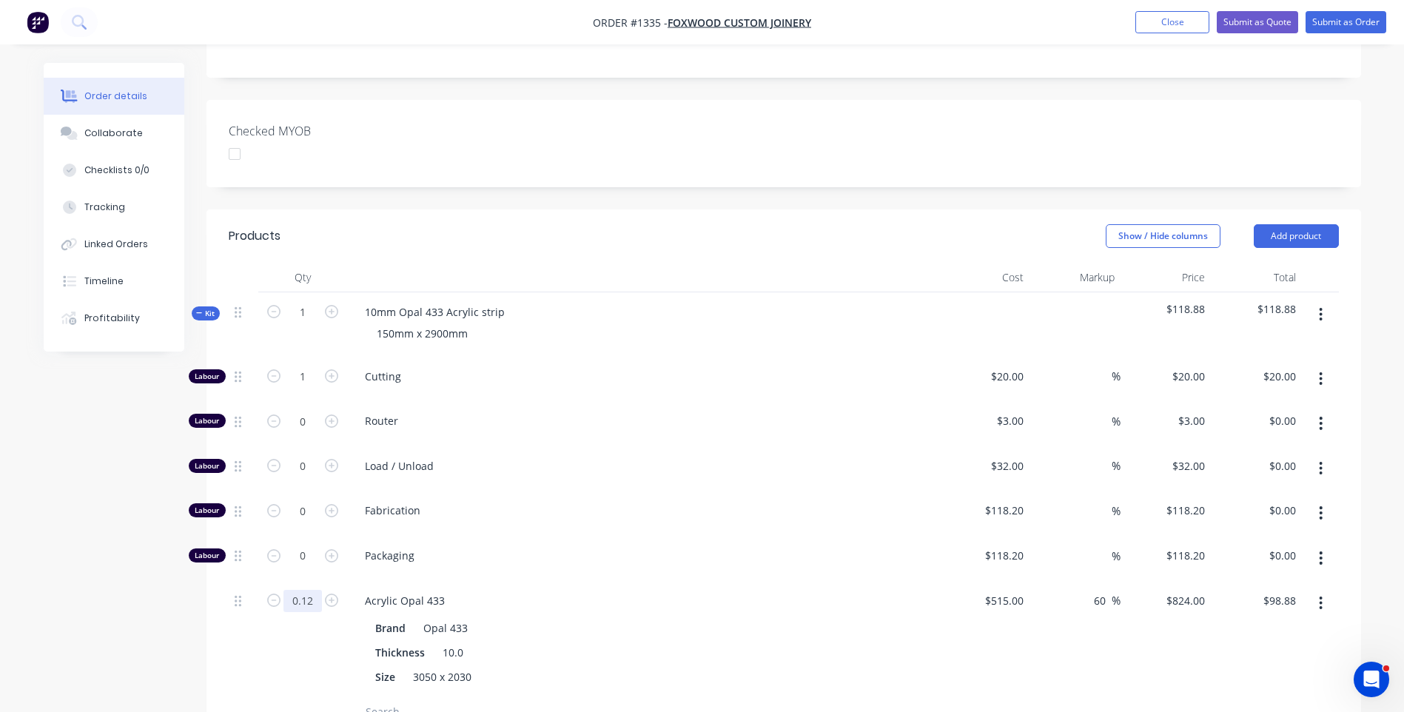
click at [308, 590] on input "0.12" at bounding box center [303, 601] width 38 height 22
type input "0"
type input "$0.00"
click at [655, 503] on span "Fabrication" at bounding box center [649, 511] width 569 height 16
click at [1010, 366] on input "20" at bounding box center [1019, 376] width 19 height 21
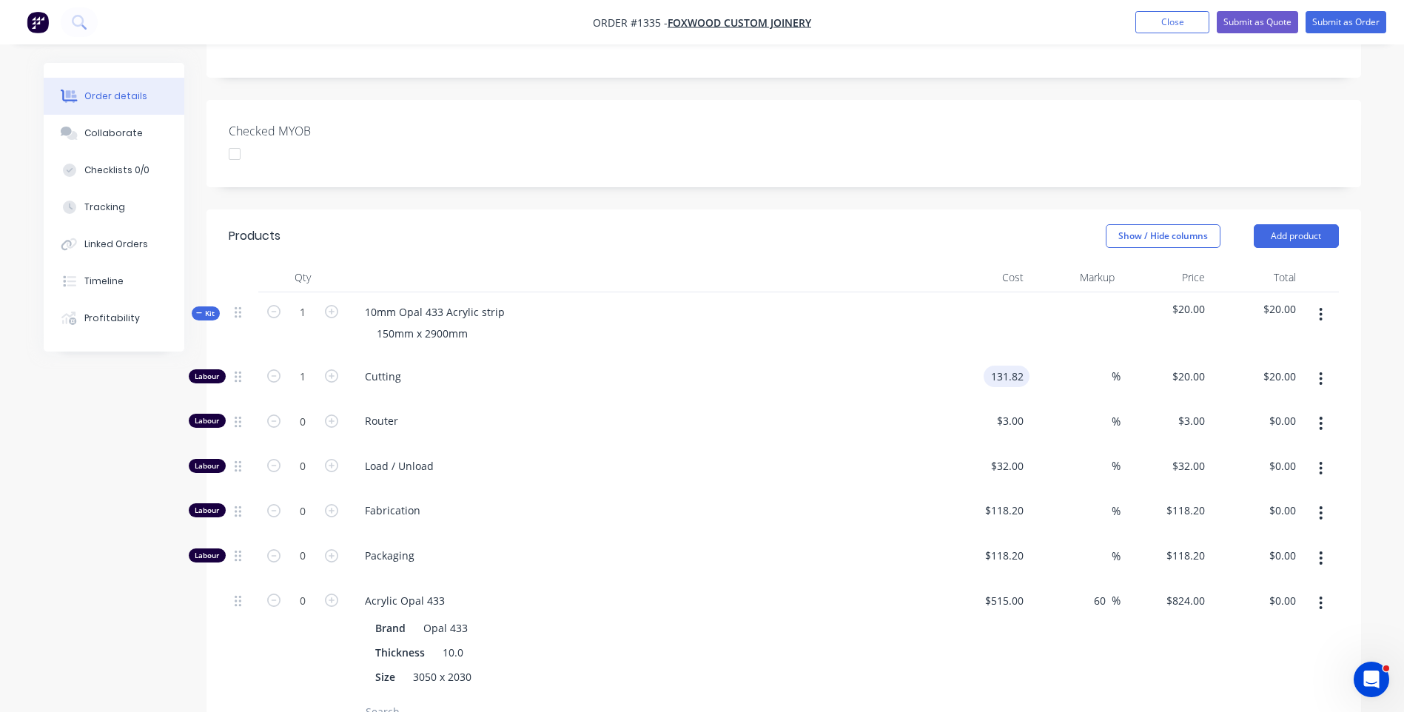
type input "$131.82"
click at [705, 458] on span "Load / Unload" at bounding box center [649, 466] width 569 height 16
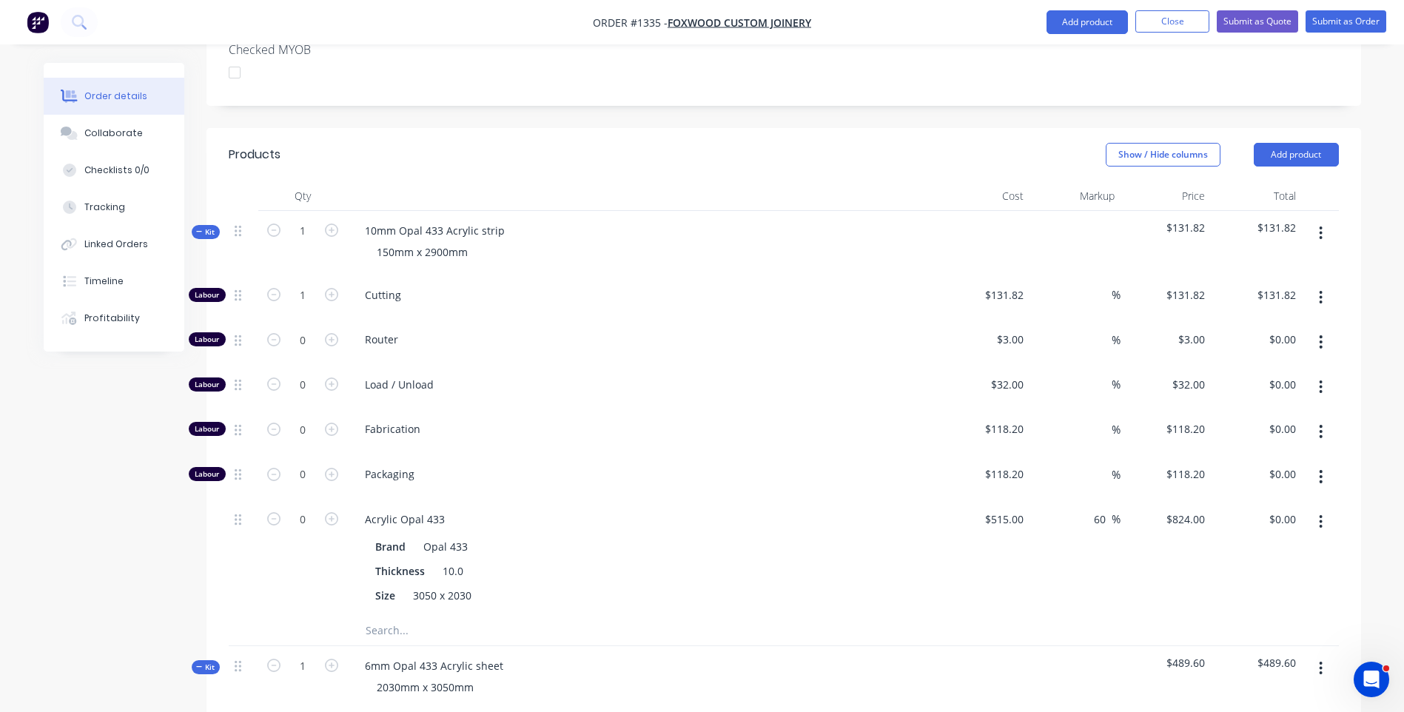
scroll to position [821, 0]
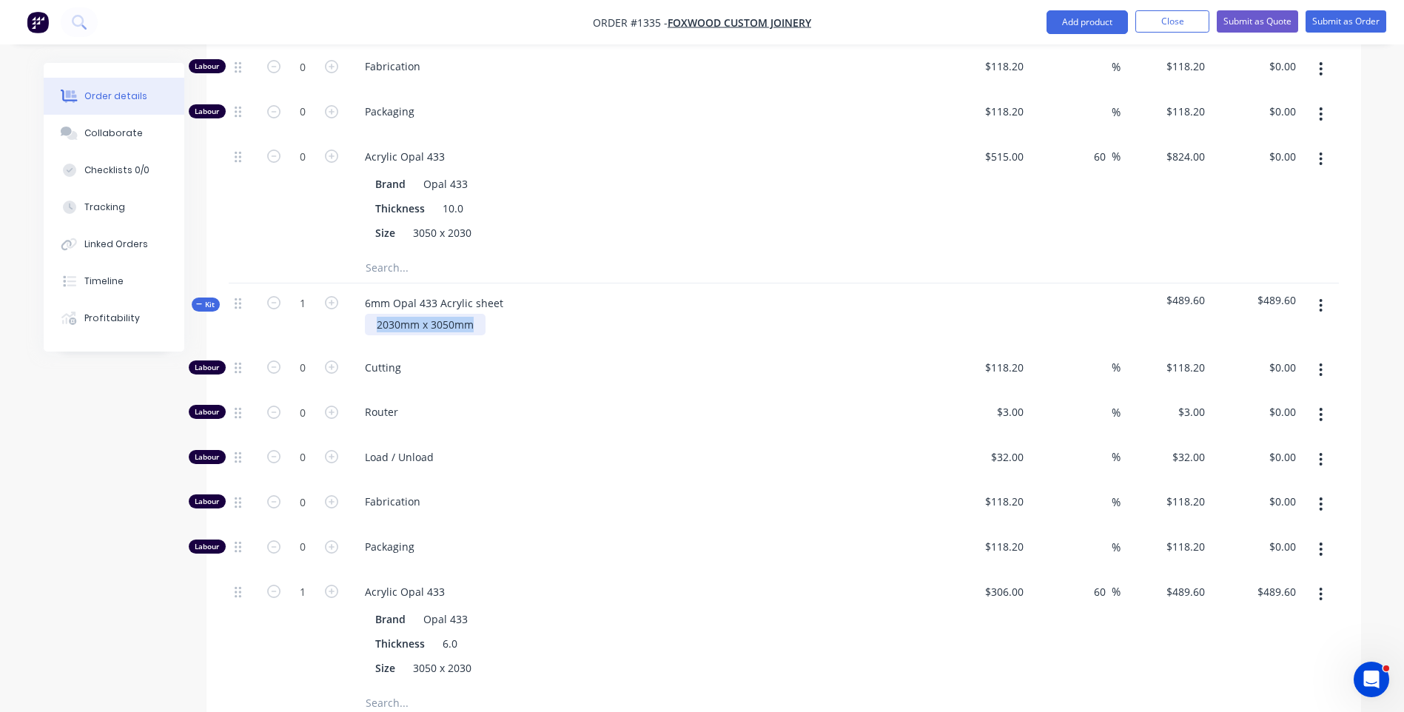
drag, startPoint x: 472, startPoint y: 263, endPoint x: 342, endPoint y: 269, distance: 130.4
click at [342, 284] on div "Kit 1 6mm Opal 433 Acrylic sheet 2030mm x 3050mm $489.60 $489.60" at bounding box center [784, 316] width 1110 height 64
click at [438, 314] on div "1500mm x" at bounding box center [402, 324] width 75 height 21
drag, startPoint x: 678, startPoint y: 405, endPoint x: 685, endPoint y: 398, distance: 10.0
click at [685, 437] on div "Load / Unload" at bounding box center [643, 459] width 592 height 45
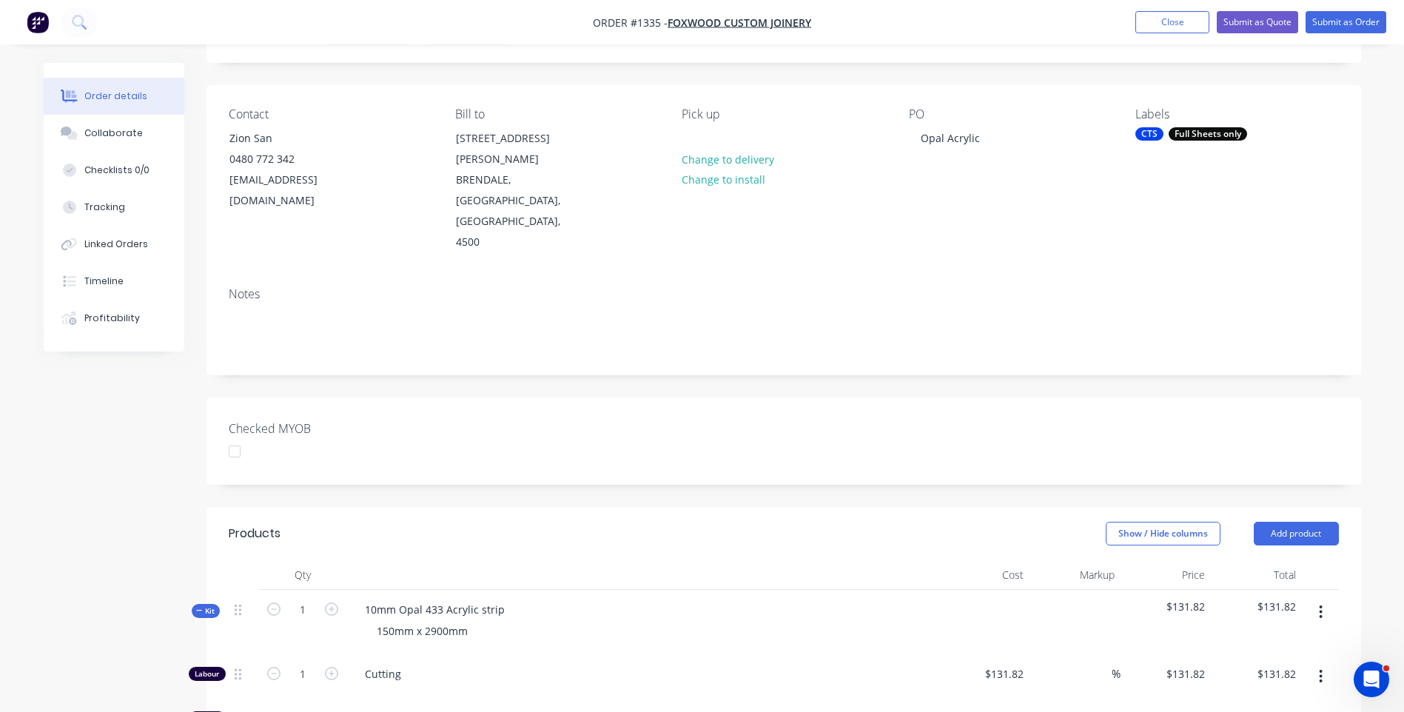
scroll to position [7, 0]
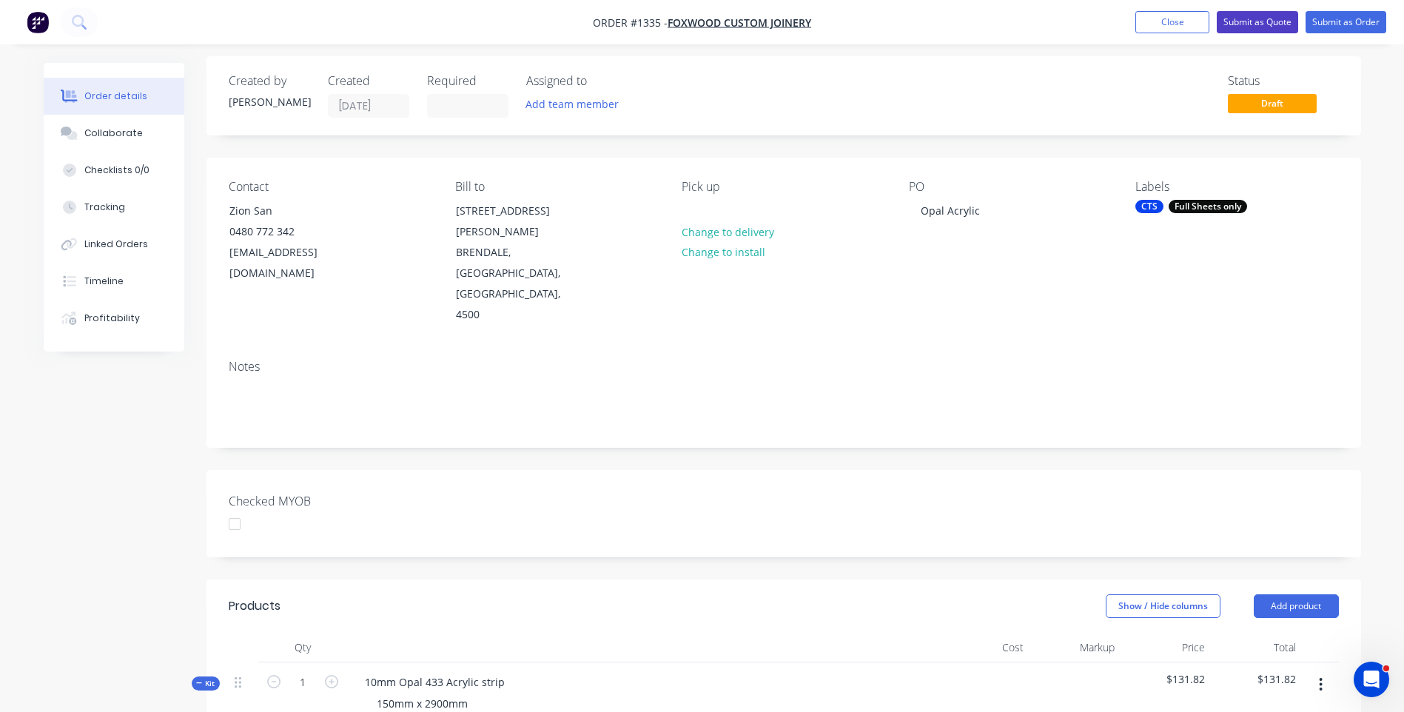
click at [1245, 23] on button "Submit as Quote" at bounding box center [1257, 22] width 81 height 22
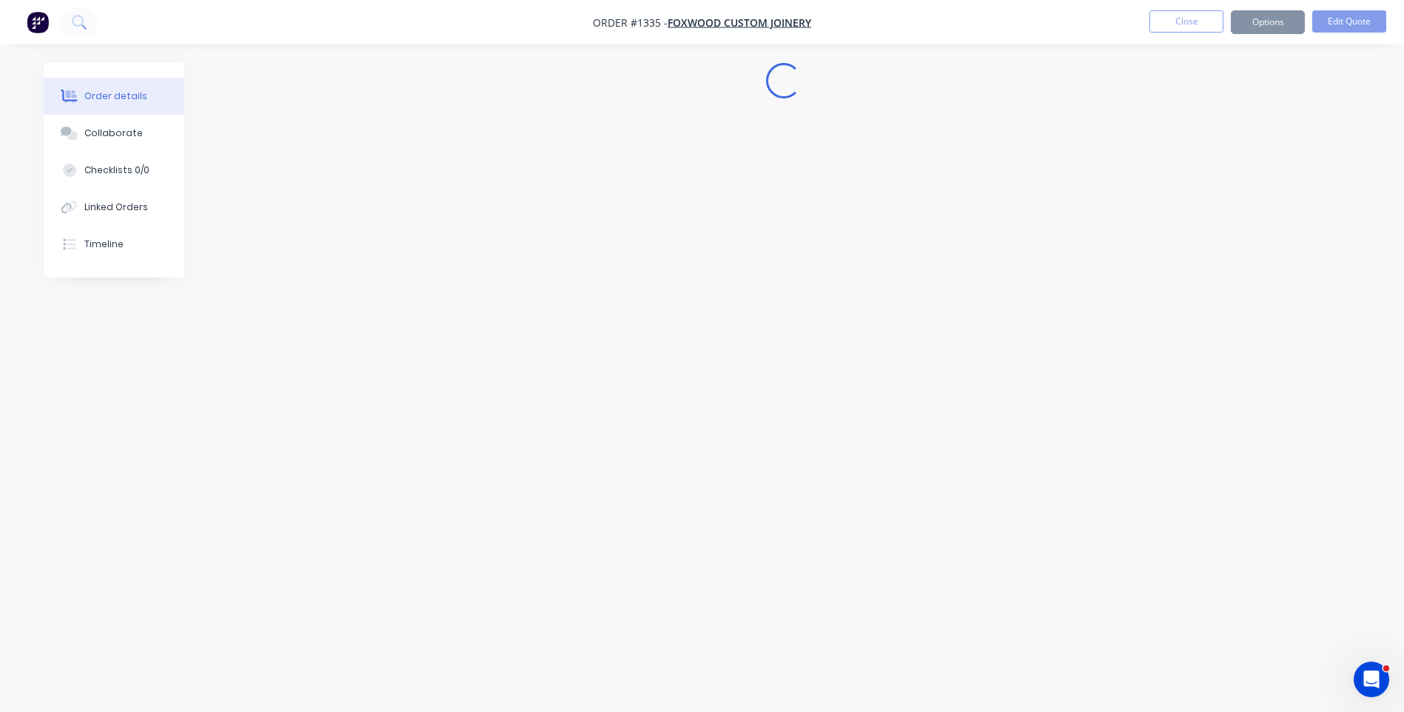
scroll to position [0, 0]
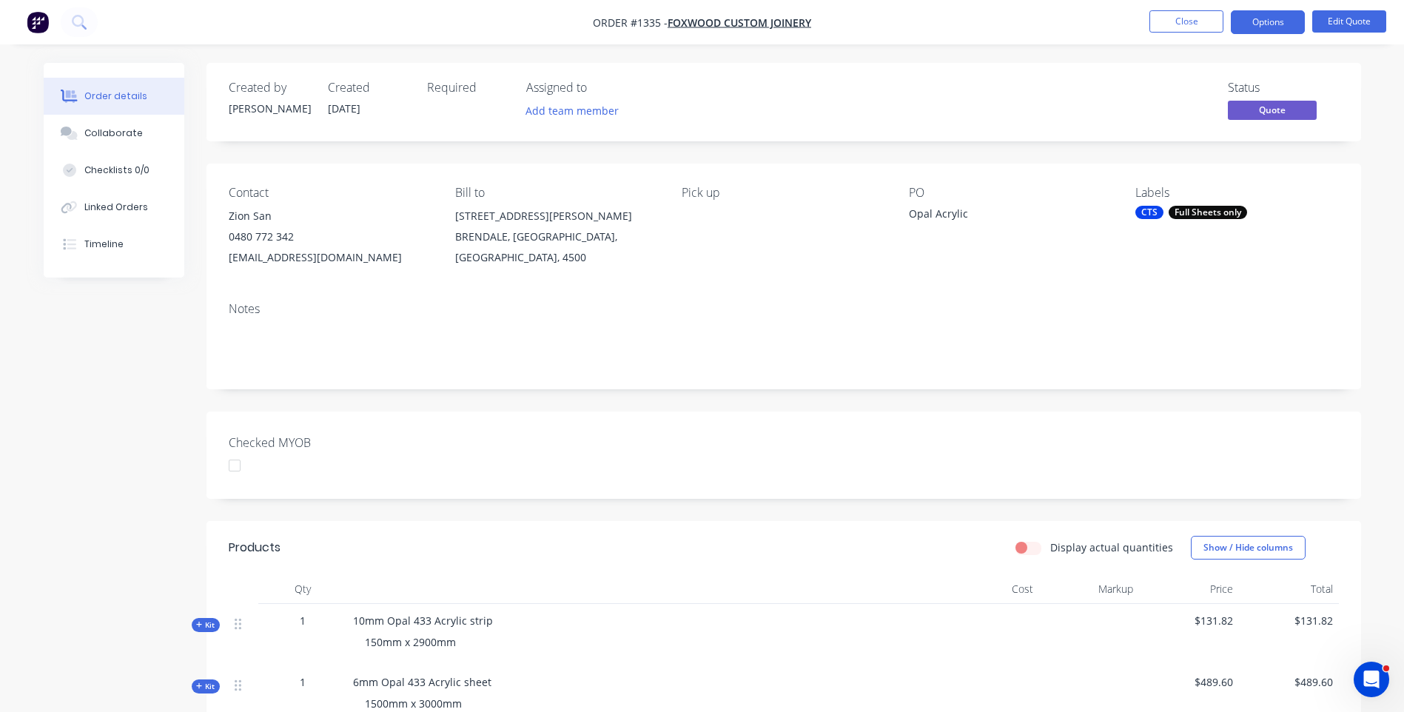
click at [1245, 23] on button "Options" at bounding box center [1268, 22] width 74 height 24
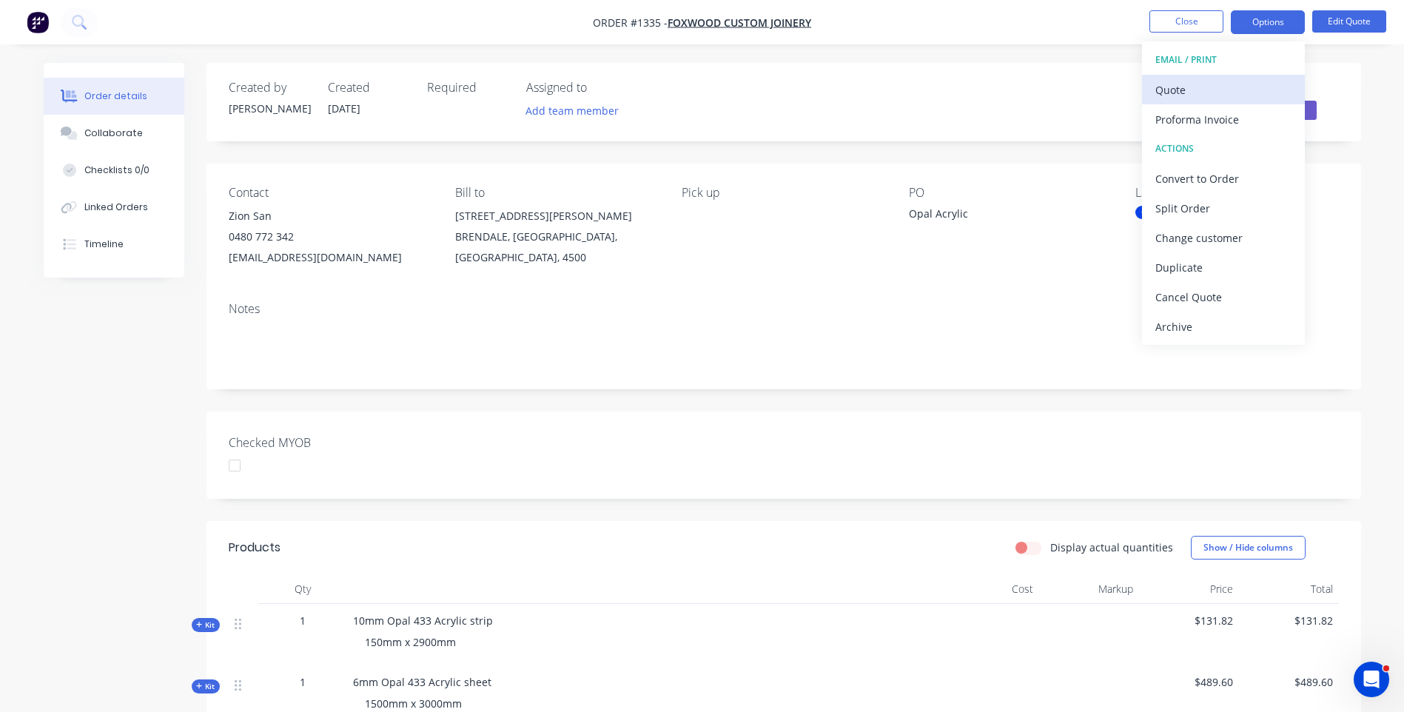
click at [1183, 93] on div "Quote" at bounding box center [1224, 89] width 136 height 21
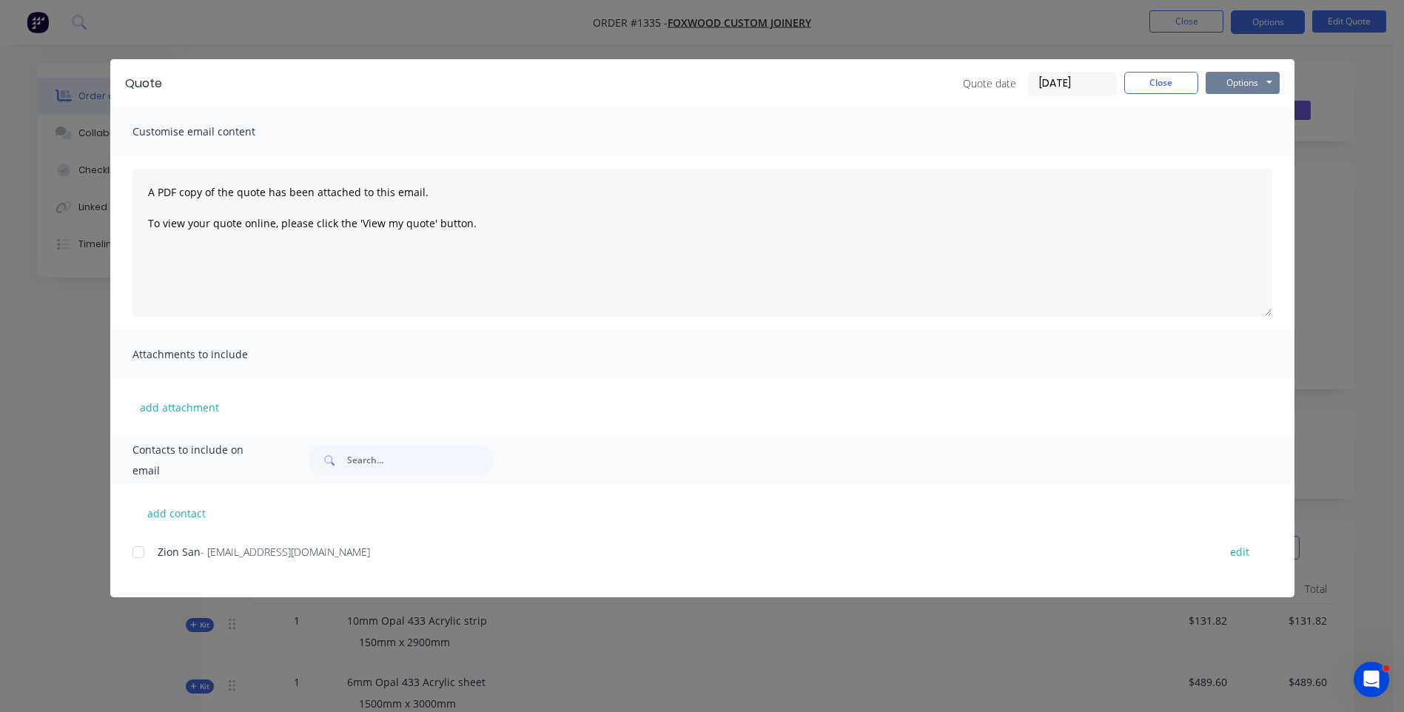
click at [1221, 84] on button "Options" at bounding box center [1243, 83] width 74 height 22
click at [1241, 110] on button "Preview" at bounding box center [1253, 109] width 95 height 24
click at [138, 551] on div at bounding box center [139, 552] width 30 height 30
click at [545, 586] on div "Zion San - [EMAIL_ADDRESS][DOMAIN_NAME] edit" at bounding box center [714, 570] width 1162 height 56
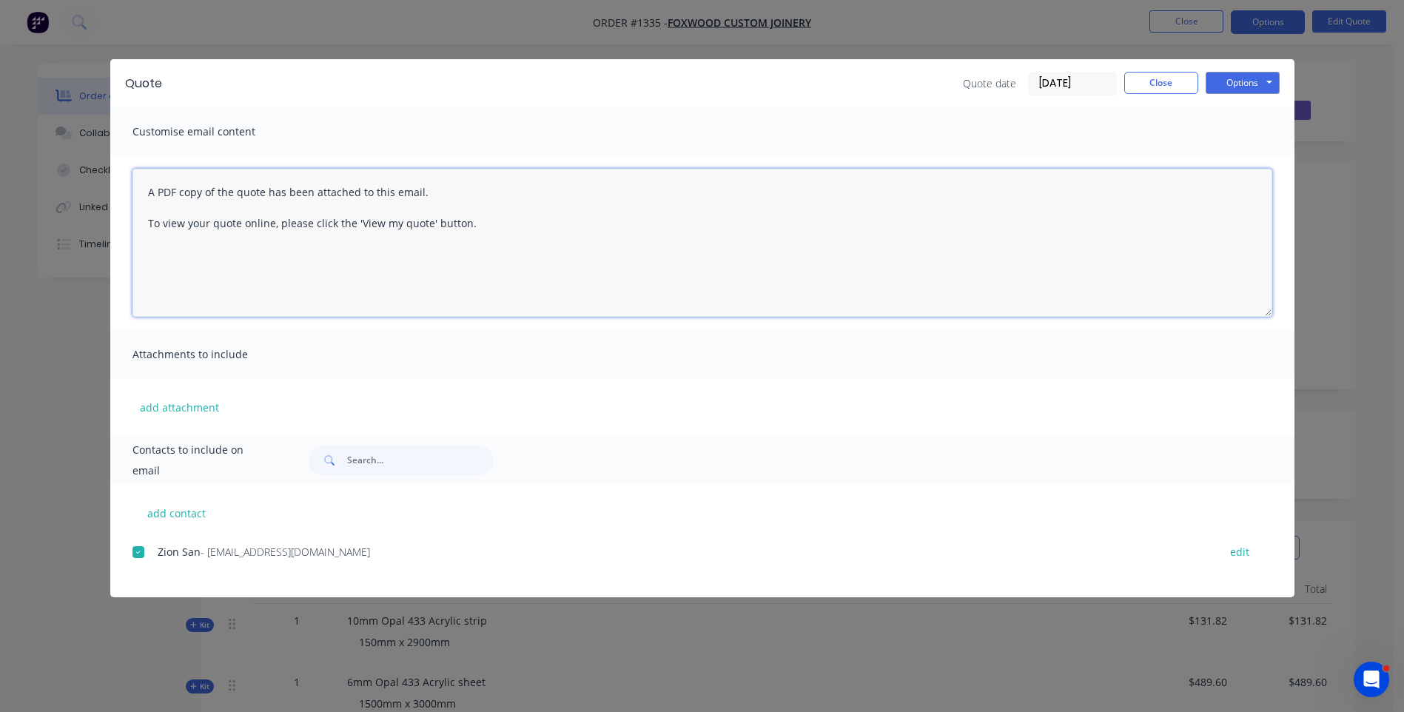
paste textarea "Hi, Please contact us if you have any questions. Regards, [PERSON_NAME] [EMAIL_…"
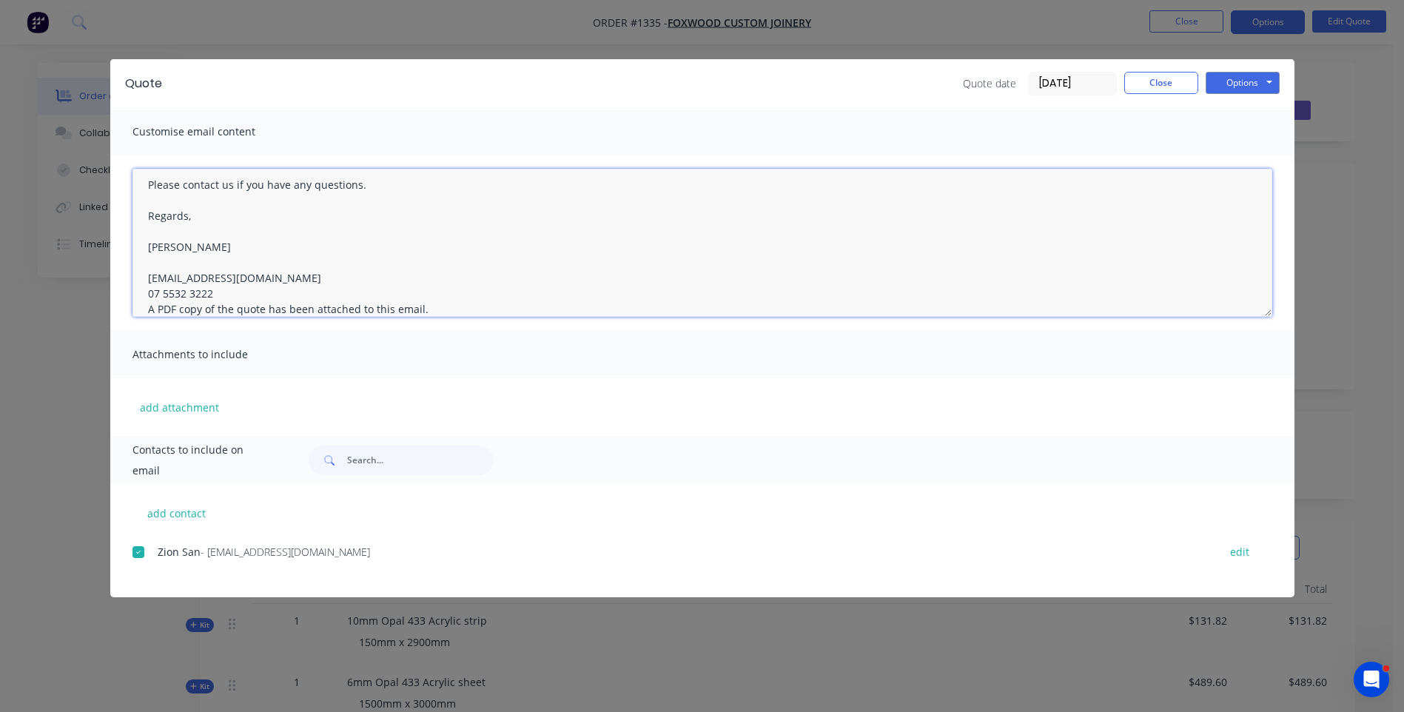
click at [215, 292] on textarea "Hi, Please contact us if you have any questions. Regards, [PERSON_NAME] [EMAIL_…" at bounding box center [703, 243] width 1140 height 148
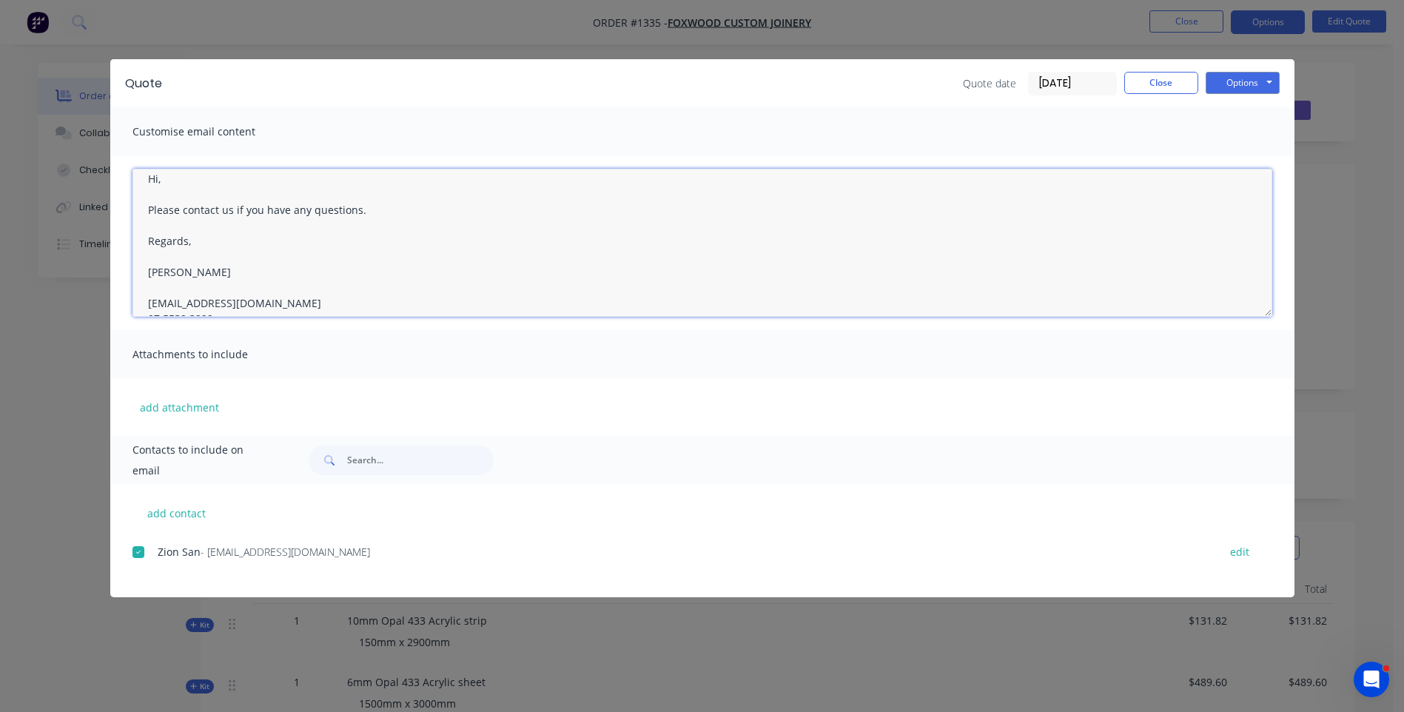
scroll to position [0, 0]
click at [164, 193] on textarea "Hi, Please contact us if you have any questions. Regards, [PERSON_NAME] [EMAIL_…" at bounding box center [703, 243] width 1140 height 148
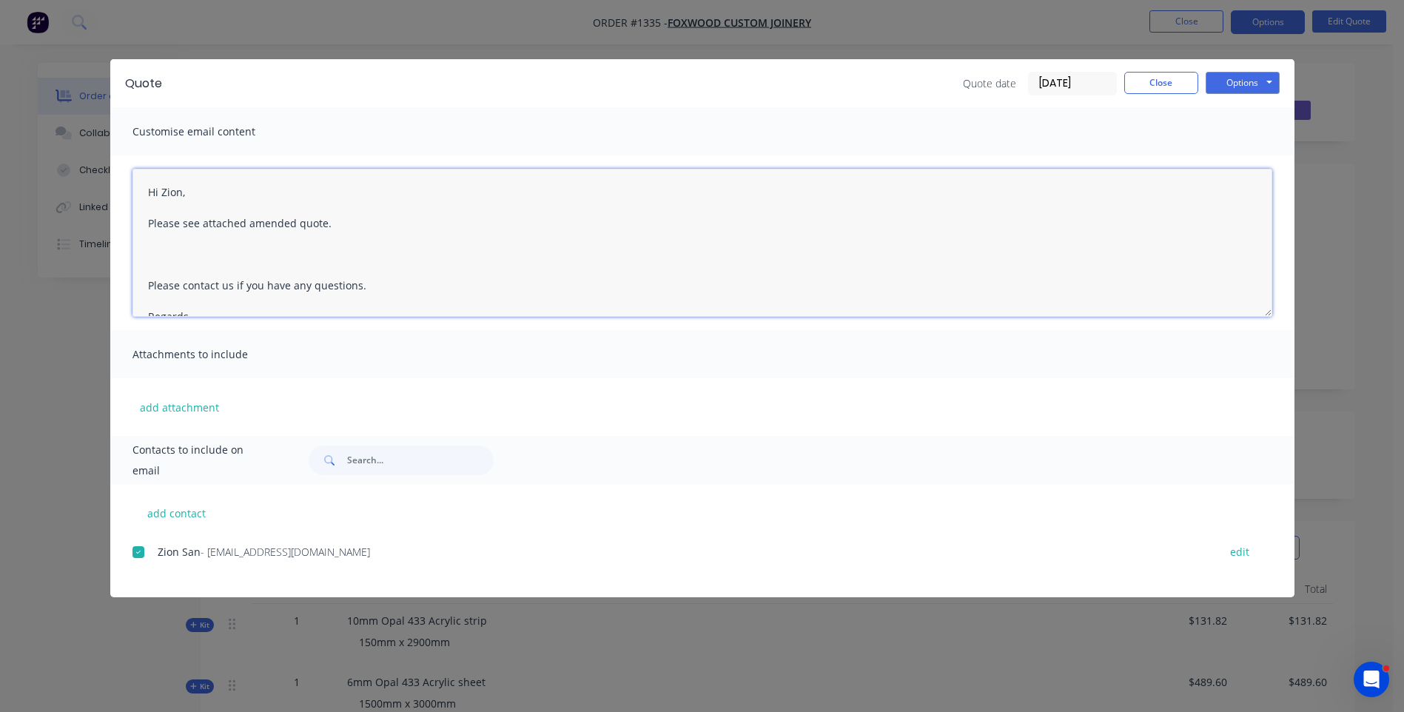
click at [160, 251] on textarea "Hi Zion, Please see attached amended quote. Please contact us if you have any q…" at bounding box center [703, 243] width 1140 height 148
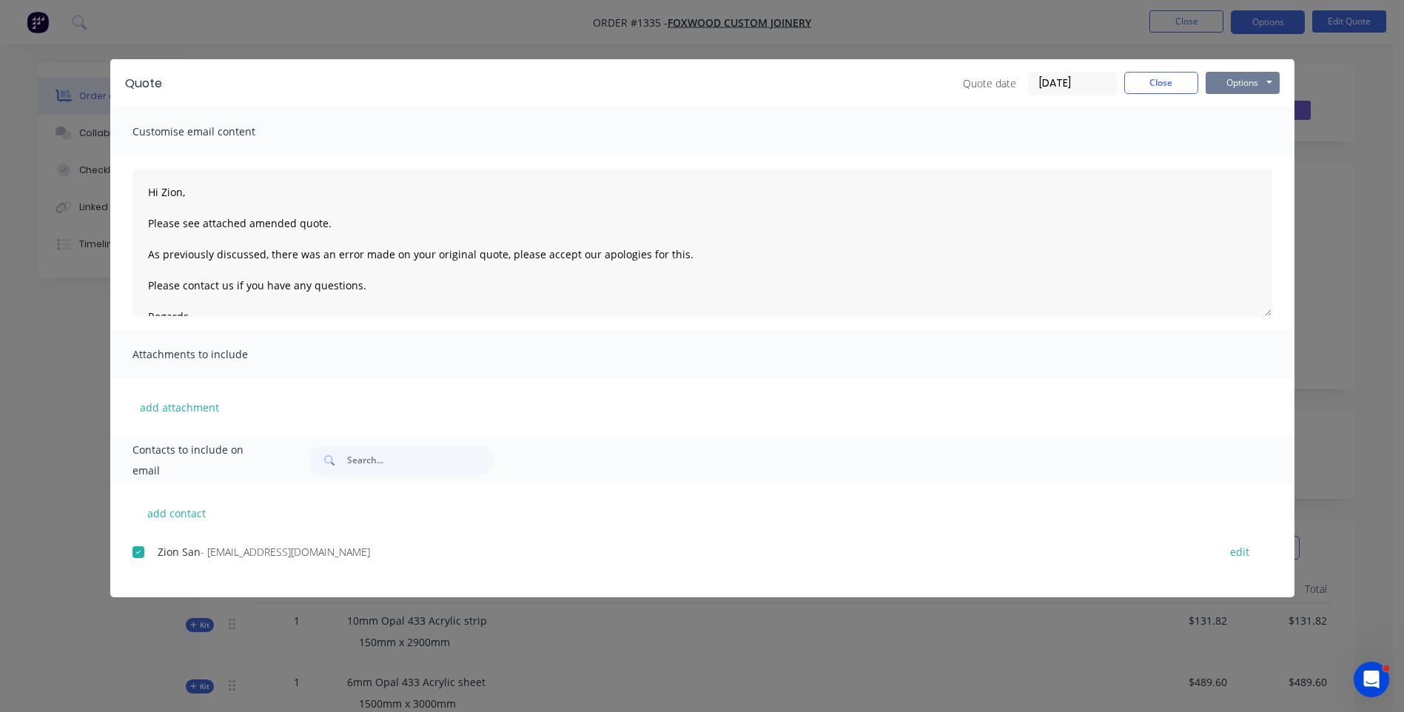
click at [1241, 85] on button "Options" at bounding box center [1243, 83] width 74 height 22
click at [1247, 162] on button "Email" at bounding box center [1253, 158] width 95 height 24
type textarea "A PDF copy of the quote has been attached to this email. To view your quote onl…"
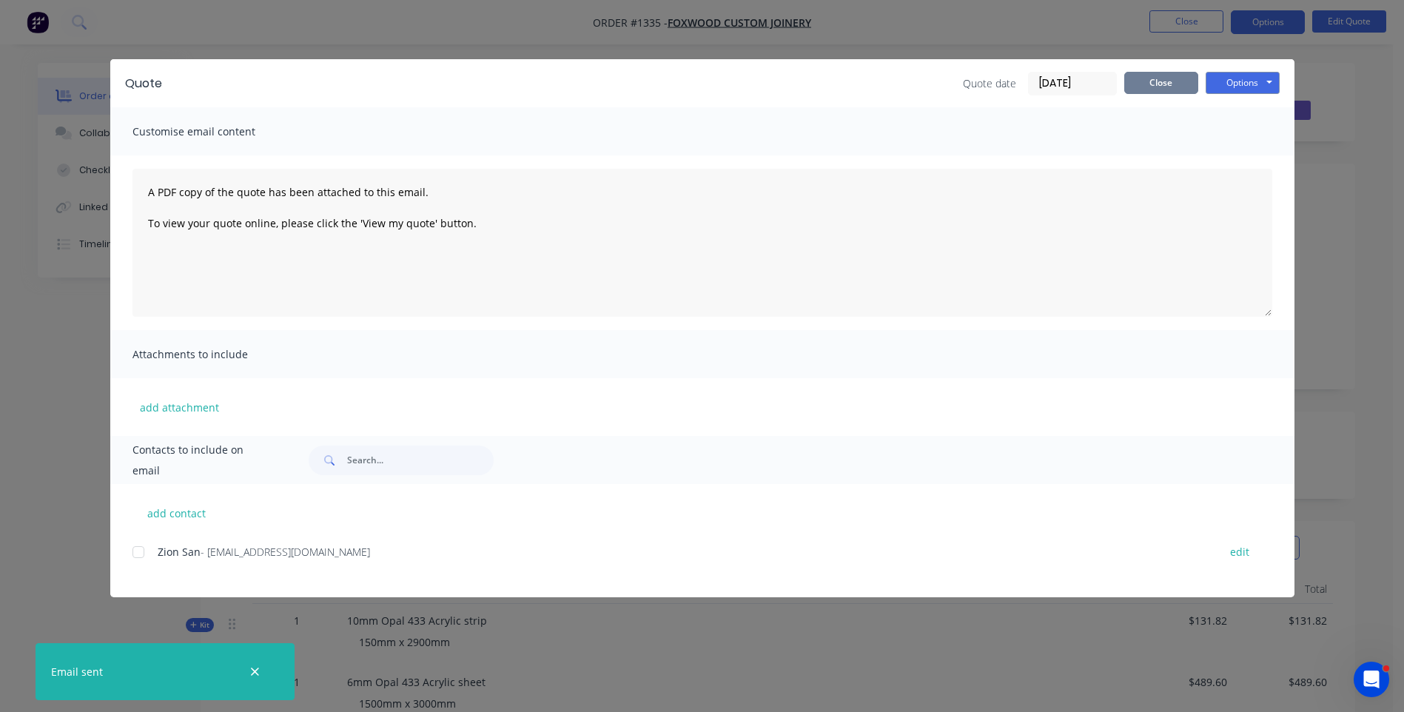
click at [1157, 92] on button "Close" at bounding box center [1161, 83] width 74 height 22
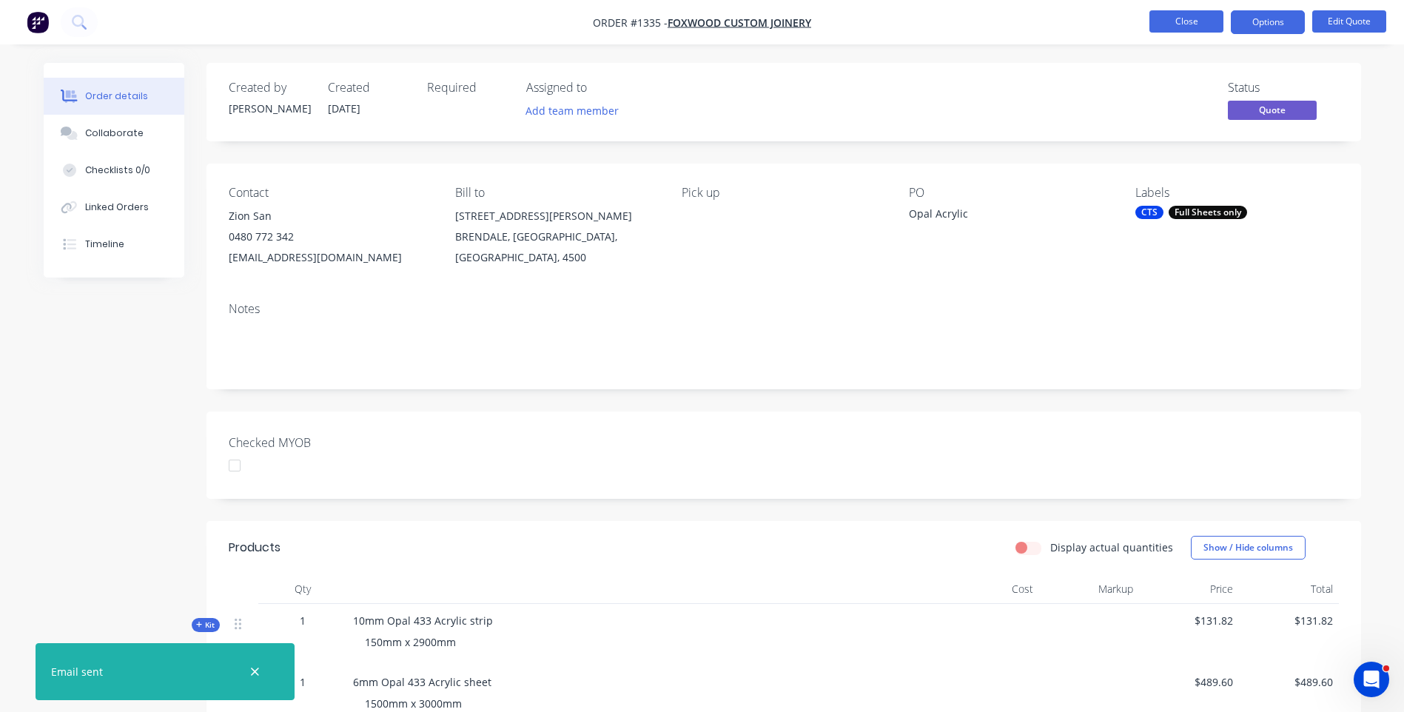
click at [1193, 29] on button "Close" at bounding box center [1187, 21] width 74 height 22
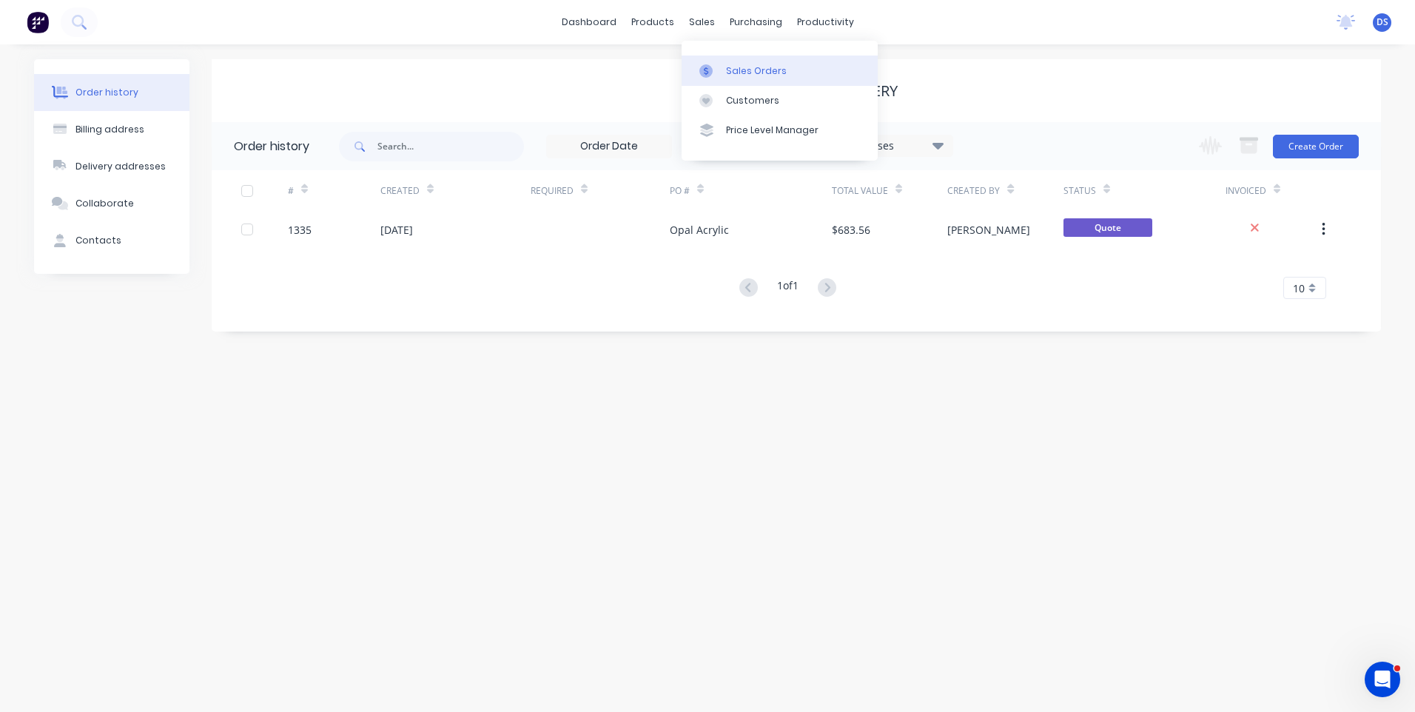
click at [748, 73] on div "Sales Orders" at bounding box center [756, 70] width 61 height 13
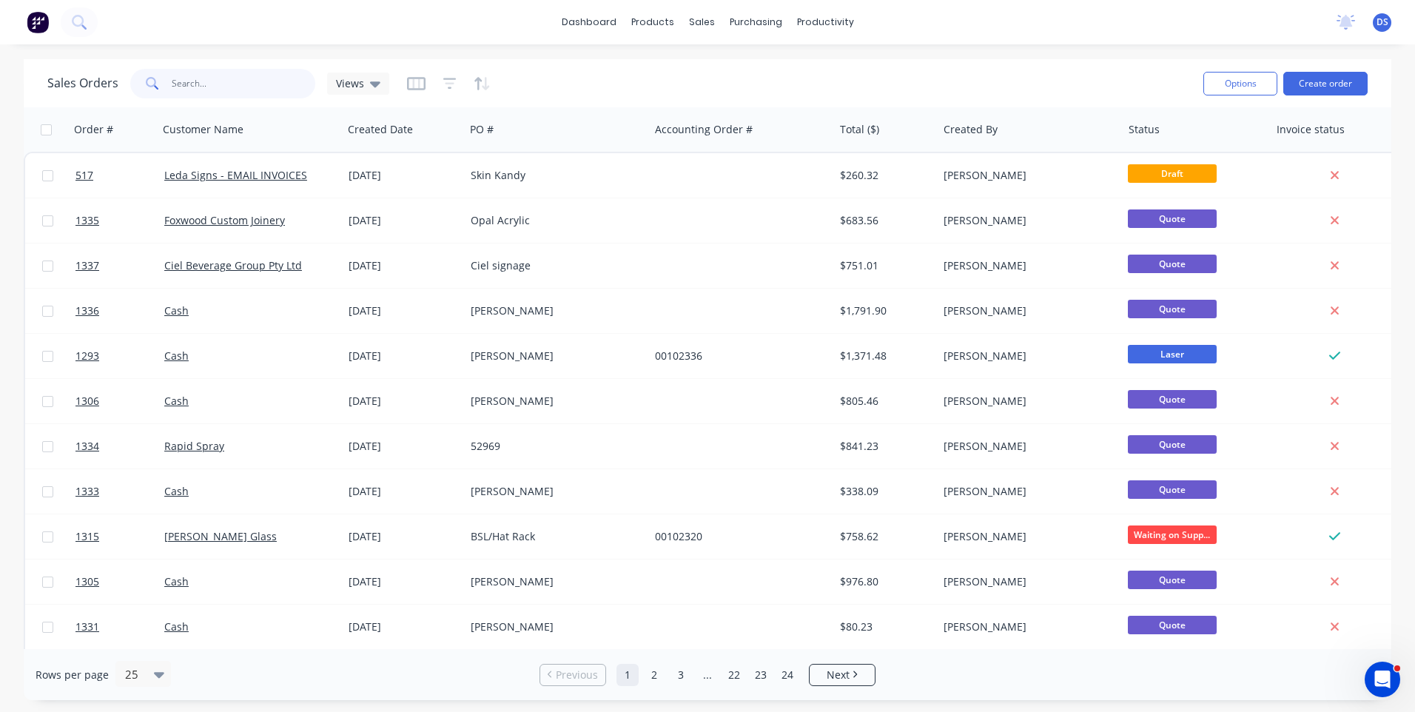
click at [214, 89] on input "text" at bounding box center [244, 84] width 144 height 30
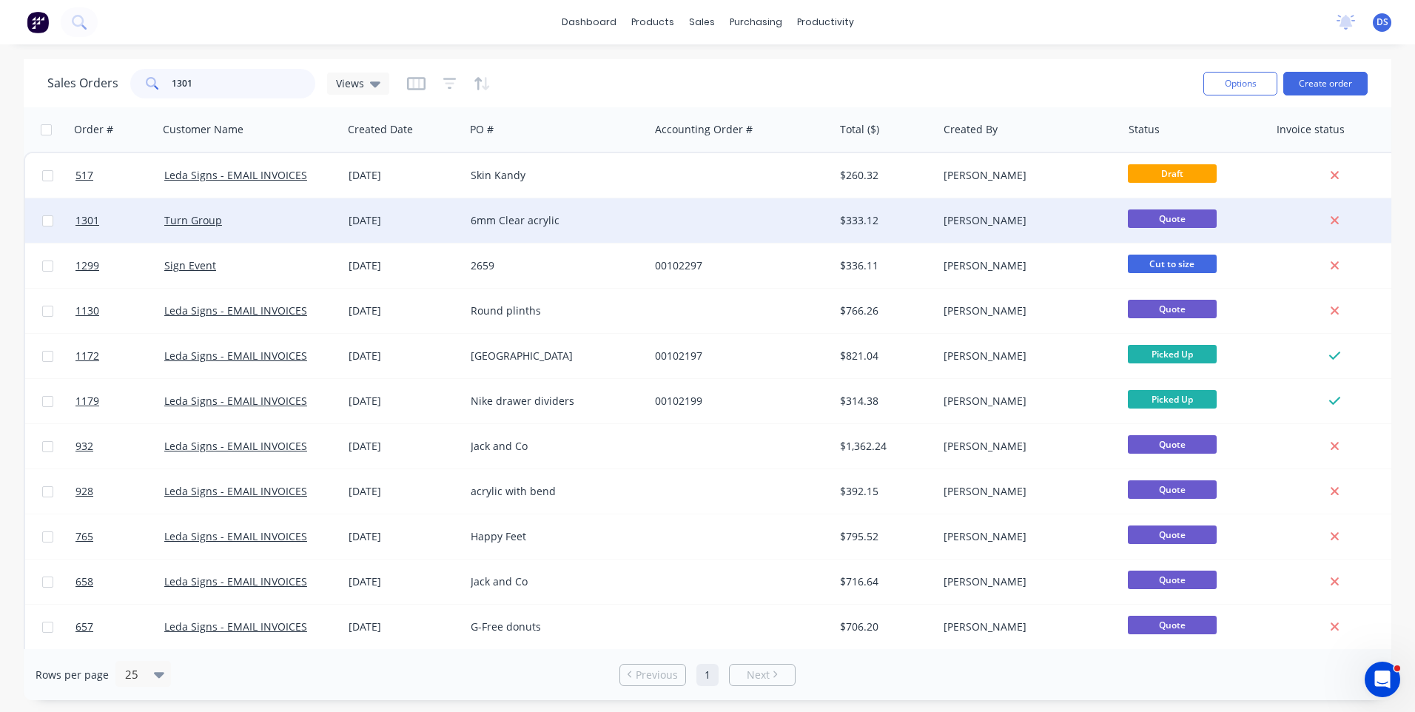
type input "1301"
click at [531, 229] on div "6mm Clear acrylic" at bounding box center [557, 220] width 184 height 44
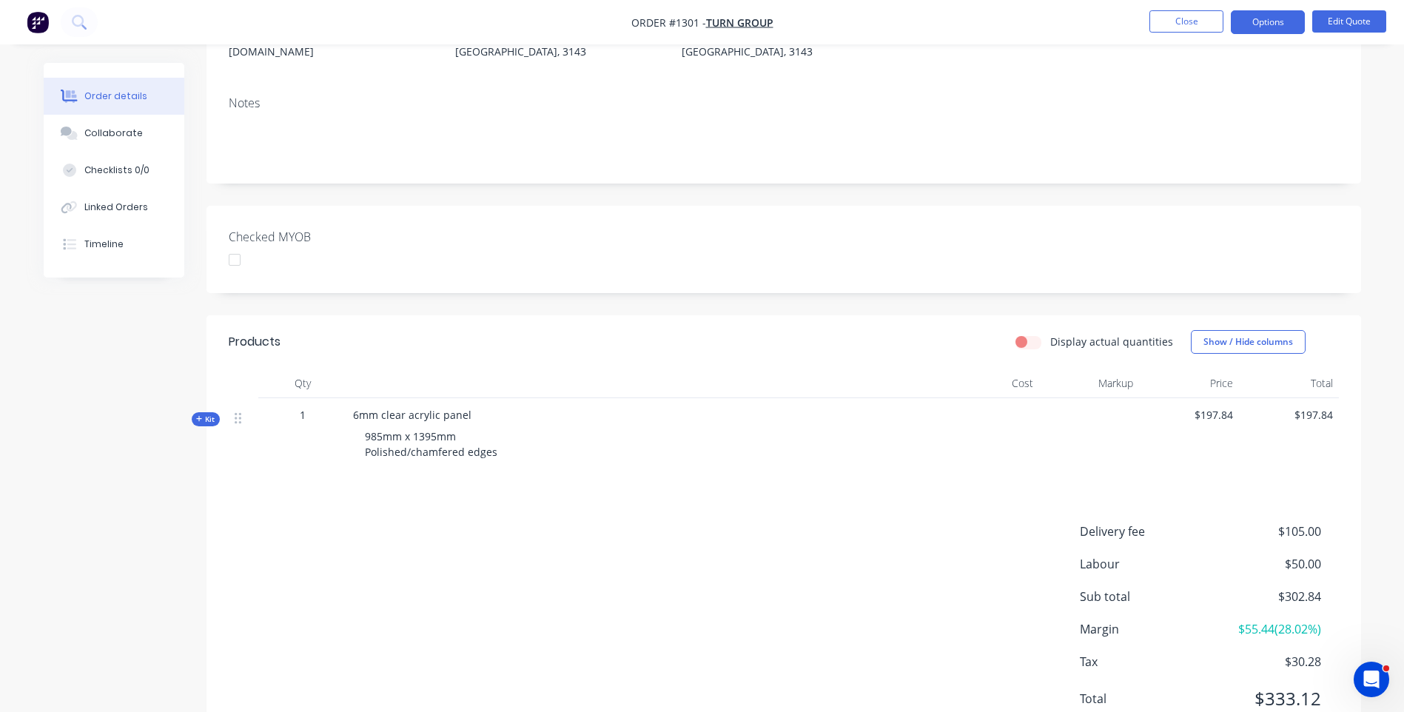
scroll to position [265, 0]
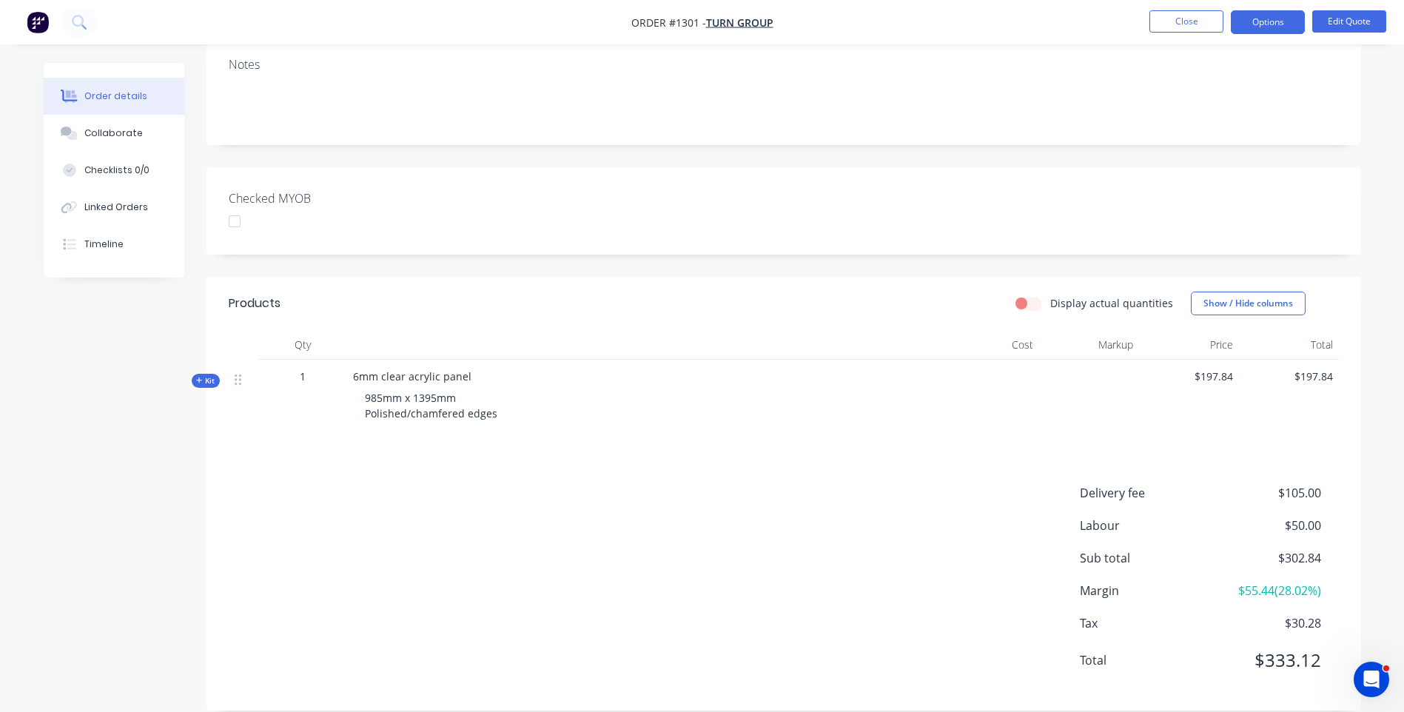
click at [199, 378] on icon at bounding box center [199, 381] width 6 height 6
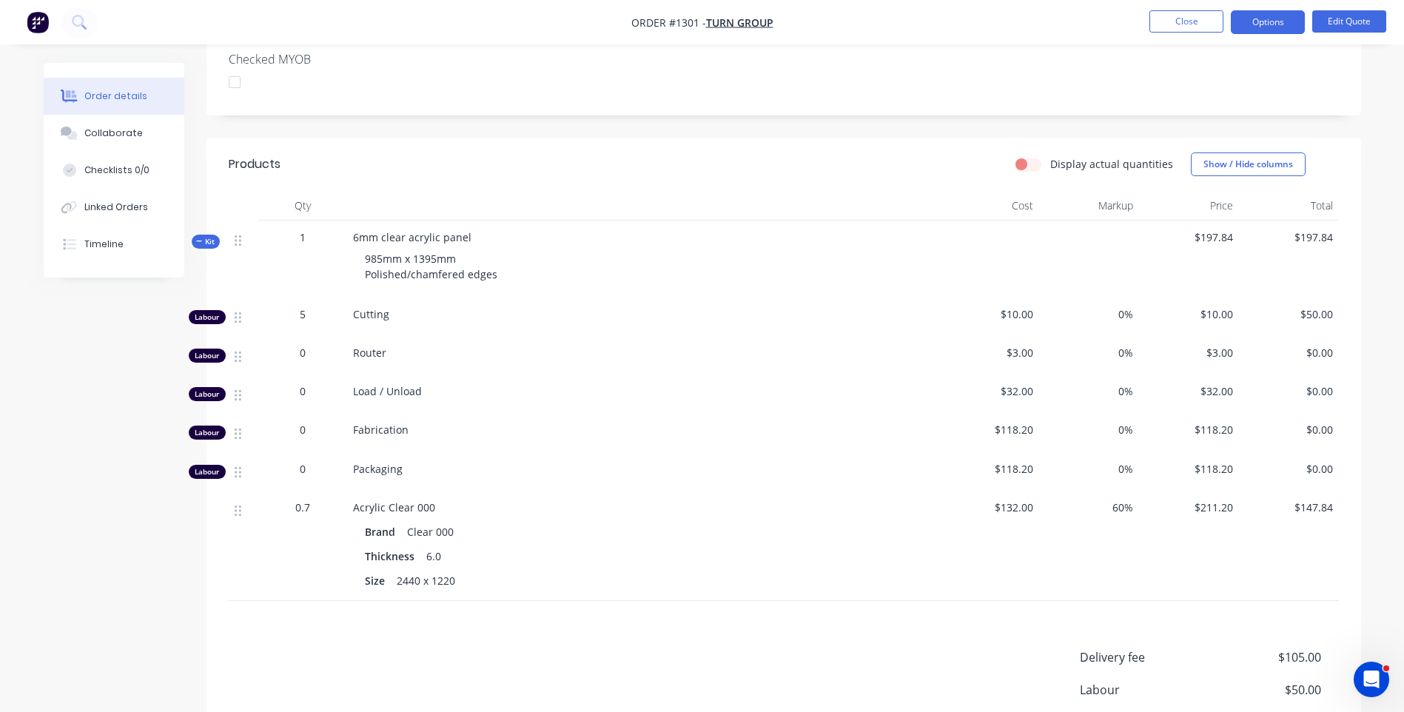
scroll to position [413, 0]
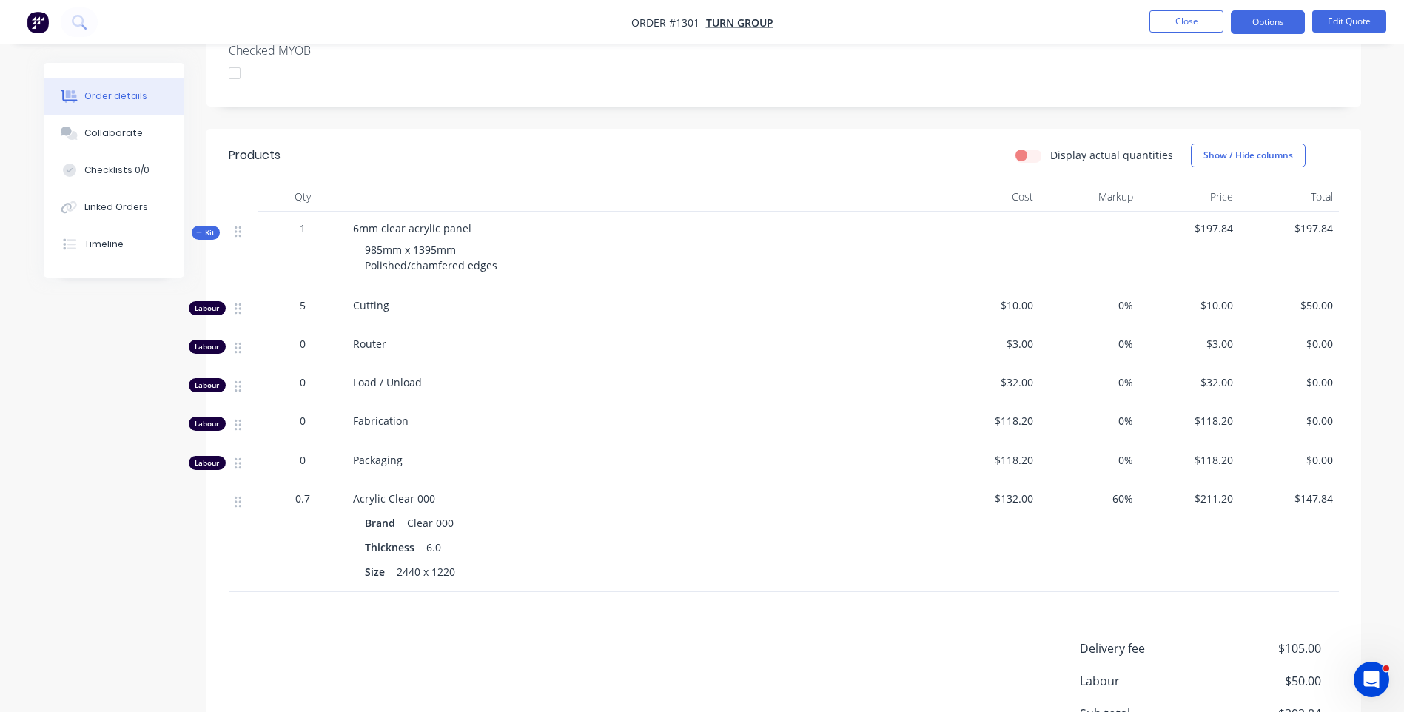
click at [151, 522] on div "Created by [PERSON_NAME] Created [DATE] Required Assigned to Add team member St…" at bounding box center [703, 269] width 1318 height 1238
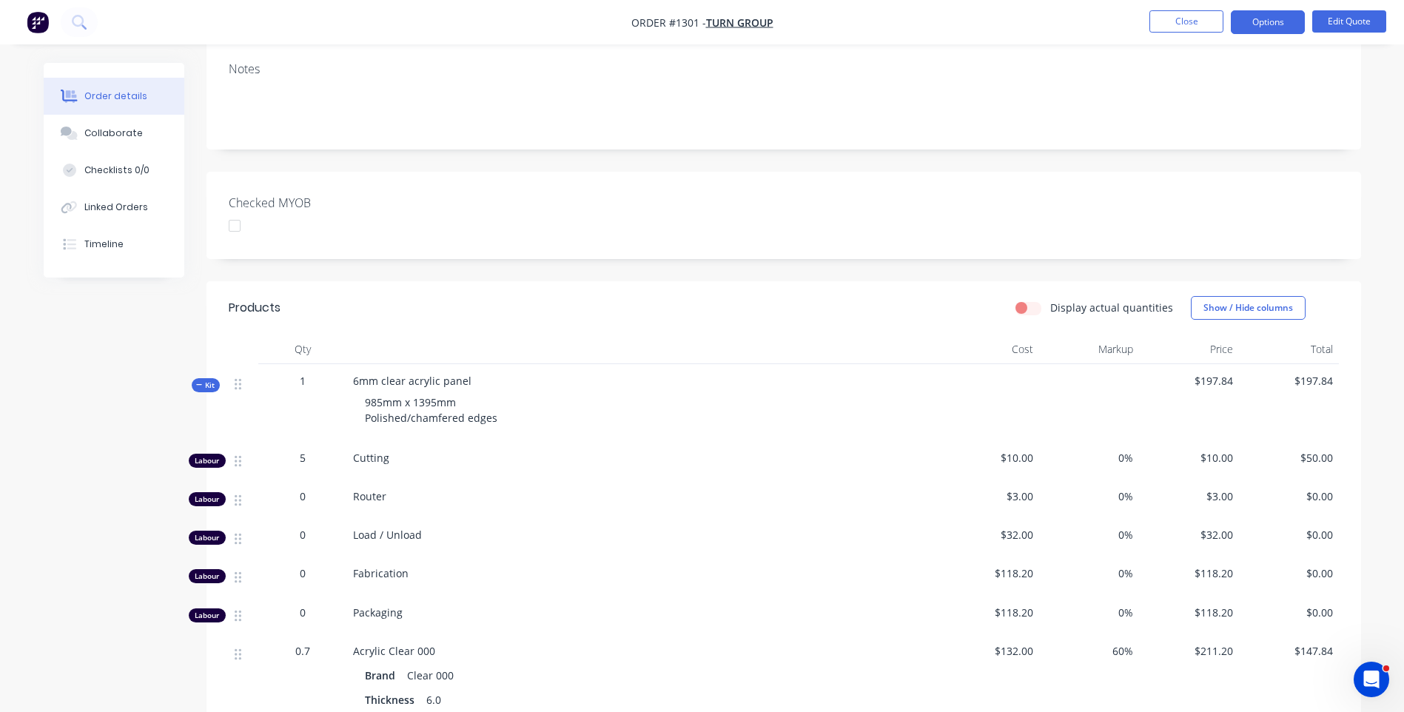
scroll to position [296, 0]
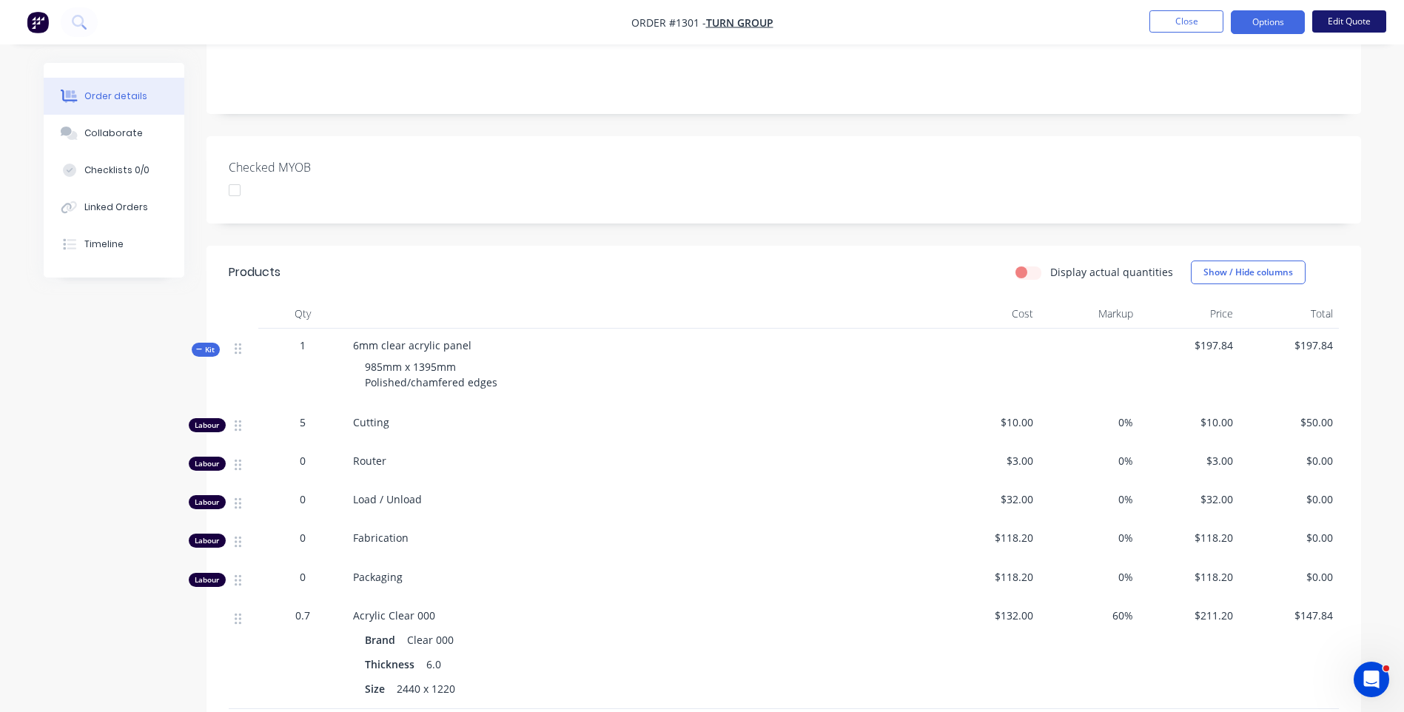
click at [1331, 28] on button "Edit Quote" at bounding box center [1349, 21] width 74 height 22
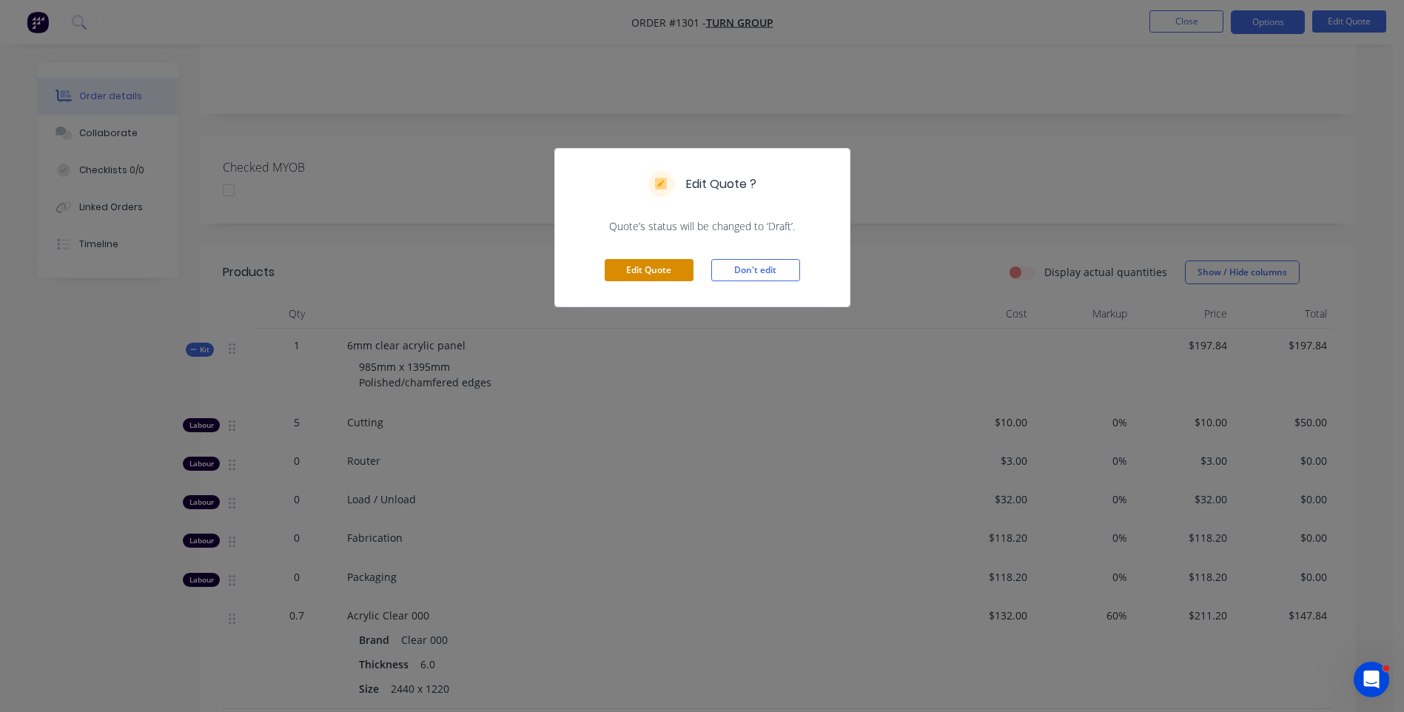
click at [660, 277] on button "Edit Quote" at bounding box center [649, 270] width 89 height 22
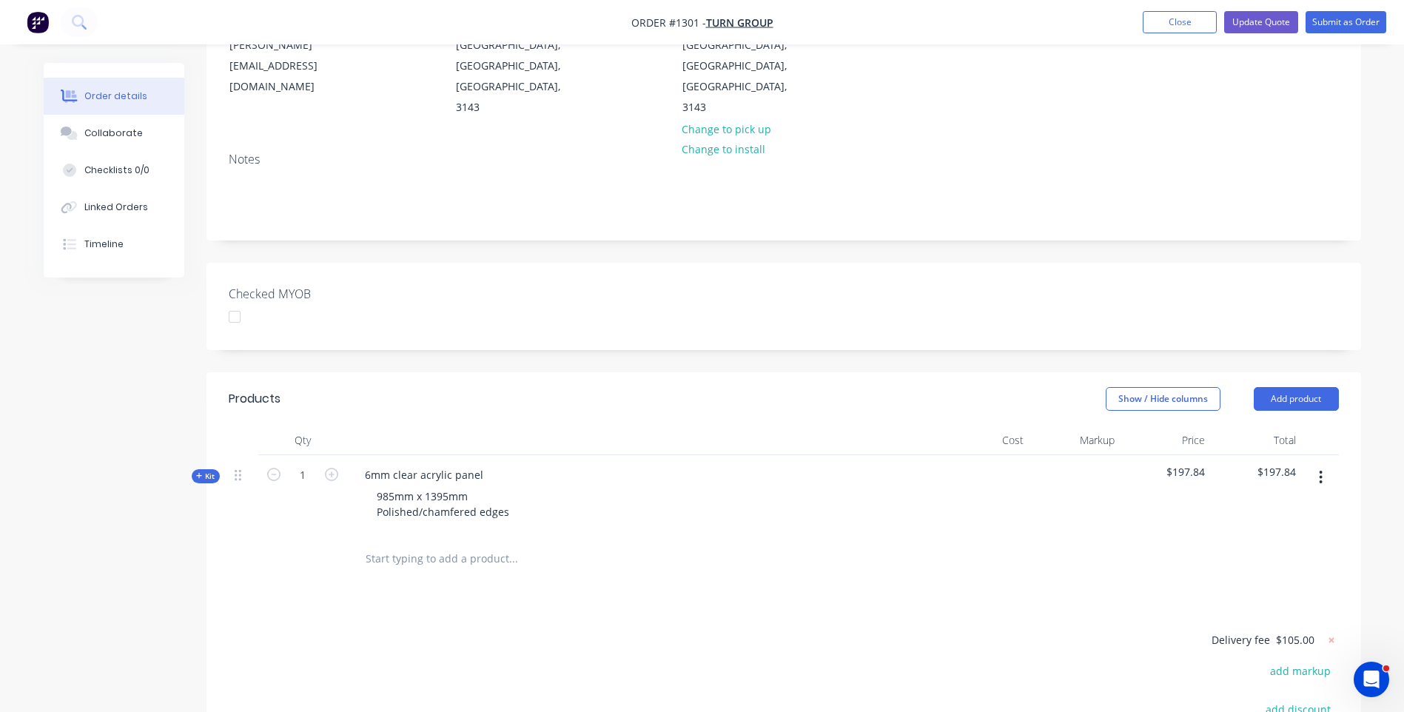
scroll to position [222, 0]
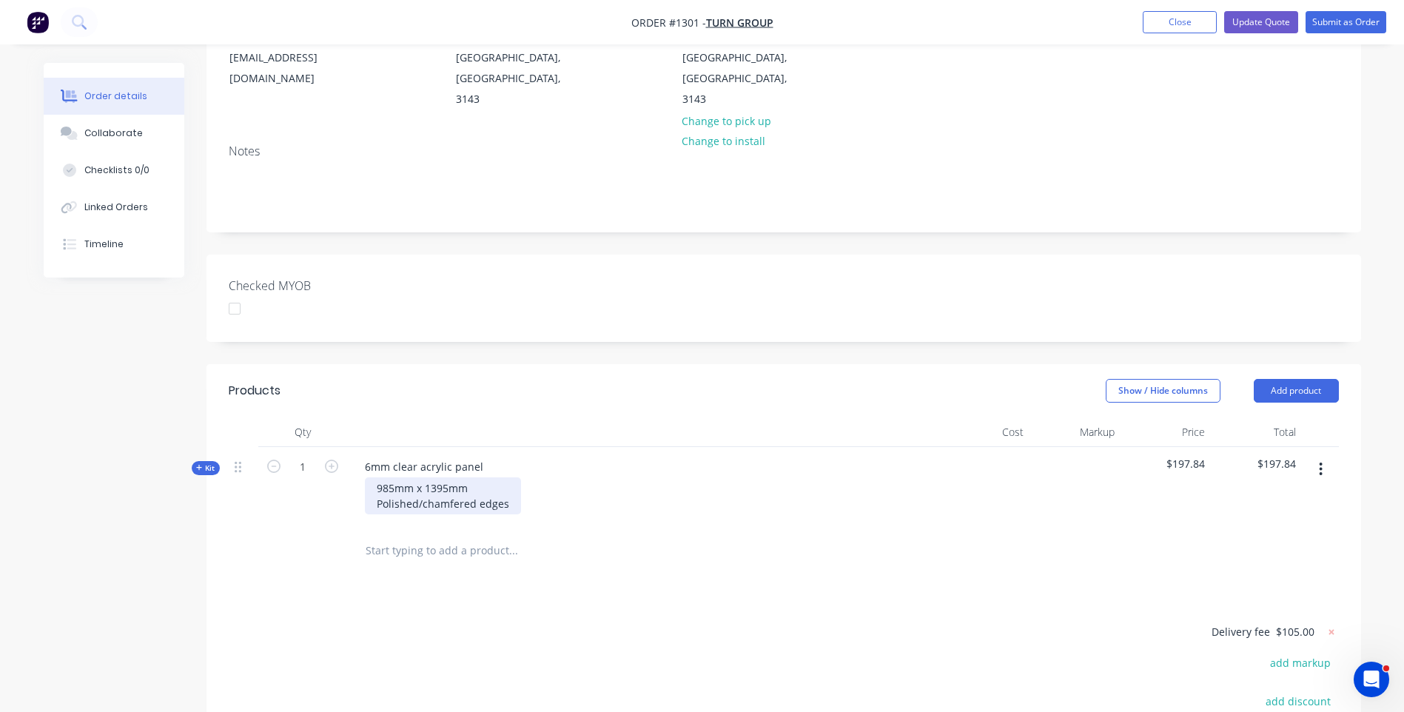
click at [388, 477] on div "985mm x 1395mm Polished/chamfered edges" at bounding box center [443, 495] width 156 height 37
click at [444, 477] on div "965mm x 1395mm Polished/chamfered edges" at bounding box center [443, 495] width 156 height 37
click at [618, 447] on div "6mm clear acrylic panel 965mm x 1385mm Polished/chamfered edges" at bounding box center [643, 487] width 592 height 80
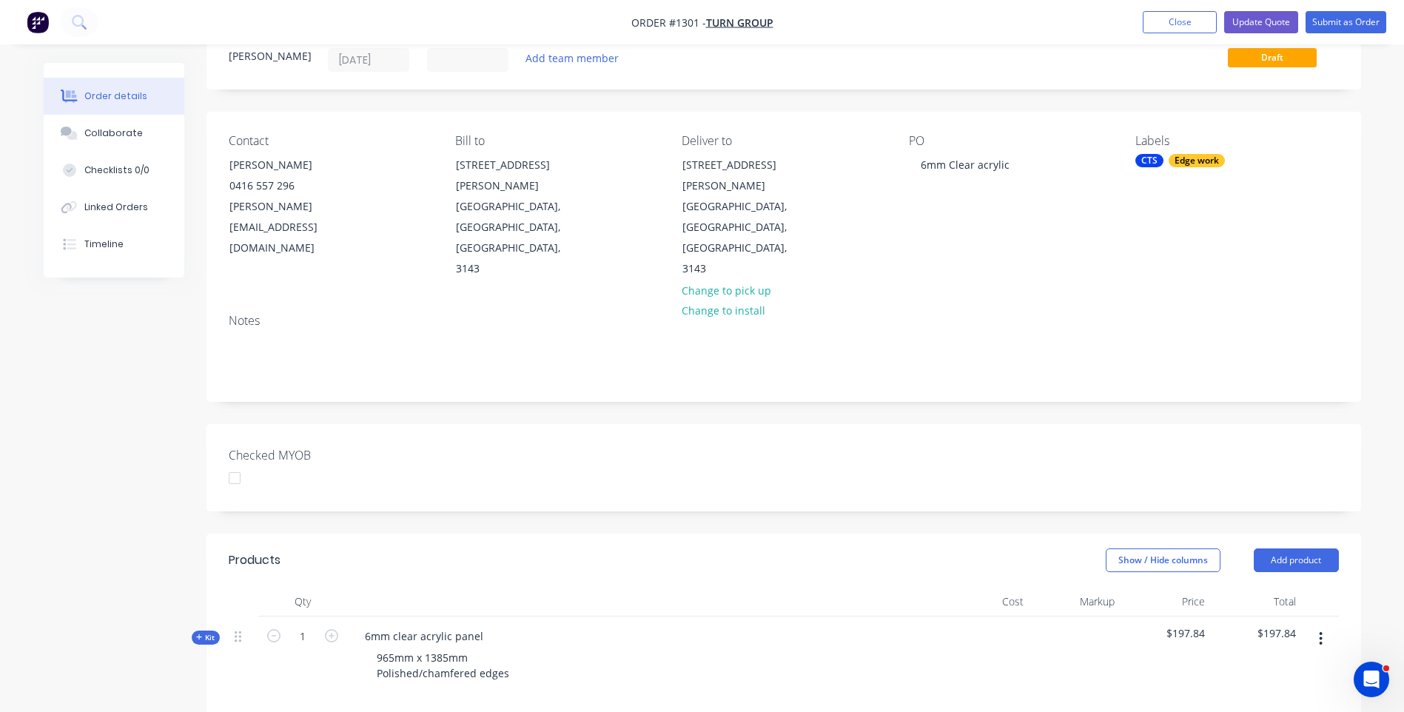
scroll to position [74, 0]
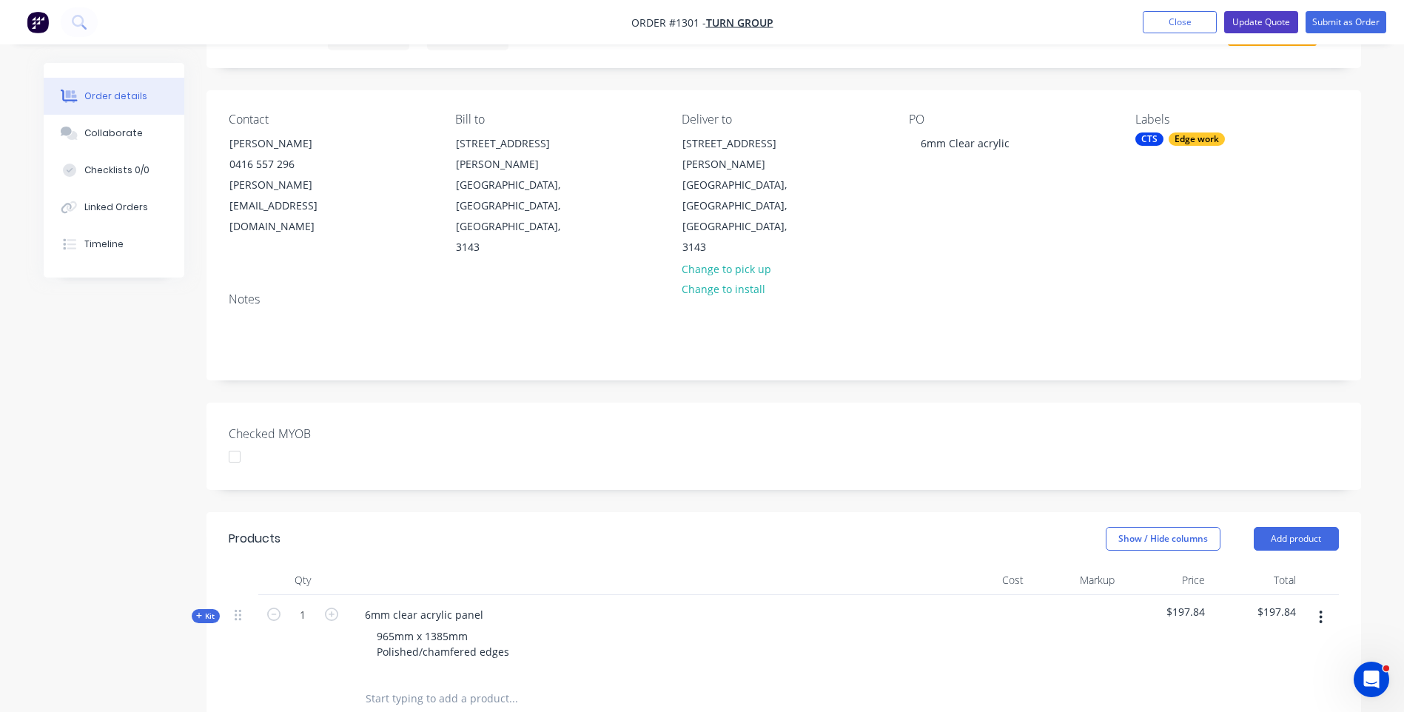
click at [1249, 16] on button "Update Quote" at bounding box center [1261, 22] width 74 height 22
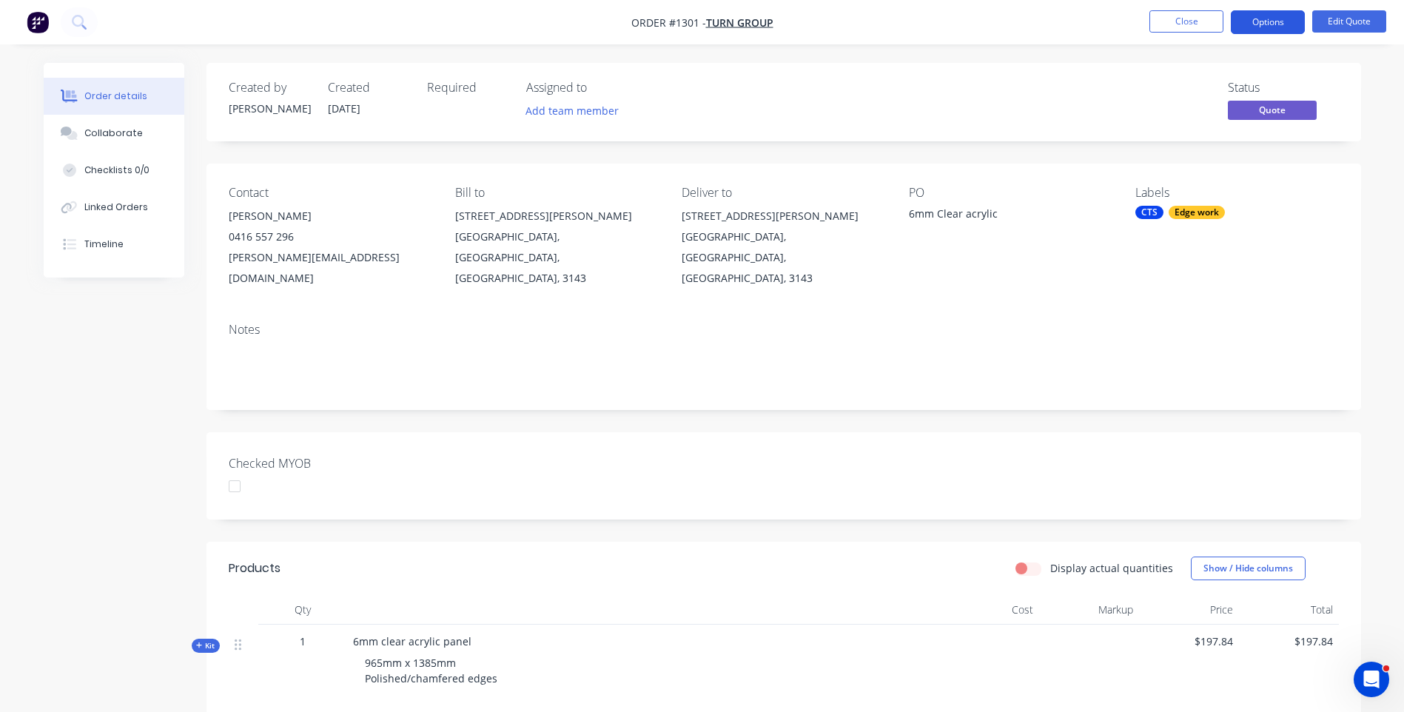
click at [1270, 22] on button "Options" at bounding box center [1268, 22] width 74 height 24
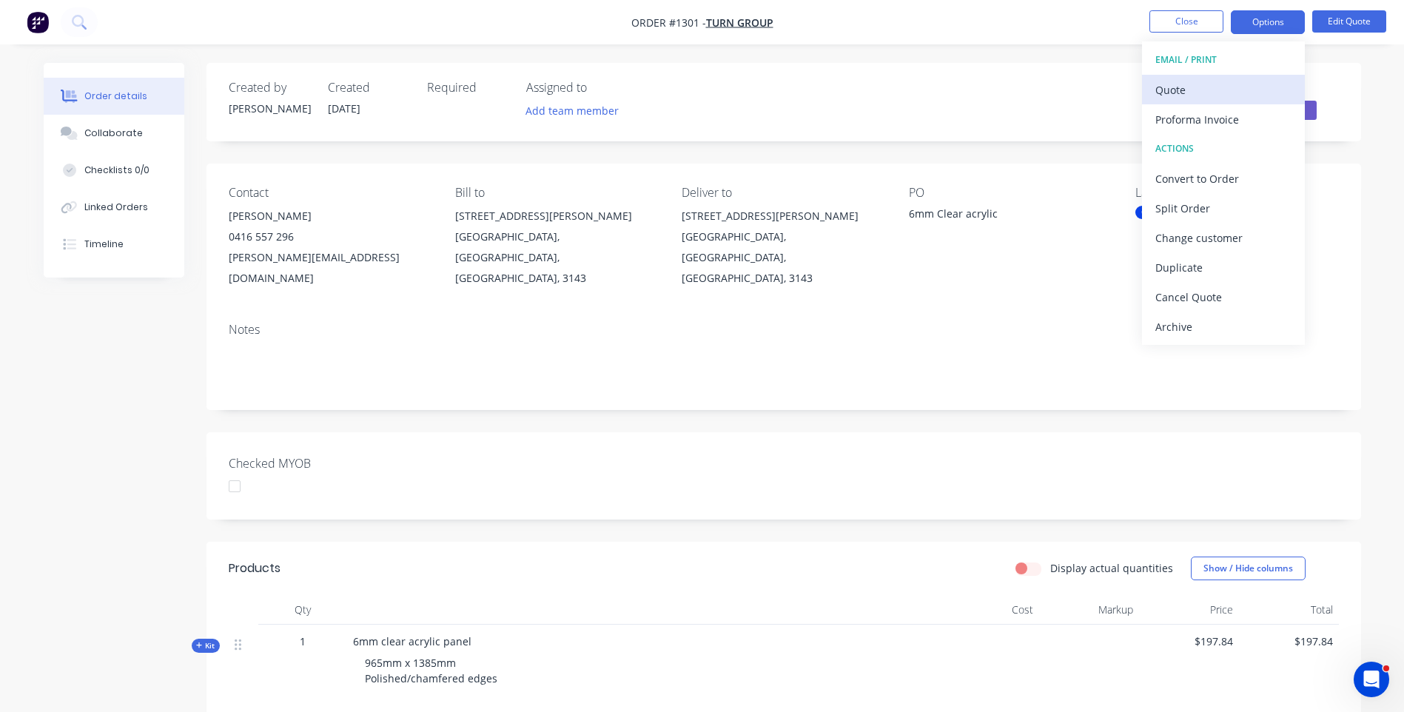
click at [1187, 90] on div "Quote" at bounding box center [1224, 89] width 136 height 21
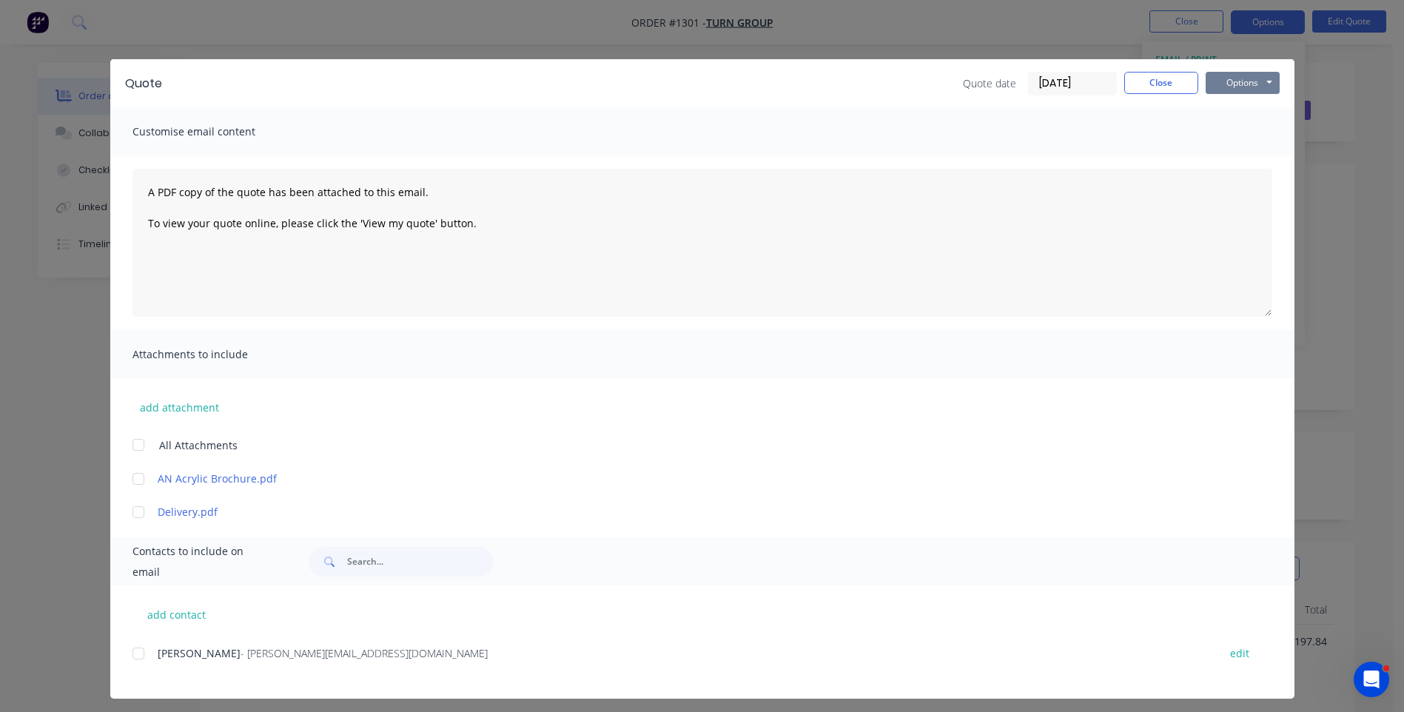
click at [1242, 89] on button "Options" at bounding box center [1243, 83] width 74 height 22
click at [1247, 115] on button "Preview" at bounding box center [1253, 109] width 95 height 24
click at [131, 517] on div at bounding box center [139, 512] width 30 height 30
click at [133, 654] on div at bounding box center [139, 654] width 30 height 30
click at [474, 654] on div "Toby - [EMAIL_ADDRESS][DOMAIN_NAME]" at bounding box center [681, 653] width 1046 height 16
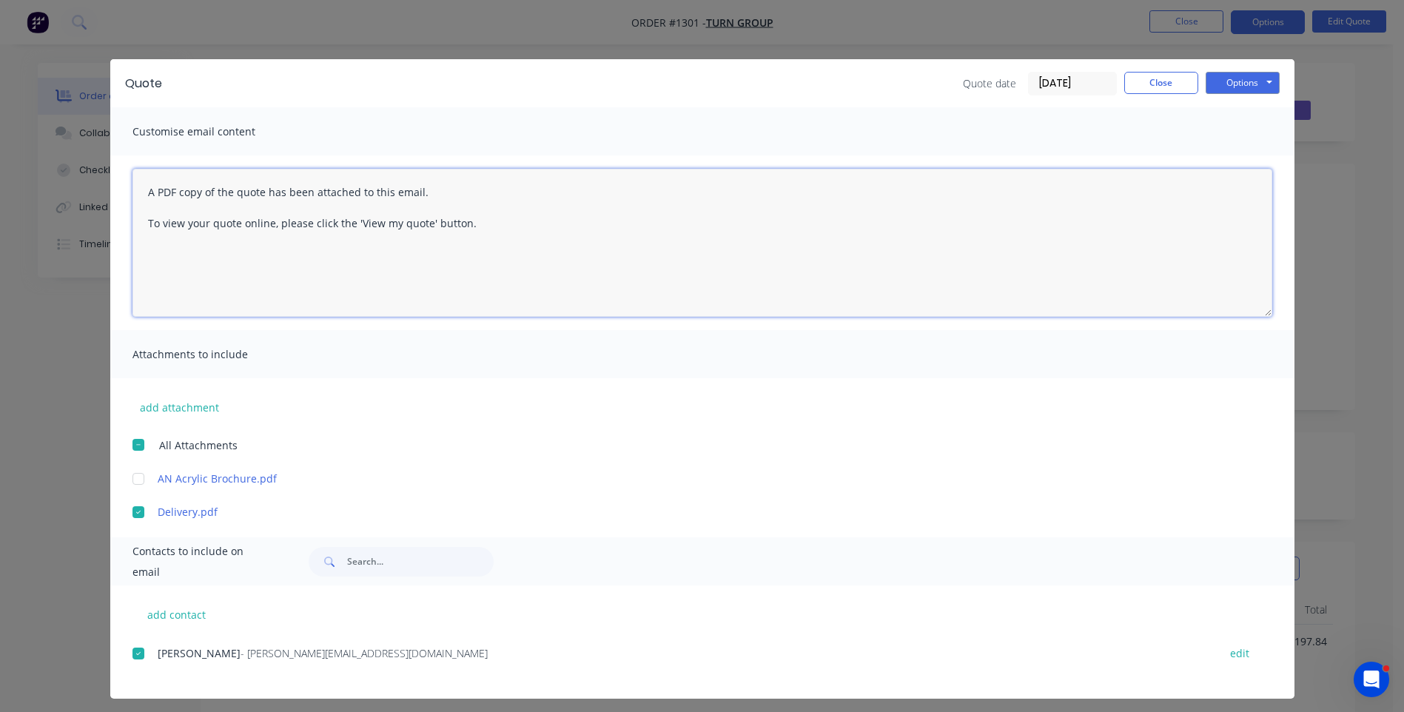
paste textarea "Hi, Please contact us if you have any questions. Regards, [PERSON_NAME] [EMAIL_…"
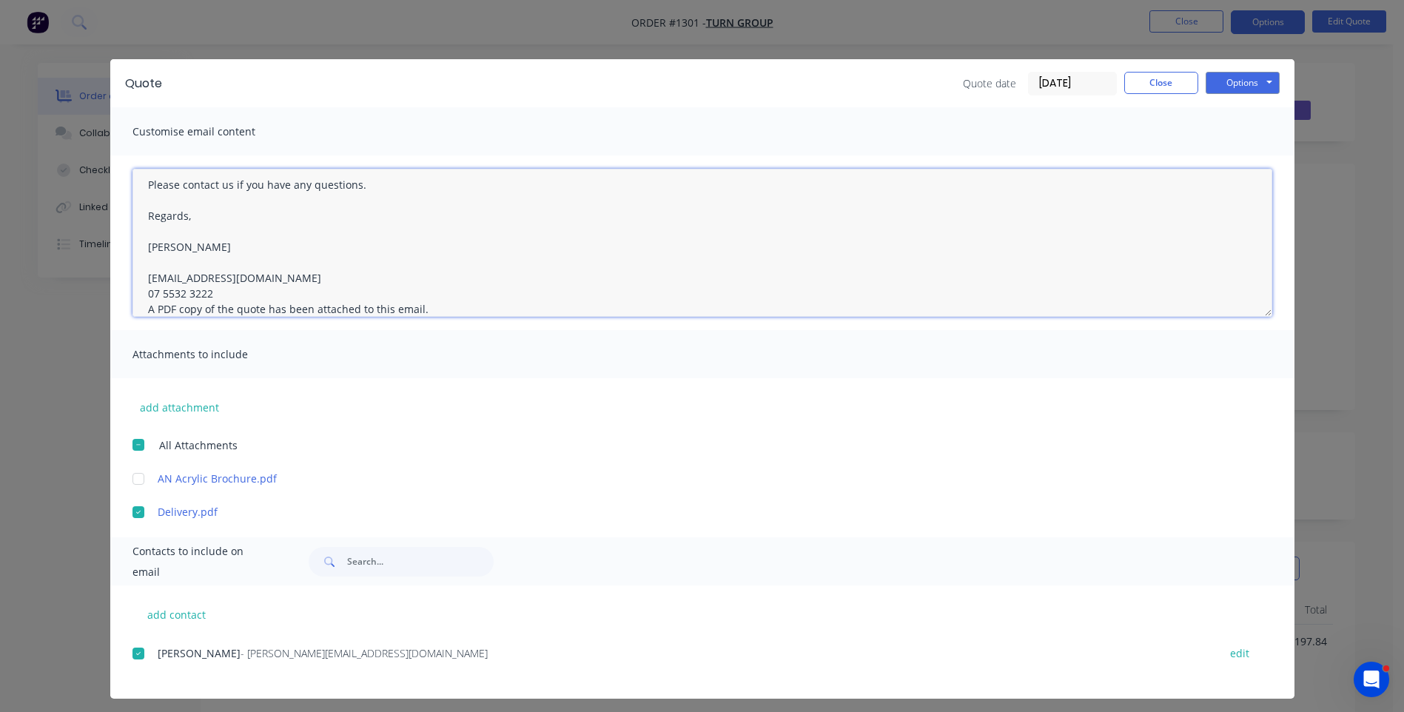
click at [212, 295] on textarea "Hi, Please contact us if you have any questions. Regards, [PERSON_NAME] [EMAIL_…" at bounding box center [703, 243] width 1140 height 148
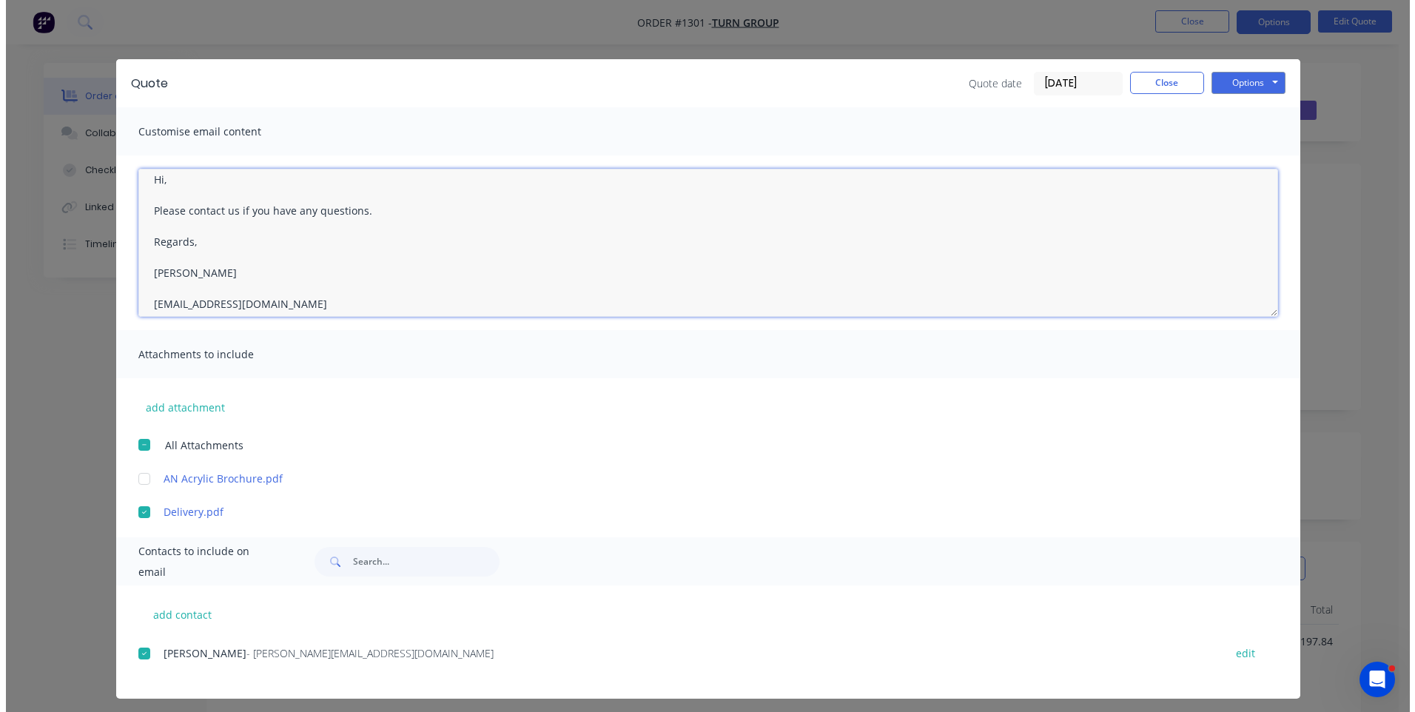
scroll to position [0, 0]
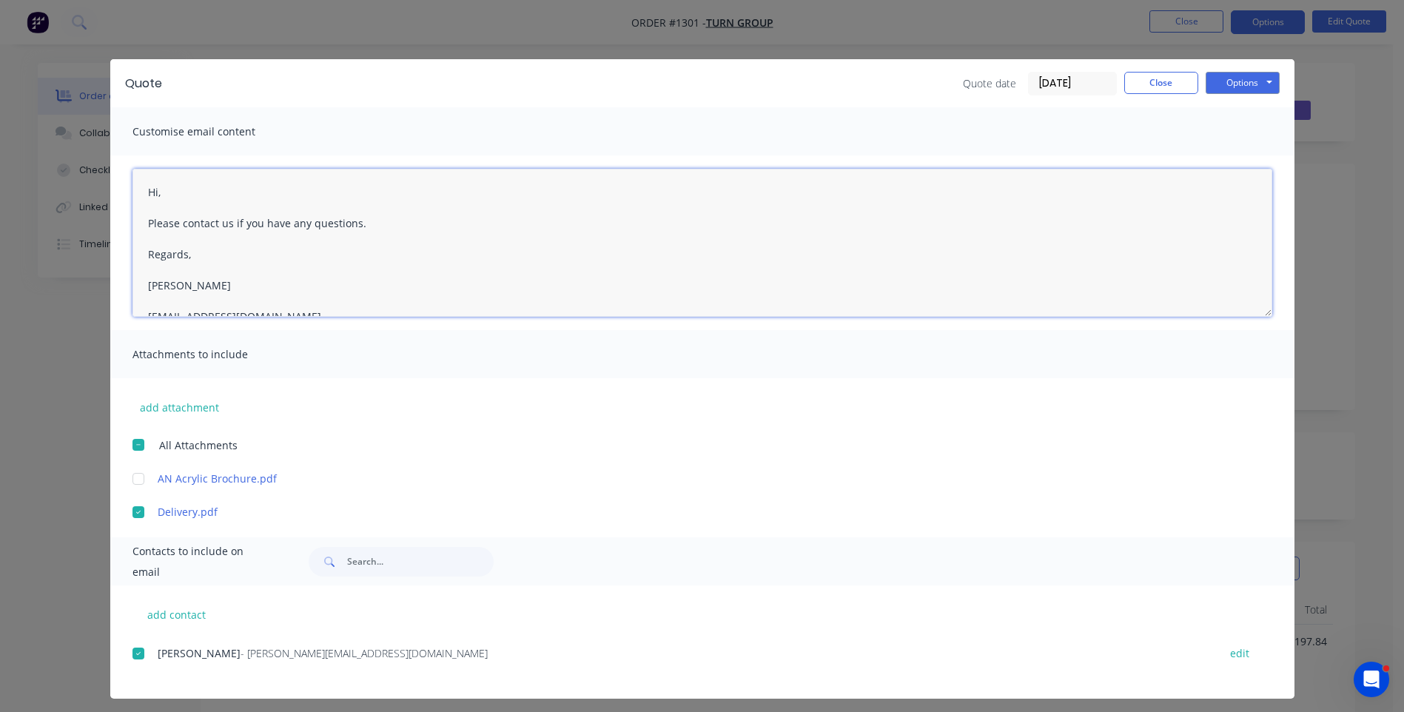
click at [183, 192] on textarea "Hi, Please contact us if you have any questions. Regards, [PERSON_NAME] [EMAIL_…" at bounding box center [703, 243] width 1140 height 148
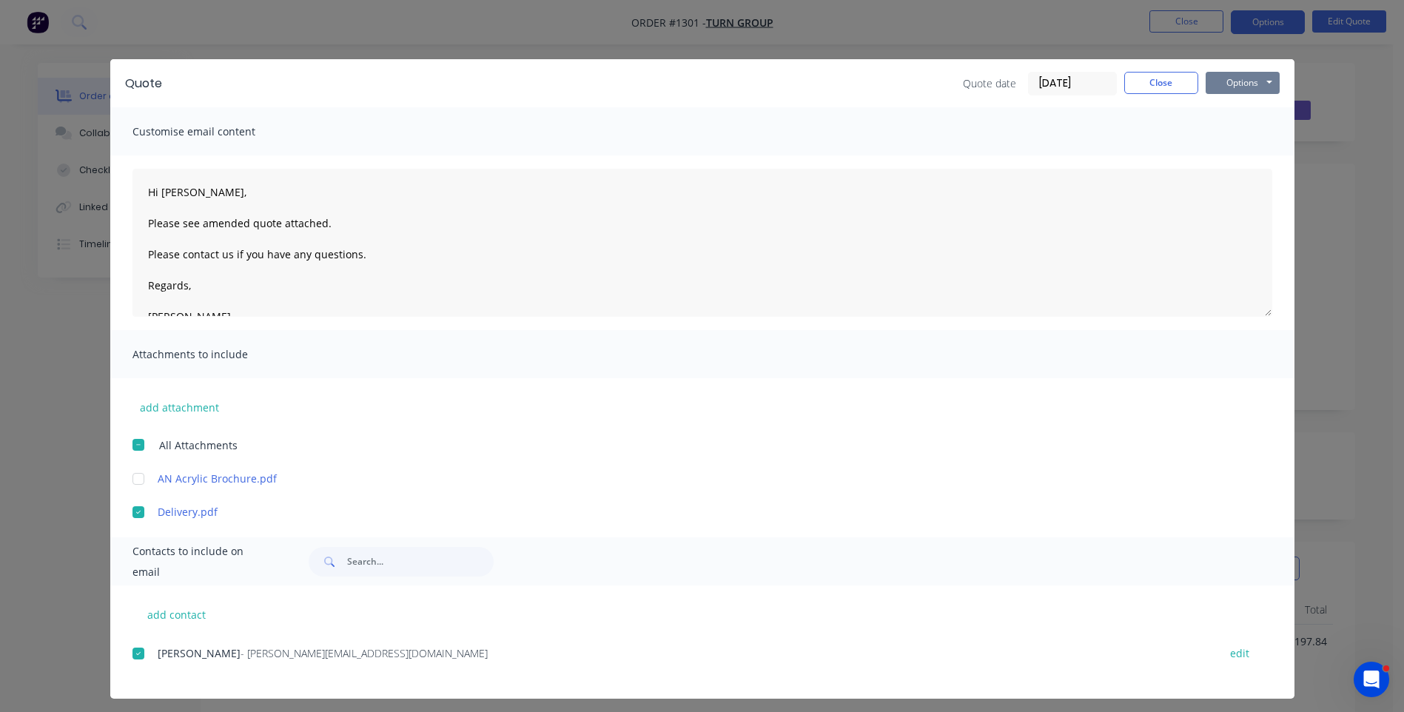
click at [1218, 84] on button "Options" at bounding box center [1243, 83] width 74 height 22
click at [1229, 158] on button "Email" at bounding box center [1253, 158] width 95 height 24
type textarea "A PDF copy of the quote has been attached to this email. To view your quote onl…"
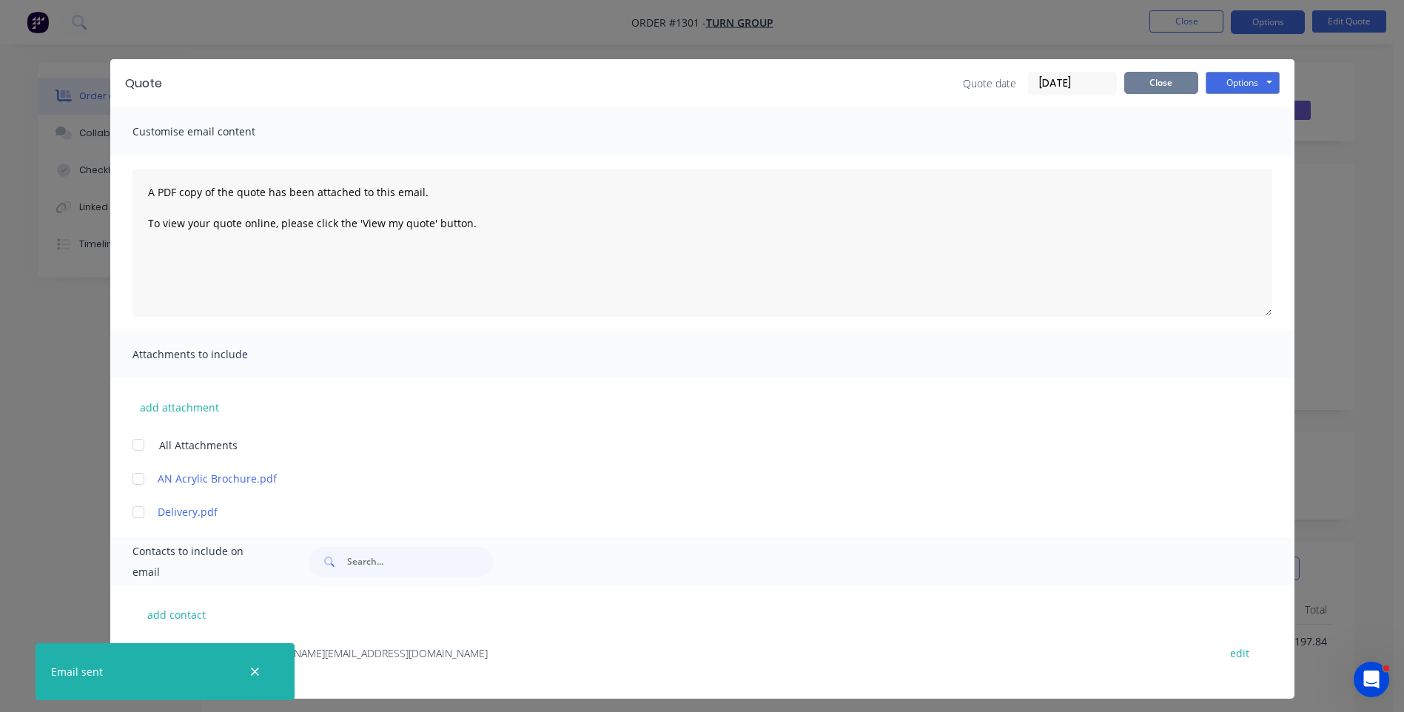
click at [1164, 83] on button "Close" at bounding box center [1161, 83] width 74 height 22
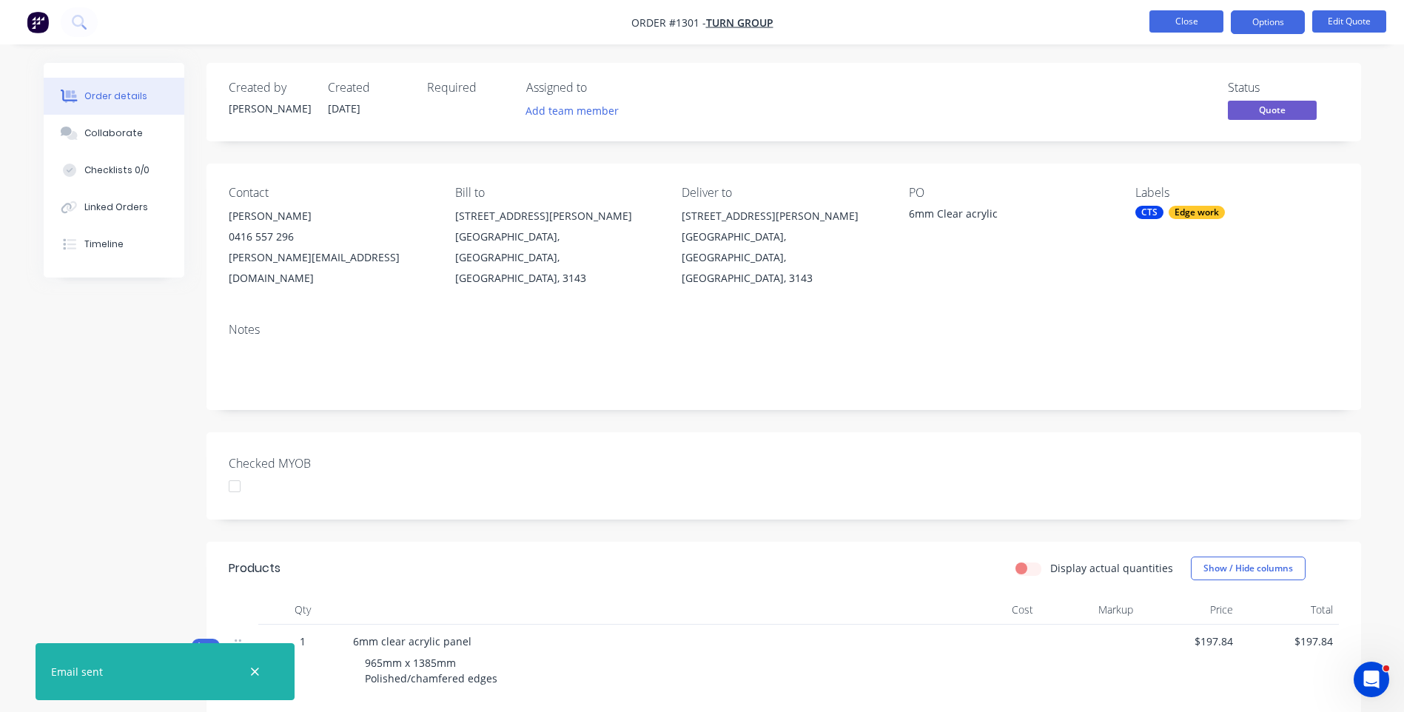
click at [1172, 26] on button "Close" at bounding box center [1187, 21] width 74 height 22
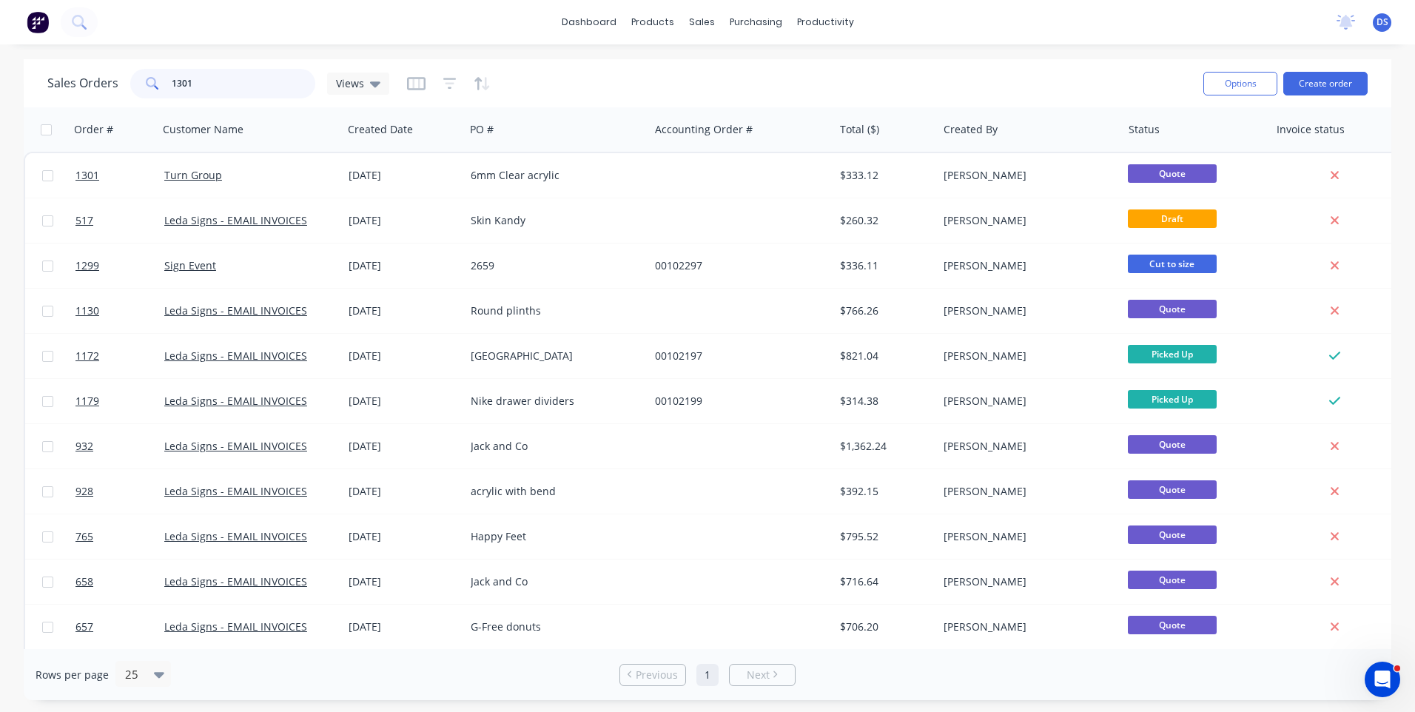
drag, startPoint x: 220, startPoint y: 81, endPoint x: 112, endPoint y: 60, distance: 110.0
click at [112, 60] on div "Sales Orders 1301 Views Options Create order" at bounding box center [708, 83] width 1368 height 48
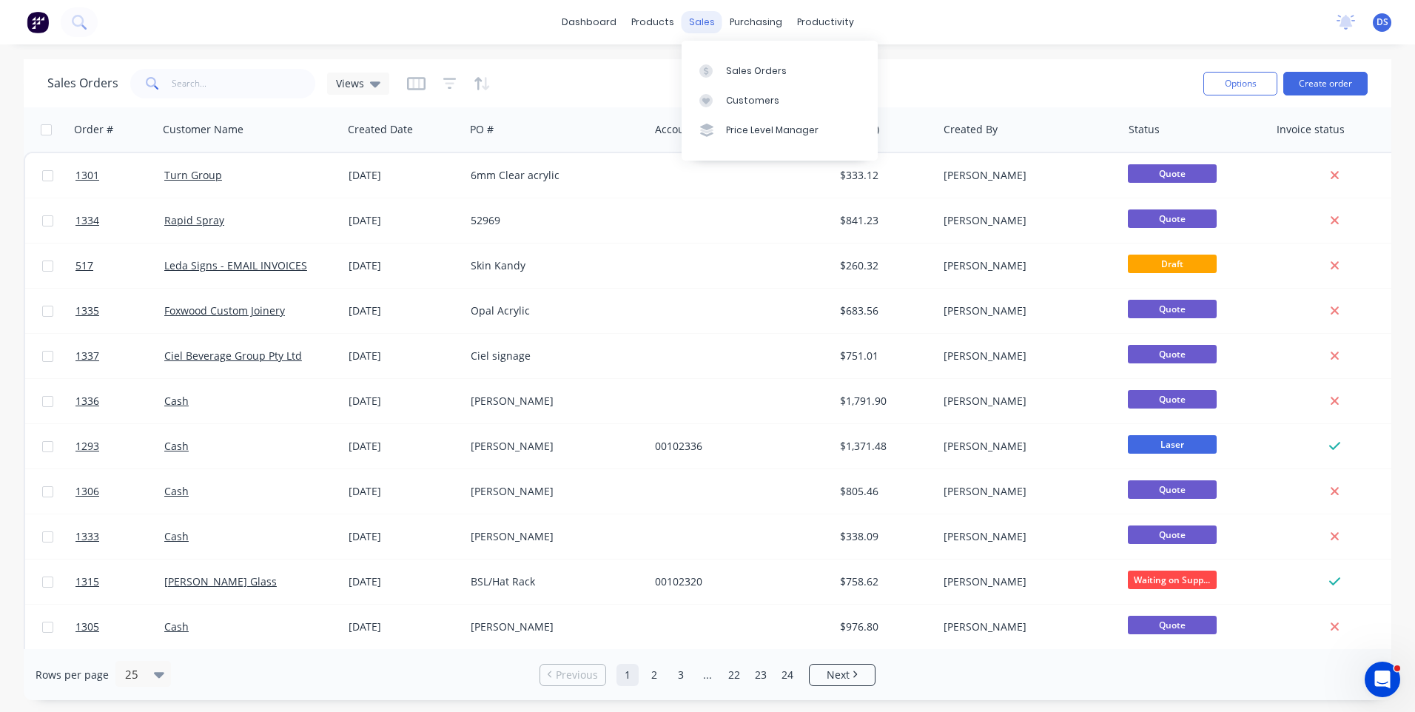
click at [700, 24] on div "sales" at bounding box center [702, 22] width 41 height 22
click at [764, 73] on div "Sales Orders" at bounding box center [756, 70] width 61 height 13
click at [732, 72] on div "Sales Orders" at bounding box center [756, 70] width 61 height 13
click at [1309, 84] on button "Create order" at bounding box center [1326, 84] width 84 height 24
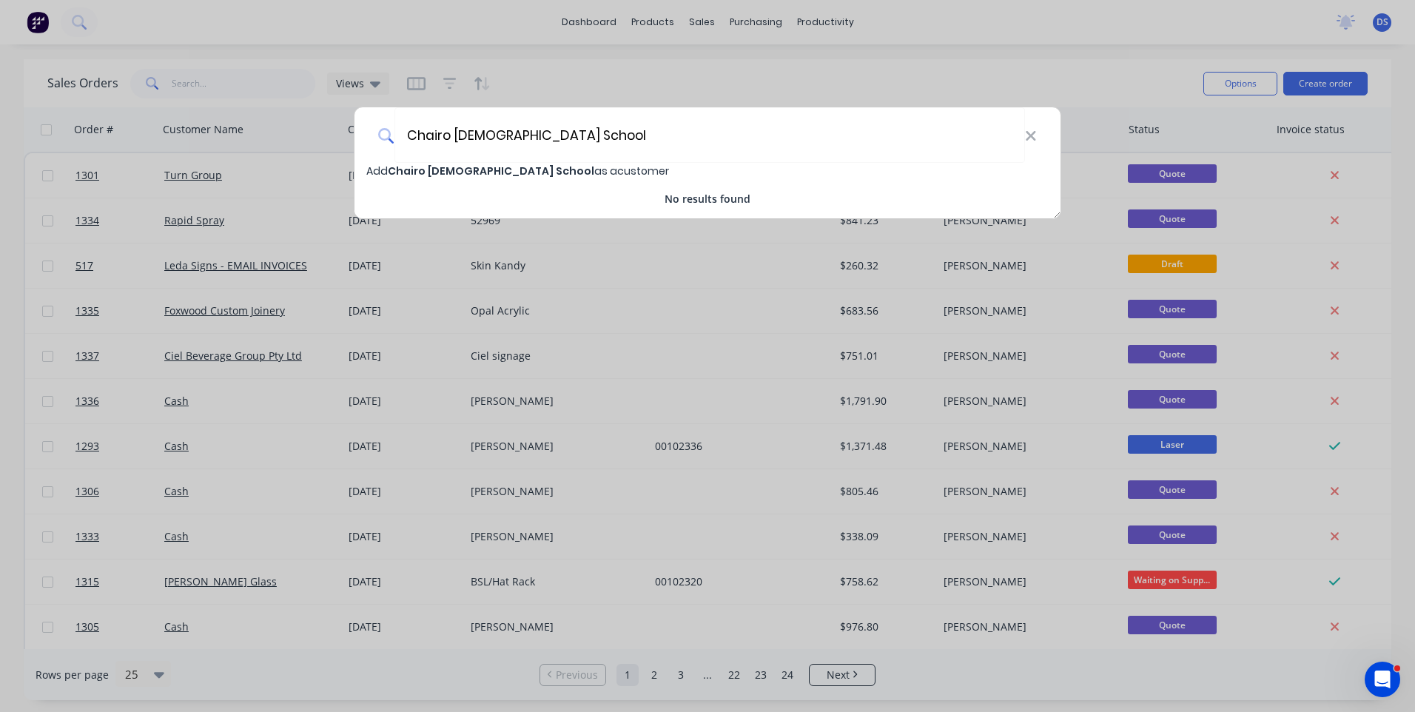
type input "Chairo [DEMOGRAPHIC_DATA] School"
click at [477, 175] on span "Chairo [DEMOGRAPHIC_DATA] School" at bounding box center [491, 171] width 207 height 15
select select "AU"
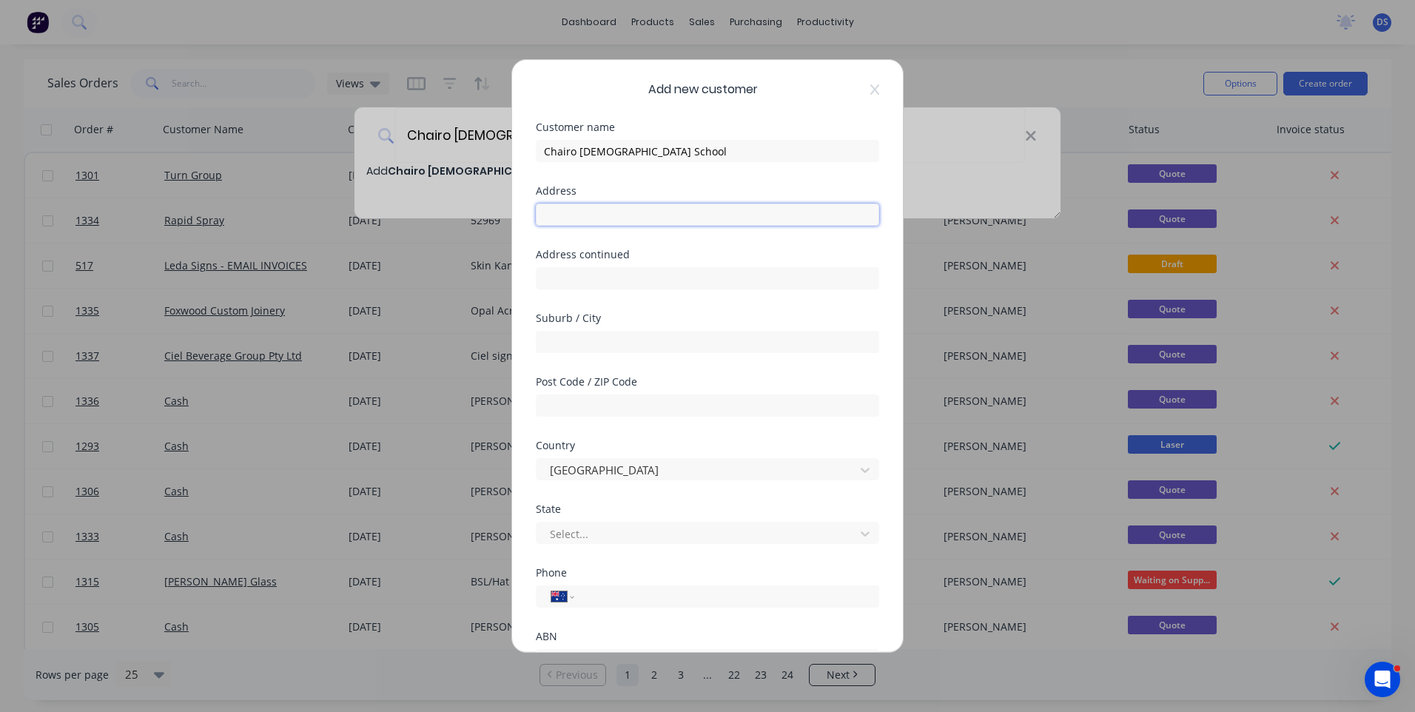
paste input "[GEOGRAPHIC_DATA][DEMOGRAPHIC_DATA], [STREET_ADDRESS]"
click at [663, 214] on input "[GEOGRAPHIC_DATA][DEMOGRAPHIC_DATA], [STREET_ADDRESS]" at bounding box center [707, 215] width 343 height 22
click at [666, 214] on input "[GEOGRAPHIC_DATA][DEMOGRAPHIC_DATA], [STREET_ADDRESS]" at bounding box center [707, 215] width 343 height 22
click at [663, 214] on input "[GEOGRAPHIC_DATA][DEMOGRAPHIC_DATA], [STREET_ADDRESS]" at bounding box center [707, 215] width 343 height 22
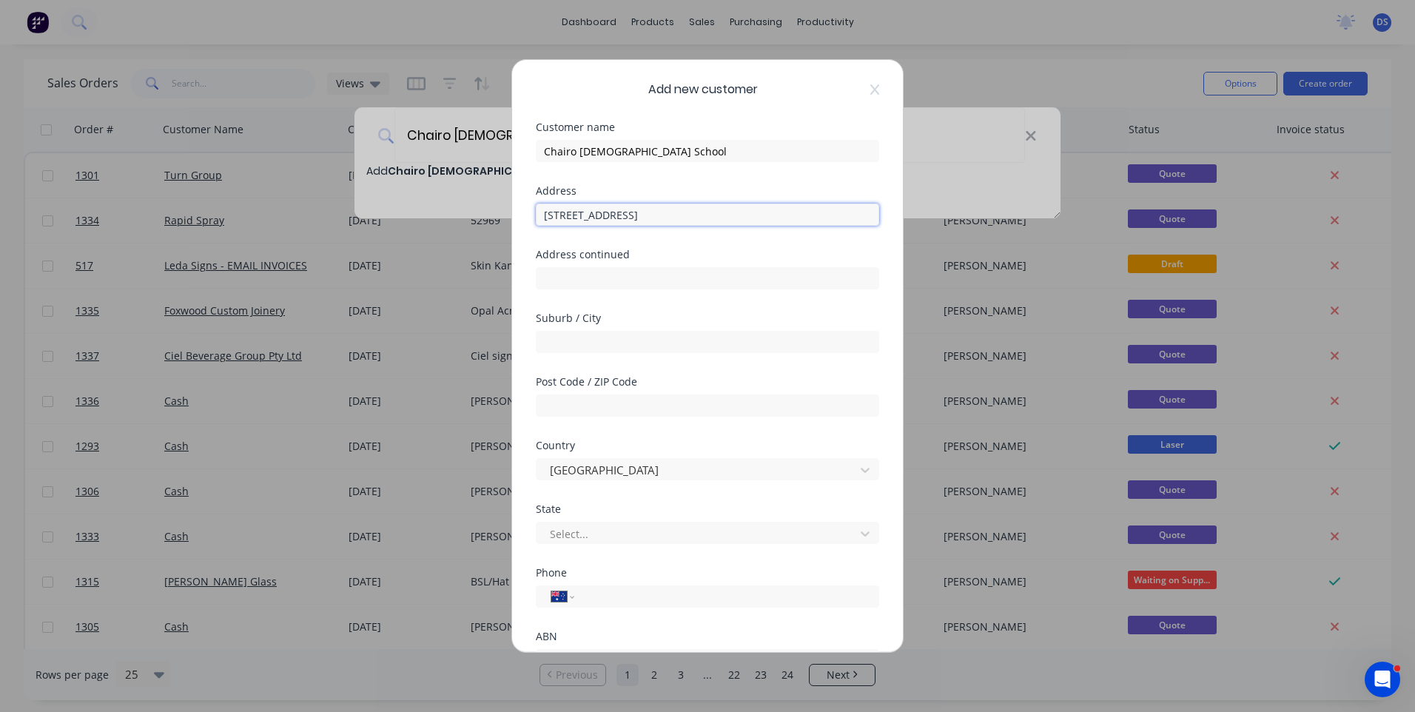
drag, startPoint x: 684, startPoint y: 216, endPoint x: 623, endPoint y: 218, distance: 60.7
click at [623, 218] on input "[STREET_ADDRESS]" at bounding box center [707, 215] width 343 height 22
type input "[STREET_ADDRESS]"
paste input "Leongatha"
type input "Leongatha"
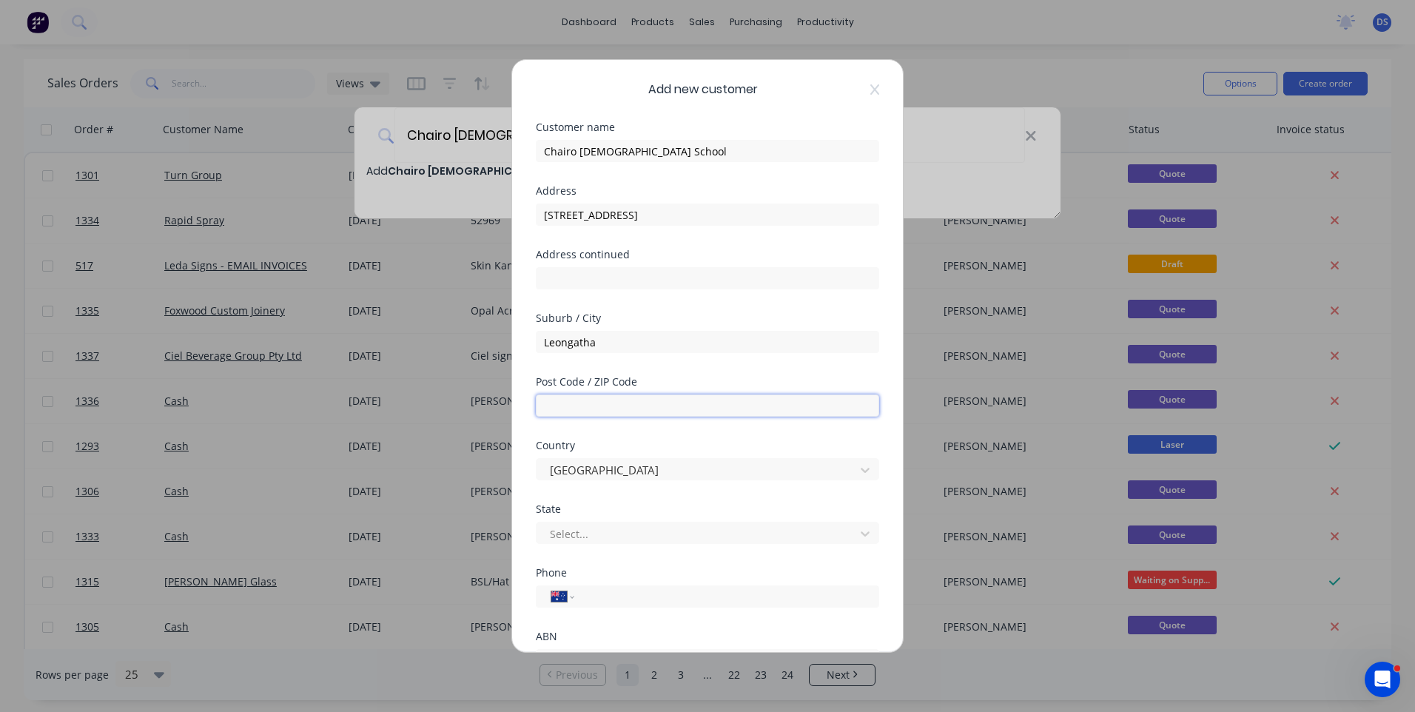
click at [630, 403] on input "text" at bounding box center [707, 406] width 343 height 22
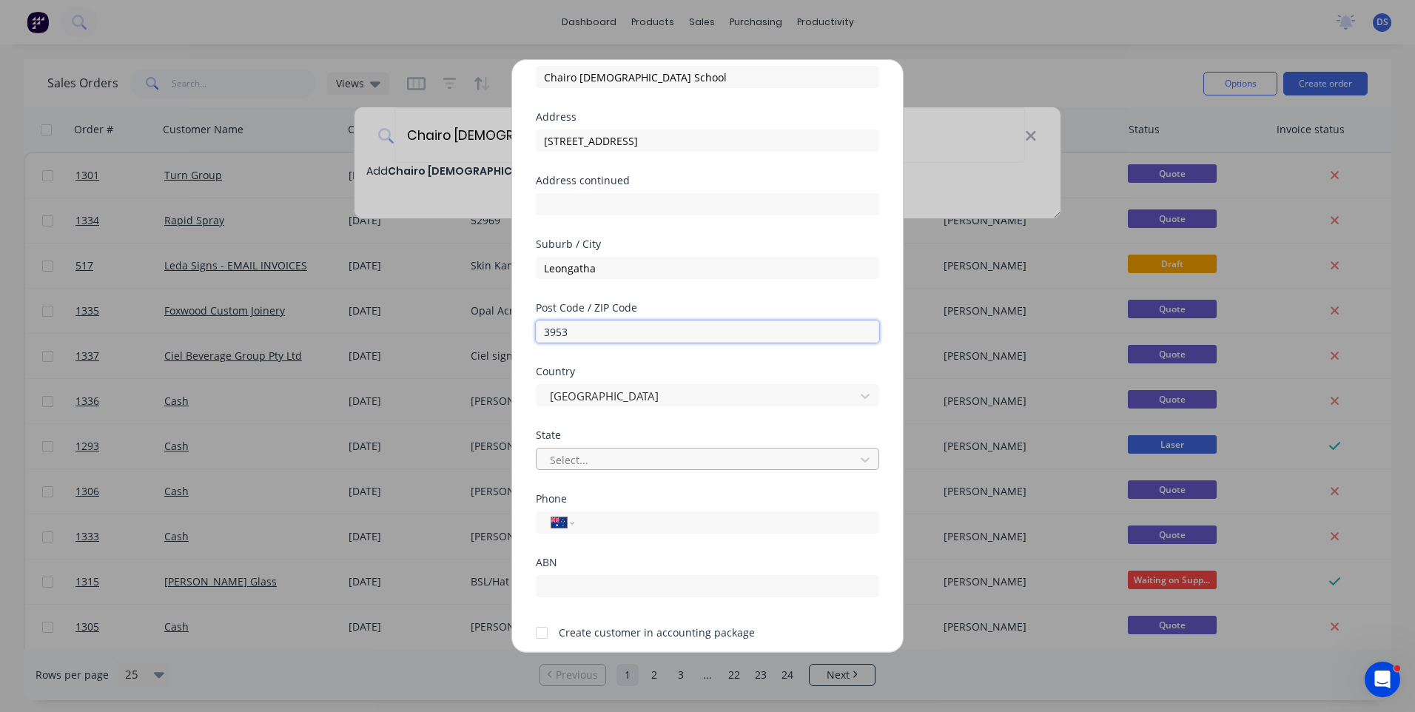
type input "3953"
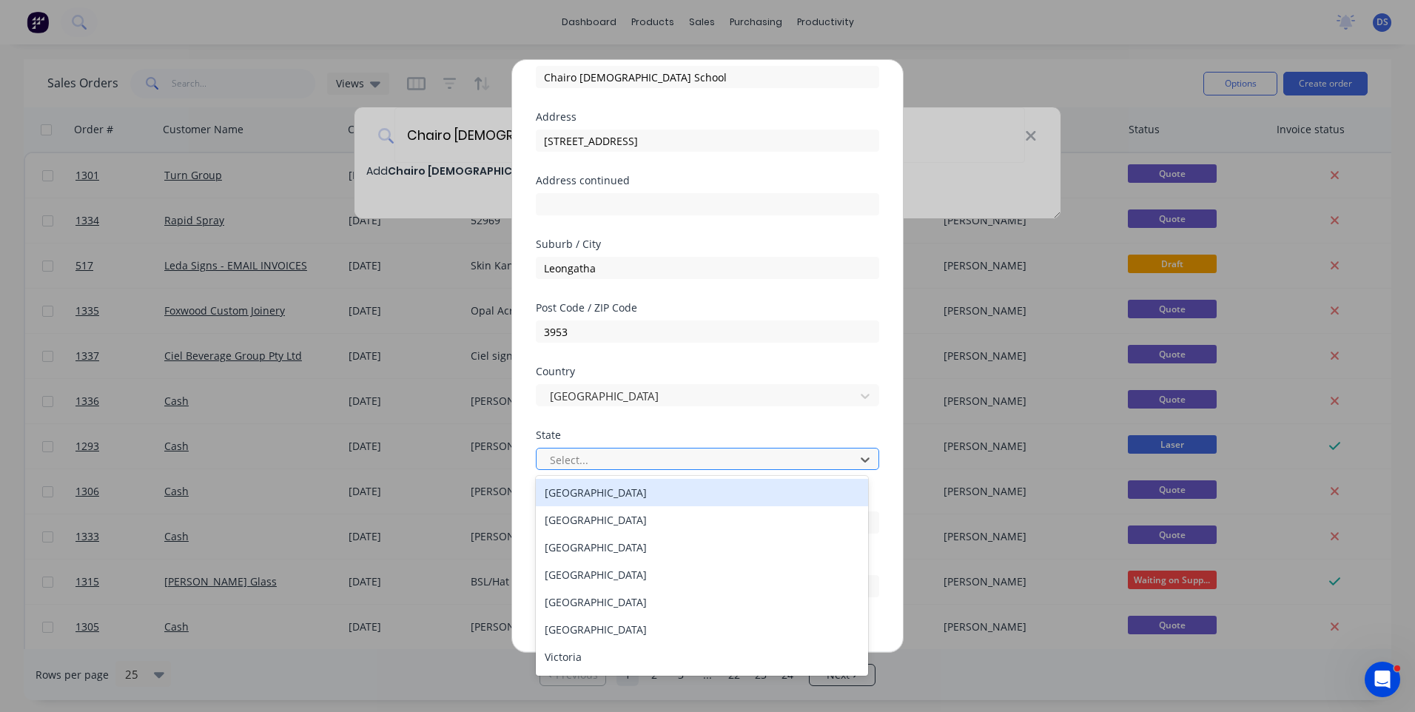
click at [600, 457] on div at bounding box center [698, 460] width 299 height 19
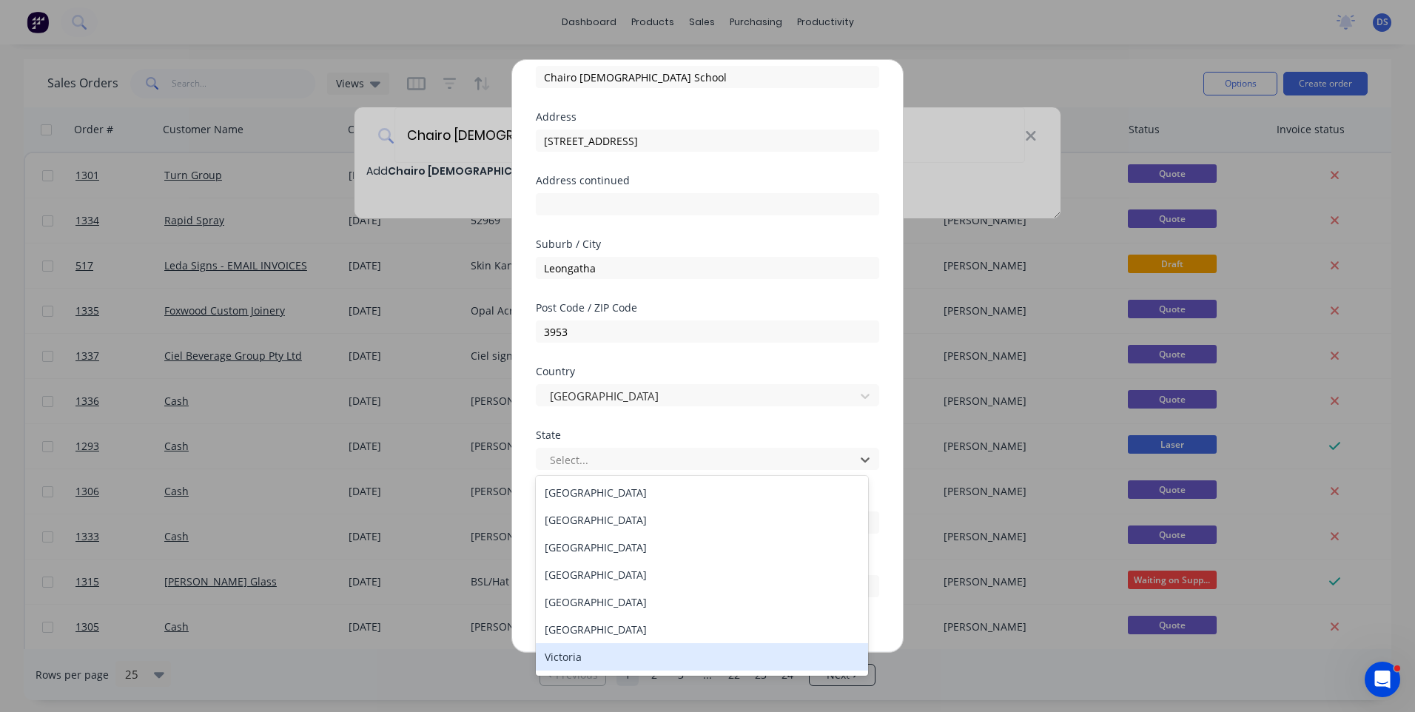
click at [574, 662] on div "Victoria" at bounding box center [702, 656] width 332 height 27
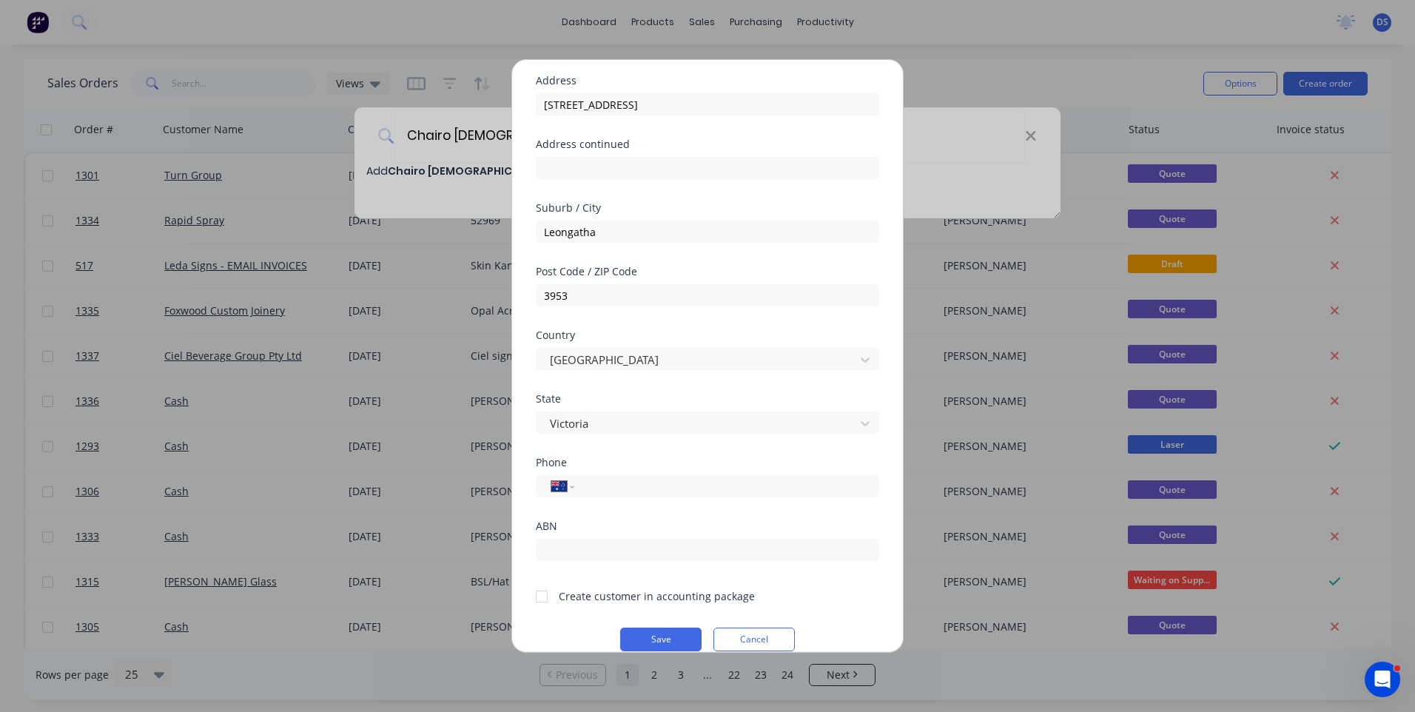
scroll to position [130, 0]
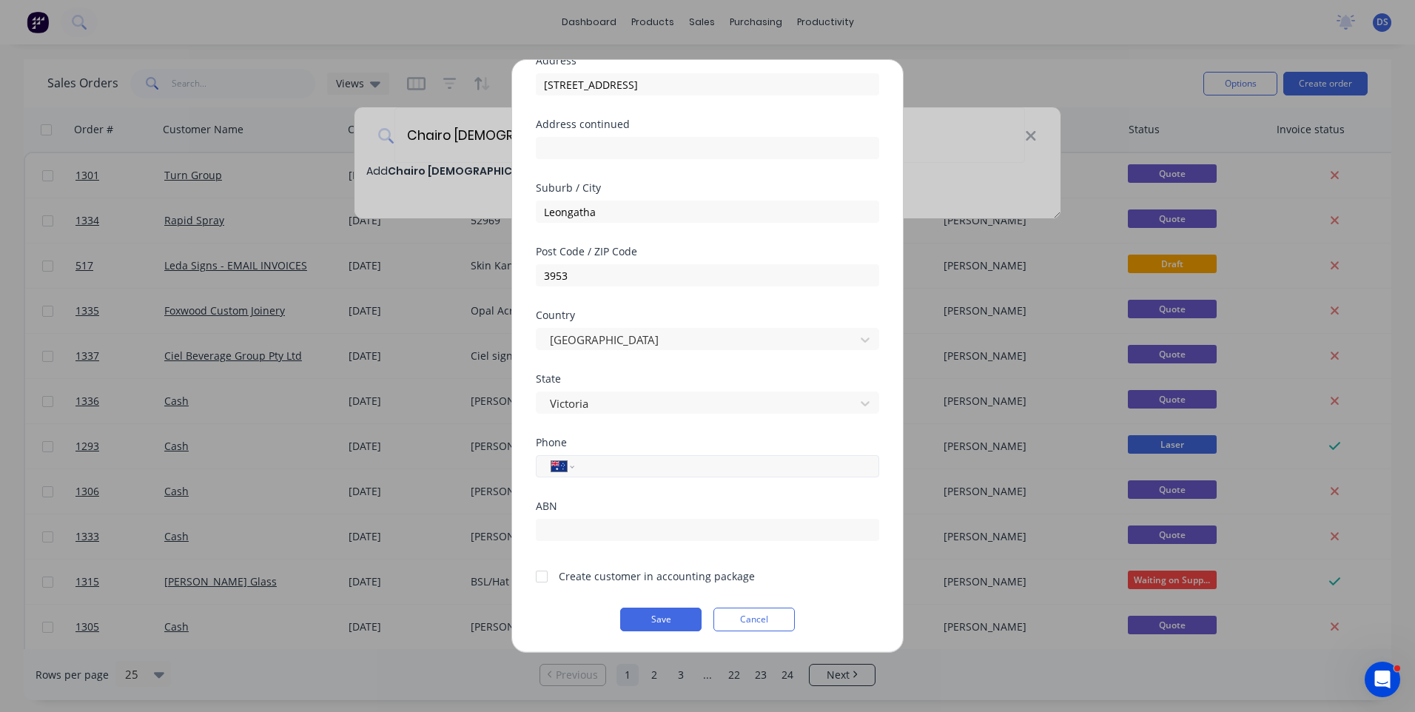
paste input "0413 661 512"
type input "0413 661 512"
click at [543, 577] on div at bounding box center [542, 577] width 30 height 30
click at [655, 617] on button "Save" at bounding box center [660, 620] width 81 height 24
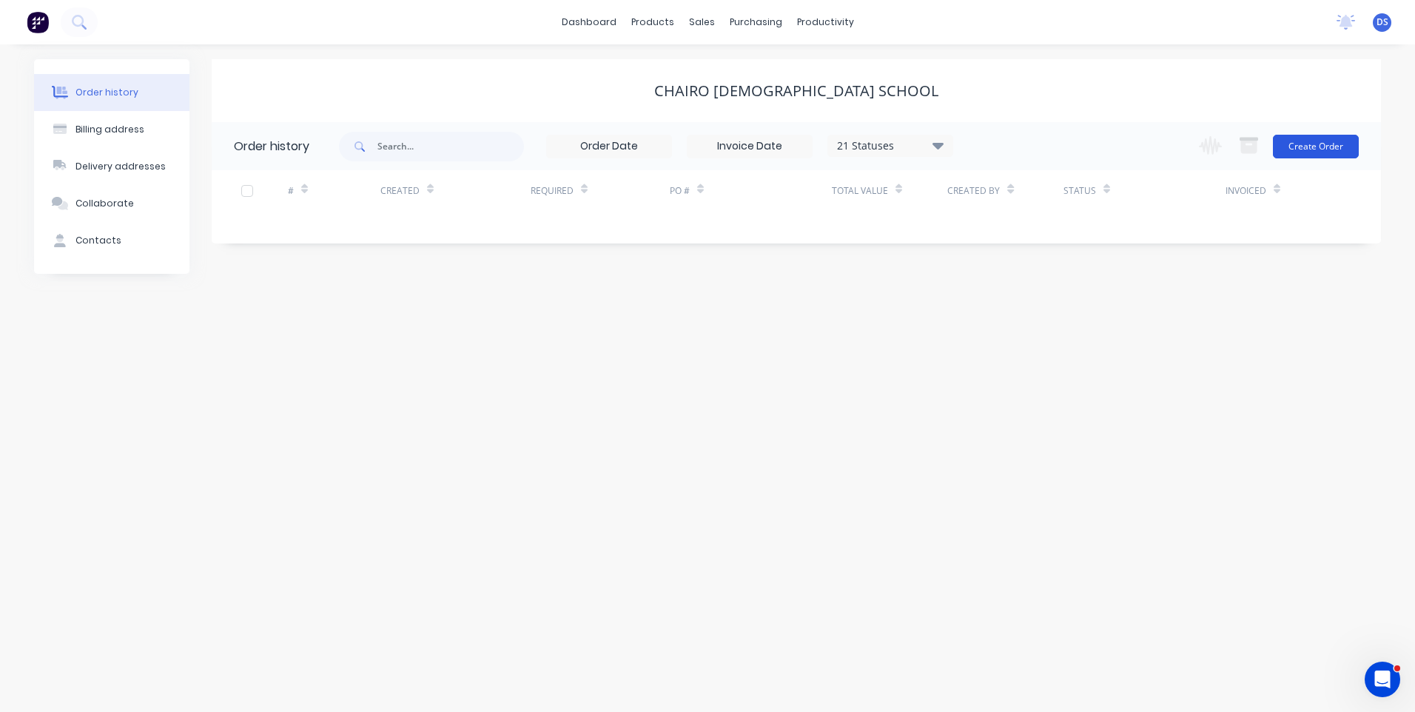
click at [1326, 147] on button "Create Order" at bounding box center [1316, 147] width 86 height 24
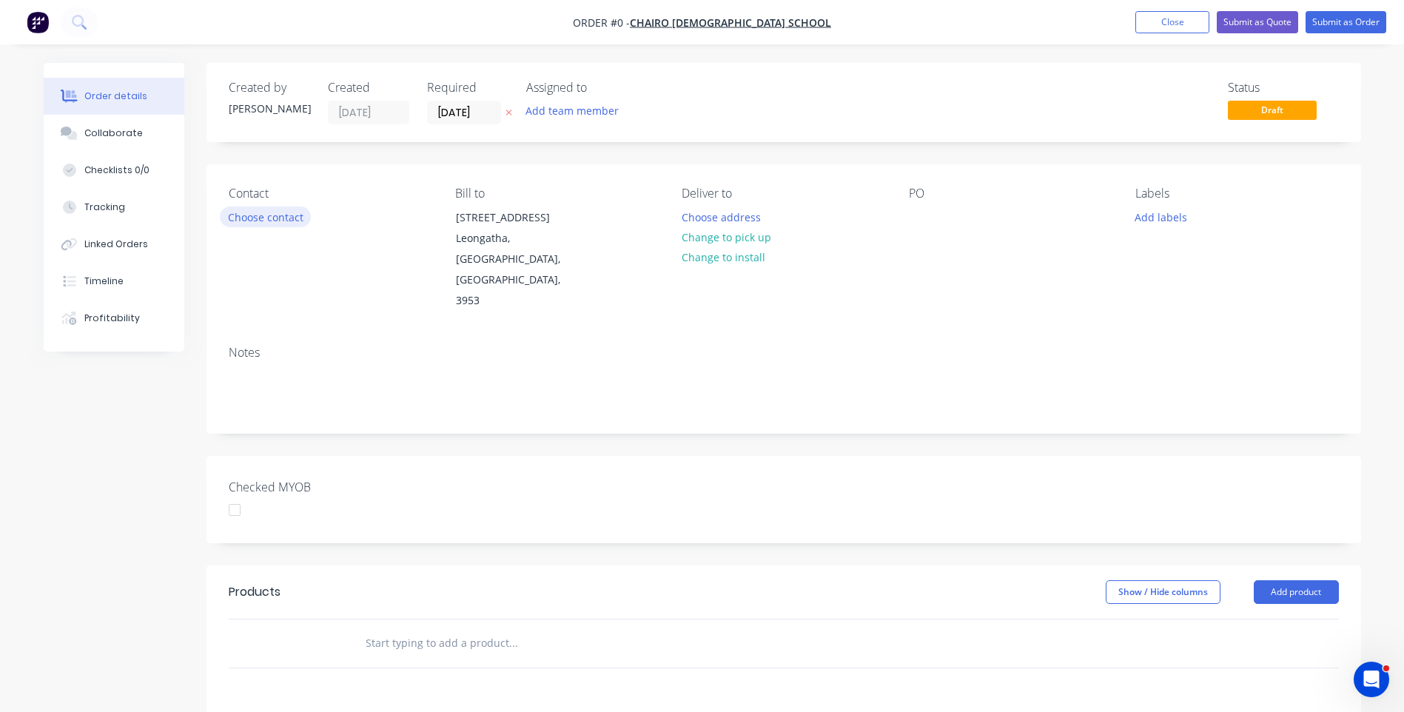
click at [264, 218] on button "Choose contact" at bounding box center [265, 217] width 91 height 20
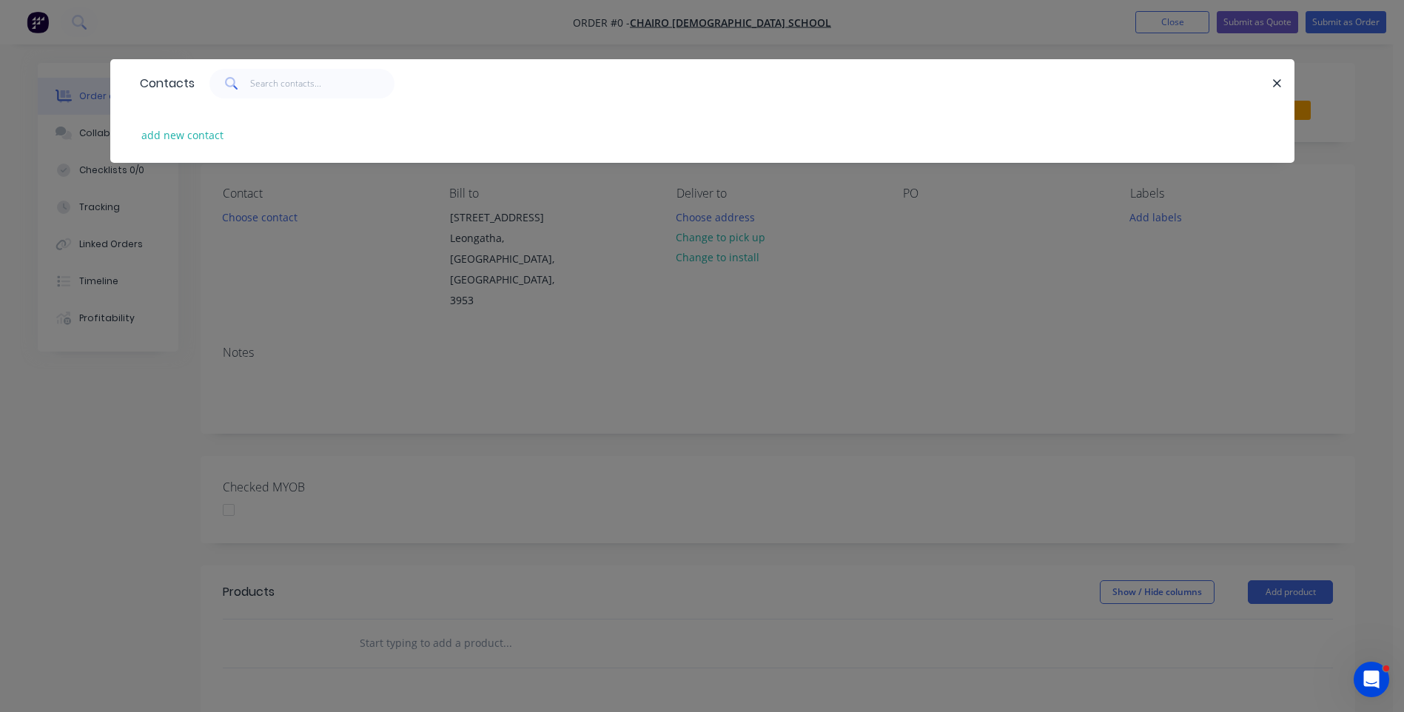
click at [201, 66] on div "Contacts" at bounding box center [702, 83] width 1184 height 48
click at [204, 135] on button "add new contact" at bounding box center [183, 135] width 98 height 20
select select "AU"
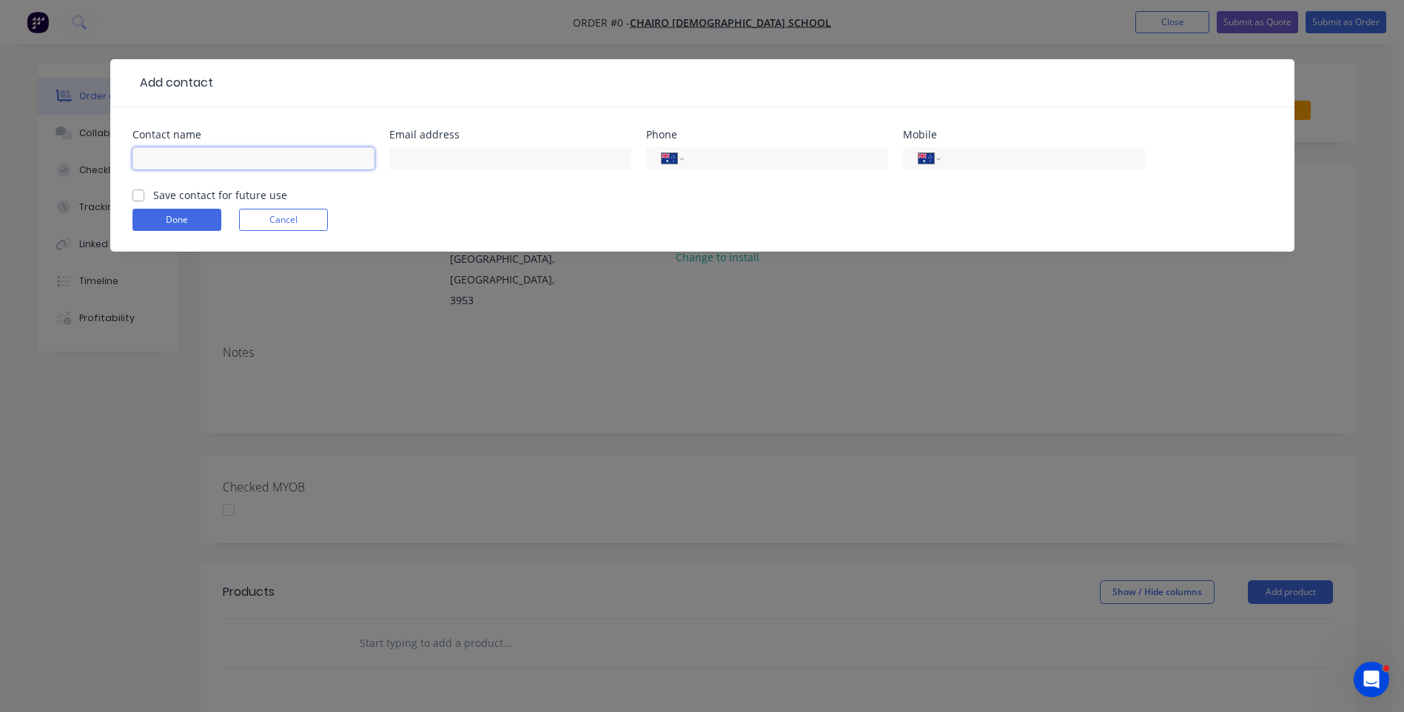
paste input "[PERSON_NAME] [EMAIL_ADDRESS][DOMAIN_NAME] [PHONE_NUMBER]"
drag, startPoint x: 369, startPoint y: 159, endPoint x: 298, endPoint y: 159, distance: 71.8
click at [298, 159] on input "[PERSON_NAME] [EMAIL_ADDRESS][DOMAIN_NAME] [PHONE_NUMBER]" at bounding box center [254, 158] width 242 height 22
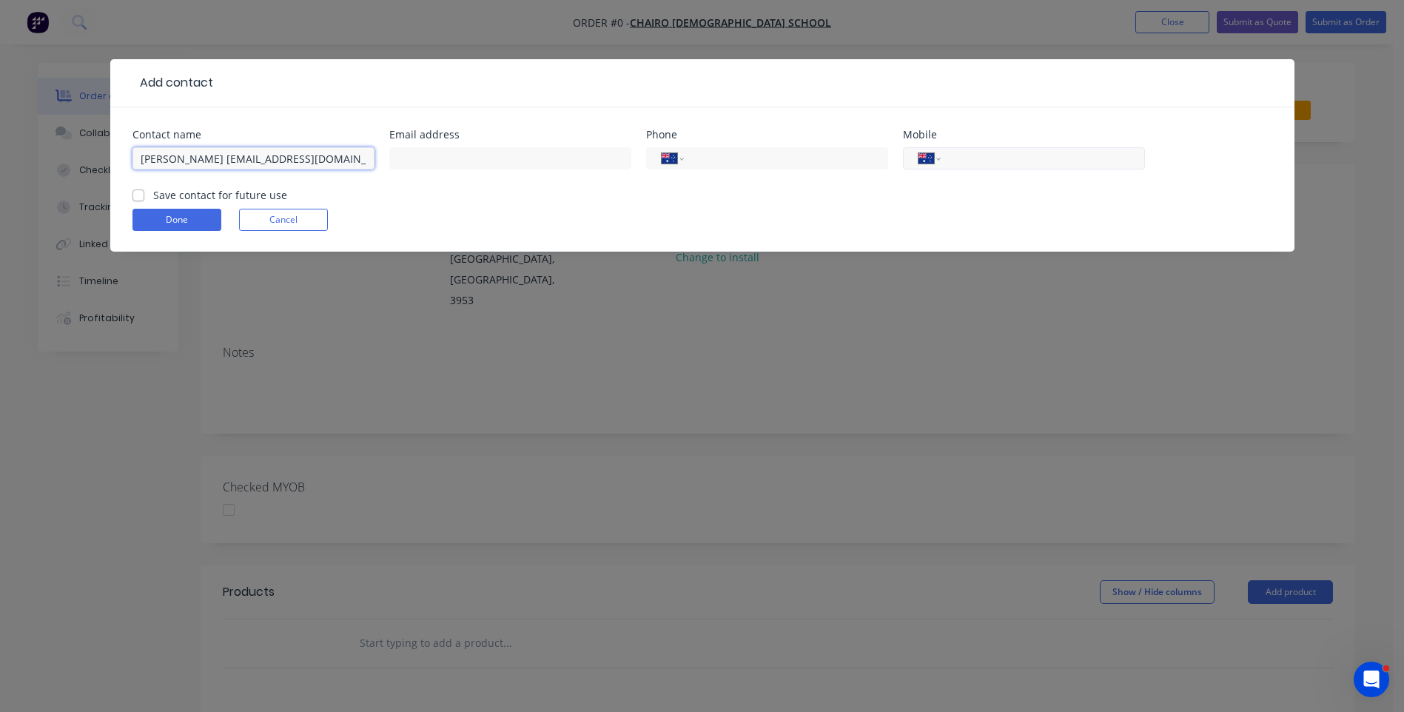
type input "[PERSON_NAME] [EMAIL_ADDRESS][DOMAIN_NAME]"
paste input "0413 661 512"
type input "0413 661 512"
drag, startPoint x: 335, startPoint y: 159, endPoint x: 210, endPoint y: 156, distance: 124.4
click at [210, 156] on input "[PERSON_NAME] [EMAIL_ADDRESS][DOMAIN_NAME]" at bounding box center [254, 158] width 242 height 22
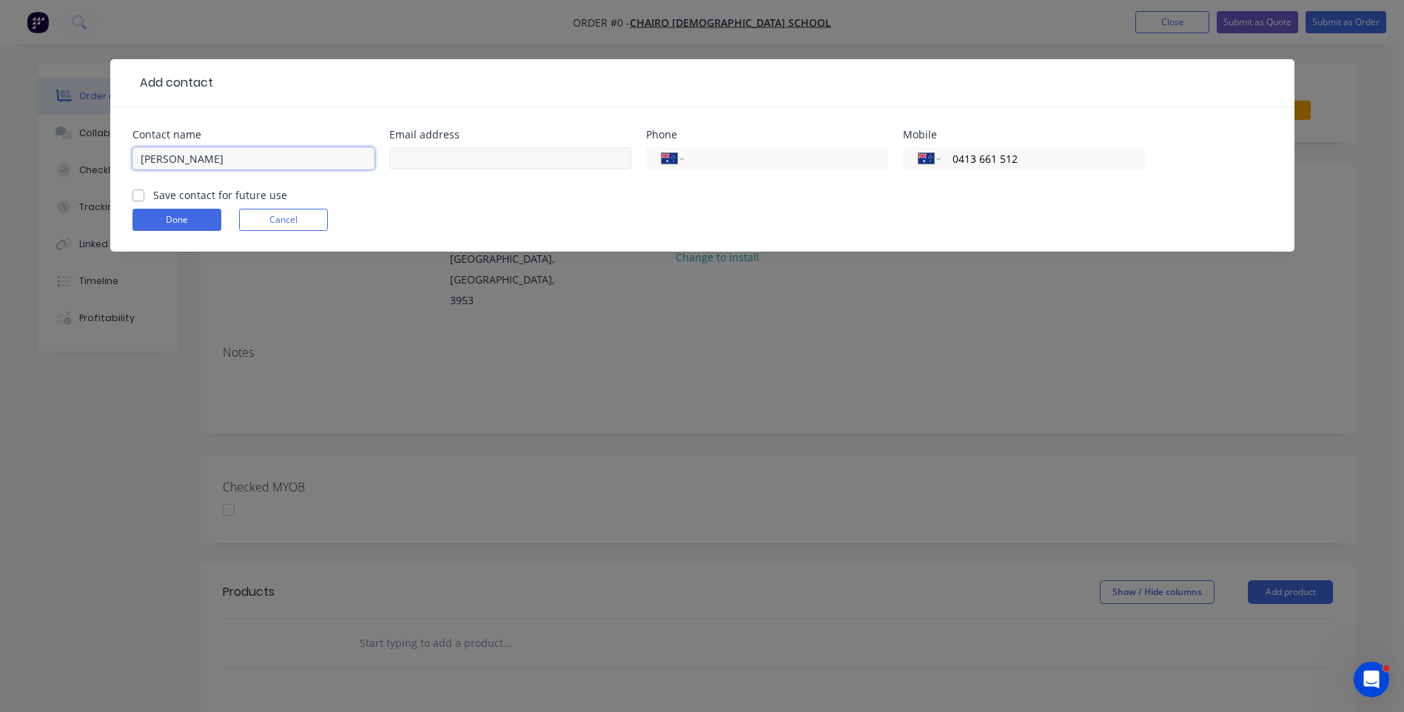
type input "[PERSON_NAME]"
paste input "[EMAIL_ADDRESS][DOMAIN_NAME]"
type input "[EMAIL_ADDRESS][DOMAIN_NAME]"
click at [258, 162] on input "[PERSON_NAME]" at bounding box center [254, 158] width 242 height 22
click at [140, 158] on input "[PERSON_NAME]" at bounding box center [254, 158] width 242 height 22
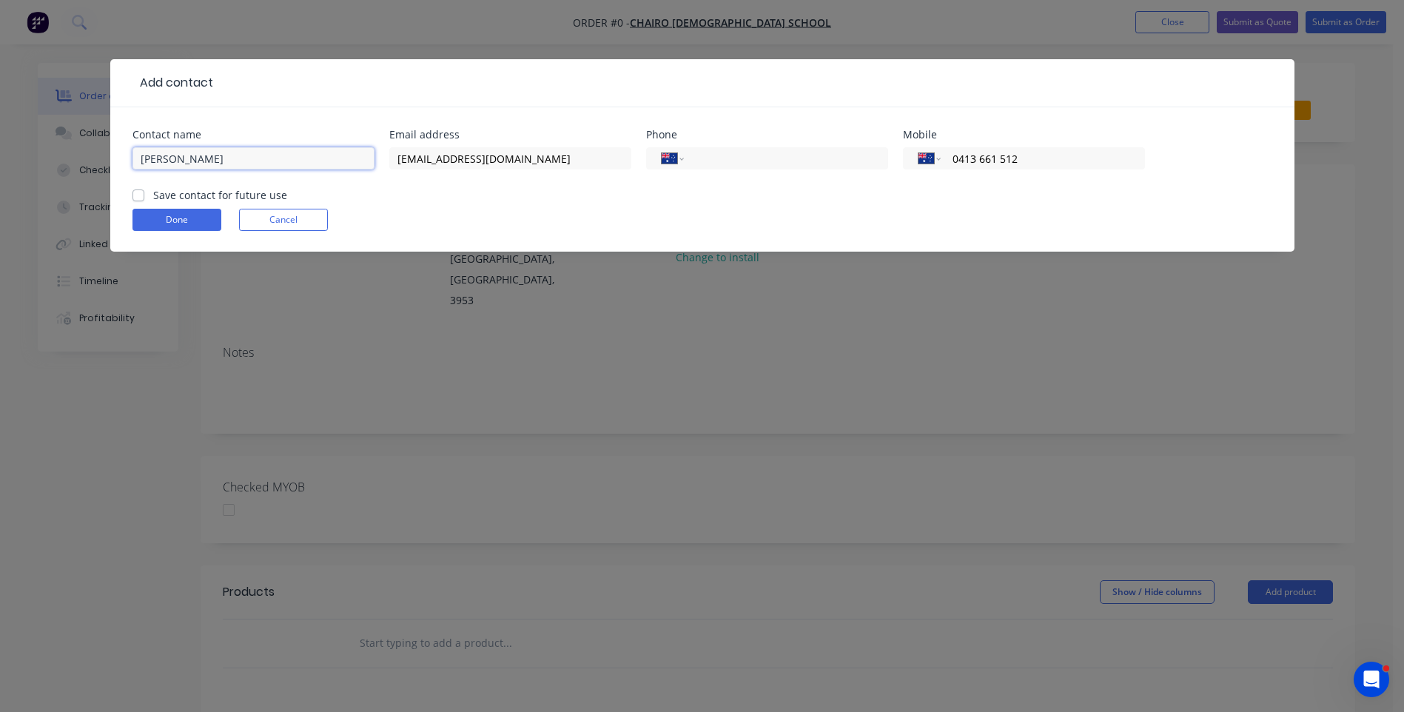
type input "[PERSON_NAME]"
click at [153, 193] on label "Save contact for future use" at bounding box center [220, 195] width 134 height 16
click at [140, 193] on input "Save contact for future use" at bounding box center [139, 194] width 12 height 14
checkbox input "true"
click at [188, 223] on button "Done" at bounding box center [177, 220] width 89 height 22
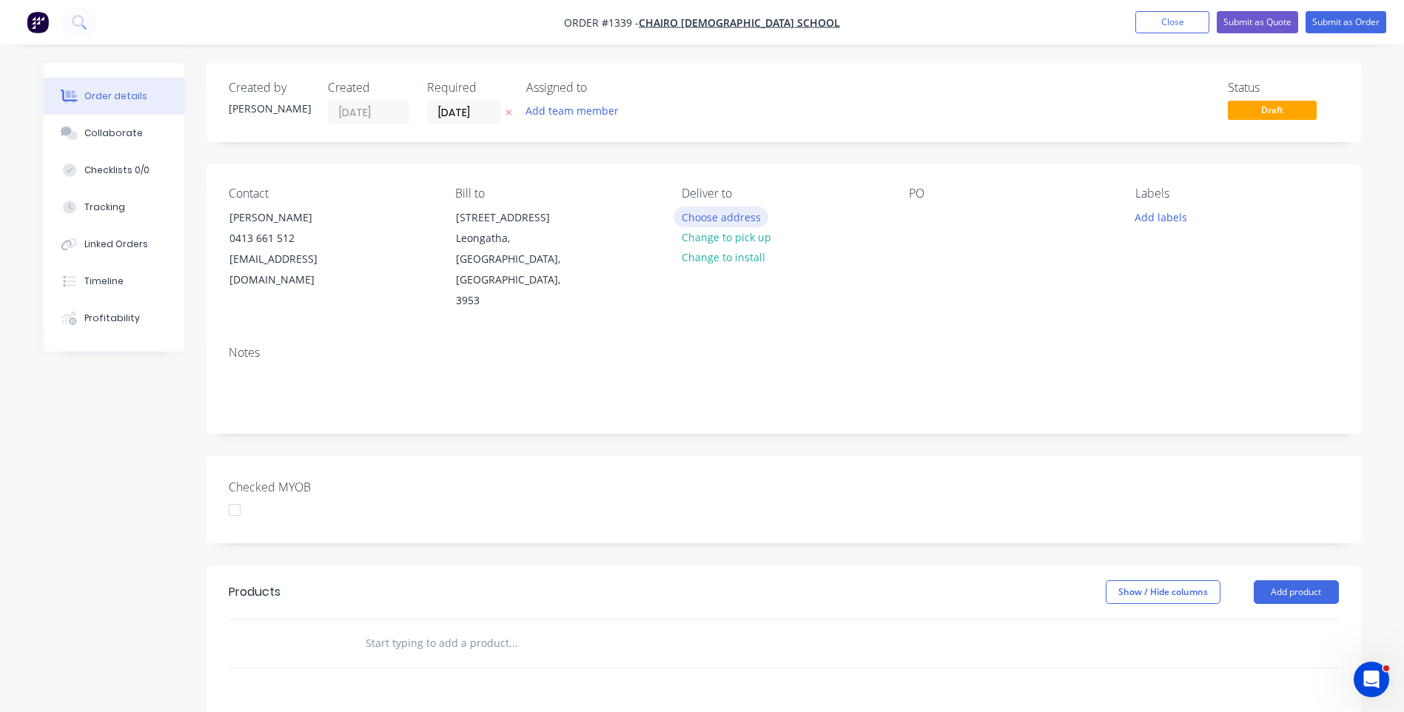
click at [728, 219] on button "Choose address" at bounding box center [721, 217] width 95 height 20
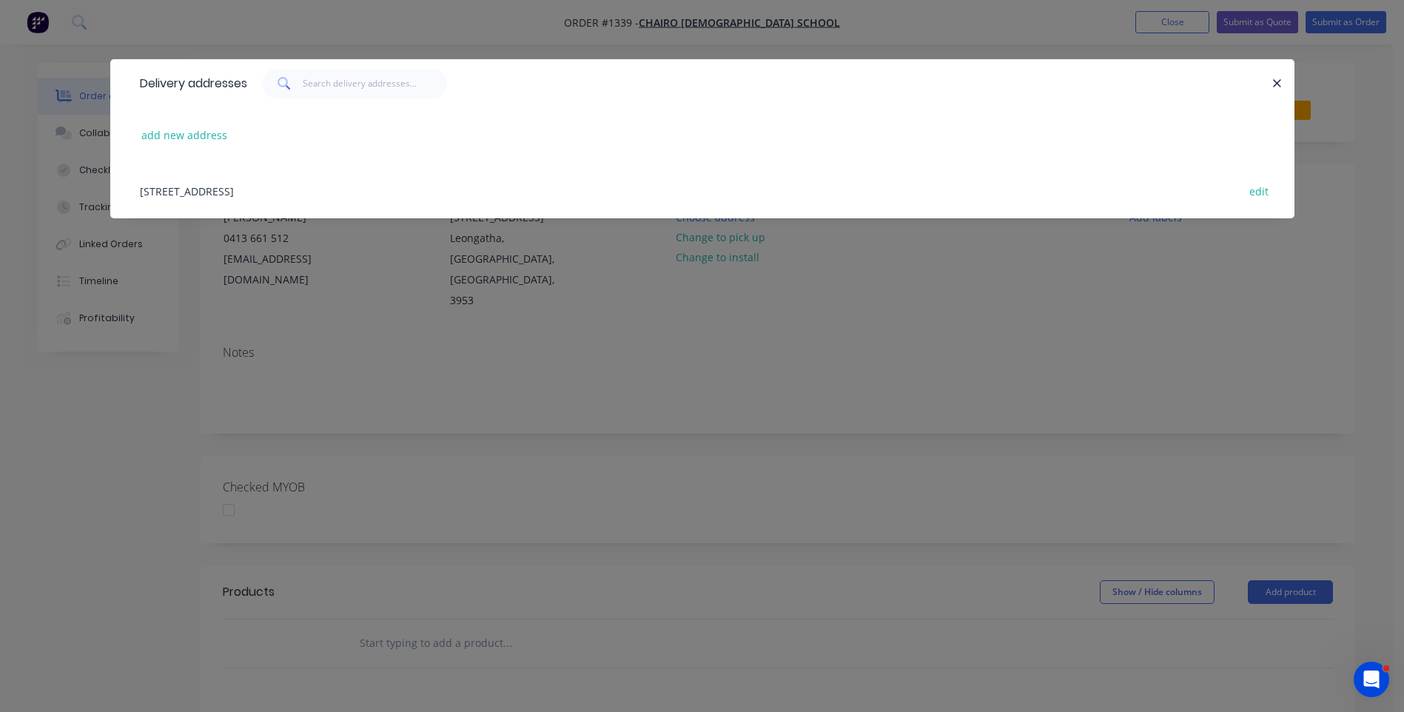
click at [267, 191] on div "[STREET_ADDRESS] edit" at bounding box center [703, 191] width 1140 height 56
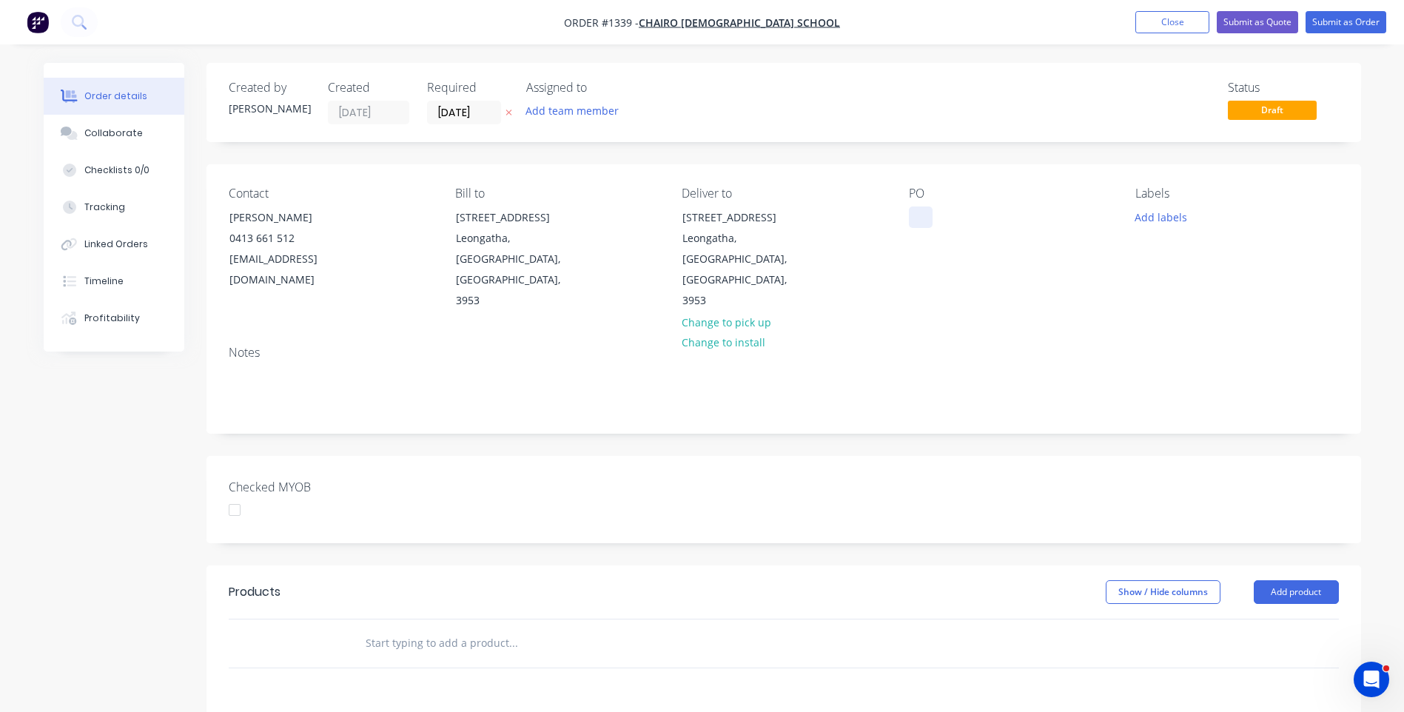
click at [915, 218] on div at bounding box center [921, 217] width 24 height 21
click at [1164, 221] on button "Add labels" at bounding box center [1161, 217] width 68 height 20
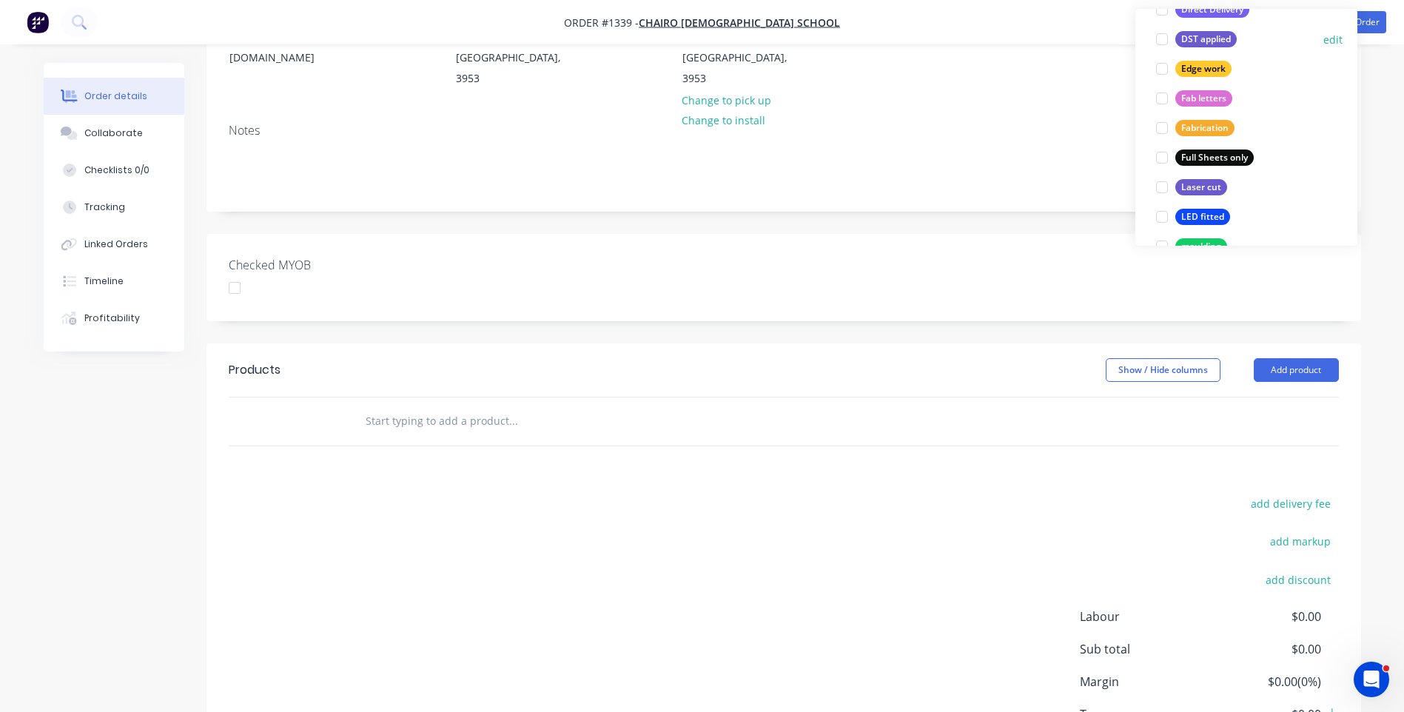
scroll to position [296, 0]
click at [1170, 164] on div at bounding box center [1162, 157] width 30 height 30
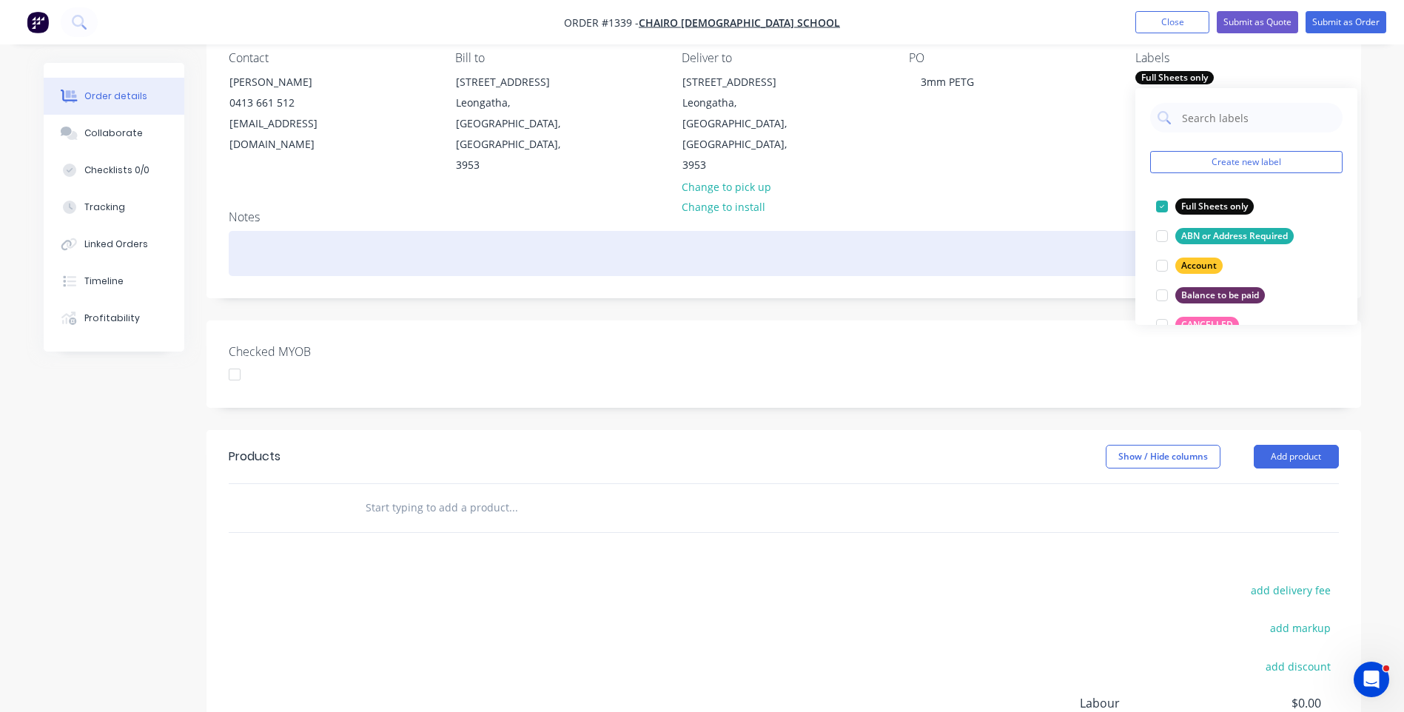
scroll to position [0, 0]
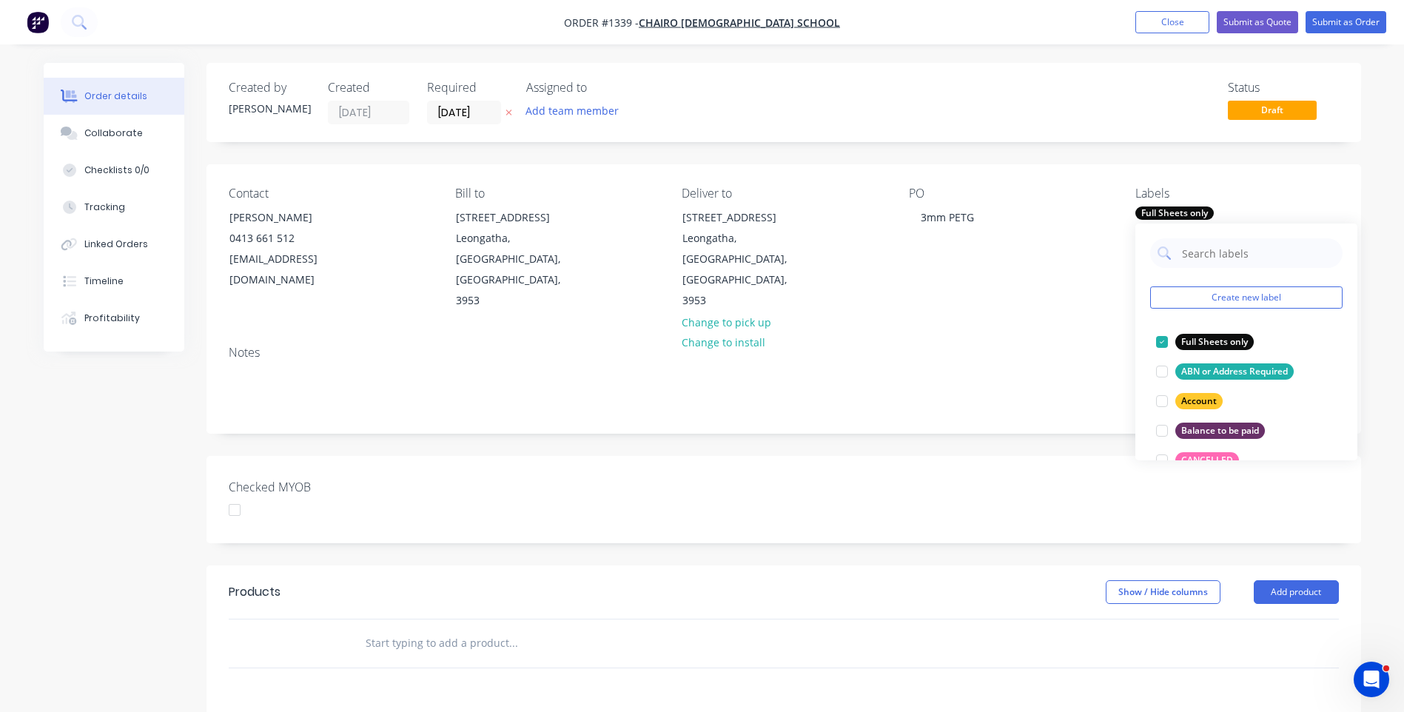
click at [993, 271] on div "Contact [PERSON_NAME] [PHONE_NUMBER] [EMAIL_ADDRESS][DOMAIN_NAME] Bill to [STRE…" at bounding box center [784, 249] width 1155 height 170
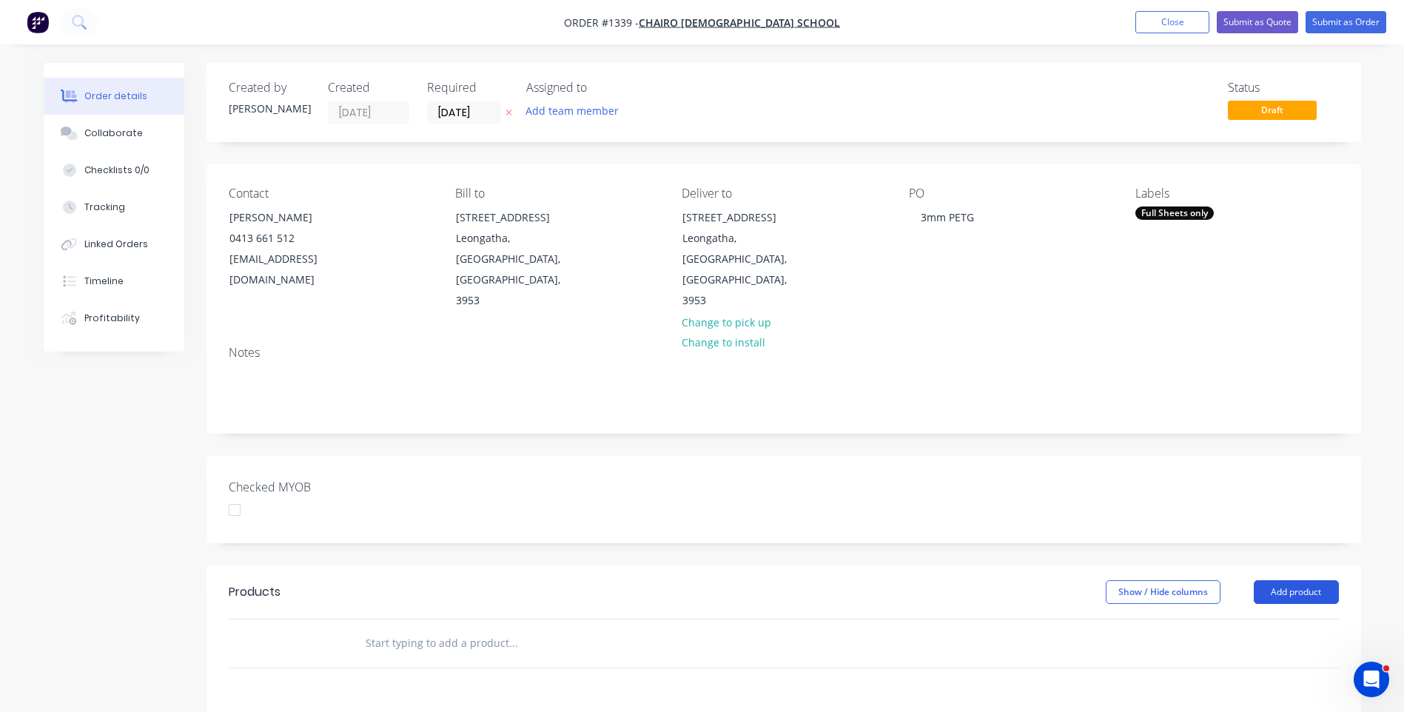
click at [1300, 580] on button "Add product" at bounding box center [1296, 592] width 85 height 24
click at [1243, 619] on div "Product catalogue" at bounding box center [1269, 629] width 114 height 21
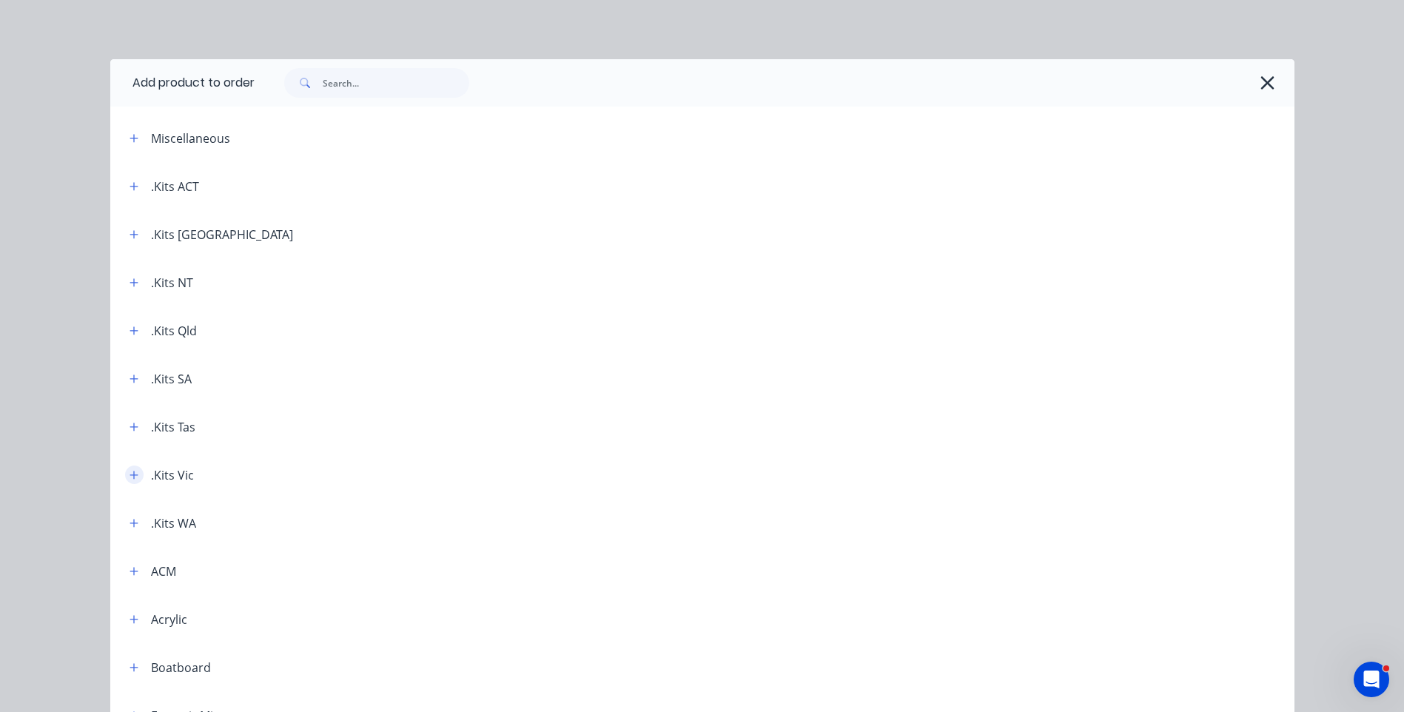
click at [130, 474] on icon "button" at bounding box center [134, 475] width 9 height 10
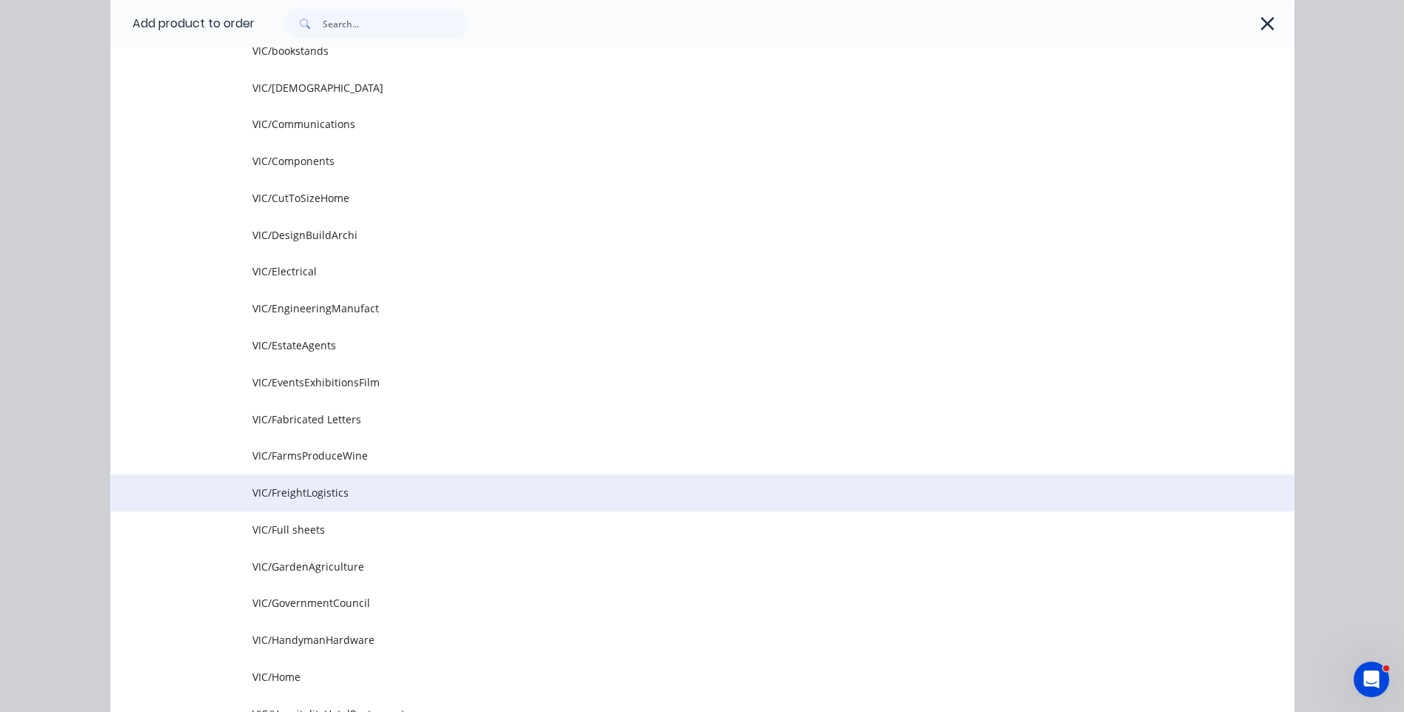
scroll to position [740, 0]
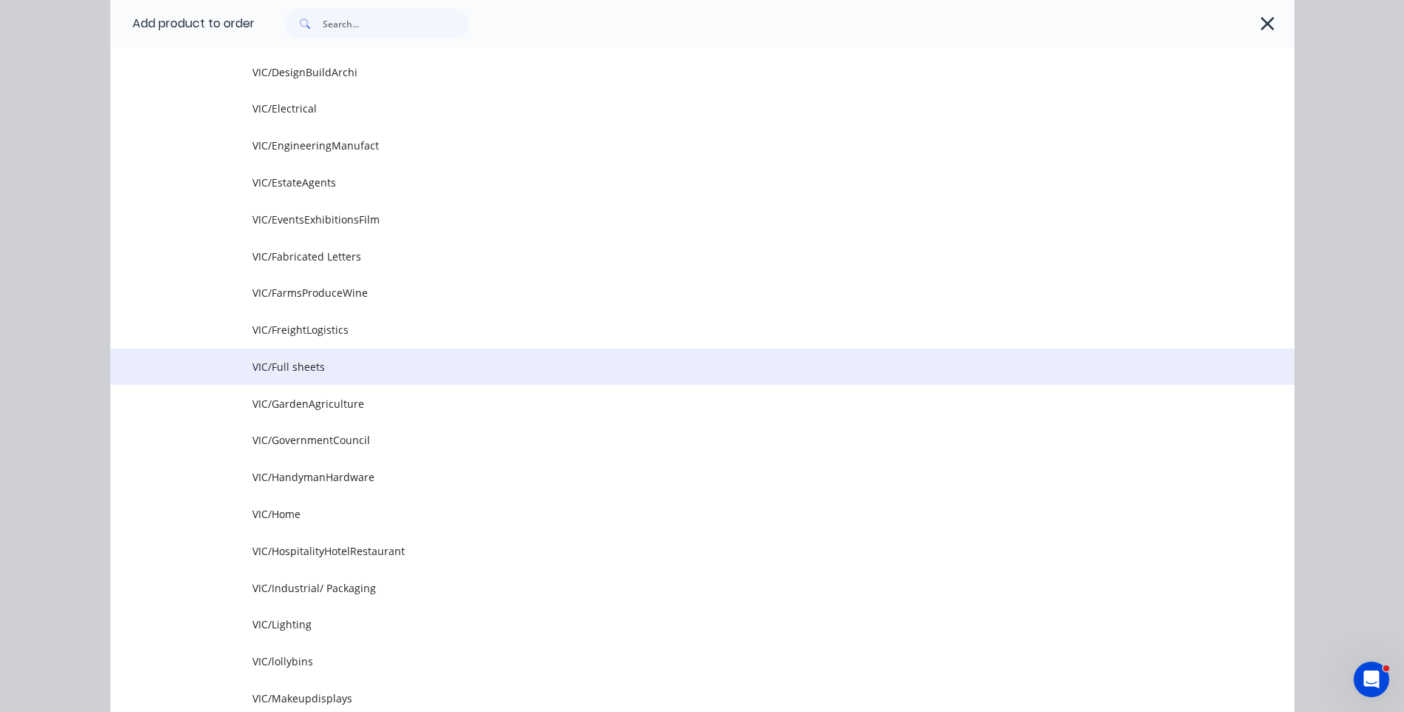
click at [308, 371] on span "VIC/Full sheets" at bounding box center [669, 367] width 834 height 16
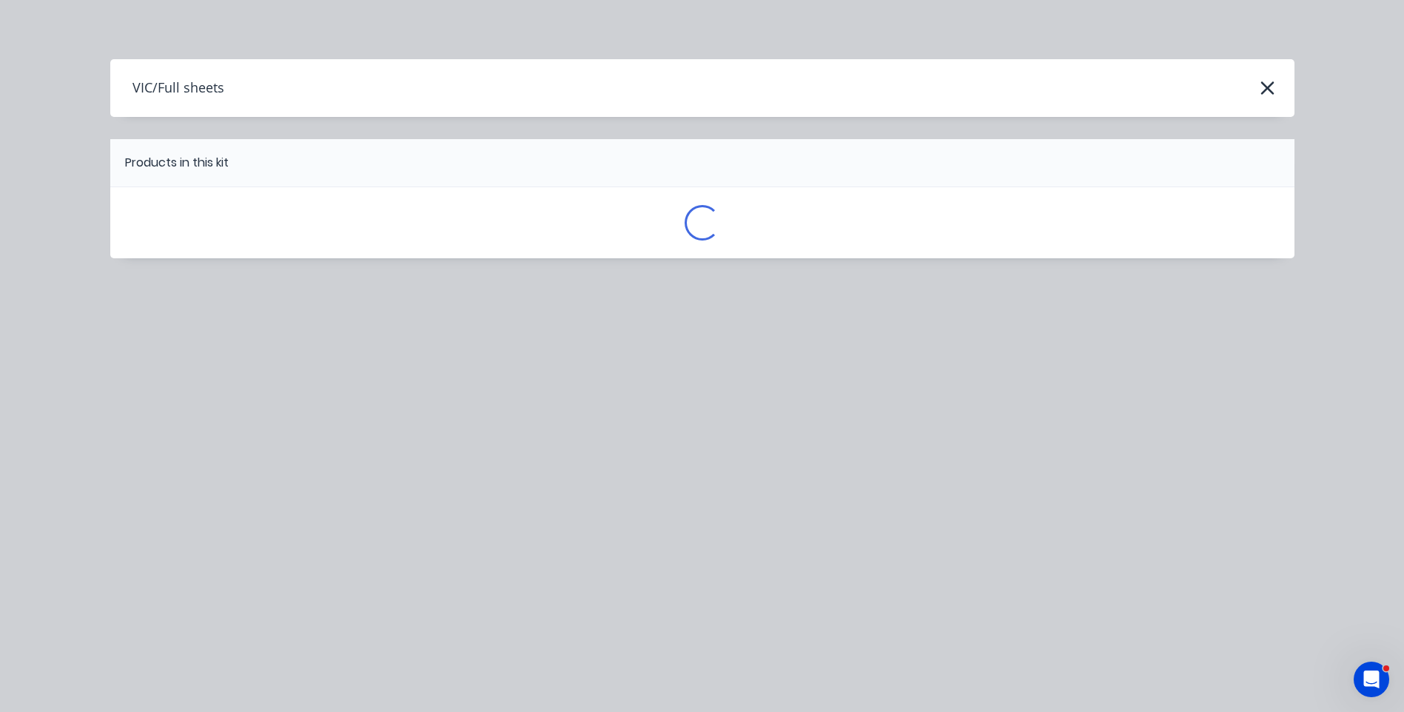
scroll to position [0, 0]
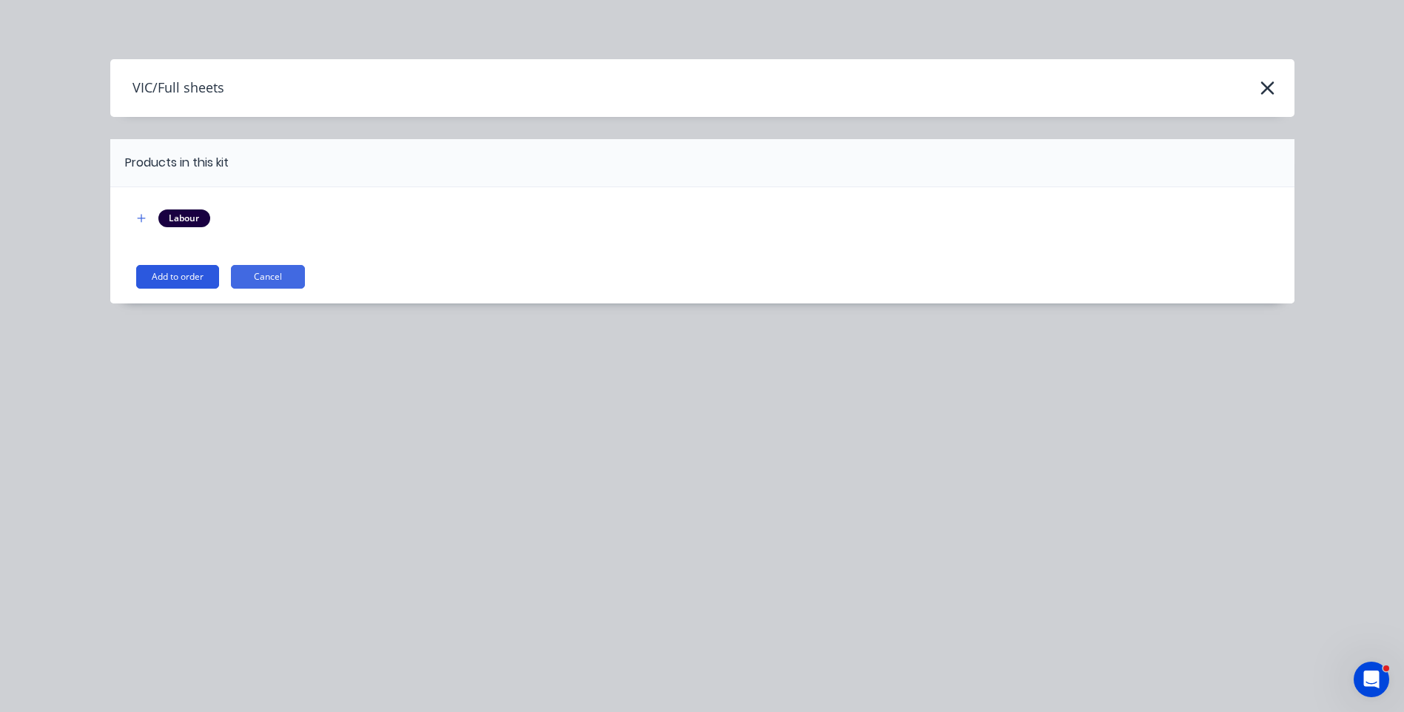
click at [171, 269] on button "Add to order" at bounding box center [177, 277] width 83 height 24
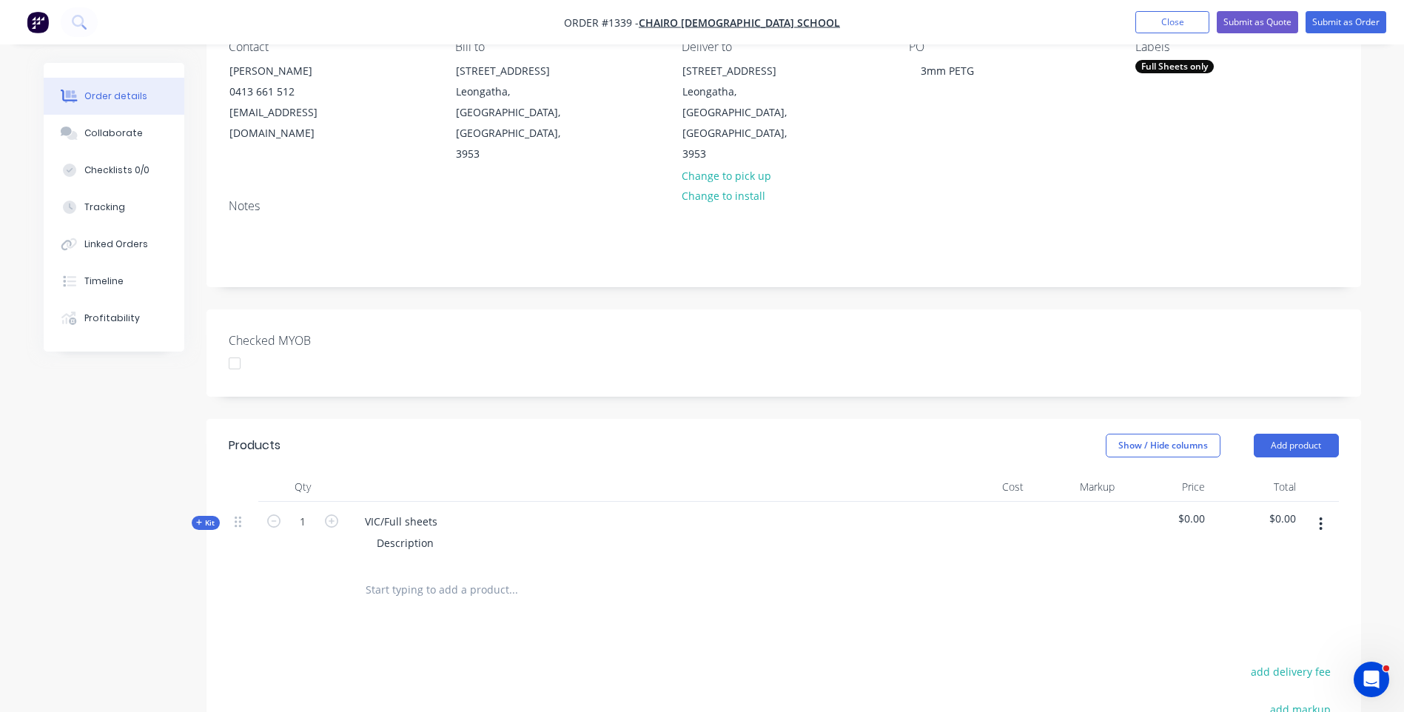
scroll to position [148, 0]
click at [199, 518] on icon at bounding box center [199, 521] width 6 height 6
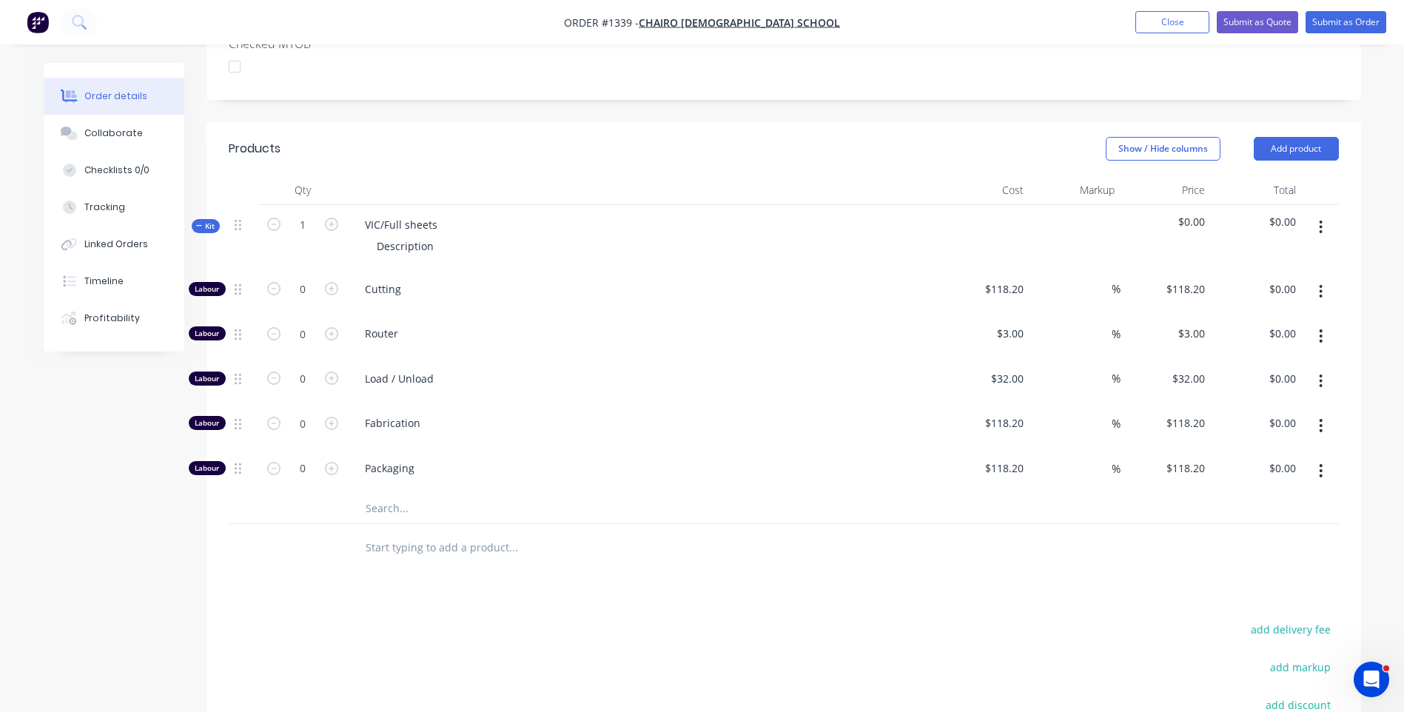
scroll to position [444, 0]
click at [373, 493] on input "text" at bounding box center [513, 508] width 296 height 30
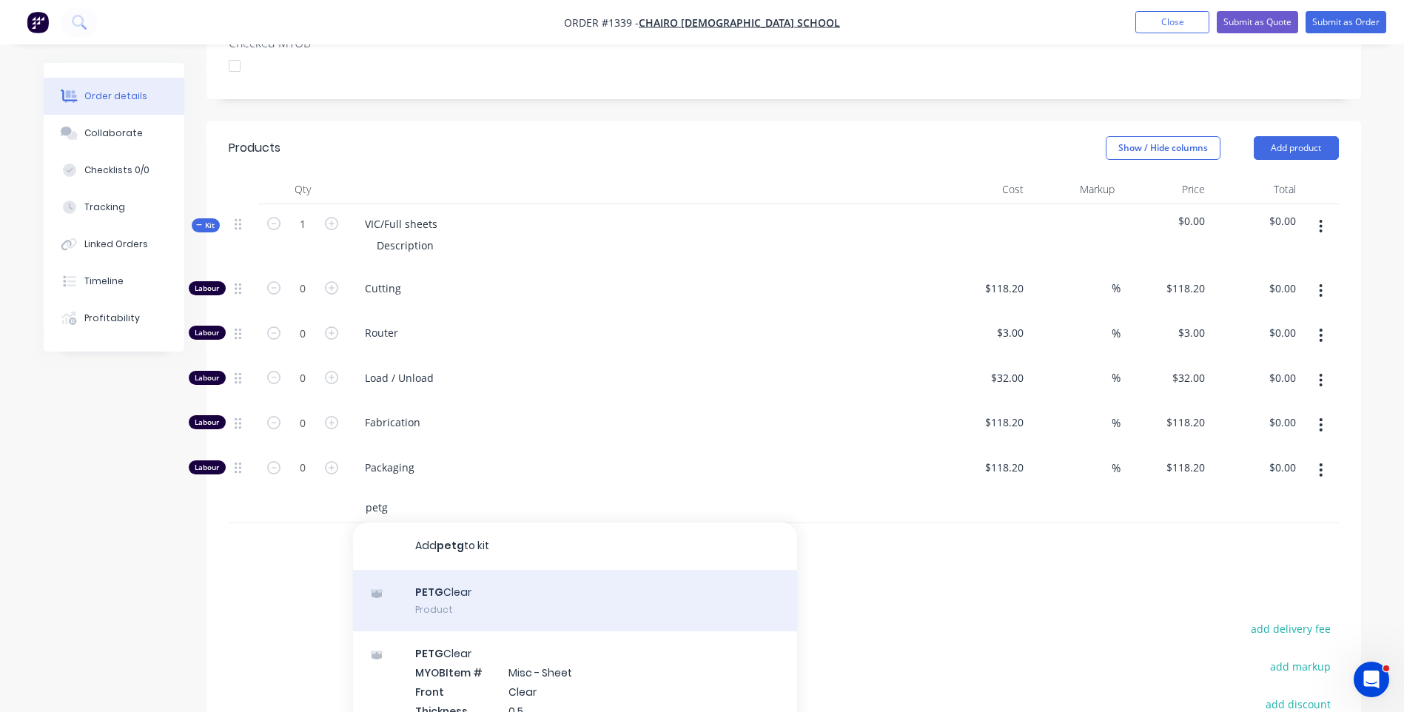
type input "petg"
click at [431, 570] on div "PETG Clear Product" at bounding box center [575, 601] width 444 height 62
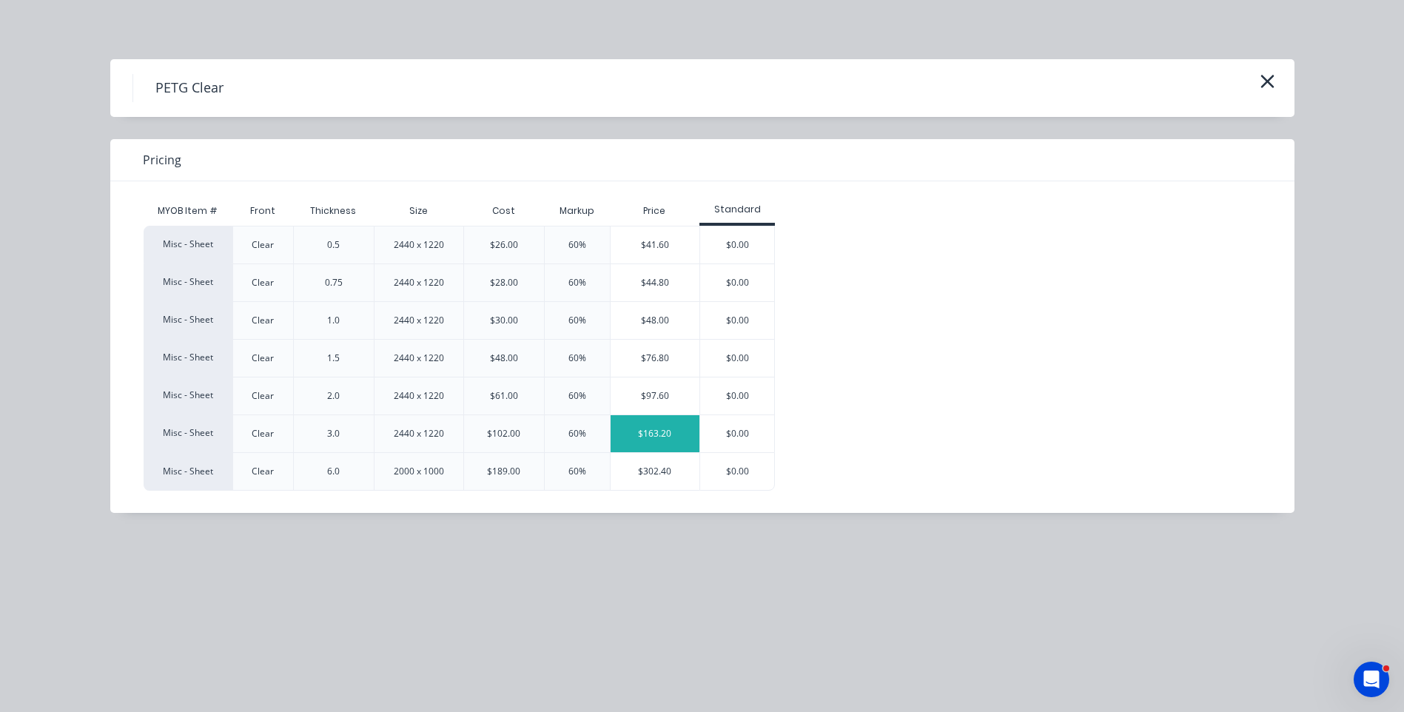
click at [659, 443] on div "$163.20" at bounding box center [656, 433] width 90 height 37
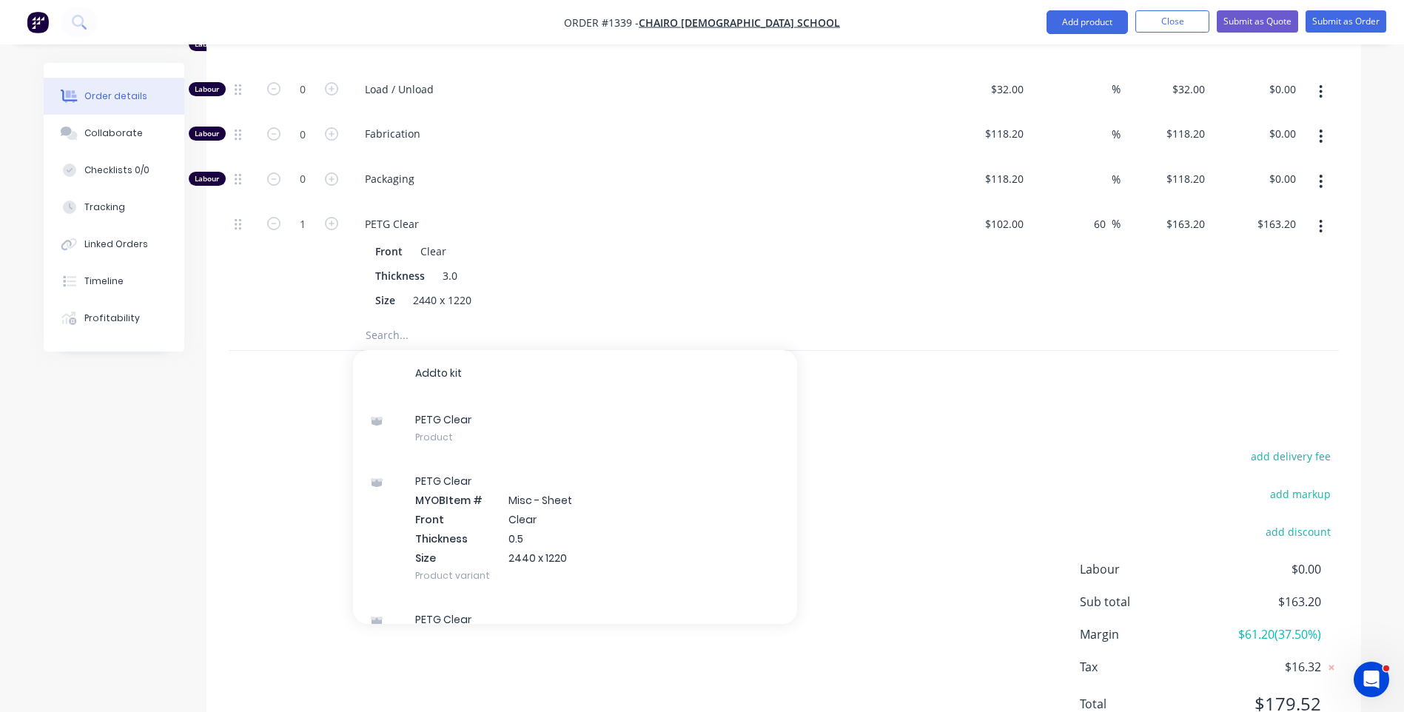
scroll to position [740, 0]
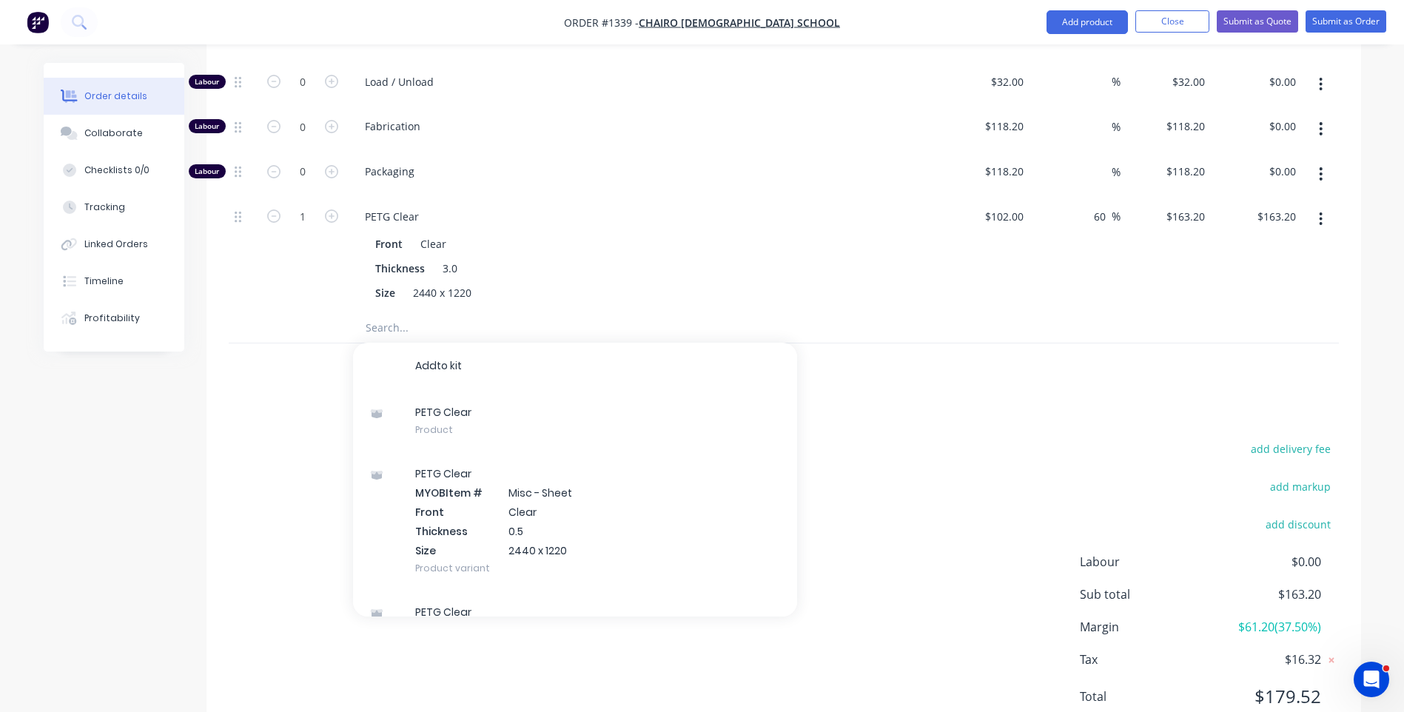
click at [274, 379] on div "Products Show / Hide columns Add product Qty Cost Markup Price Total Kit 1 VIC/…" at bounding box center [784, 286] width 1155 height 922
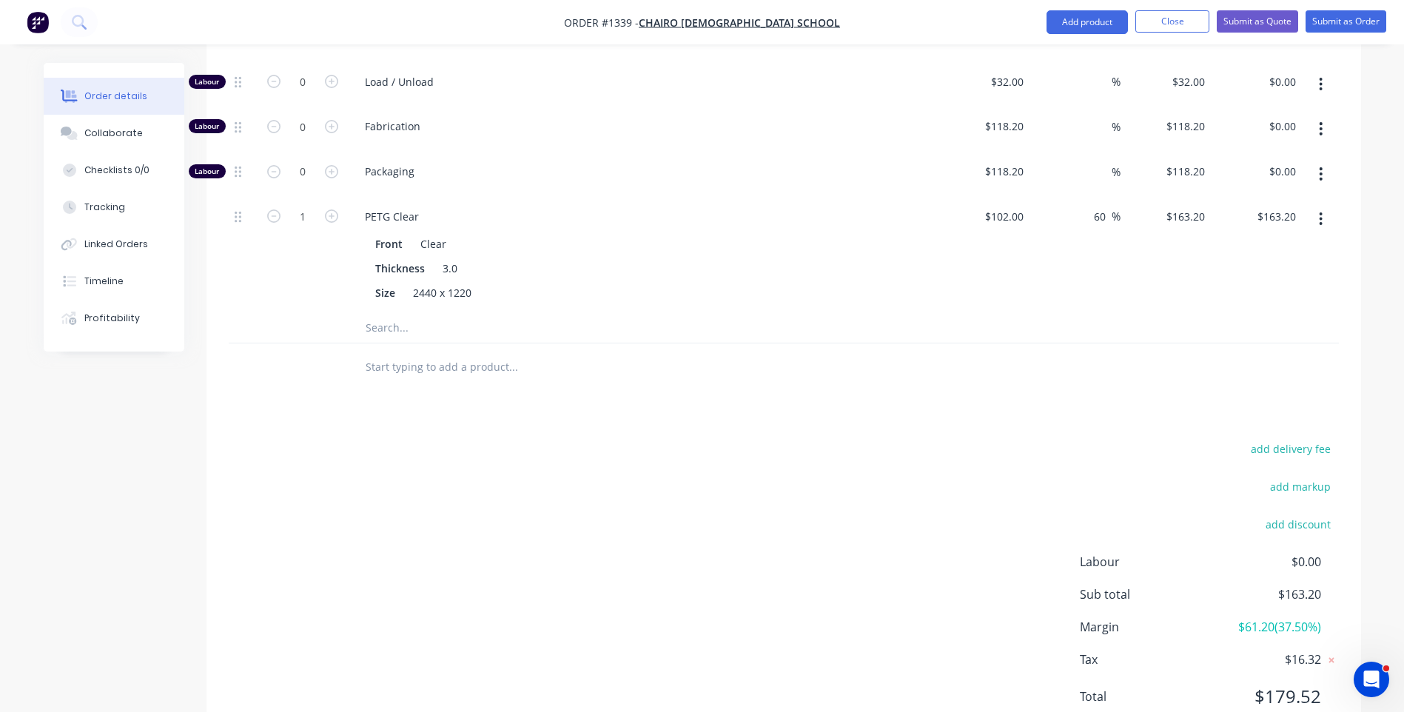
click at [380, 313] on input "text" at bounding box center [513, 328] width 296 height 30
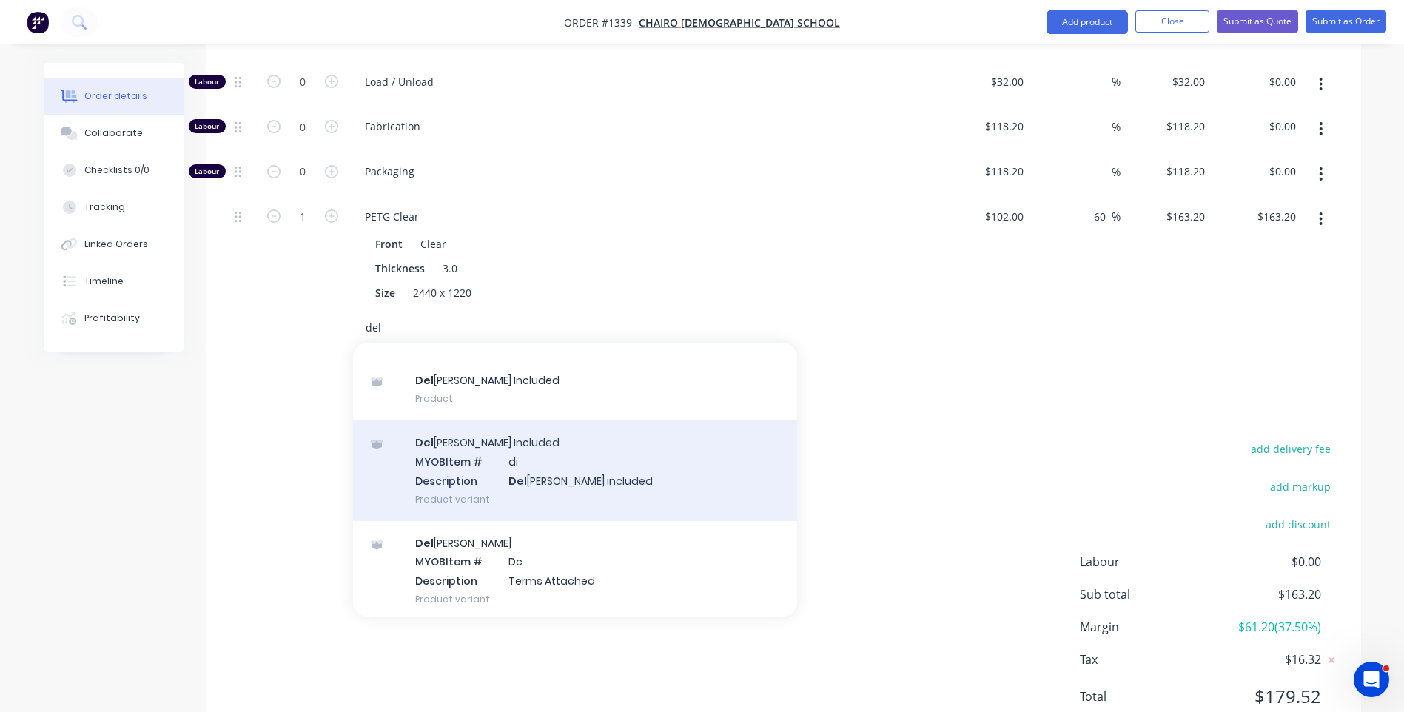
scroll to position [98, 0]
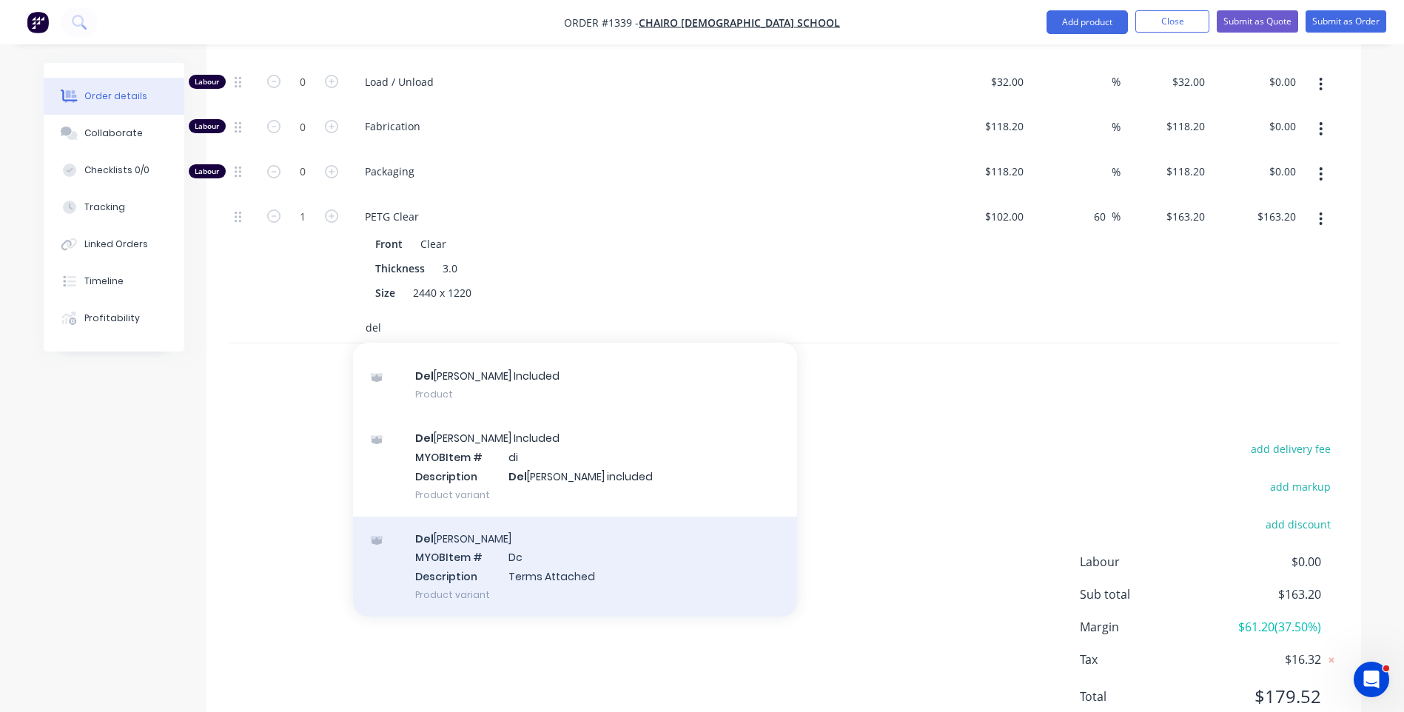
type input "del"
click at [554, 519] on div "Del [PERSON_NAME] MYOB Item # Dc Description Terms Attached Product variant" at bounding box center [575, 567] width 444 height 100
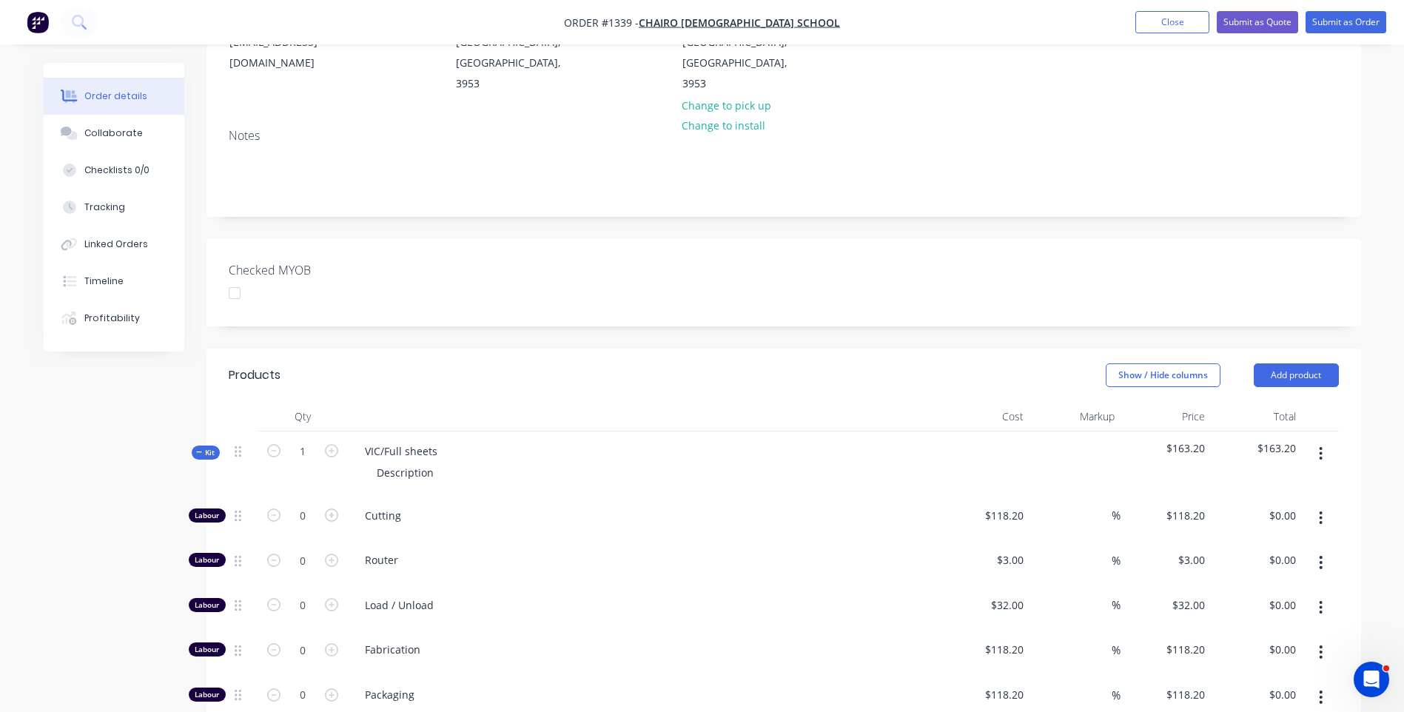
scroll to position [444, 0]
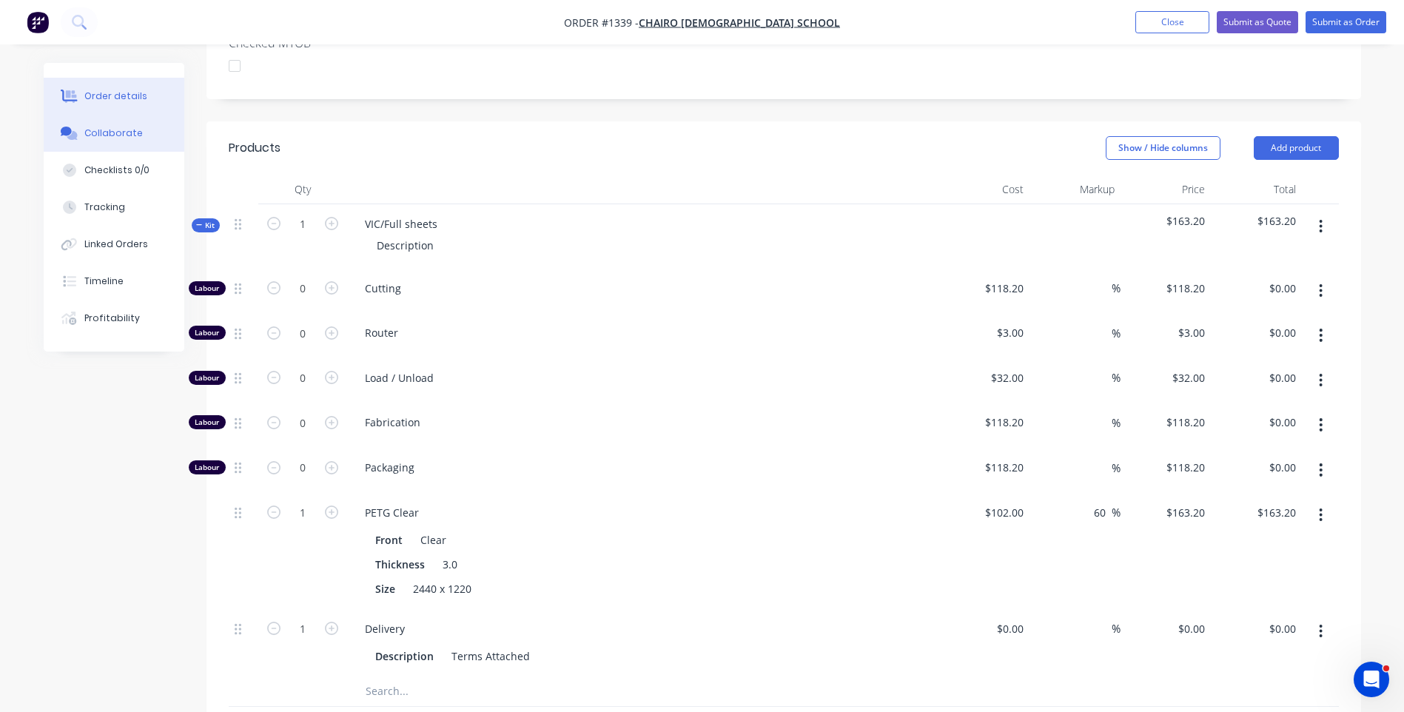
click at [116, 138] on div "Collaborate" at bounding box center [113, 133] width 58 height 13
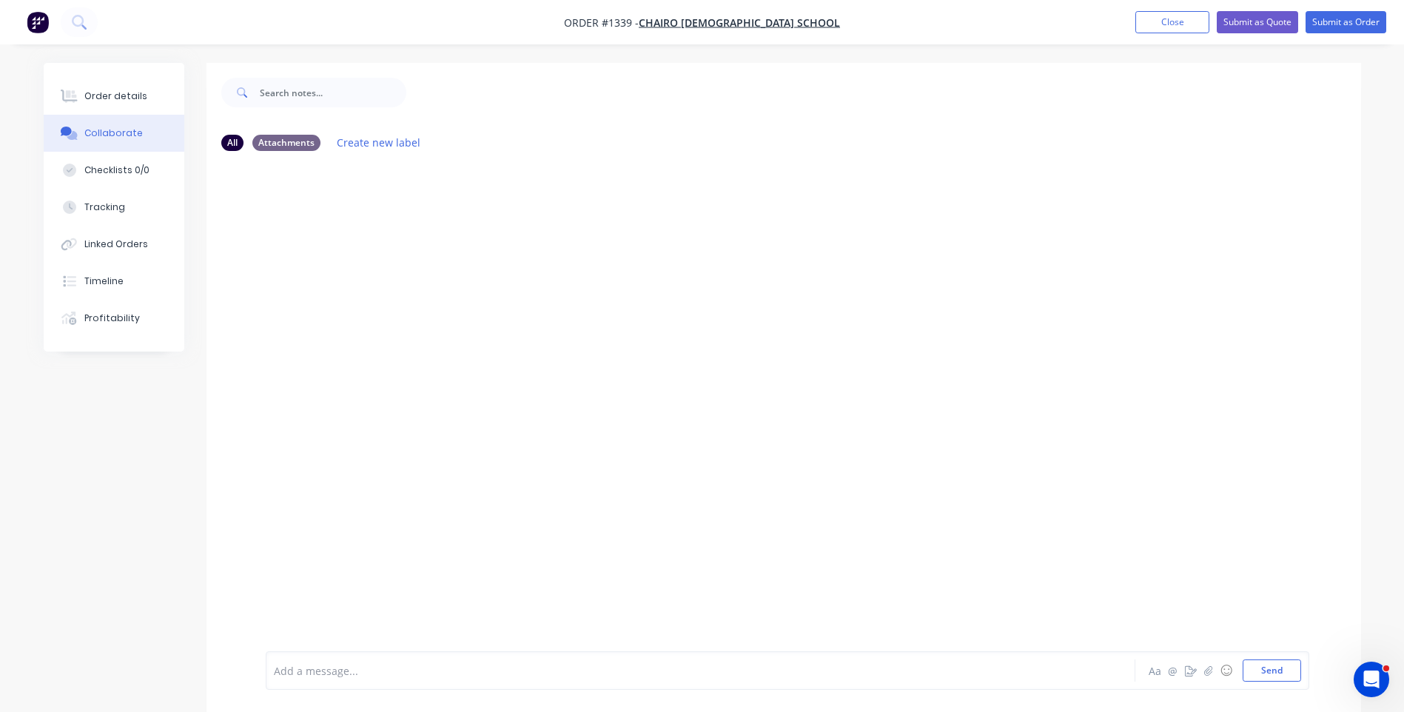
click at [379, 669] on div at bounding box center [660, 671] width 770 height 16
click at [320, 669] on span "KIS TNT $08.66+" at bounding box center [315, 671] width 80 height 14
click at [395, 665] on div "KIS TNT $108.66+" at bounding box center [660, 671] width 770 height 16
click at [1272, 668] on button "Send" at bounding box center [1272, 671] width 58 height 22
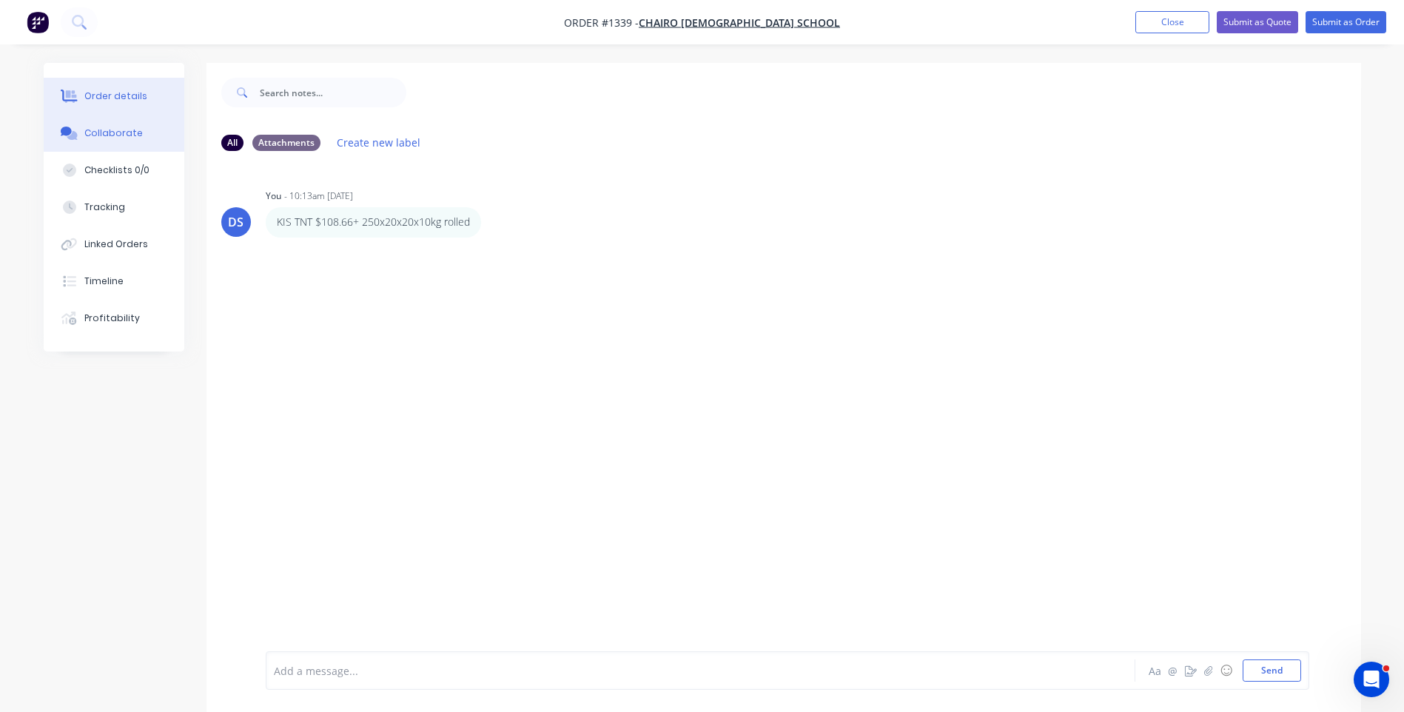
click at [113, 102] on div "Order details" at bounding box center [115, 96] width 63 height 13
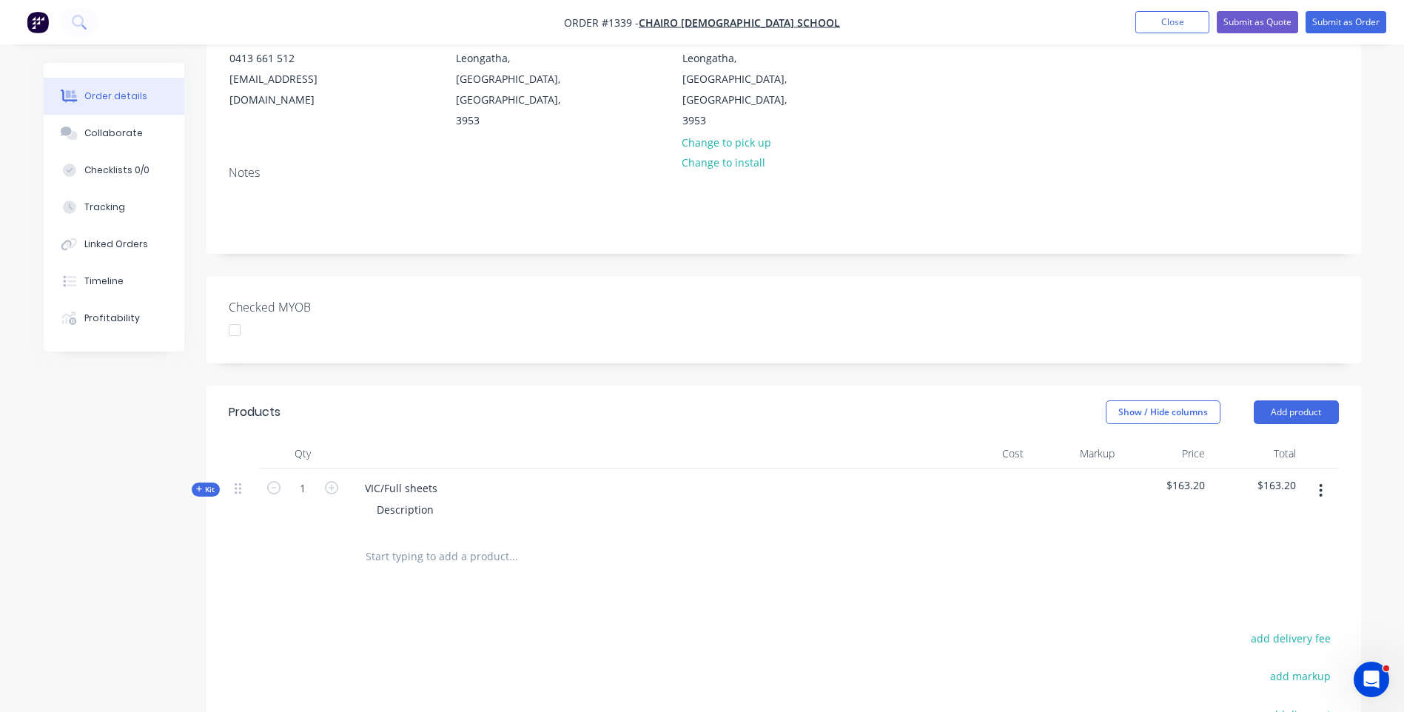
scroll to position [222, 0]
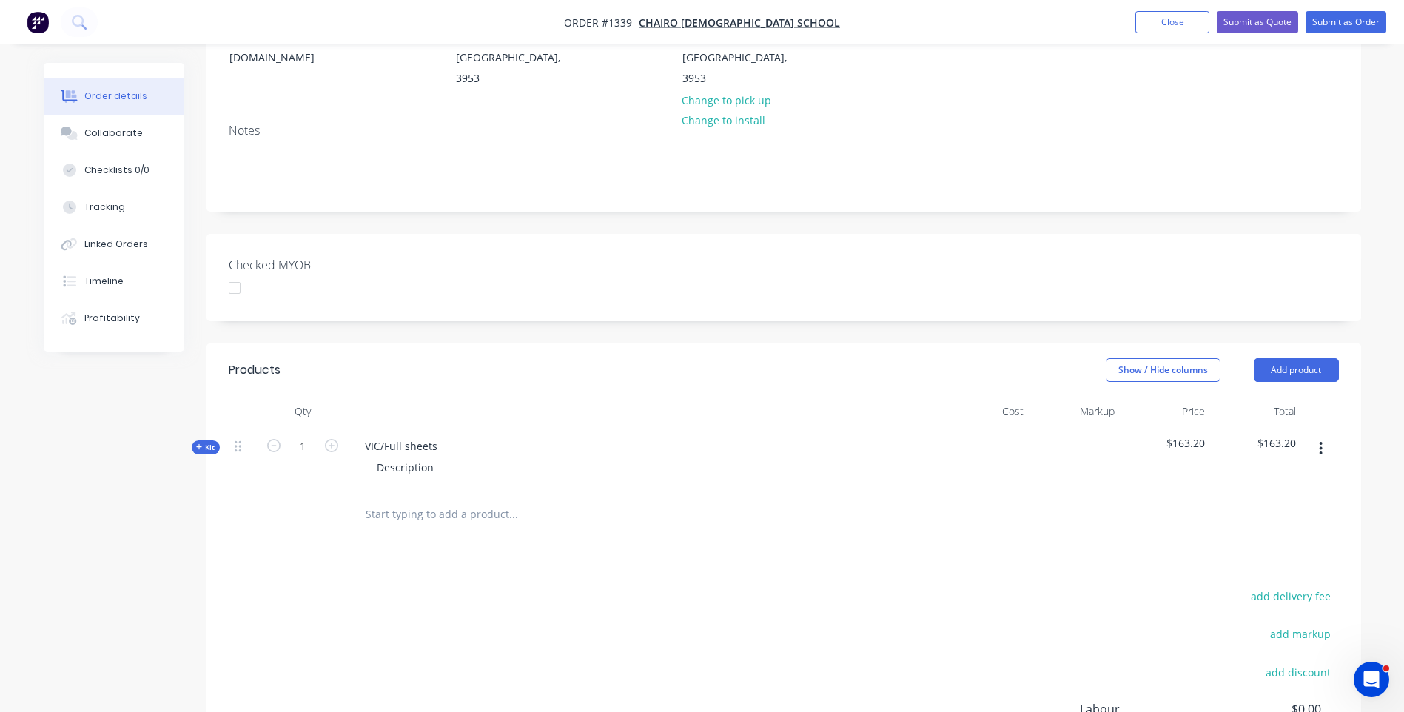
click at [196, 443] on icon at bounding box center [199, 446] width 7 height 7
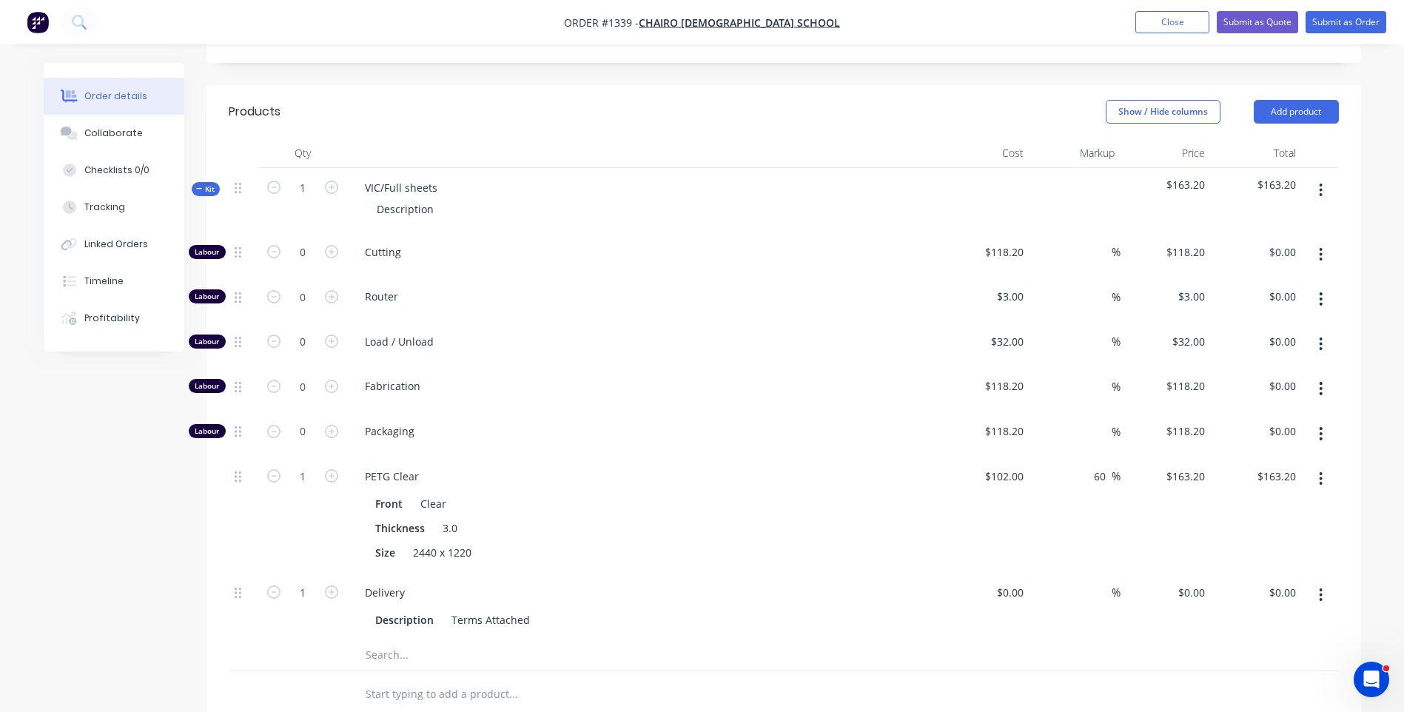
scroll to position [444, 0]
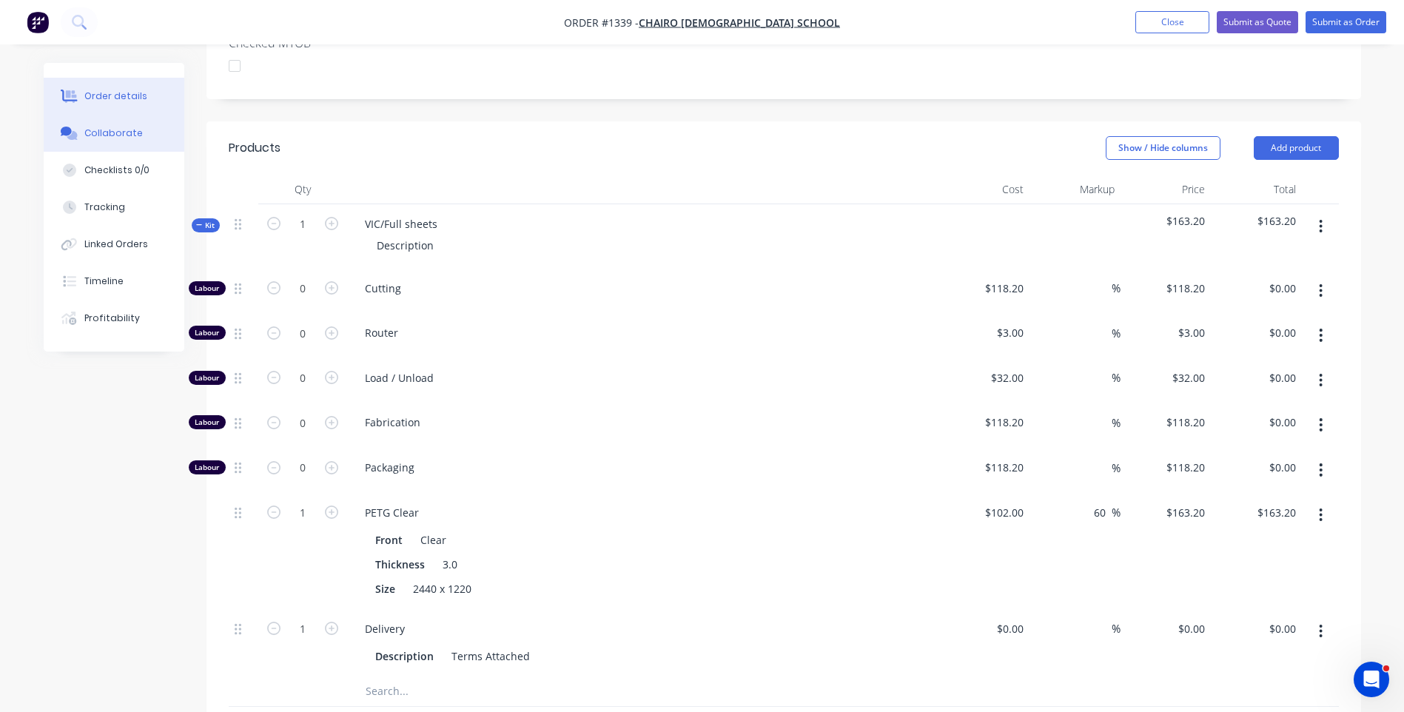
click at [119, 141] on button "Collaborate" at bounding box center [114, 133] width 141 height 37
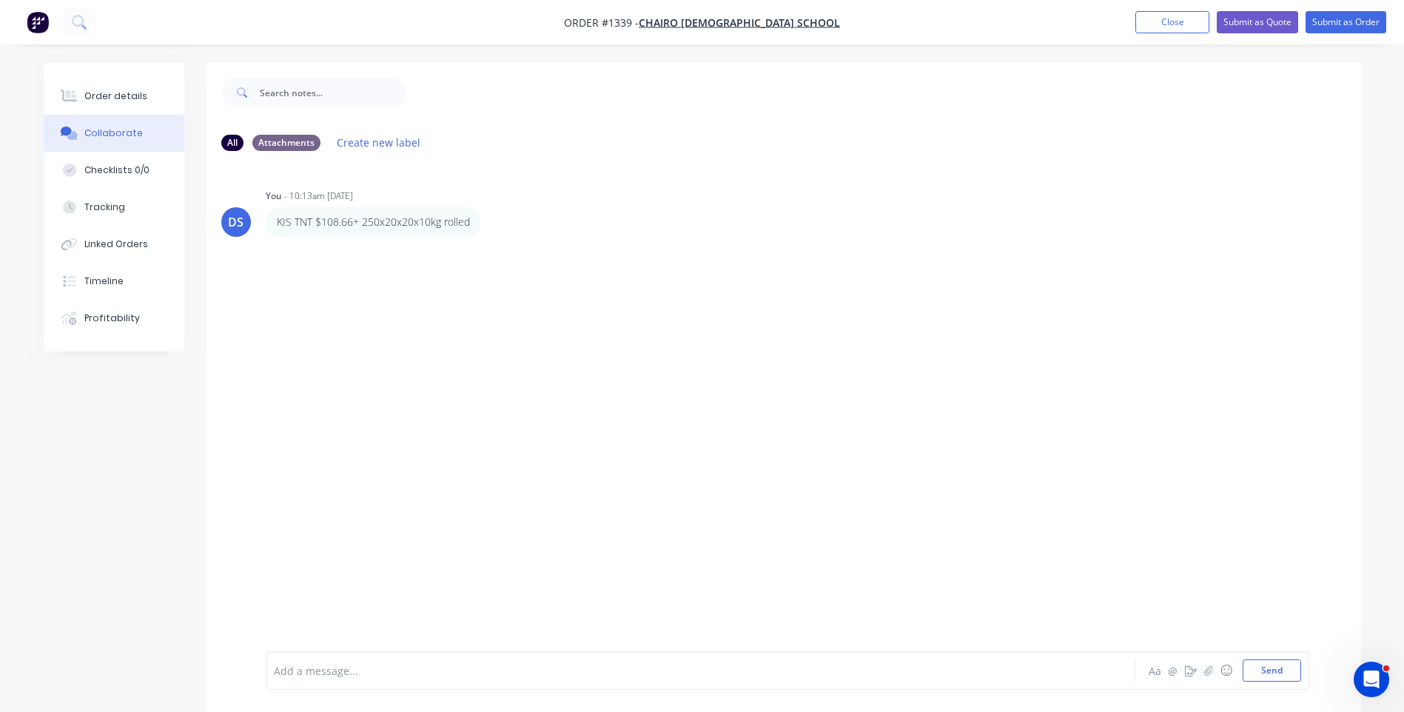
scroll to position [22, 0]
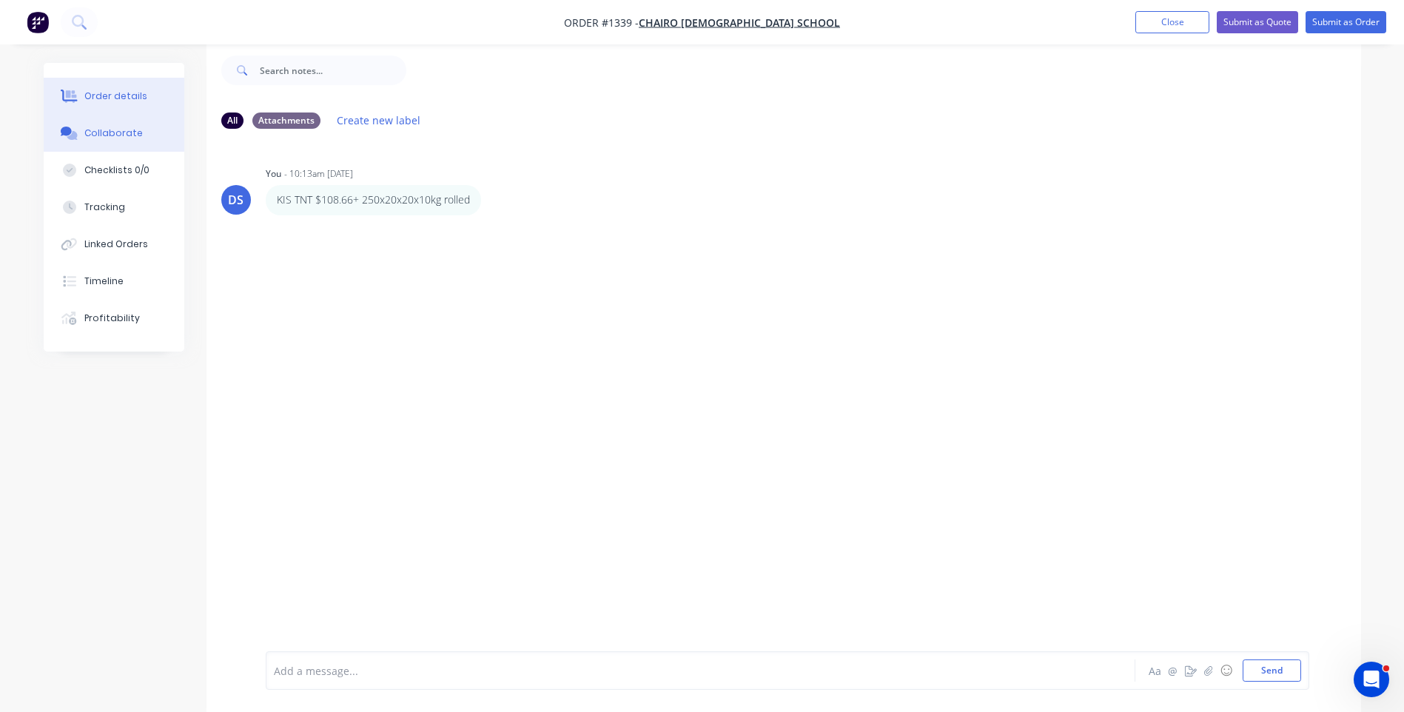
click at [102, 98] on div "Order details" at bounding box center [115, 96] width 63 height 13
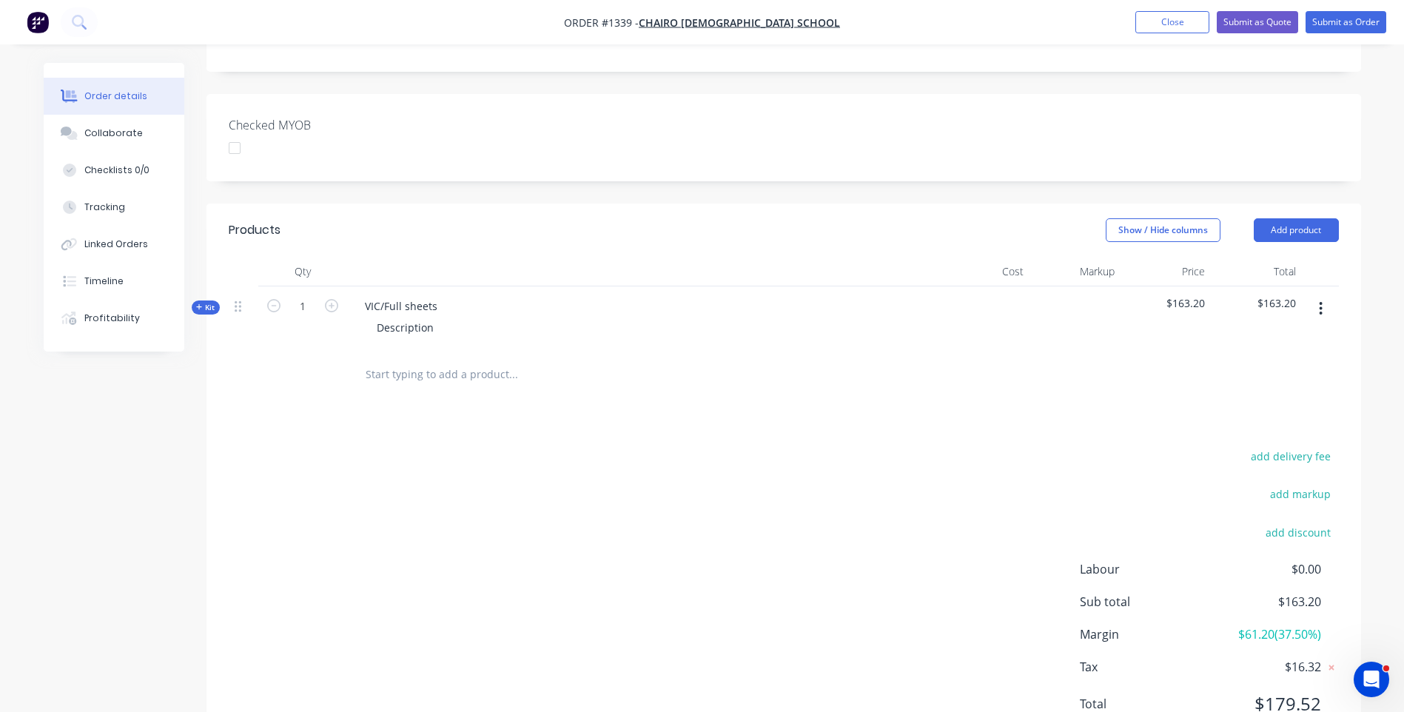
scroll to position [385, 0]
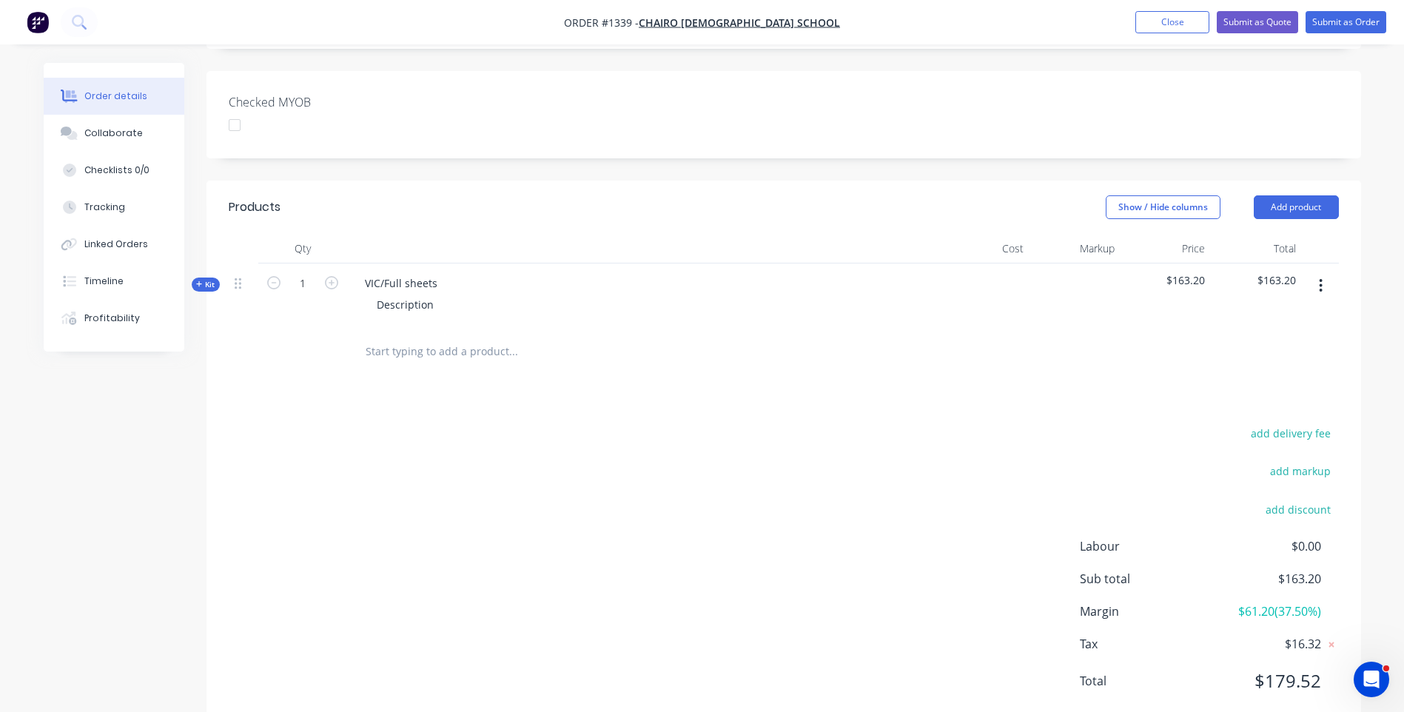
click at [1311, 537] on span "$0.00" at bounding box center [1266, 546] width 110 height 18
click at [1288, 423] on button "add delivery fee" at bounding box center [1291, 433] width 95 height 20
type input "123"
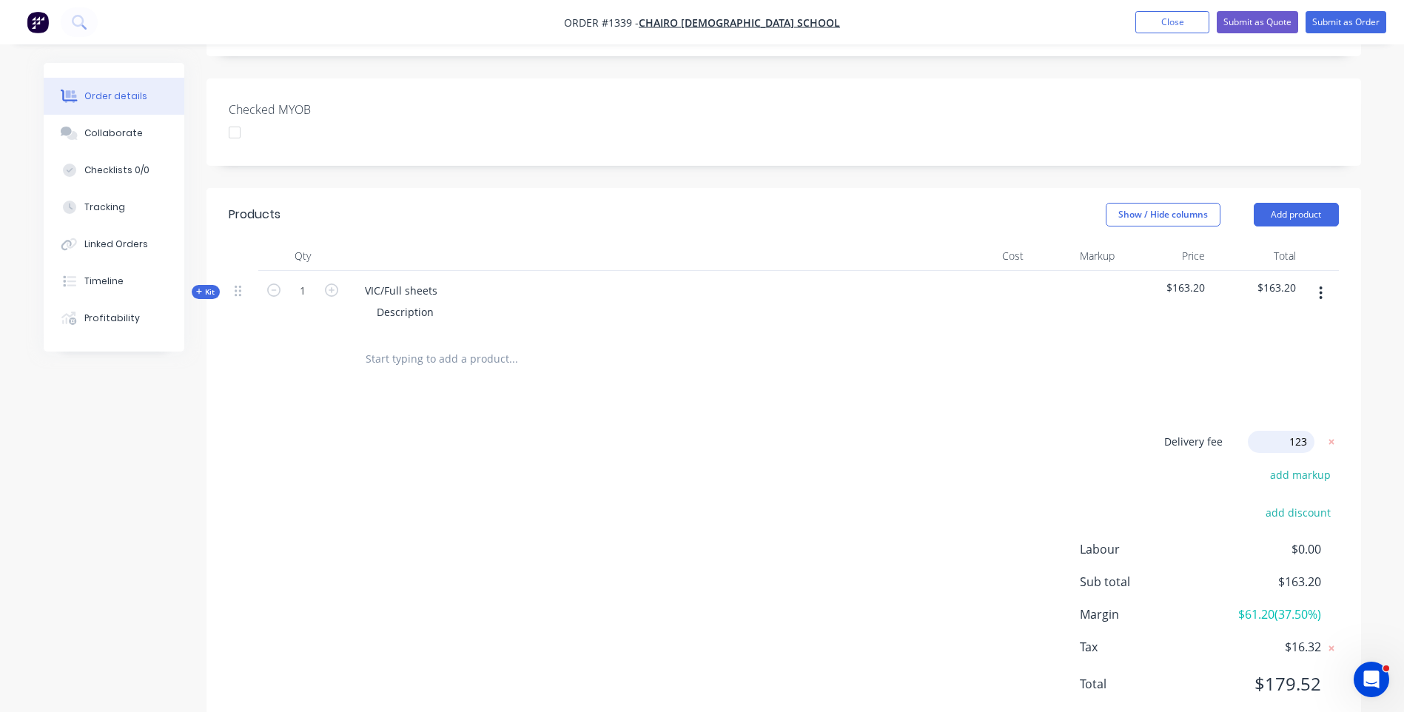
click at [1035, 431] on div "Delivery fee Delivery fee Delivery fee name (Optional) 123 123 $0 add markup ad…" at bounding box center [784, 572] width 1110 height 282
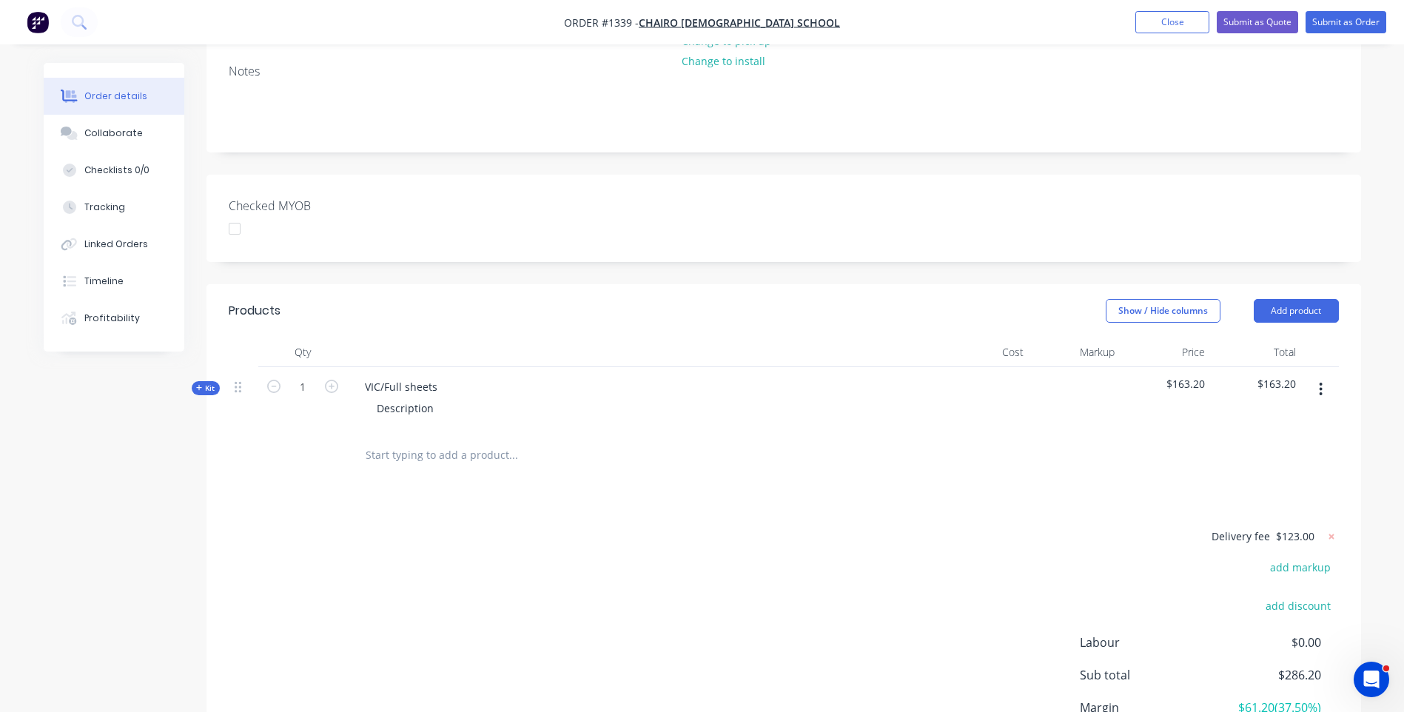
scroll to position [155, 0]
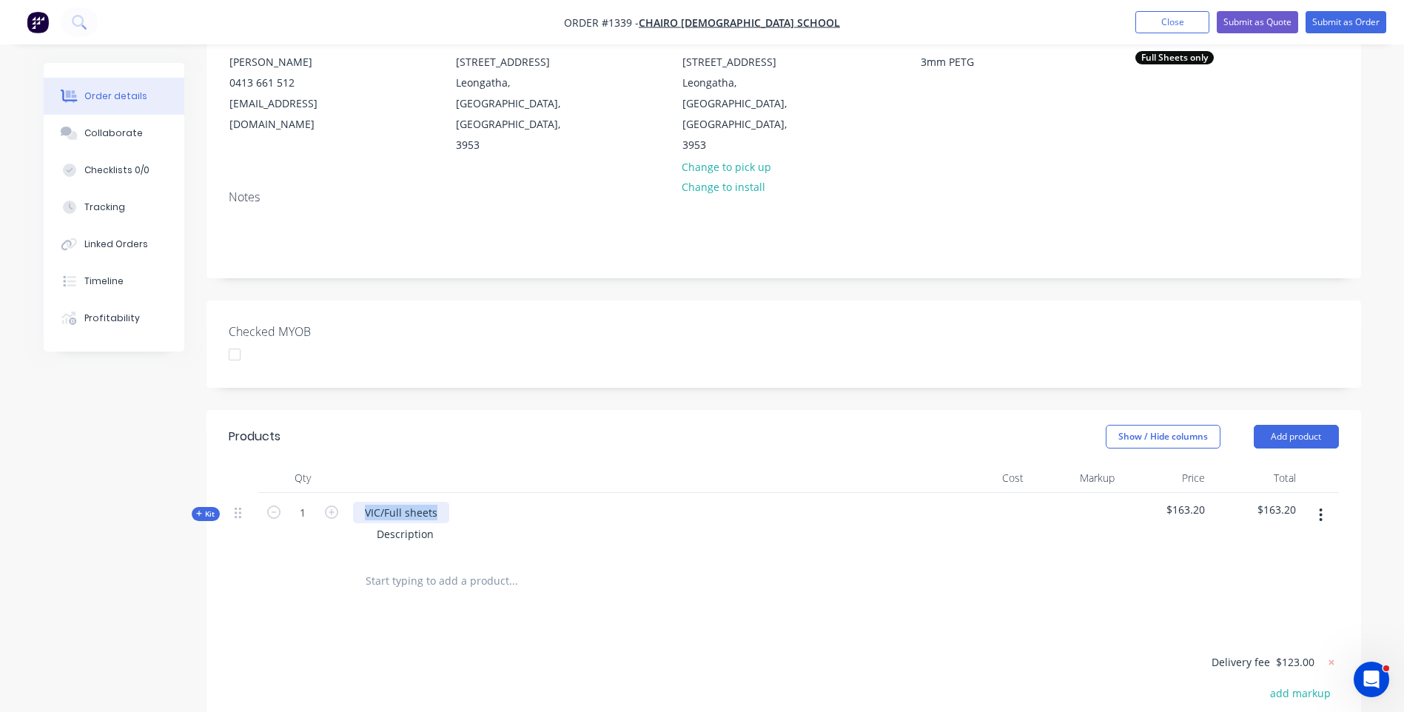
drag, startPoint x: 437, startPoint y: 471, endPoint x: 346, endPoint y: 470, distance: 91.1
click at [346, 493] on div "Kit 1 VIC/Full sheets Description $163.20 $163.20" at bounding box center [784, 525] width 1110 height 64
drag, startPoint x: 435, startPoint y: 493, endPoint x: 315, endPoint y: 474, distance: 120.7
click at [315, 493] on div "Kit 1 3mm Clear PETG Sheet Description $163.20 $163.20" at bounding box center [784, 525] width 1110 height 64
click at [597, 523] on div "1220mm x 2440mm" at bounding box center [643, 533] width 580 height 21
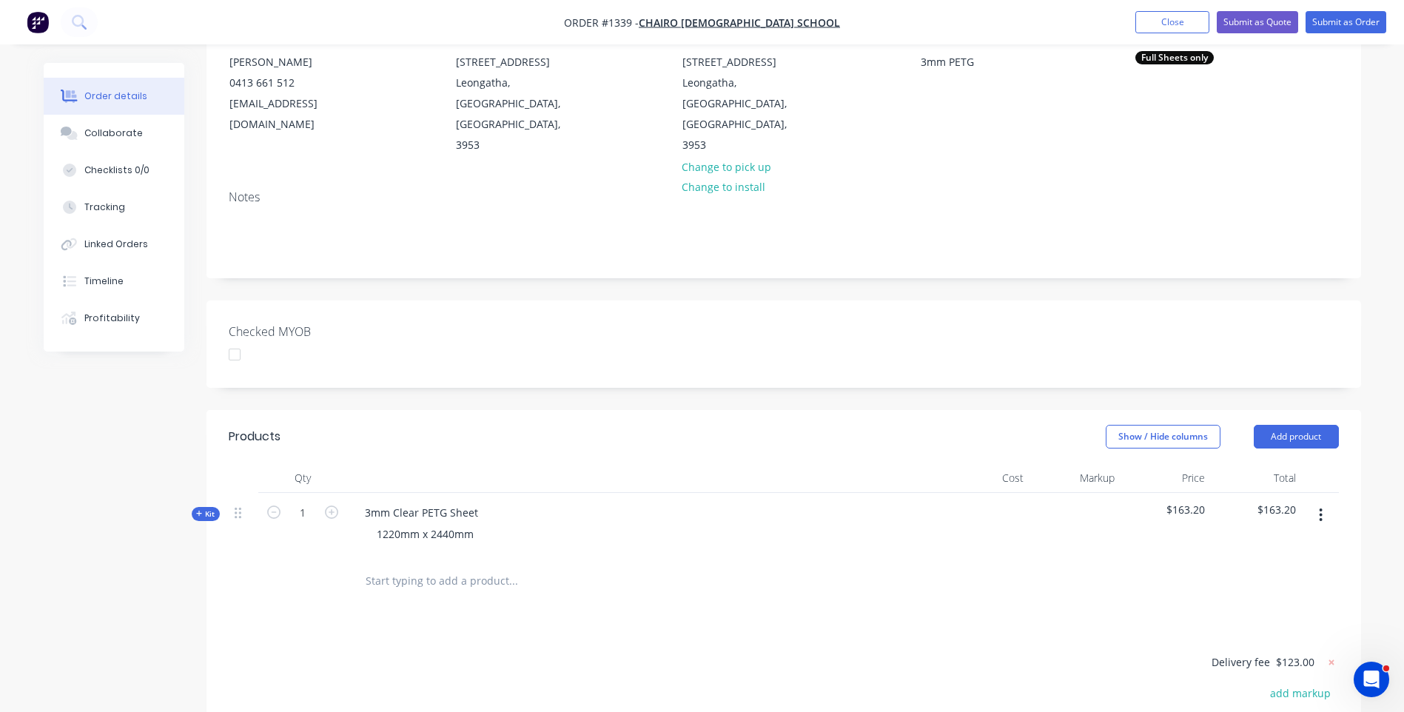
scroll to position [229, 0]
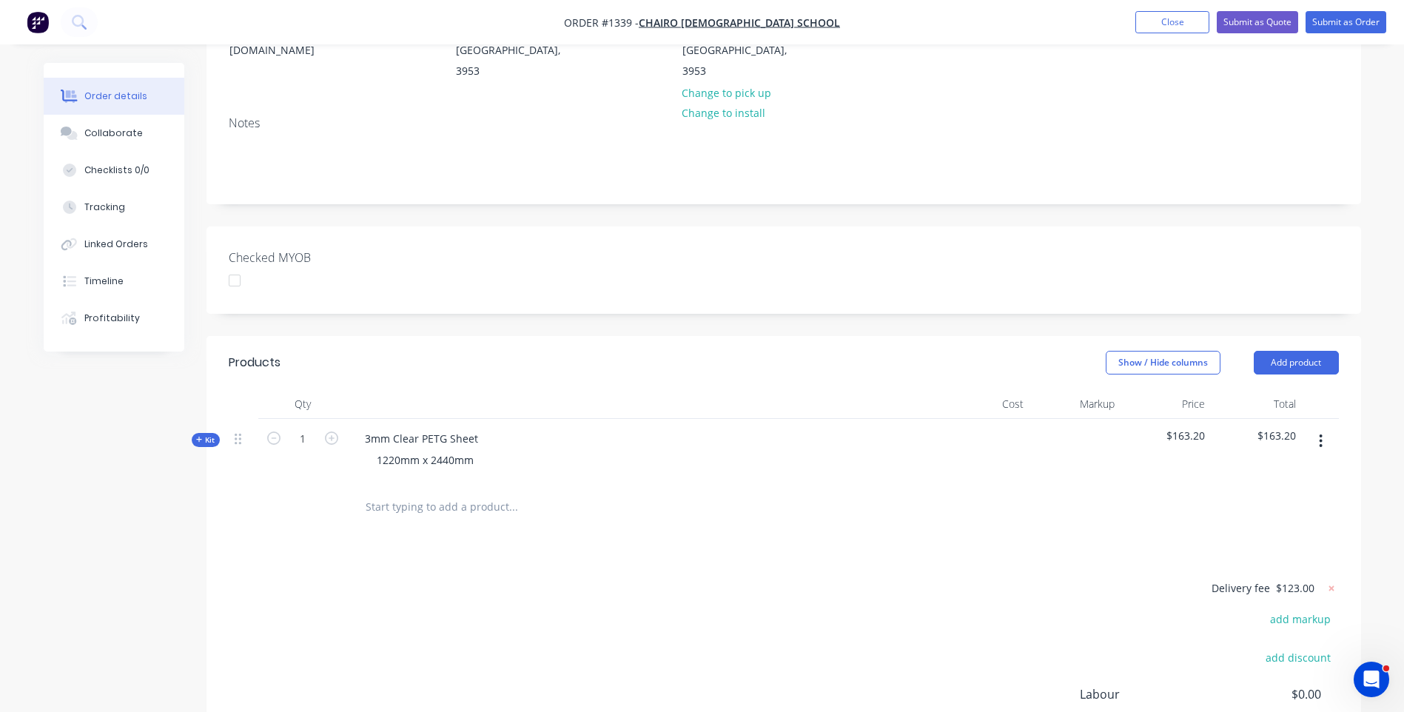
click at [198, 437] on icon at bounding box center [199, 440] width 6 height 6
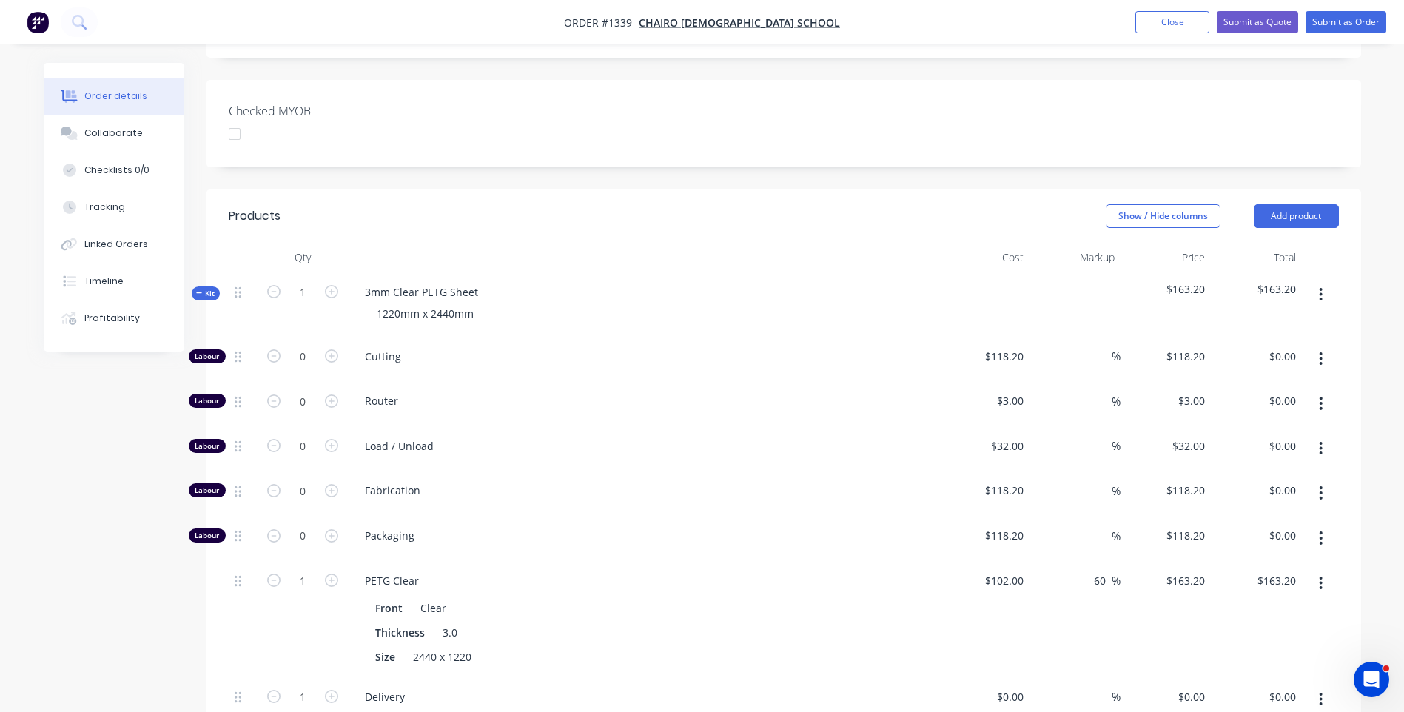
scroll to position [378, 0]
click at [1321, 349] on icon "button" at bounding box center [1321, 357] width 4 height 16
drag, startPoint x: 1257, startPoint y: 416, endPoint x: 1299, endPoint y: 376, distance: 58.1
click at [1258, 445] on div "Delete" at bounding box center [1269, 455] width 114 height 21
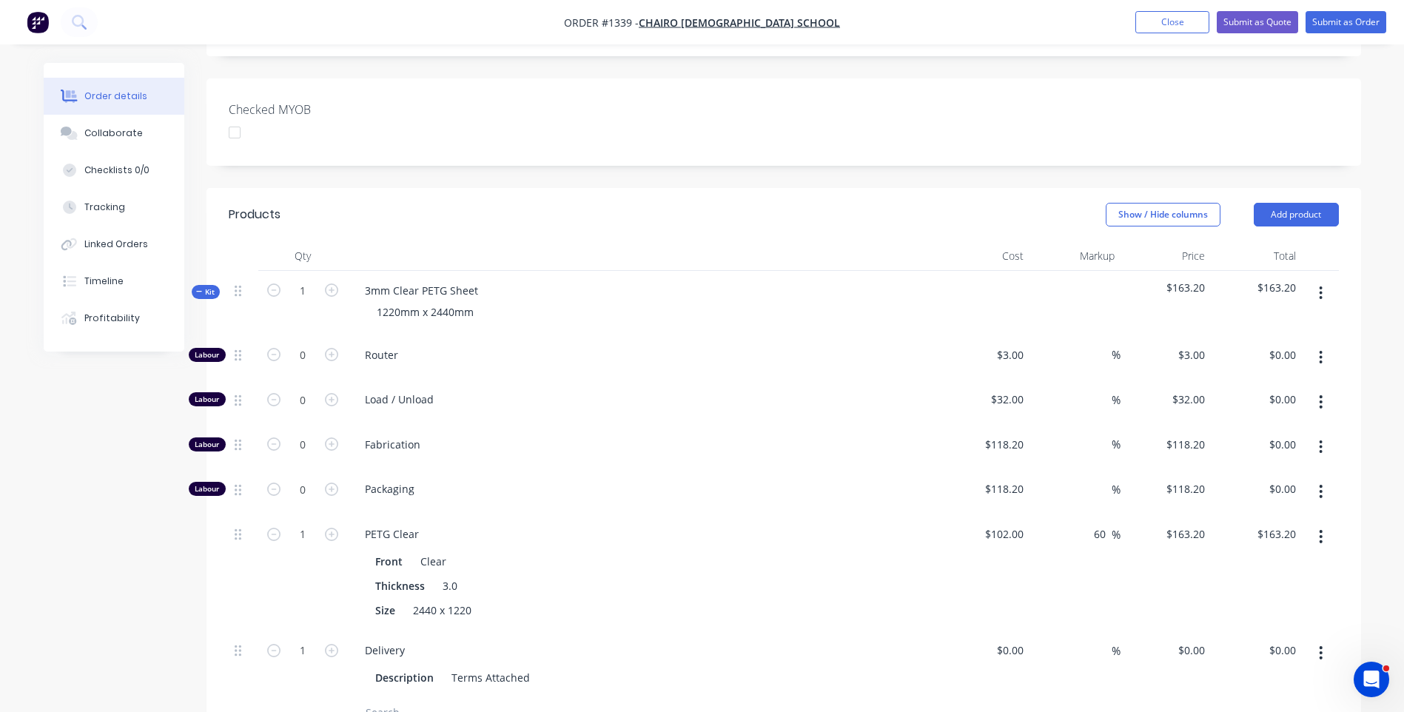
drag, startPoint x: 1324, startPoint y: 314, endPoint x: 1312, endPoint y: 335, distance: 24.2
click at [1324, 344] on button "button" at bounding box center [1321, 357] width 35 height 27
drag, startPoint x: 1285, startPoint y: 420, endPoint x: 1293, endPoint y: 412, distance: 11.0
click at [1289, 445] on div "Delete" at bounding box center [1269, 455] width 114 height 21
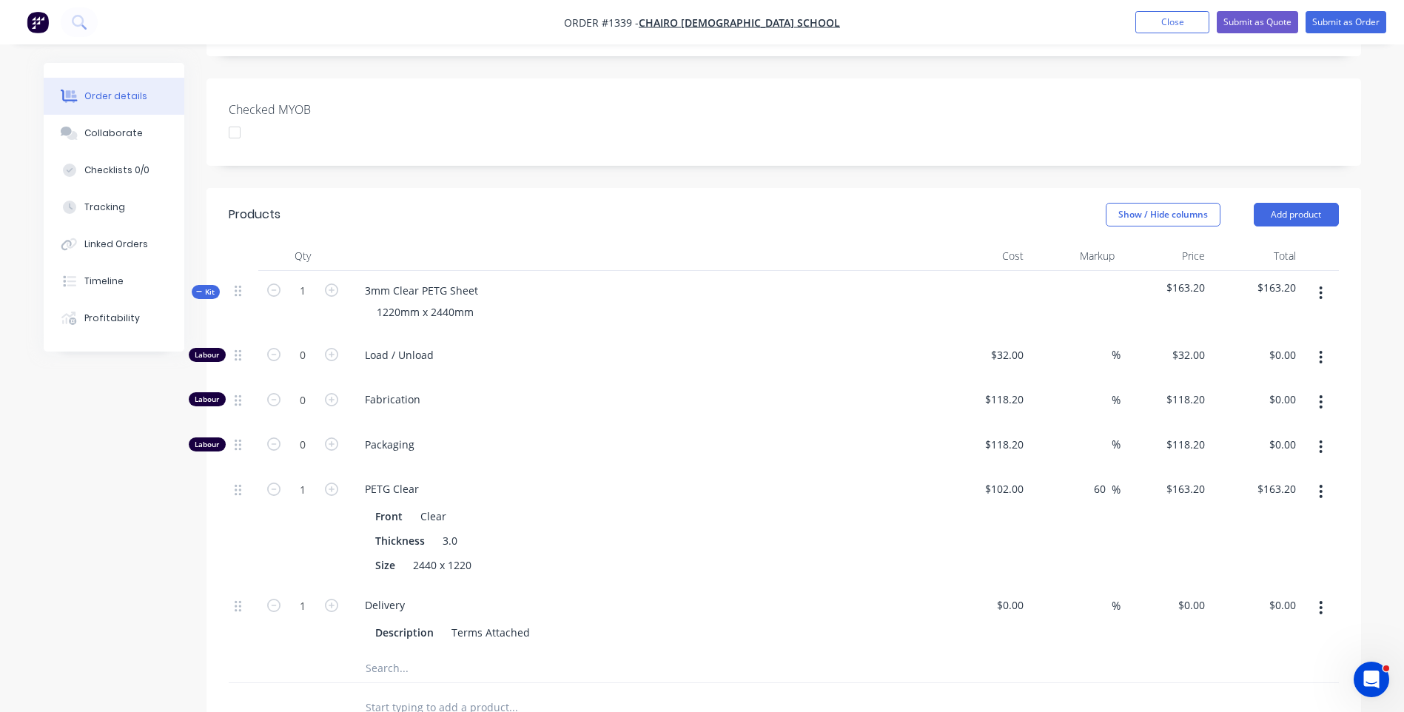
click at [1321, 351] on icon "button" at bounding box center [1321, 357] width 3 height 13
drag, startPoint x: 1275, startPoint y: 415, endPoint x: 1306, endPoint y: 352, distance: 69.2
click at [1280, 445] on div "Delete" at bounding box center [1269, 455] width 114 height 21
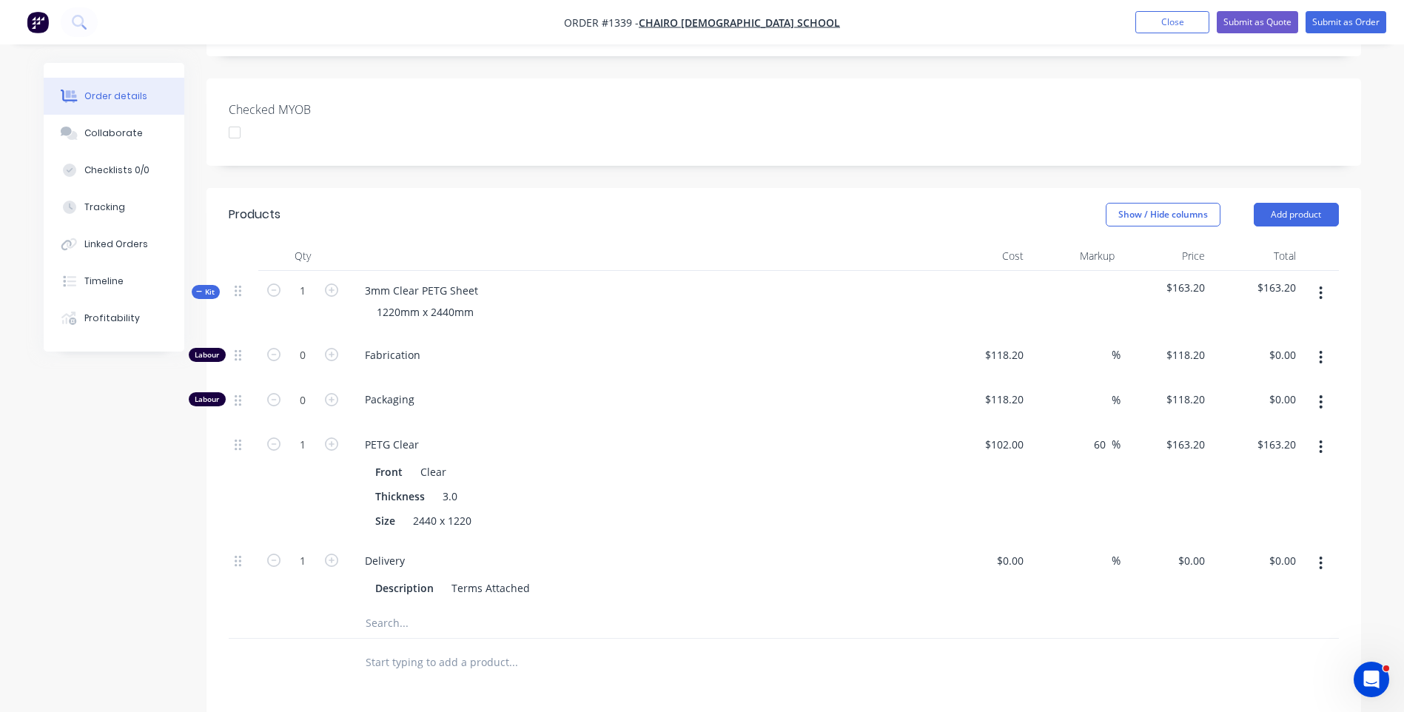
click at [1320, 349] on icon "button" at bounding box center [1321, 357] width 4 height 16
drag, startPoint x: 1266, startPoint y: 411, endPoint x: 1272, endPoint y: 405, distance: 8.4
click at [1267, 445] on div "Delete" at bounding box center [1269, 455] width 114 height 21
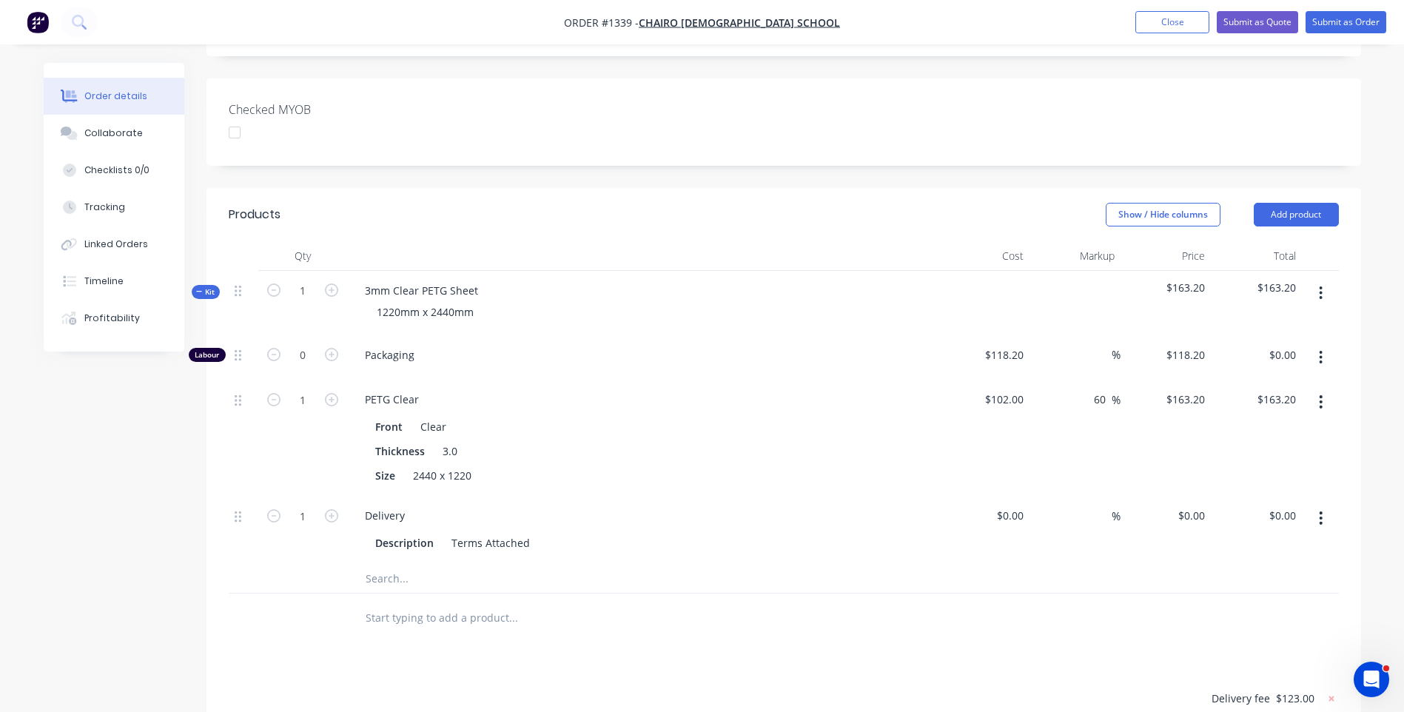
click at [1320, 349] on icon "button" at bounding box center [1321, 357] width 4 height 16
click at [1247, 445] on div "Delete" at bounding box center [1269, 455] width 114 height 21
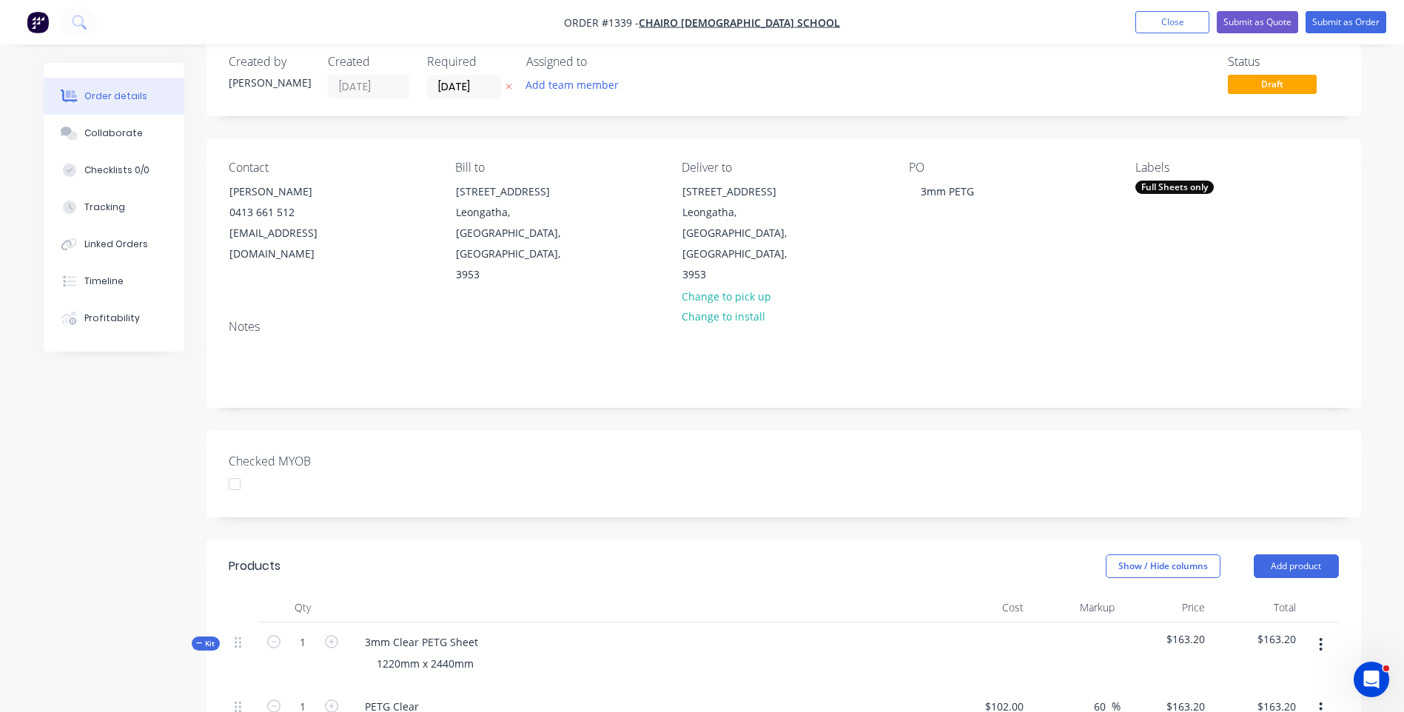
scroll to position [0, 0]
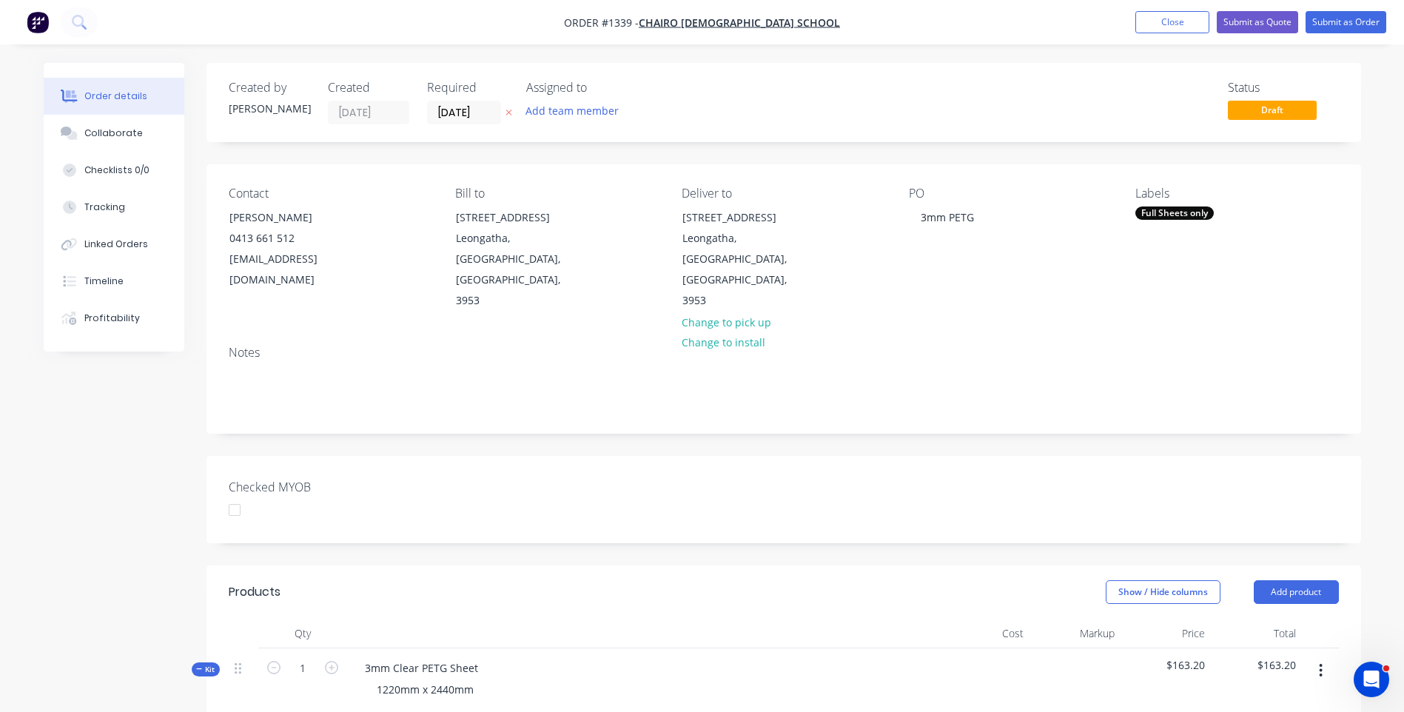
click at [506, 113] on icon at bounding box center [509, 112] width 7 height 9
click at [1238, 24] on button "Submit as Quote" at bounding box center [1257, 22] width 81 height 22
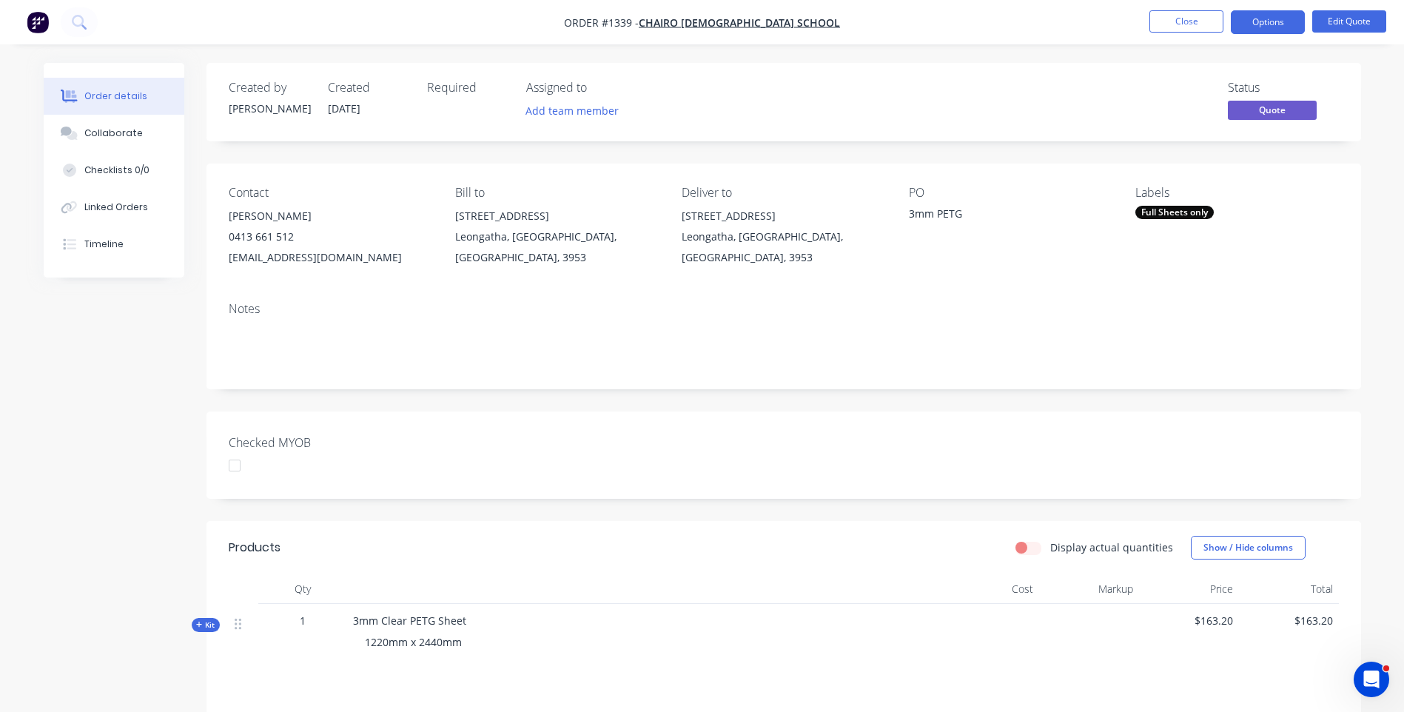
click at [1238, 24] on button "Options" at bounding box center [1268, 22] width 74 height 24
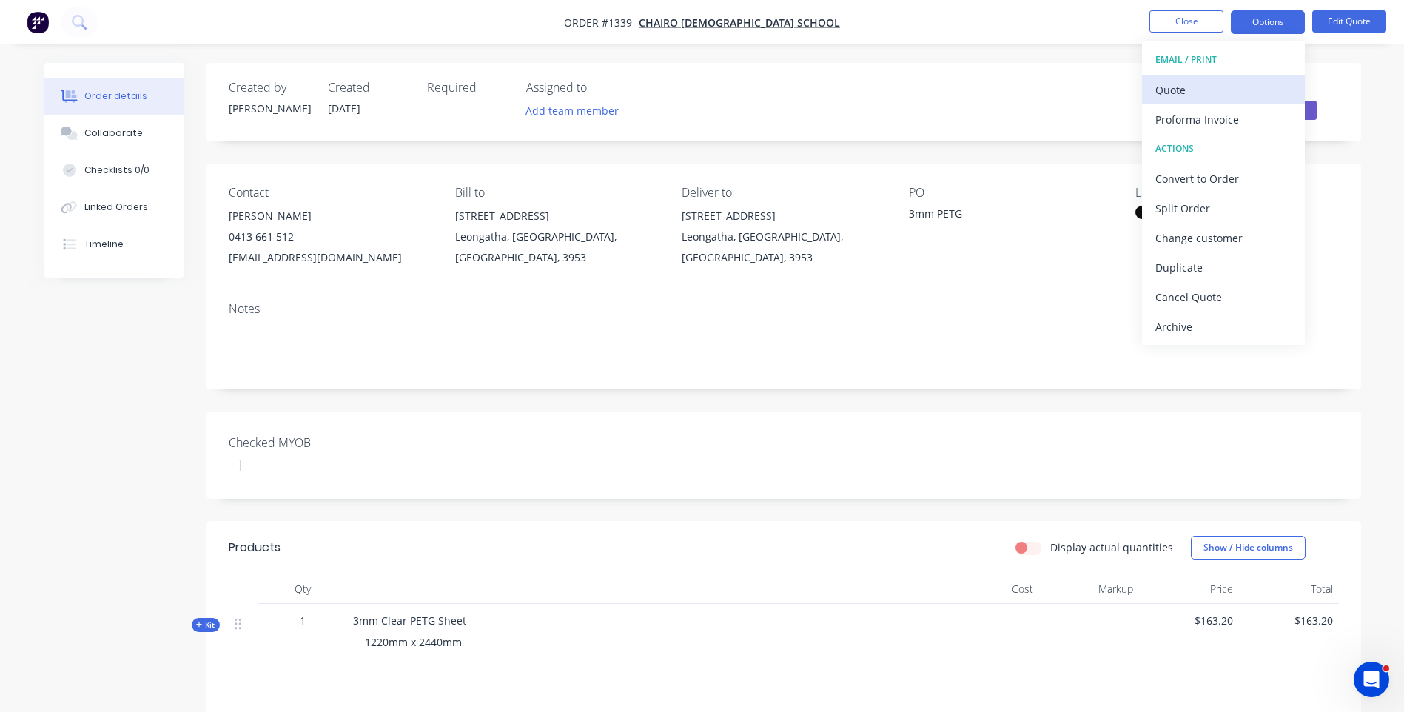
click at [1187, 98] on div "Quote" at bounding box center [1224, 89] width 136 height 21
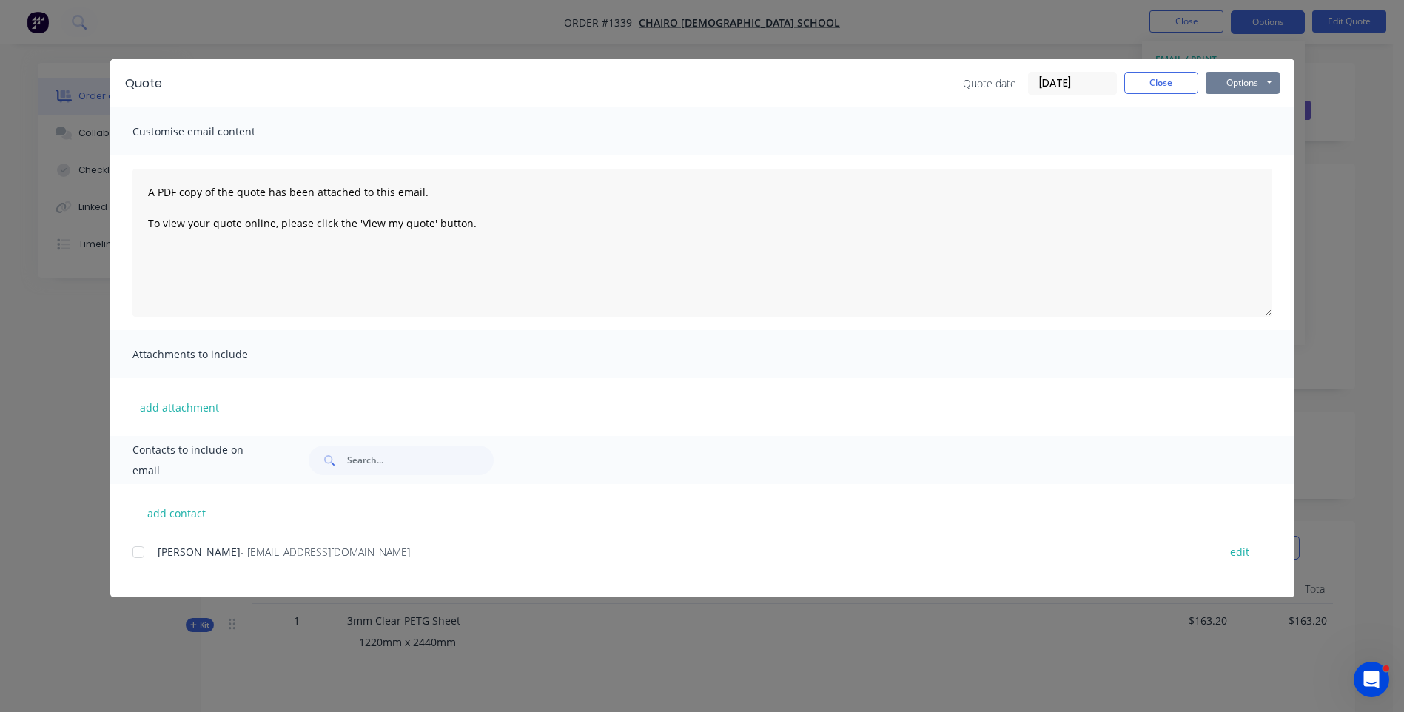
click at [1232, 84] on button "Options" at bounding box center [1243, 83] width 74 height 22
click at [1247, 113] on button "Preview" at bounding box center [1253, 109] width 95 height 24
click at [138, 555] on div at bounding box center [139, 552] width 30 height 30
click at [176, 409] on button "add attachment" at bounding box center [180, 407] width 94 height 22
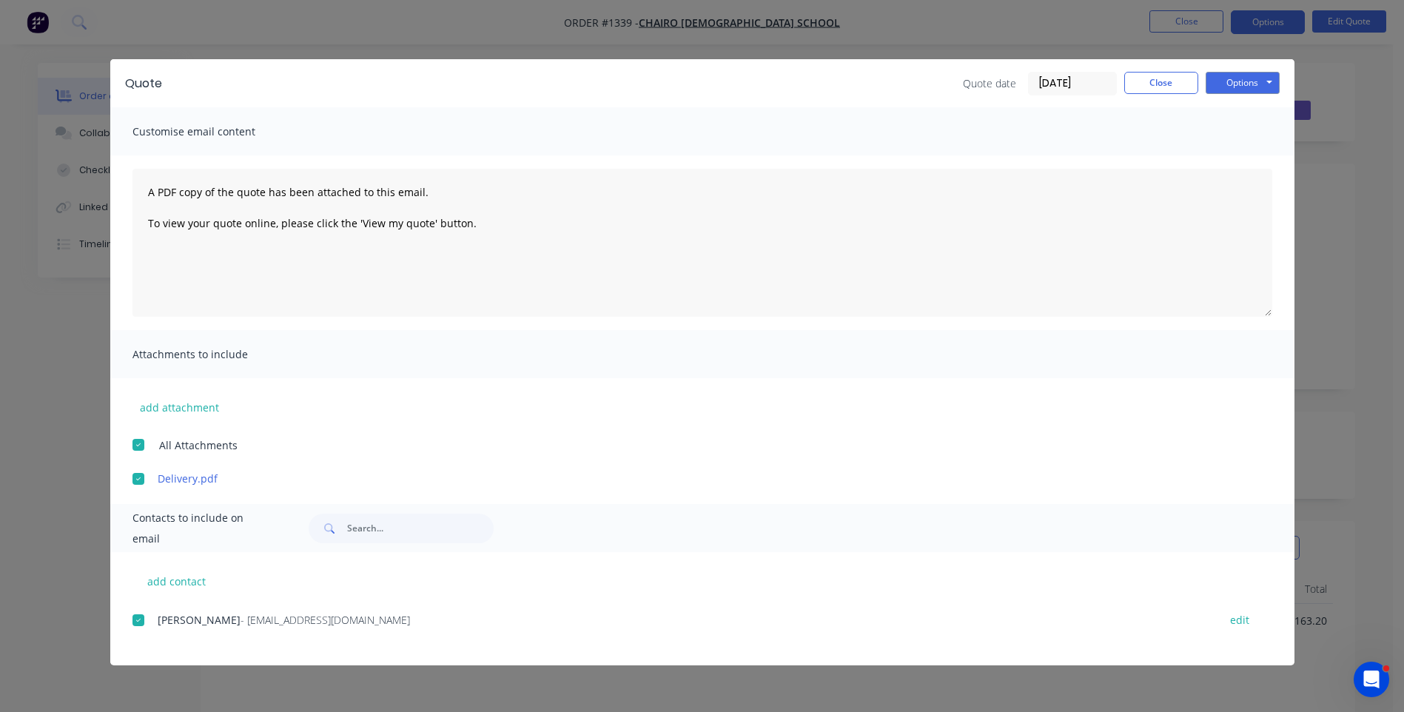
click at [472, 652] on div "[PERSON_NAME] - [EMAIL_ADDRESS][DOMAIN_NAME] edit" at bounding box center [714, 638] width 1162 height 56
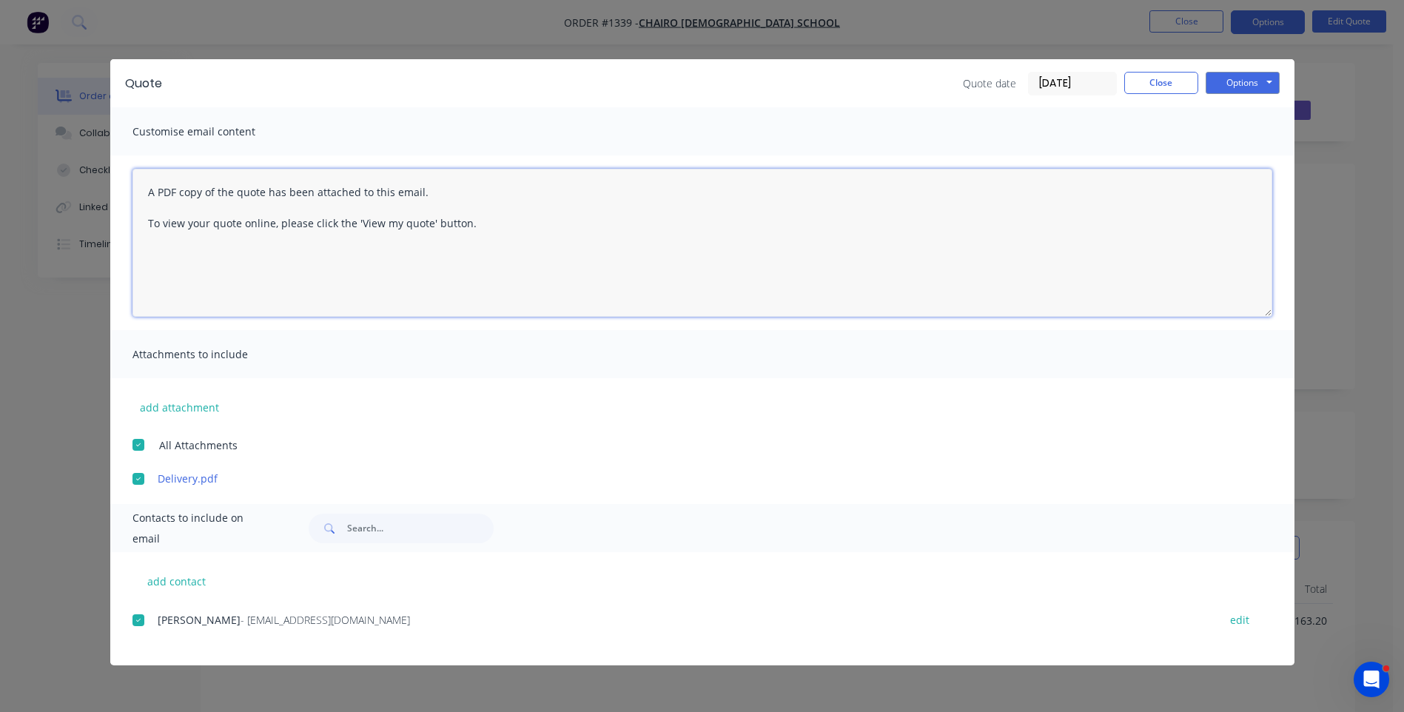
paste textarea "Hi, Please contact us if you have any questions. Regards, [PERSON_NAME] [EMAIL_…"
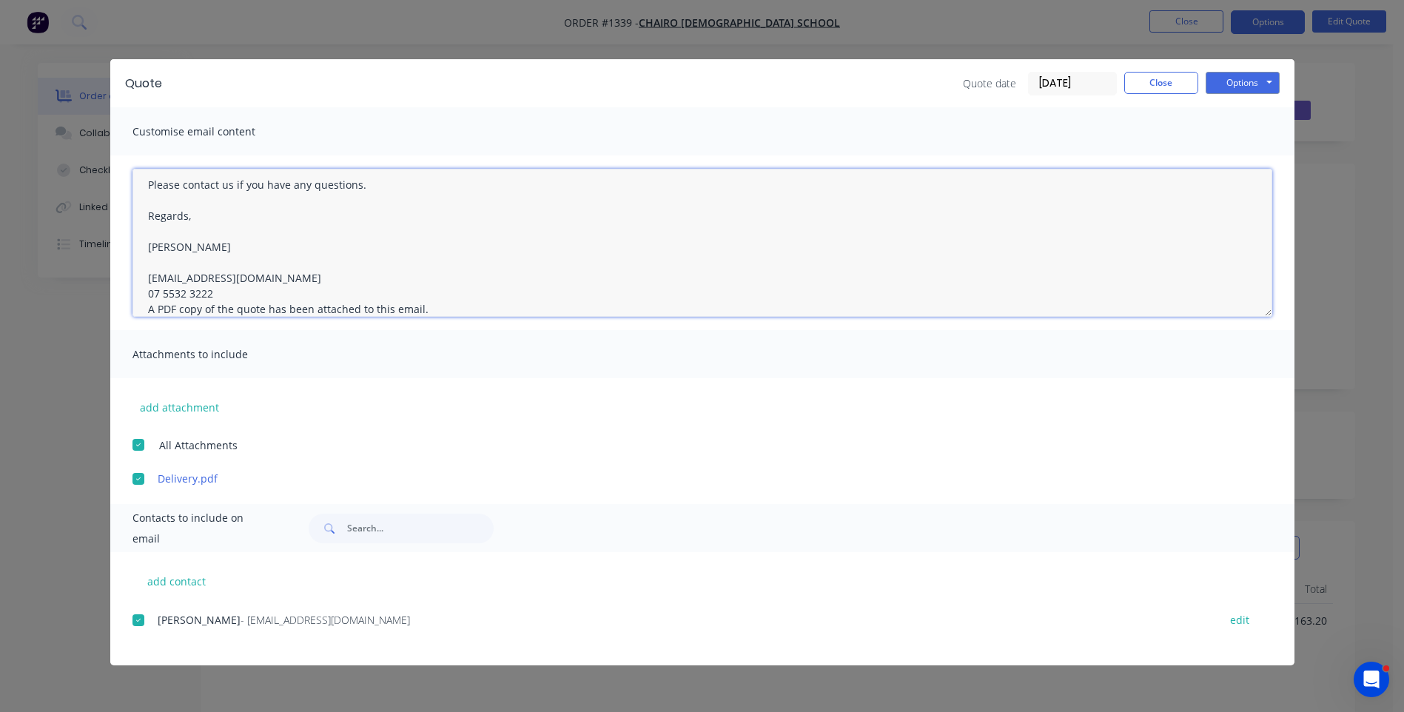
click at [218, 292] on textarea "Hi, Please contact us if you have any questions. Regards, [PERSON_NAME] [EMAIL_…" at bounding box center [703, 243] width 1140 height 148
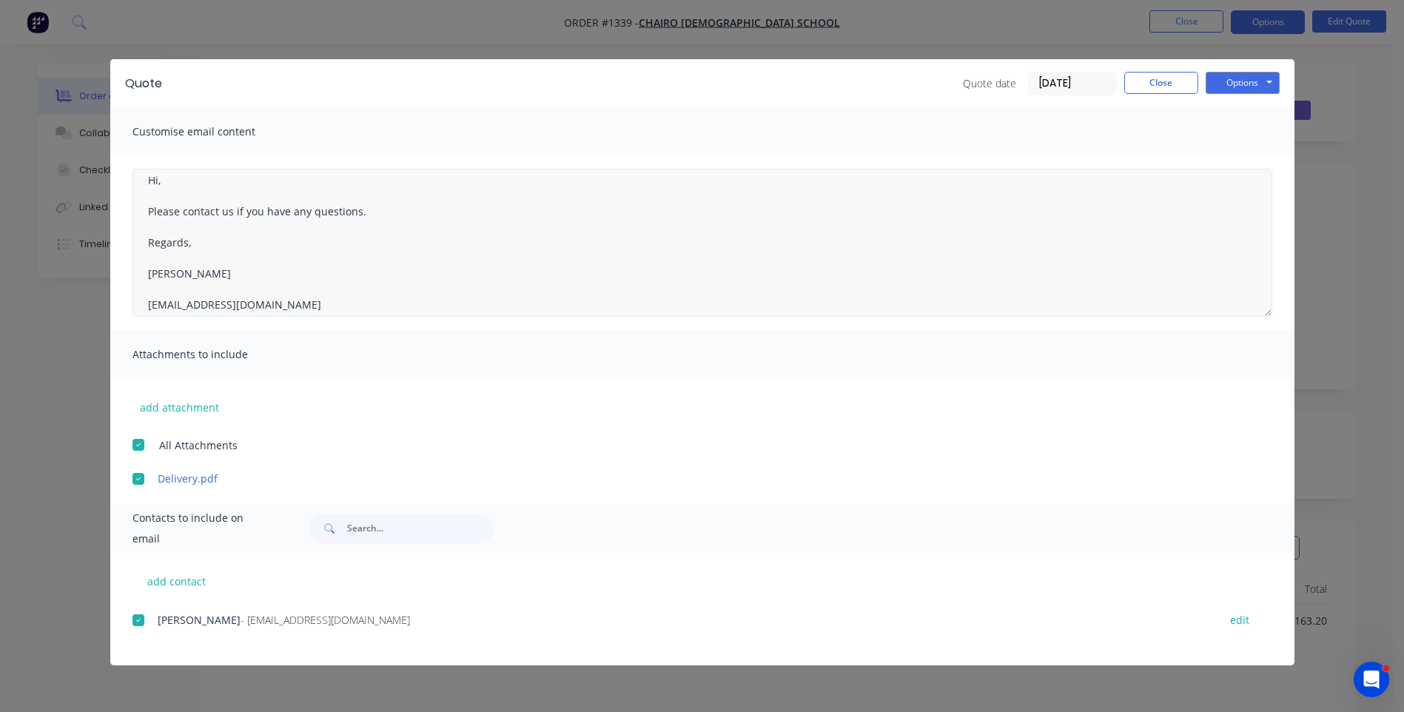
scroll to position [0, 0]
click at [176, 188] on textarea "Hi, Please contact us if you have any questions. Regards, [PERSON_NAME] [EMAIL_…" at bounding box center [703, 243] width 1140 height 148
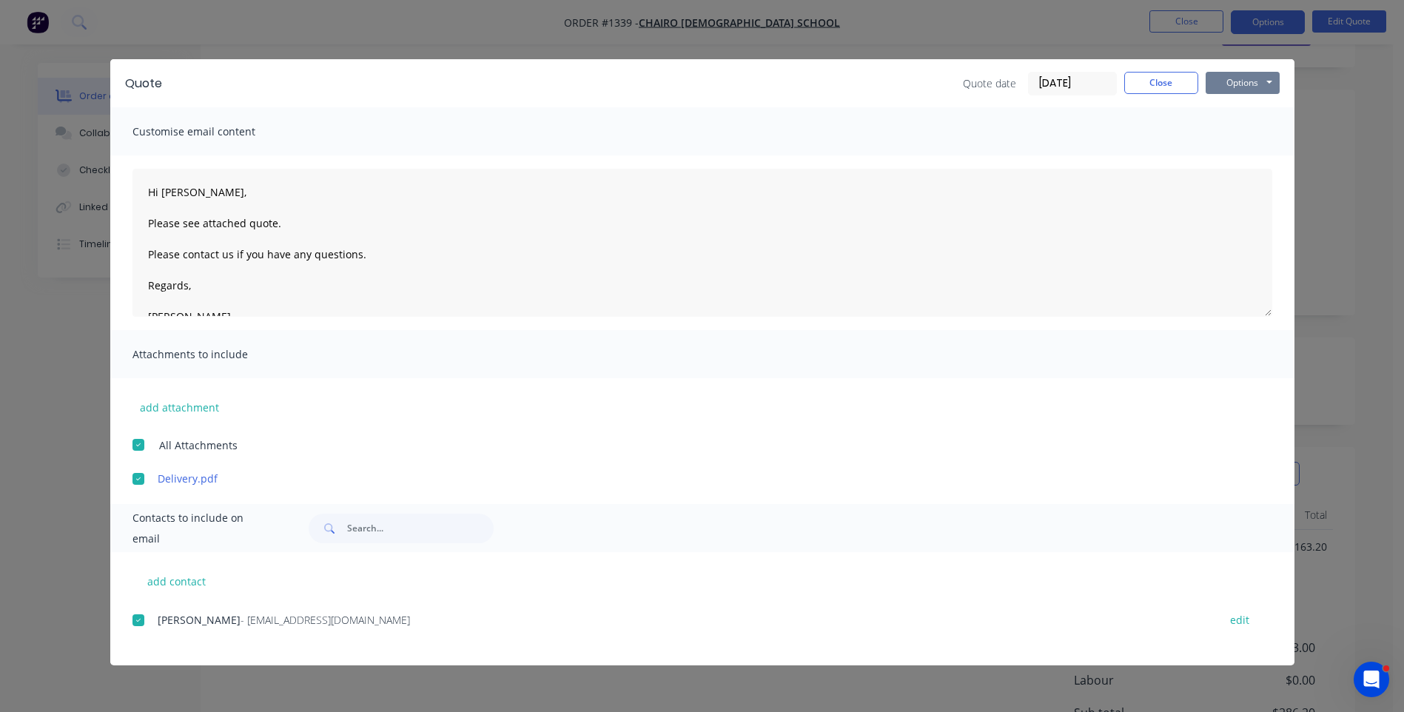
click at [1238, 86] on button "Options" at bounding box center [1243, 83] width 74 height 22
click at [1241, 156] on button "Email" at bounding box center [1253, 158] width 95 height 24
type textarea "A PDF copy of the quote has been attached to this email. To view your quote onl…"
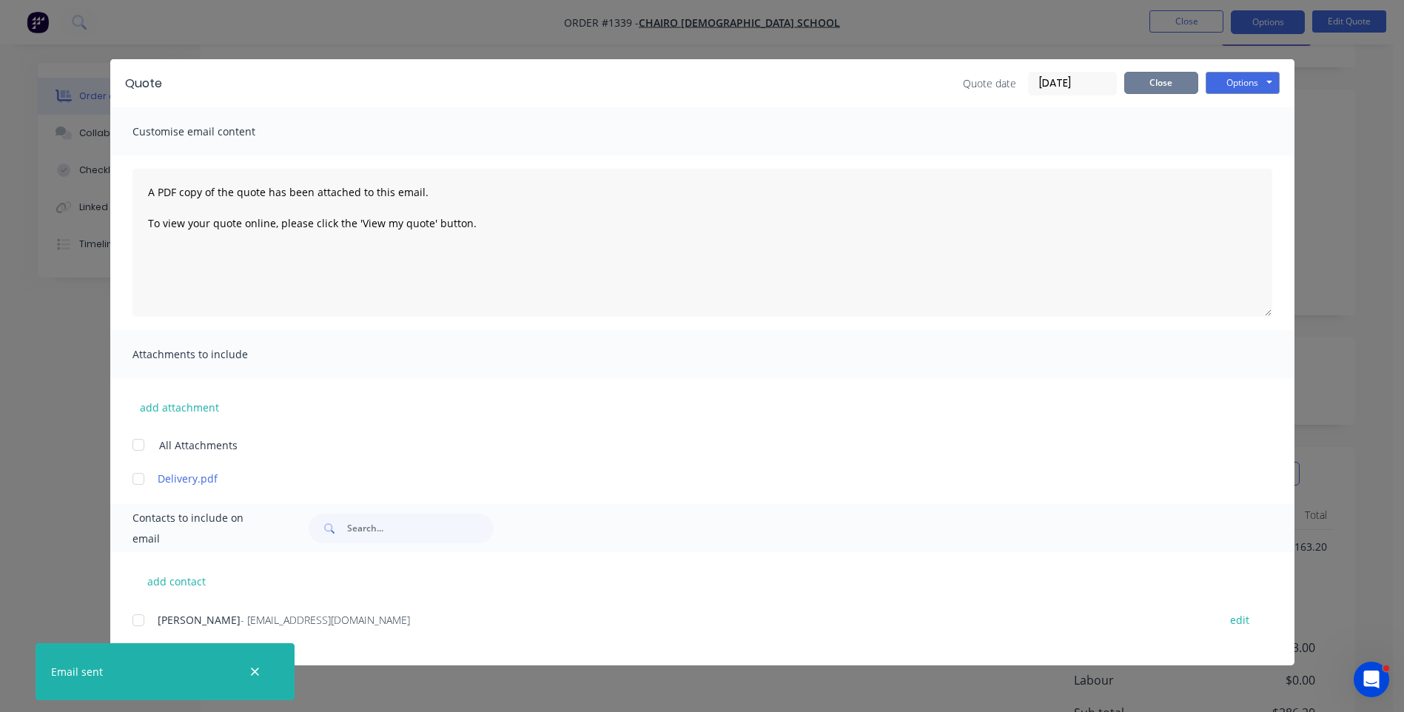
drag, startPoint x: 1162, startPoint y: 88, endPoint x: 1162, endPoint y: 72, distance: 16.3
click at [1161, 88] on button "Close" at bounding box center [1161, 83] width 74 height 22
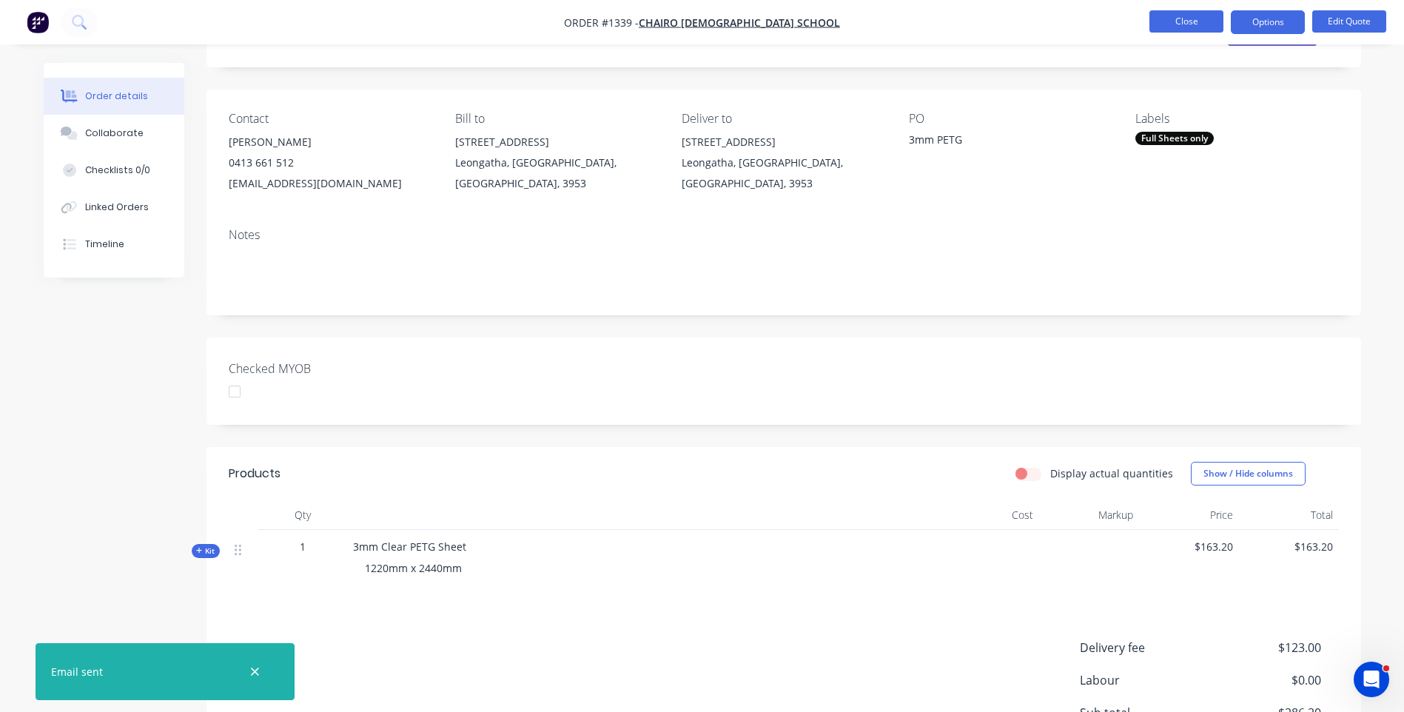
click at [1175, 21] on button "Close" at bounding box center [1187, 21] width 74 height 22
